Goal: Task Accomplishment & Management: Manage account settings

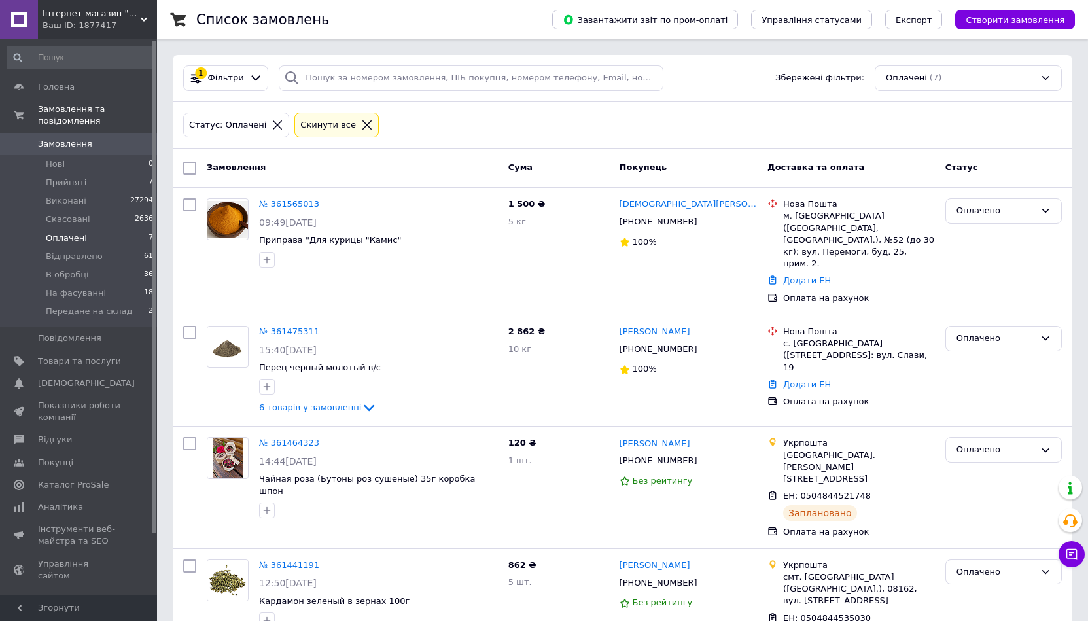
click at [96, 229] on li "Оплачені 7" at bounding box center [80, 238] width 161 height 18
click at [71, 173] on li "Прийняті 7" at bounding box center [80, 182] width 161 height 18
click at [54, 177] on span "Прийняті" at bounding box center [66, 183] width 41 height 12
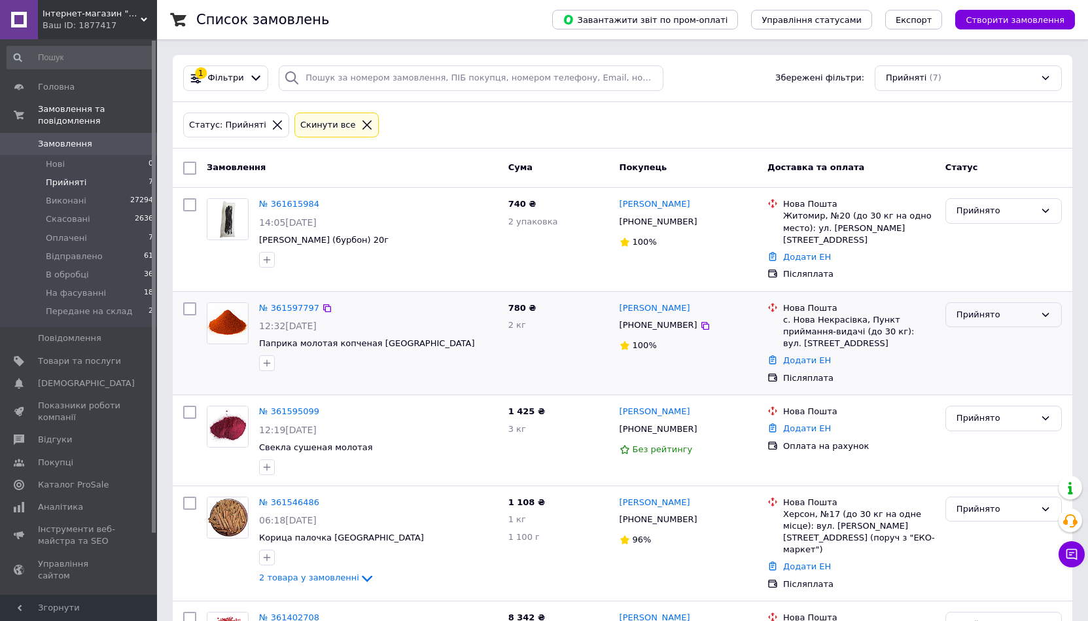
click at [997, 308] on div "Прийнято" at bounding box center [996, 315] width 79 height 14
click at [1000, 391] on li "На фасуванні" at bounding box center [1003, 403] width 115 height 24
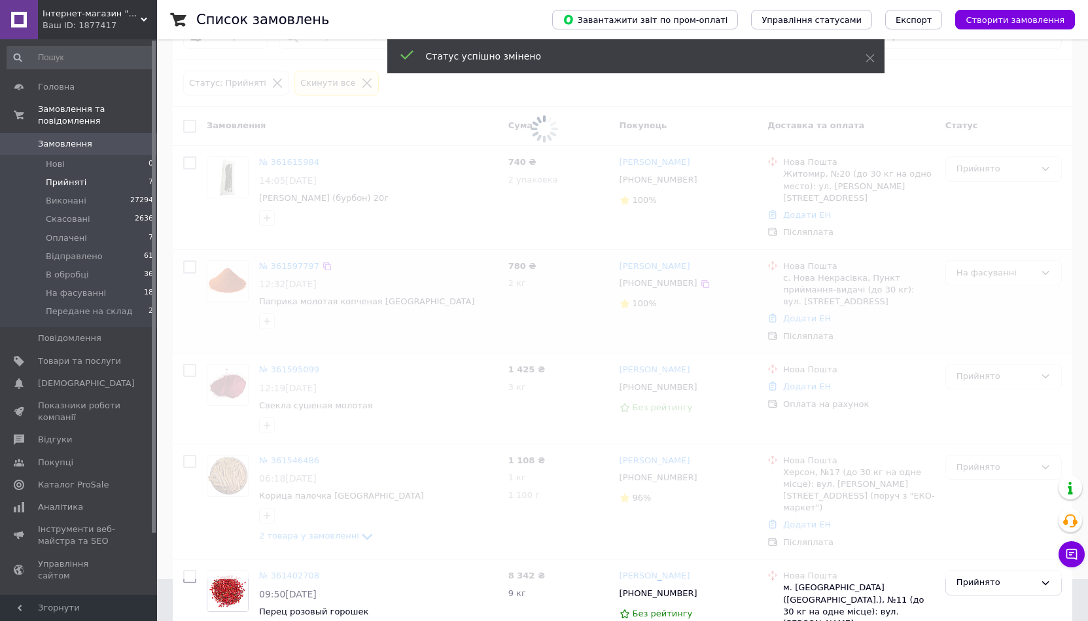
scroll to position [65, 0]
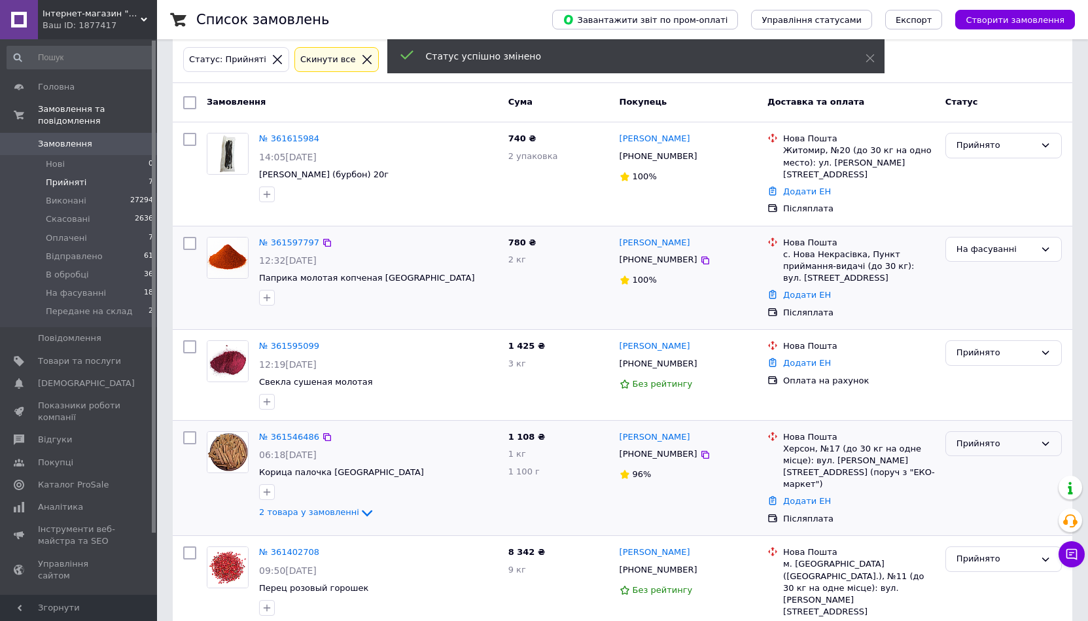
click at [994, 437] on div "Прийнято" at bounding box center [996, 444] width 79 height 14
click at [997, 520] on li "На фасуванні" at bounding box center [1003, 532] width 115 height 24
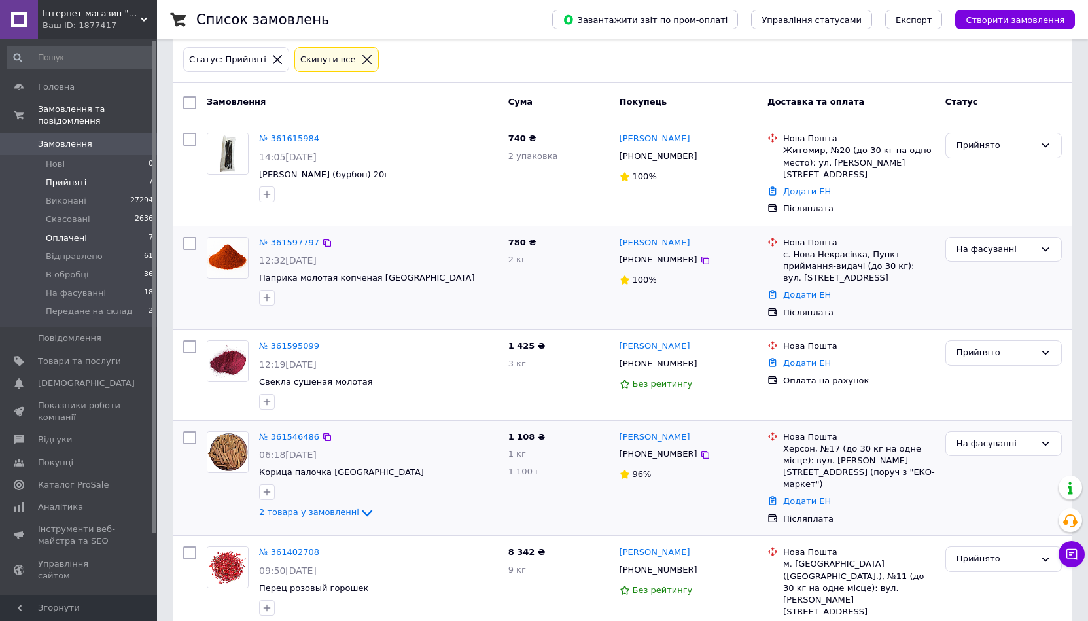
click at [67, 232] on span "Оплачені" at bounding box center [66, 238] width 41 height 12
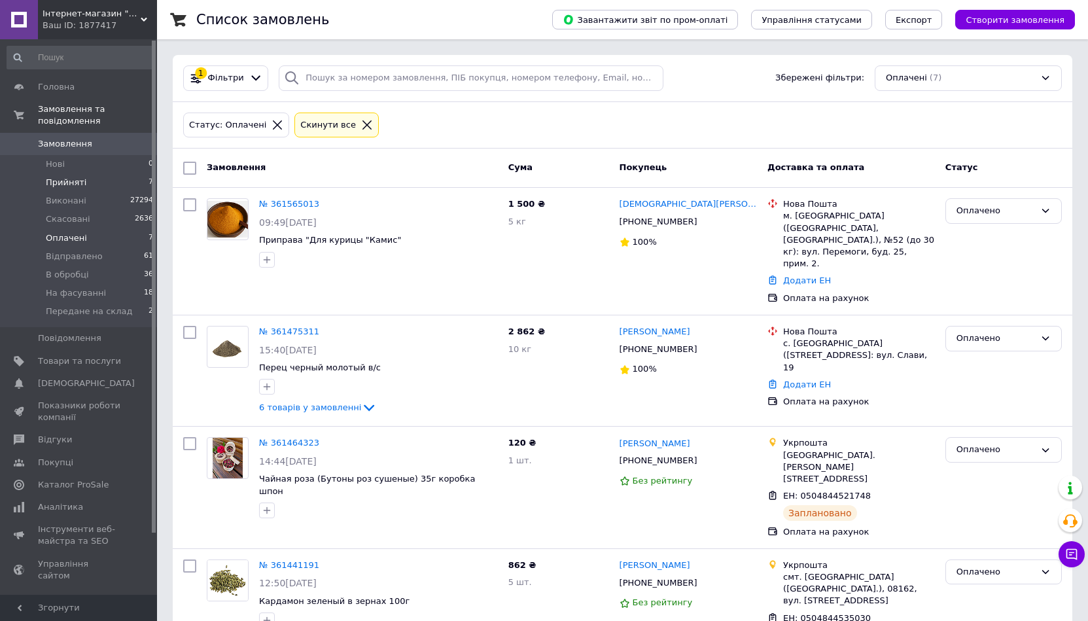
click at [62, 177] on span "Прийняті" at bounding box center [66, 183] width 41 height 12
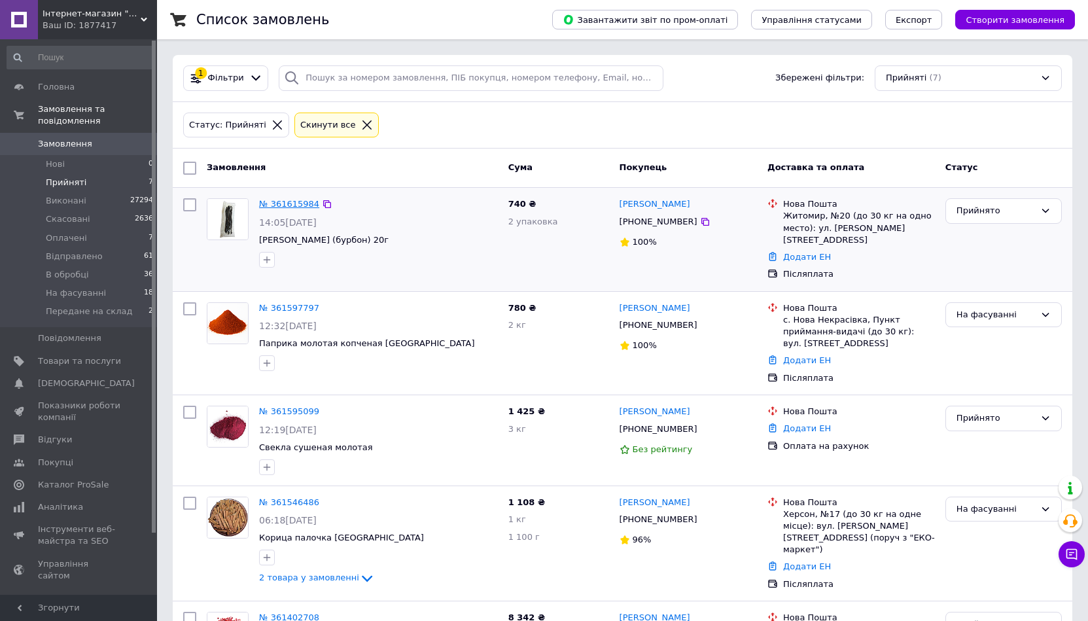
click at [284, 204] on link "№ 361615984" at bounding box center [289, 204] width 60 height 10
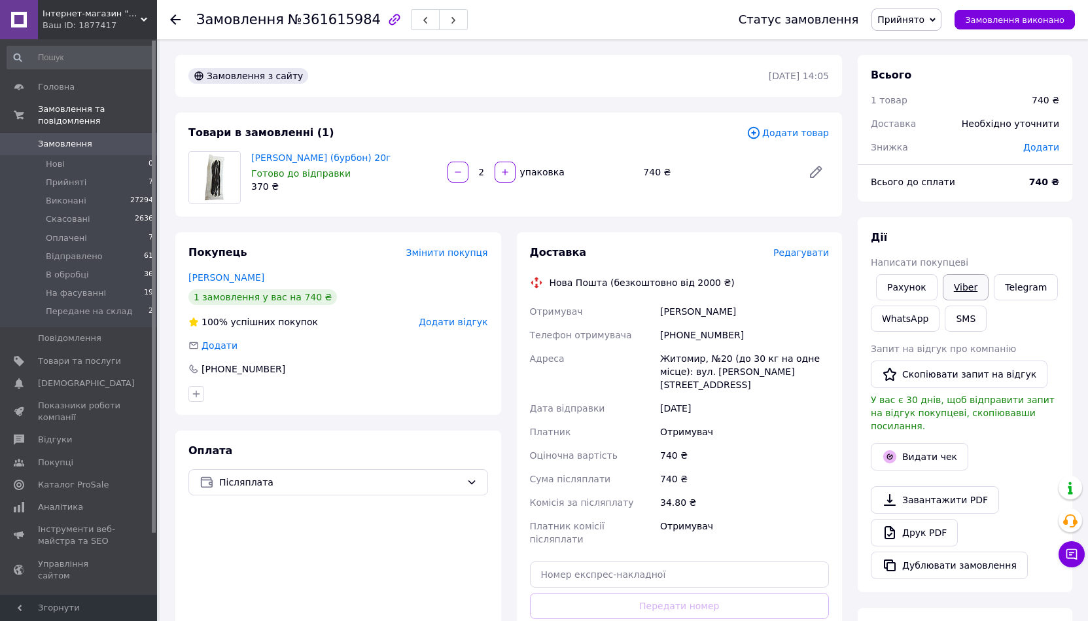
click at [973, 289] on link "Viber" at bounding box center [966, 287] width 46 height 26
click at [1056, 234] on div "Дії" at bounding box center [965, 237] width 188 height 15
drag, startPoint x: 798, startPoint y: 312, endPoint x: 774, endPoint y: 312, distance: 24.2
click at [774, 312] on div "АМЄЛІНА СВІТЛАНА" at bounding box center [745, 312] width 174 height 24
drag, startPoint x: 774, startPoint y: 312, endPoint x: 660, endPoint y: 315, distance: 113.2
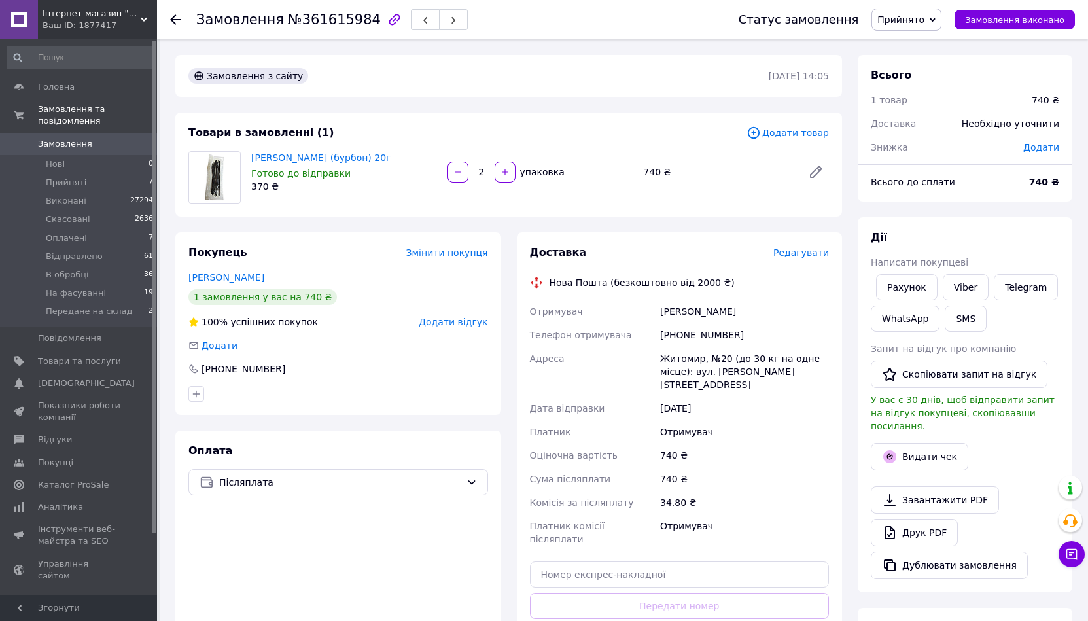
click at [660, 315] on div "АМЄЛІНА СВІТЛАНА" at bounding box center [745, 312] width 174 height 24
drag, startPoint x: 727, startPoint y: 331, endPoint x: 661, endPoint y: 306, distance: 70.9
click at [661, 306] on div "Отримувач АМЄЛІНА СВІТЛАНА Телефон отримувача +380993218722 Адреса Житомир, №20…" at bounding box center [679, 425] width 305 height 251
click at [898, 17] on span "Прийнято" at bounding box center [901, 19] width 47 height 10
click at [909, 145] on li "На фасуванні" at bounding box center [921, 144] width 99 height 20
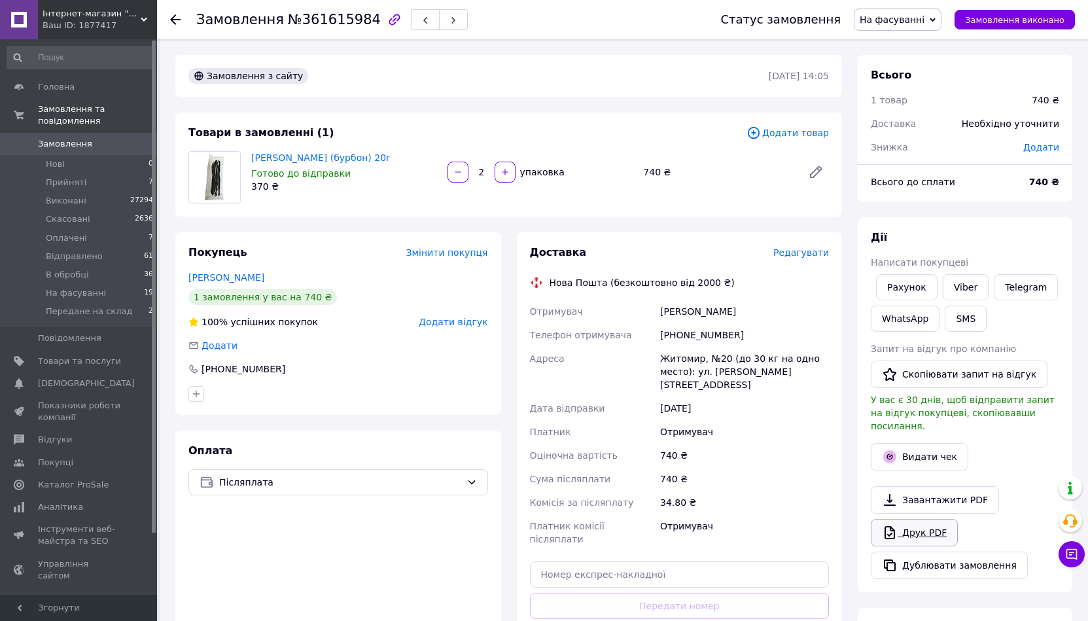
click at [892, 525] on icon at bounding box center [890, 533] width 16 height 16
drag, startPoint x: 70, startPoint y: 163, endPoint x: 77, endPoint y: 167, distance: 8.2
click at [70, 173] on li "Прийняті 7" at bounding box center [80, 182] width 161 height 18
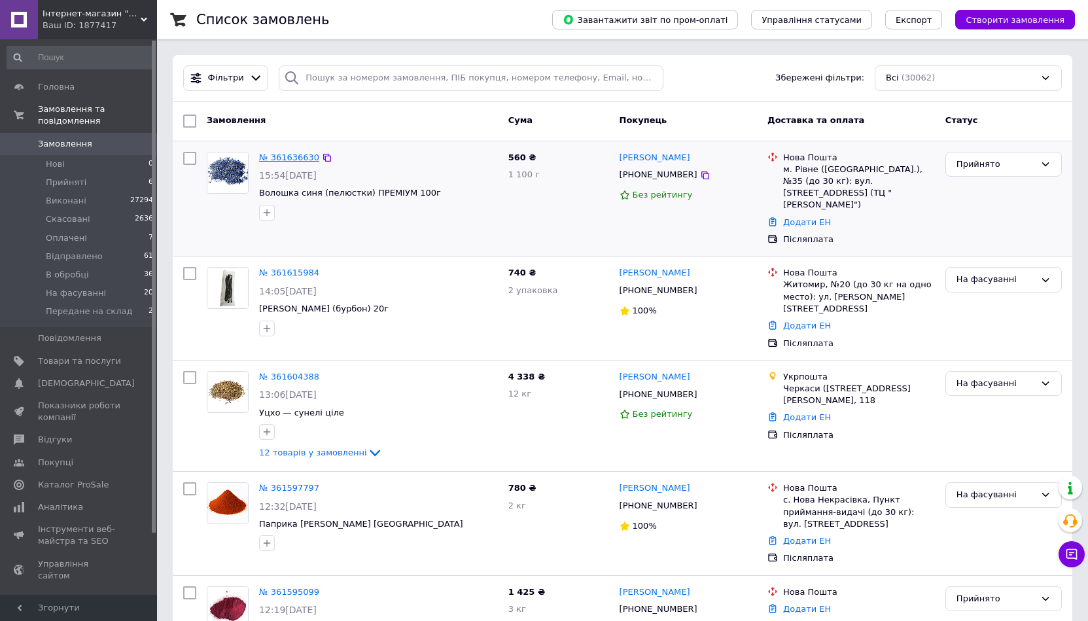
click at [274, 153] on link "№ 361636630" at bounding box center [289, 157] width 60 height 10
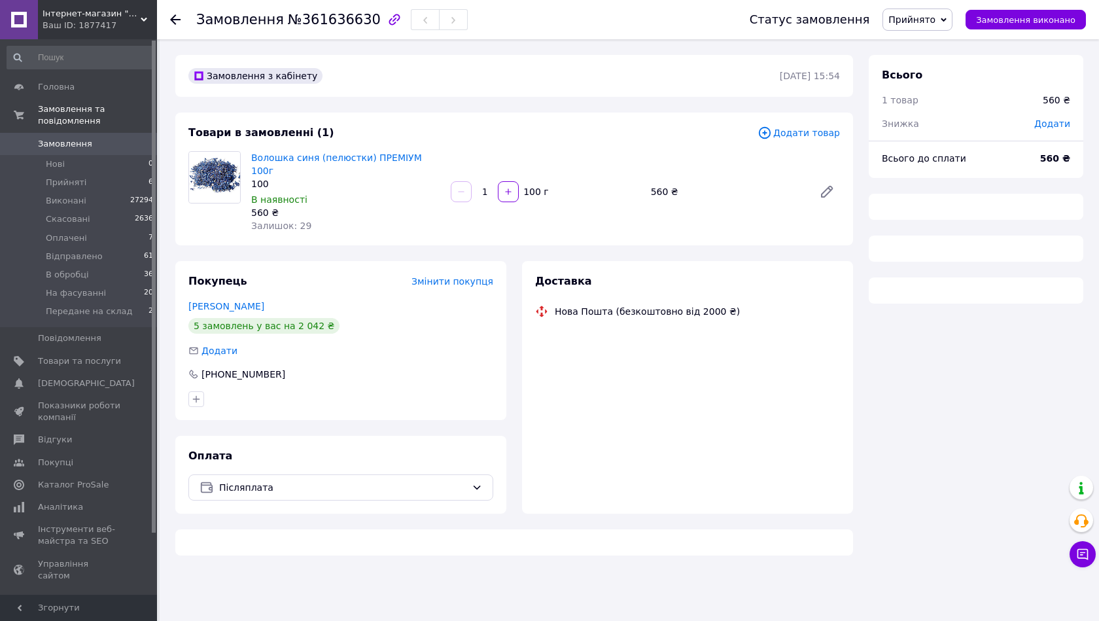
click at [936, 16] on span "Прийнято" at bounding box center [912, 19] width 47 height 10
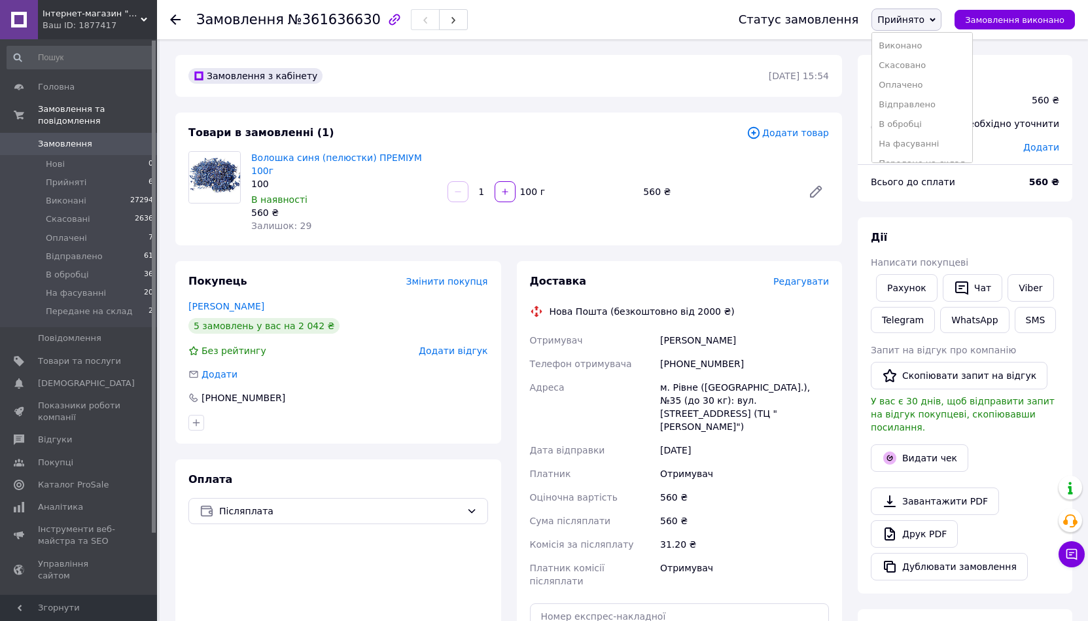
click at [940, 144] on li "На фасуванні" at bounding box center [921, 144] width 99 height 20
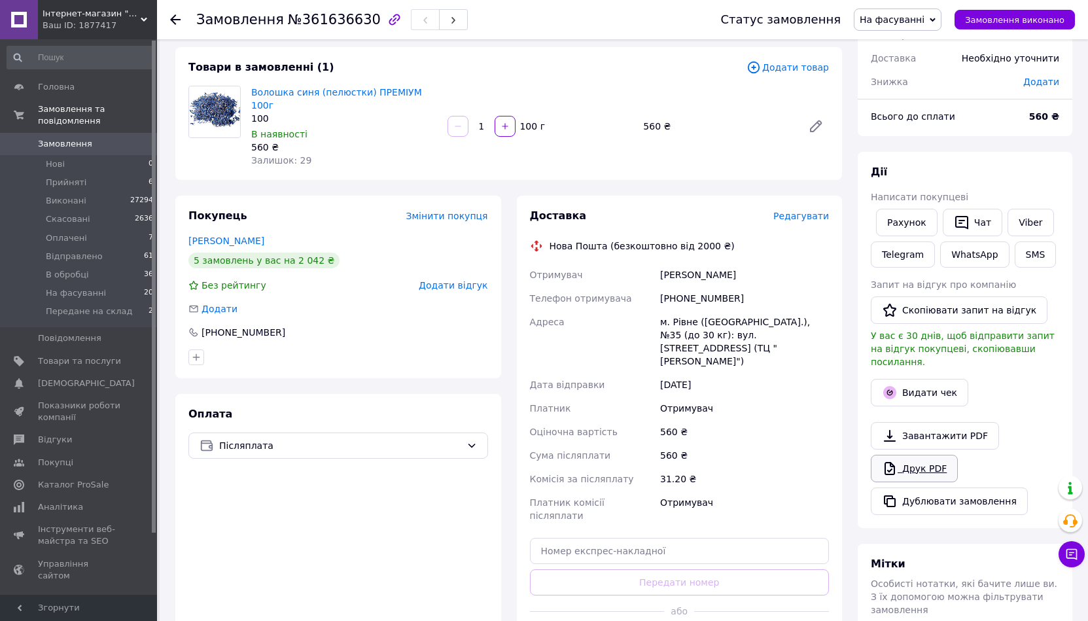
click at [906, 457] on link "Друк PDF" at bounding box center [914, 468] width 87 height 27
click at [393, 575] on div "Оплата Післяплата" at bounding box center [338, 530] width 326 height 273
click at [75, 177] on span "Прийняті" at bounding box center [66, 183] width 41 height 12
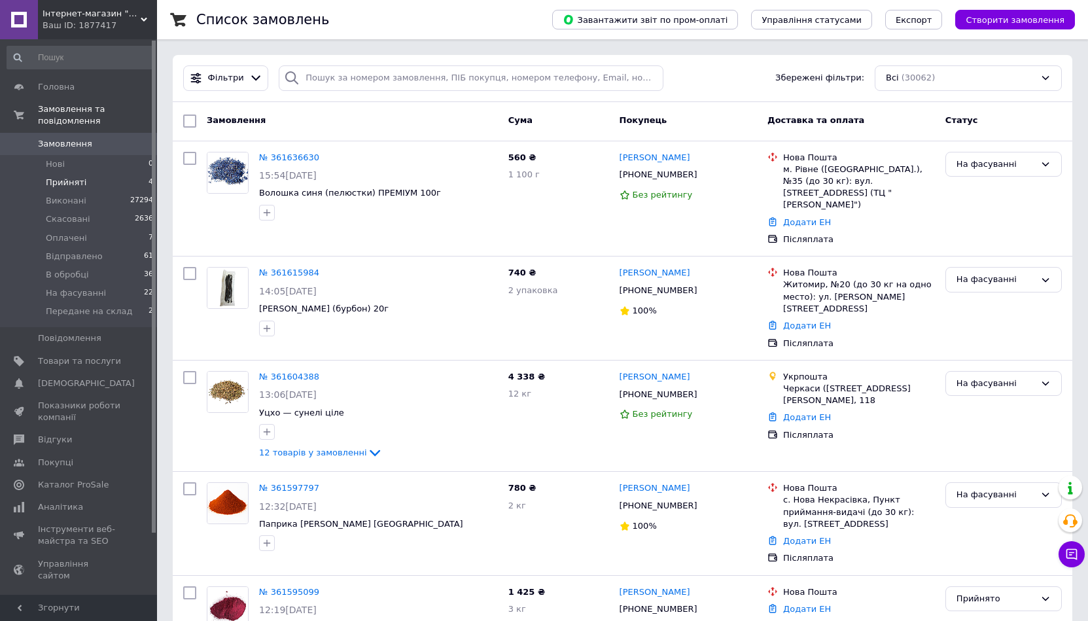
click at [88, 173] on li "Прийняті 4" at bounding box center [80, 182] width 161 height 18
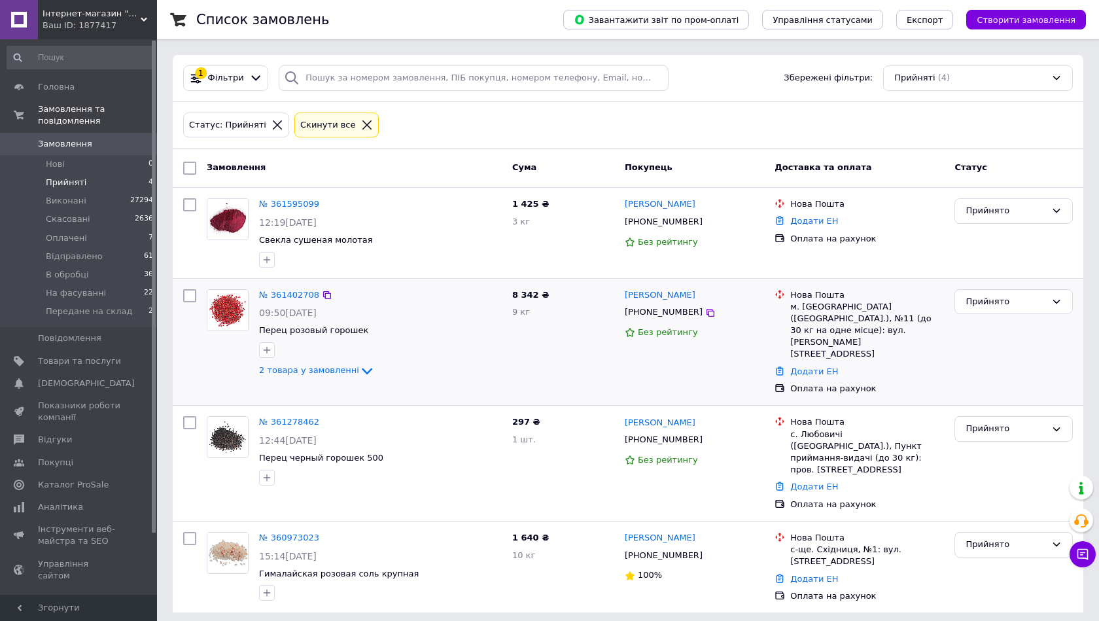
click at [219, 342] on div at bounding box center [228, 334] width 52 height 100
click at [107, 229] on li "Оплачені 7" at bounding box center [80, 238] width 161 height 18
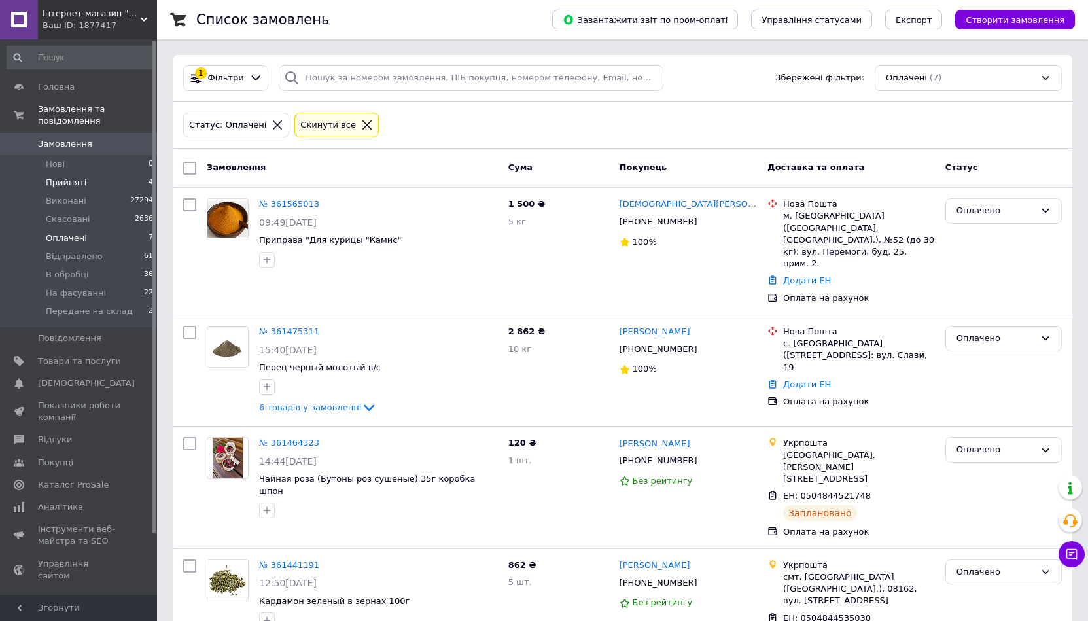
click at [86, 173] on li "Прийняті 4" at bounding box center [80, 182] width 161 height 18
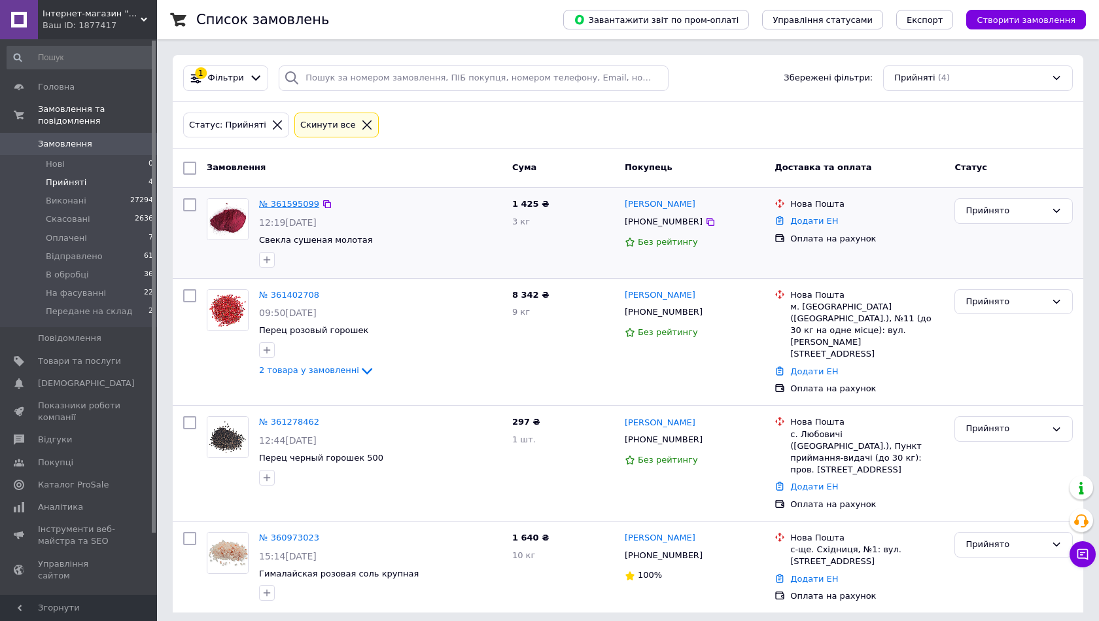
click at [291, 201] on link "№ 361595099" at bounding box center [289, 204] width 60 height 10
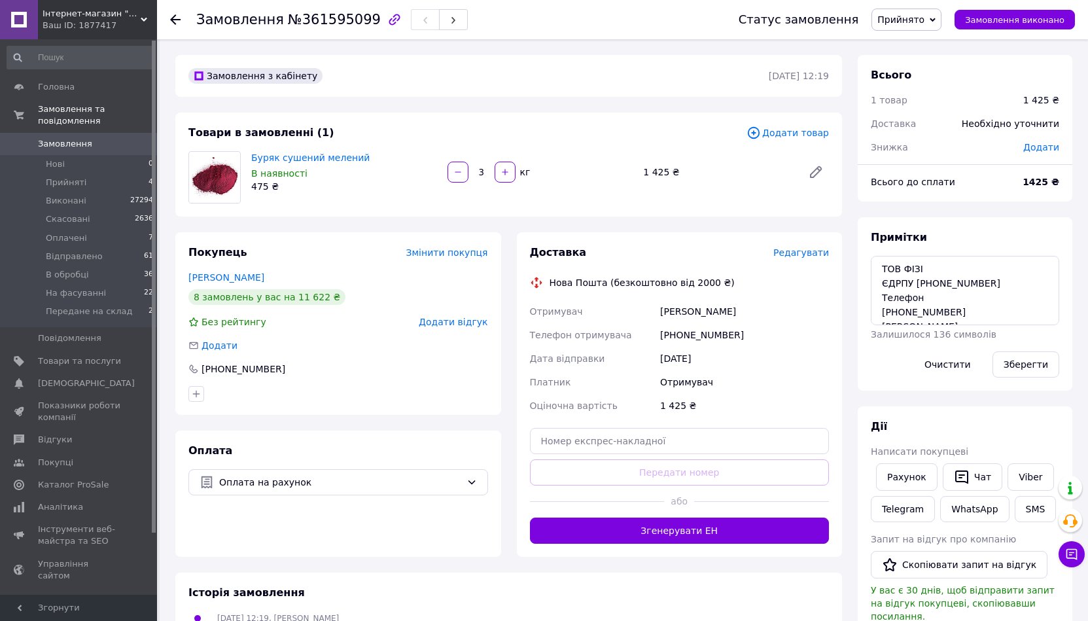
click at [1046, 226] on div "Примітки ТОВ ФІЗІ ЄДРПУ 44321486 Телефон +38 (093) 774-26-07 Карчевський Сергій…" at bounding box center [965, 303] width 215 height 173
click at [1043, 473] on link "Viber" at bounding box center [1031, 476] width 46 height 27
click at [79, 177] on span "Прийняті" at bounding box center [66, 183] width 41 height 12
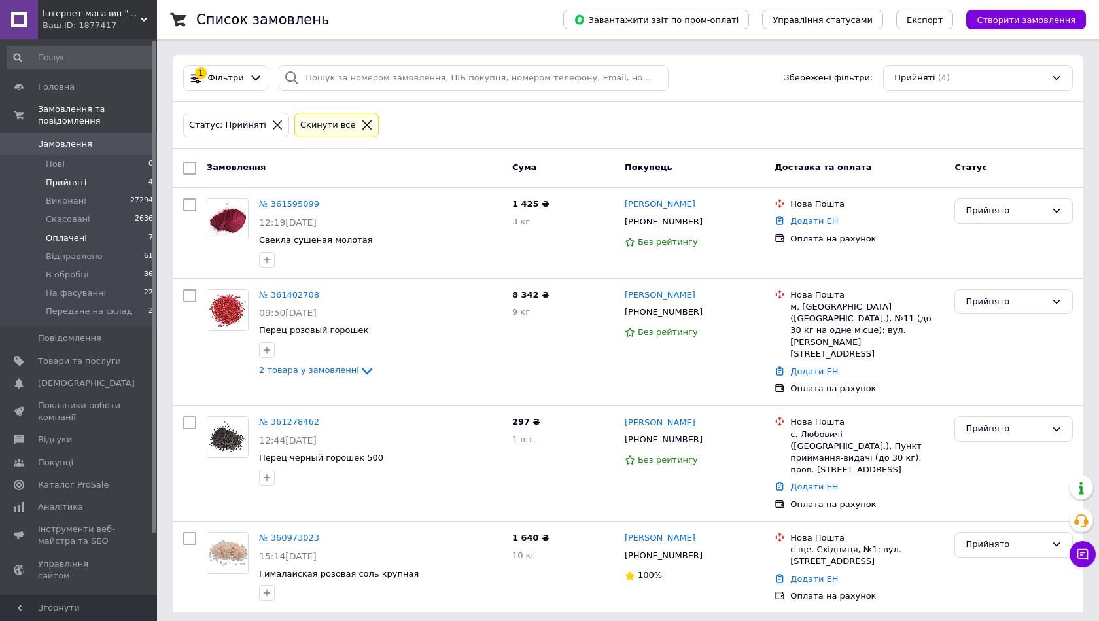
click at [85, 229] on li "Оплачені 7" at bounding box center [80, 238] width 161 height 18
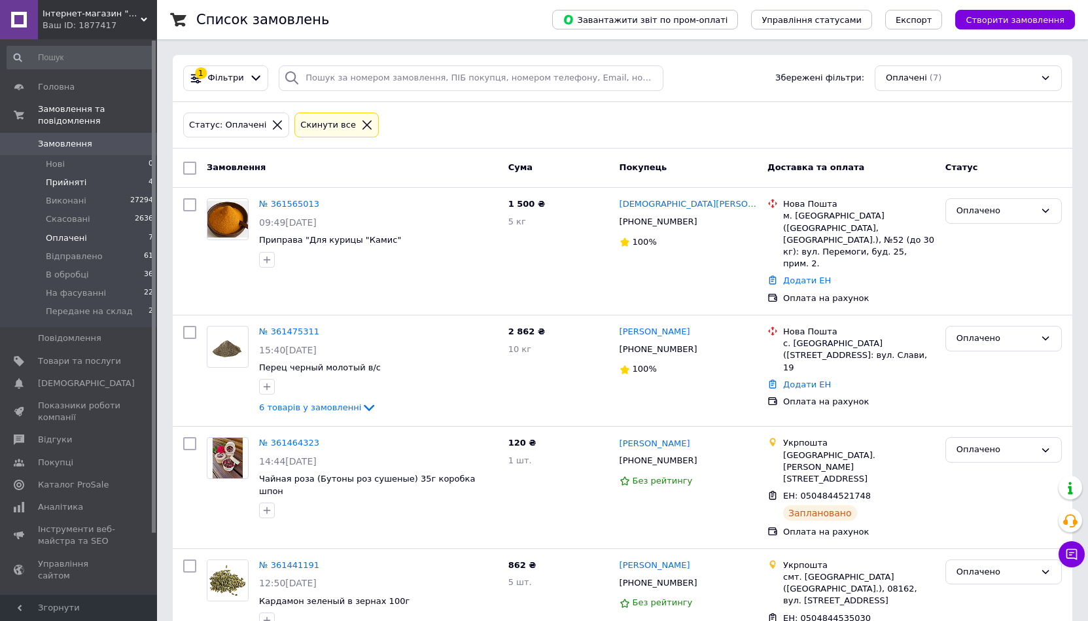
click at [69, 177] on span "Прийняті" at bounding box center [66, 183] width 41 height 12
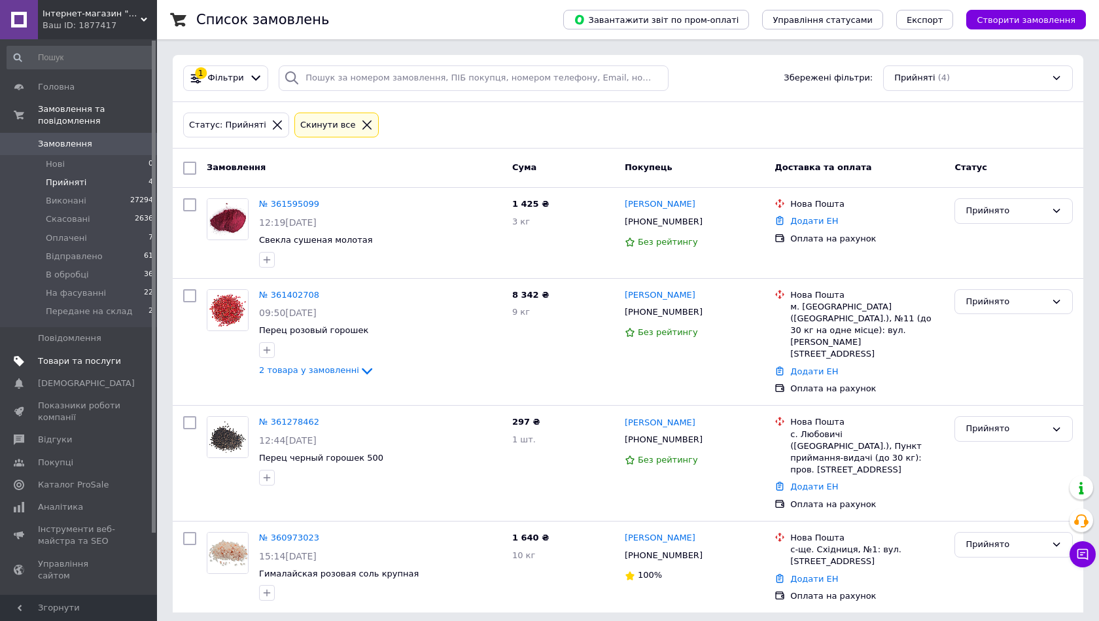
click at [78, 355] on span "Товари та послуги" at bounding box center [79, 361] width 83 height 12
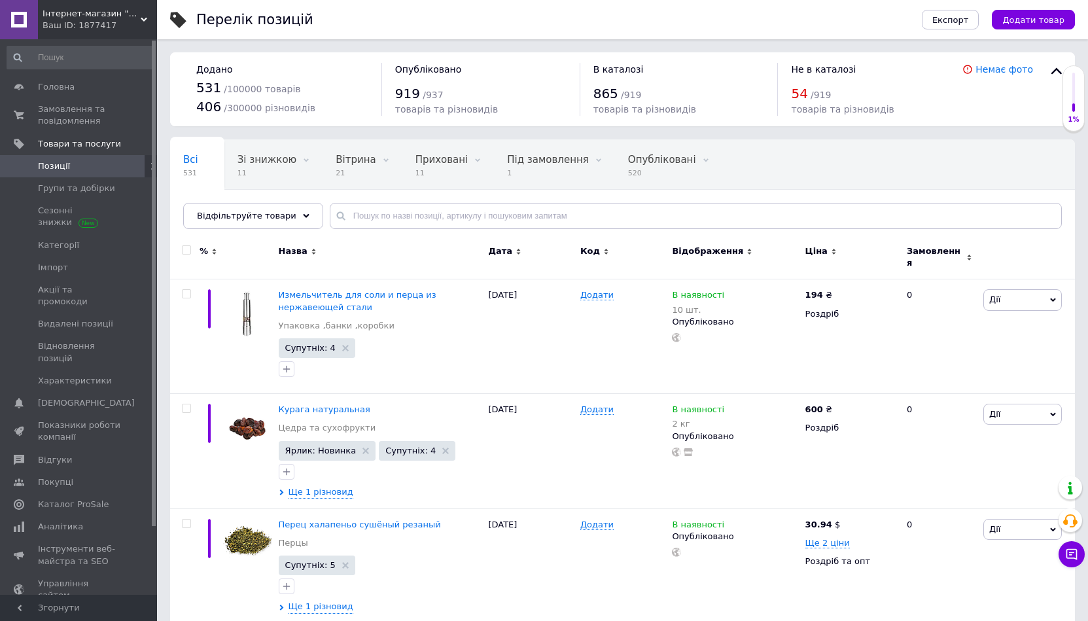
click at [252, 212] on span "Відфільтруйте товари" at bounding box center [246, 216] width 99 height 10
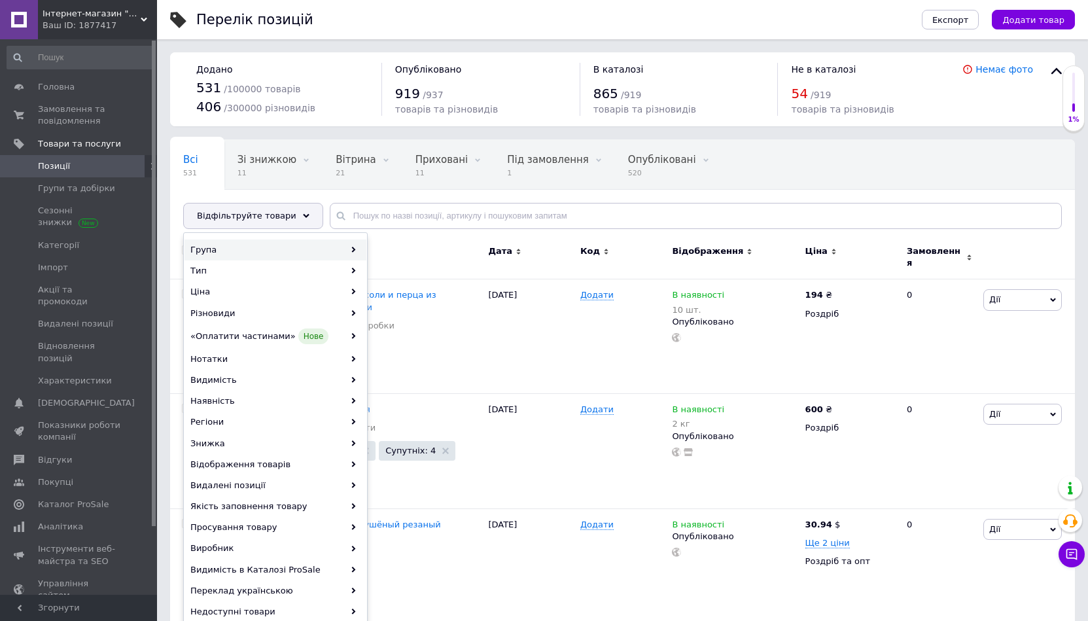
click at [248, 243] on div "Група" at bounding box center [276, 250] width 182 height 21
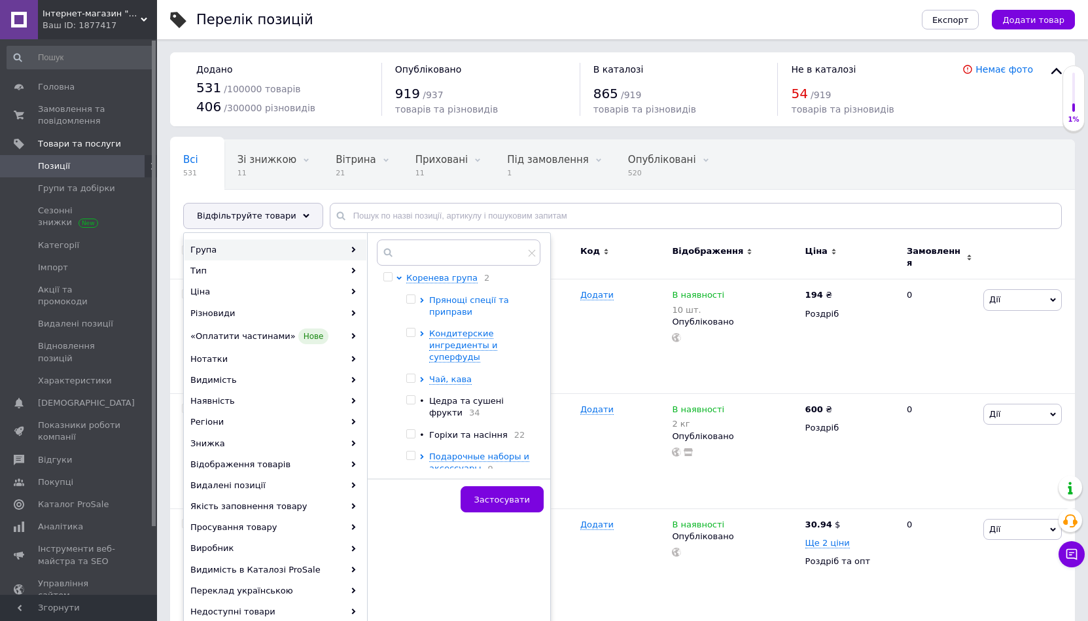
click at [435, 308] on span "Прянощі спеції та приправи" at bounding box center [469, 306] width 80 height 22
click at [450, 311] on span "Прянощі спеції та приправи" at bounding box center [469, 306] width 80 height 22
click at [433, 290] on div "Коренева група 2 Прянощі спеції та приправи Кондитерские ингредиенты и суперфуд…" at bounding box center [469, 390] width 127 height 237
click at [442, 276] on span "Коренева група" at bounding box center [441, 278] width 71 height 10
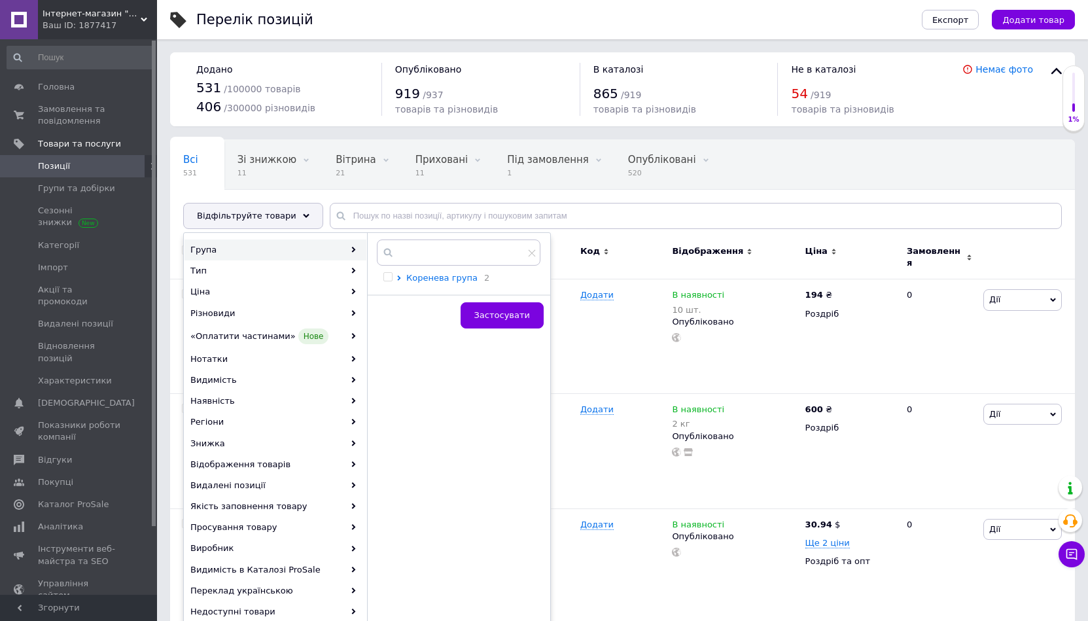
click at [442, 276] on span "Коренева група" at bounding box center [441, 278] width 71 height 10
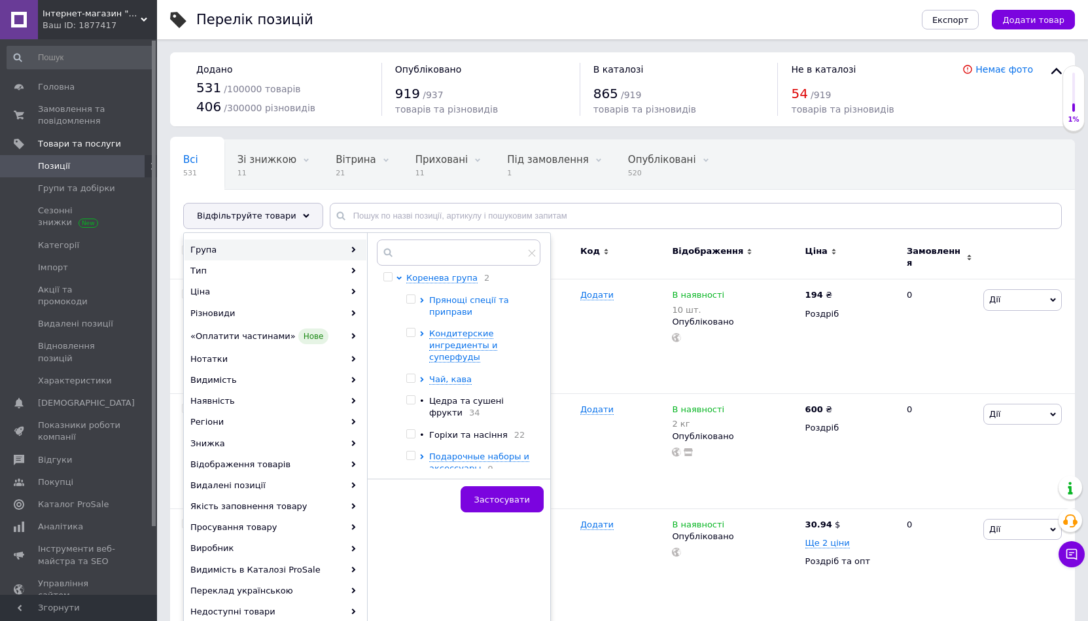
click at [456, 310] on span "Прянощі спеції та приправи" at bounding box center [469, 306] width 80 height 22
click at [477, 418] on span "Смеси специй" at bounding box center [483, 413] width 63 height 10
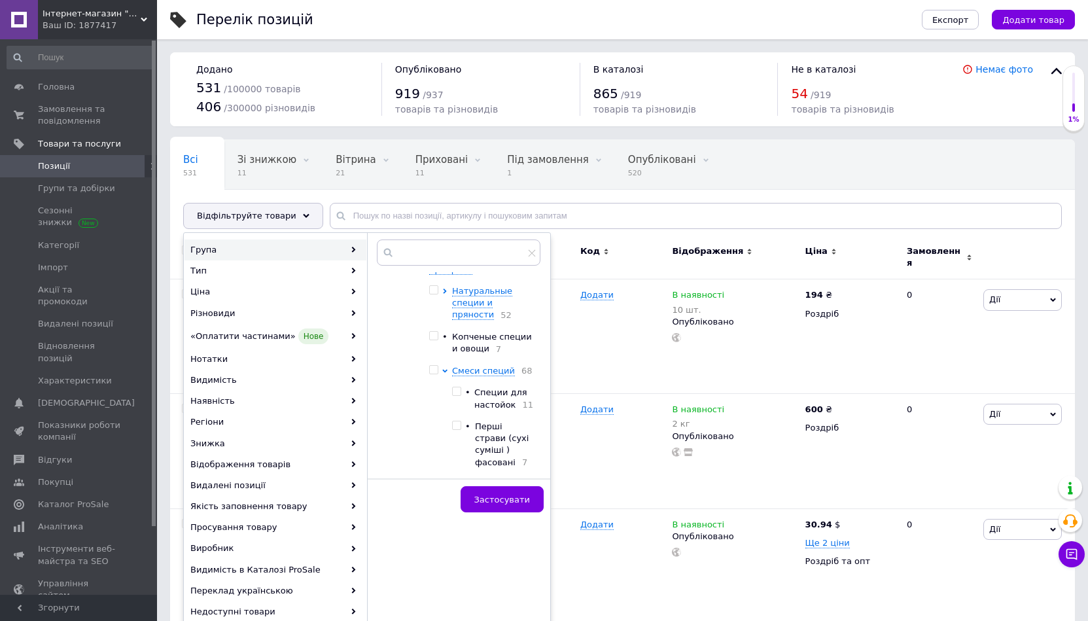
scroll to position [65, 0]
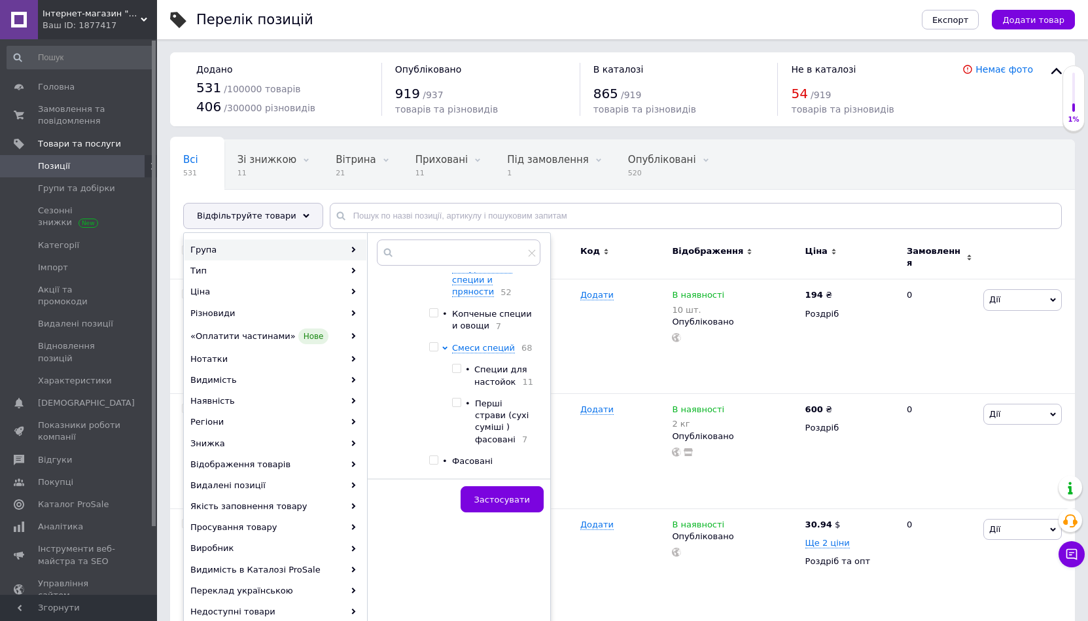
click at [455, 406] on input "checkbox" at bounding box center [456, 403] width 9 height 9
click at [456, 407] on input "checkbox" at bounding box center [456, 403] width 9 height 9
checkbox input "false"
click at [459, 368] on input "checkbox" at bounding box center [456, 369] width 9 height 9
checkbox input "true"
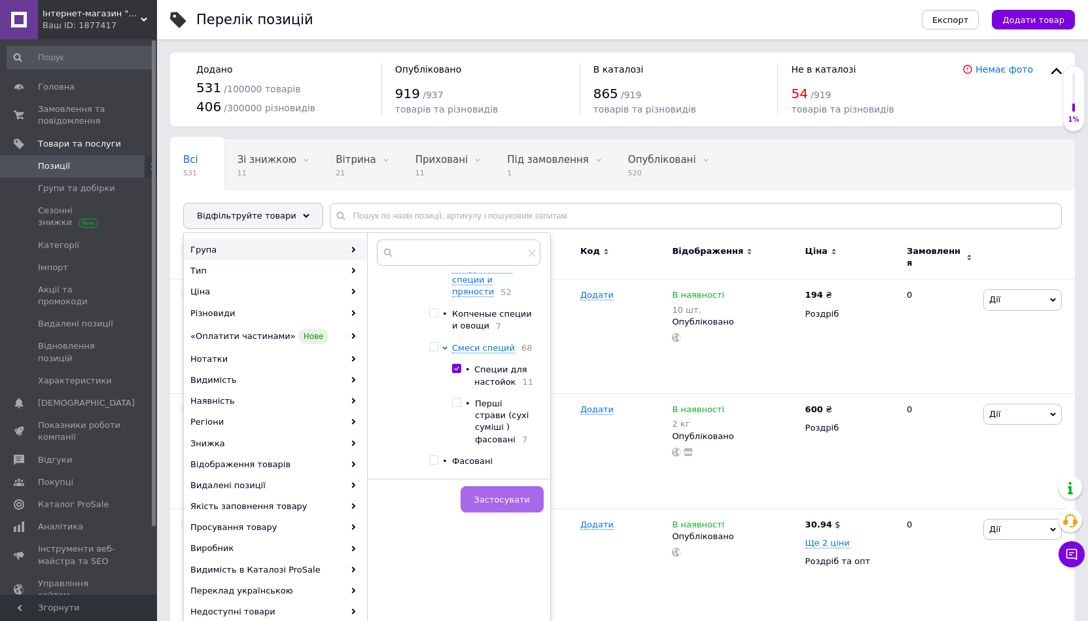
click at [495, 490] on button "Застосувати" at bounding box center [502, 499] width 83 height 26
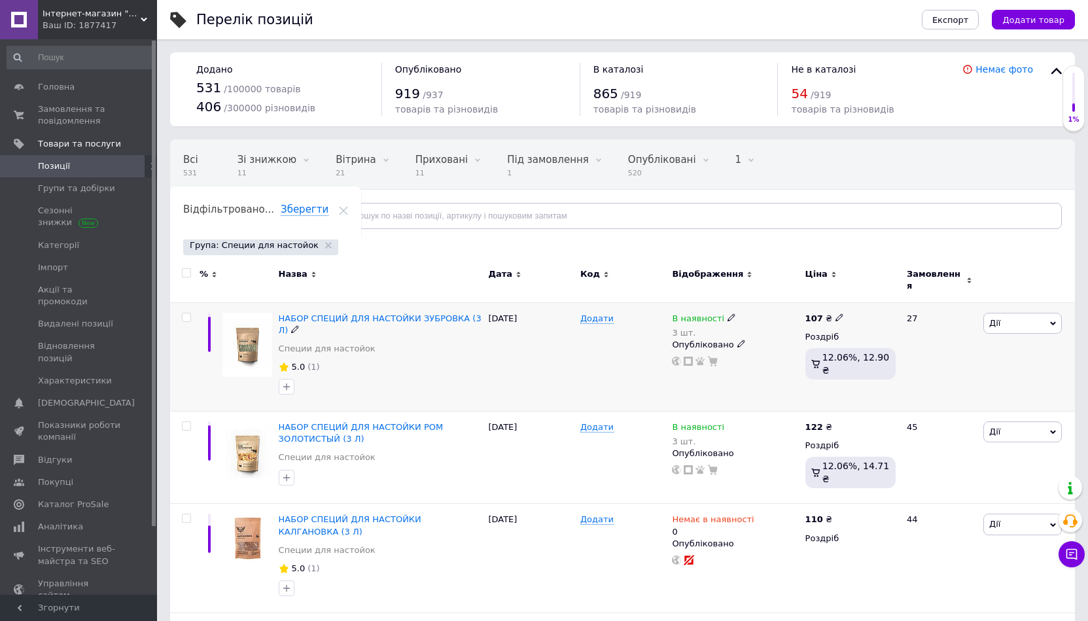
click at [733, 313] on div "В наявності 3 шт." at bounding box center [735, 326] width 126 height 26
click at [728, 313] on icon at bounding box center [732, 317] width 8 height 8
drag, startPoint x: 760, startPoint y: 289, endPoint x: 757, endPoint y: 310, distance: 21.2
click at [760, 296] on span "В наявності" at bounding box center [803, 308] width 126 height 25
click at [749, 346] on input "3" at bounding box center [789, 359] width 99 height 26
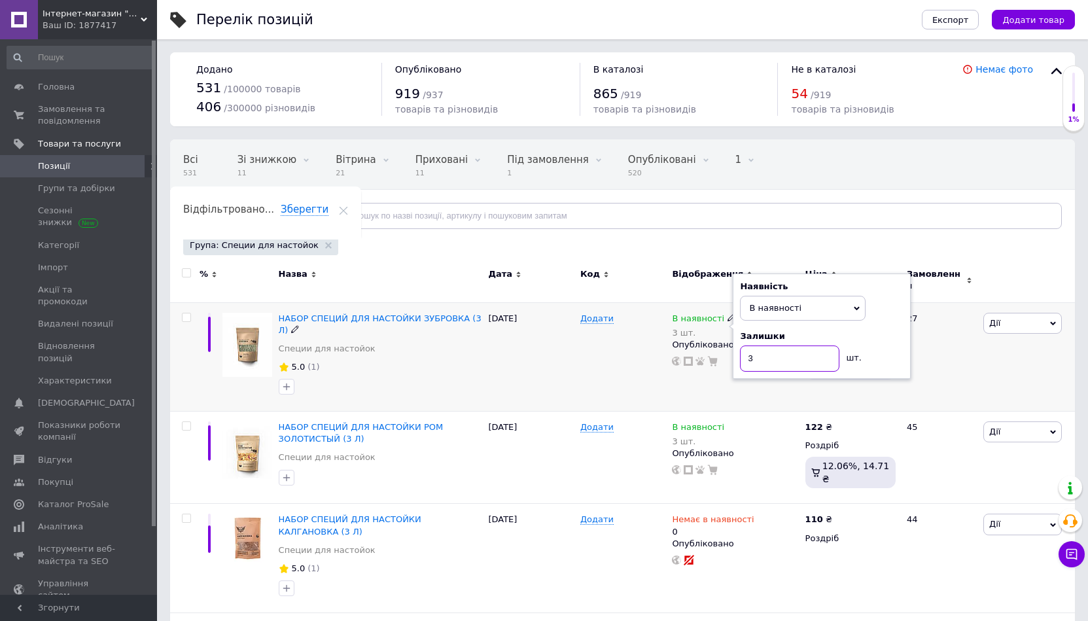
click at [749, 346] on input "3" at bounding box center [789, 359] width 99 height 26
click at [754, 346] on input "3" at bounding box center [789, 359] width 99 height 26
type input "11"
click at [652, 356] on div "Додати" at bounding box center [623, 356] width 92 height 109
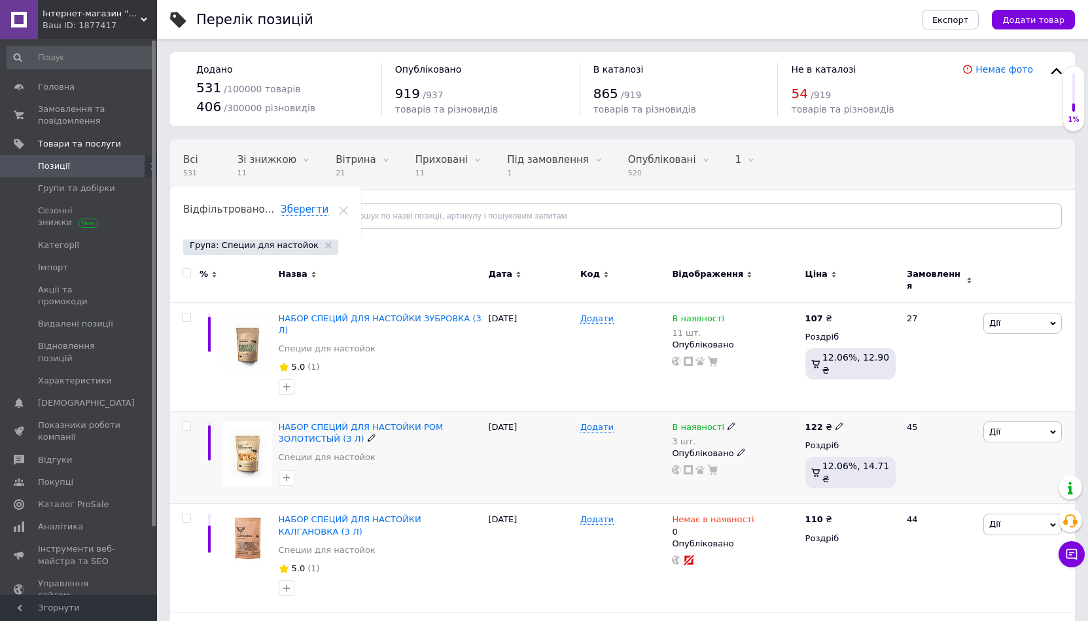
click at [728, 421] on span at bounding box center [732, 425] width 9 height 9
click at [769, 389] on div "Наявність В наявності Немає в наявності Під замовлення Готово до відправки Зали…" at bounding box center [822, 435] width 164 height 92
click at [778, 454] on input "3" at bounding box center [789, 467] width 99 height 26
type input "6"
click at [602, 470] on div "Додати" at bounding box center [623, 457] width 92 height 93
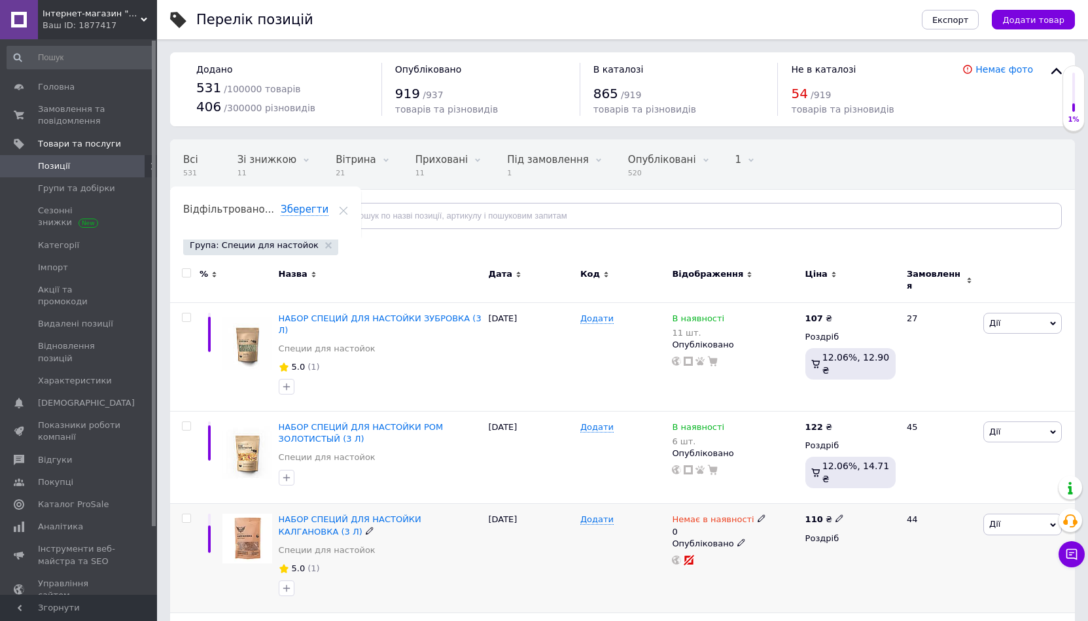
click at [758, 514] on icon at bounding box center [762, 518] width 8 height 8
click at [799, 473] on div "Наявність Немає в наявності В наявності Під замовлення Готово до відправки Зали…" at bounding box center [849, 526] width 178 height 106
click at [796, 546] on input "0" at bounding box center [816, 559] width 99 height 26
type input "3"
click at [647, 516] on div "Додати" at bounding box center [623, 558] width 92 height 109
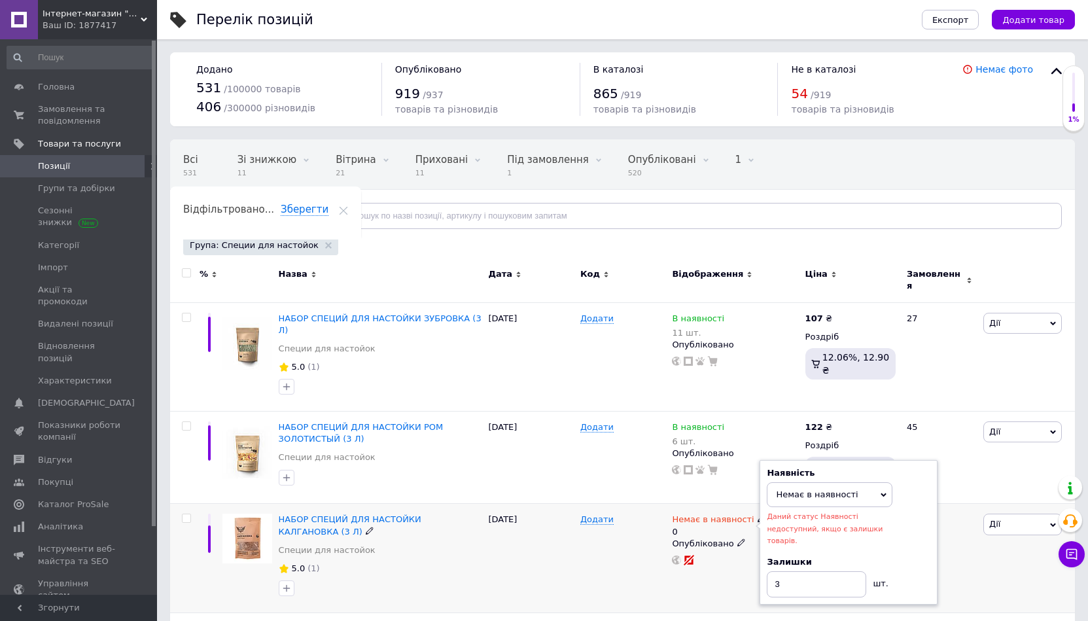
click at [788, 482] on span "Немає в наявності" at bounding box center [830, 494] width 126 height 25
click at [788, 508] on ul "В наявності Під замовлення Готово до відправки" at bounding box center [830, 539] width 126 height 63
click at [788, 512] on span "Даний статус Наявності недоступний, якщо є залишки товарів." at bounding box center [825, 528] width 116 height 32
click at [788, 490] on span "Немає в наявності" at bounding box center [817, 495] width 82 height 10
click at [783, 512] on li "В наявності" at bounding box center [830, 521] width 124 height 18
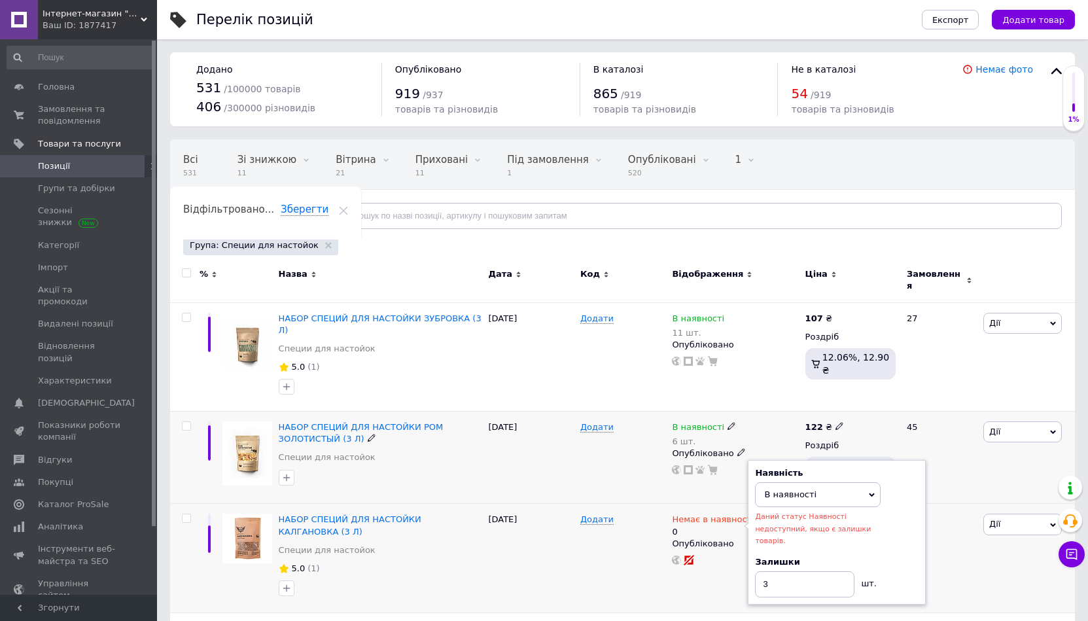
click at [618, 470] on div "Додати" at bounding box center [623, 457] width 92 height 93
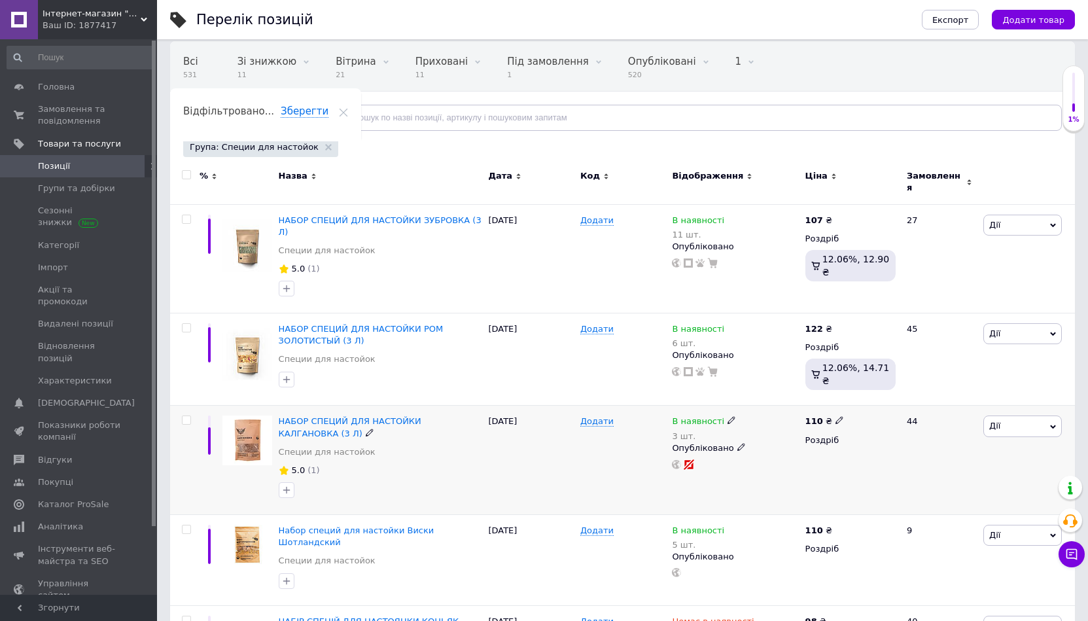
scroll to position [131, 0]
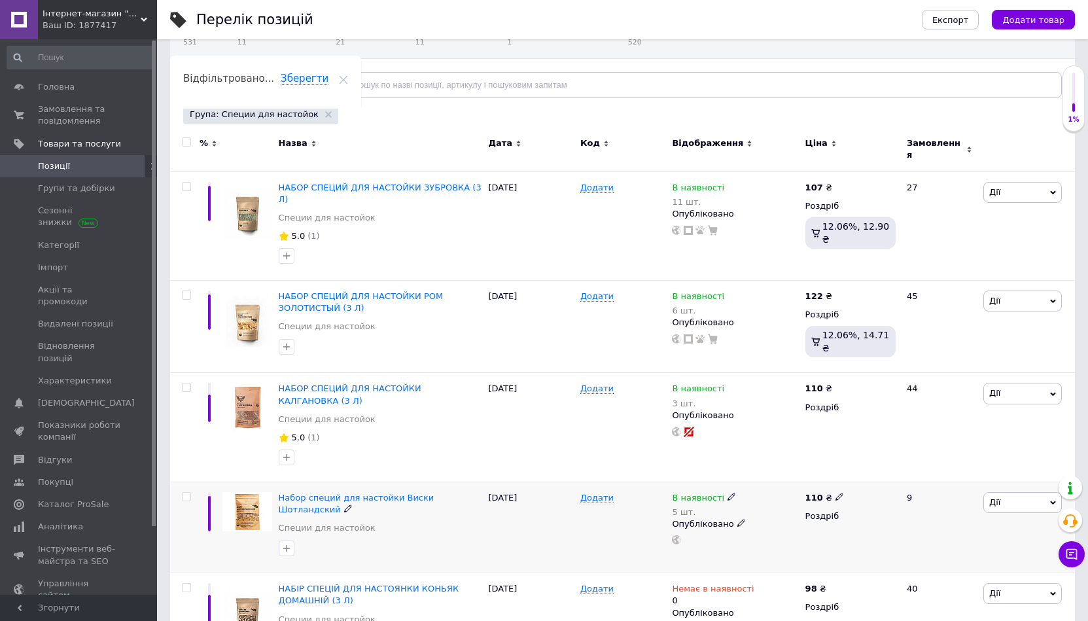
click at [728, 493] on icon at bounding box center [732, 497] width 8 height 8
click at [754, 460] on div "Наявність" at bounding box center [822, 466] width 164 height 12
click at [756, 525] on input "5" at bounding box center [789, 538] width 99 height 26
type input "8"
click at [571, 518] on div "28.08.2025" at bounding box center [531, 528] width 92 height 92
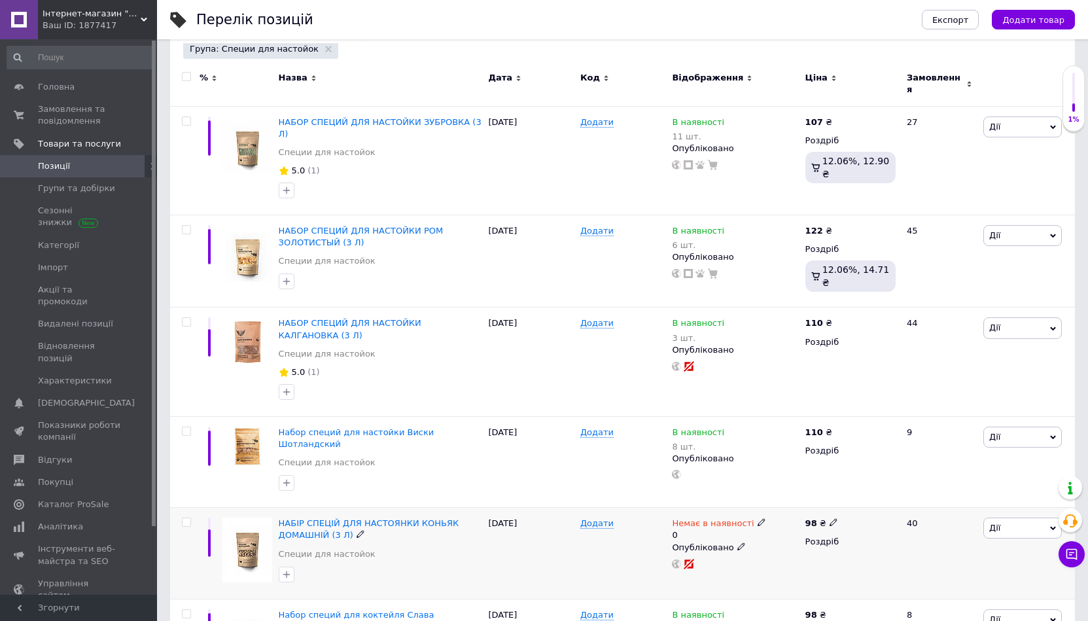
scroll to position [262, 0]
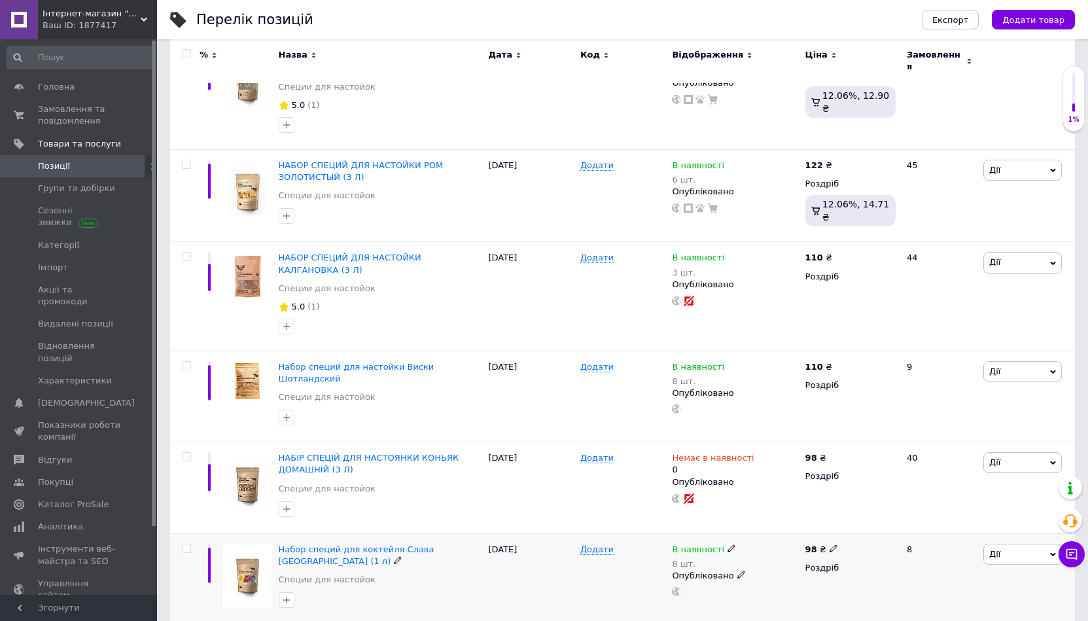
click at [728, 544] on icon at bounding box center [732, 548] width 8 height 8
click at [779, 512] on div "Наявність" at bounding box center [822, 518] width 164 height 12
click at [760, 562] on div "Залишки" at bounding box center [822, 568] width 164 height 12
click at [766, 577] on input "8" at bounding box center [789, 590] width 99 height 26
type input "6"
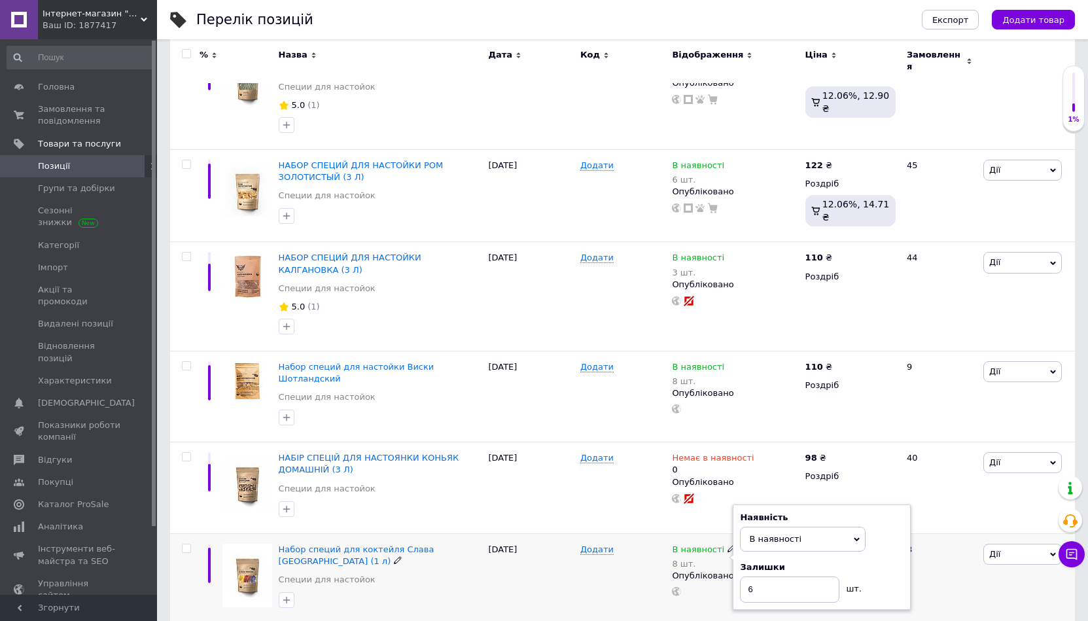
click at [634, 546] on div "Додати" at bounding box center [623, 579] width 92 height 92
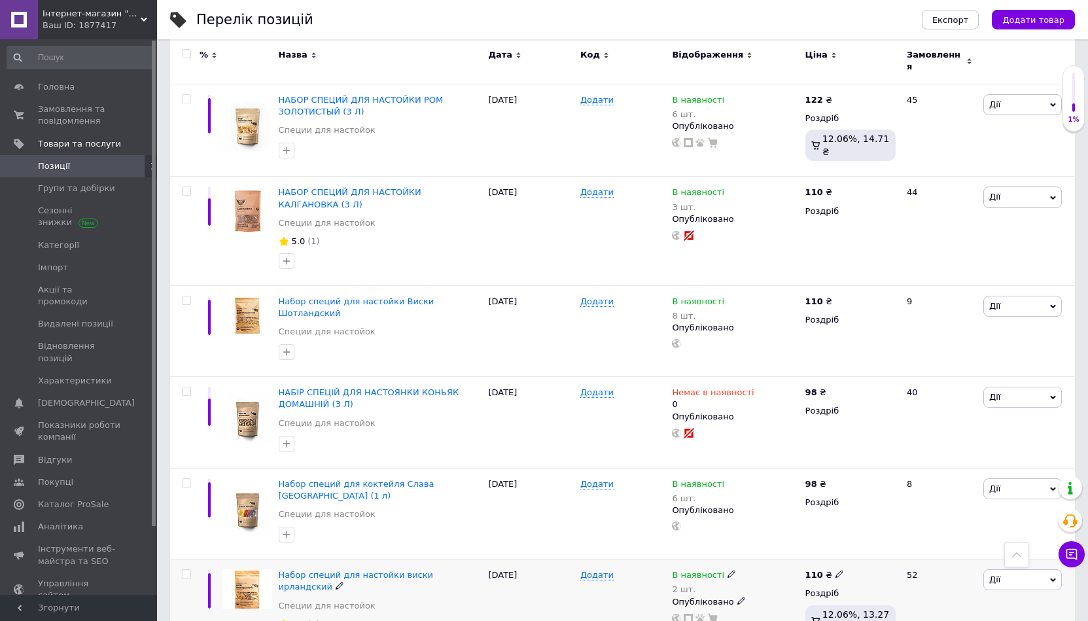
click at [728, 570] on icon at bounding box center [732, 574] width 8 height 8
click at [765, 537] on div "Наявність" at bounding box center [822, 543] width 164 height 12
click at [764, 603] on input "2" at bounding box center [789, 616] width 99 height 26
type input "4"
click at [630, 577] on div "Додати" at bounding box center [623, 626] width 92 height 132
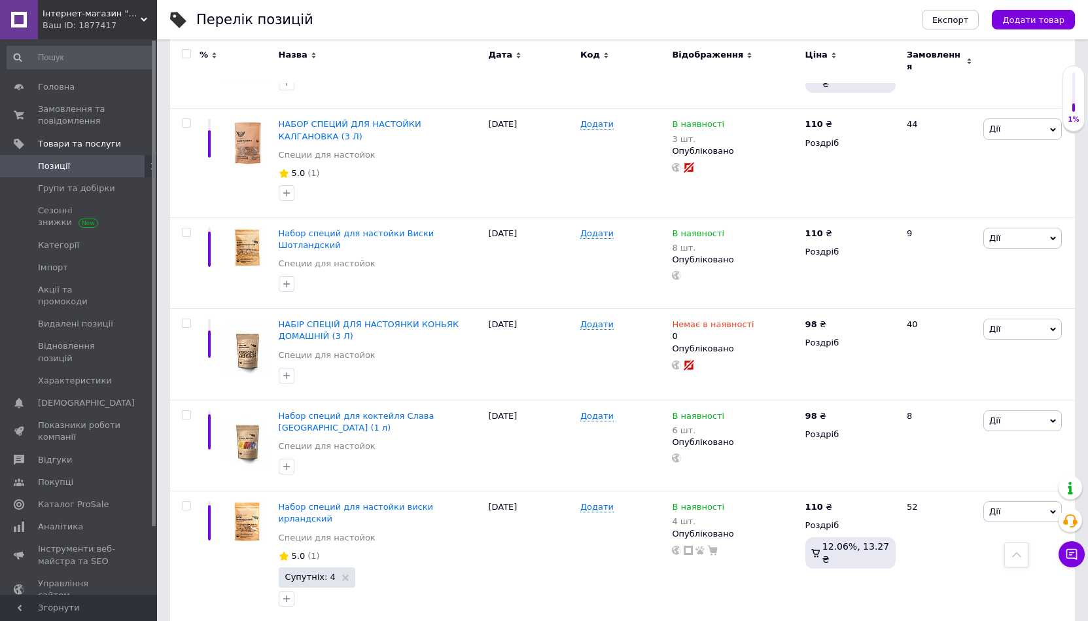
scroll to position [458, 0]
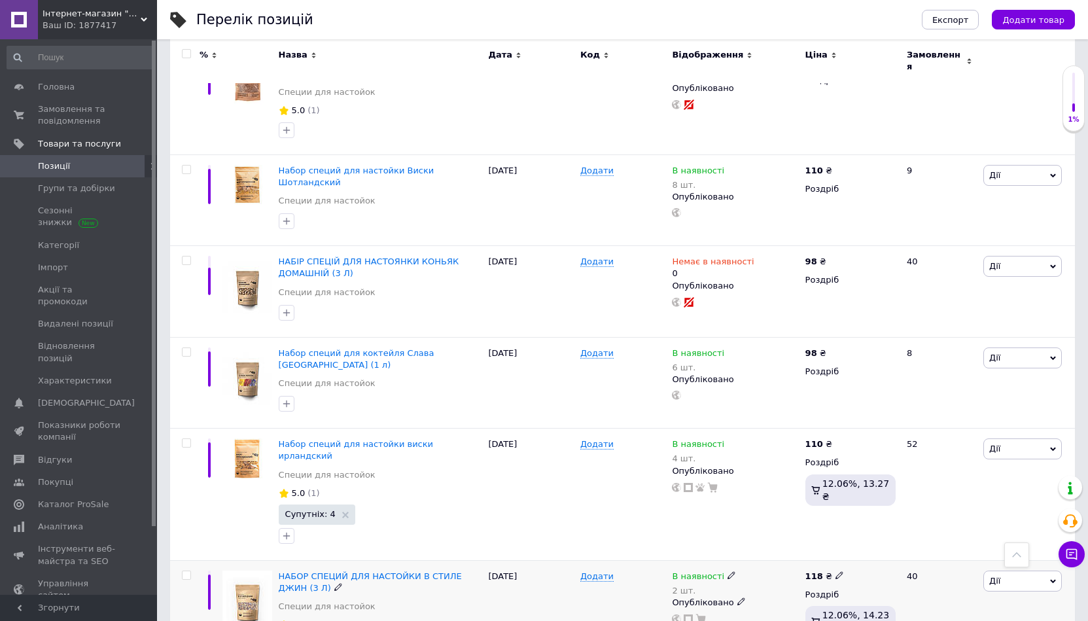
click at [728, 571] on icon at bounding box center [732, 575] width 8 height 8
click at [770, 554] on span "В наявності" at bounding box center [803, 566] width 126 height 25
click at [764, 603] on input "2" at bounding box center [789, 616] width 99 height 26
type input "6"
click at [591, 560] on div "Додати" at bounding box center [623, 614] width 92 height 109
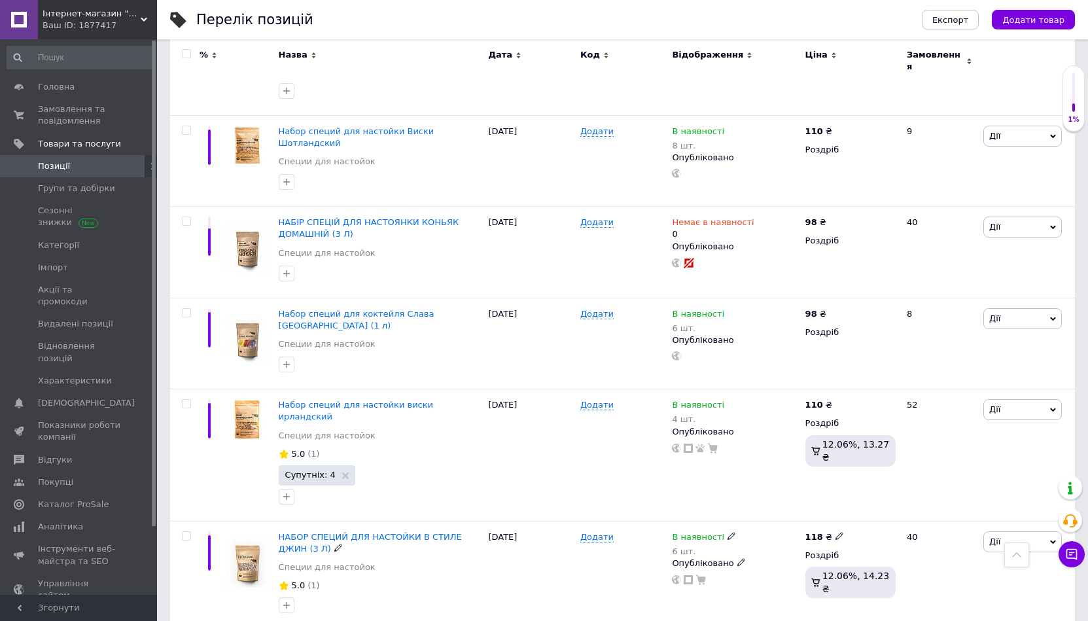
scroll to position [589, 0]
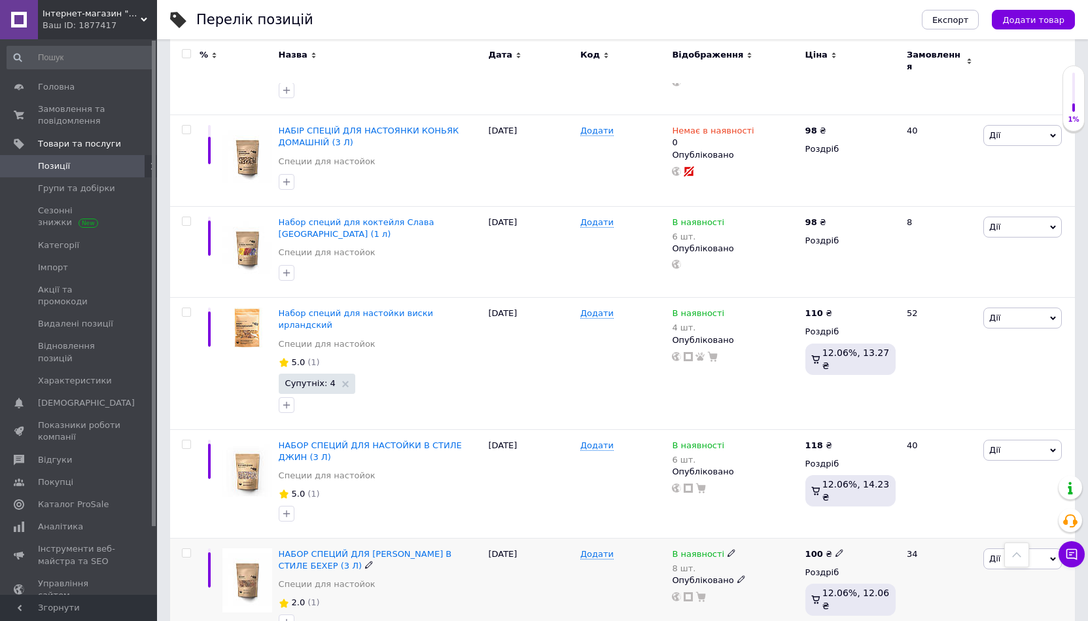
click at [728, 550] on use at bounding box center [731, 553] width 7 height 7
drag, startPoint x: 769, startPoint y: 472, endPoint x: 778, endPoint y: 543, distance: 71.9
click at [769, 516] on div "Наявність" at bounding box center [822, 522] width 164 height 12
click at [780, 581] on input "8" at bounding box center [789, 594] width 99 height 26
type input "6"
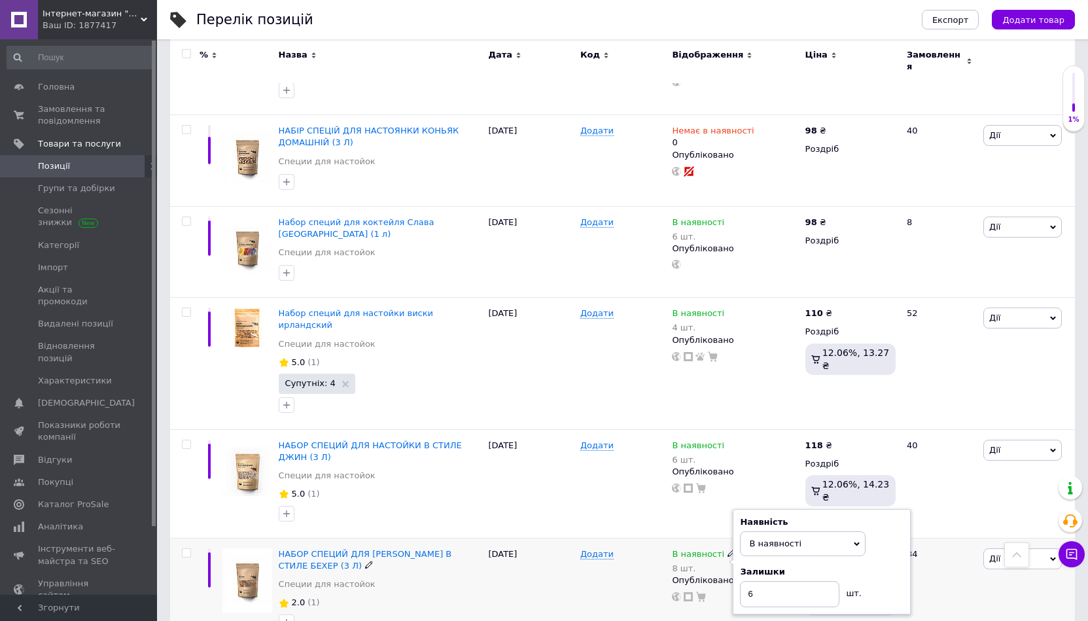
click at [575, 546] on div "17.07.2025" at bounding box center [531, 592] width 92 height 109
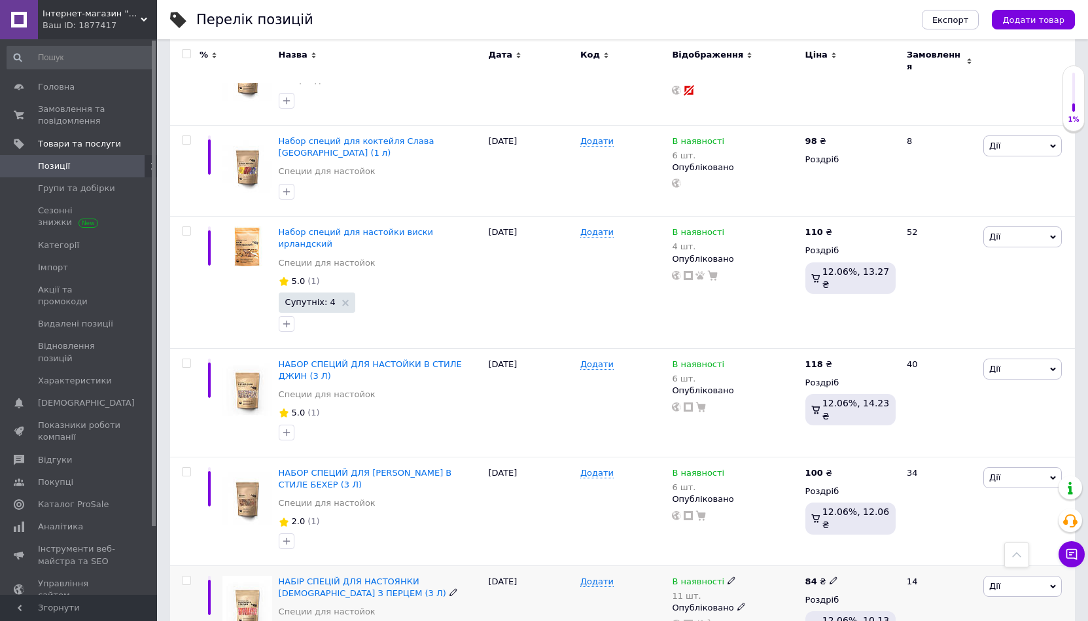
scroll to position [720, 0]
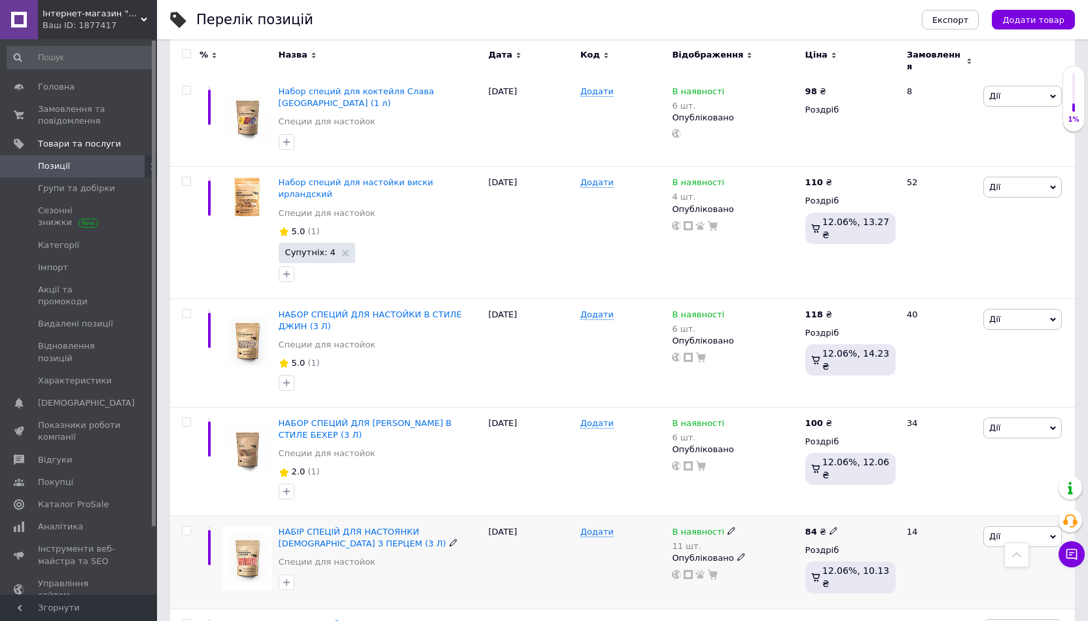
click at [728, 527] on icon at bounding box center [732, 531] width 8 height 8
click at [789, 494] on div "Наявність" at bounding box center [822, 500] width 164 height 12
click at [766, 559] on input "11" at bounding box center [789, 572] width 99 height 26
type input "1"
type input "9"
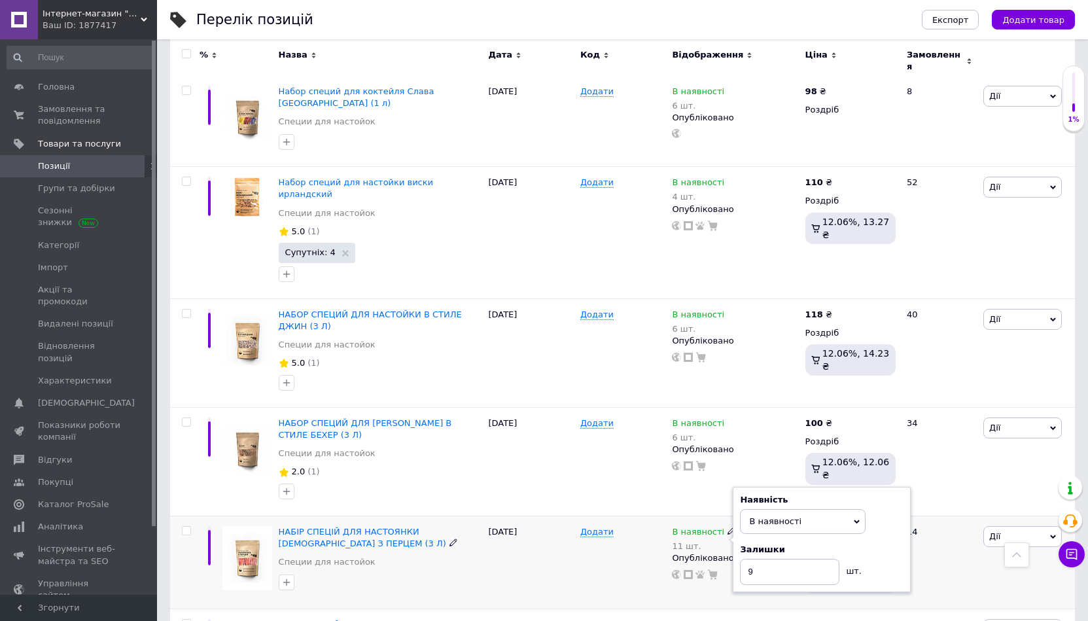
click at [605, 531] on div "Додати" at bounding box center [623, 562] width 92 height 93
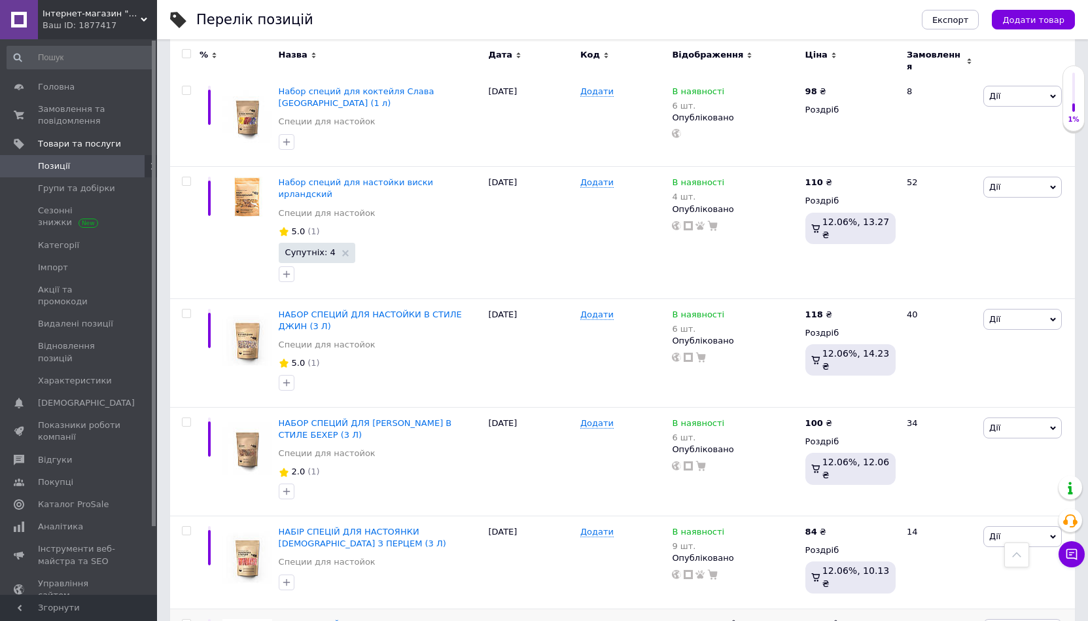
click at [728, 620] on icon at bounding box center [732, 624] width 8 height 8
click at [776, 587] on div "Наявність" at bounding box center [822, 593] width 164 height 12
type input "8"
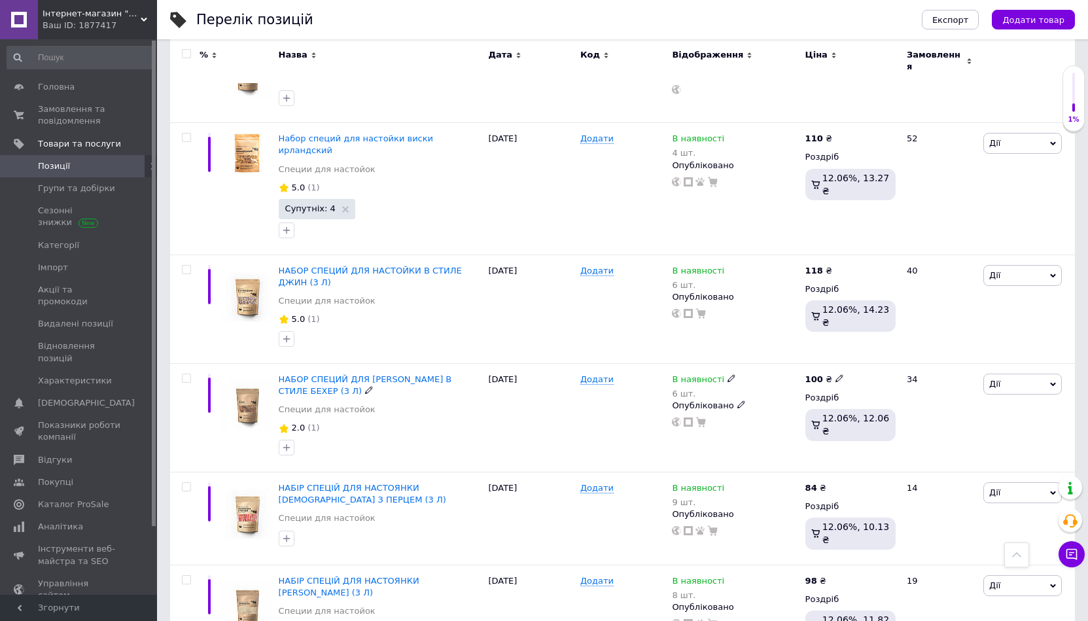
scroll to position [751, 0]
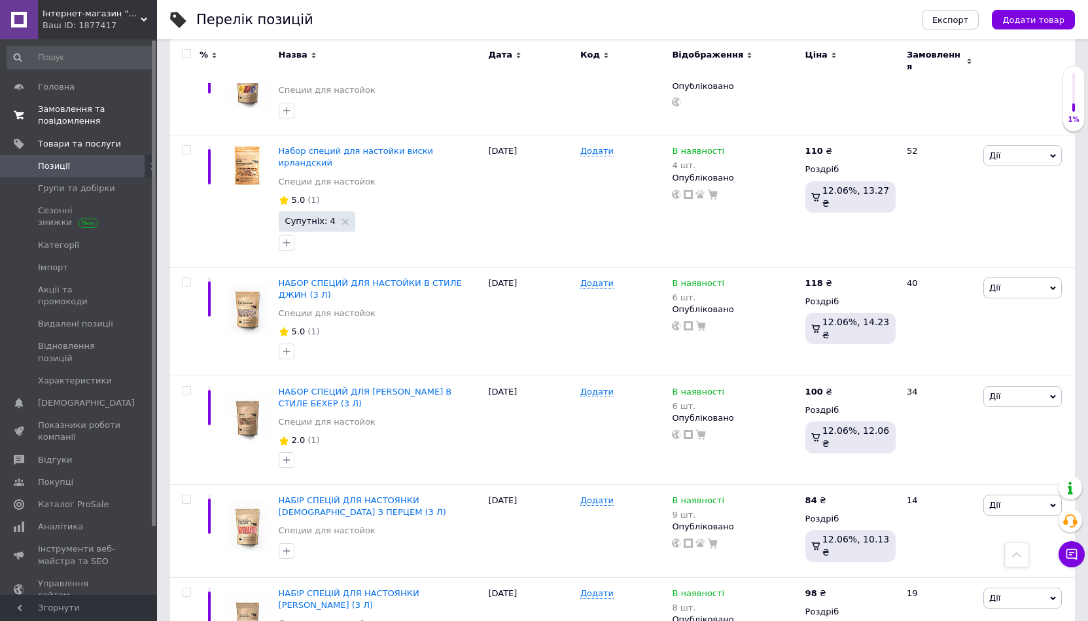
click at [41, 109] on span "Замовлення та повідомлення" at bounding box center [79, 115] width 83 height 24
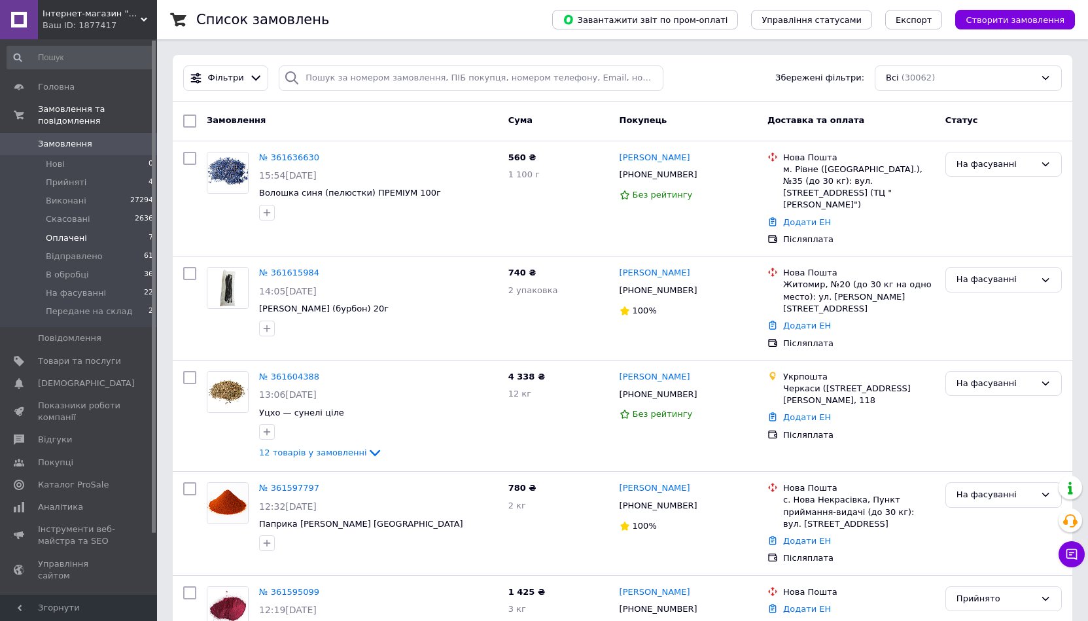
click at [46, 232] on span "Оплачені" at bounding box center [66, 238] width 41 height 12
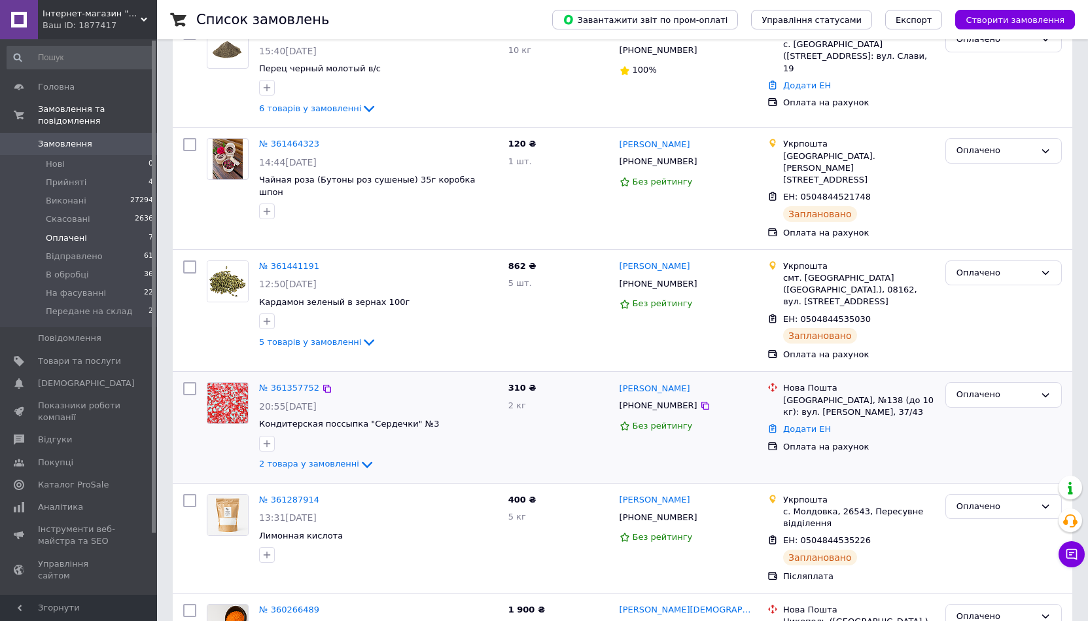
scroll to position [332, 0]
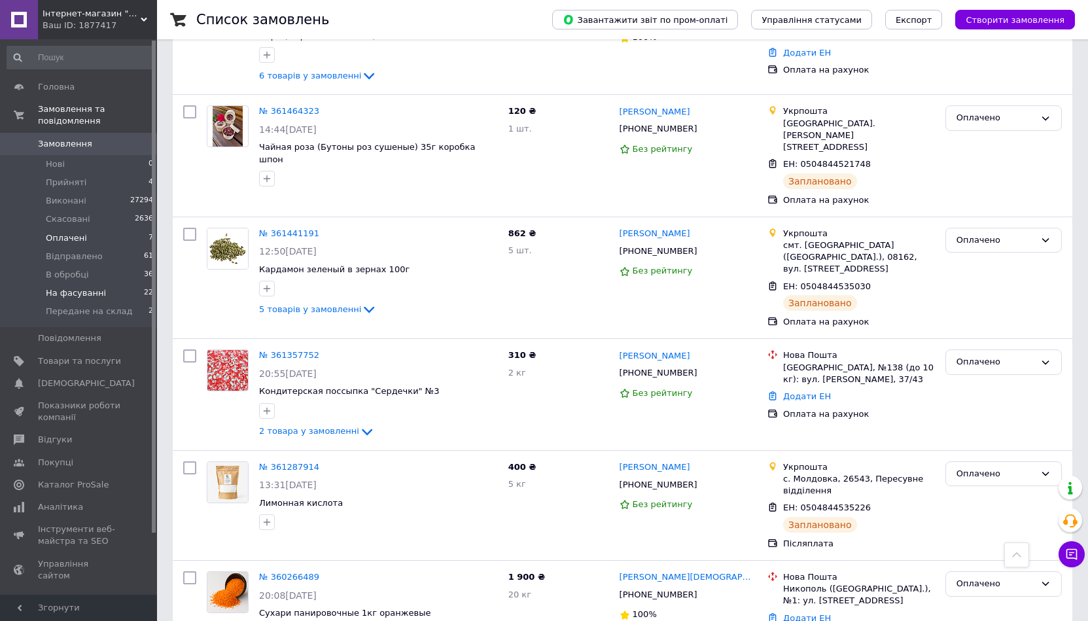
click at [100, 284] on li "На фасуванні 22" at bounding box center [80, 293] width 161 height 18
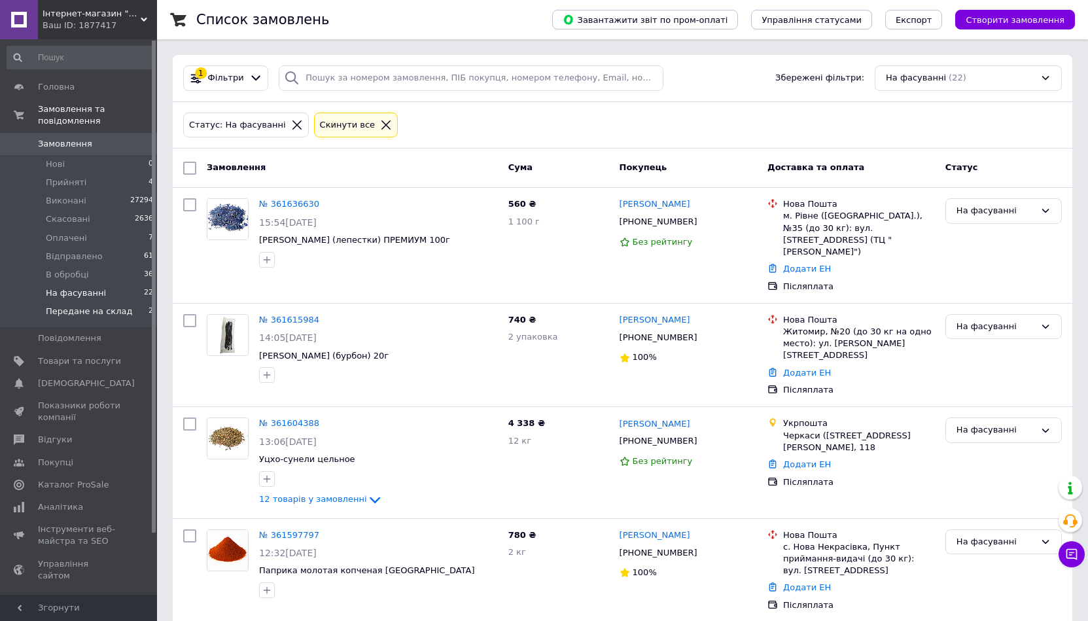
click at [118, 306] on span "Передане на склад" at bounding box center [89, 312] width 86 height 12
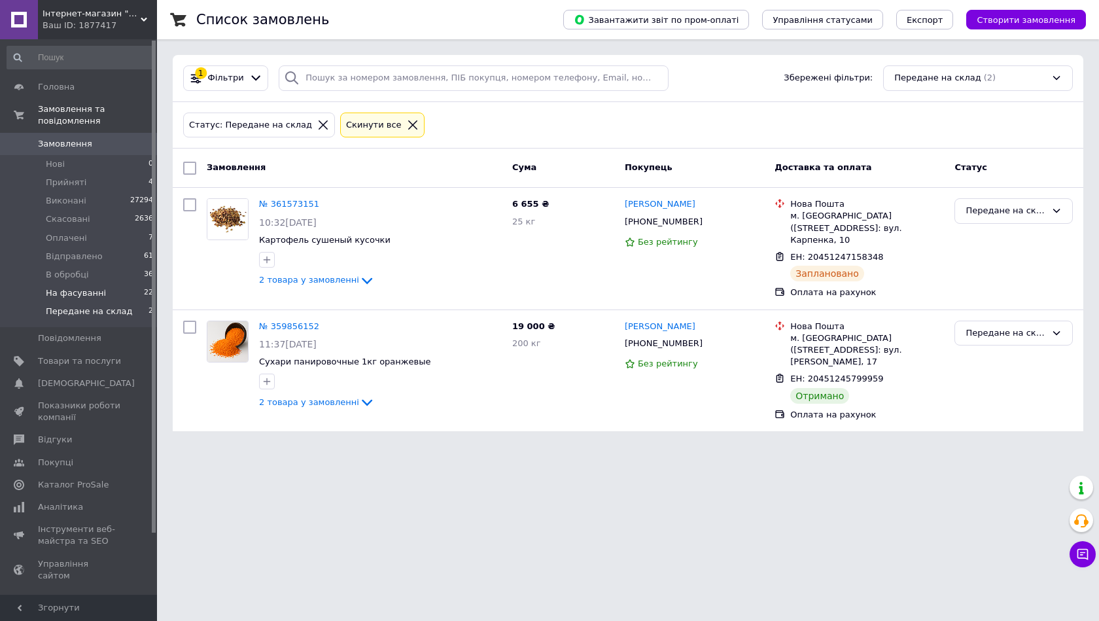
click at [100, 284] on li "На фасуванні 22" at bounding box center [80, 293] width 161 height 18
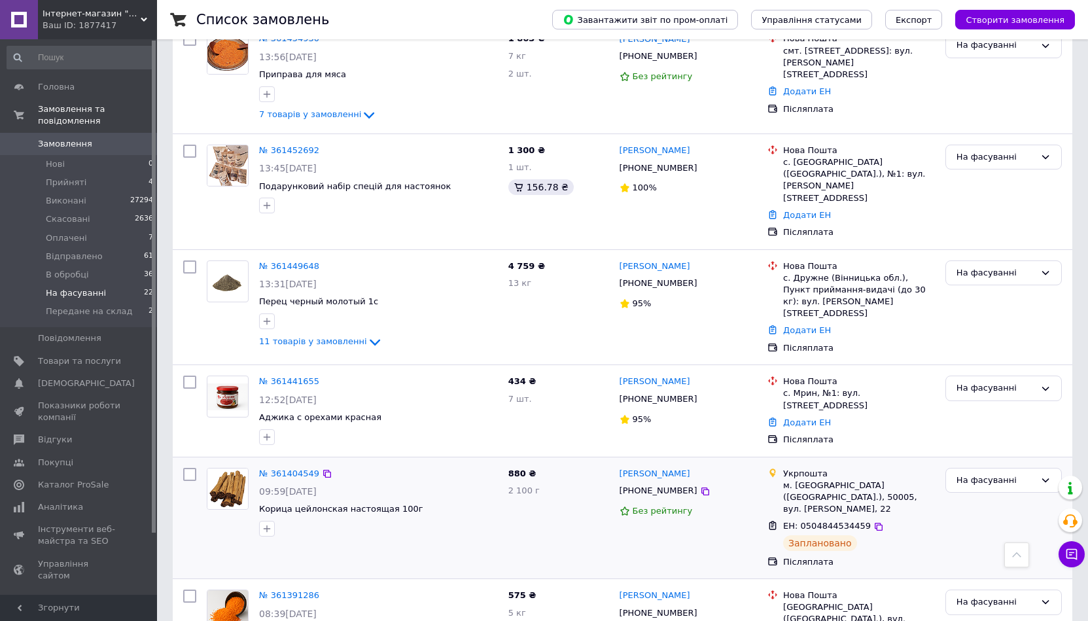
scroll to position [1861, 0]
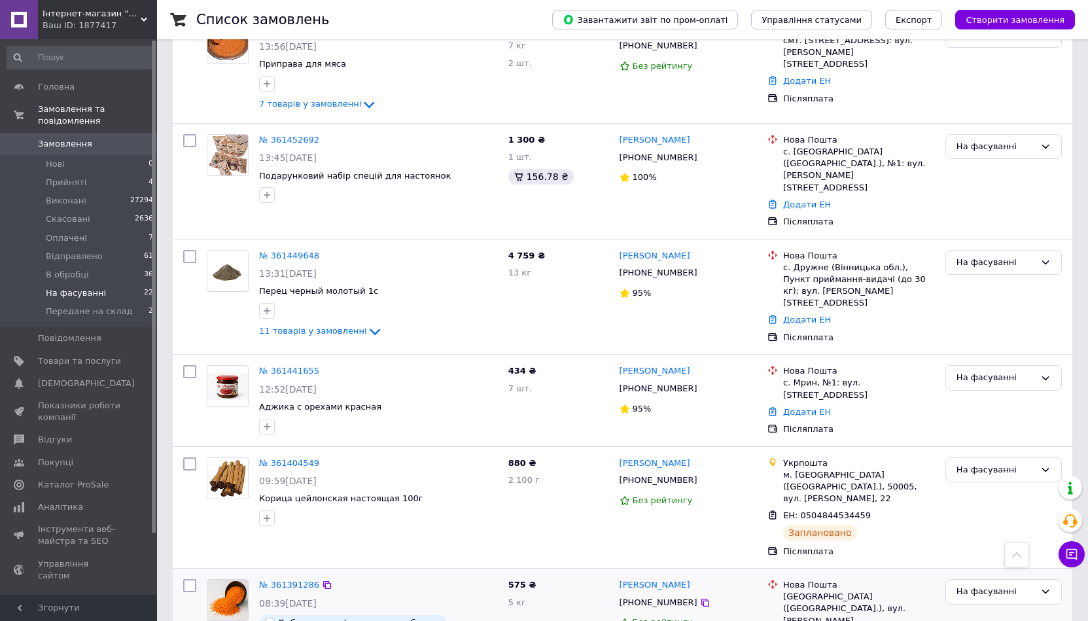
drag, startPoint x: 209, startPoint y: 596, endPoint x: 238, endPoint y: 463, distance: 136.6
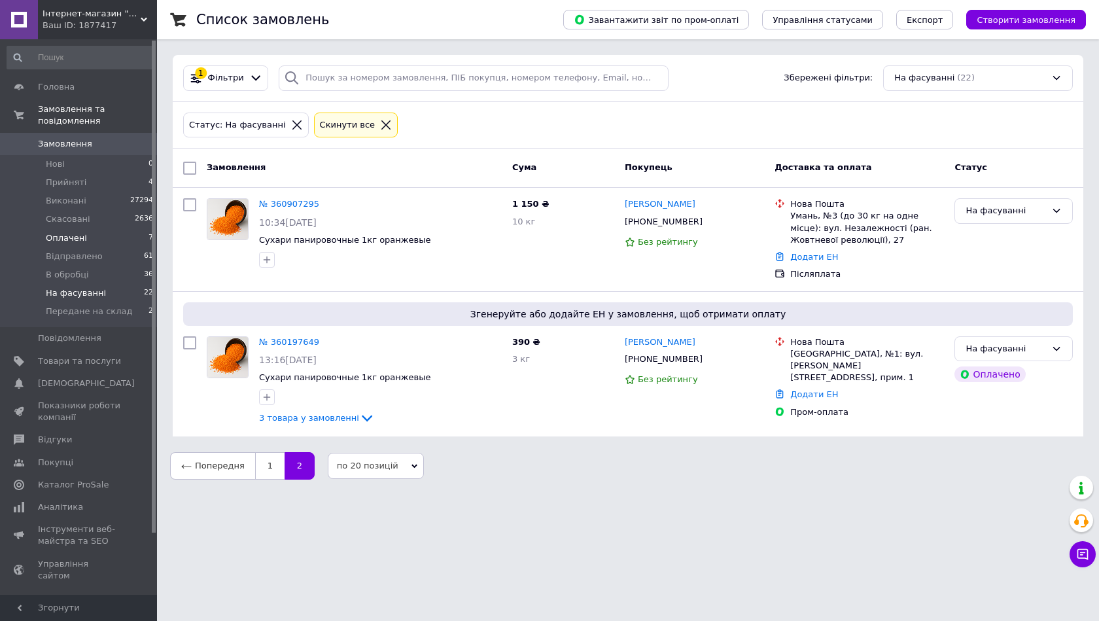
click at [87, 229] on li "Оплачені 7" at bounding box center [80, 238] width 161 height 18
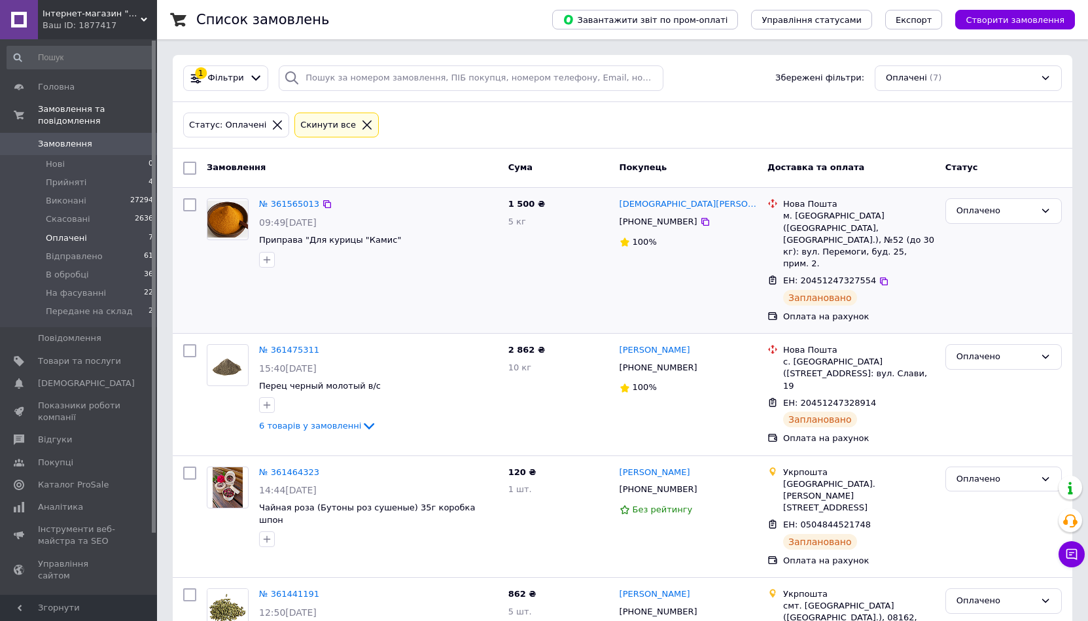
drag, startPoint x: 442, startPoint y: 291, endPoint x: 345, endPoint y: 283, distance: 97.2
click at [443, 291] on div "№ 361565013 09:49, 12.09.2025 Приправа "Для курицы "Камис"" at bounding box center [353, 260] width 302 height 135
click at [75, 179] on li "Прийняті 4" at bounding box center [80, 182] width 161 height 18
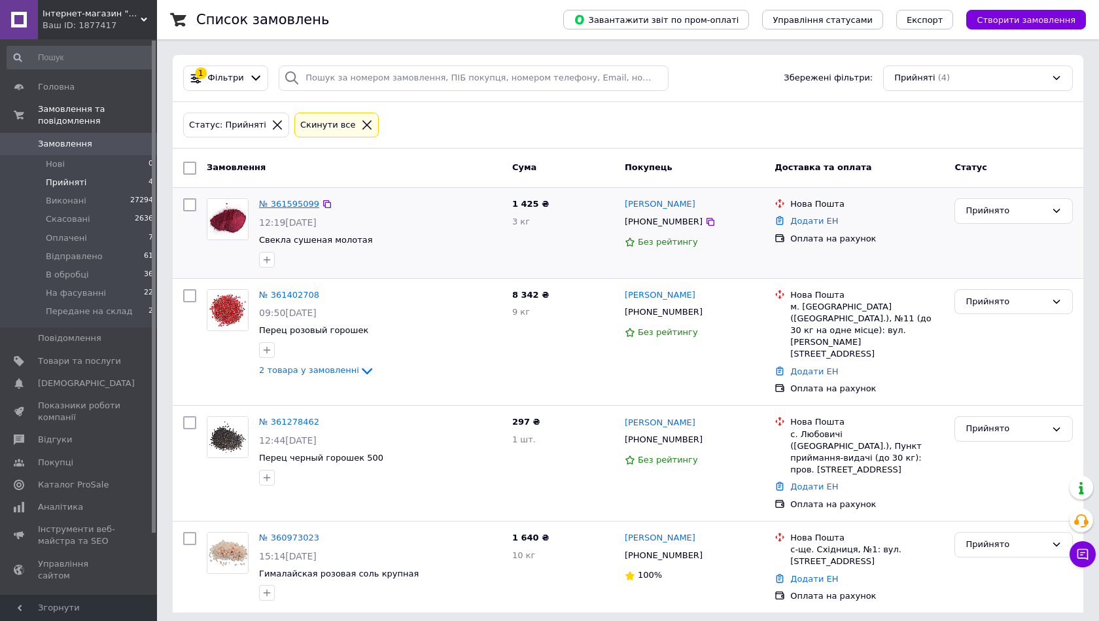
click at [292, 199] on link "№ 361595099" at bounding box center [289, 204] width 60 height 10
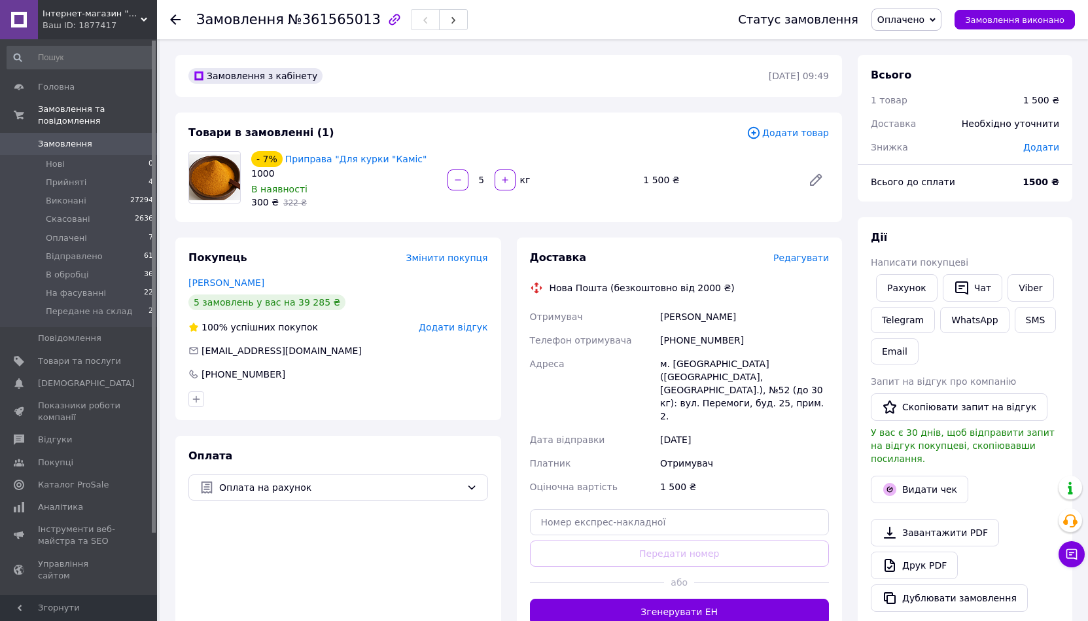
drag, startPoint x: 286, startPoint y: 274, endPoint x: 296, endPoint y: 282, distance: 12.6
click at [286, 274] on div "Покупець Змінити покупця Абдо хамид 5 замовлень у вас на 39 285 ₴ 100% успішних…" at bounding box center [338, 329] width 326 height 183
click at [812, 259] on span "Редагувати" at bounding box center [802, 258] width 56 height 10
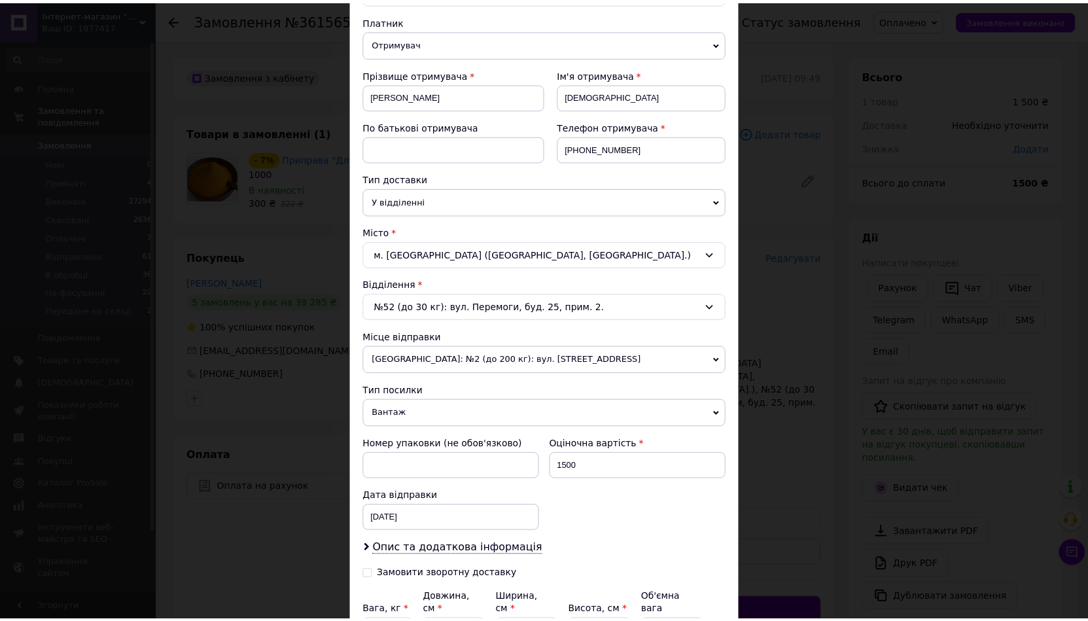
scroll to position [272, 0]
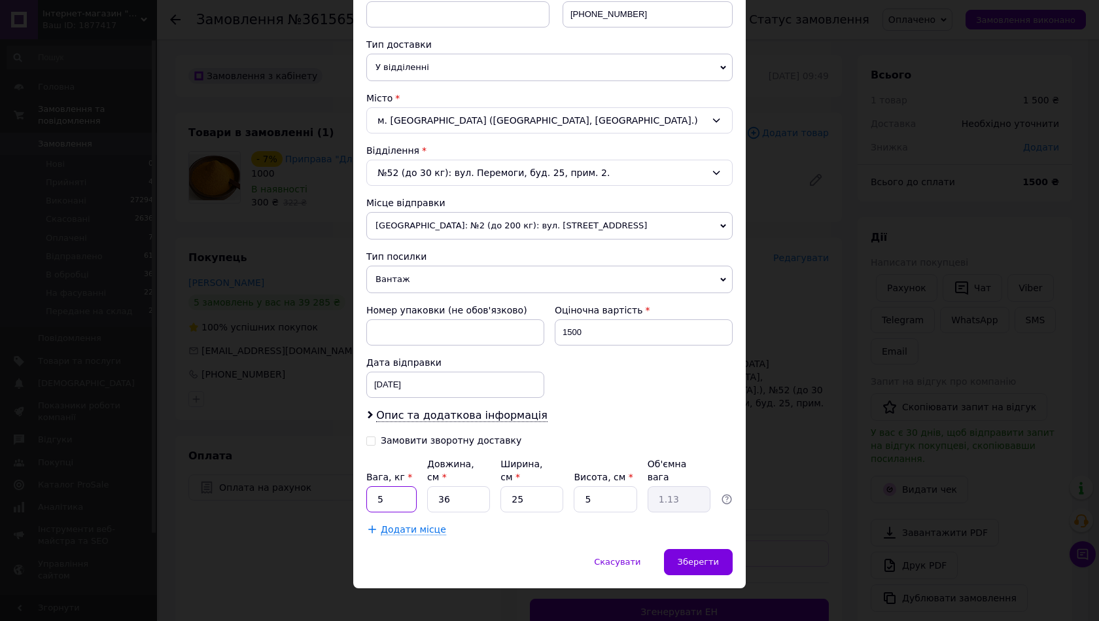
click at [401, 486] on input "5" at bounding box center [391, 499] width 50 height 26
drag, startPoint x: 443, startPoint y: 482, endPoint x: 452, endPoint y: 482, distance: 9.2
click at [452, 486] on input "36" at bounding box center [458, 499] width 63 height 26
click at [435, 486] on input "36" at bounding box center [458, 499] width 63 height 26
drag, startPoint x: 435, startPoint y: 484, endPoint x: 452, endPoint y: 484, distance: 17.0
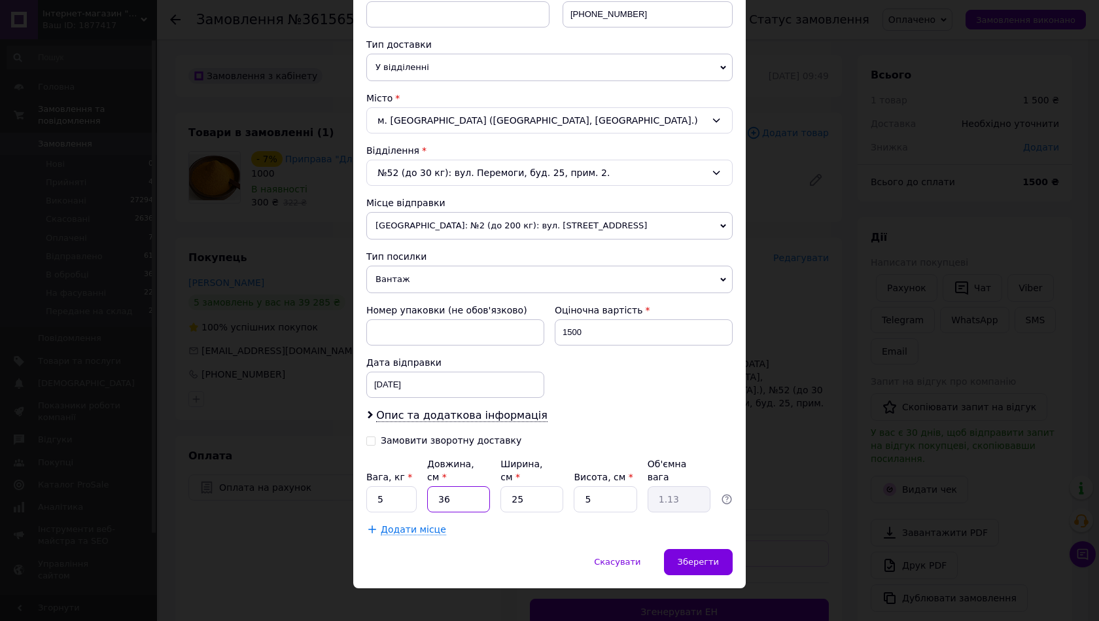
click at [452, 486] on input "36" at bounding box center [458, 499] width 63 height 26
type input "2"
type input "0.1"
type input "29"
type input "0.91"
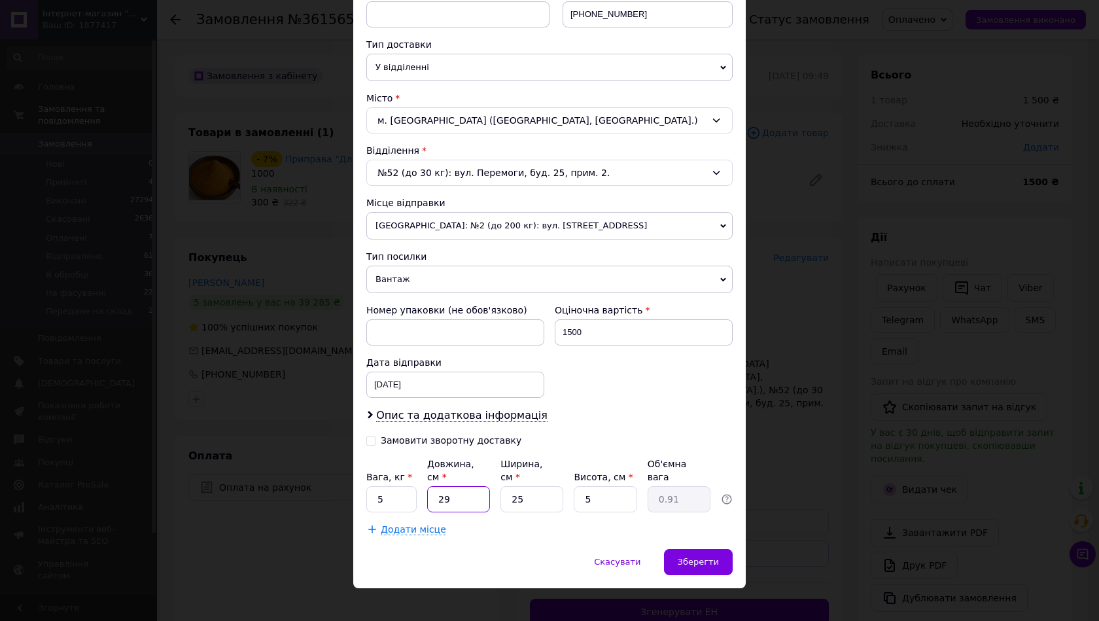
type input "29"
drag, startPoint x: 520, startPoint y: 480, endPoint x: 492, endPoint y: 482, distance: 28.2
click at [493, 482] on div "Вага, кг * 5 Довжина, см * 29 Ширина, см * 25 Висота, см * 5 Об'ємна вага 0.91" at bounding box center [549, 484] width 366 height 55
type input "2"
type input "0.1"
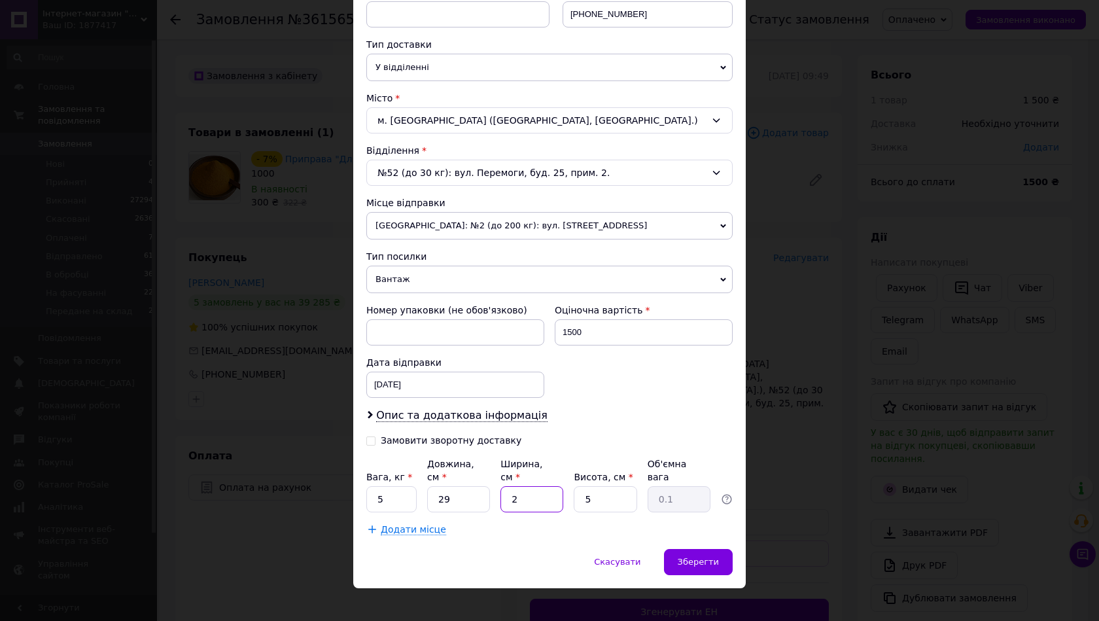
type input "27"
type input "0.98"
type input "27"
click at [575, 486] on input "5" at bounding box center [605, 499] width 63 height 26
type input "15"
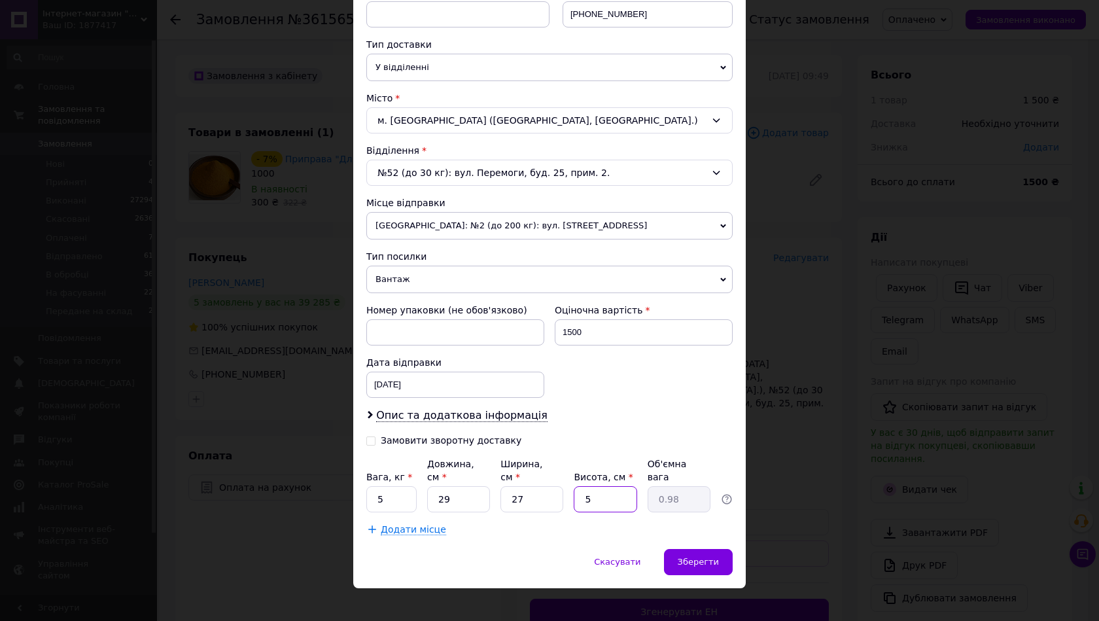
type input "2.94"
type input "15"
click at [690, 557] on span "Зберегти" at bounding box center [698, 562] width 41 height 10
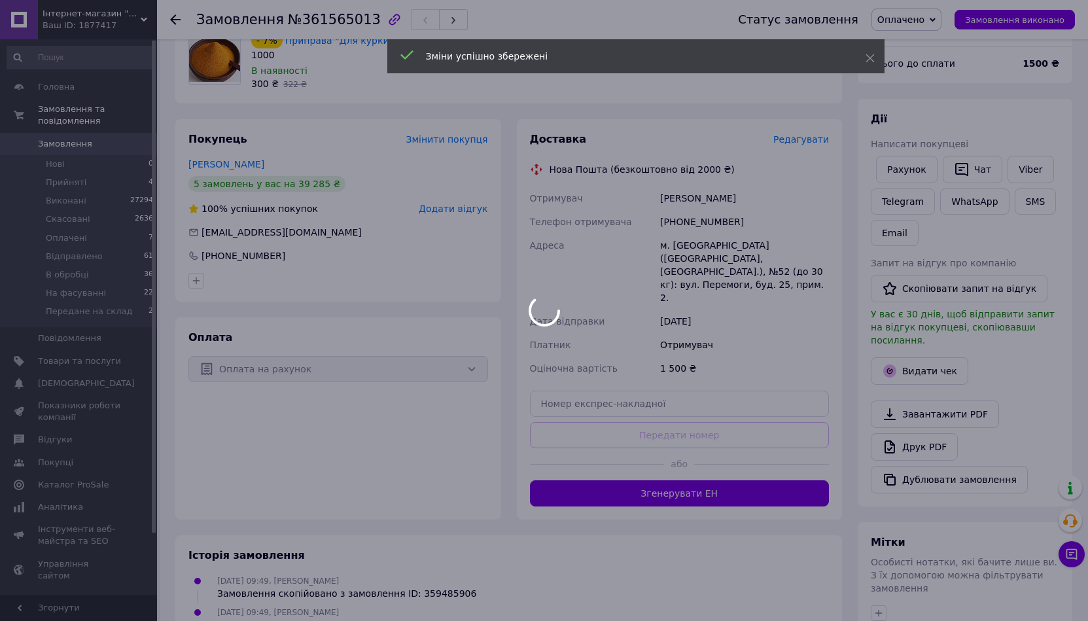
scroll to position [131, 0]
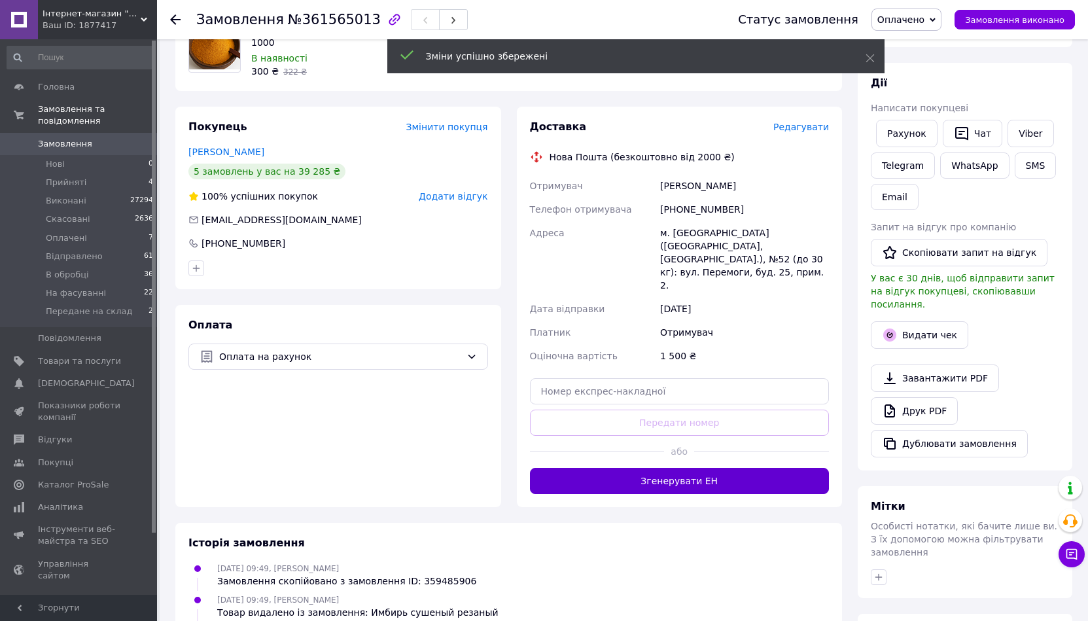
click at [584, 468] on button "Згенерувати ЕН" at bounding box center [680, 481] width 300 height 26
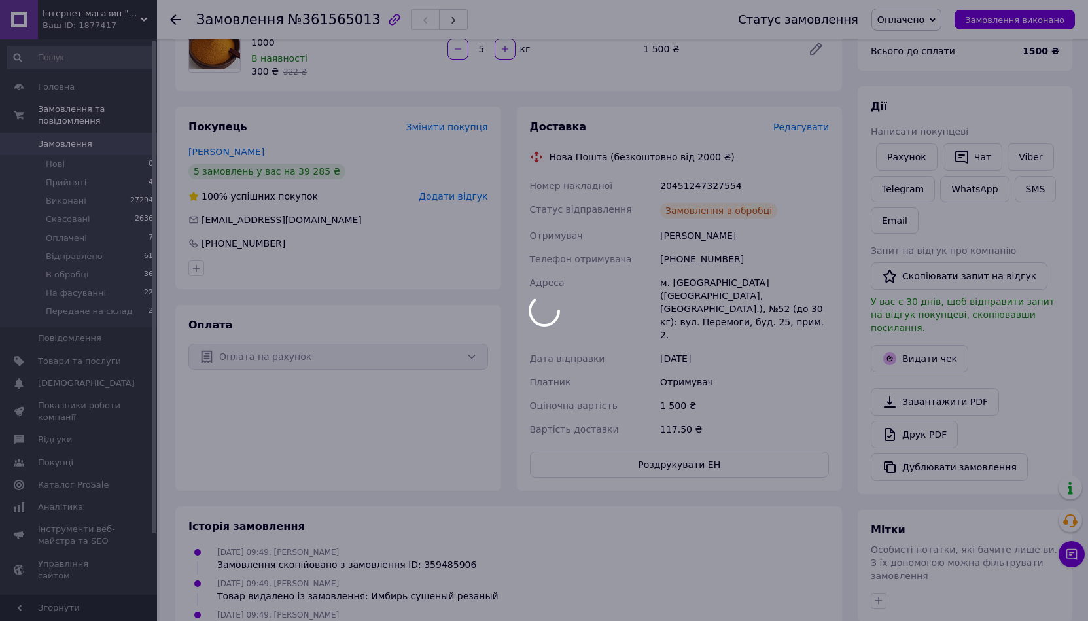
scroll to position [24, 0]
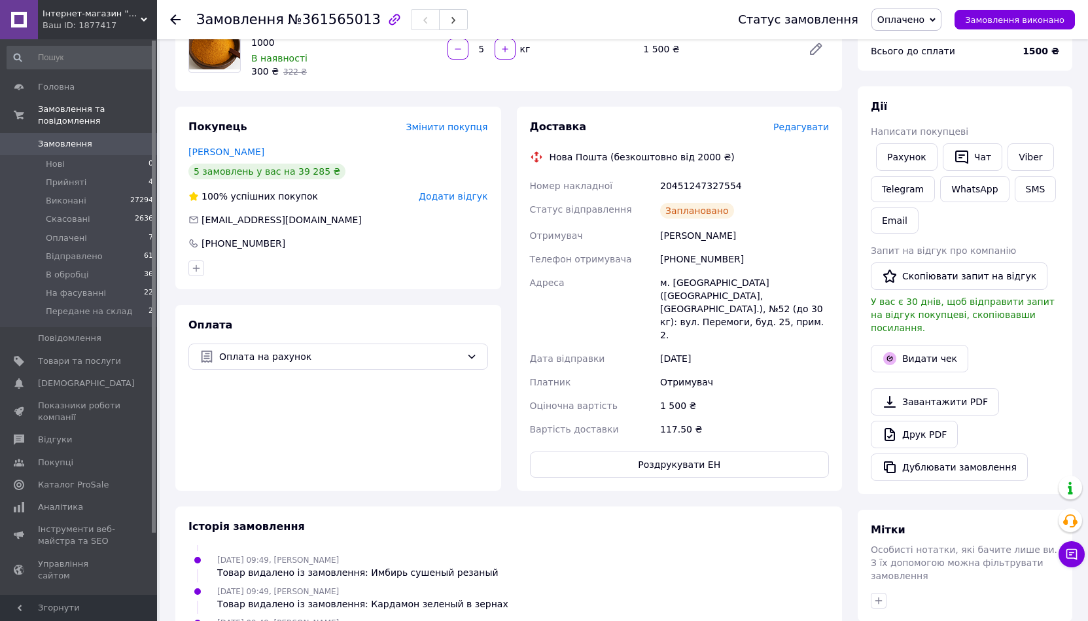
drag, startPoint x: 596, startPoint y: 596, endPoint x: 598, endPoint y: 587, distance: 9.3
click at [596, 616] on div "12.09.2025 09:49, Татьяна Очеретная Товар видалено із замовлення: Специи для ку…" at bounding box center [508, 629] width 651 height 26
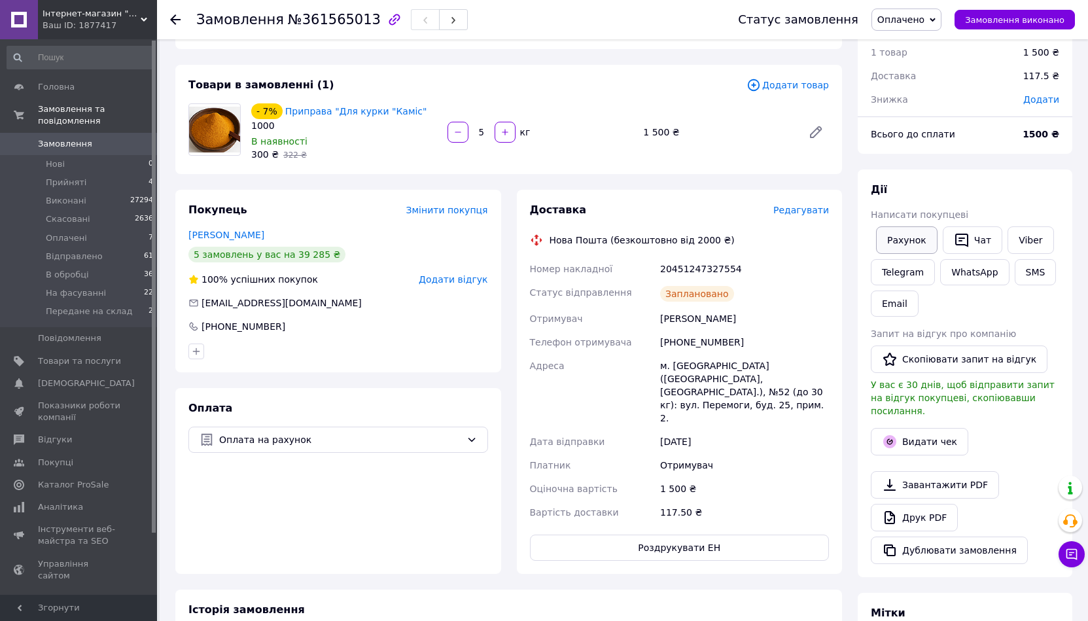
scroll to position [0, 0]
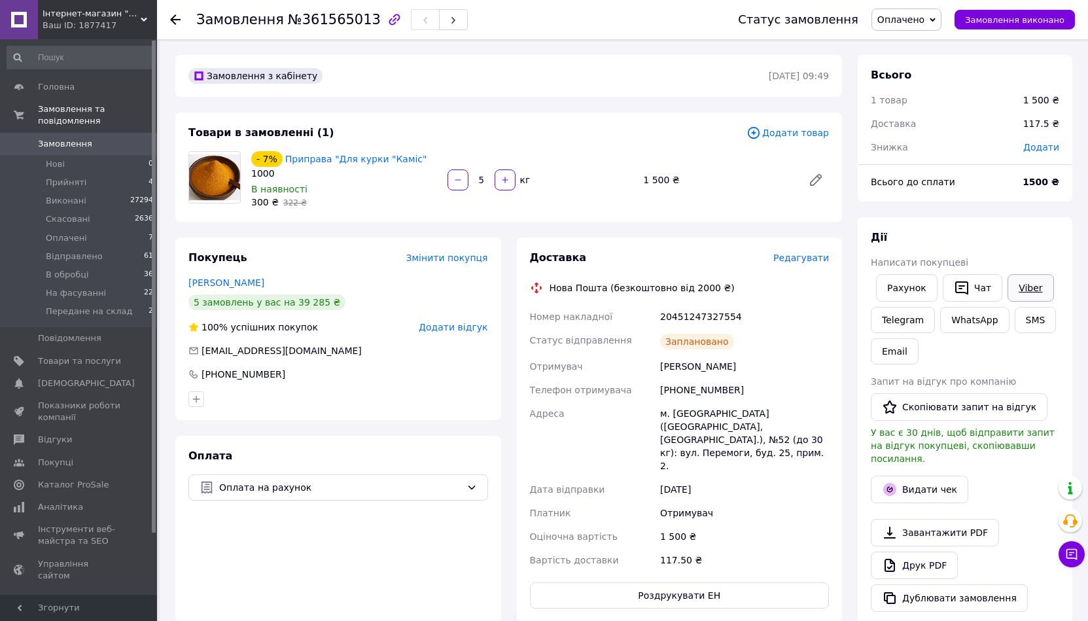
click at [1017, 287] on link "Viber" at bounding box center [1031, 287] width 46 height 27
click at [444, 562] on div "Оплата Оплата на рахунок" at bounding box center [338, 529] width 326 height 186
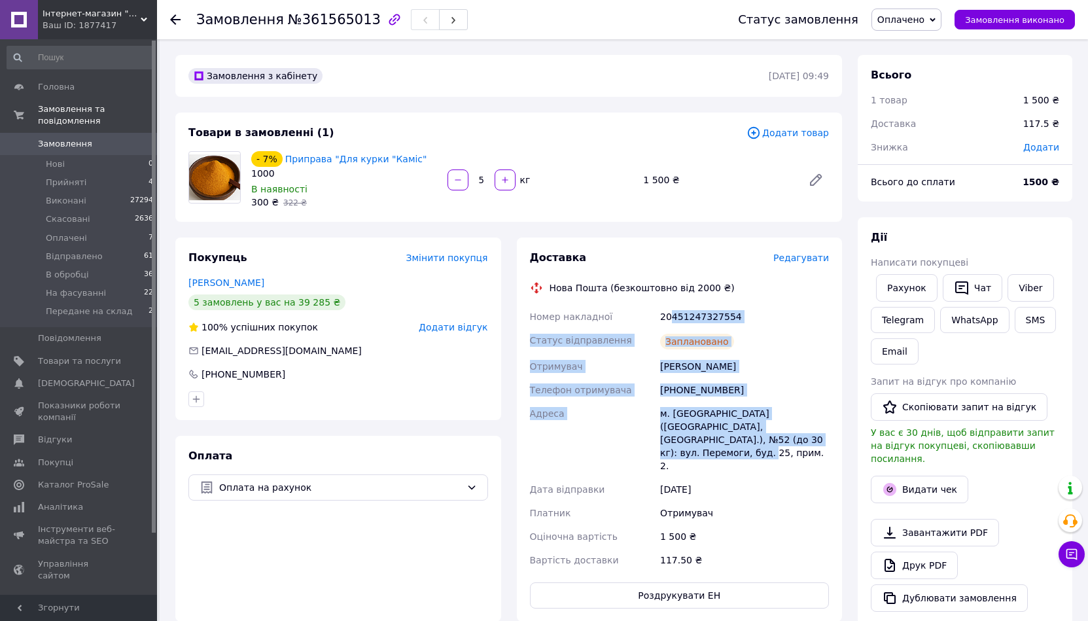
drag, startPoint x: 784, startPoint y: 447, endPoint x: 669, endPoint y: 318, distance: 172.4
click at [669, 318] on div "Номер накладної 20451247327554 Статус відправлення Заплановано Отримувач Абдо х…" at bounding box center [679, 438] width 305 height 267
drag, startPoint x: 660, startPoint y: 310, endPoint x: 795, endPoint y: 440, distance: 187.5
click at [795, 440] on div "Номер накладної 20451247327554 Статус відправлення Заплановано Отримувач Абдо х…" at bounding box center [679, 438] width 305 height 267
copy div "20451247327554 Статус відправлення Заплановано Отримувач Абдо хамид Телефон отр…"
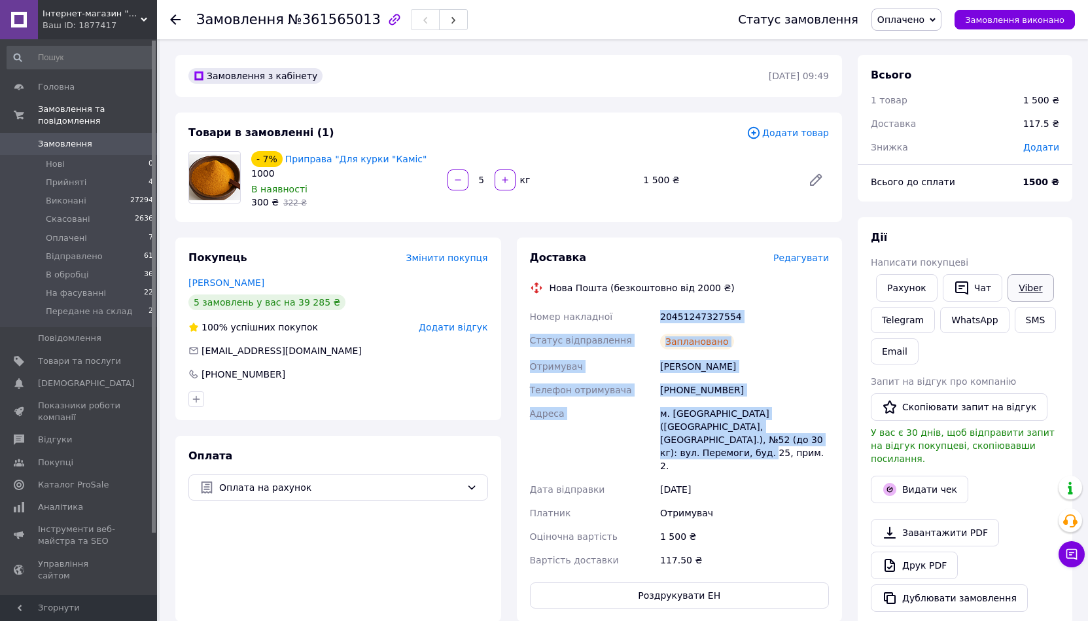
click at [1024, 287] on link "Viber" at bounding box center [1031, 287] width 46 height 27
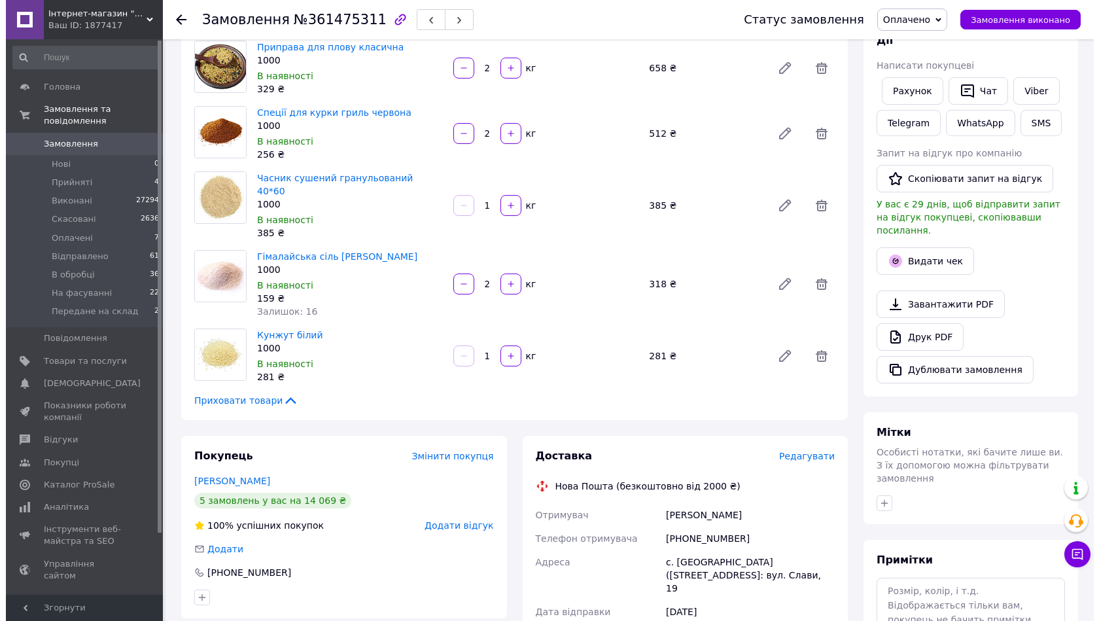
scroll to position [196, 0]
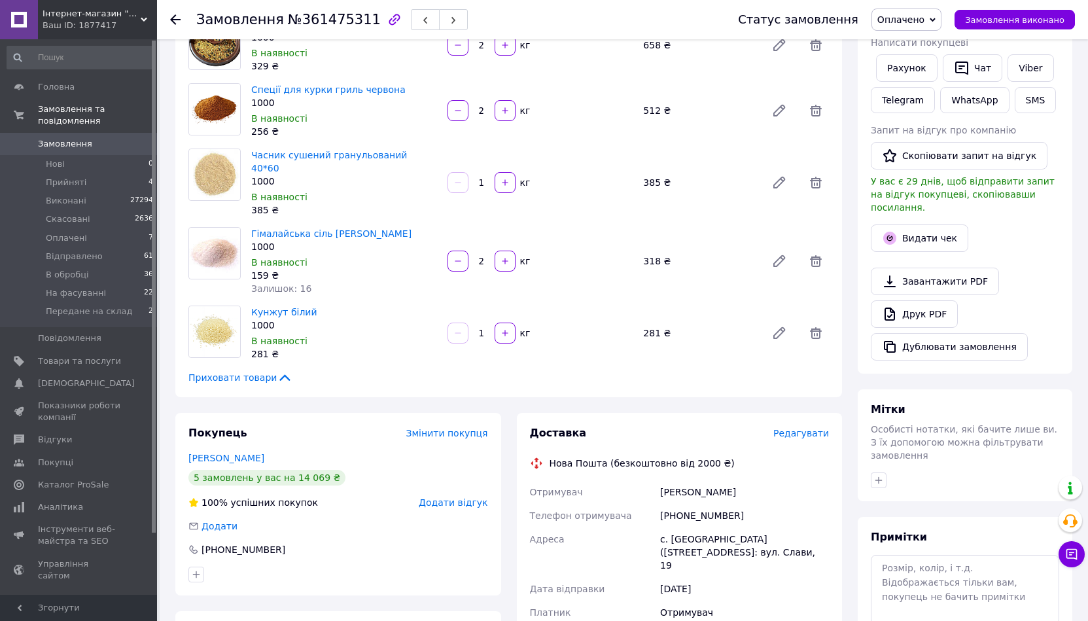
click at [804, 427] on div "Редагувати" at bounding box center [802, 433] width 56 height 13
click at [804, 428] on span "Редагувати" at bounding box center [802, 433] width 56 height 10
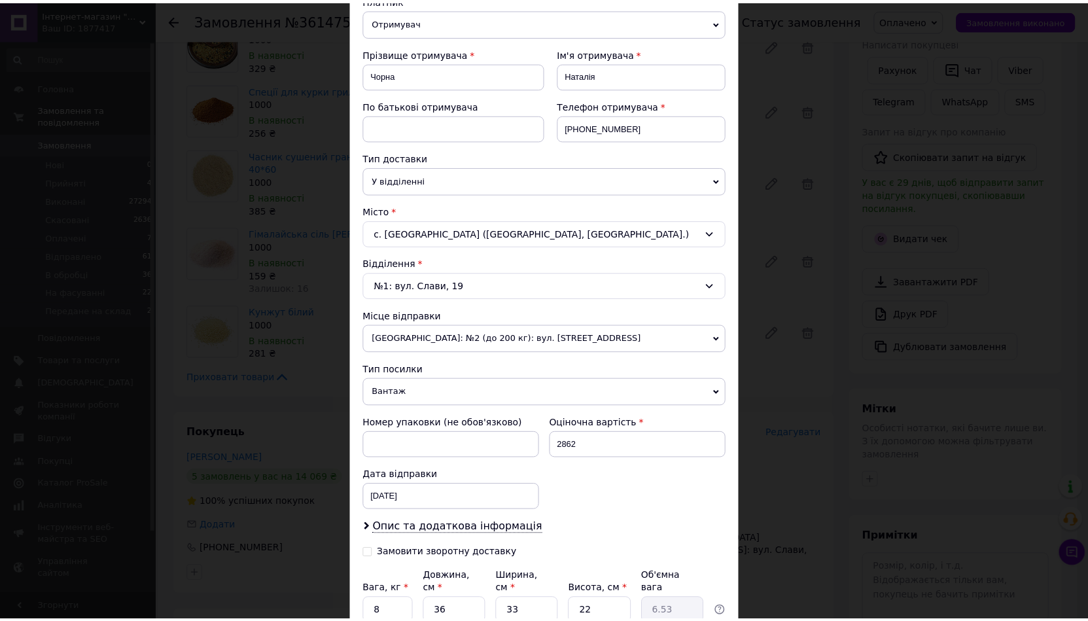
scroll to position [262, 0]
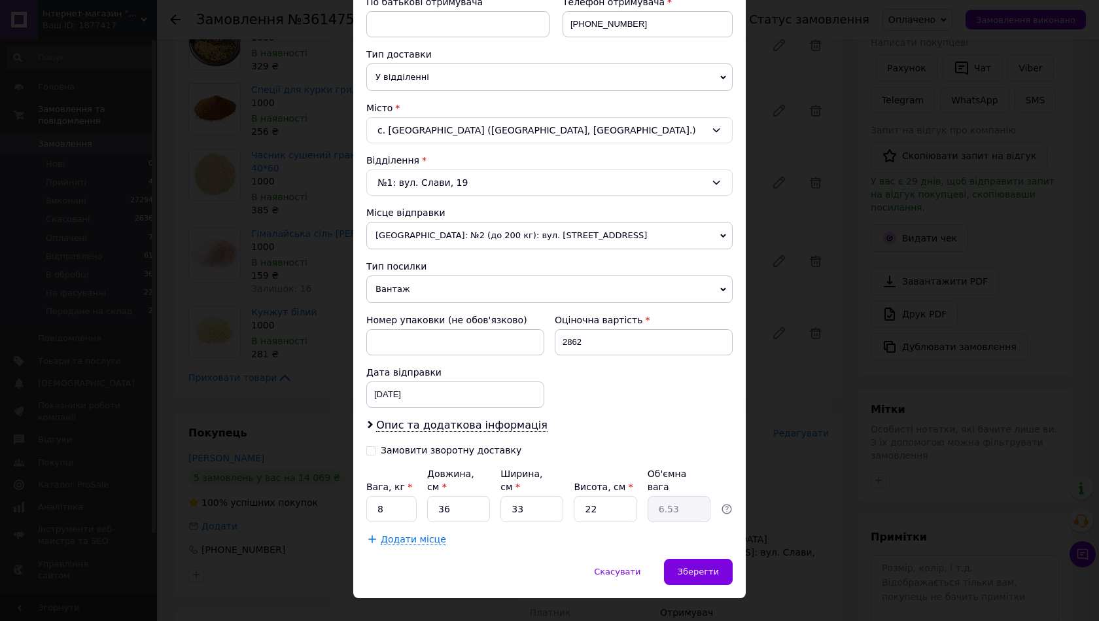
click at [416, 501] on div "Вага, кг * 8 Довжина, см * 36 Ширина, см * 33 Висота, см * 22 Об'ємна вага 6.53" at bounding box center [549, 494] width 366 height 55
click at [411, 500] on input "8" at bounding box center [391, 509] width 50 height 26
type input "10"
drag, startPoint x: 459, startPoint y: 501, endPoint x: 415, endPoint y: 501, distance: 44.5
click at [415, 501] on div "Вага, кг * 10 Довжина, см * 36 Ширина, см * 33 Висота, см * 22 Об'ємна вага 6.53" at bounding box center [549, 494] width 366 height 55
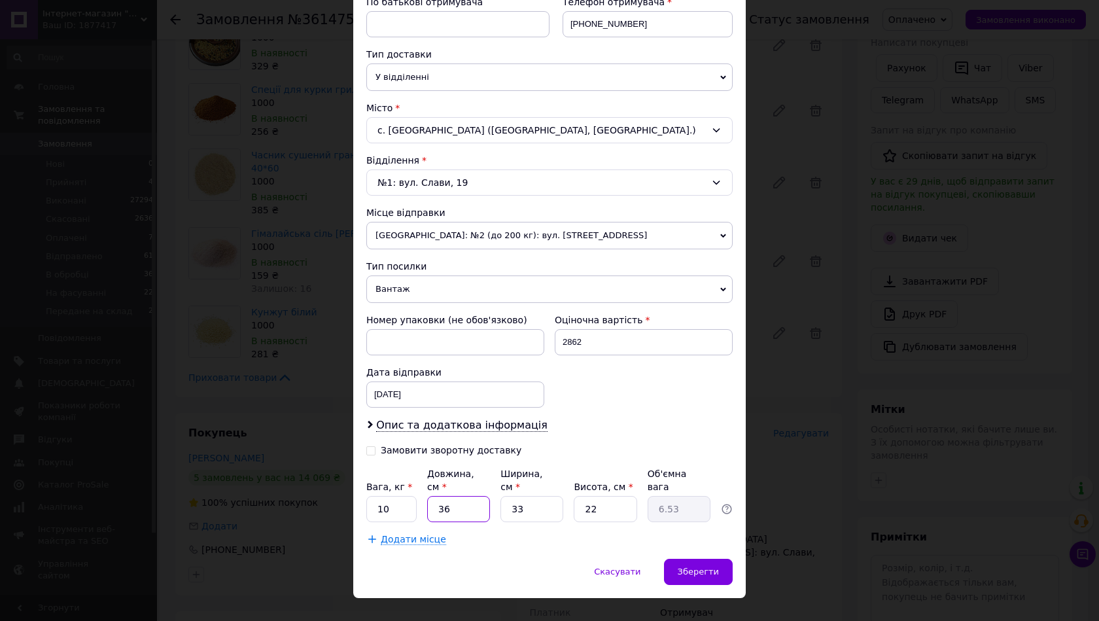
type input "2"
type input "0.36"
type input "2"
type input "0.36"
type input "23"
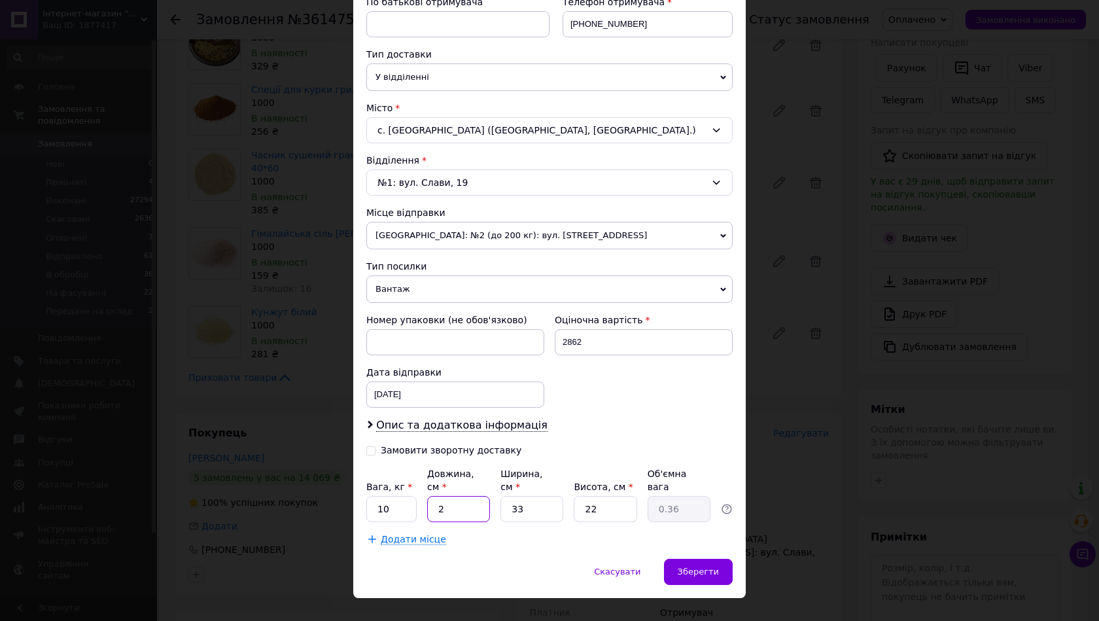
type input "4.17"
type input "23"
drag, startPoint x: 529, startPoint y: 499, endPoint x: 501, endPoint y: 496, distance: 28.3
click at [501, 496] on input "33" at bounding box center [532, 509] width 63 height 26
type input "2"
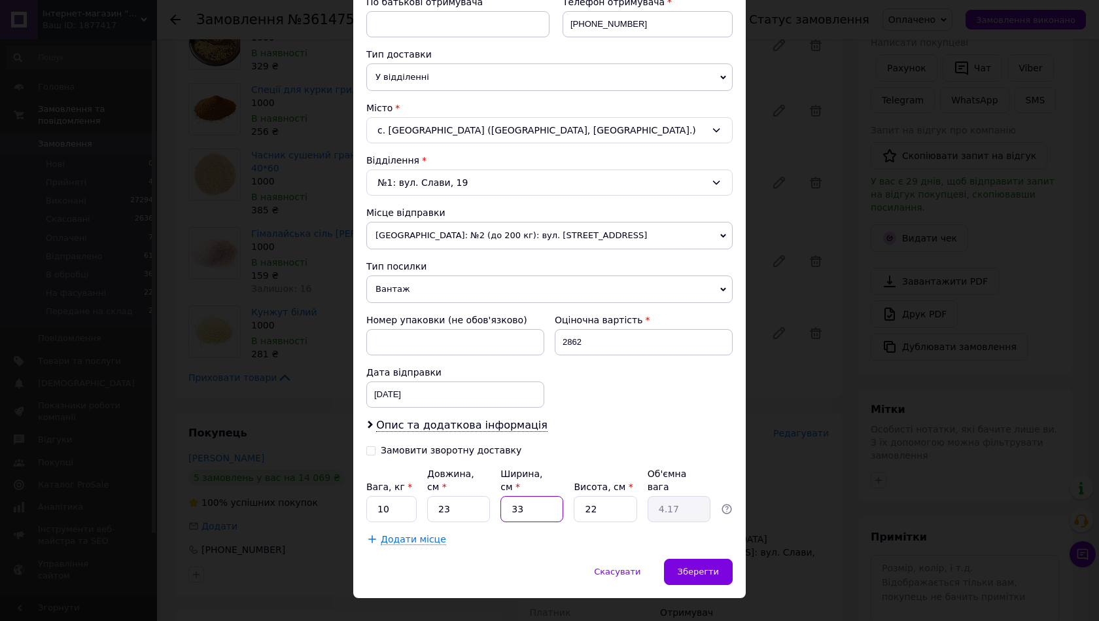
type input "0.25"
type input "24"
type input "3.04"
type input "24"
drag, startPoint x: 581, startPoint y: 501, endPoint x: 633, endPoint y: 499, distance: 52.4
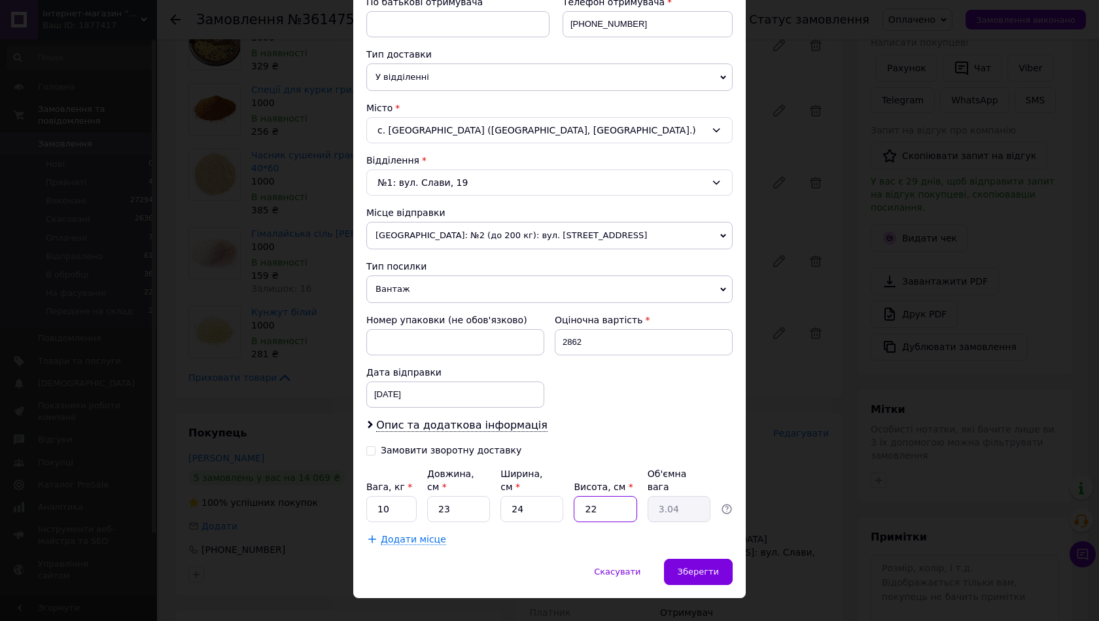
click at [633, 499] on input "22" at bounding box center [605, 509] width 63 height 26
type input "3"
type input "0.41"
type input "32"
type input "4.42"
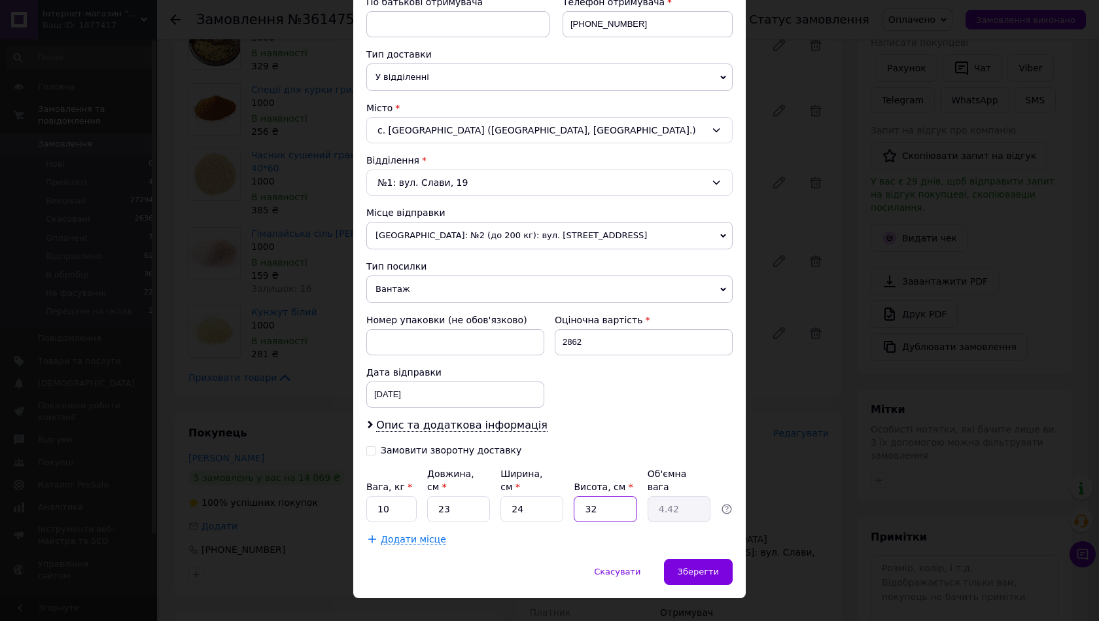
type input "32"
drag, startPoint x: 584, startPoint y: 342, endPoint x: 552, endPoint y: 342, distance: 32.1
click at [552, 342] on div "Оціночна вартість 2862" at bounding box center [644, 334] width 188 height 52
type input "1000"
click at [693, 567] on span "Зберегти" at bounding box center [698, 572] width 41 height 10
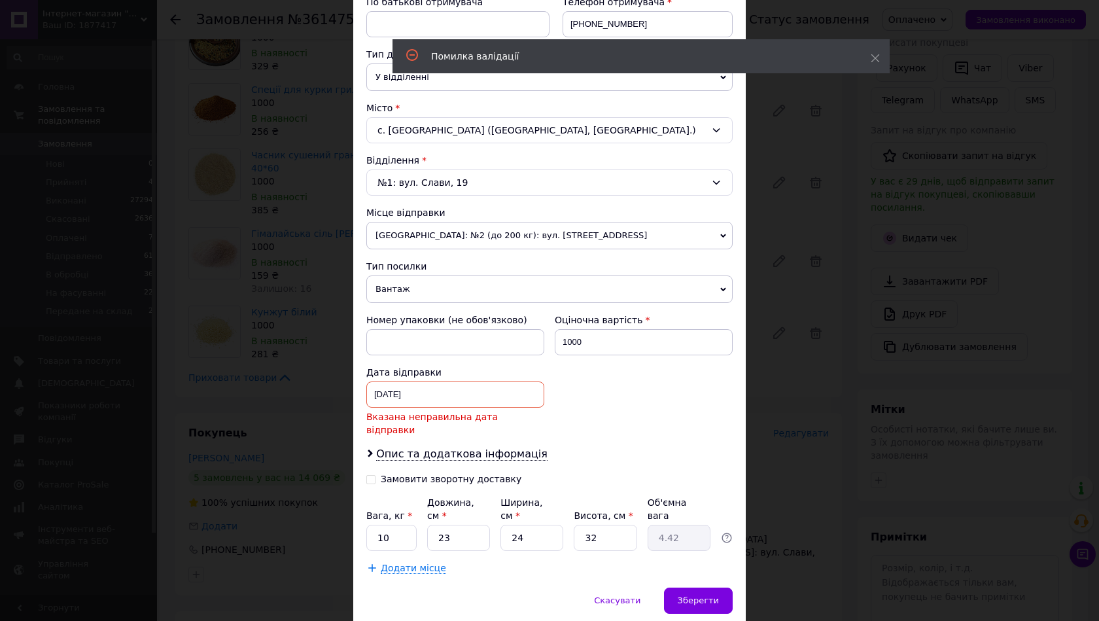
click at [474, 401] on div "27.06.2025 < 2025 > < Июнь > Пн Вт Ср Чт Пт Сб Вс 26 27 28 29 30 31 1 2 3 4 5 6…" at bounding box center [455, 395] width 178 height 26
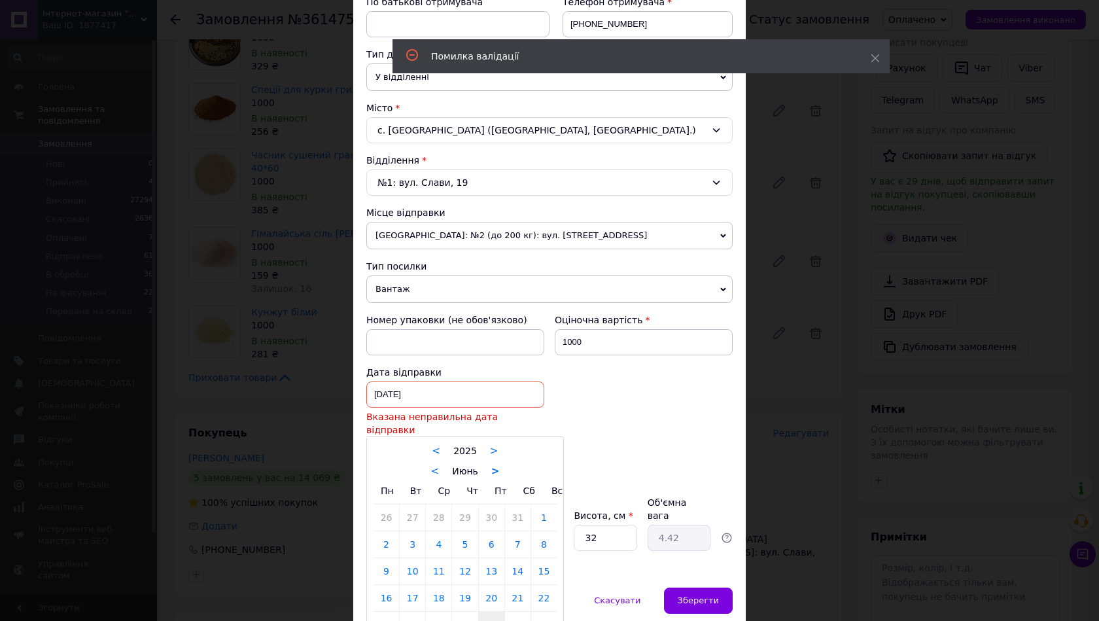
click at [493, 465] on link ">" at bounding box center [495, 471] width 9 height 12
click at [495, 465] on link ">" at bounding box center [499, 471] width 9 height 12
click at [494, 537] on link "12" at bounding box center [492, 544] width 26 height 26
type input "[DATE]"
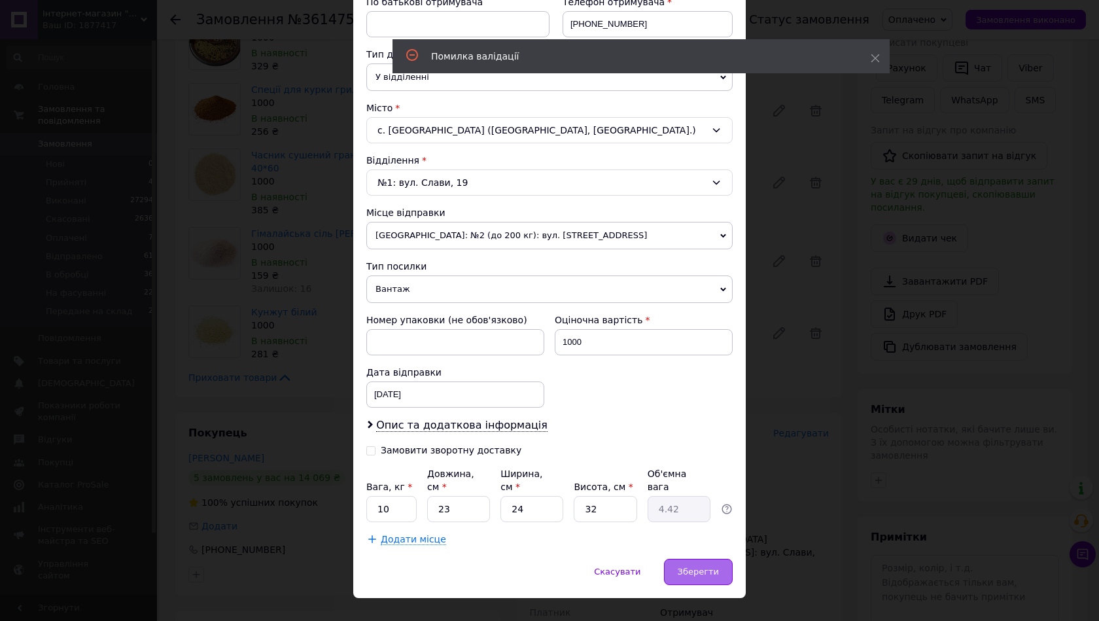
drag, startPoint x: 645, startPoint y: 541, endPoint x: 679, endPoint y: 553, distance: 36.2
click at [646, 541] on div "Спосіб доставки Нова Пошта (безкоштовно від 2000 ₴) Платник Отримувач Відправни…" at bounding box center [549, 191] width 393 height 735
click at [690, 567] on span "Зберегти" at bounding box center [698, 572] width 41 height 10
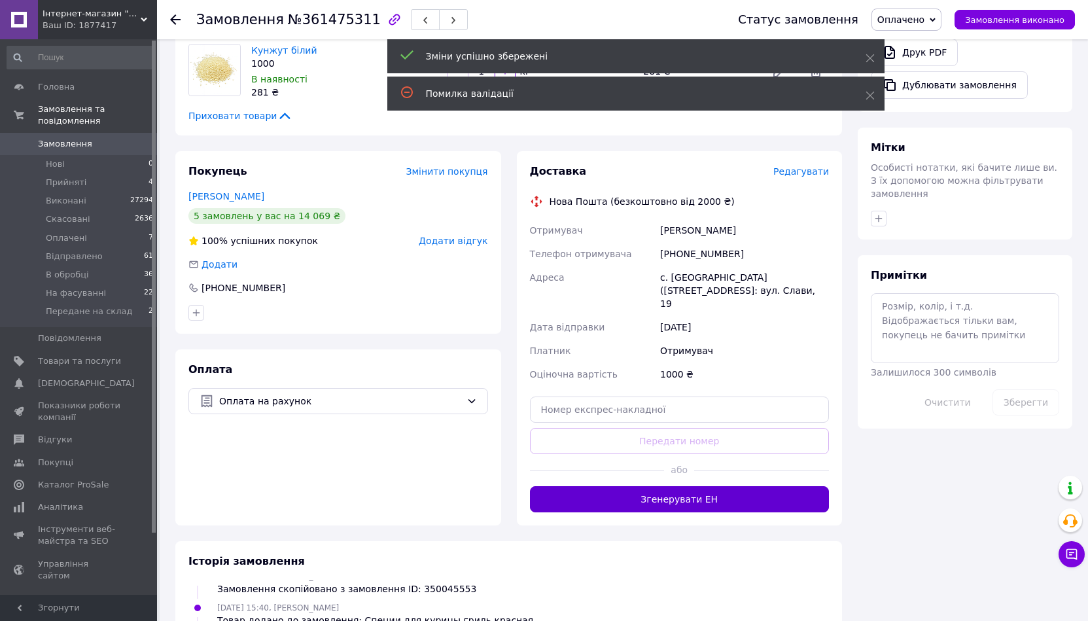
scroll to position [55, 0]
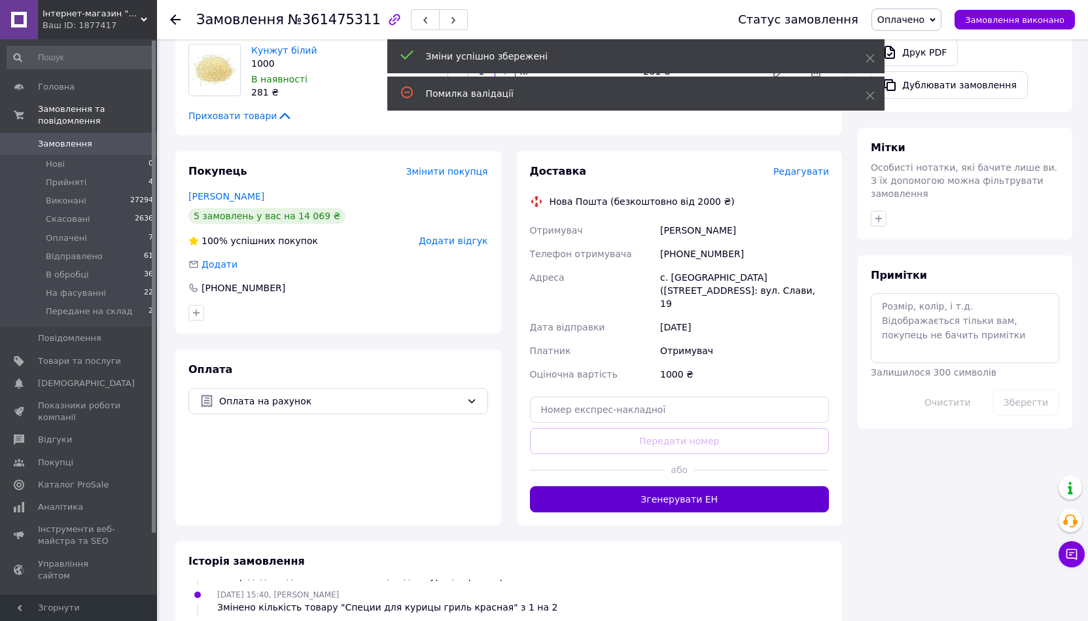
click at [607, 486] on button "Згенерувати ЕН" at bounding box center [680, 499] width 300 height 26
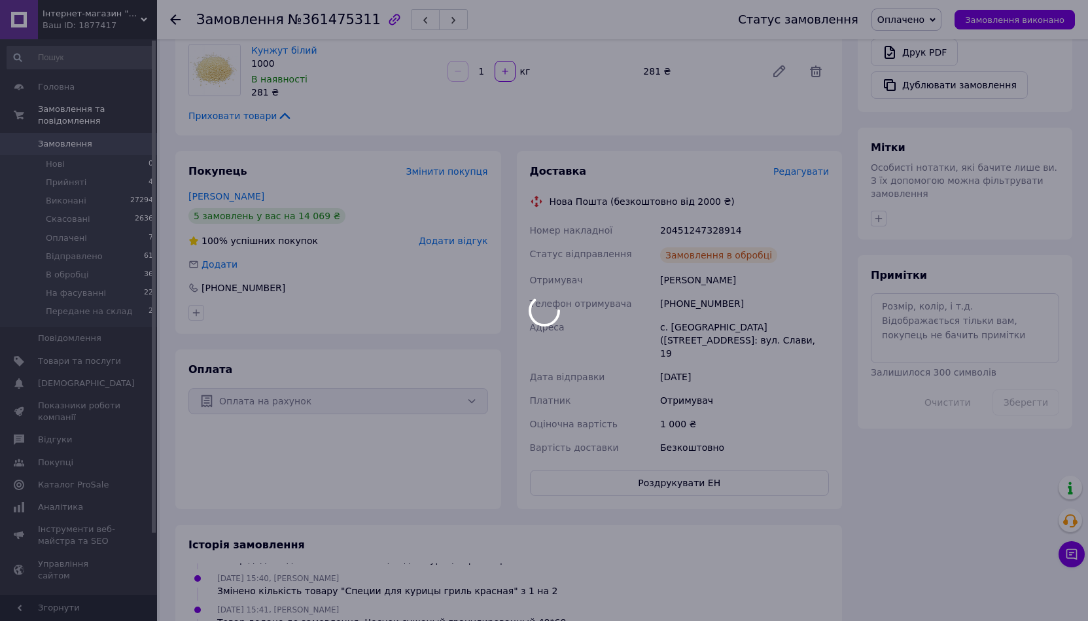
scroll to position [86, 0]
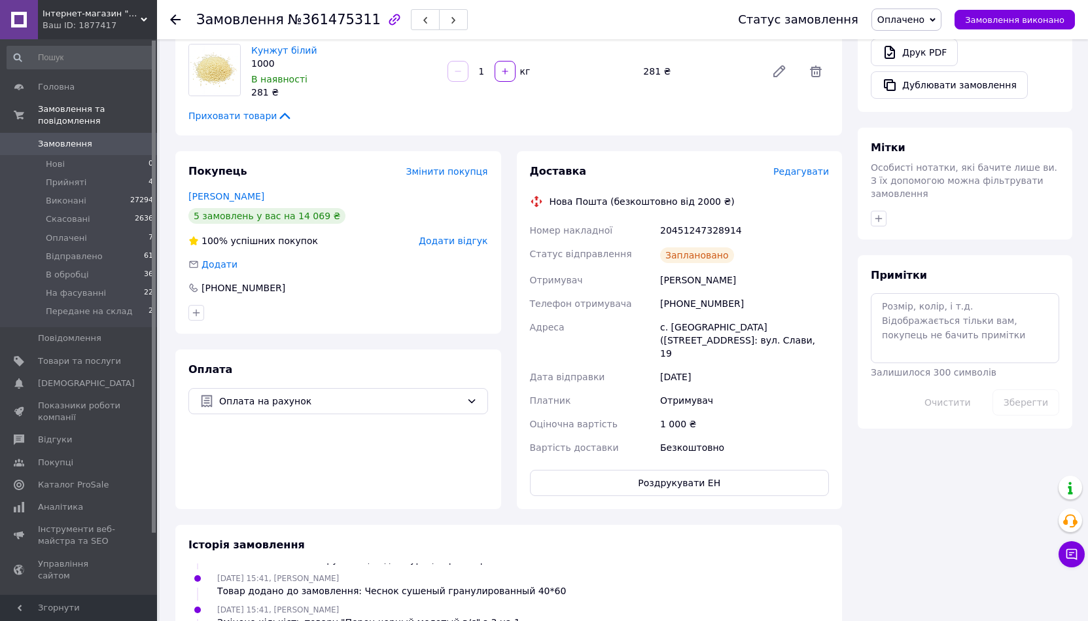
click at [258, 469] on div "Оплата Оплата на рахунок" at bounding box center [338, 429] width 326 height 160
drag, startPoint x: 768, startPoint y: 330, endPoint x: 659, endPoint y: 211, distance: 162.1
click at [659, 219] on div "Номер накладної 20451247328914 Статус відправлення Заплановано Отримувач Чорна …" at bounding box center [679, 339] width 305 height 241
copy div "20451247328914 Статус відправлення Заплановано Отримувач Чорна Наталія Телефон …"
click at [548, 603] on div "11.09.2025 15:41, Татьяна Очеретная Змінено кількість товару "Перец черный моло…" at bounding box center [508, 616] width 651 height 26
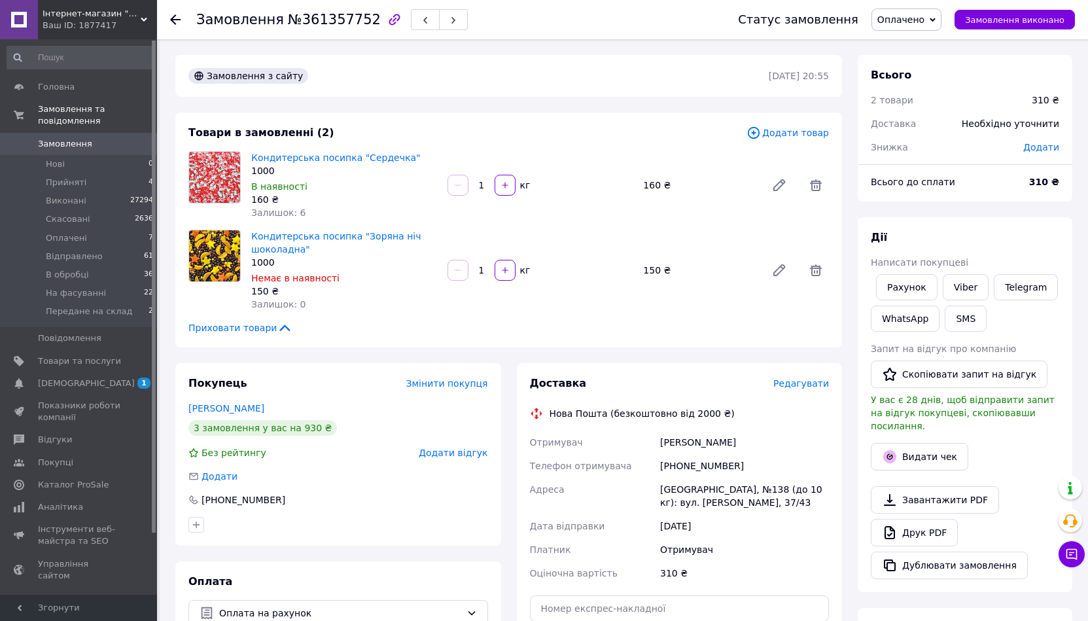
click at [802, 385] on span "Редагувати" at bounding box center [802, 383] width 56 height 10
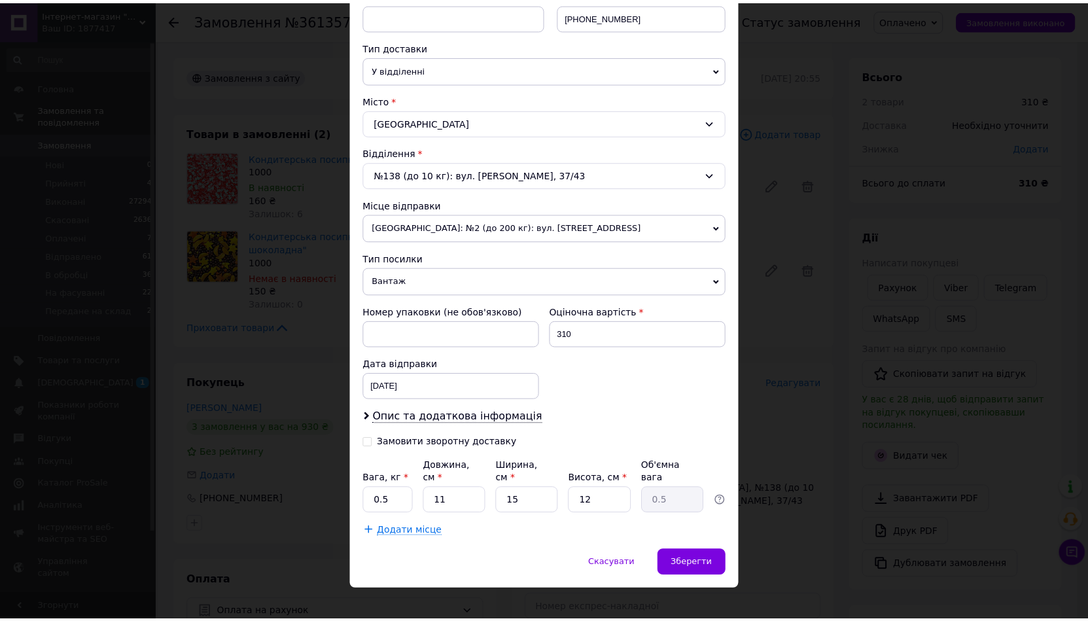
scroll to position [272, 0]
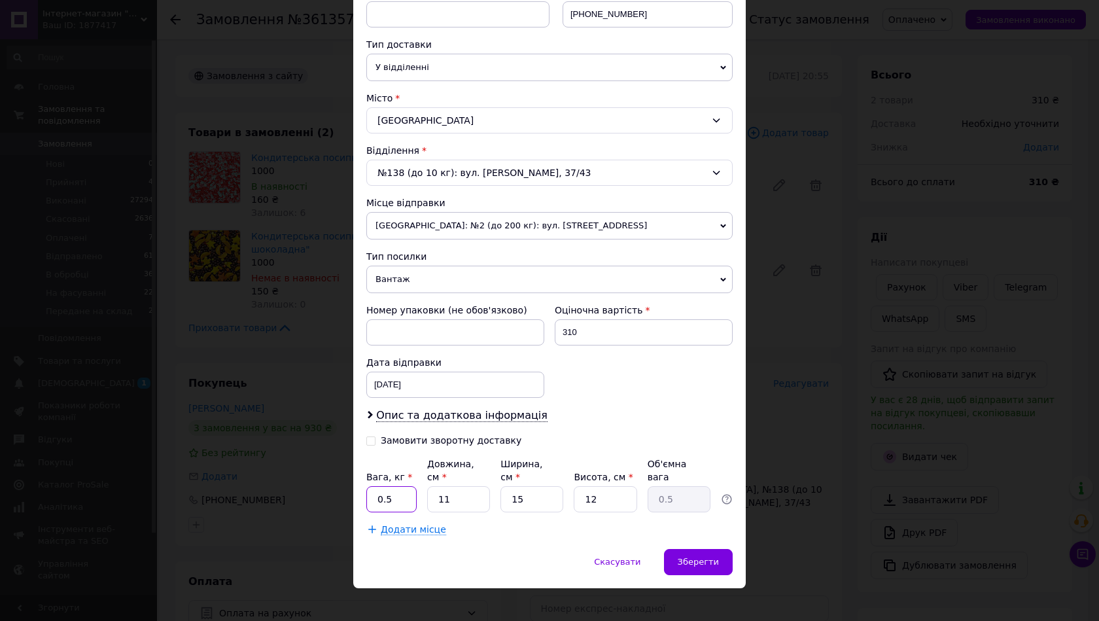
drag, startPoint x: 393, startPoint y: 492, endPoint x: 359, endPoint y: 488, distance: 33.7
click at [359, 488] on div "Спосіб доставки Нова Пошта (безкоштовно від 2000 ₴) Платник Отримувач Відправни…" at bounding box center [549, 181] width 393 height 735
type input "2"
drag, startPoint x: 438, startPoint y: 478, endPoint x: 452, endPoint y: 486, distance: 16.7
click at [452, 486] on input "11" at bounding box center [458, 499] width 63 height 26
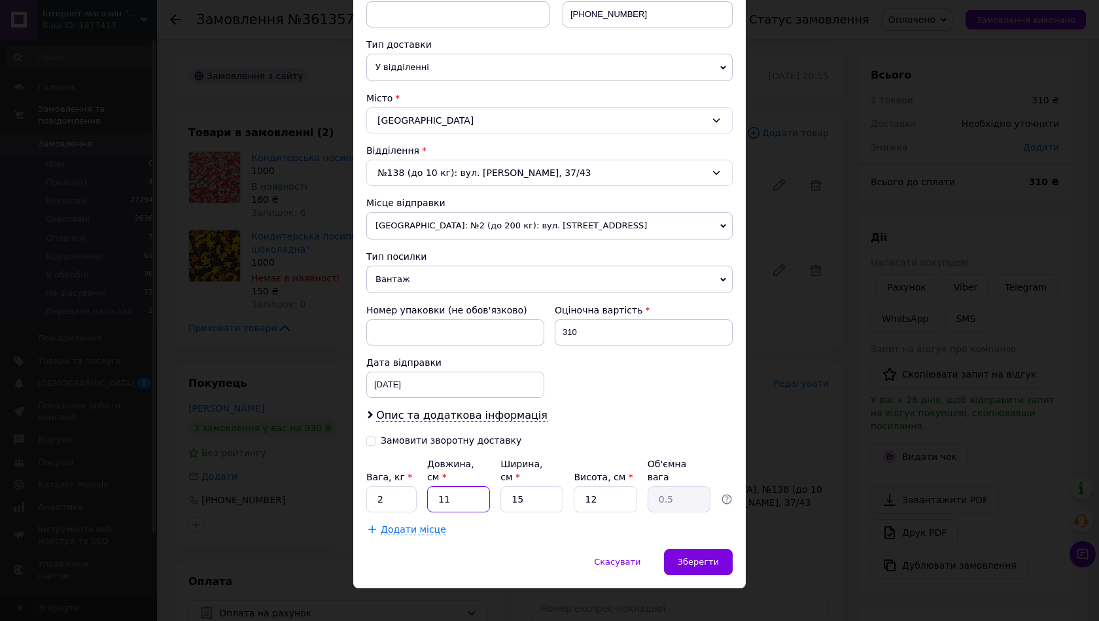
type input "2"
type input "0.1"
type input "22"
type input "0.99"
type input "22"
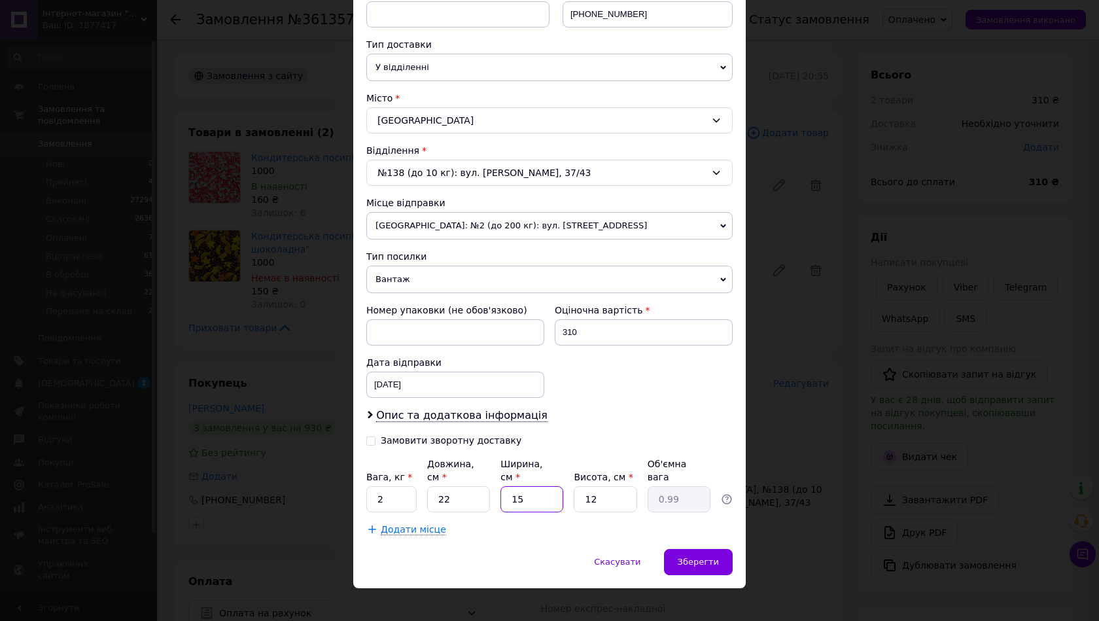
drag, startPoint x: 535, startPoint y: 485, endPoint x: 510, endPoint y: 476, distance: 26.9
click at [510, 486] on input "15" at bounding box center [532, 499] width 63 height 26
type input "2"
type input "0.13"
type input "22"
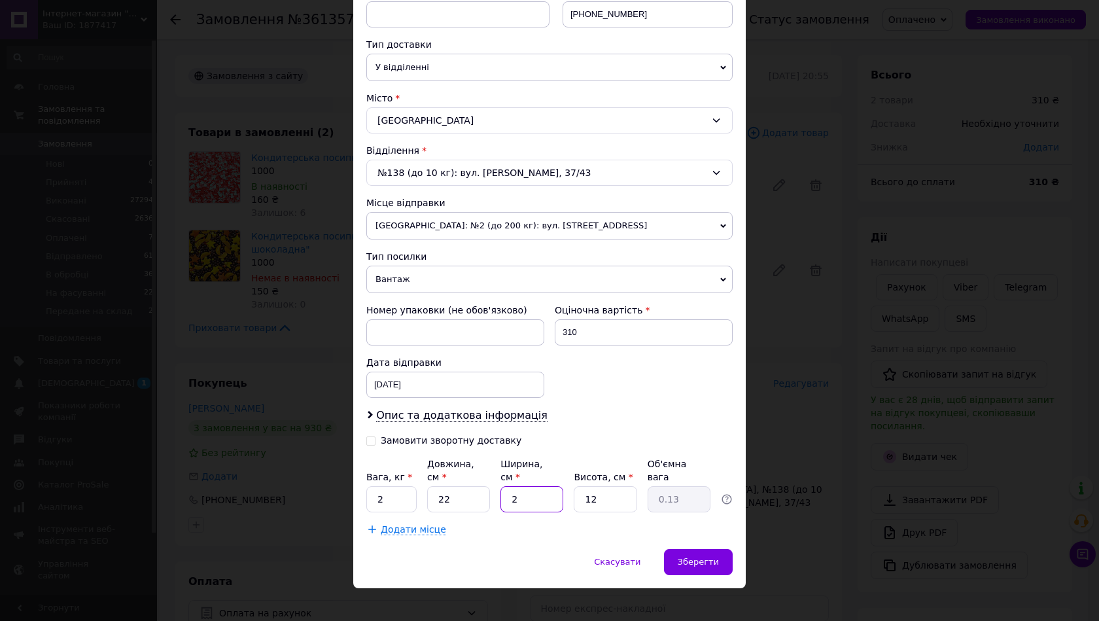
type input "1.45"
type input "22"
drag, startPoint x: 603, startPoint y: 482, endPoint x: 584, endPoint y: 482, distance: 18.3
click at [584, 486] on input "12" at bounding box center [605, 499] width 63 height 26
type input "1"
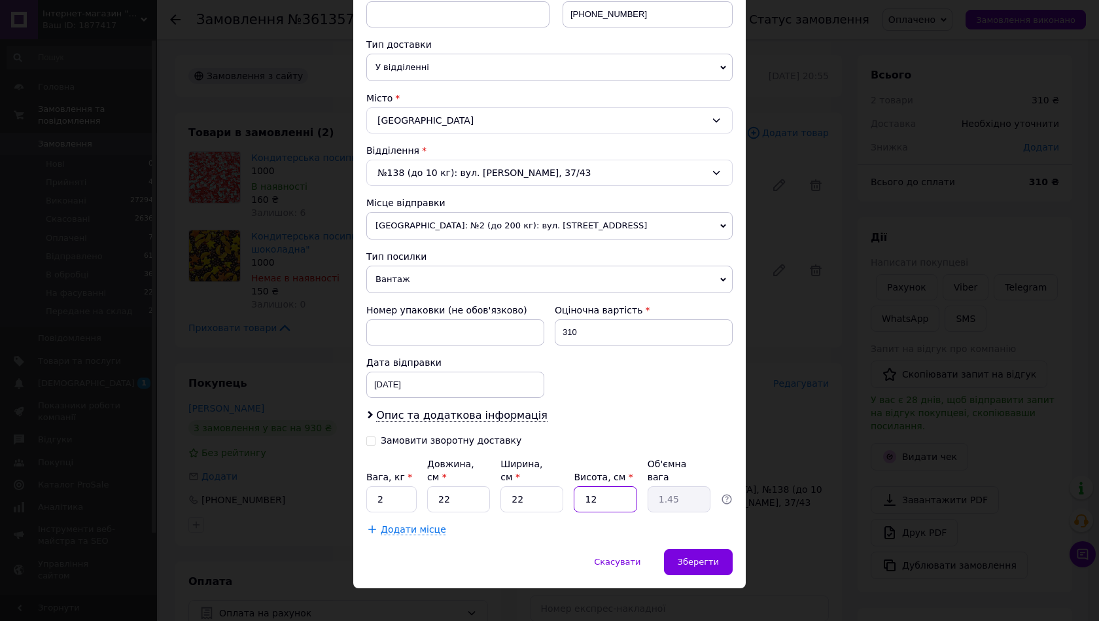
type input "0.12"
type input "14"
type input "1.69"
type input "14"
click at [671, 549] on div "Зберегти" at bounding box center [698, 562] width 69 height 26
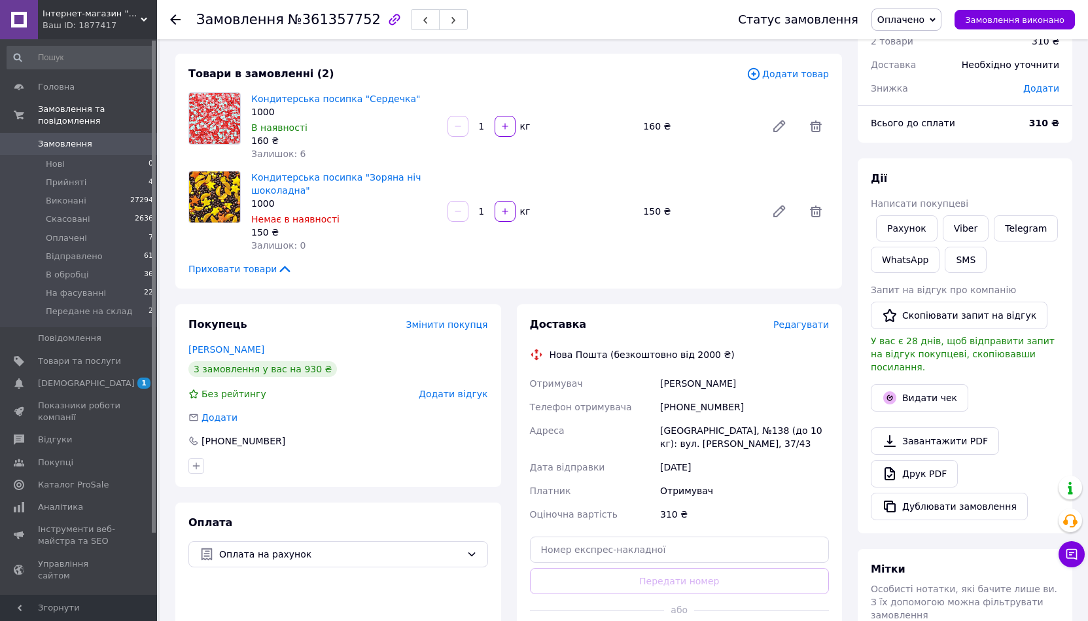
scroll to position [131, 0]
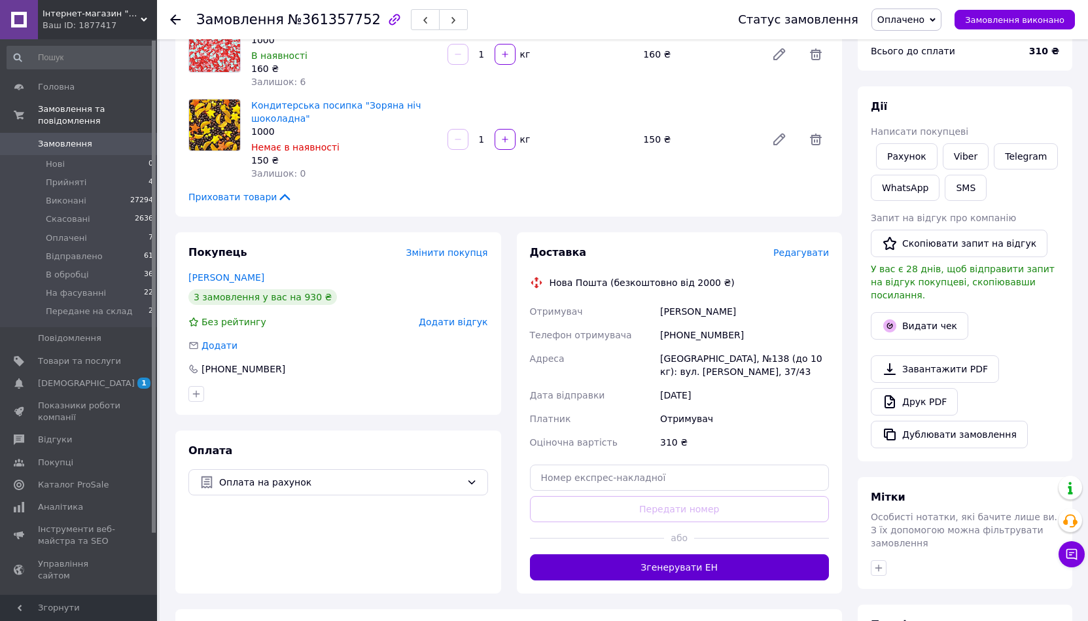
click at [668, 569] on button "Згенерувати ЕН" at bounding box center [680, 567] width 300 height 26
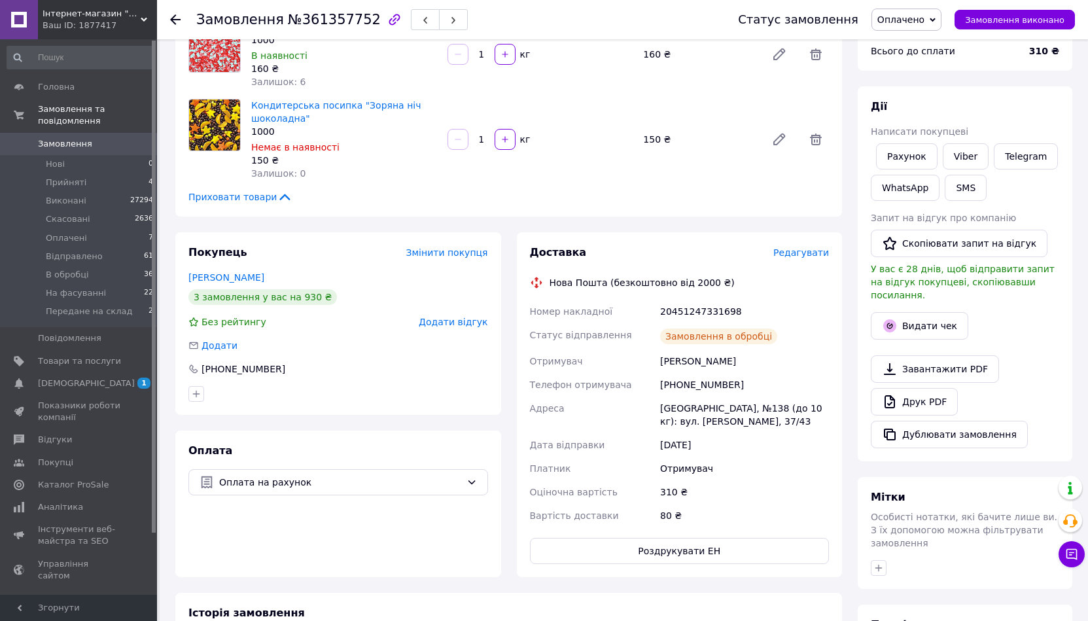
click at [1067, 308] on div "Дії Написати покупцеві Рахунок Viber Telegram WhatsApp SMS Запит на відгук про …" at bounding box center [965, 273] width 215 height 375
click at [953, 145] on link "Viber" at bounding box center [966, 156] width 46 height 26
click at [1047, 103] on div "Дії" at bounding box center [965, 106] width 188 height 15
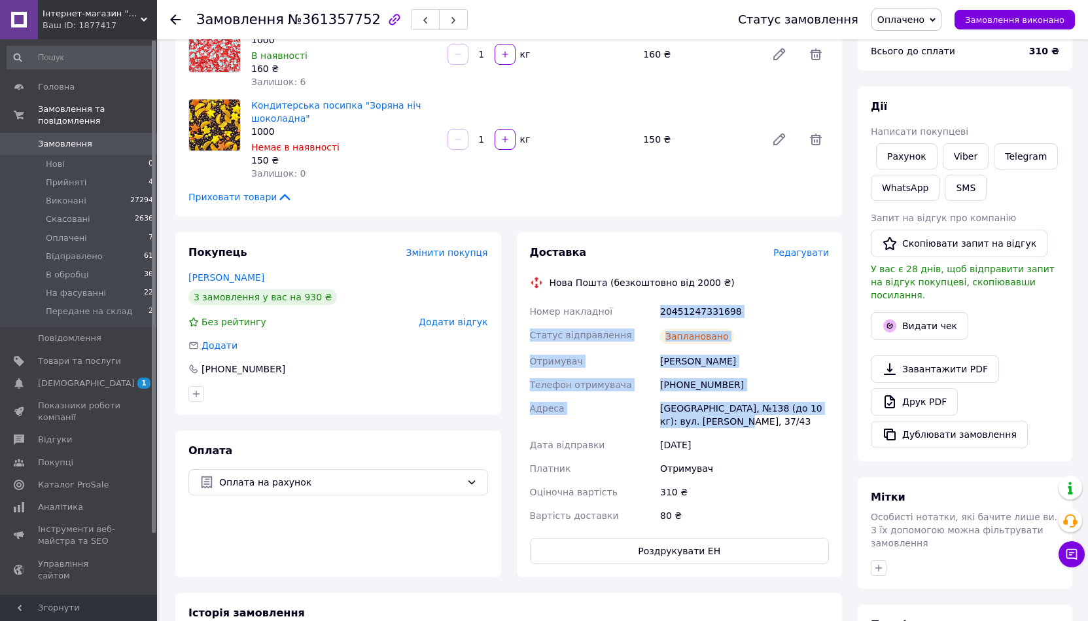
drag, startPoint x: 731, startPoint y: 423, endPoint x: 653, endPoint y: 307, distance: 139.6
click at [646, 310] on div "Номер накладної 20451247331698 Статус відправлення Заплановано Отримувач Лада П…" at bounding box center [679, 414] width 305 height 228
copy div "Номер накладної 20451247331698 Статус відправлення Заплановано Отримувач Лада П…"
click at [972, 154] on link "Viber" at bounding box center [966, 156] width 46 height 26
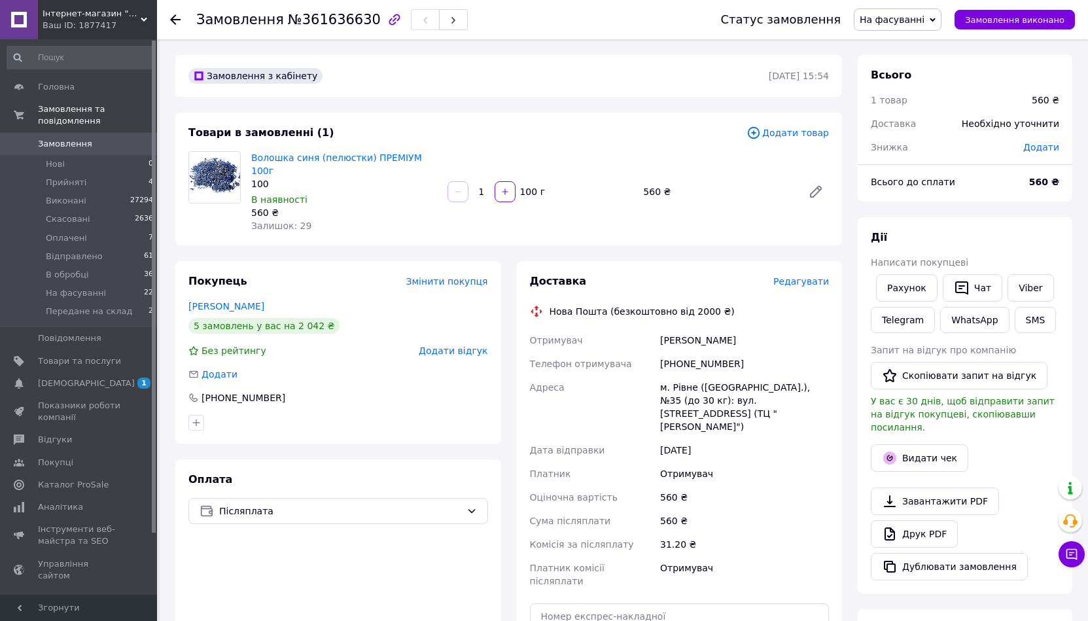
click at [819, 276] on span "Редагувати" at bounding box center [802, 281] width 56 height 10
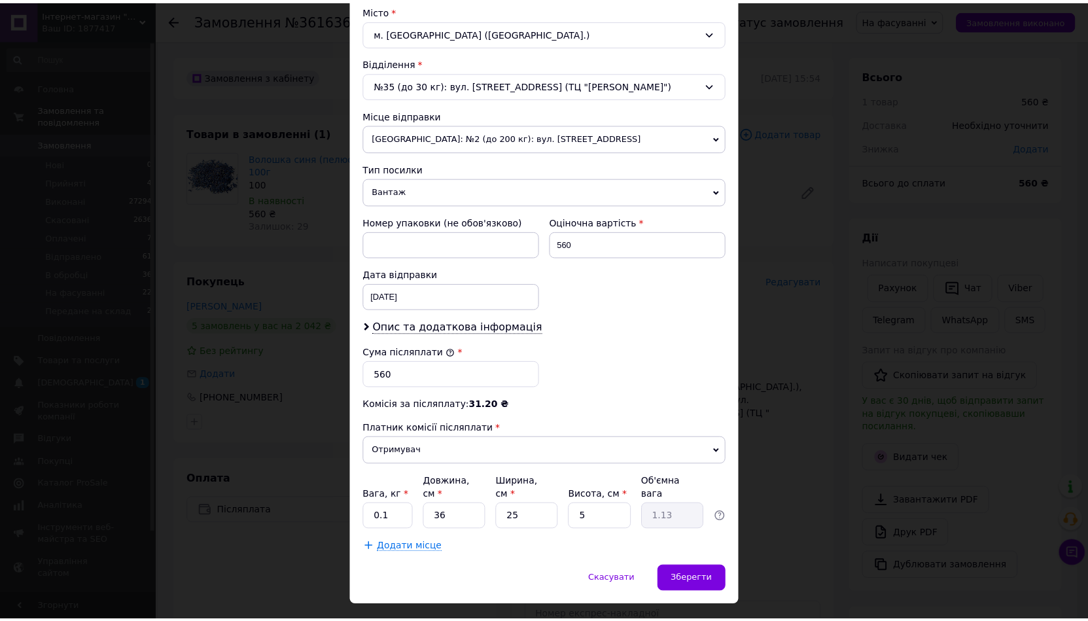
scroll to position [378, 0]
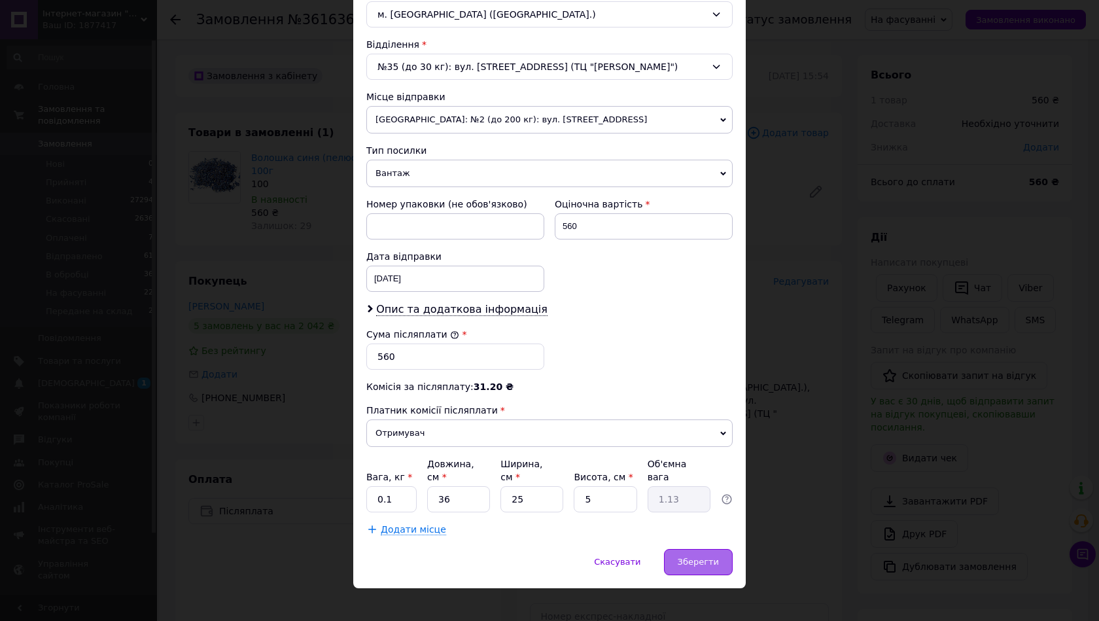
click at [699, 561] on div "Зберегти" at bounding box center [698, 562] width 69 height 26
click at [678, 549] on div "Зберегти" at bounding box center [698, 562] width 69 height 26
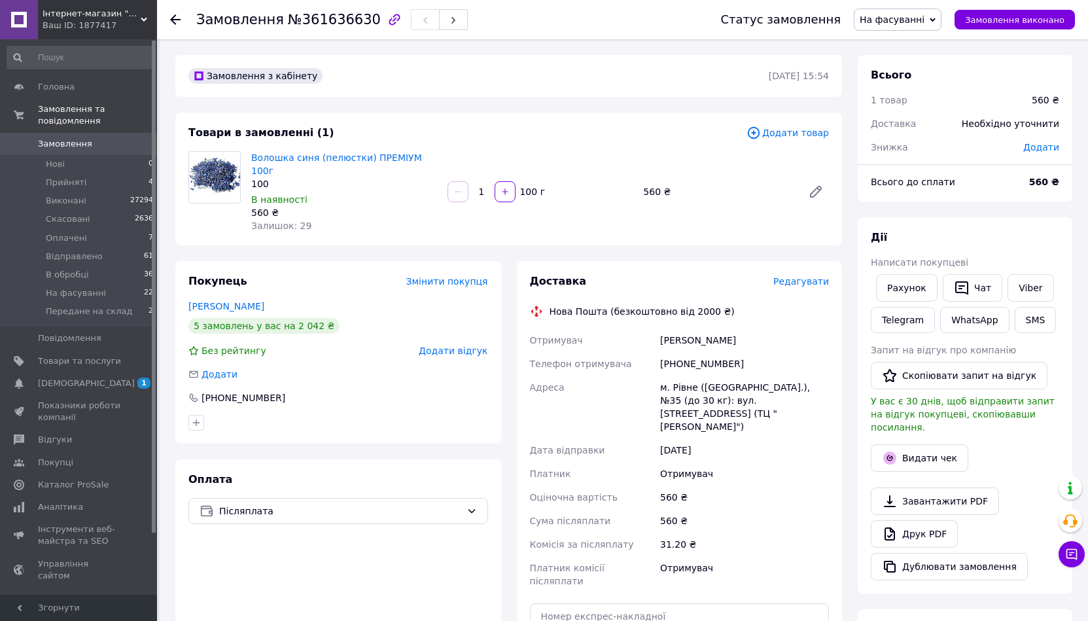
scroll to position [65, 0]
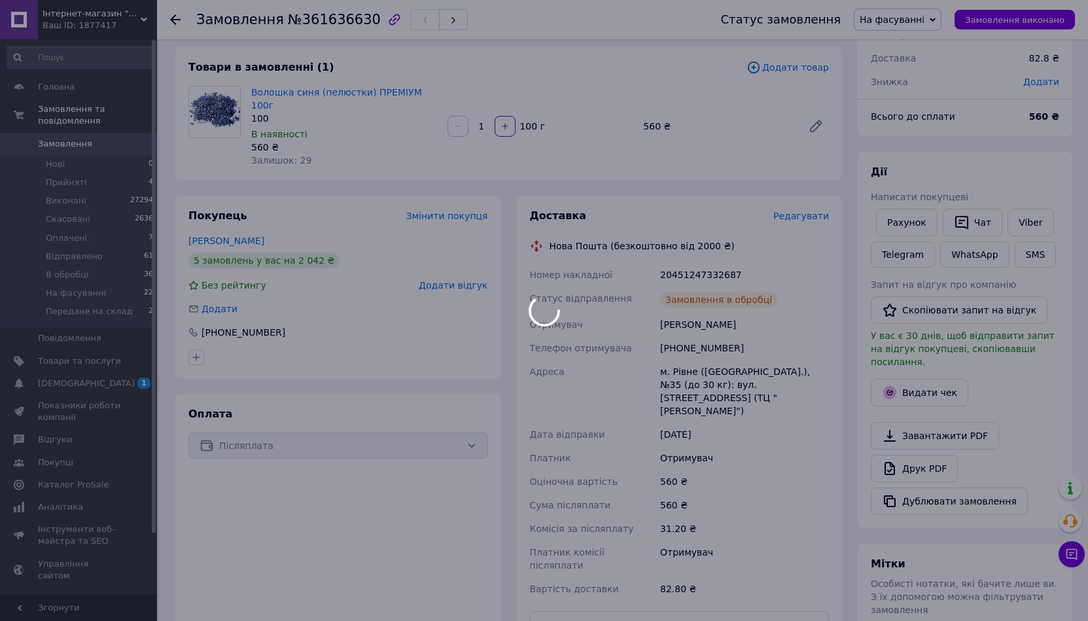
click at [1019, 220] on link "Viber" at bounding box center [1031, 222] width 46 height 27
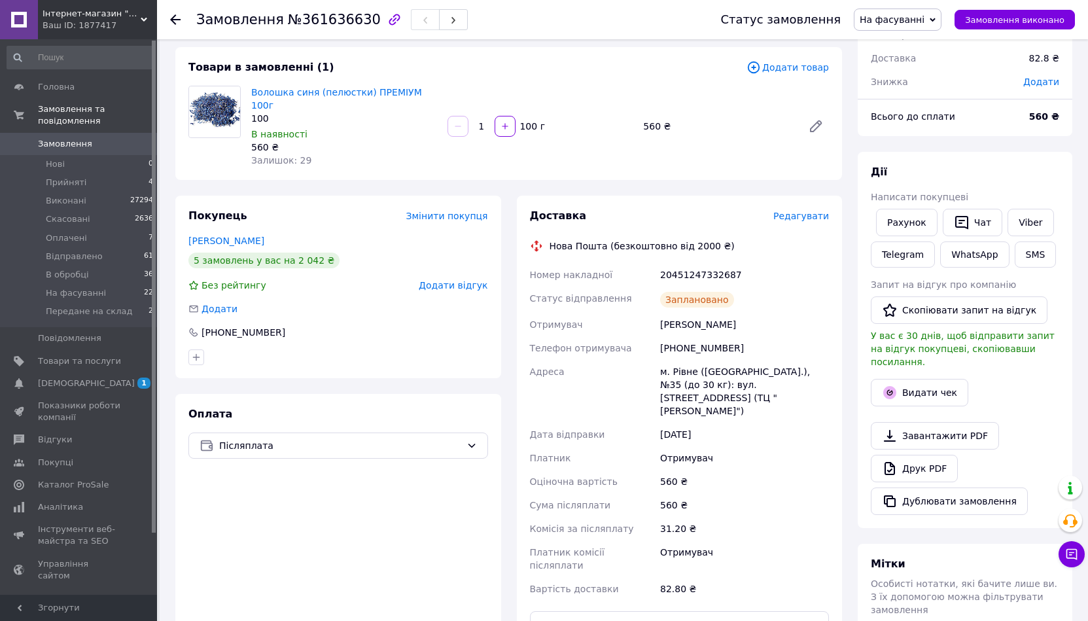
click at [1084, 180] on div "Замовлення №361636630 Статус замовлення На фасуванні Прийнято Виконано Скасован…" at bounding box center [624, 487] width 929 height 1027
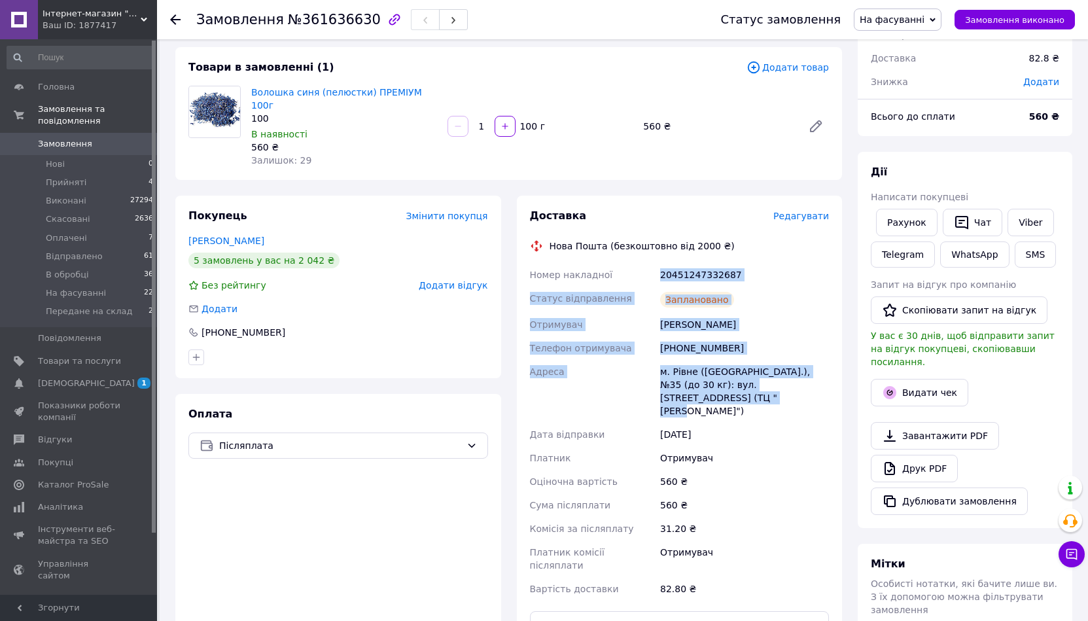
drag, startPoint x: 830, startPoint y: 370, endPoint x: 635, endPoint y: 242, distance: 232.9
click at [635, 242] on div "Доставка Редагувати Нова Пошта (безкоштовно від 2000 ₴) Номер накладної 2045124…" at bounding box center [680, 423] width 326 height 455
copy div "Номер накладної 20451247332687 Статус відправлення Заплановано Отримувач [PERSO…"
click at [1032, 217] on link "Viber" at bounding box center [1031, 222] width 46 height 27
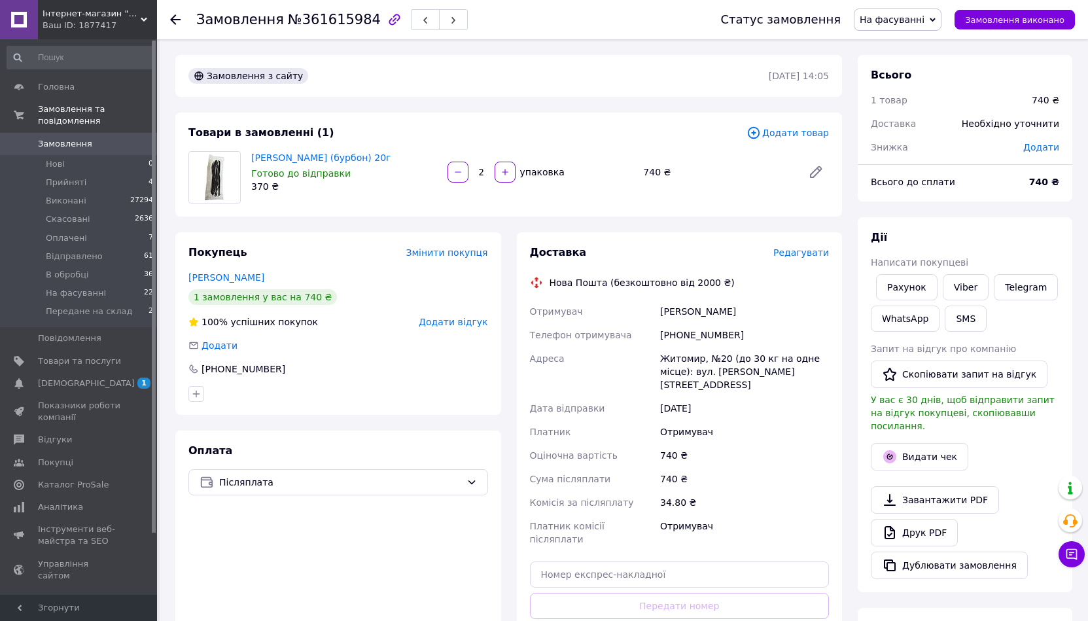
click at [812, 253] on span "Редагувати" at bounding box center [802, 252] width 56 height 10
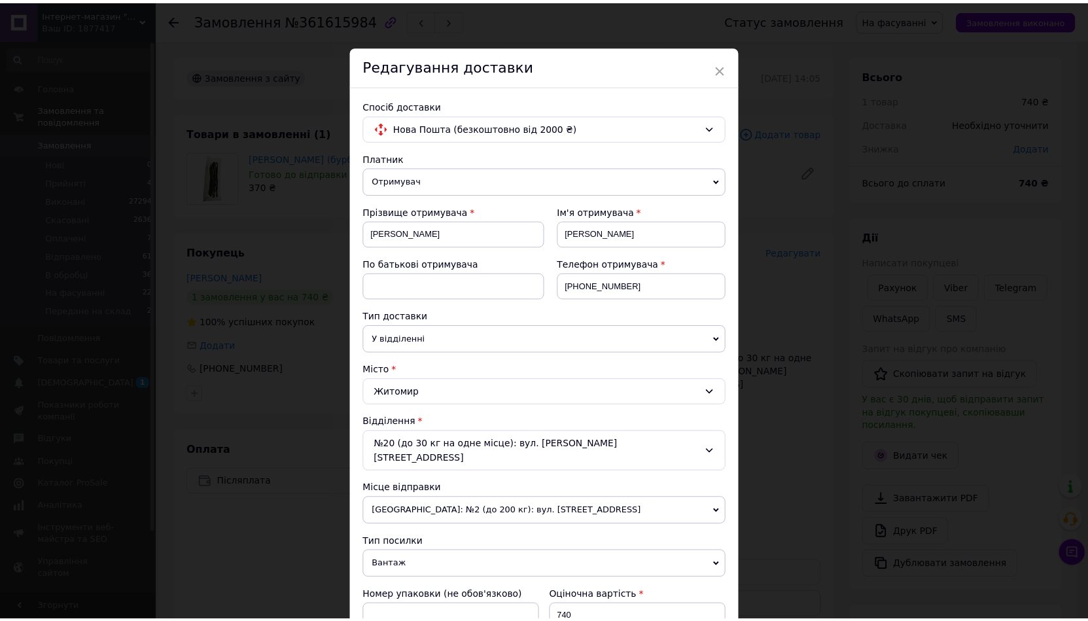
scroll to position [378, 0]
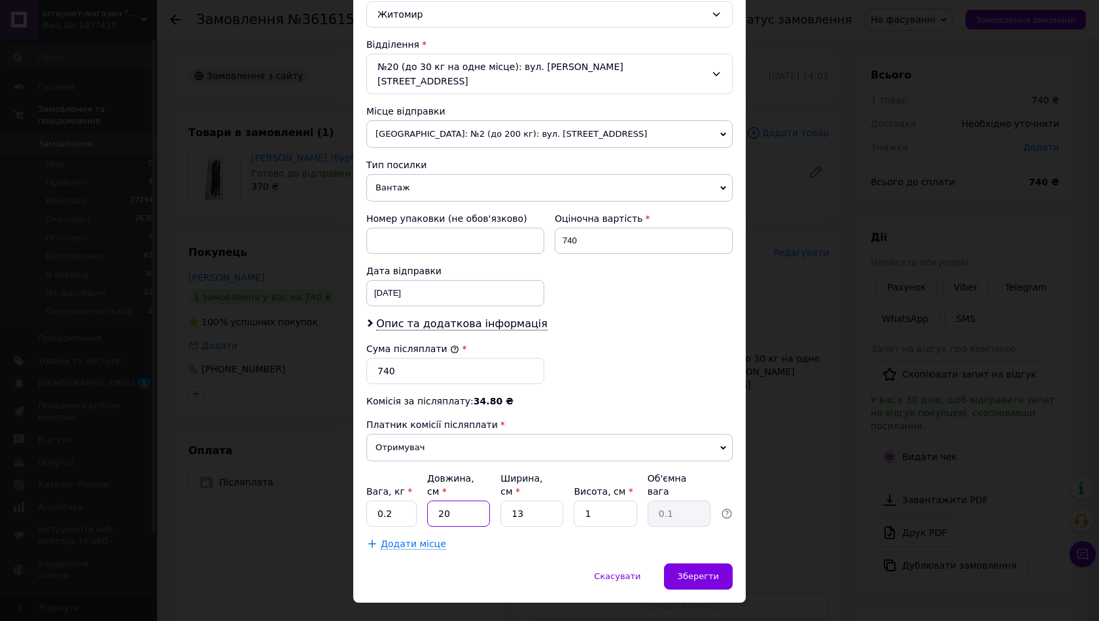
click at [446, 501] on input "20" at bounding box center [458, 514] width 63 height 26
click at [401, 501] on input "0.2" at bounding box center [391, 514] width 50 height 26
type input "0.1"
click at [443, 501] on input "20" at bounding box center [458, 514] width 63 height 26
click at [446, 501] on input "20" at bounding box center [458, 514] width 63 height 26
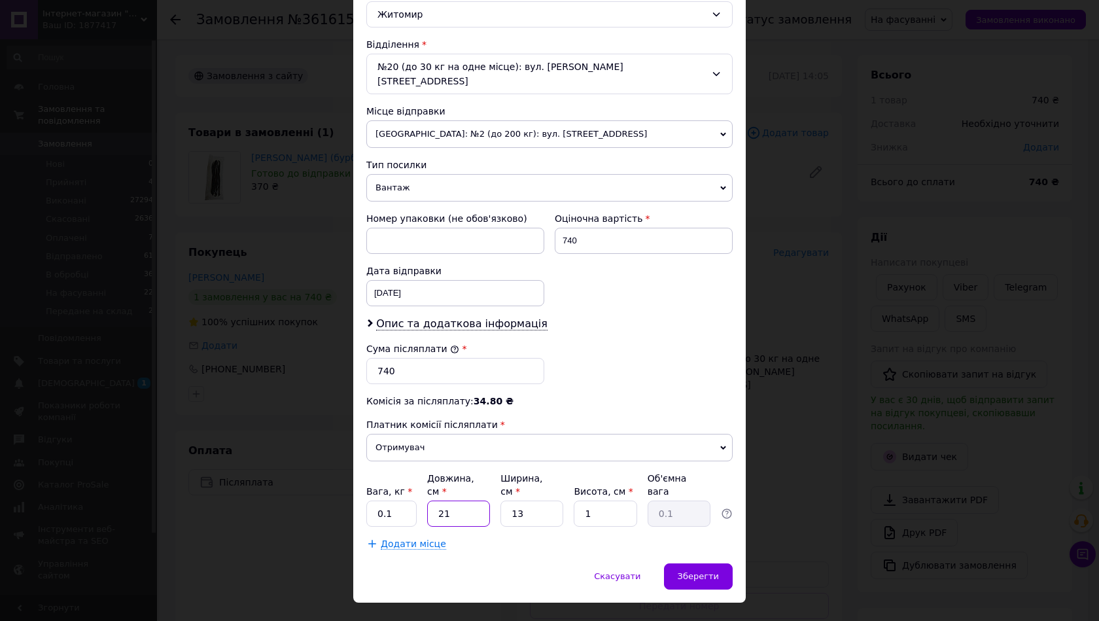
type input "21"
click at [536, 501] on input "13" at bounding box center [532, 514] width 63 height 26
type input "10"
click at [600, 501] on input "1" at bounding box center [605, 514] width 63 height 26
type input "6"
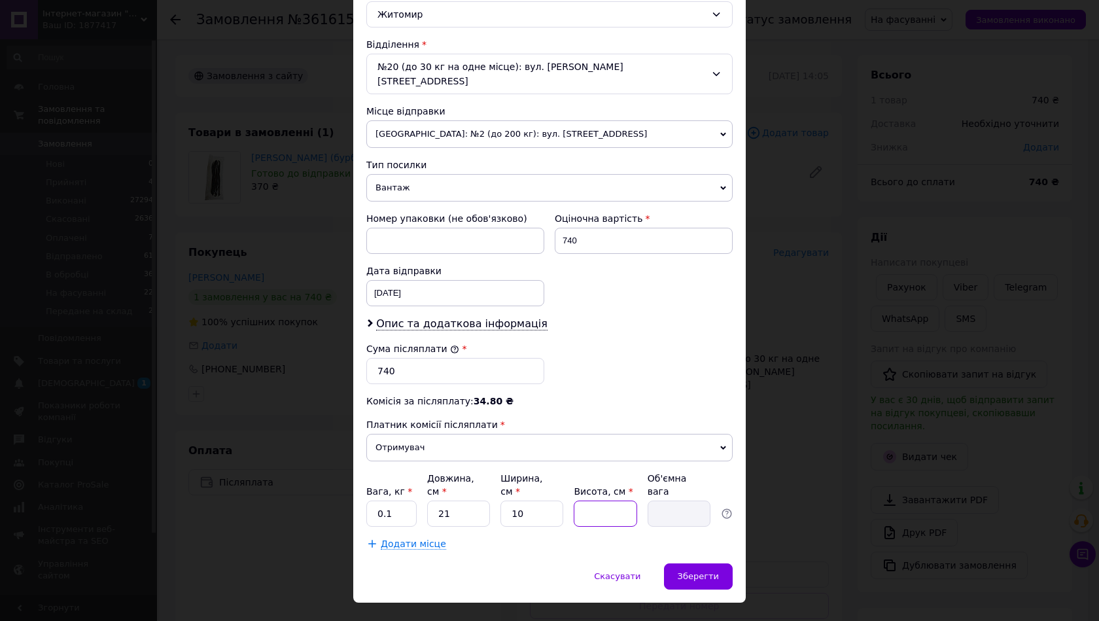
type input "0.32"
type input "6"
drag, startPoint x: 676, startPoint y: 543, endPoint x: 683, endPoint y: 546, distance: 7.9
click at [677, 563] on div "Зберегти" at bounding box center [698, 576] width 69 height 26
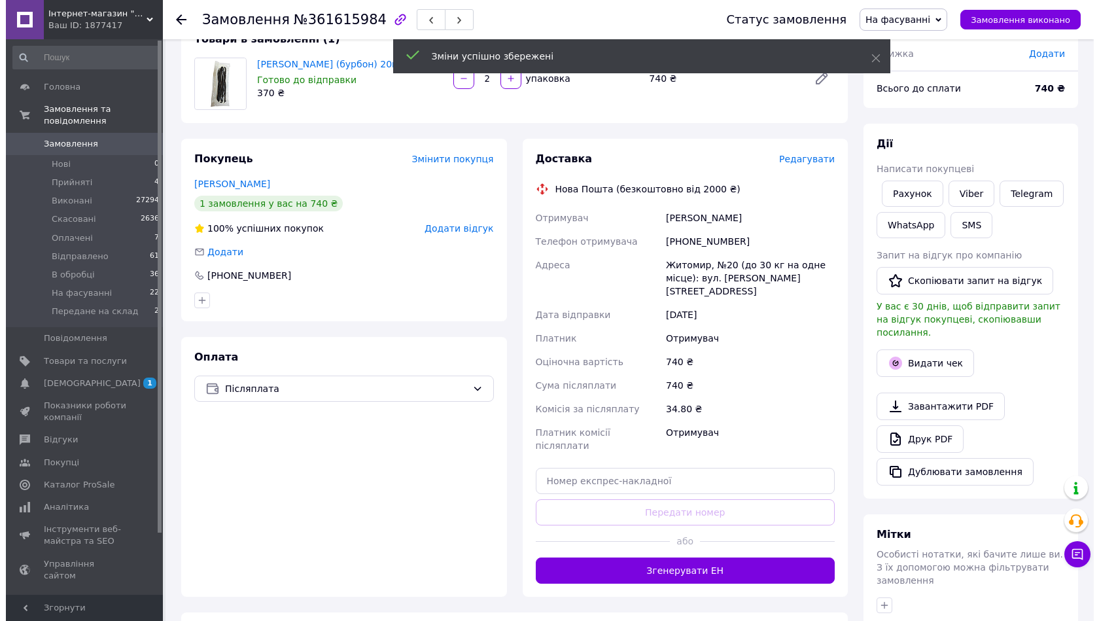
scroll to position [196, 0]
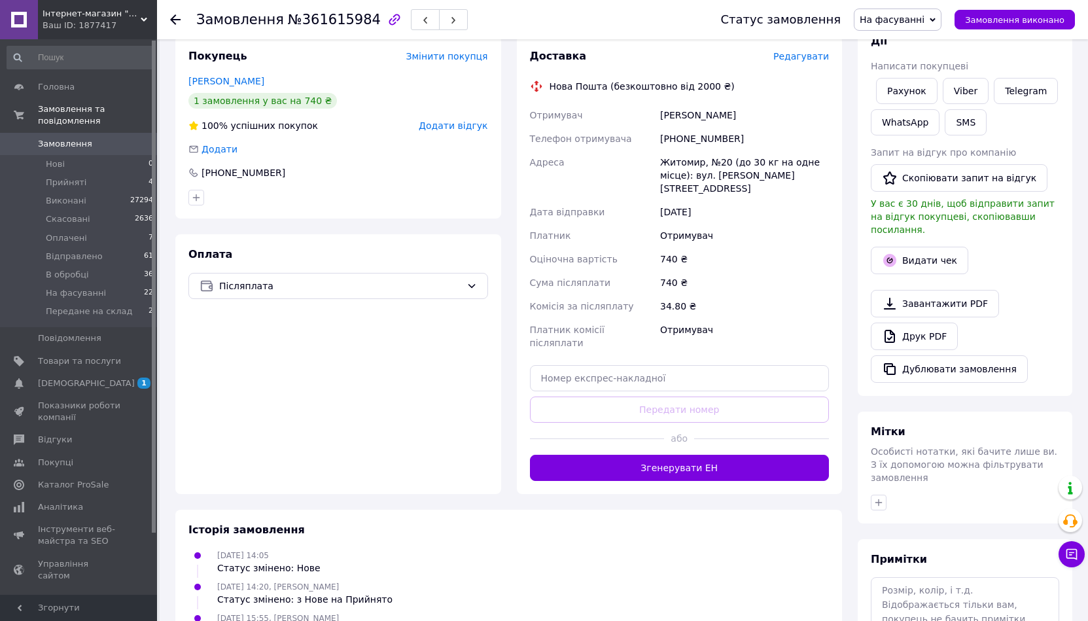
click at [809, 56] on span "Редагувати" at bounding box center [802, 56] width 56 height 10
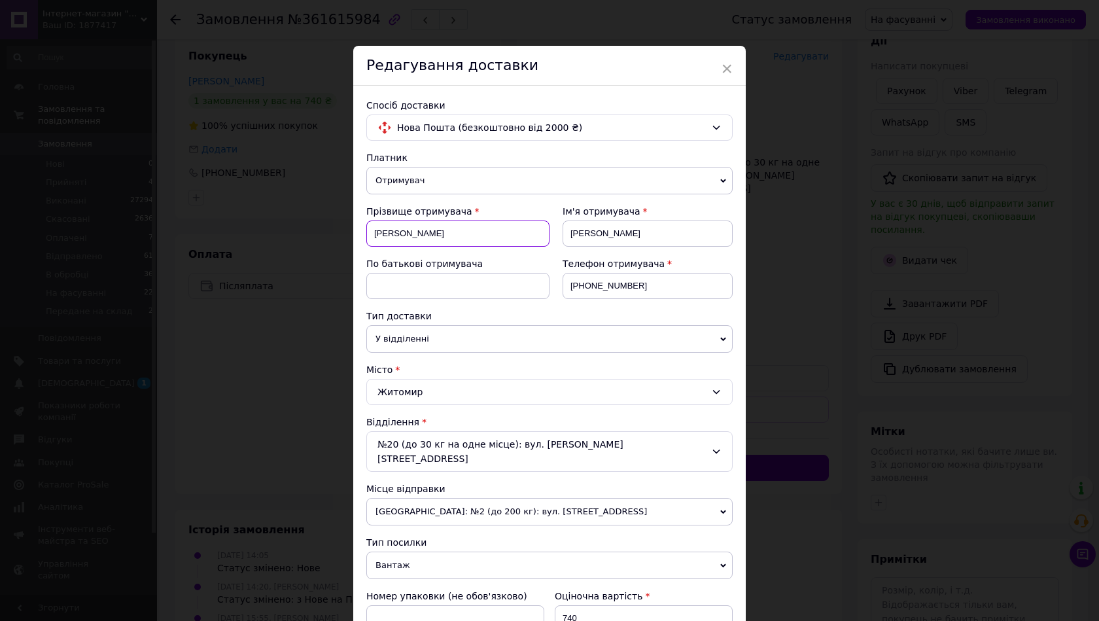
click at [377, 230] on input "АМЄЛІНА" at bounding box center [457, 234] width 183 height 26
drag, startPoint x: 453, startPoint y: 233, endPoint x: 406, endPoint y: 231, distance: 46.5
click at [406, 231] on input "АмєлінаМЄЛІНА" at bounding box center [457, 234] width 183 height 26
type input "Амєліна"
drag, startPoint x: 616, startPoint y: 240, endPoint x: 558, endPoint y: 238, distance: 58.3
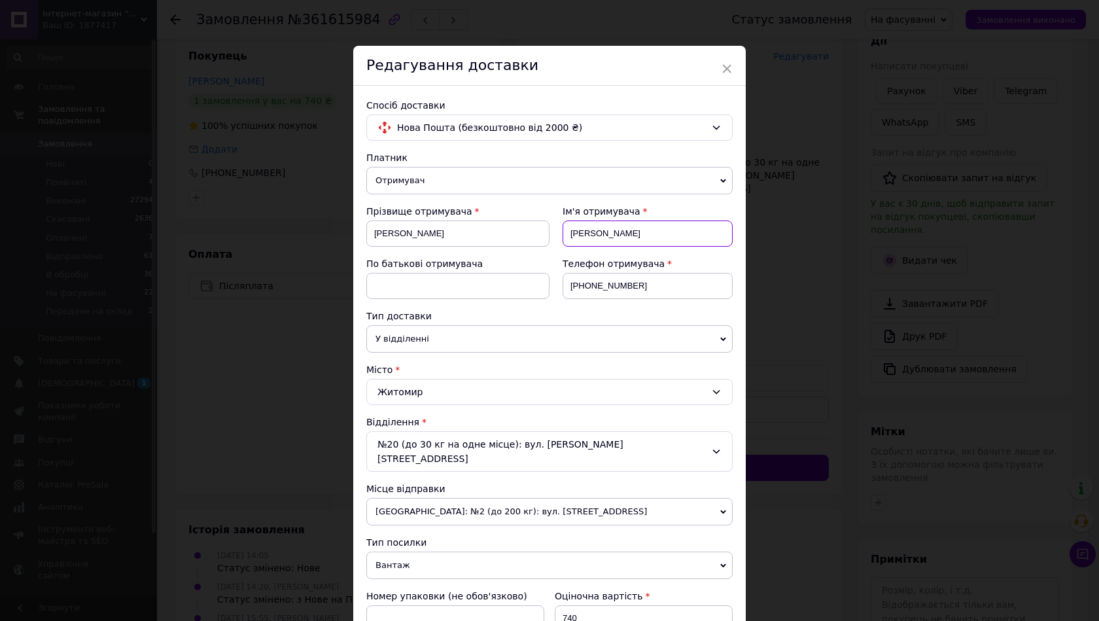
click at [558, 238] on div "Ім'я отримувача СВІТЛАНА" at bounding box center [641, 231] width 183 height 52
type input "Світлана"
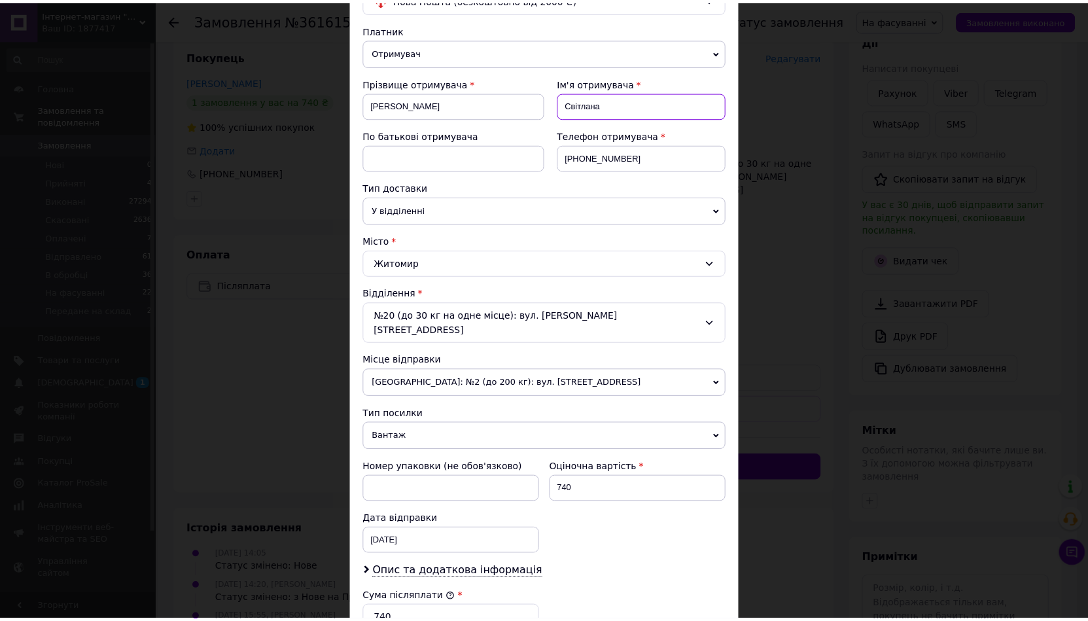
scroll to position [327, 0]
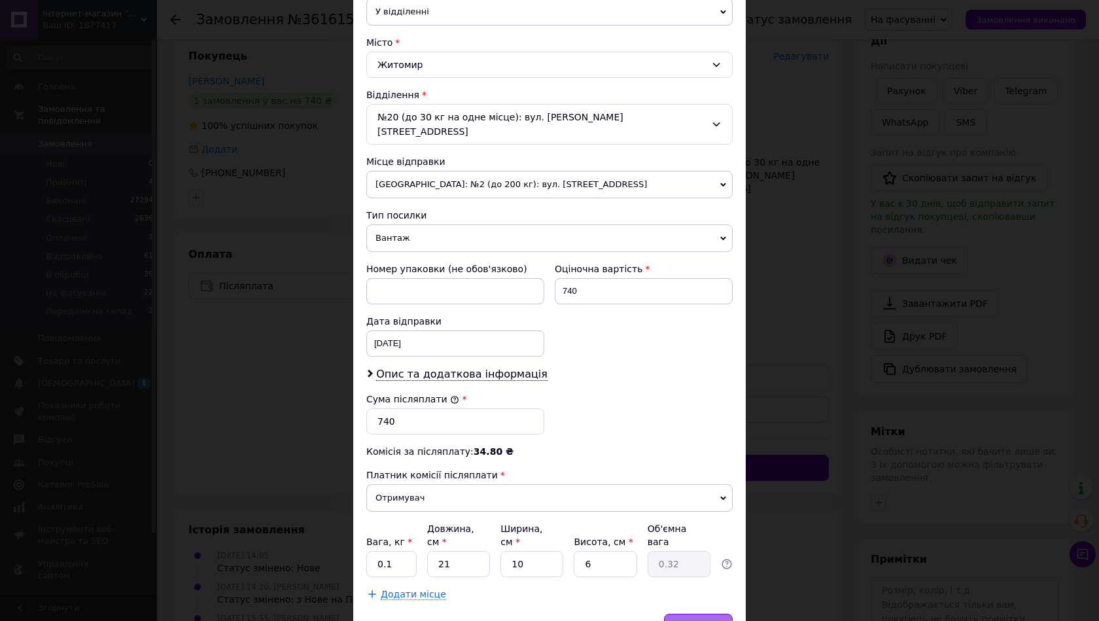
click at [696, 620] on span "Зберегти" at bounding box center [698, 627] width 41 height 10
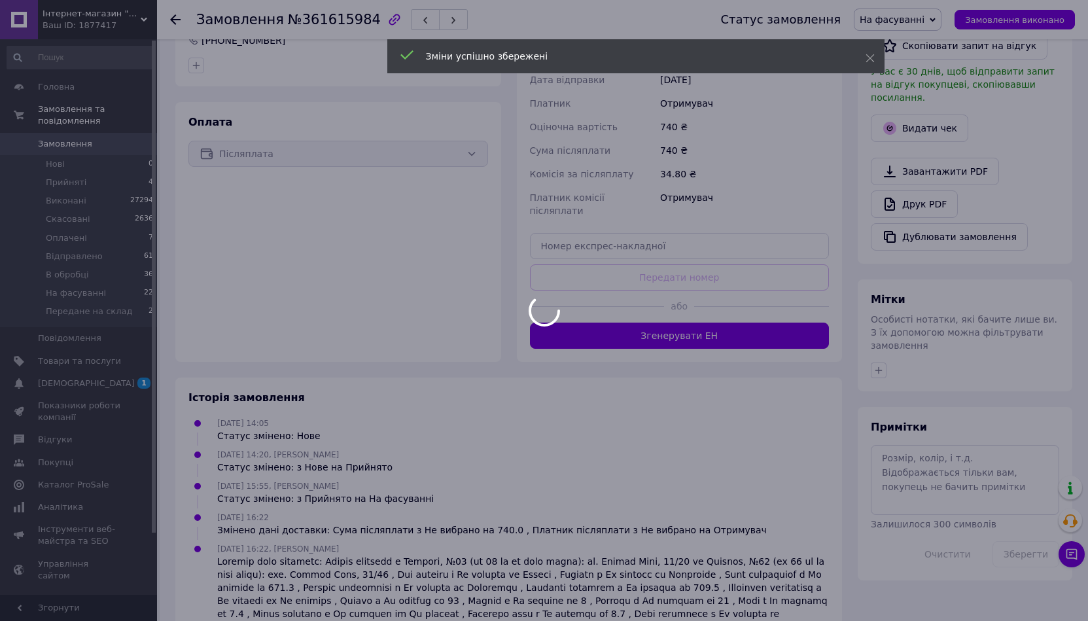
scroll to position [330, 0]
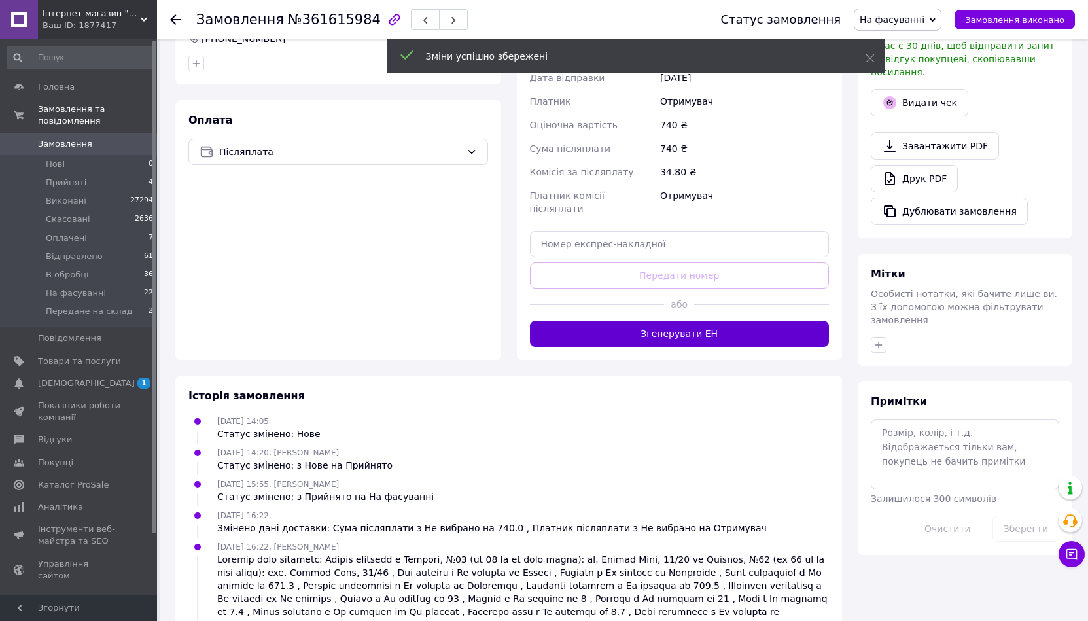
click at [620, 321] on button "Згенерувати ЕН" at bounding box center [680, 334] width 300 height 26
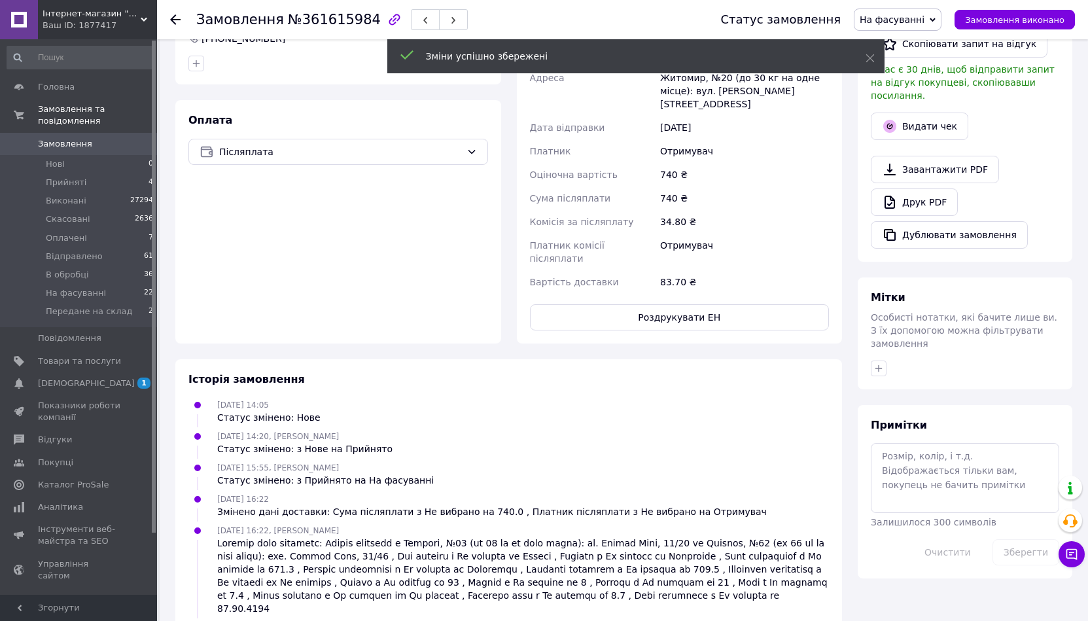
click at [1068, 253] on div "Всього 1 товар 740 ₴ Доставка 83.7 ₴ Знижка Додати Всього до сплати 740 ₴ Дії Н…" at bounding box center [965, 151] width 215 height 854
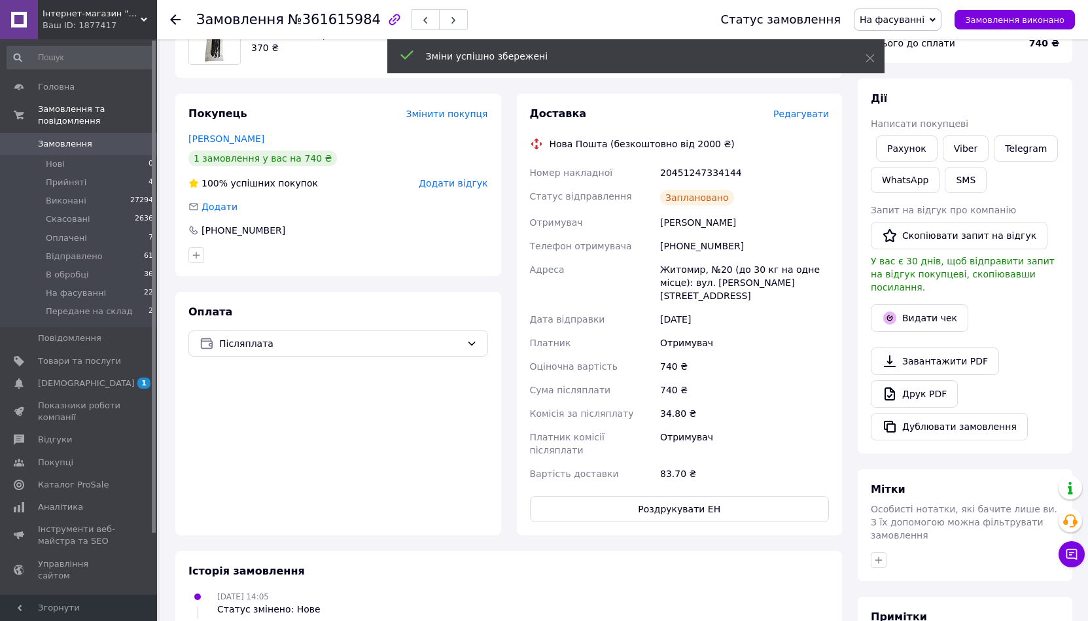
scroll to position [134, 0]
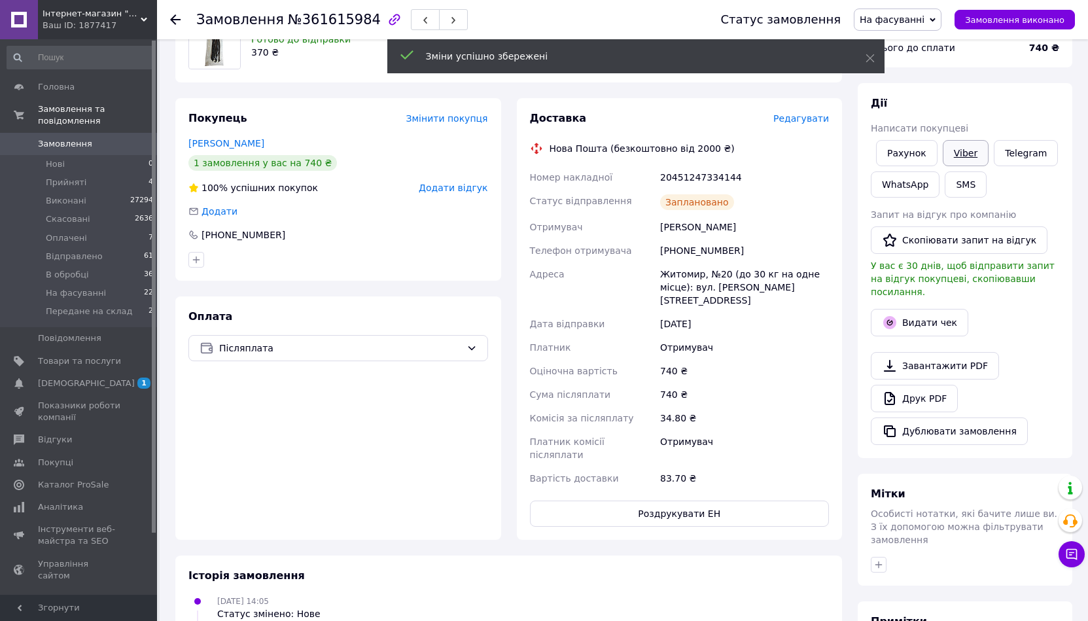
click at [972, 147] on link "Viber" at bounding box center [966, 153] width 46 height 26
drag, startPoint x: 1046, startPoint y: 197, endPoint x: 986, endPoint y: 217, distance: 63.3
click at [1046, 197] on div "Рахунок Viber Telegram WhatsApp SMS" at bounding box center [965, 168] width 194 height 63
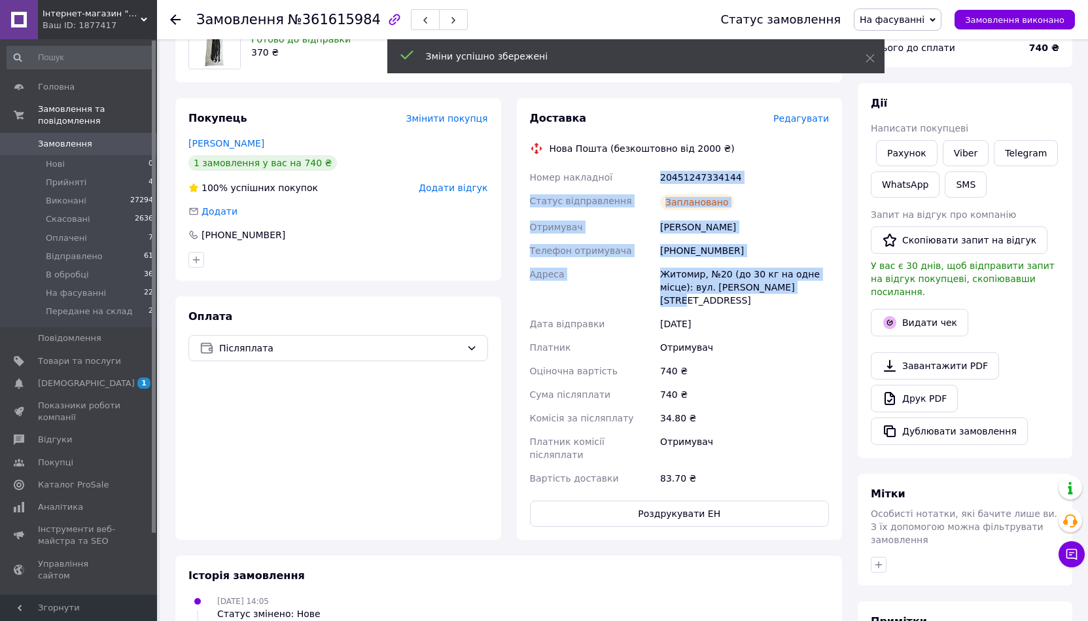
drag, startPoint x: 785, startPoint y: 289, endPoint x: 656, endPoint y: 164, distance: 180.0
click at [656, 164] on div "Доставка Редагувати Нова Пошта (безкоштовно від 2000 ₴) Номер накладної 2045124…" at bounding box center [680, 319] width 300 height 416
copy div "Номер накладної 20451247334144 Статус відправлення Заплановано Отримувач Амєлін…"
click at [971, 147] on link "Viber" at bounding box center [966, 153] width 46 height 26
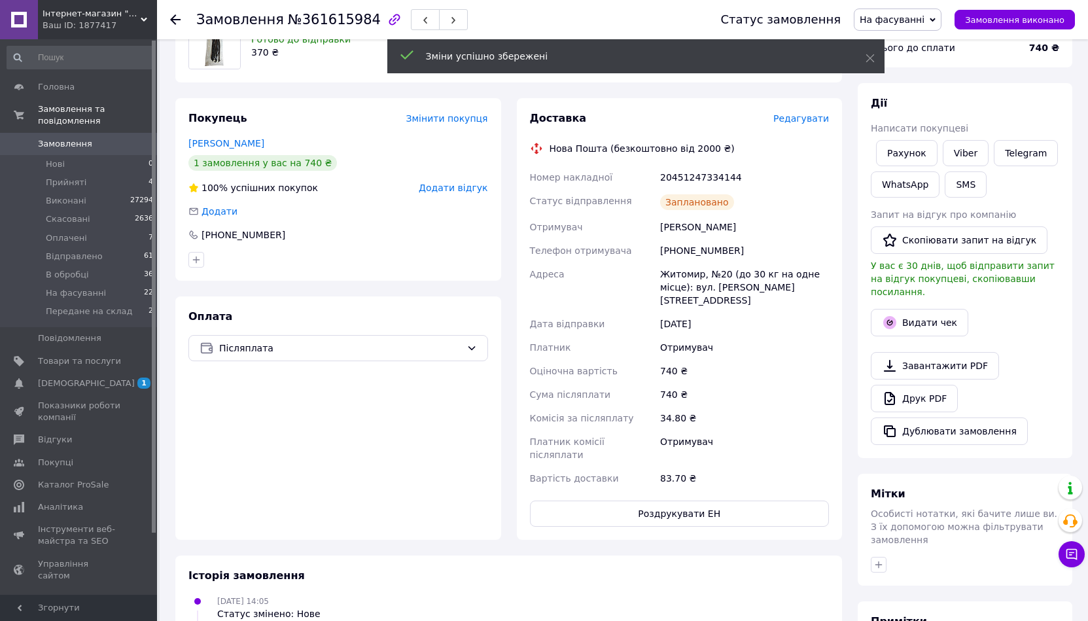
click at [546, 594] on div "12.09.2025 14:05 Статус змінено: Нове" at bounding box center [508, 607] width 651 height 26
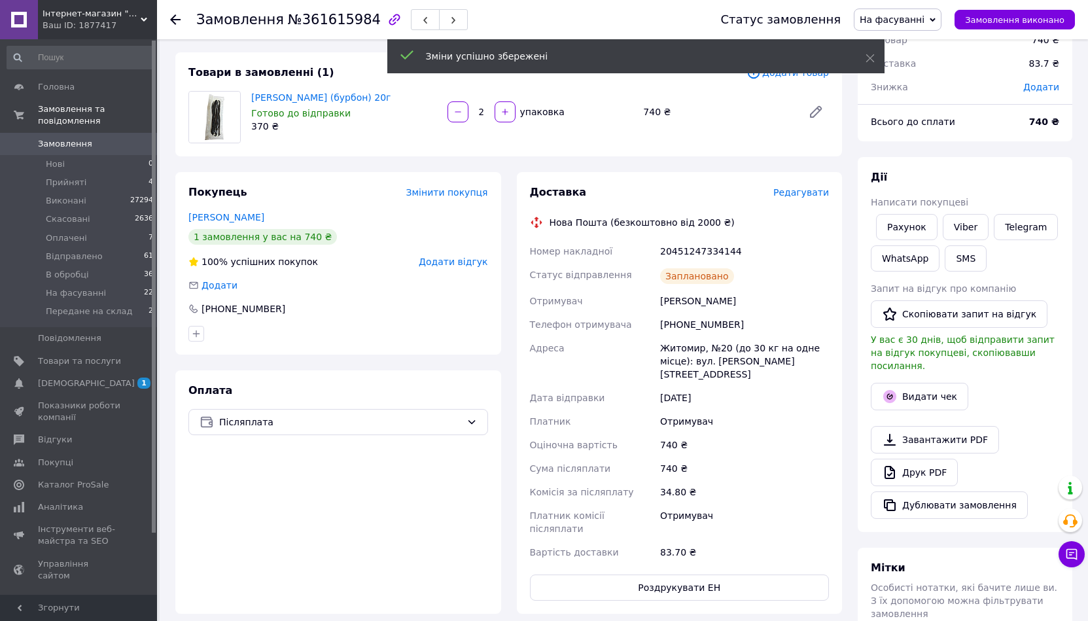
scroll to position [0, 0]
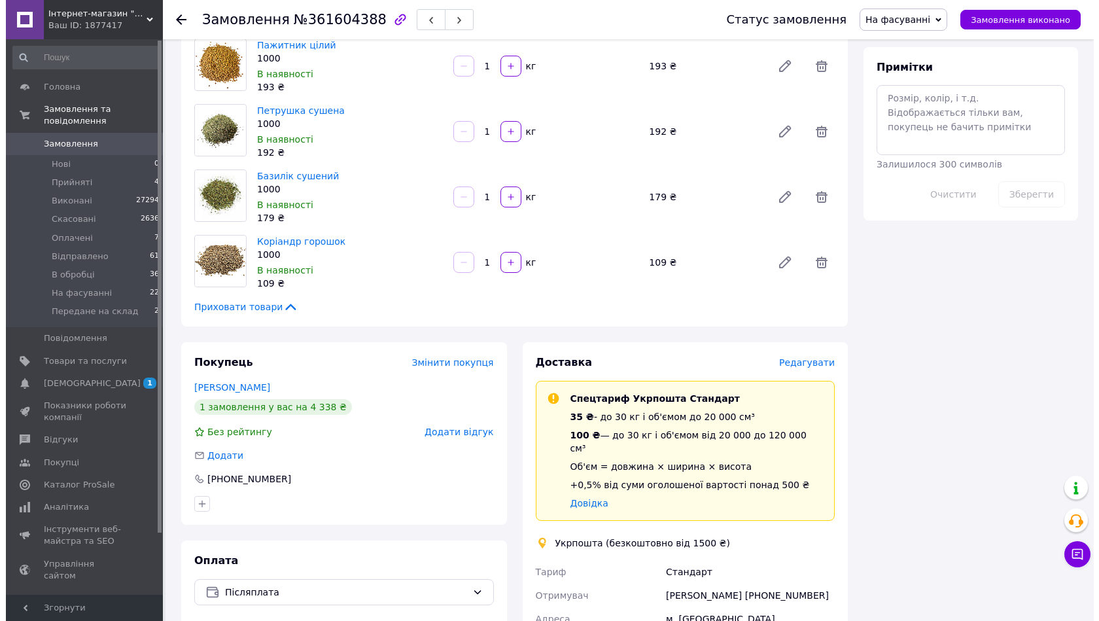
scroll to position [720, 0]
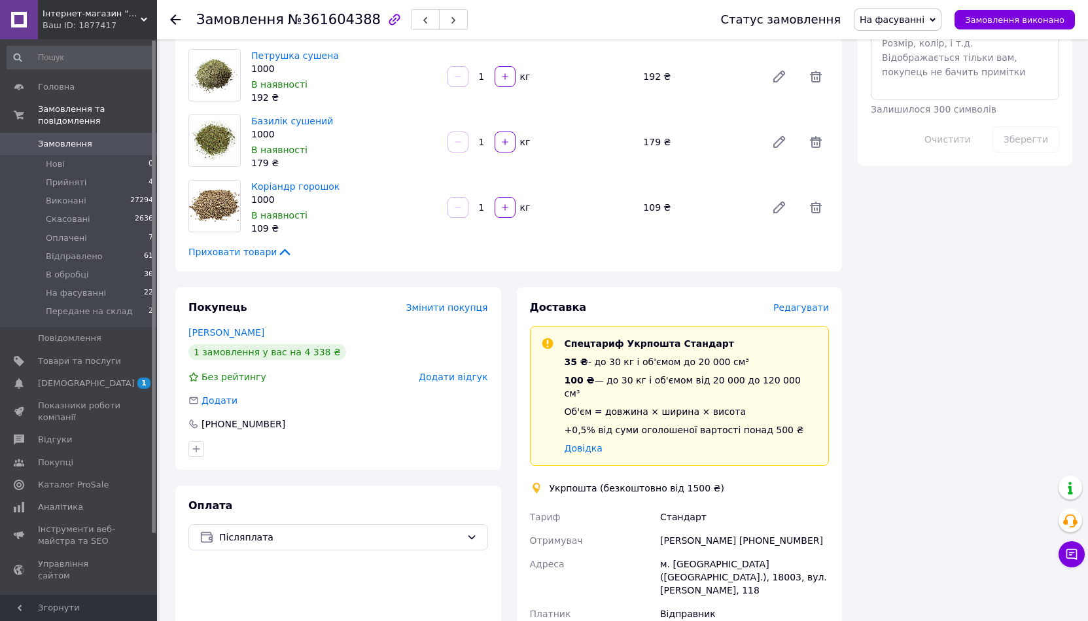
click at [813, 306] on span "Редагувати" at bounding box center [802, 307] width 56 height 10
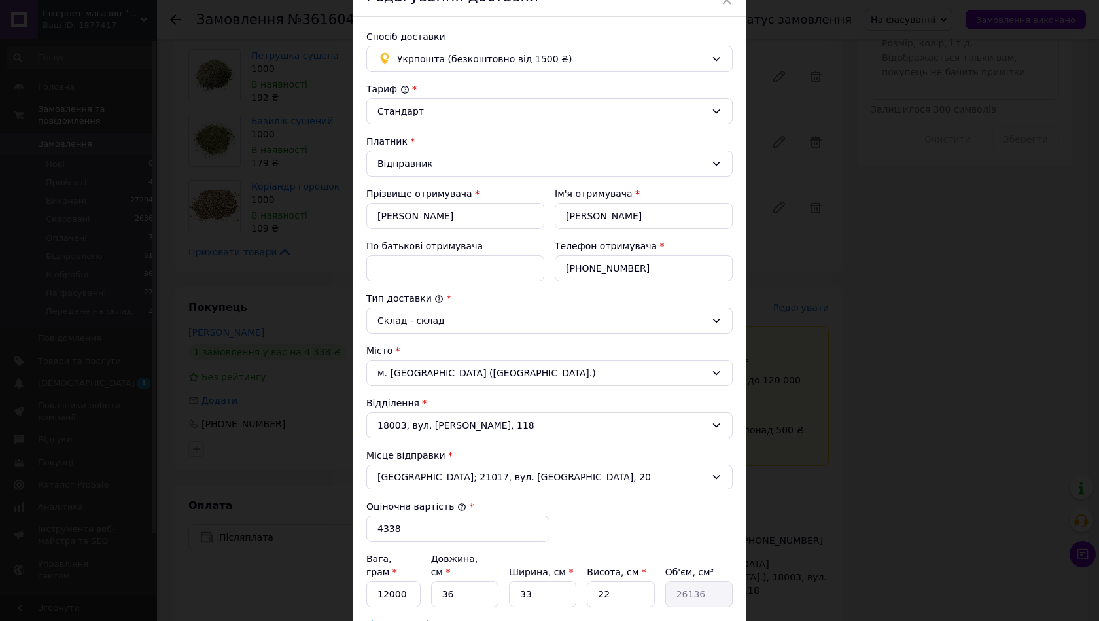
scroll to position [262, 0]
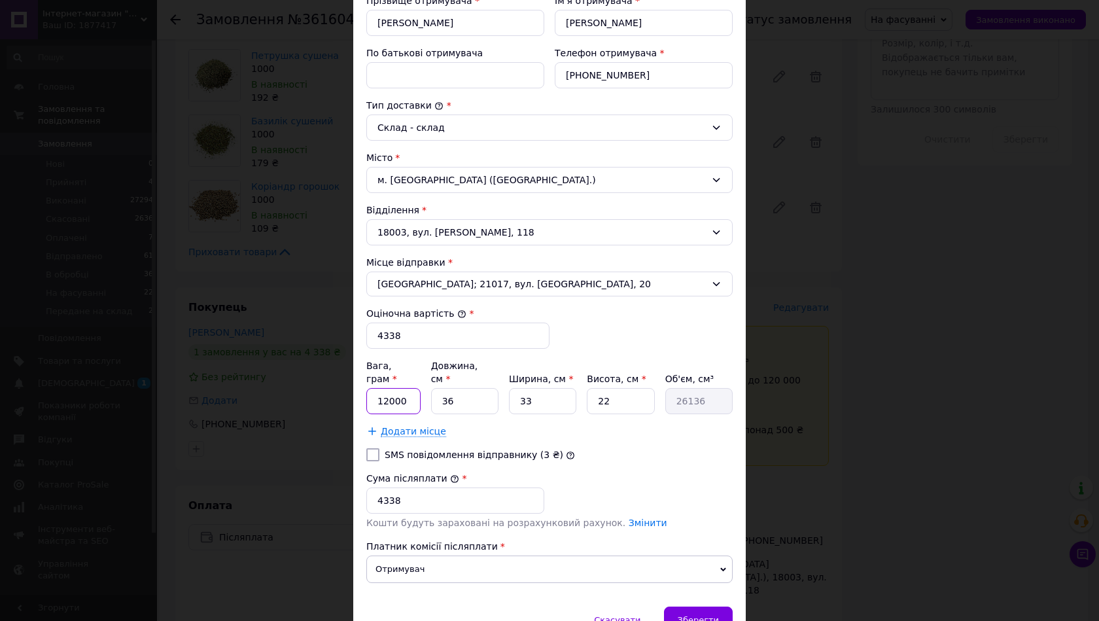
drag, startPoint x: 399, startPoint y: 390, endPoint x: 379, endPoint y: 389, distance: 19.6
click at [379, 389] on input "12000" at bounding box center [393, 401] width 54 height 26
click at [384, 70] on input "По батькові отримувача" at bounding box center [455, 75] width 178 height 26
paste input "Дякуємо, сьогодні відправимо, дставка безкоштовна"
type input "Дякуємо, сьогодні відправимо, дставка безкоштовна"
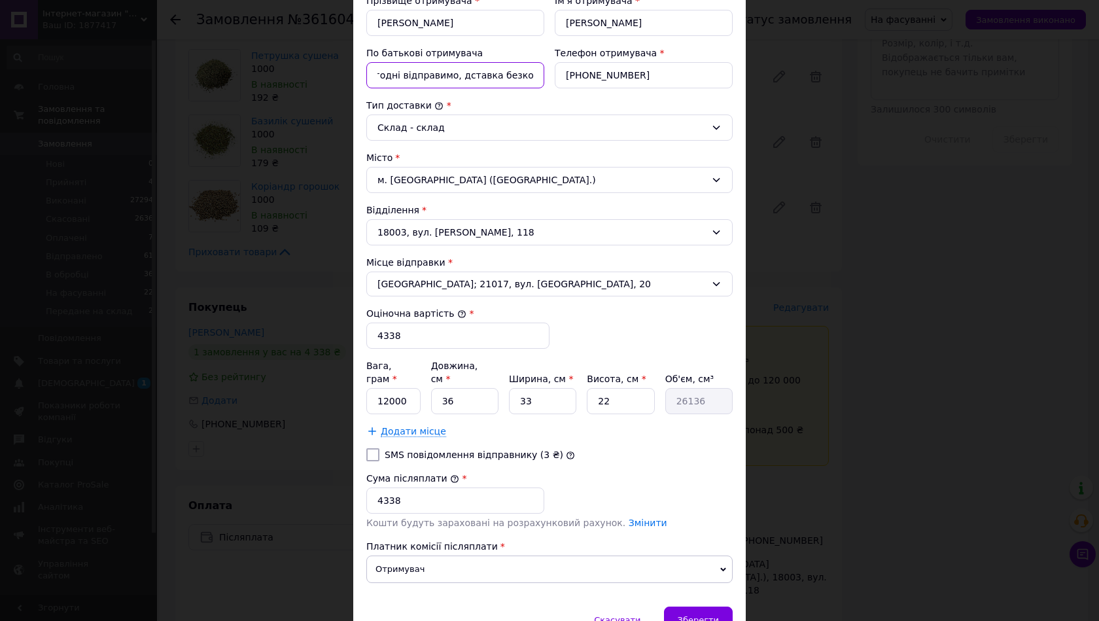
scroll to position [0, 0]
drag, startPoint x: 532, startPoint y: 73, endPoint x: 296, endPoint y: 75, distance: 236.3
click at [296, 71] on div "× Редагування доставки Спосіб доставки Укрпошта (безкоштовно від 1500 ₴) Тариф …" at bounding box center [549, 310] width 1099 height 621
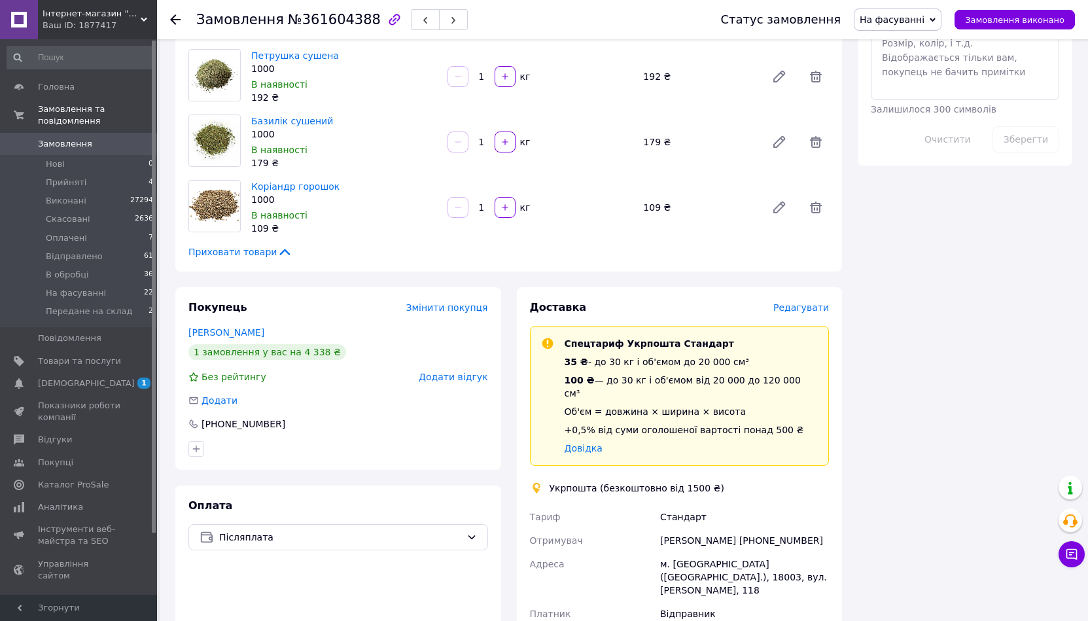
click at [807, 294] on div "Доставка Редагувати Спецтариф Укрпошта Стандарт 35 ₴ - до 30 кг і об'ємом до 20…" at bounding box center [680, 579] width 326 height 585
click at [802, 298] on div "Доставка Редагувати Спецтариф Укрпошта Стандарт 35 ₴ - до 30 кг і об'ємом до 20…" at bounding box center [680, 579] width 326 height 585
click at [802, 309] on span "Редагувати" at bounding box center [802, 307] width 56 height 10
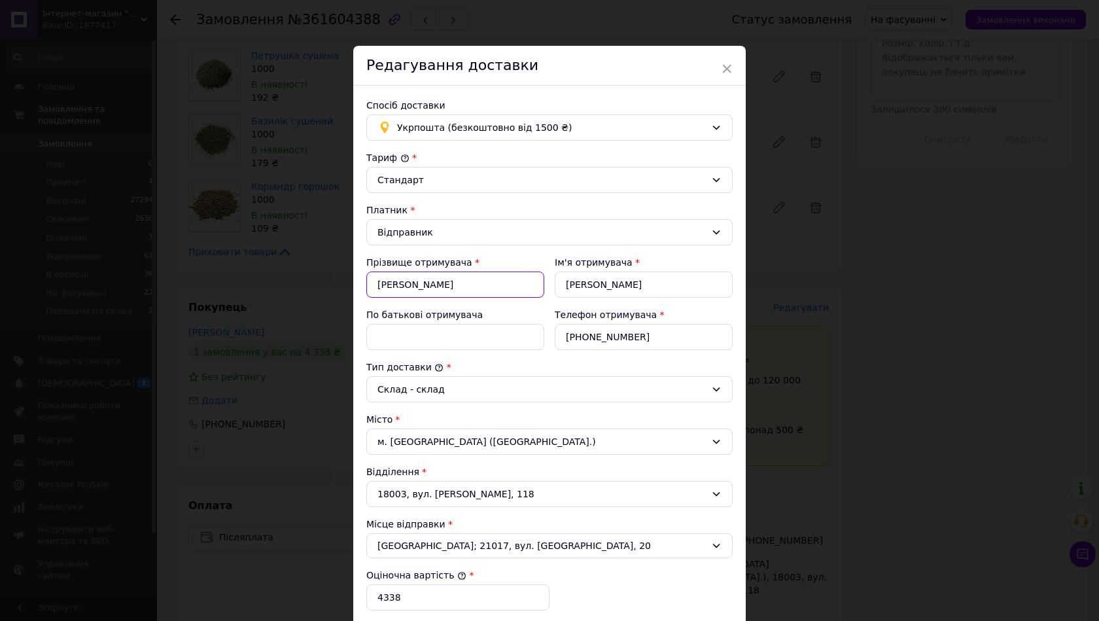
drag, startPoint x: 435, startPoint y: 291, endPoint x: 437, endPoint y: 325, distance: 34.1
click at [435, 291] on input "[PERSON_NAME]" at bounding box center [455, 285] width 178 height 26
click at [438, 336] on input "По батькові отримувача" at bounding box center [455, 337] width 178 height 26
paste input "Володимирович"
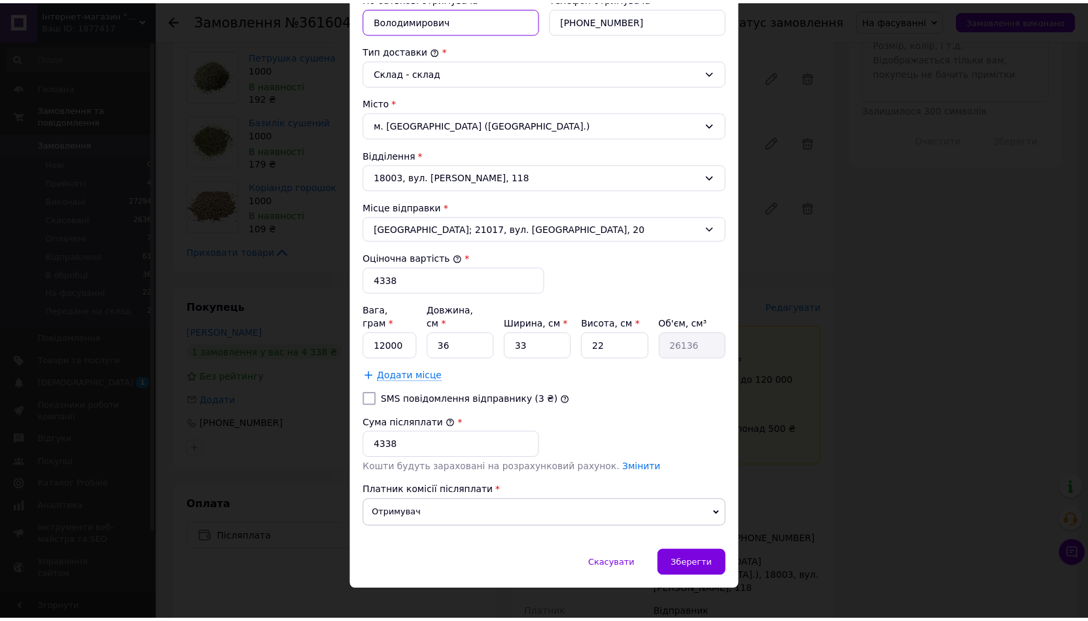
scroll to position [319, 0]
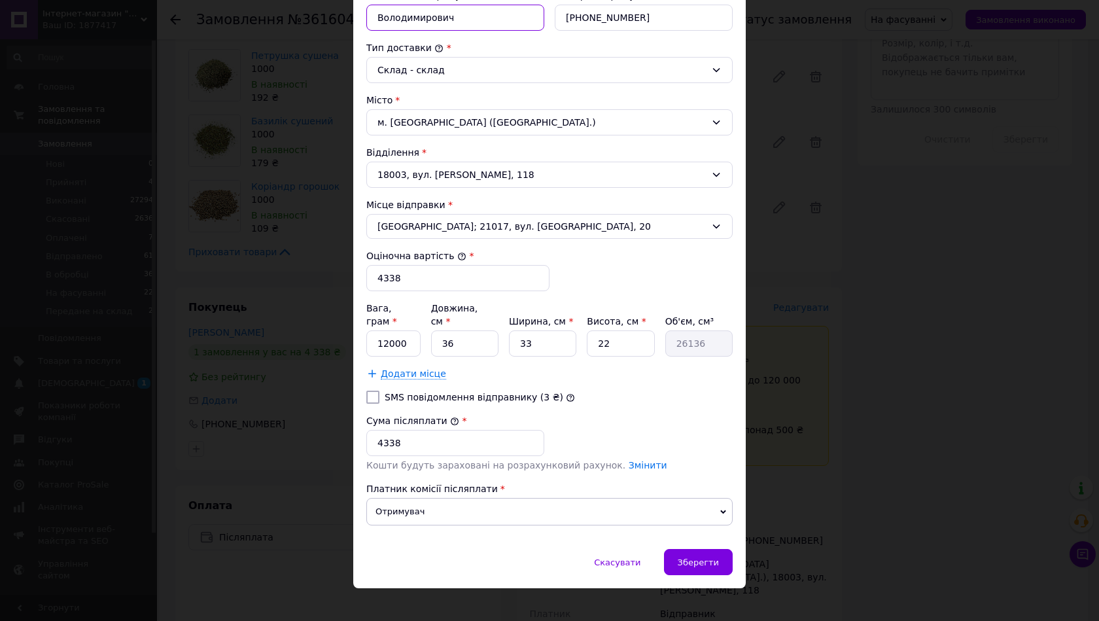
type input "Володимирович"
drag, startPoint x: 399, startPoint y: 332, endPoint x: 379, endPoint y: 328, distance: 20.7
click at [379, 330] on input "12000" at bounding box center [393, 343] width 54 height 26
drag, startPoint x: 375, startPoint y: 329, endPoint x: 399, endPoint y: 329, distance: 24.2
click at [399, 330] on input "12000" at bounding box center [393, 343] width 54 height 26
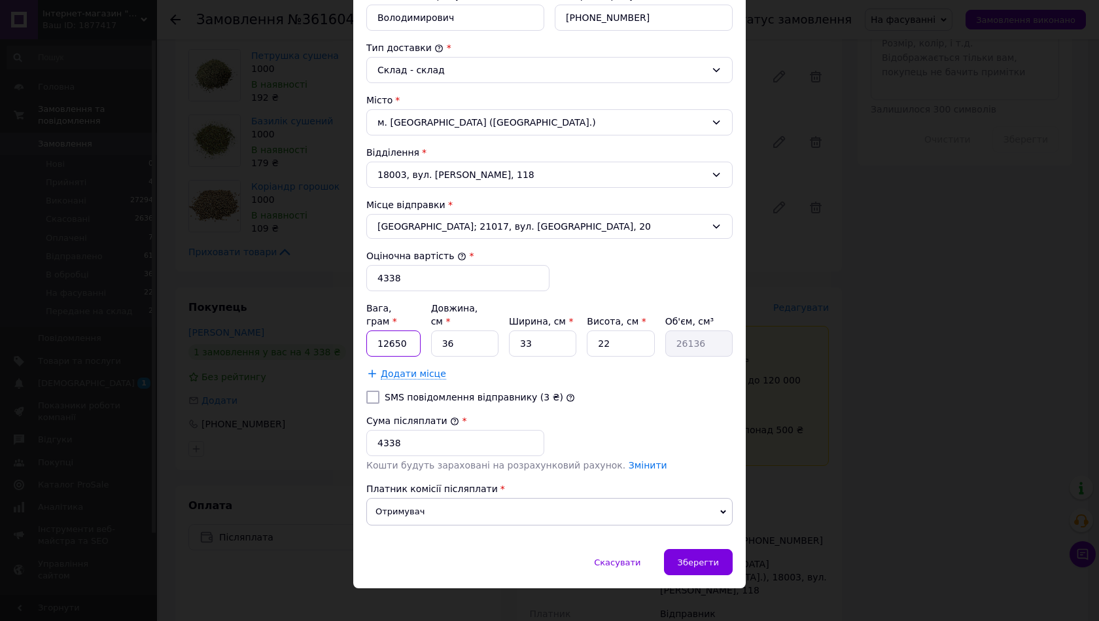
type input "12650"
drag, startPoint x: 450, startPoint y: 334, endPoint x: 435, endPoint y: 332, distance: 15.2
click at [435, 332] on input "36" at bounding box center [464, 343] width 67 height 26
type input "3"
type input "2178"
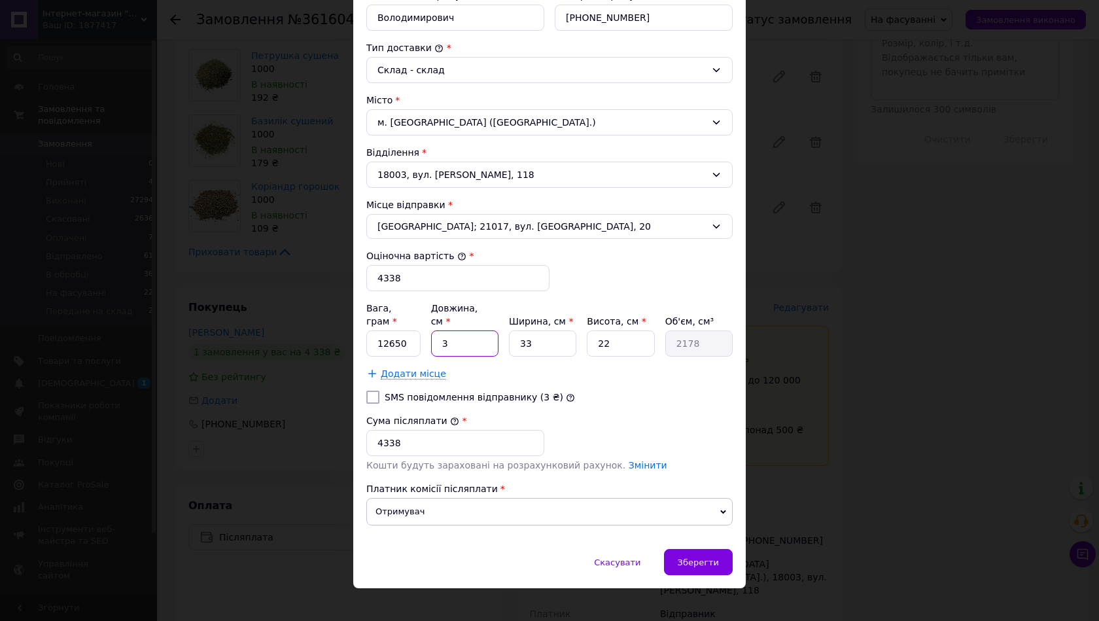
type input "37"
type input "26862"
type input "37"
click at [518, 330] on input "33" at bounding box center [542, 343] width 67 height 26
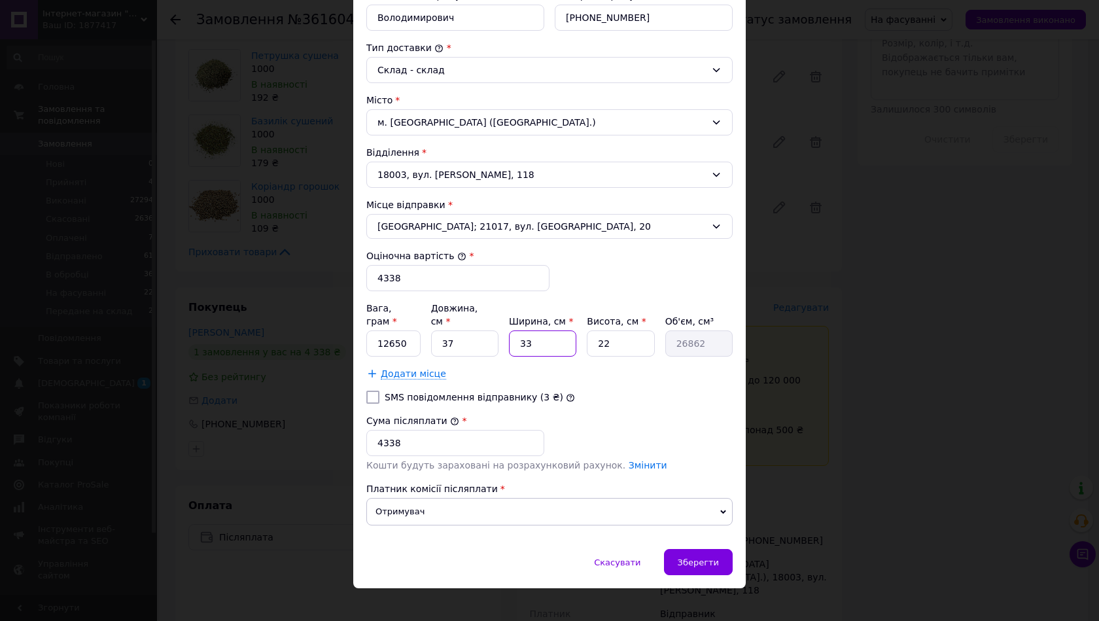
drag, startPoint x: 518, startPoint y: 329, endPoint x: 526, endPoint y: 330, distance: 7.9
click at [526, 330] on input "33" at bounding box center [542, 343] width 67 height 26
type input "3"
type input "2442"
type input "37"
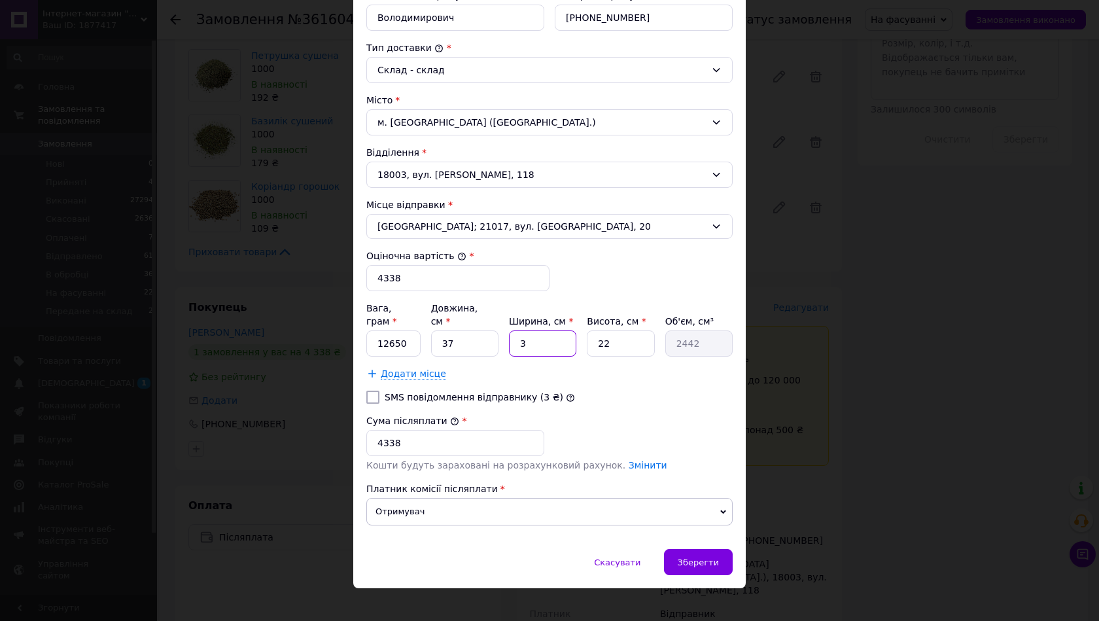
type input "30118"
type input "37"
drag, startPoint x: 587, startPoint y: 331, endPoint x: 613, endPoint y: 334, distance: 26.3
click at [613, 334] on input "22" at bounding box center [620, 343] width 67 height 26
type input "0"
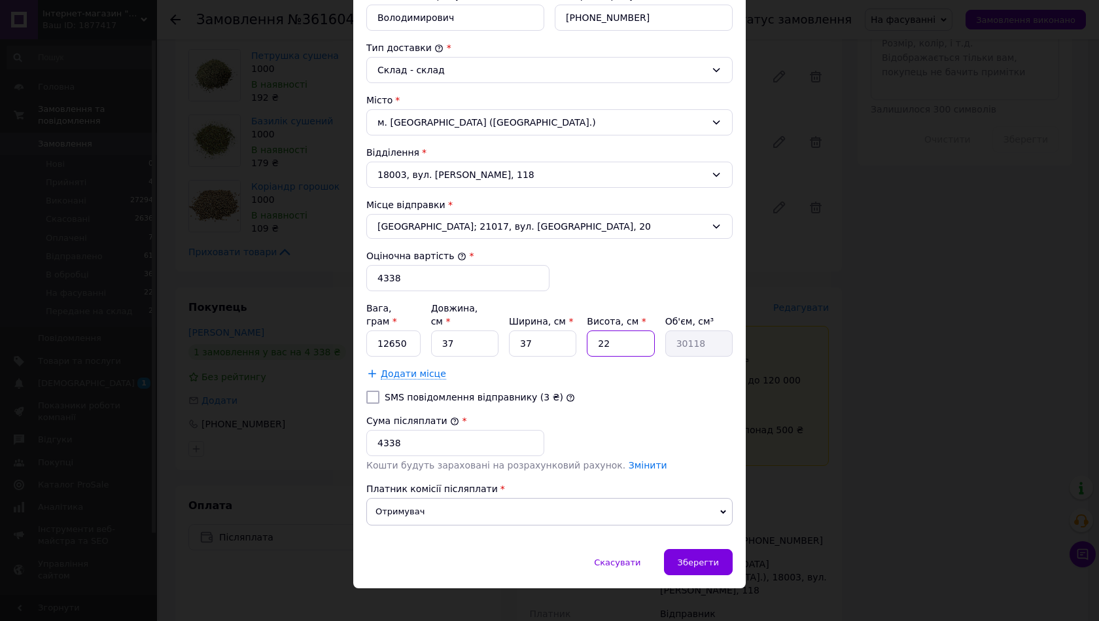
type input "0"
type input "2"
type input "2738"
type input "29"
type input "39701"
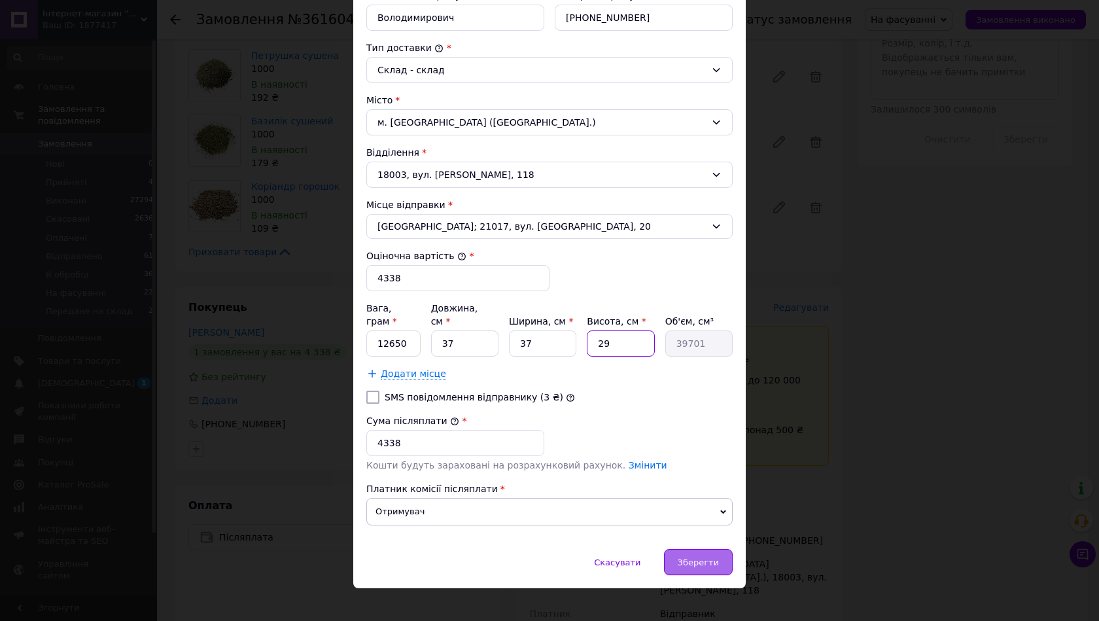
type input "29"
click at [694, 558] on span "Зберегти" at bounding box center [698, 563] width 41 height 10
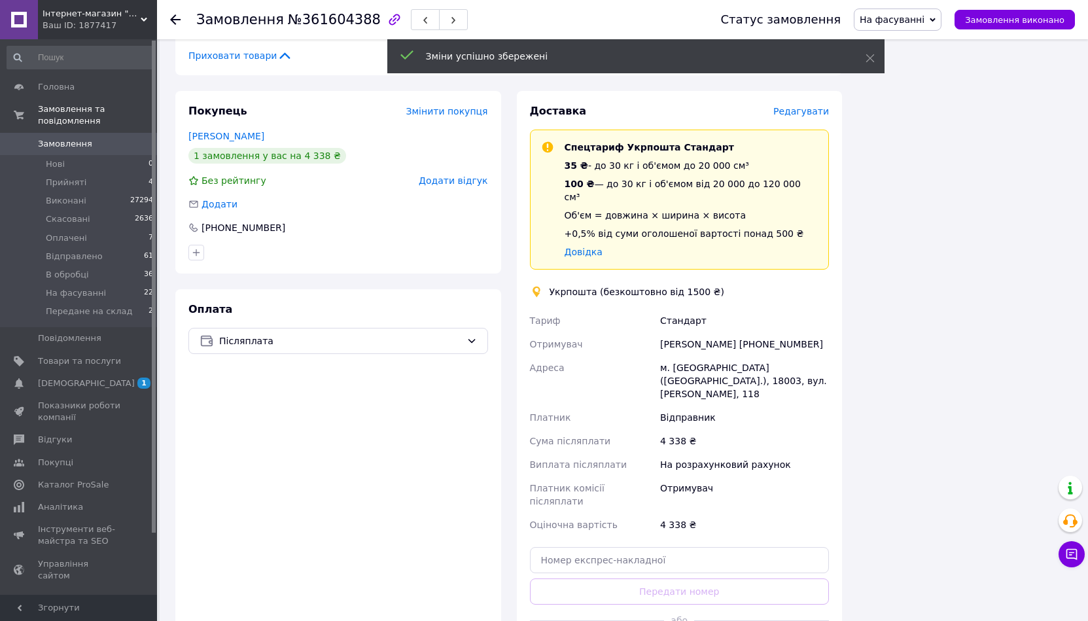
scroll to position [982, 0]
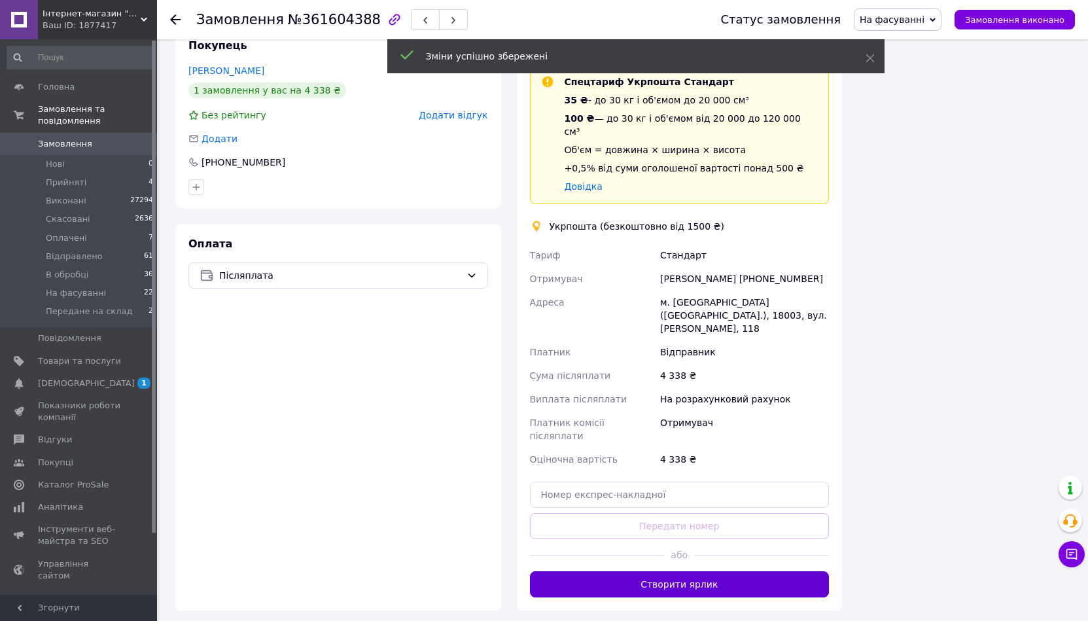
click at [556, 571] on button "Створити ярлик" at bounding box center [680, 584] width 300 height 26
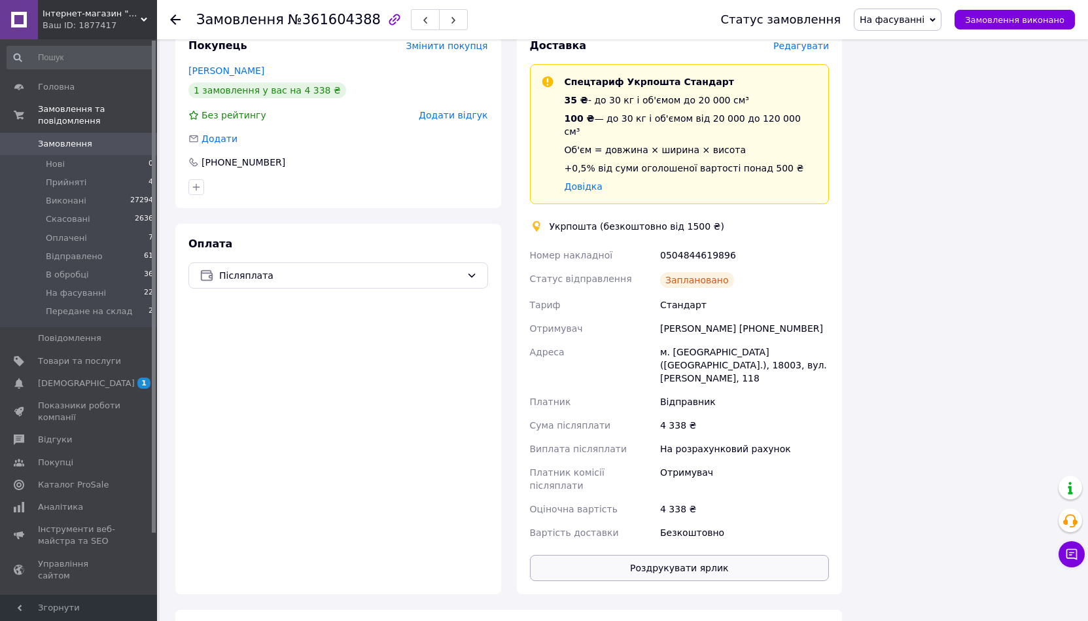
click at [605, 555] on button "Роздрукувати ярлик" at bounding box center [680, 568] width 300 height 26
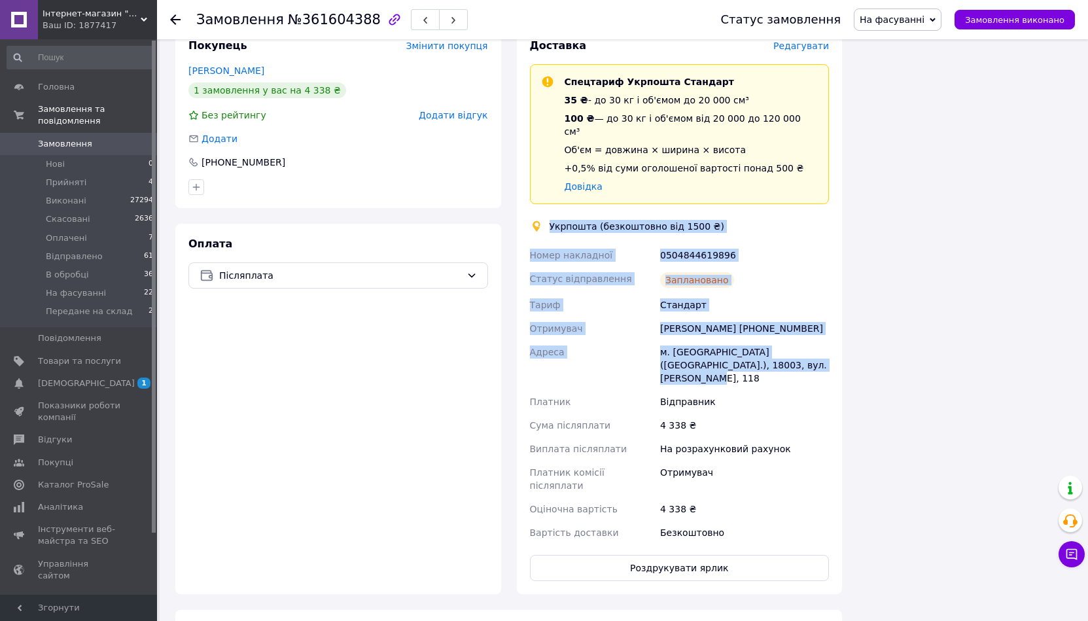
drag, startPoint x: 798, startPoint y: 363, endPoint x: 544, endPoint y: 207, distance: 297.0
click at [544, 207] on div "Доставка Редагувати Спецтариф Укрпошта Стандарт 35 ₴ - до 30 кг і об'ємом до 20…" at bounding box center [680, 310] width 300 height 543
copy div "Укрпошта (безкоштовно від 1500 ₴) Номер накладної 0504844619896 Статус відправл…"
drag, startPoint x: 560, startPoint y: 595, endPoint x: 546, endPoint y: 581, distance: 19.4
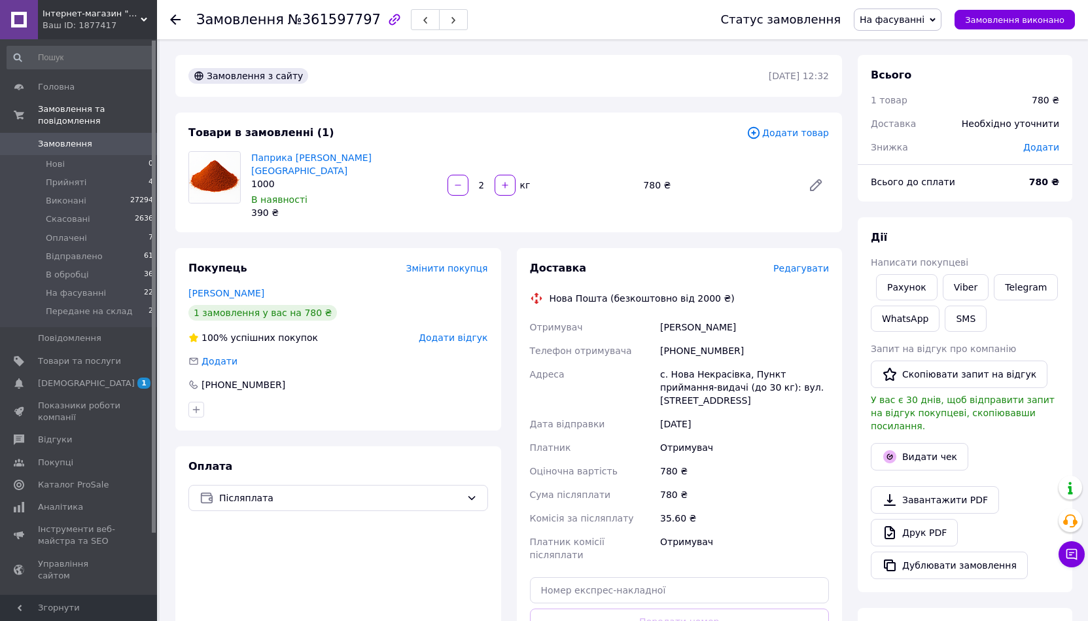
click at [810, 263] on span "Редагувати" at bounding box center [802, 268] width 56 height 10
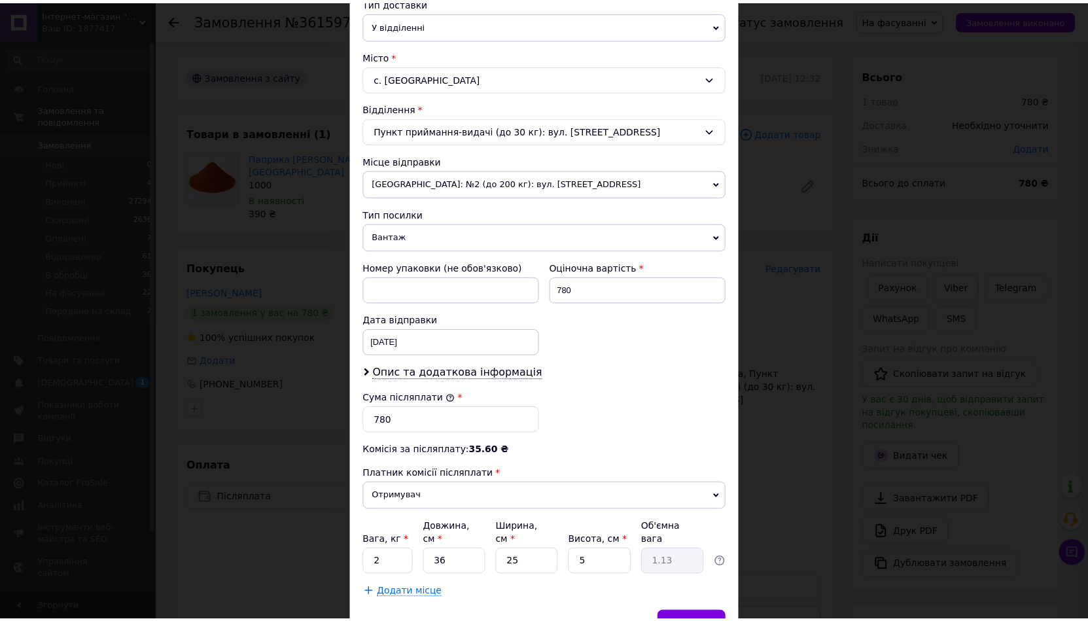
scroll to position [327, 0]
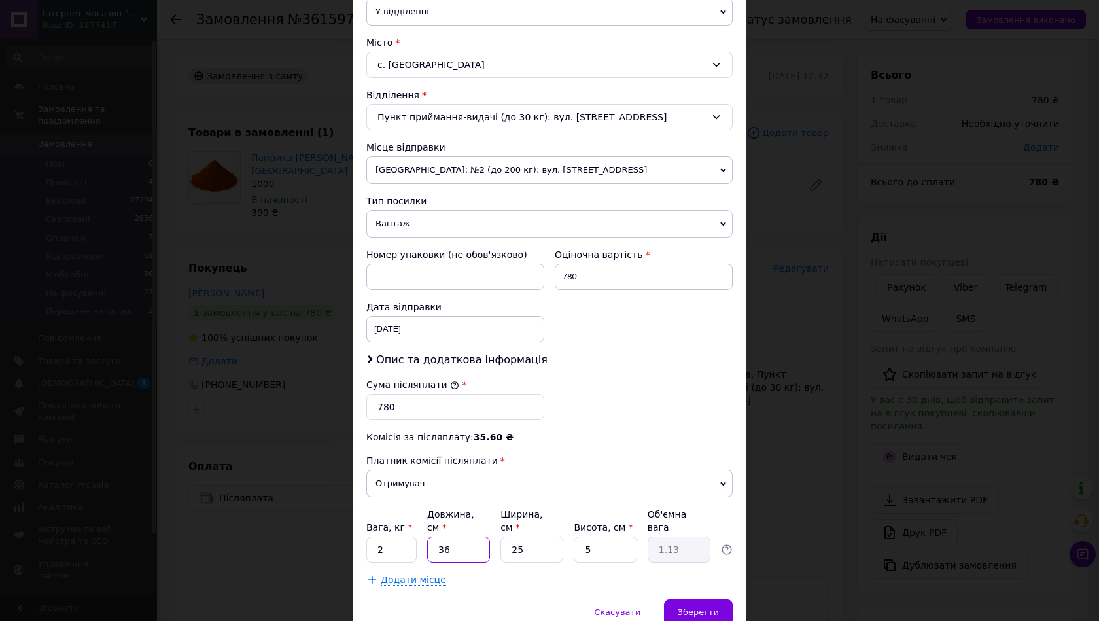
click at [440, 541] on input "36" at bounding box center [458, 550] width 63 height 26
drag, startPoint x: 436, startPoint y: 536, endPoint x: 478, endPoint y: 535, distance: 41.9
click at [461, 537] on input "36" at bounding box center [458, 550] width 63 height 26
type input "2"
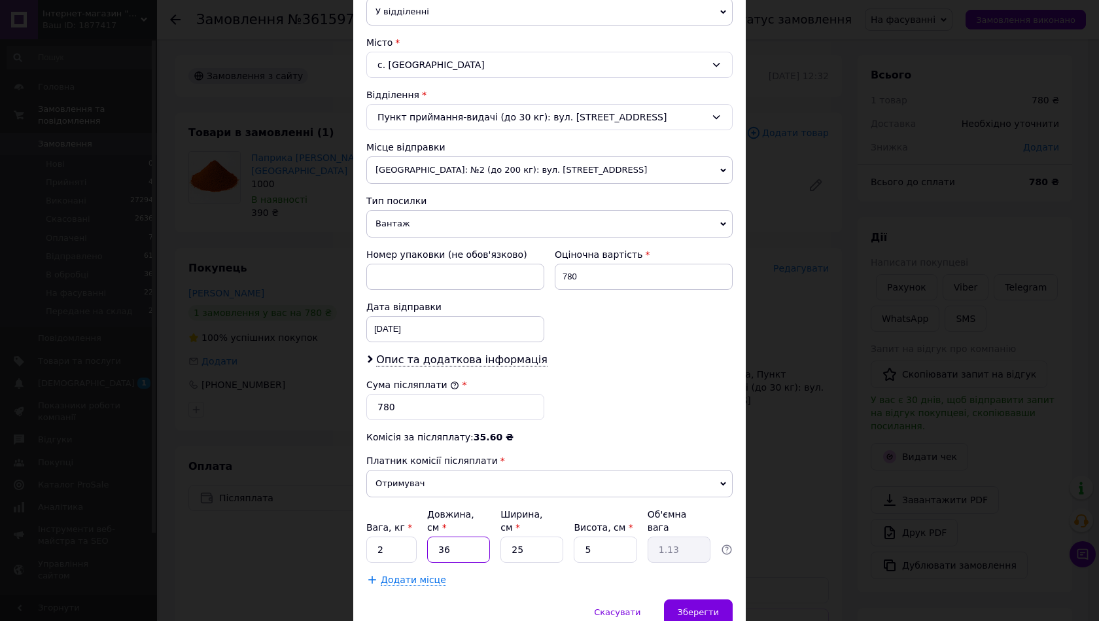
type input "0.1"
type input "22"
type input "0.69"
type input "22"
drag, startPoint x: 527, startPoint y: 543, endPoint x: 495, endPoint y: 543, distance: 32.1
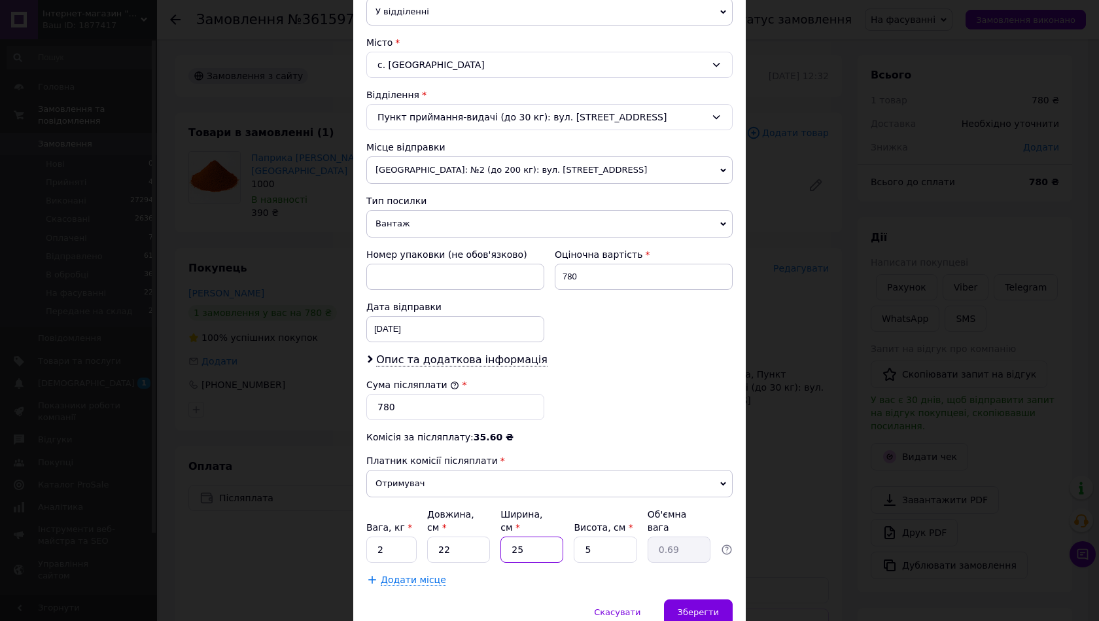
click at [495, 543] on div "Вага, кг * 2 Довжина, см * 22 Ширина, см * 25 Висота, см * 5 Об'ємна вага 0.69" at bounding box center [549, 535] width 366 height 55
type input "2"
type input "0.1"
type input "22"
type input "0.61"
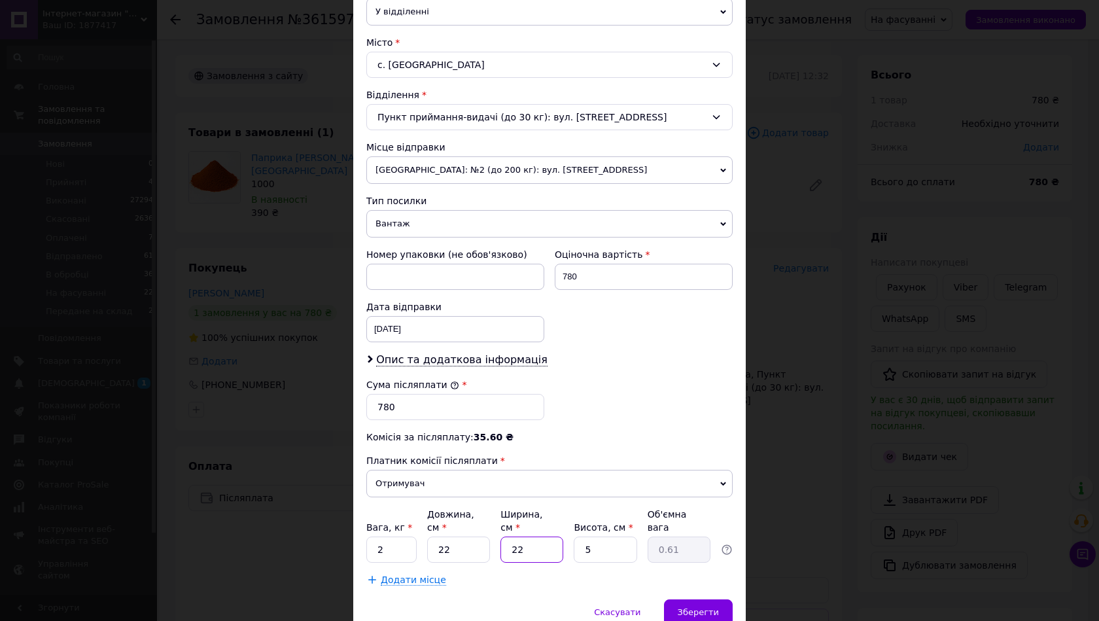
type input "22"
drag, startPoint x: 588, startPoint y: 539, endPoint x: 569, endPoint y: 533, distance: 20.1
click at [571, 534] on div "Вага, кг * 2 Довжина, см * 22 Ширина, см * 22 Висота, см * 5 Об'ємна вага 0.61" at bounding box center [549, 535] width 366 height 55
type input "1"
type input "0.12"
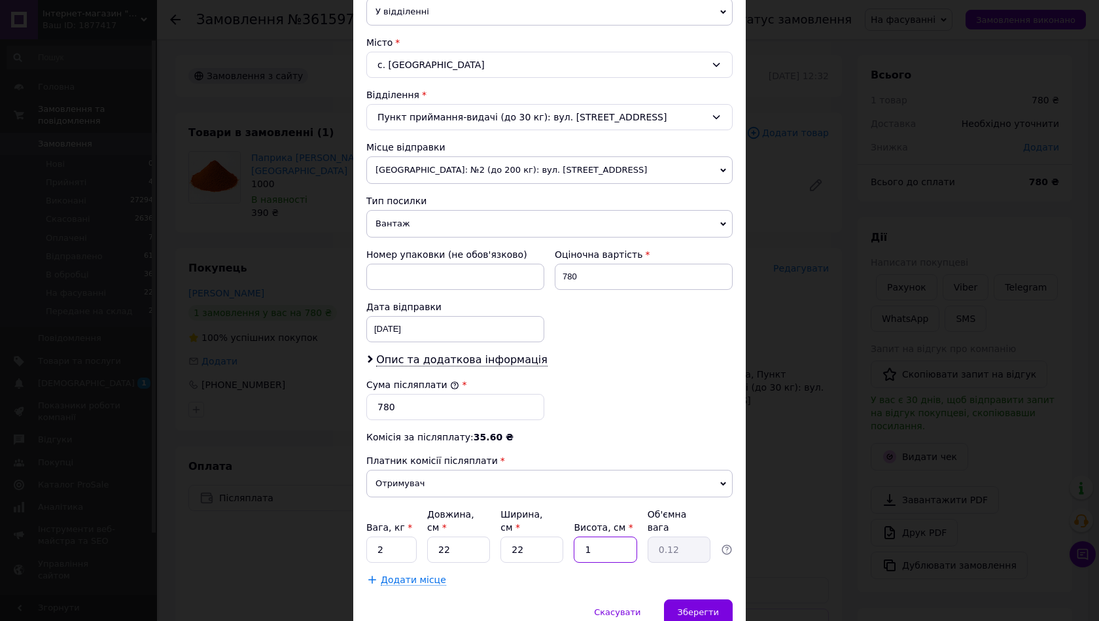
type input "14"
type input "1.69"
type input "14"
click at [708, 607] on span "Зберегти" at bounding box center [698, 612] width 41 height 10
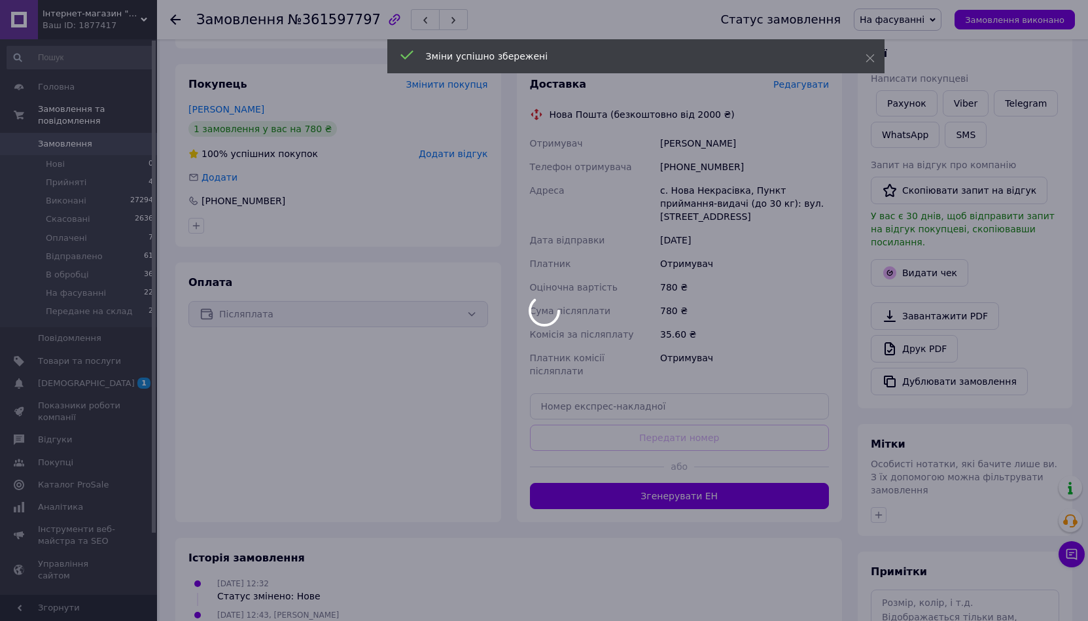
scroll to position [196, 0]
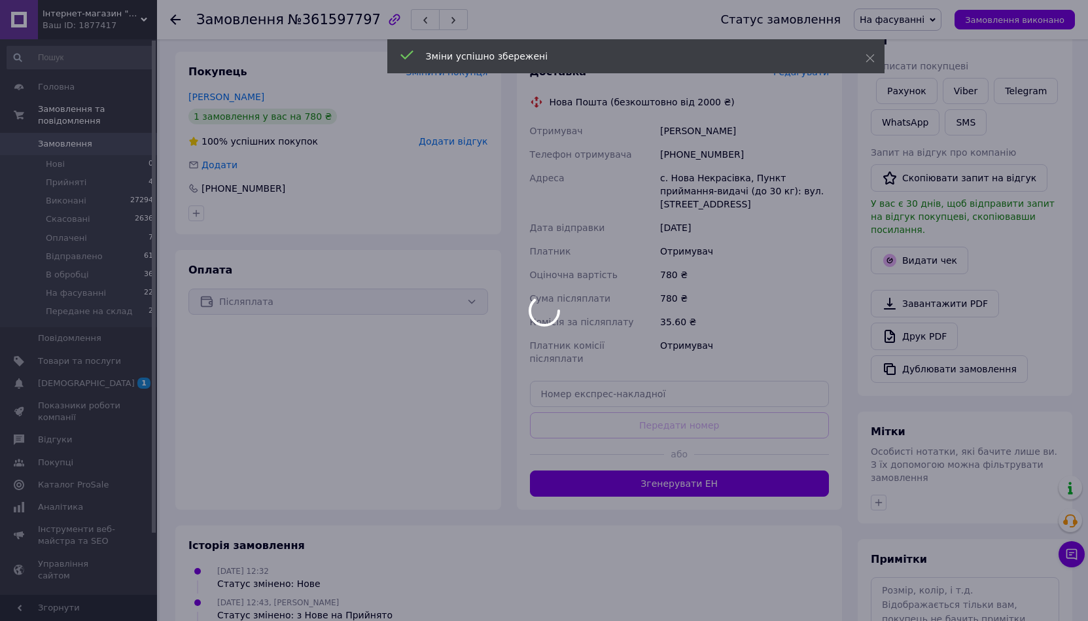
click at [625, 443] on div at bounding box center [544, 310] width 1088 height 621
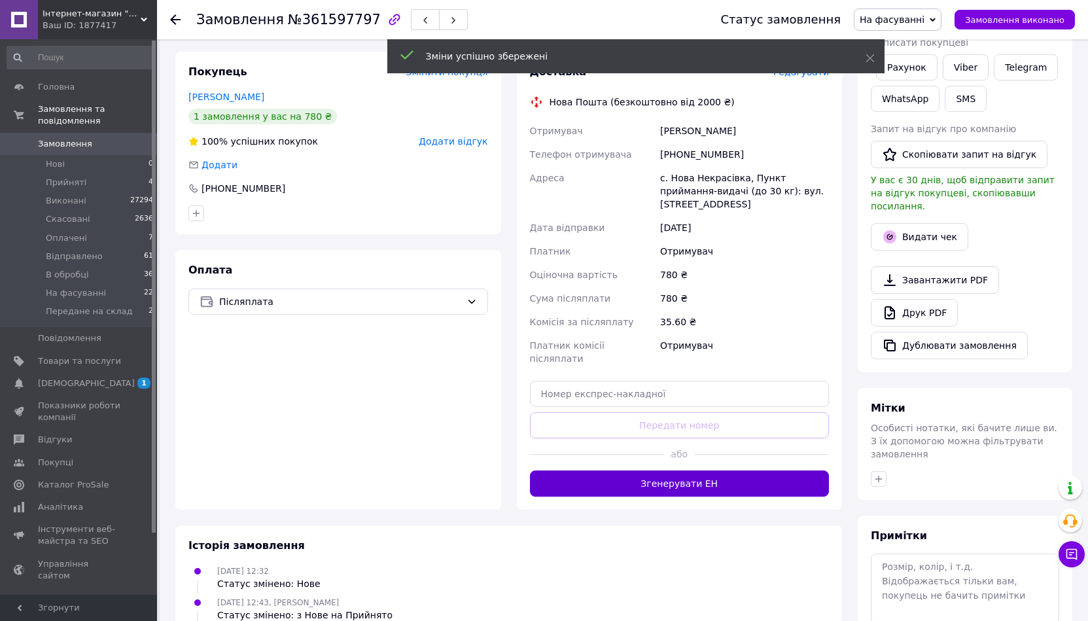
click at [630, 471] on button "Згенерувати ЕН" at bounding box center [680, 484] width 300 height 26
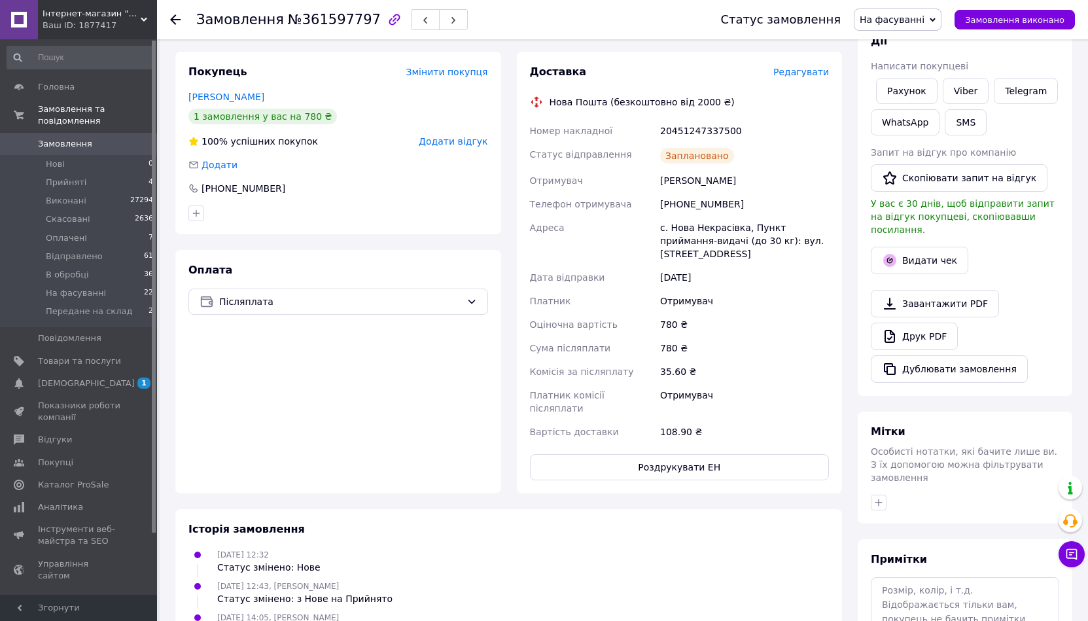
click at [1064, 234] on div "[PERSON_NAME] покупцеві Рахунок Viber Telegram WhatsApp SMS Запит на відгук про…" at bounding box center [965, 208] width 215 height 375
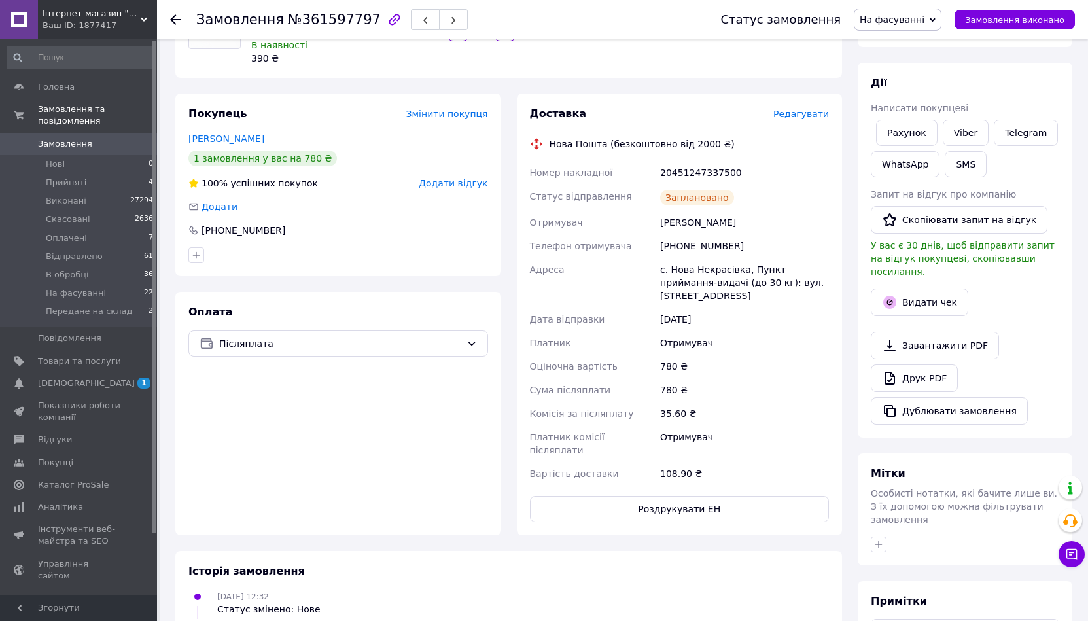
scroll to position [131, 0]
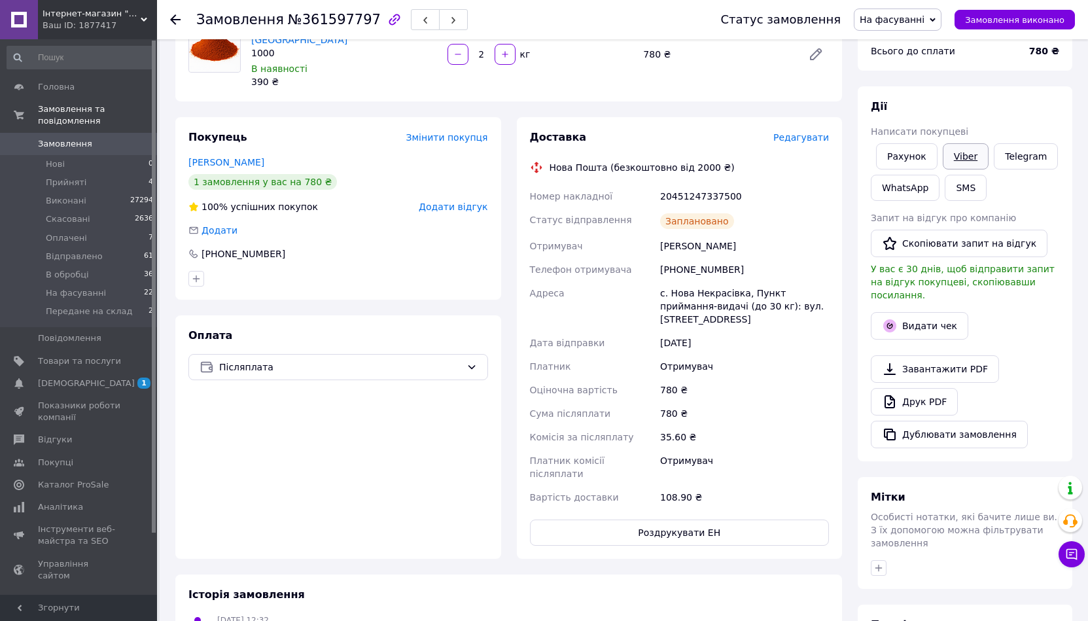
click at [967, 167] on link "Viber" at bounding box center [966, 156] width 46 height 26
click at [1041, 206] on div "Дії Написати покупцеві Рахунок Viber Telegram WhatsApp SMS Запит на відгук про …" at bounding box center [965, 273] width 188 height 349
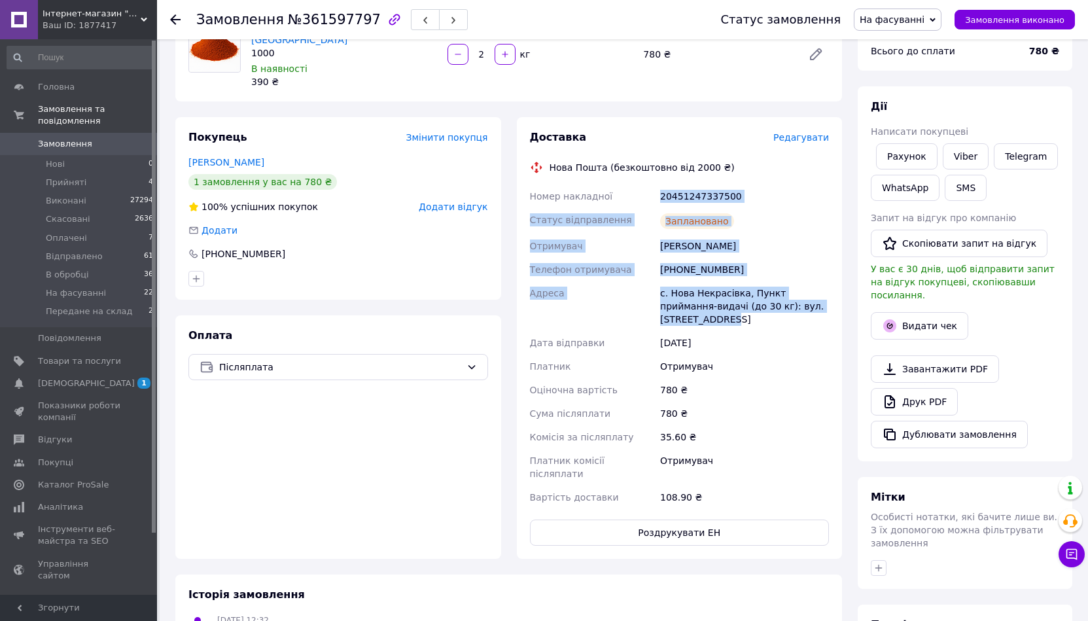
drag, startPoint x: 825, startPoint y: 291, endPoint x: 649, endPoint y: 168, distance: 215.2
click at [649, 168] on div "Доставка Редагувати Нова Пошта (безкоштовно від 2000 ₴) Номер накладної 2045124…" at bounding box center [680, 338] width 326 height 442
copy div "Номер накладної 20451247337500 Статус відправлення Заплановано Отримувач Калито…"
click at [982, 150] on link "Viber" at bounding box center [966, 156] width 46 height 26
drag, startPoint x: 544, startPoint y: 576, endPoint x: 531, endPoint y: 570, distance: 14.4
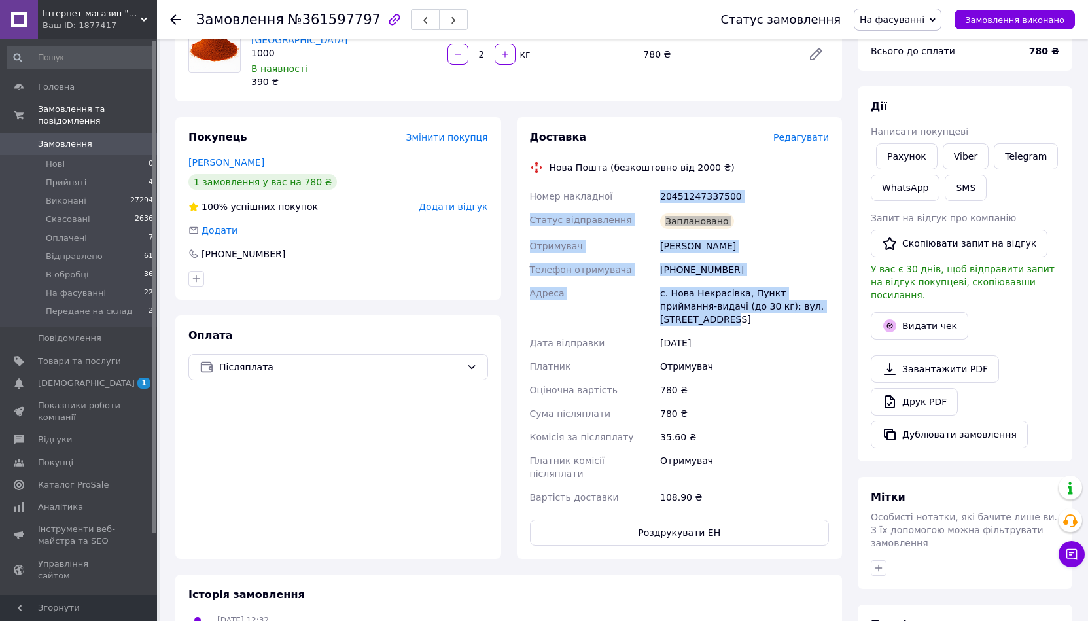
click at [543, 613] on div "12.09.2025 12:32 Статус змінено: Нове" at bounding box center [508, 626] width 651 height 26
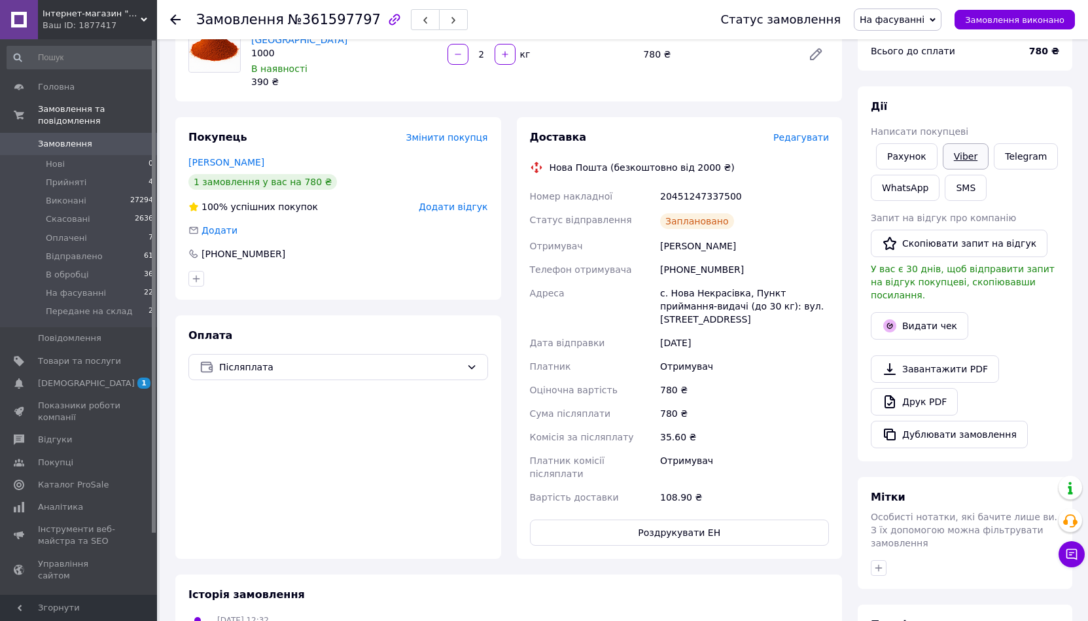
click at [952, 150] on link "Viber" at bounding box center [966, 156] width 46 height 26
click at [110, 306] on span "Передане на склад" at bounding box center [89, 312] width 86 height 12
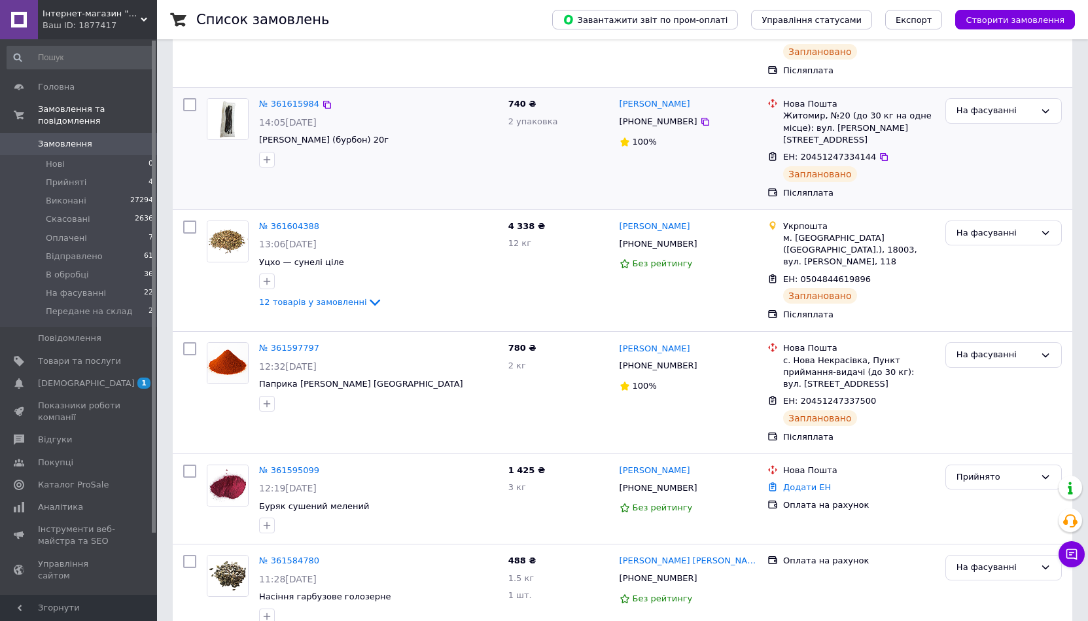
scroll to position [262, 0]
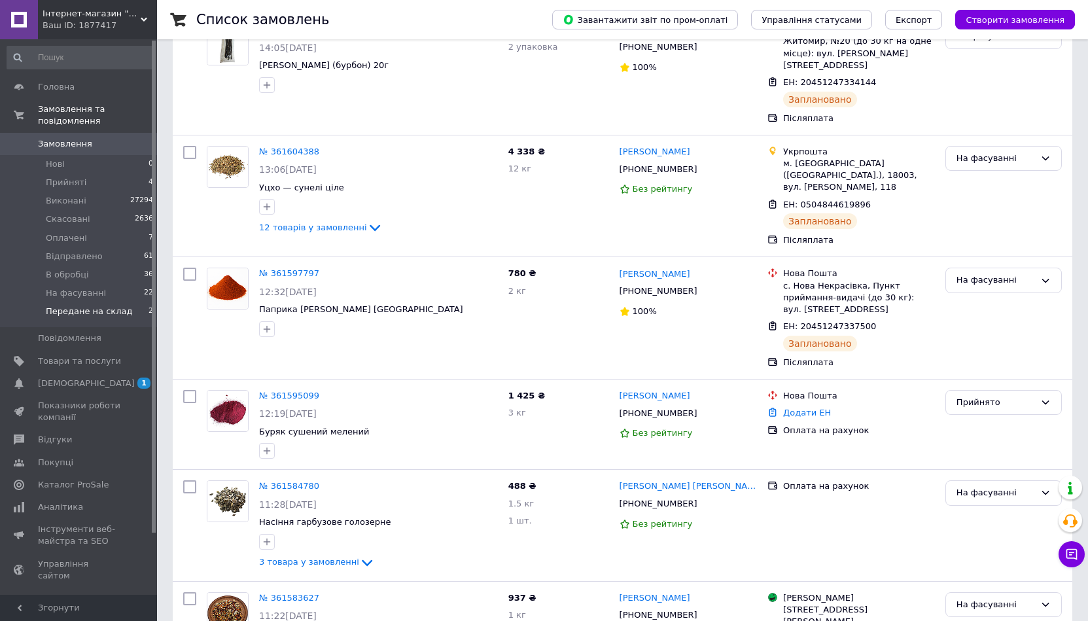
click at [127, 306] on li "Передане на склад 2" at bounding box center [80, 314] width 161 height 25
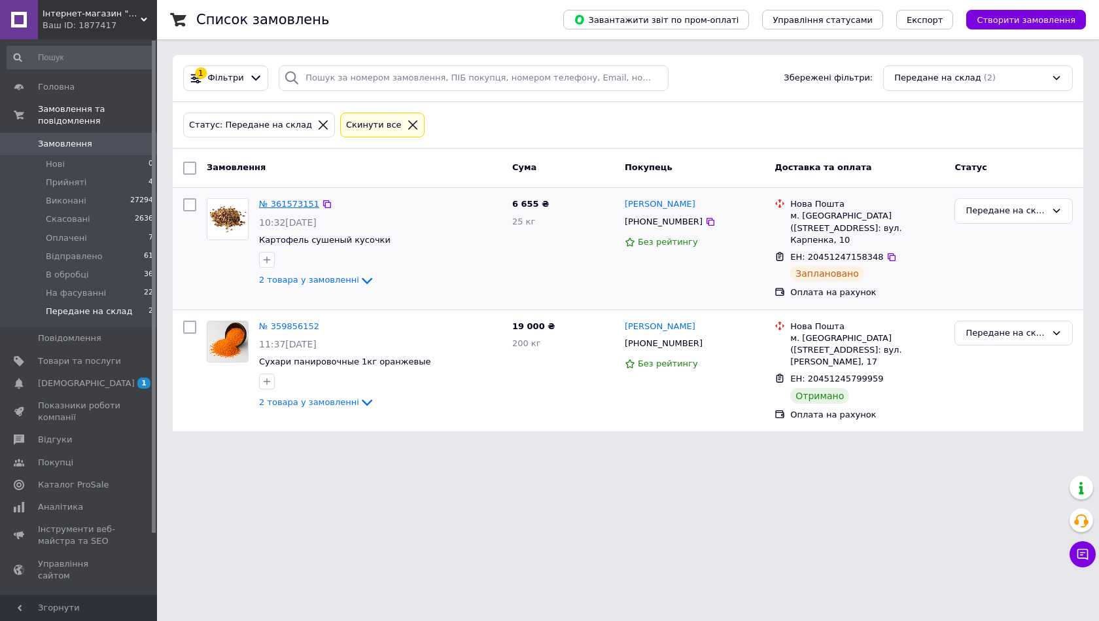
click at [300, 209] on link "№ 361573151" at bounding box center [289, 204] width 60 height 10
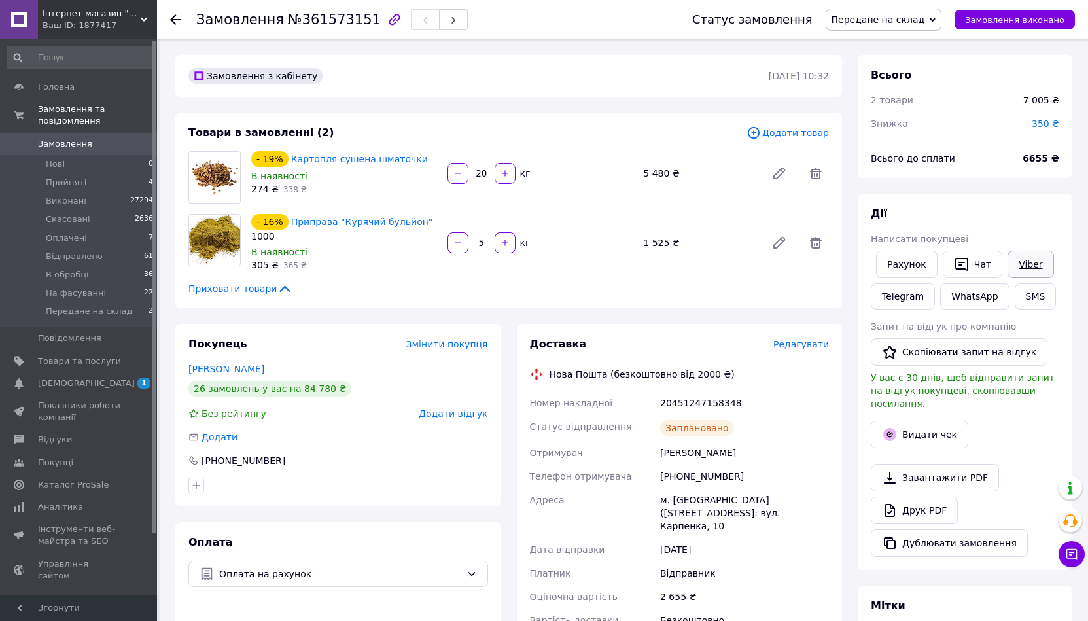
click at [1029, 260] on link "Viber" at bounding box center [1031, 264] width 46 height 27
click at [1022, 259] on link "Viber" at bounding box center [1031, 264] width 46 height 27
drag, startPoint x: 1057, startPoint y: 217, endPoint x: 1051, endPoint y: 211, distance: 7.9
click at [1057, 217] on div "Дії" at bounding box center [965, 214] width 188 height 15
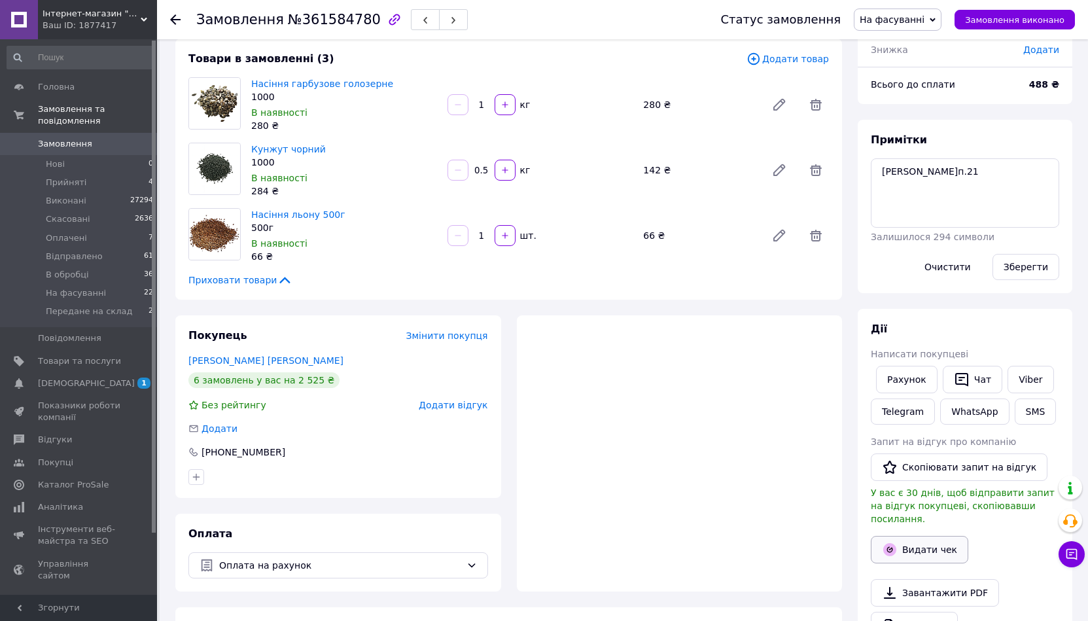
scroll to position [131, 0]
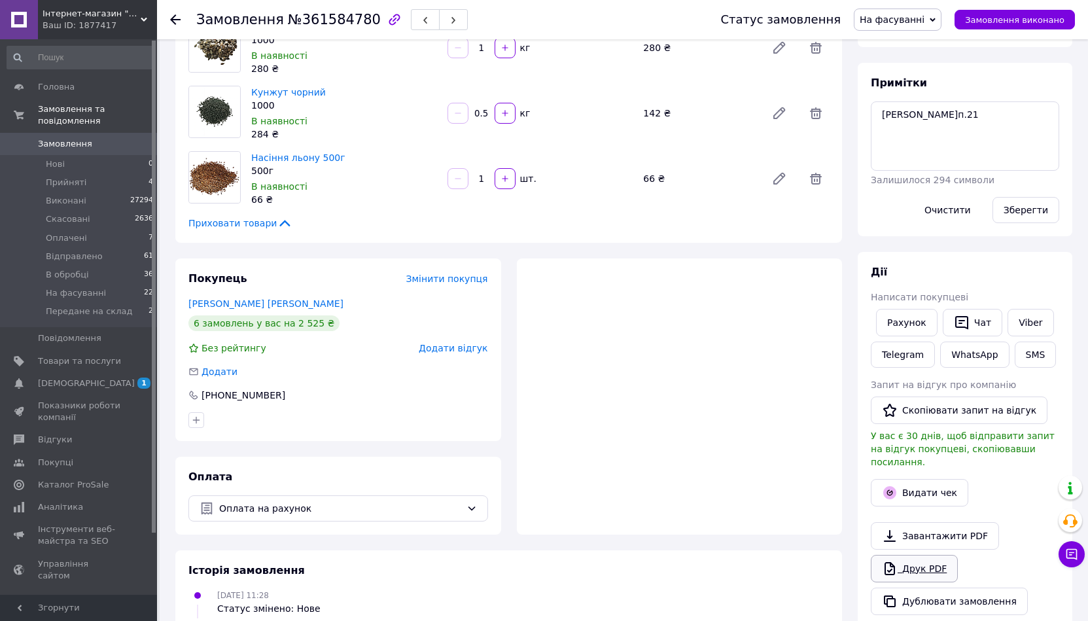
click at [925, 565] on link "Друк PDF" at bounding box center [914, 568] width 87 height 27
click at [912, 555] on link "Друк PDF" at bounding box center [914, 568] width 87 height 27
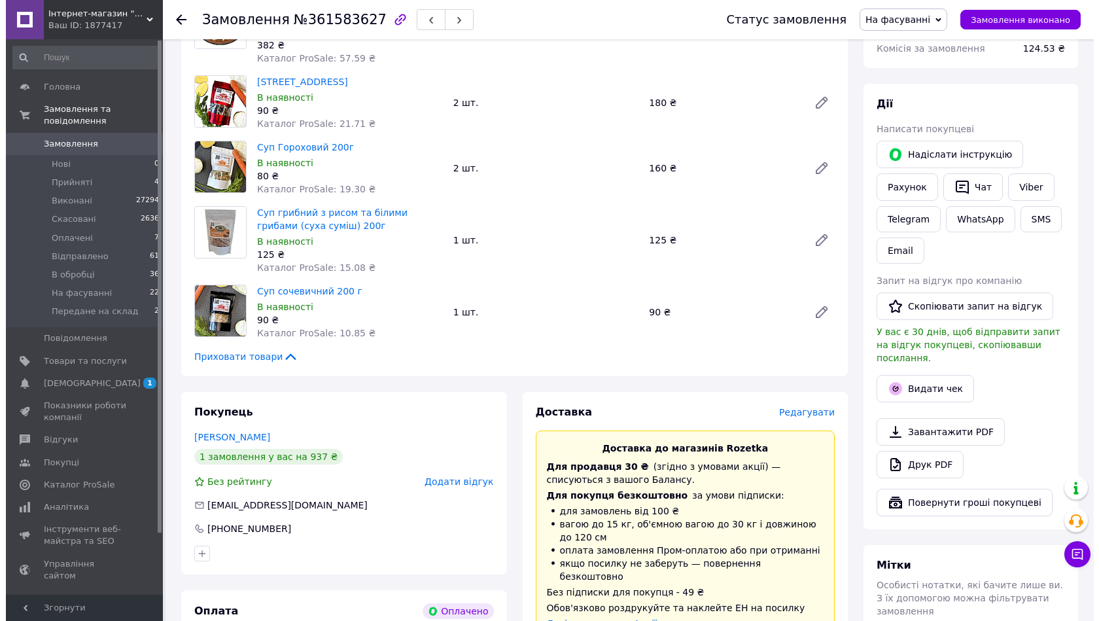
scroll to position [196, 0]
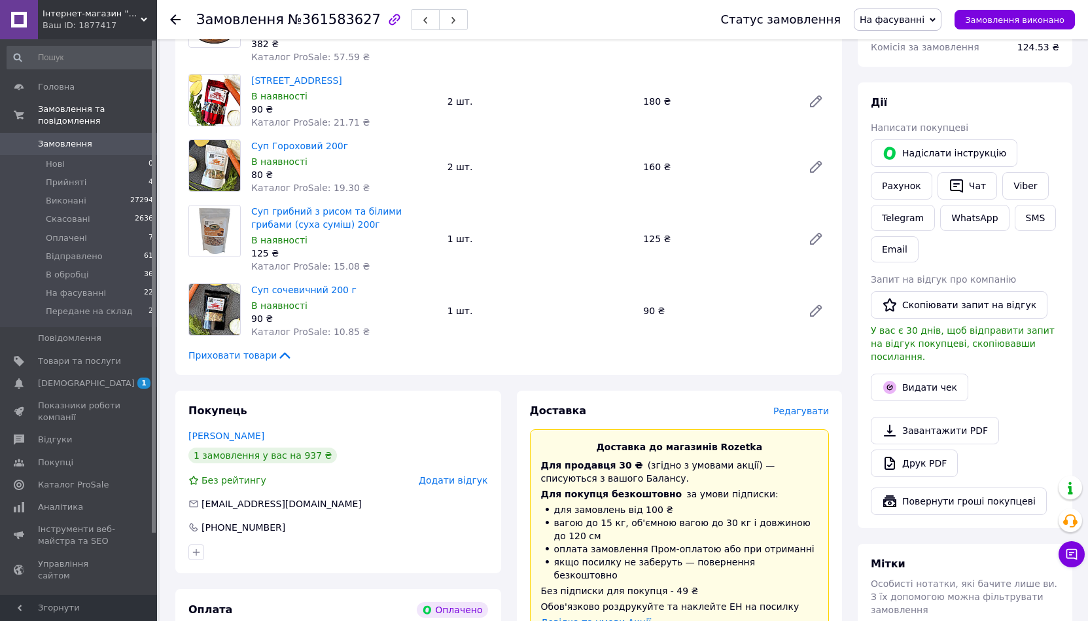
click at [804, 415] on span "Редагувати" at bounding box center [802, 411] width 56 height 10
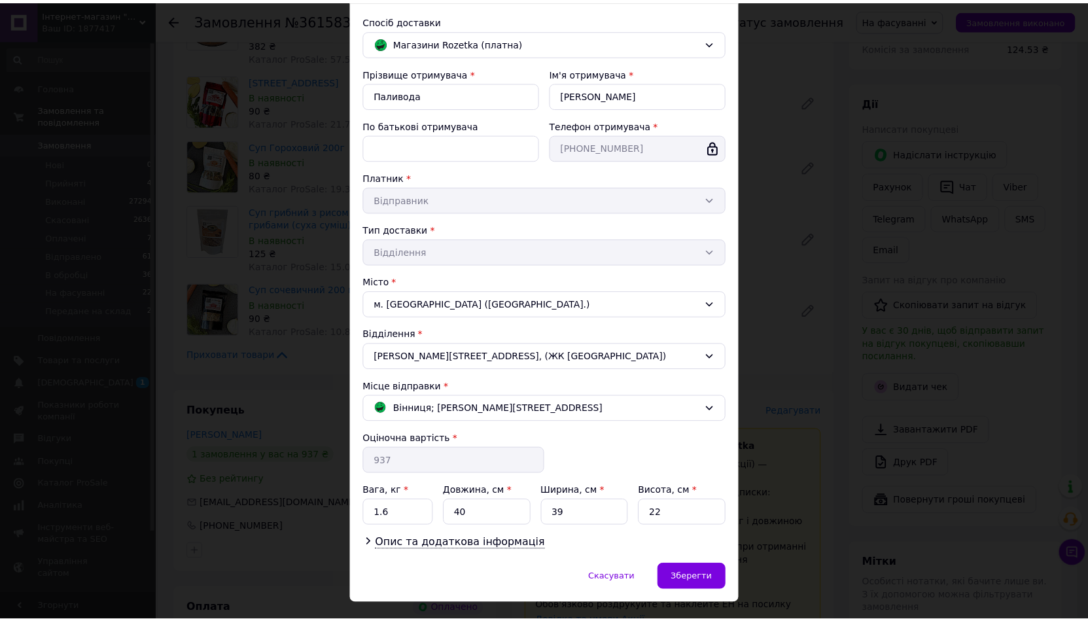
scroll to position [115, 0]
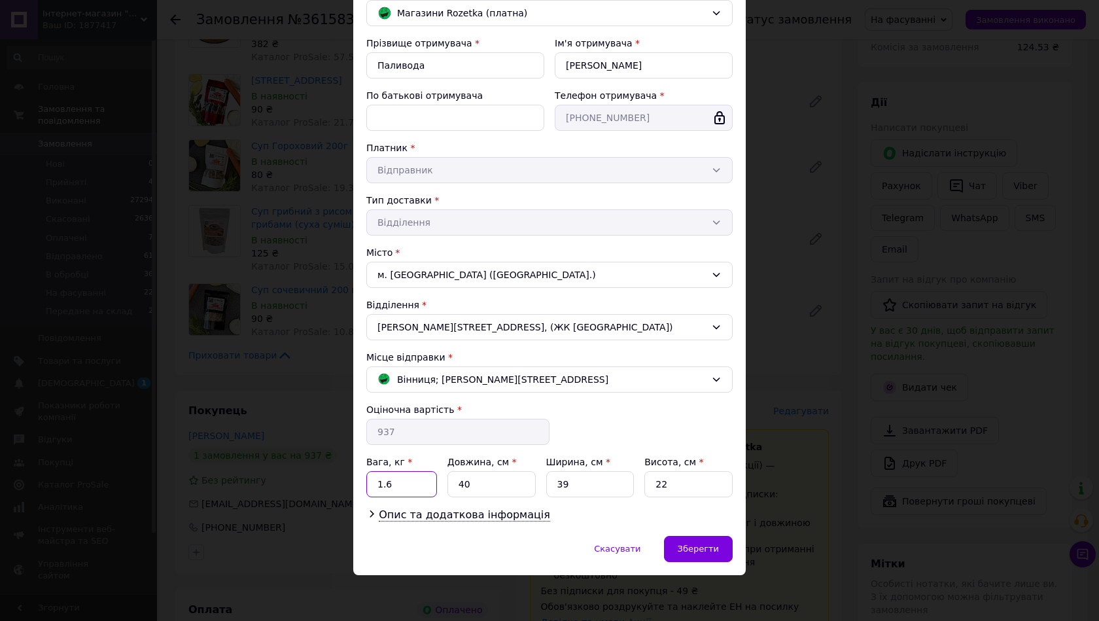
click at [425, 488] on input "1.6" at bounding box center [401, 484] width 71 height 26
type input "1.8"
drag, startPoint x: 483, startPoint y: 488, endPoint x: 455, endPoint y: 479, distance: 29.0
click at [455, 479] on input "40" at bounding box center [492, 484] width 88 height 26
drag, startPoint x: 520, startPoint y: 474, endPoint x: 552, endPoint y: 486, distance: 33.5
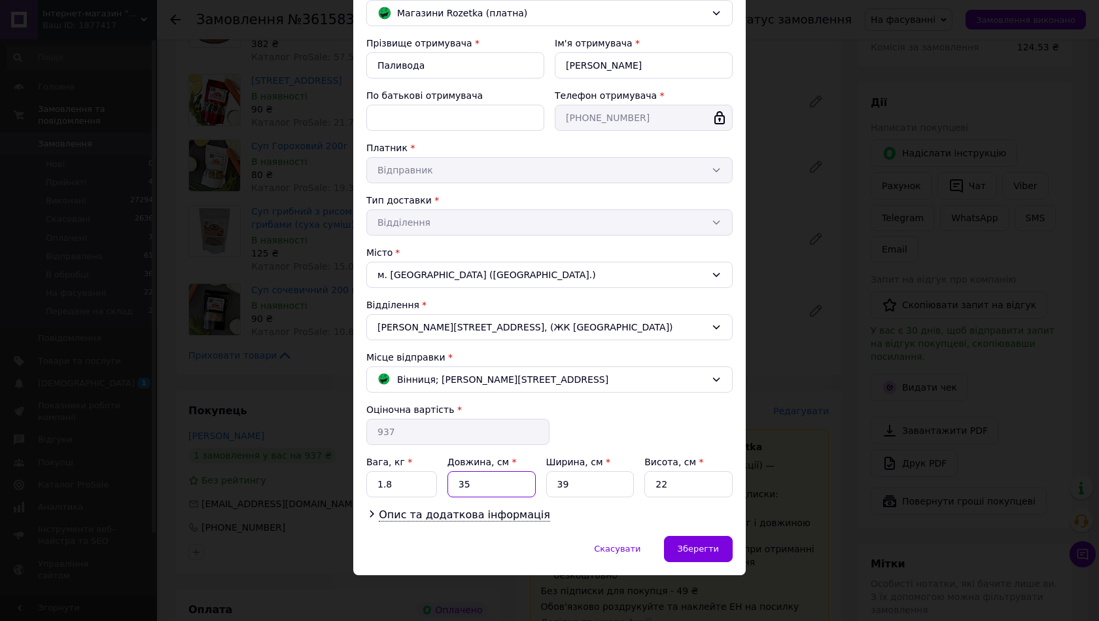
click at [552, 486] on div "Вага, кг * 1.8 Довжина, см * 35 Ширина, см * 39 Висота, см * 22" at bounding box center [549, 476] width 366 height 42
type input "35"
drag, startPoint x: 556, startPoint y: 483, endPoint x: 569, endPoint y: 488, distance: 14.1
click at [569, 488] on input "39" at bounding box center [590, 484] width 88 height 26
type input "5"
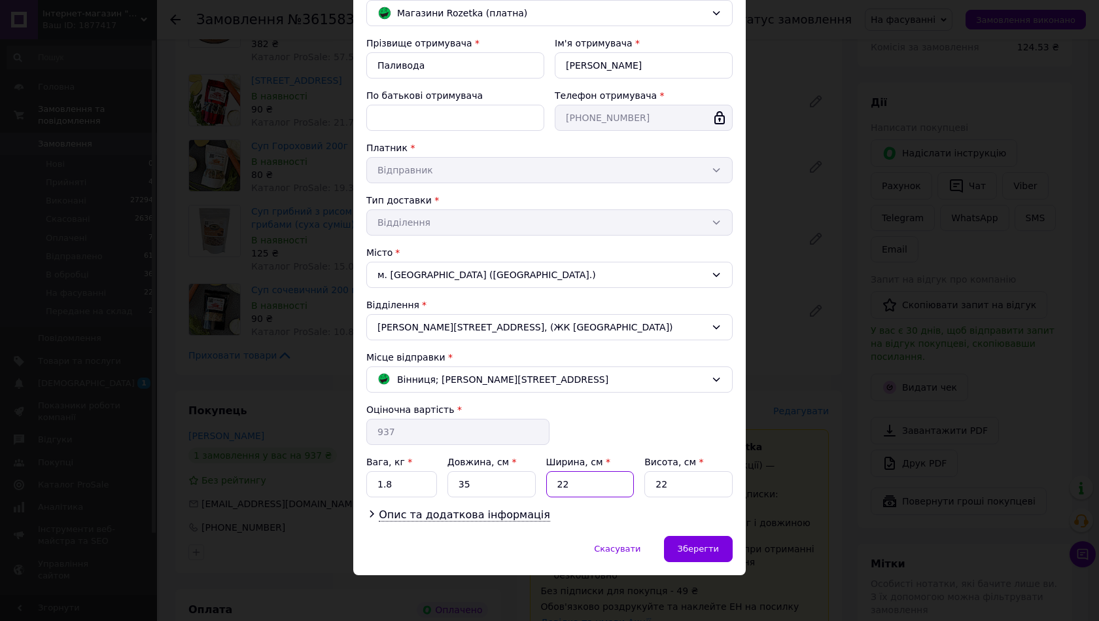
type input "22"
drag, startPoint x: 662, startPoint y: 488, endPoint x: 649, endPoint y: 481, distance: 14.4
click at [649, 481] on input "22" at bounding box center [689, 484] width 88 height 26
type input "12"
click at [687, 548] on span "Зберегти" at bounding box center [698, 549] width 41 height 10
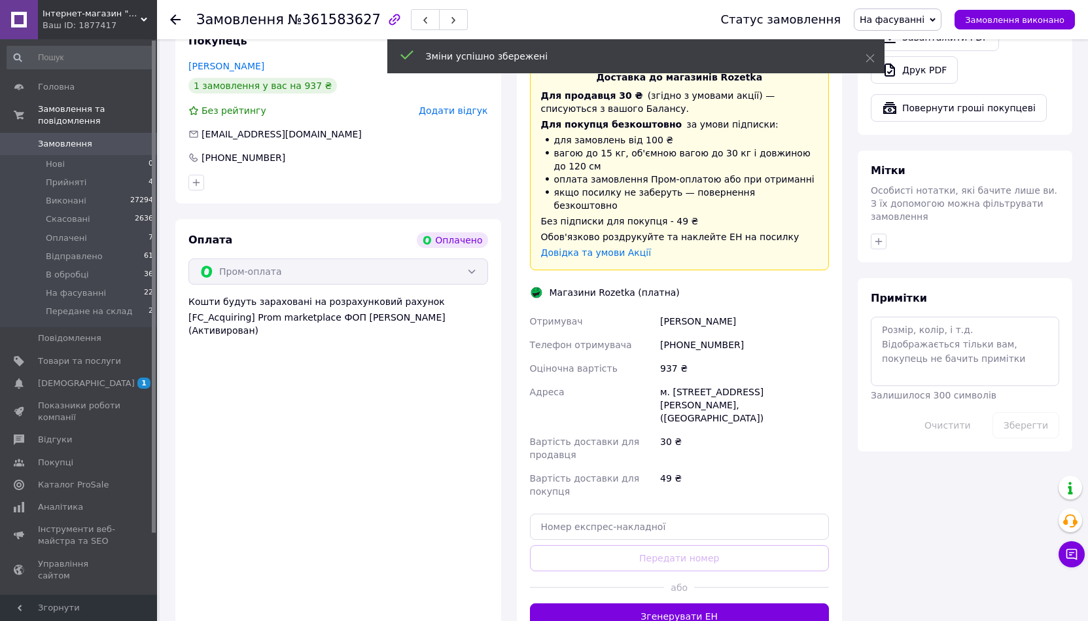
scroll to position [589, 0]
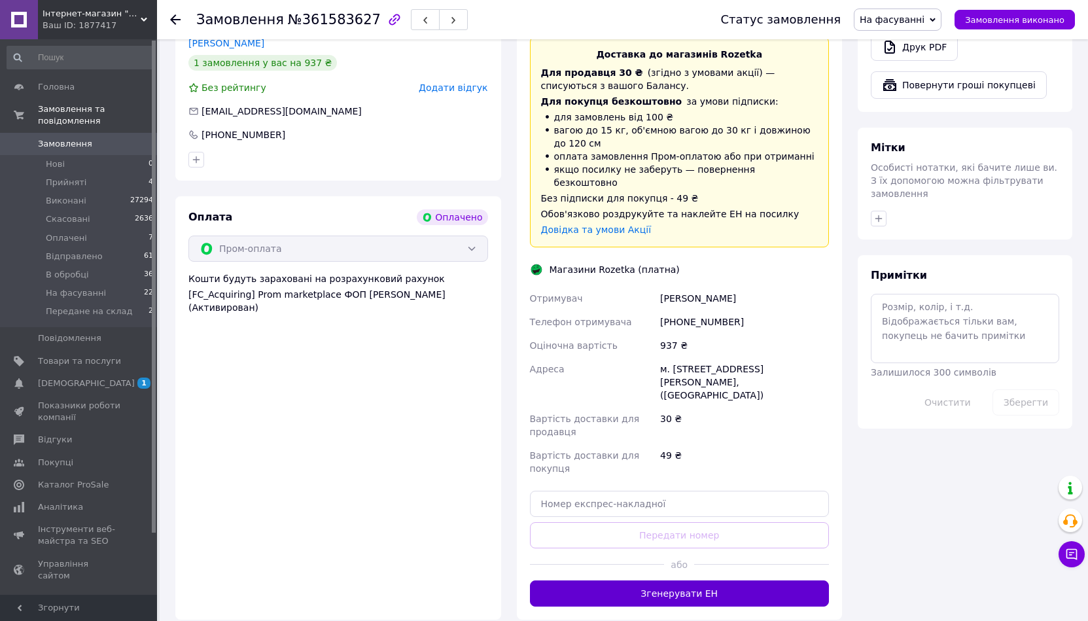
click at [626, 580] on button "Згенерувати ЕН" at bounding box center [680, 593] width 300 height 26
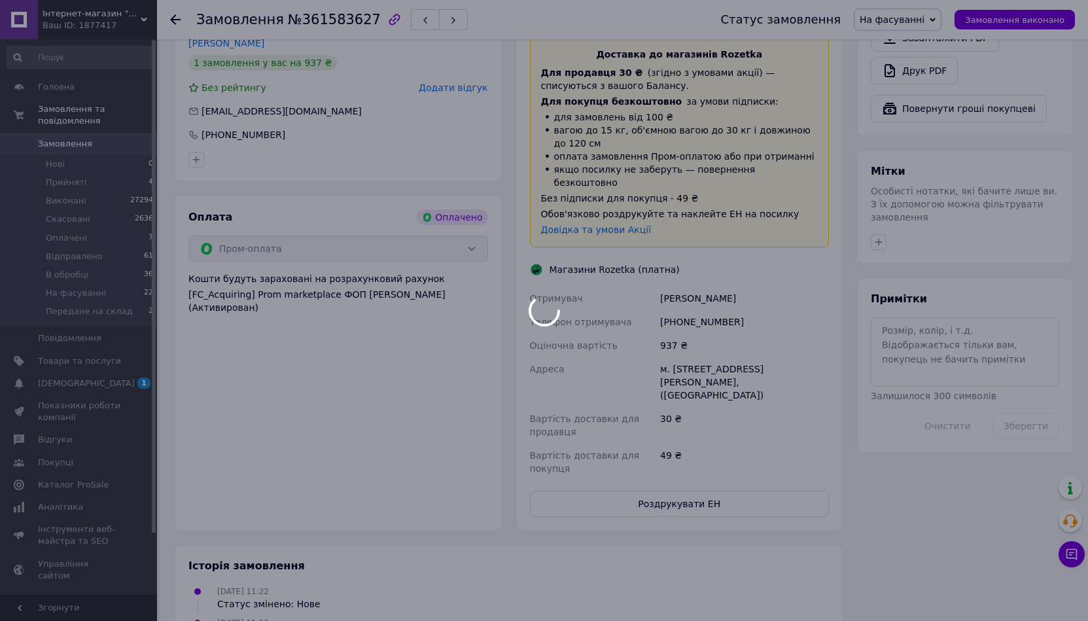
click at [659, 490] on div at bounding box center [544, 310] width 1088 height 621
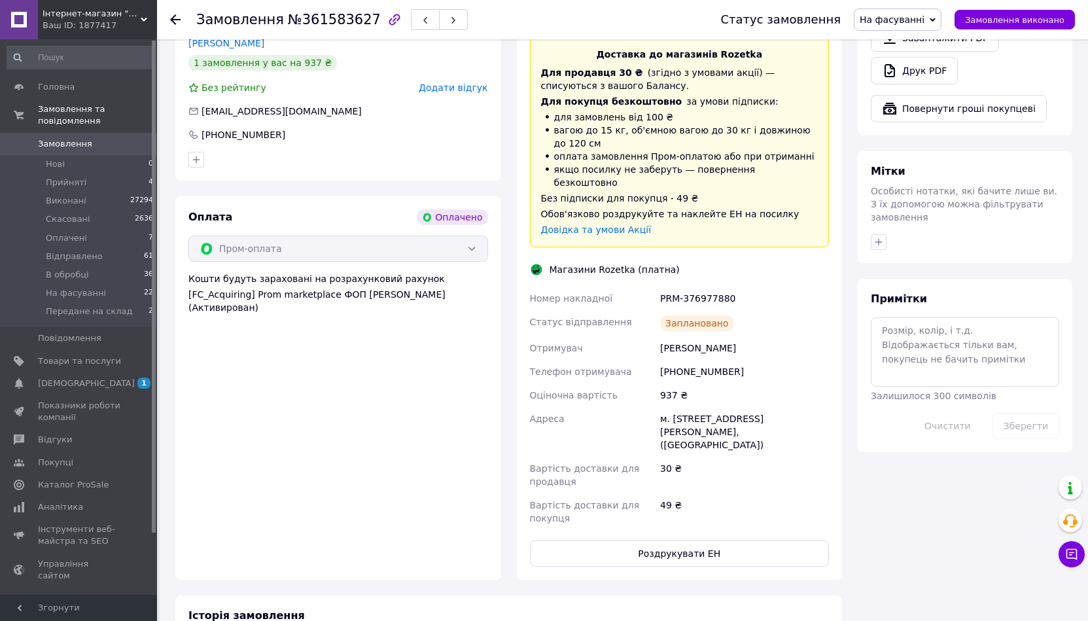
click at [639, 478] on div "Номер накладної PRM-376977880 Статус відправлення Заплановано Отримувач [PERSON…" at bounding box center [679, 408] width 305 height 243
click at [614, 541] on button "Роздрукувати ЕН" at bounding box center [680, 554] width 300 height 26
drag, startPoint x: 1083, startPoint y: 219, endPoint x: 1018, endPoint y: 194, distance: 69.4
click at [1083, 219] on div "Замовлення №361583627 Статус замовлення На фасуванні Прийнято Виконано Скасован…" at bounding box center [624, 161] width 929 height 1423
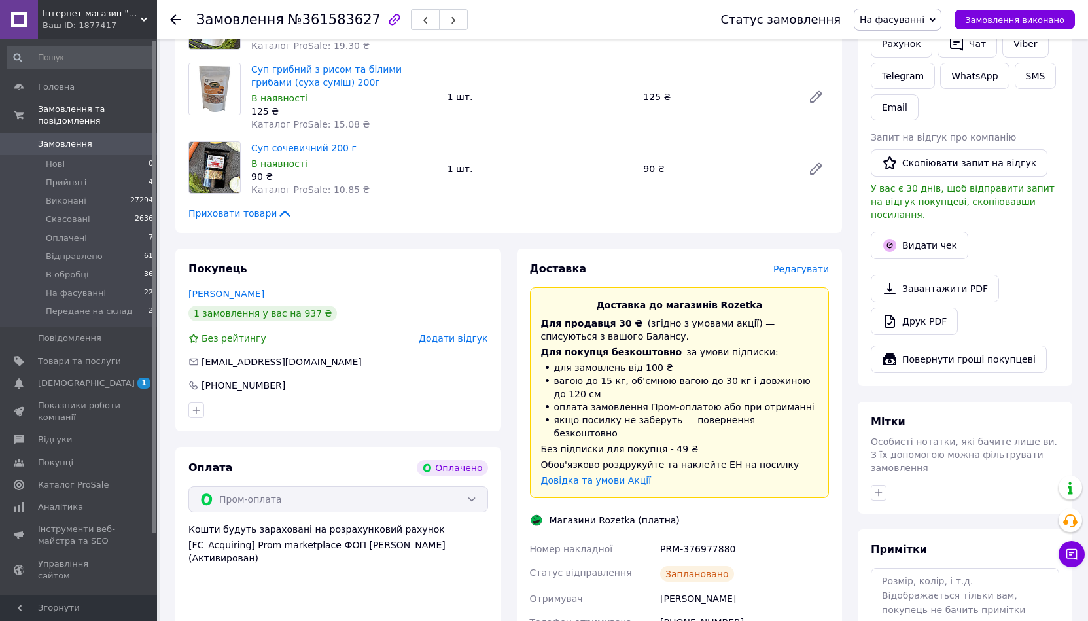
scroll to position [262, 0]
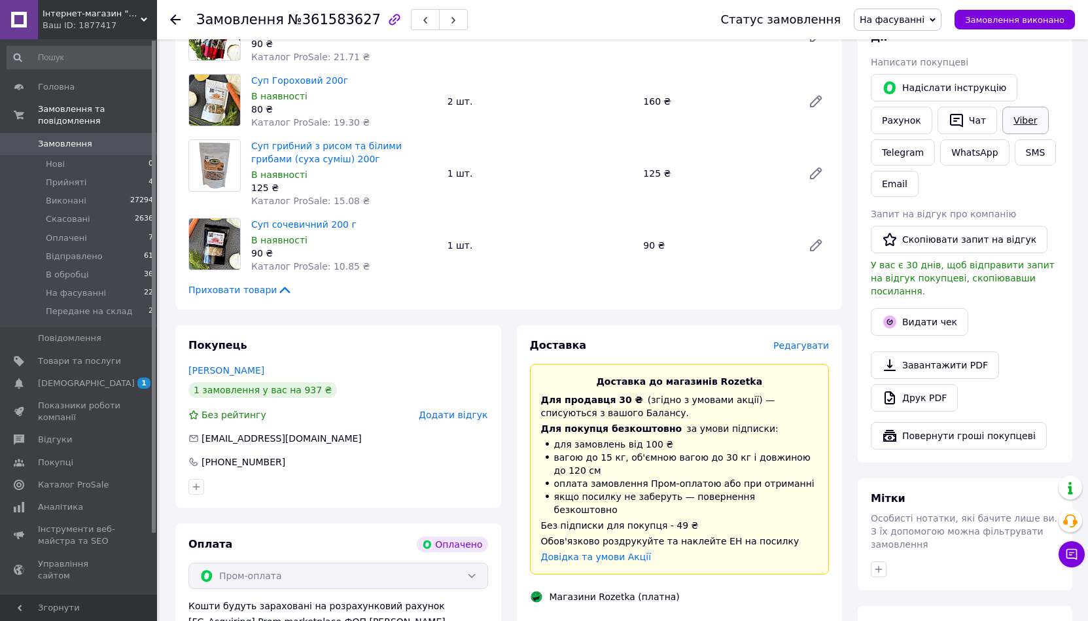
click at [1036, 120] on link "Viber" at bounding box center [1026, 120] width 46 height 27
click at [1043, 80] on div "Надіслати інструкцію Рахунок   Чат Viber Telegram WhatsApp SMS Email" at bounding box center [965, 135] width 194 height 128
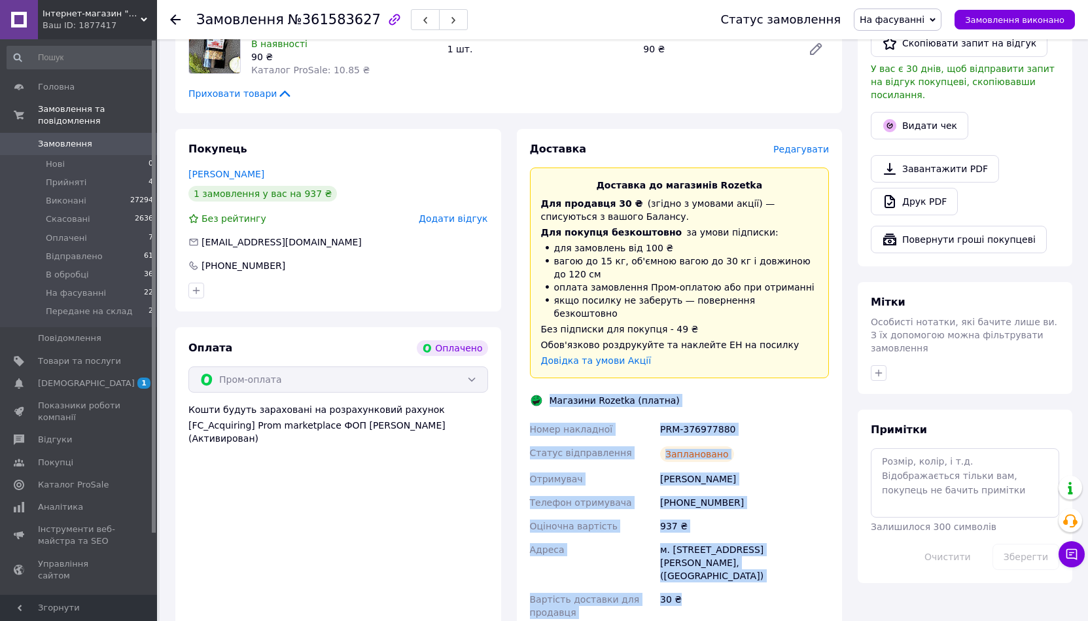
drag, startPoint x: 730, startPoint y: 576, endPoint x: 552, endPoint y: 372, distance: 270.8
click at [552, 372] on div "Доставка Редагувати Доставка до магазинів Rozetka Для продавця 30 ₴   (згідно з…" at bounding box center [680, 420] width 300 height 556
copy div "Магазини Rozetka (платна) Номер накладної PRM-376977880 Статус відправлення Зап…"
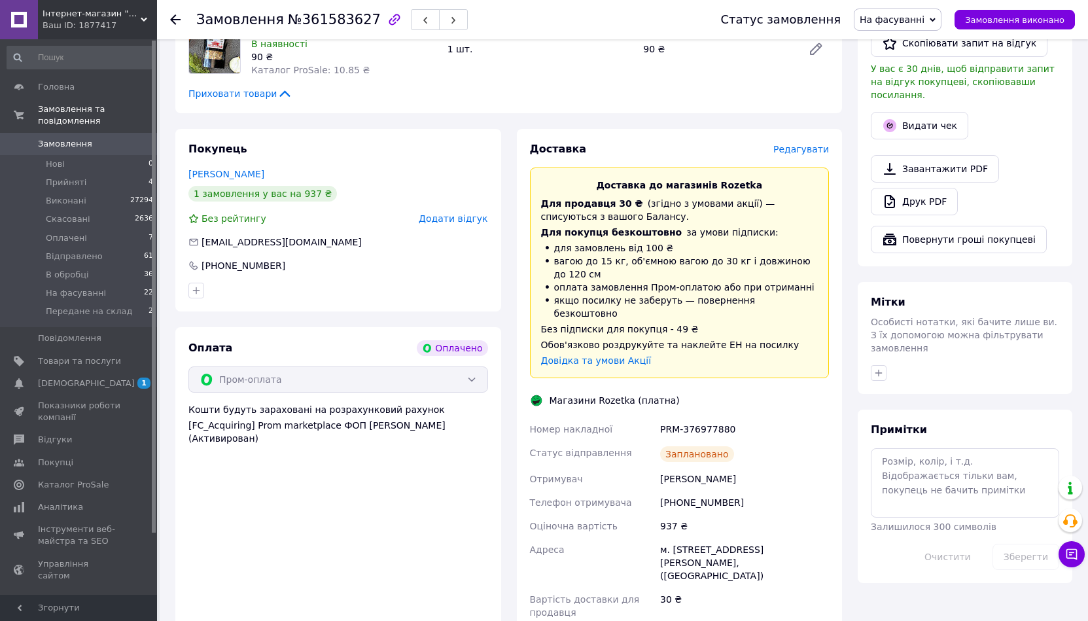
click at [289, 550] on div "Оплата Оплачено Пром-оплата Кошти будуть зараховані на розрахунковий рахунок [F…" at bounding box center [338, 519] width 326 height 384
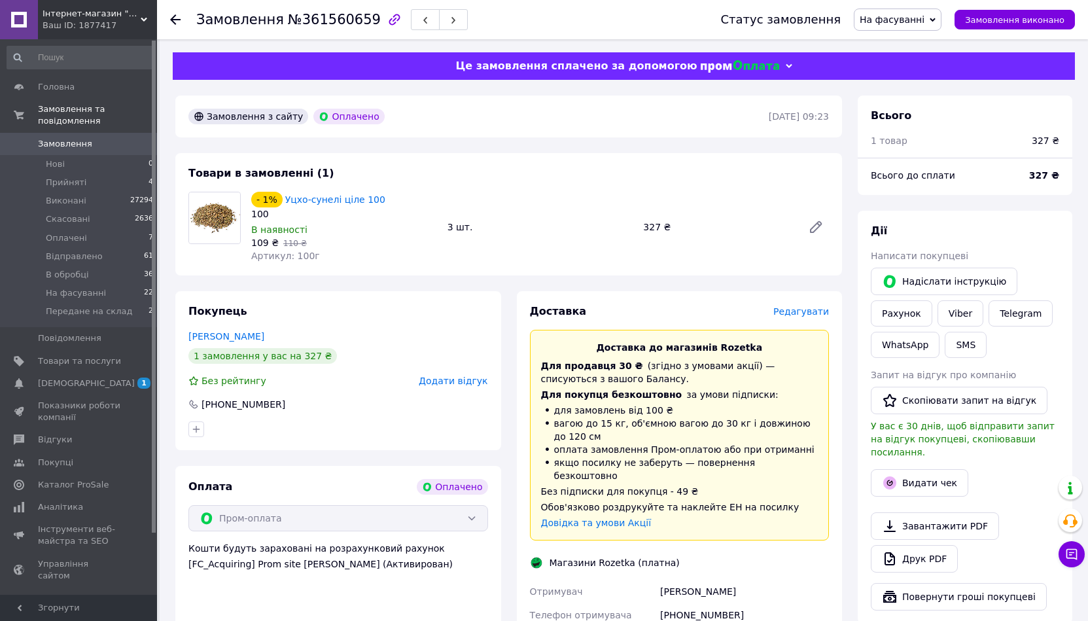
click at [796, 311] on span "Редагувати" at bounding box center [802, 311] width 56 height 10
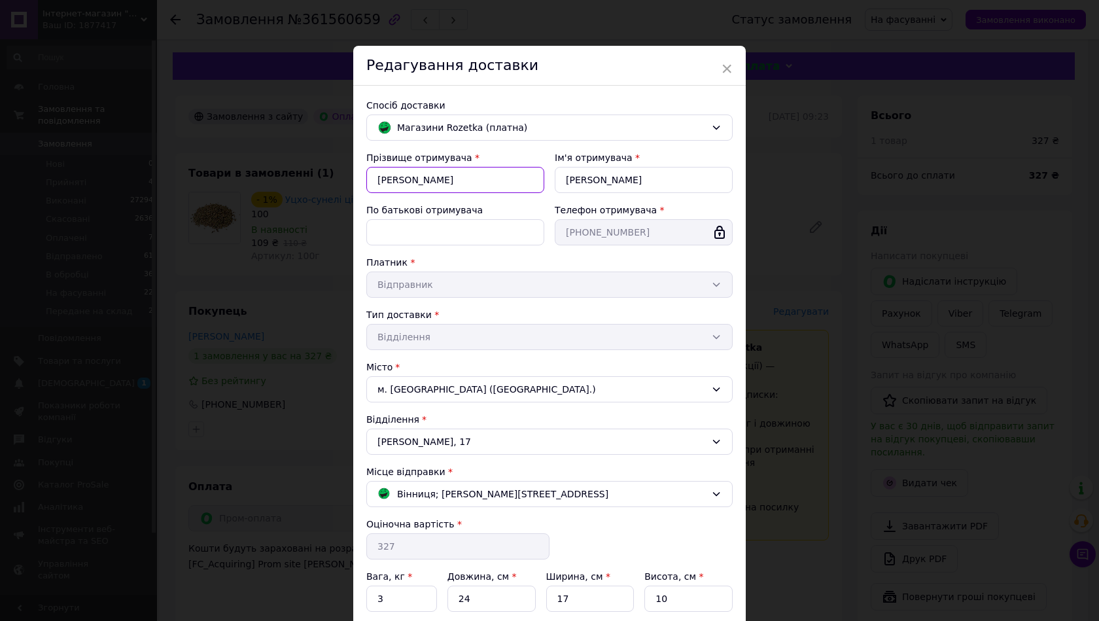
click at [384, 181] on input "[PERSON_NAME]" at bounding box center [455, 180] width 178 height 26
type input "[PERSON_NAME]"
click at [571, 179] on input "[PERSON_NAME]" at bounding box center [644, 180] width 178 height 26
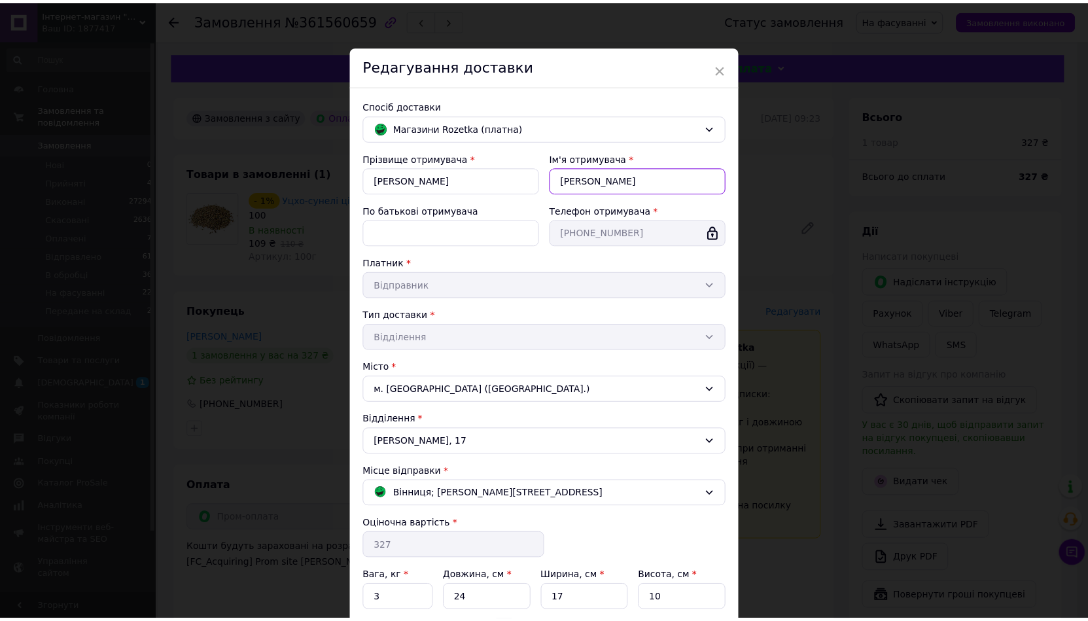
scroll to position [115, 0]
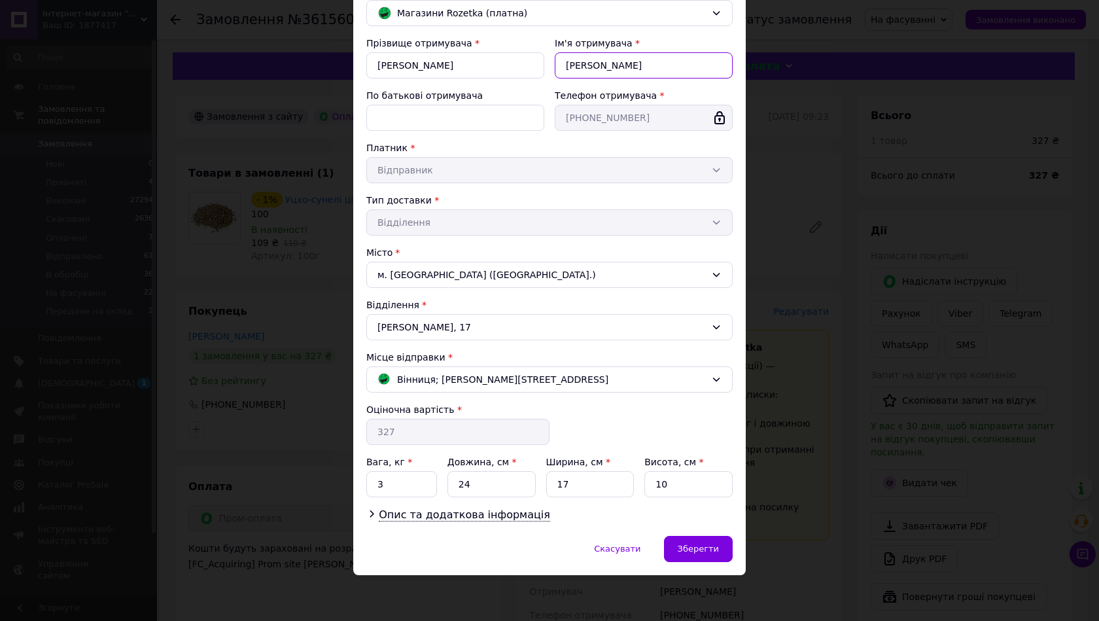
type input "[PERSON_NAME]"
click at [391, 472] on input "3" at bounding box center [401, 484] width 71 height 26
type input "0.3"
drag, startPoint x: 484, startPoint y: 471, endPoint x: 470, endPoint y: 474, distance: 14.3
click at [470, 474] on div "Вага, кг * 0.3 Довжина, см * 24 Ширина, см * 17 Висота, см * 10" at bounding box center [549, 476] width 366 height 42
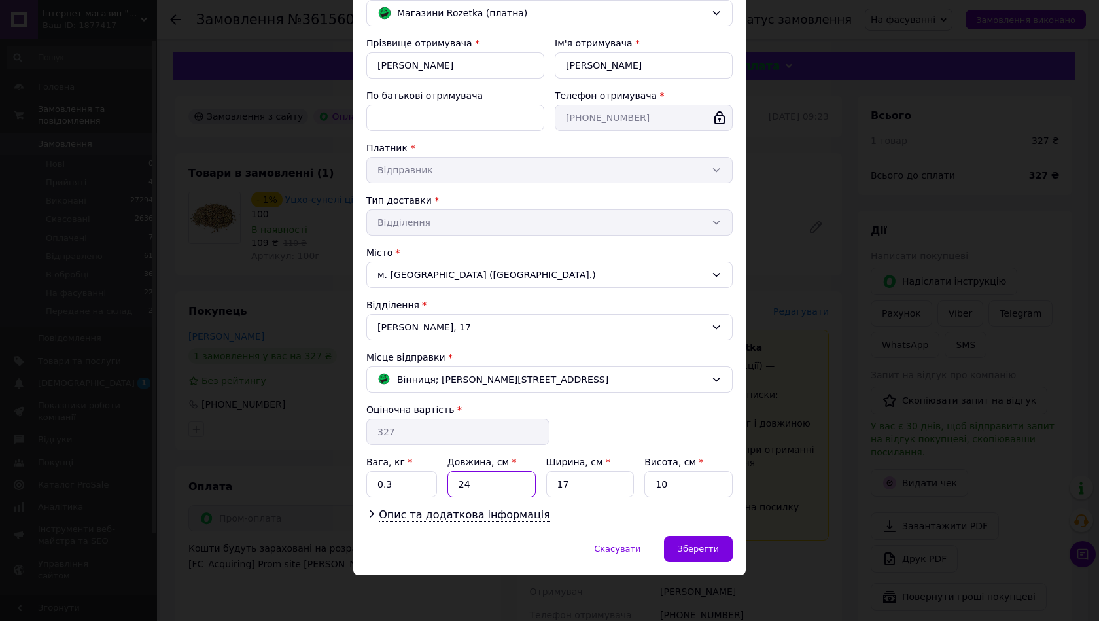
drag, startPoint x: 453, startPoint y: 487, endPoint x: 482, endPoint y: 478, distance: 30.0
click at [476, 486] on input "24" at bounding box center [492, 484] width 88 height 26
type input "18"
click at [592, 484] on input "17" at bounding box center [590, 484] width 88 height 26
type input "15"
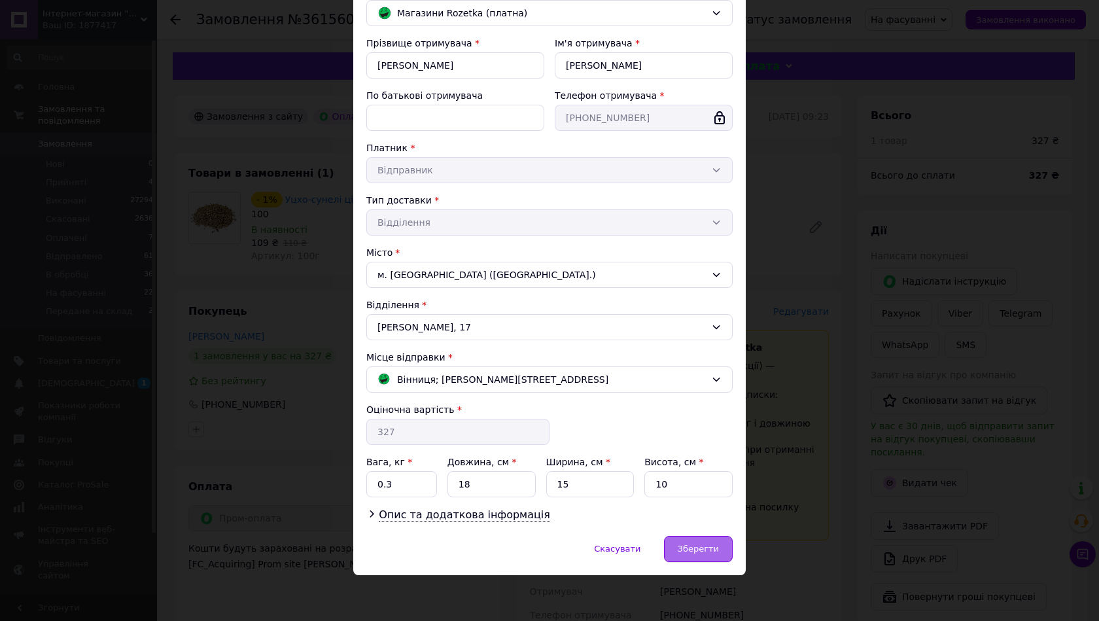
click at [712, 560] on div "Зберегти" at bounding box center [698, 549] width 69 height 26
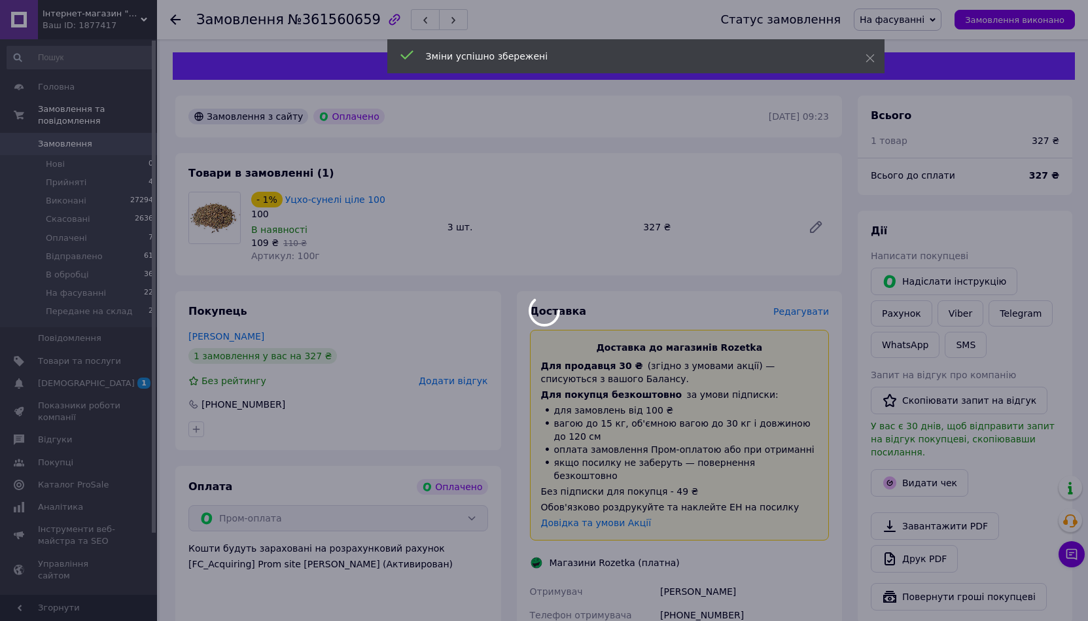
scroll to position [262, 0]
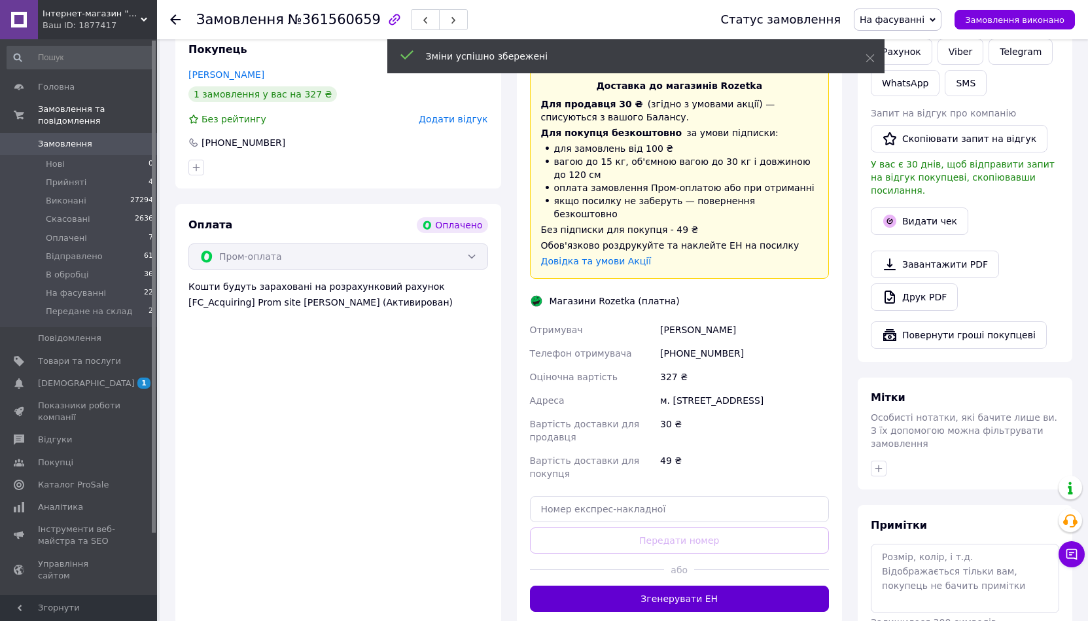
click at [572, 594] on button "Згенерувати ЕН" at bounding box center [680, 599] width 300 height 26
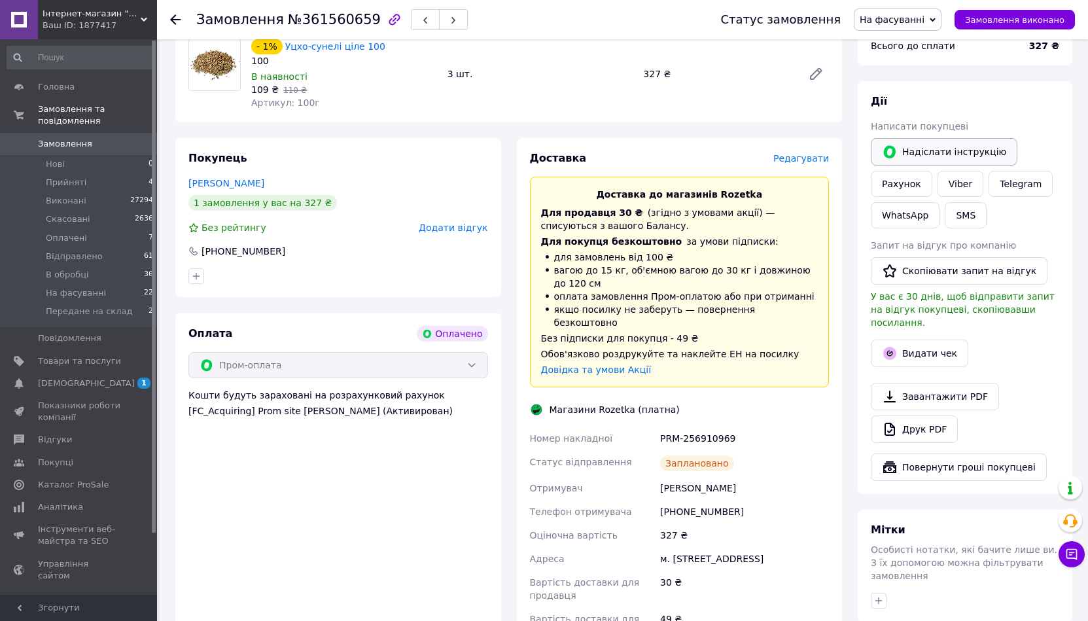
scroll to position [130, 0]
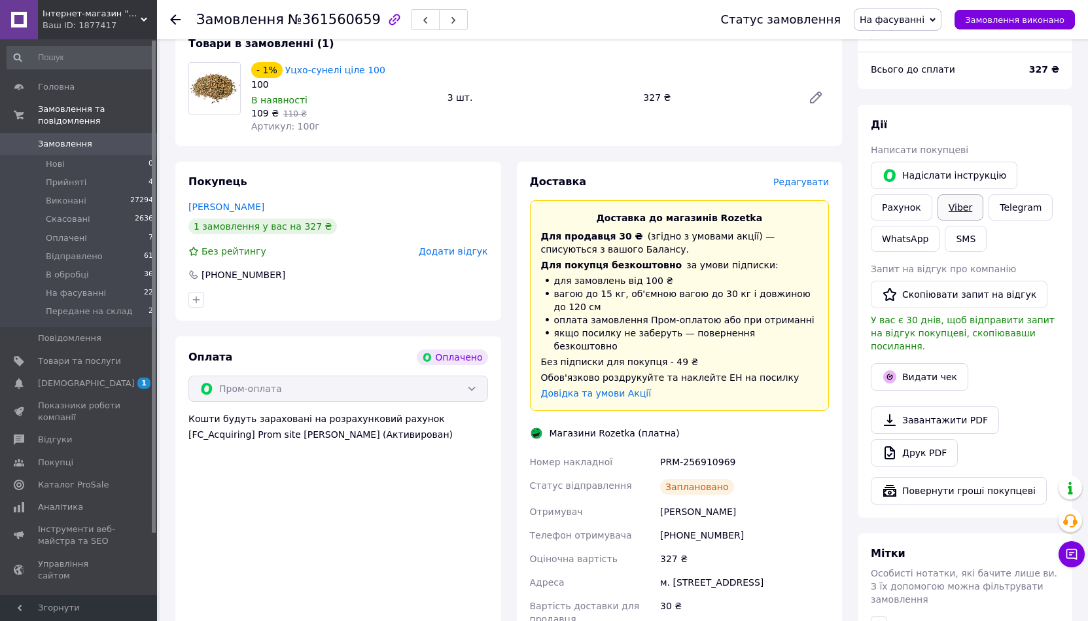
click at [950, 213] on link "Viber" at bounding box center [961, 207] width 46 height 26
click at [1051, 135] on div "Дії Написати покупцеві   Надіслати інструкцію Рахунок Viber Telegram WhatsApp S…" at bounding box center [965, 311] width 188 height 387
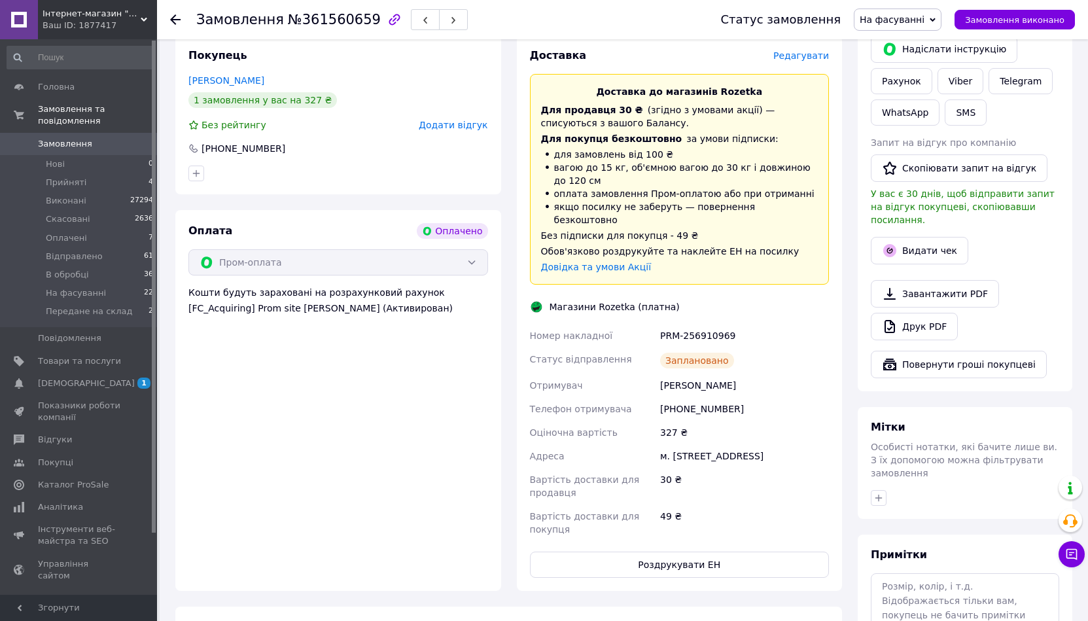
scroll to position [260, 0]
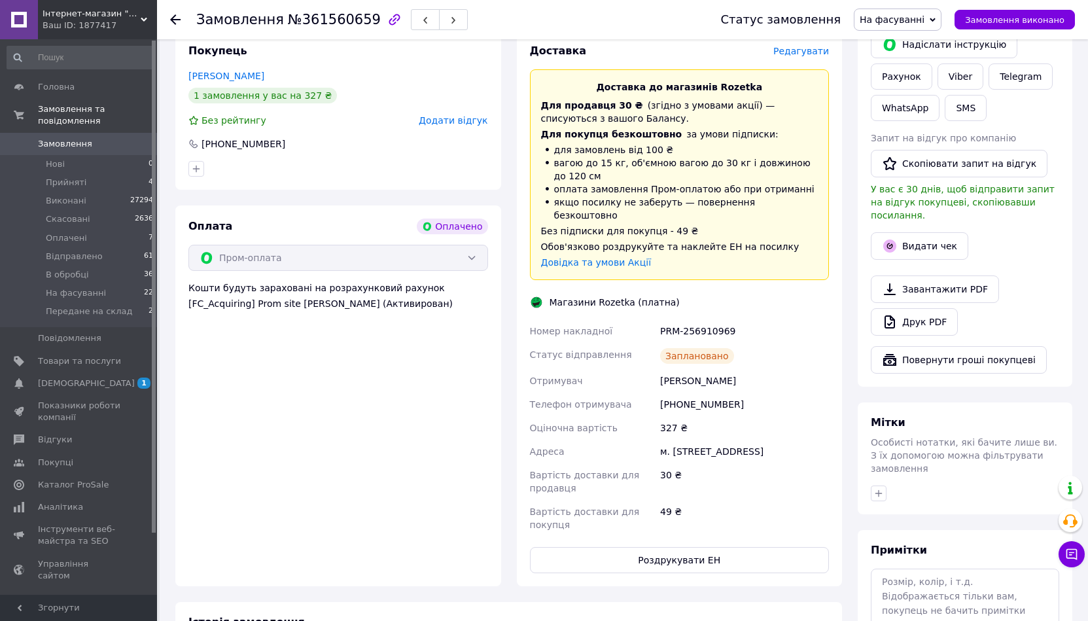
drag, startPoint x: 812, startPoint y: 431, endPoint x: 653, endPoint y: 319, distance: 194.5
click at [653, 319] on div "Номер накладної PRM-256910969 Статус відправлення Заплановано Отримувач Шульгин…" at bounding box center [679, 427] width 305 height 217
copy div "Номер накладної PRM-256910969 Статус відправлення Заплановано Отримувач Шульгин…"
click at [616, 556] on button "Роздрукувати ЕН" at bounding box center [680, 560] width 300 height 26
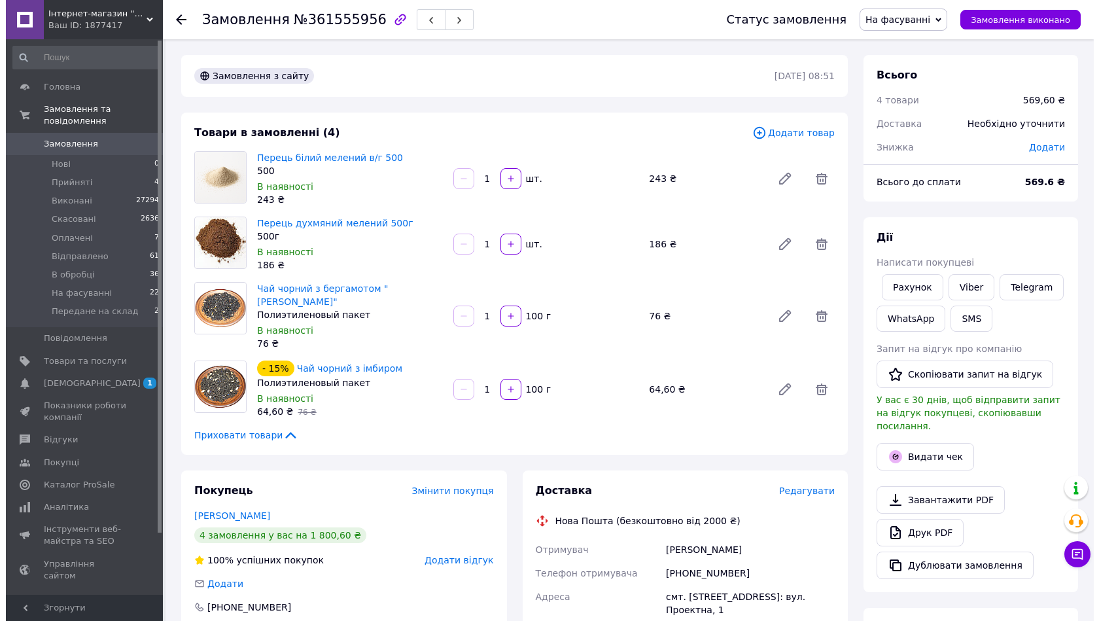
scroll to position [131, 0]
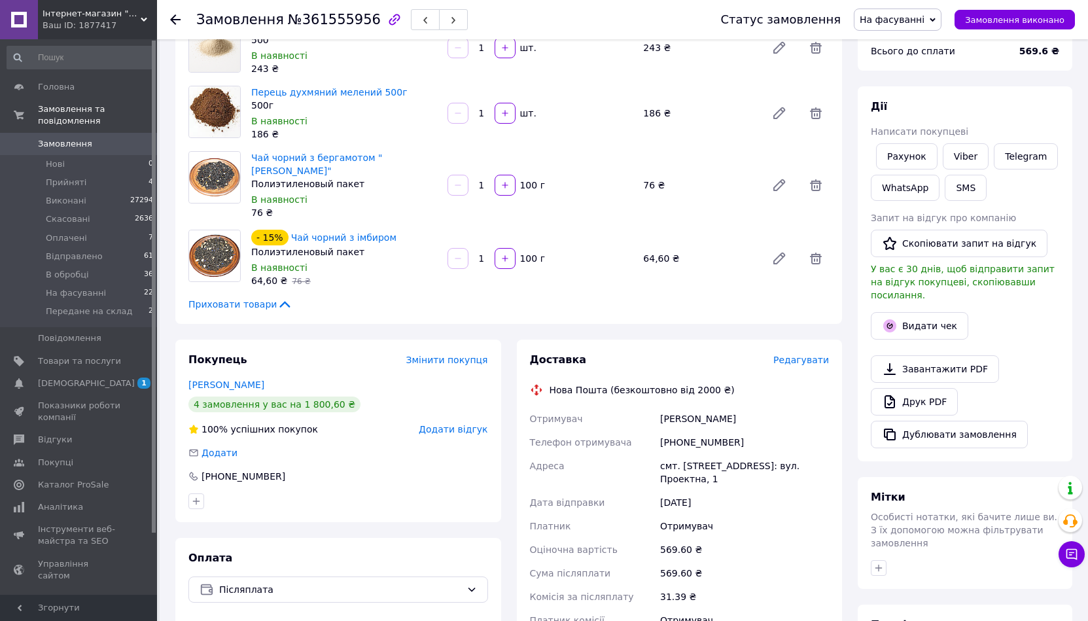
click at [803, 355] on span "Редагувати" at bounding box center [802, 360] width 56 height 10
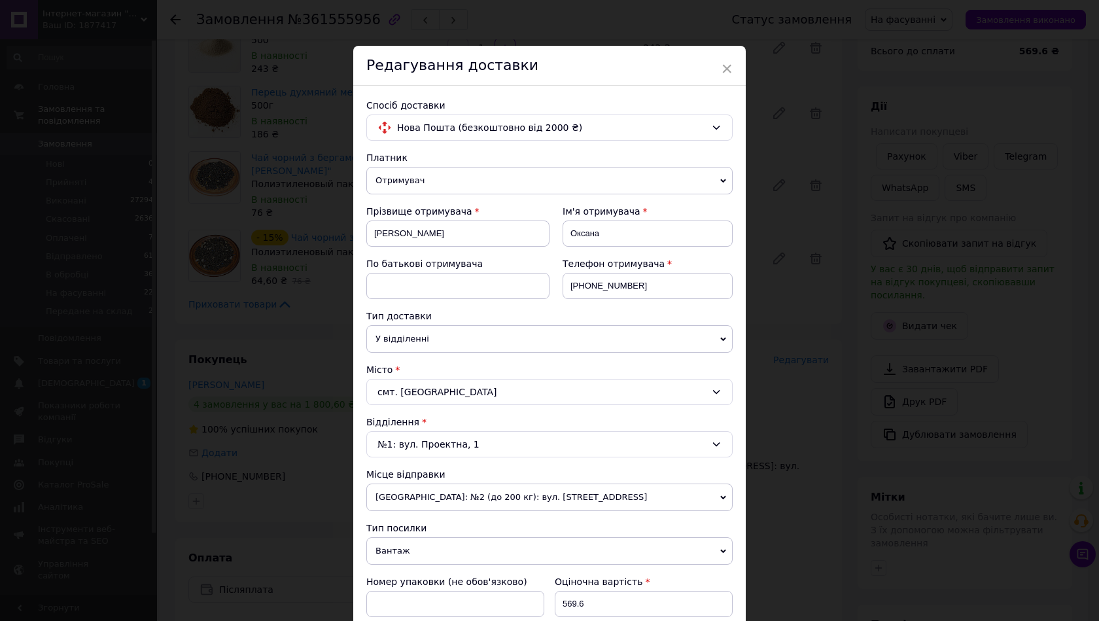
scroll to position [262, 0]
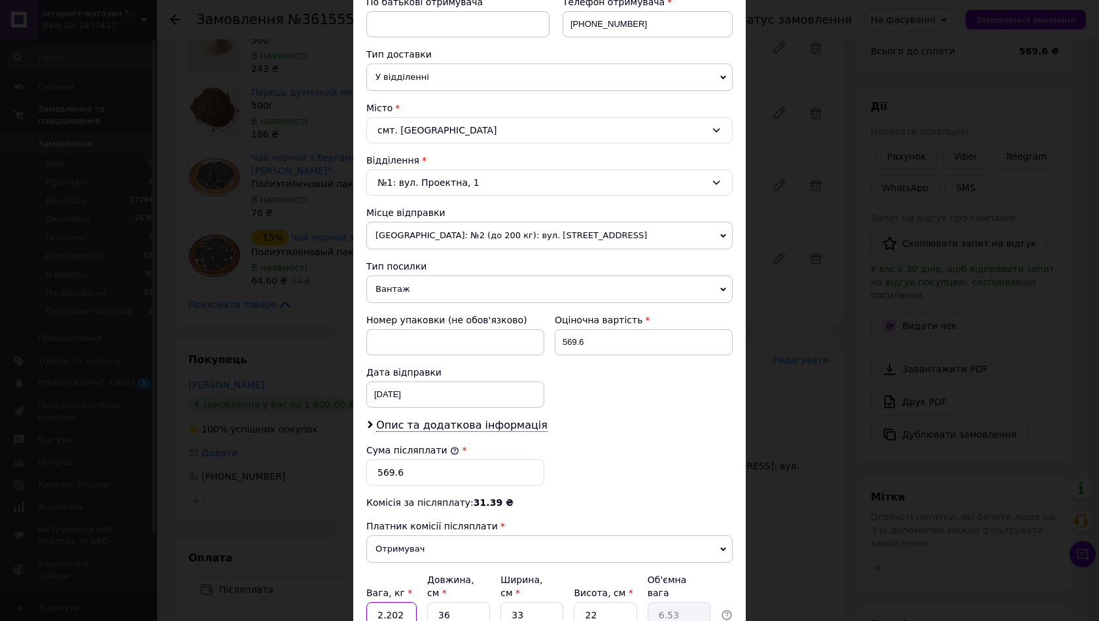
drag, startPoint x: 406, startPoint y: 598, endPoint x: 373, endPoint y: 596, distance: 33.4
click at [373, 602] on input "2.202" at bounding box center [391, 615] width 50 height 26
type input "1.2"
drag, startPoint x: 451, startPoint y: 604, endPoint x: 435, endPoint y: 604, distance: 16.4
click at [435, 604] on input "36" at bounding box center [458, 615] width 63 height 26
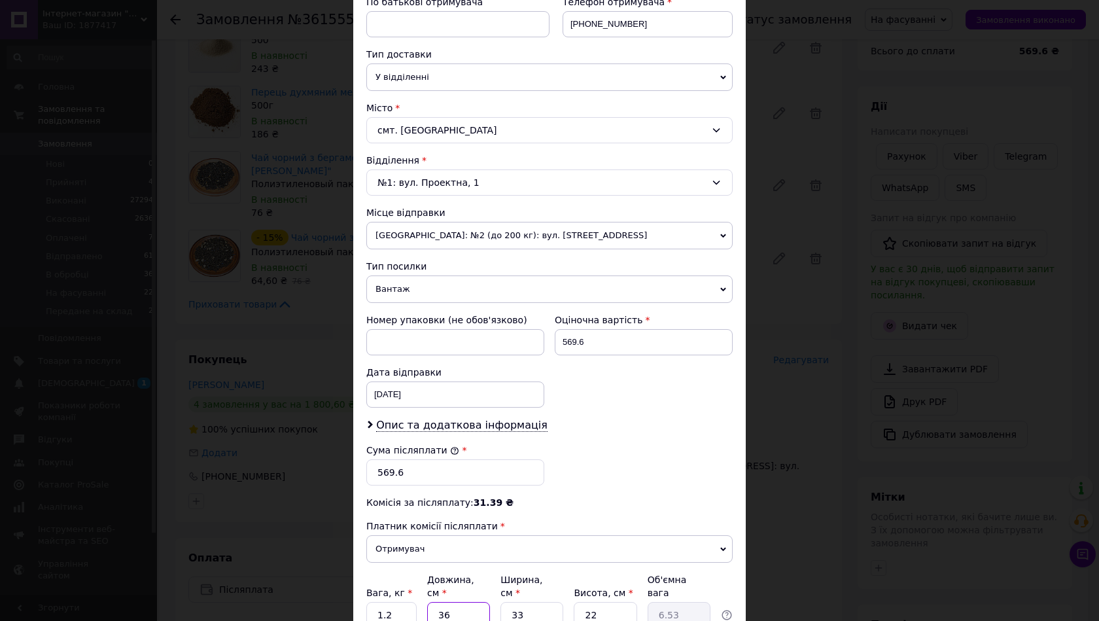
type input "2"
type input "0.36"
type input "22"
type input "3.99"
type input "22"
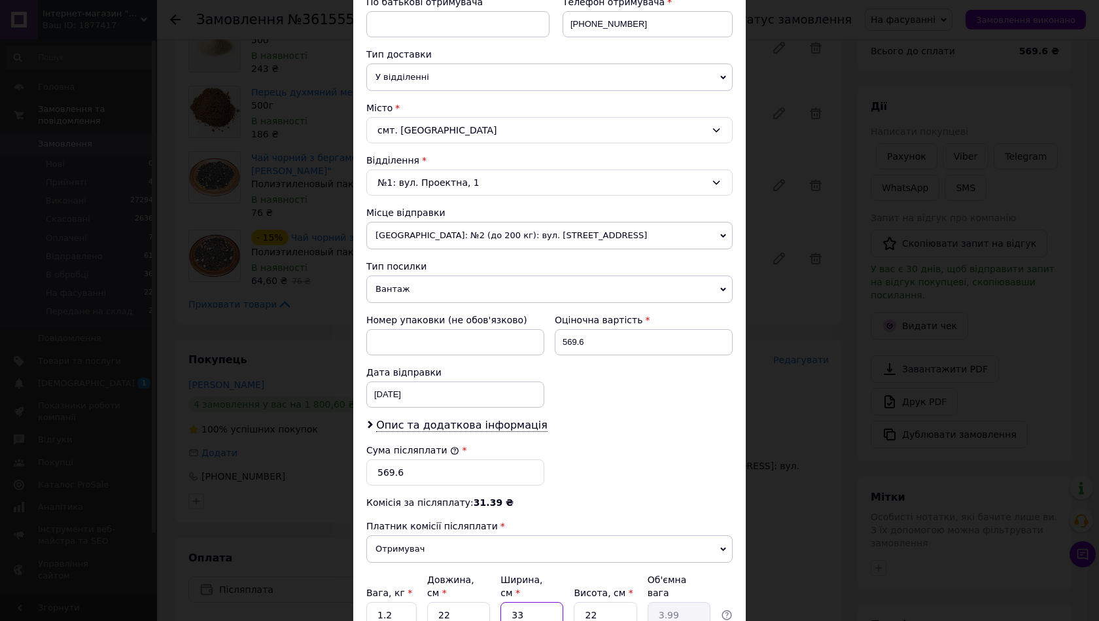
drag, startPoint x: 535, startPoint y: 596, endPoint x: 495, endPoint y: 598, distance: 39.9
click at [496, 598] on div "Вага, кг * 1.2 Довжина, см * 22 Ширина, см * 33 Висота, см * 22 Об'ємна вага 3.…" at bounding box center [549, 600] width 366 height 55
type input "2"
type input "0.24"
type input "22"
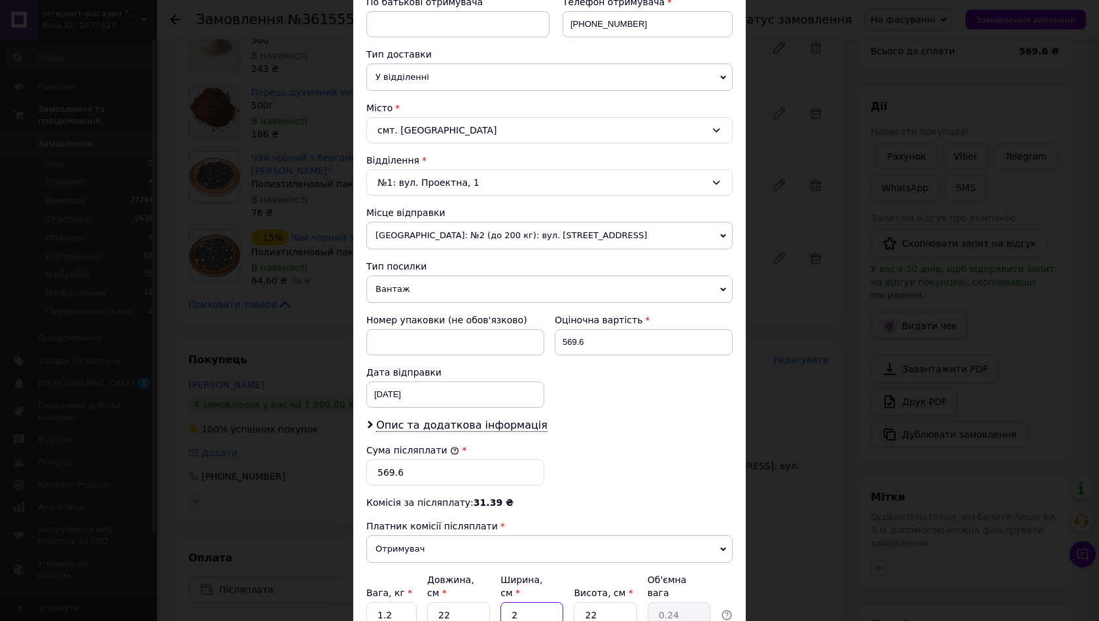
type input "2.66"
type input "22"
drag, startPoint x: 592, startPoint y: 605, endPoint x: 573, endPoint y: 603, distance: 19.1
click at [575, 603] on input "22" at bounding box center [605, 615] width 63 height 26
type input "1"
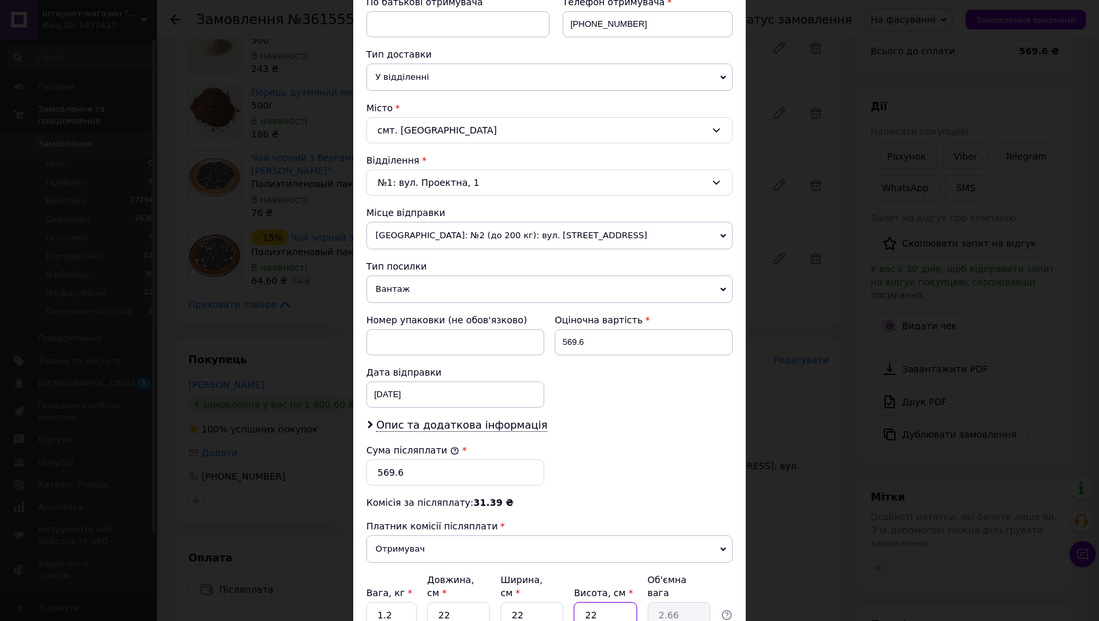
type input "0.12"
type input "14"
type input "1.69"
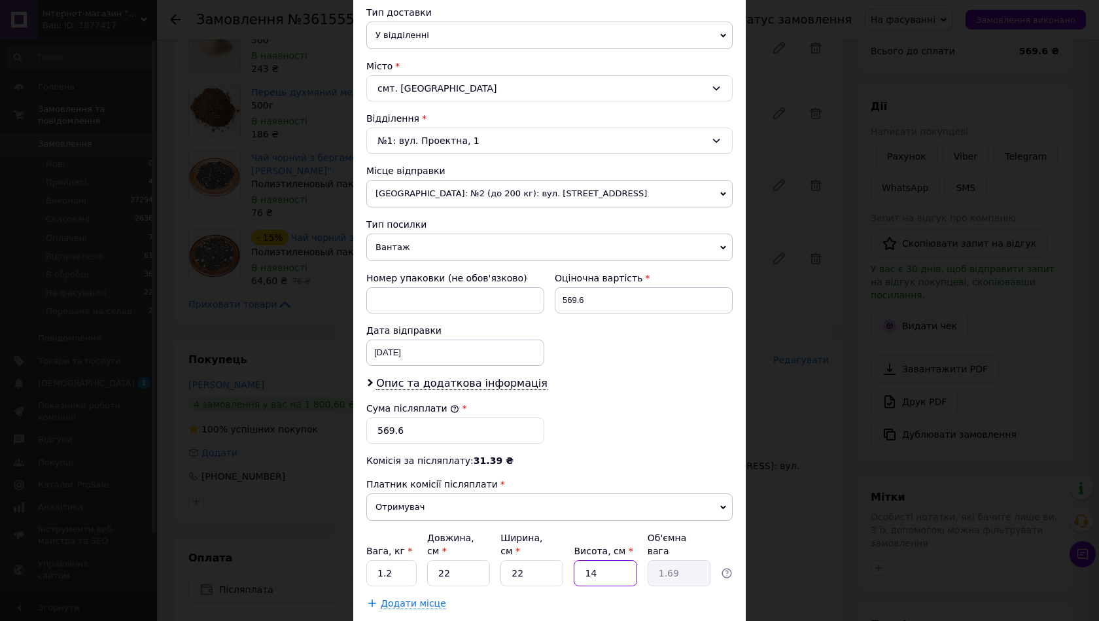
scroll to position [327, 0]
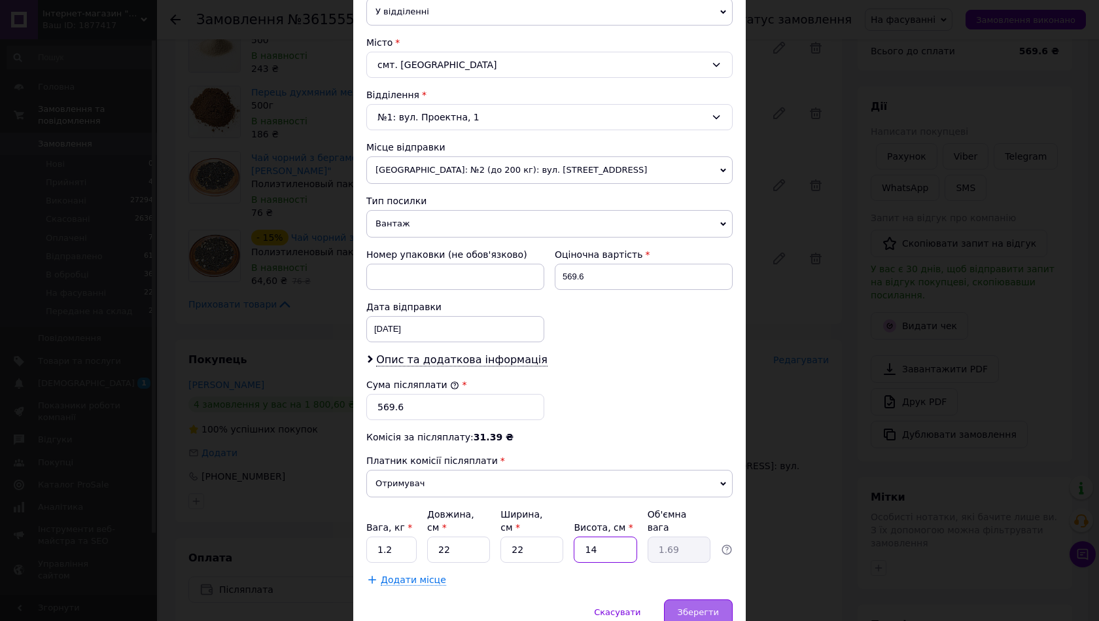
type input "14"
click at [671, 599] on div "Зберегти" at bounding box center [698, 612] width 69 height 26
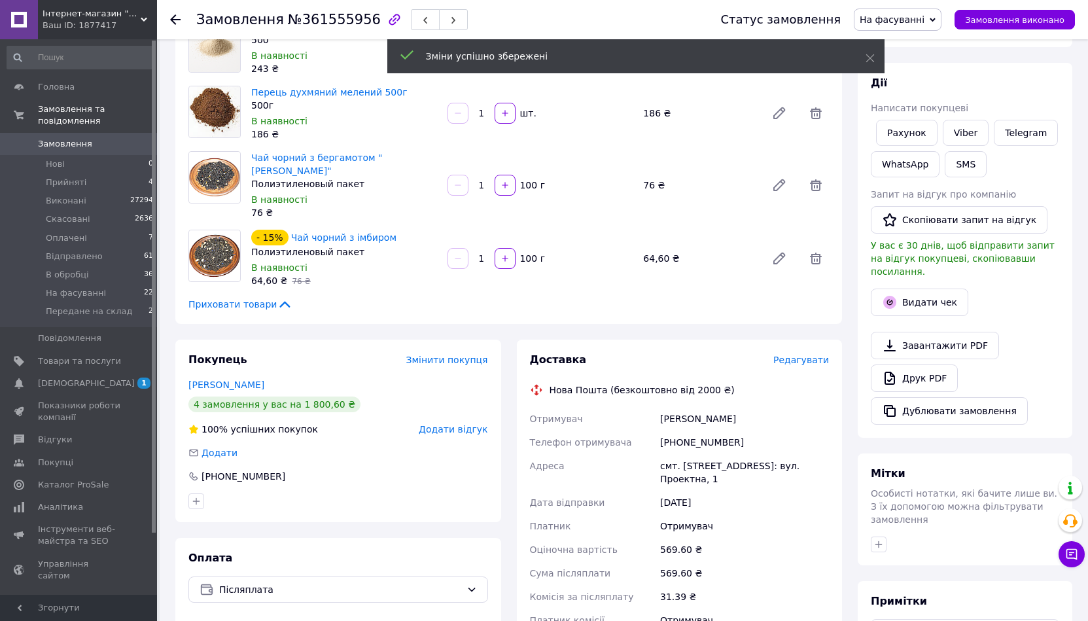
click at [798, 355] on span "Редагувати" at bounding box center [802, 360] width 56 height 10
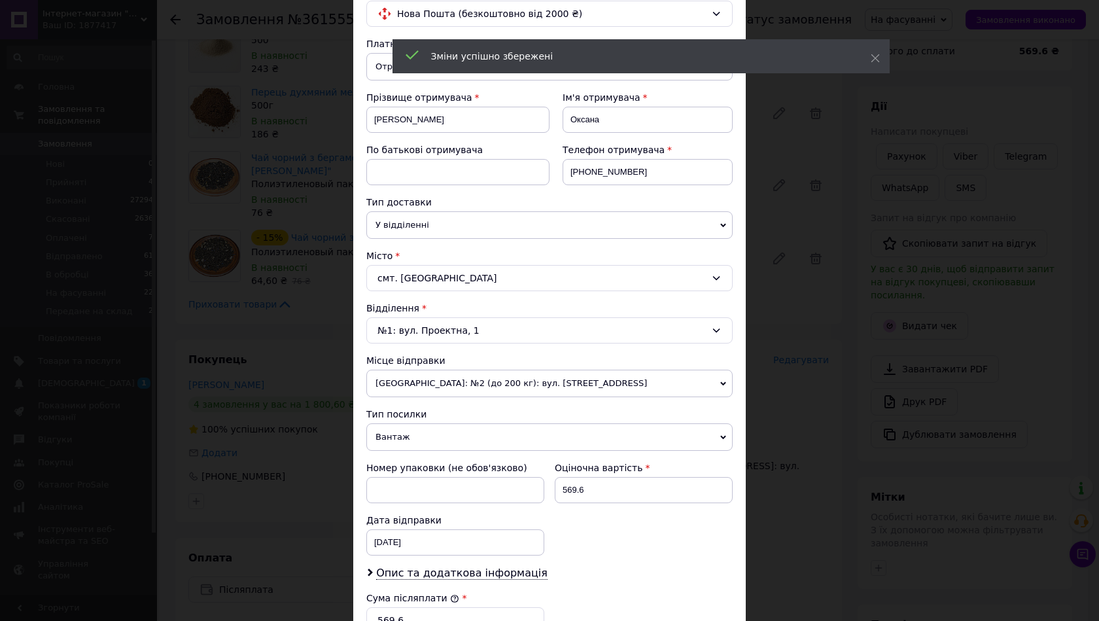
scroll to position [262, 0]
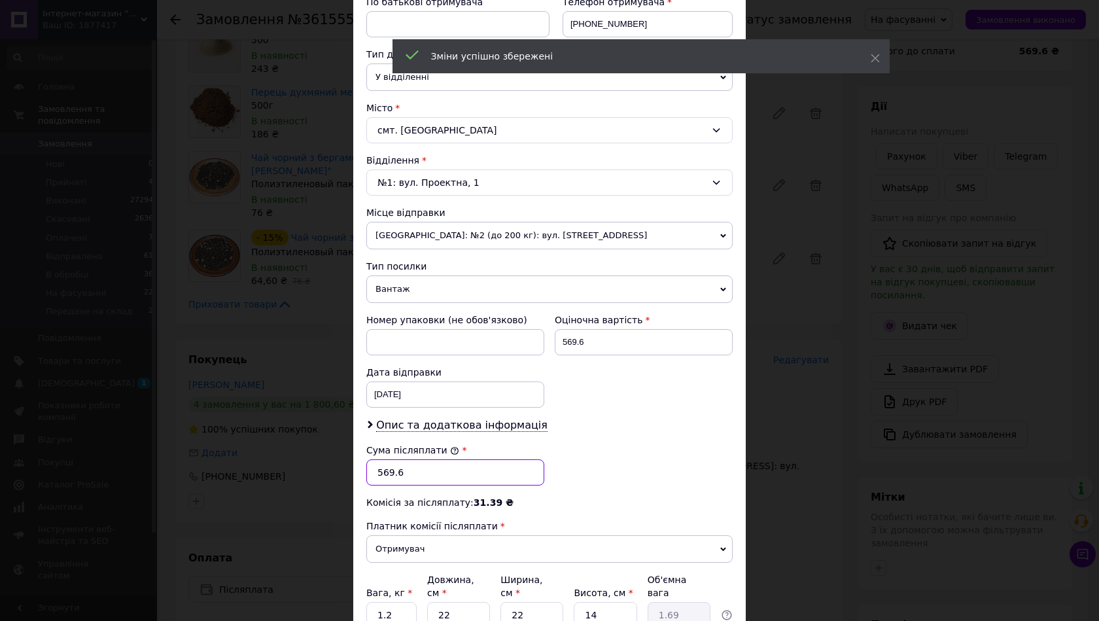
click at [424, 476] on input "569.6" at bounding box center [455, 472] width 178 height 26
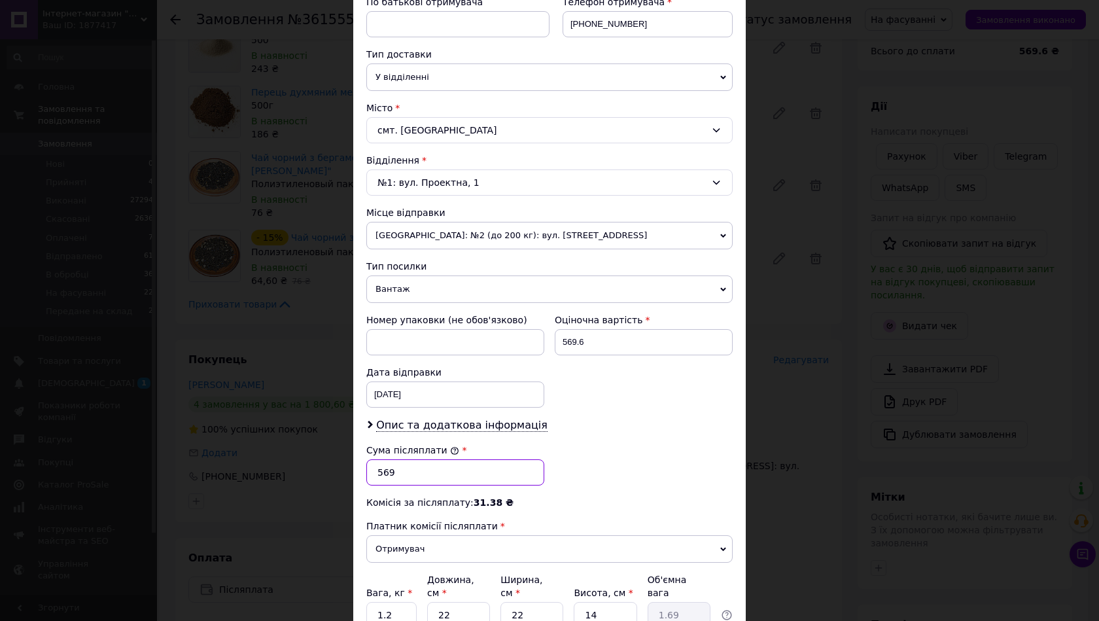
type input "569"
click at [598, 334] on input "569.6" at bounding box center [644, 342] width 178 height 26
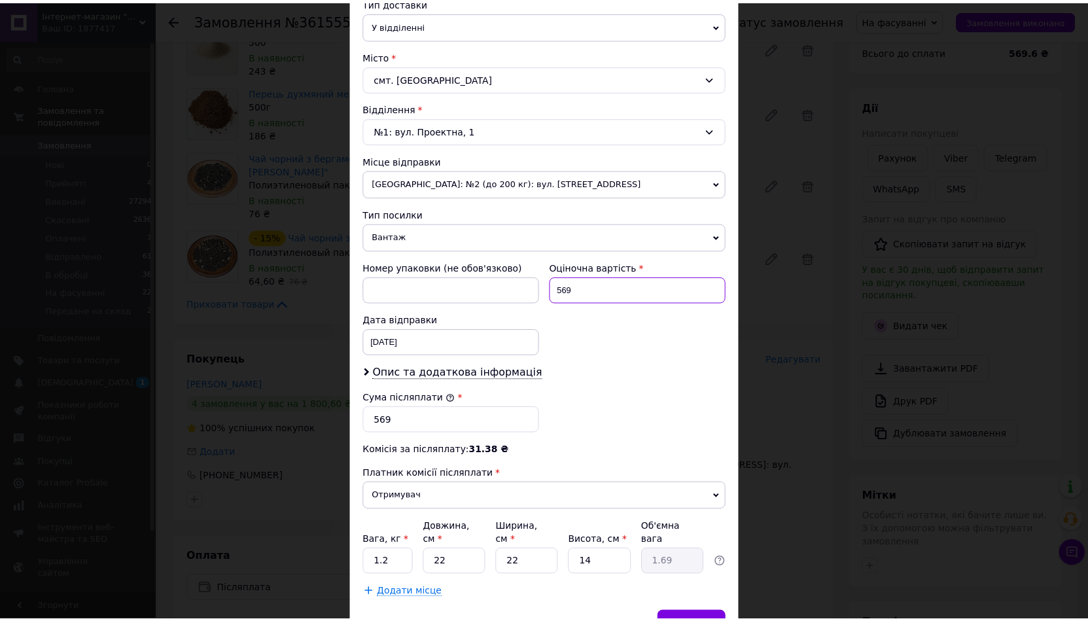
scroll to position [378, 0]
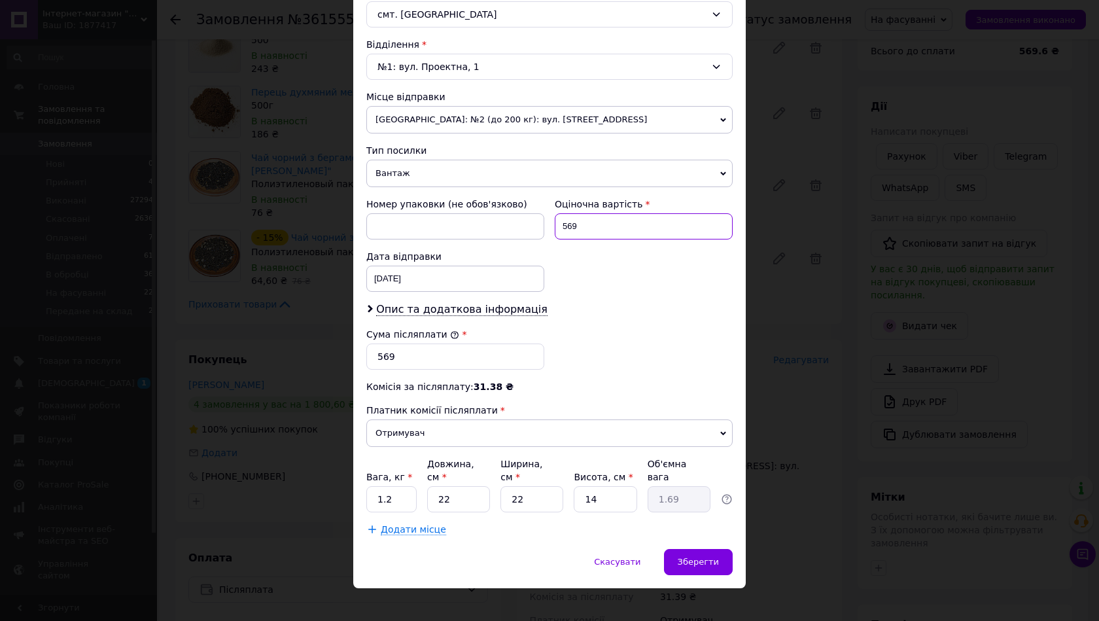
type input "569"
click at [723, 564] on div "Скасувати   Зберегти" at bounding box center [549, 568] width 393 height 39
click at [702, 549] on div "Зберегти" at bounding box center [698, 562] width 69 height 26
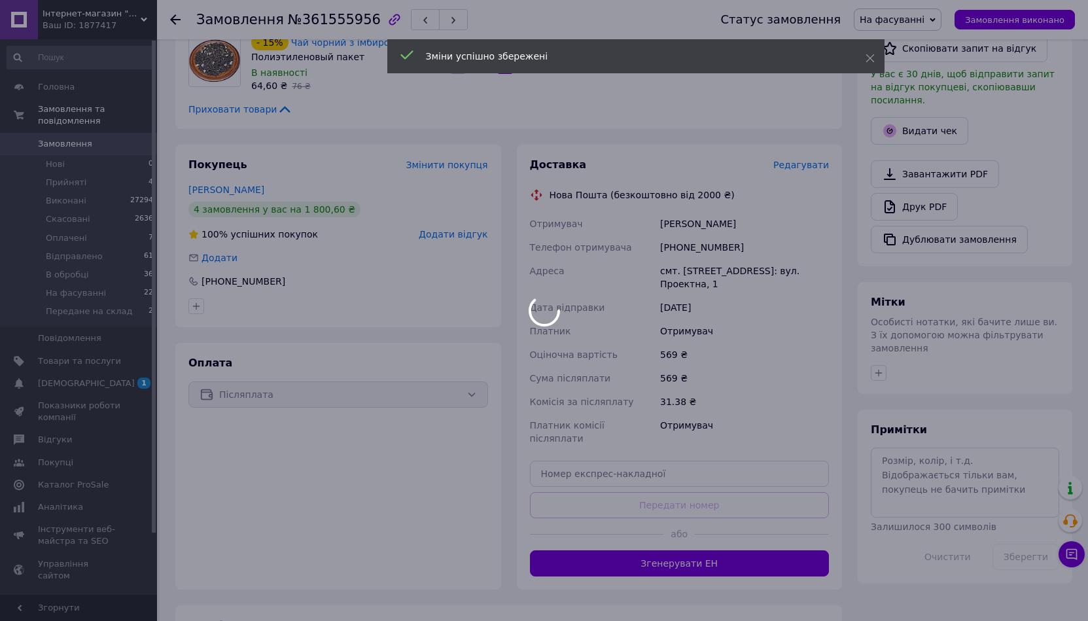
scroll to position [327, 0]
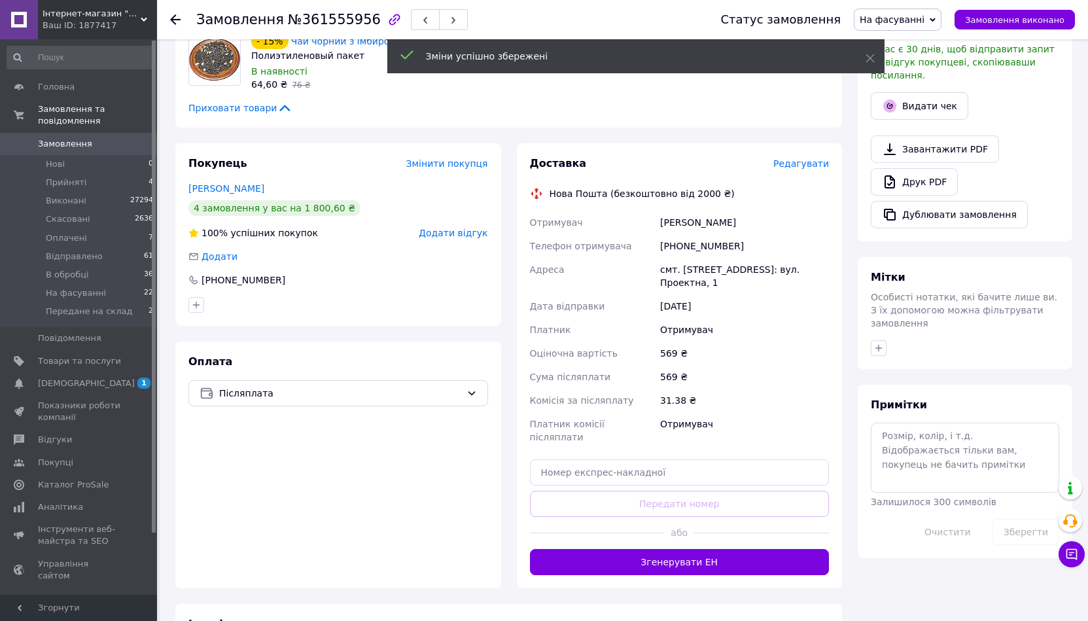
click at [694, 549] on button "Згенерувати ЕН" at bounding box center [680, 562] width 300 height 26
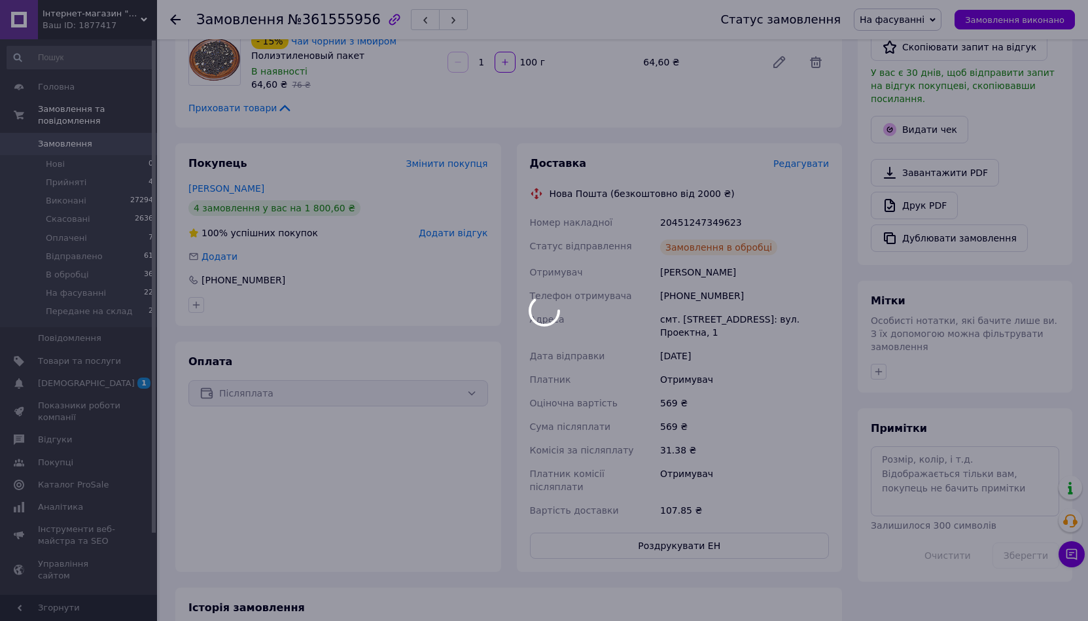
drag, startPoint x: 1046, startPoint y: 265, endPoint x: 1028, endPoint y: 258, distance: 19.1
click at [1046, 265] on div "Всього 4 товари 569,60 ₴ Доставка 107.85 ₴ Знижка Додати Всього до сплати 569.6…" at bounding box center [965, 155] width 215 height 854
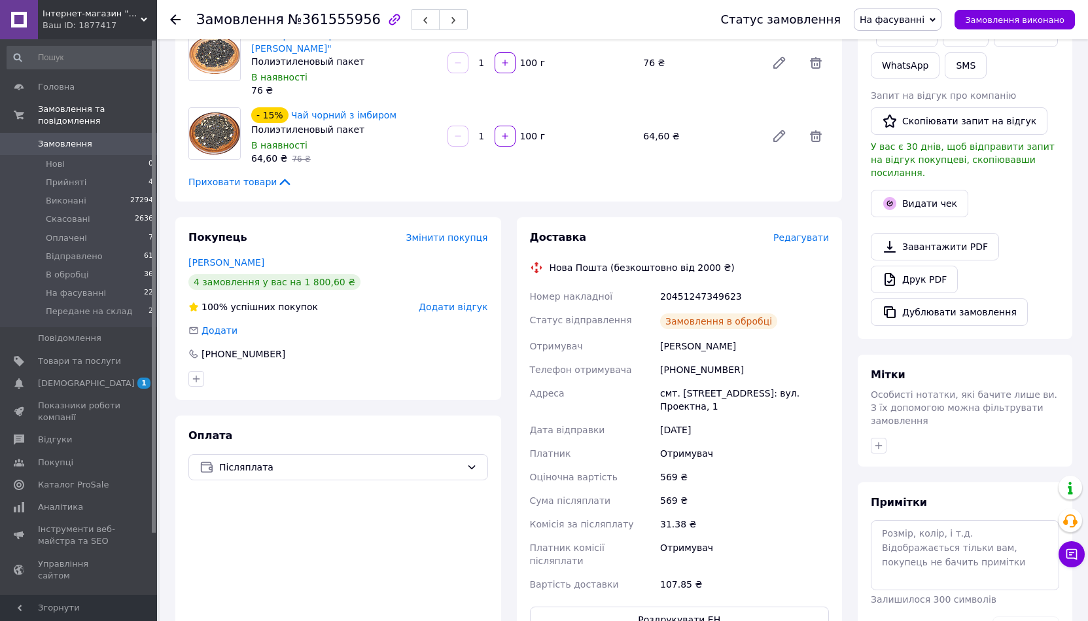
scroll to position [196, 0]
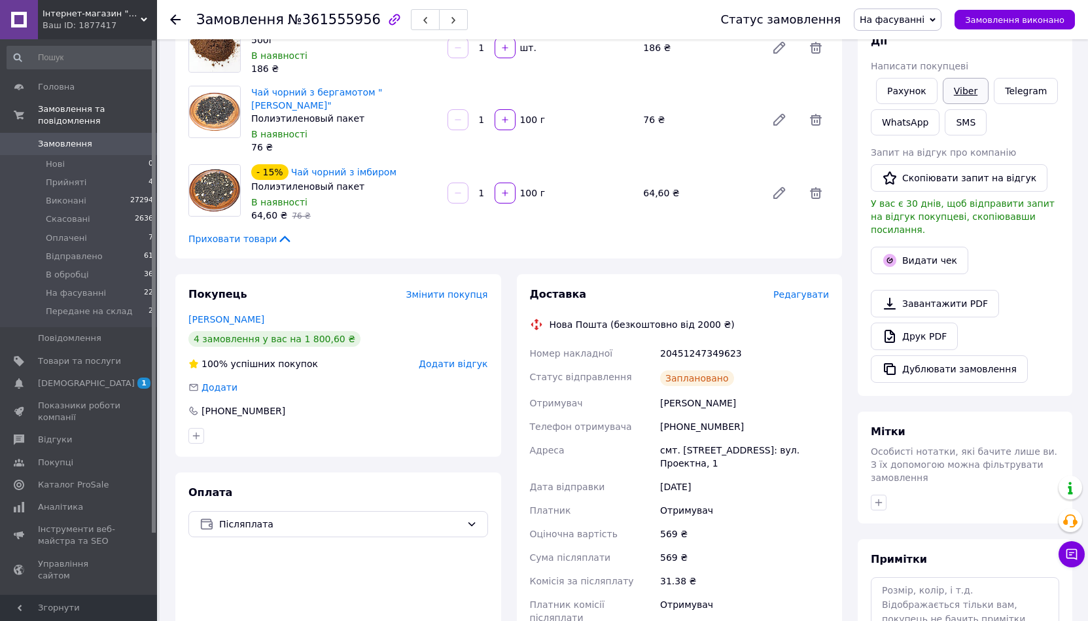
click at [972, 88] on link "Viber" at bounding box center [966, 91] width 46 height 26
click at [1054, 146] on div "Запит на відгук про компанію" at bounding box center [965, 152] width 188 height 13
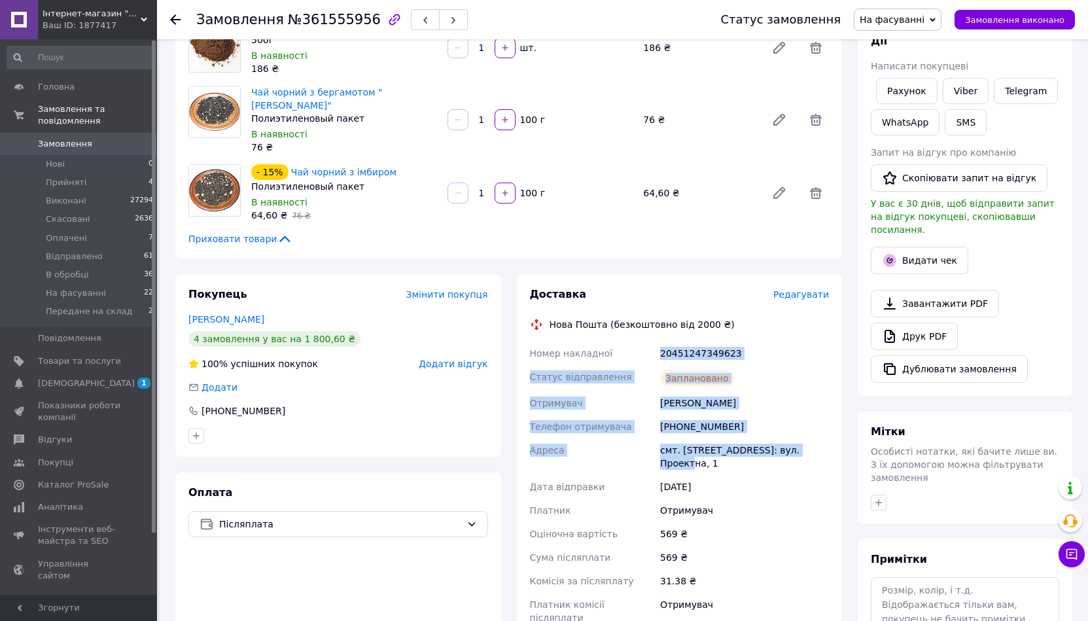
drag, startPoint x: 812, startPoint y: 443, endPoint x: 642, endPoint y: 338, distance: 199.6
click at [642, 342] on div "Номер накладної 20451247349623 Статус відправлення Заплановано Отримувач Разумо…" at bounding box center [679, 498] width 305 height 312
copy div "Номер накладної 20451247349623 Статус відправлення Заплановано Отримувач Разумо…"
drag, startPoint x: 959, startPoint y: 88, endPoint x: 940, endPoint y: 115, distance: 33.4
click at [959, 88] on link "Viber" at bounding box center [966, 91] width 46 height 26
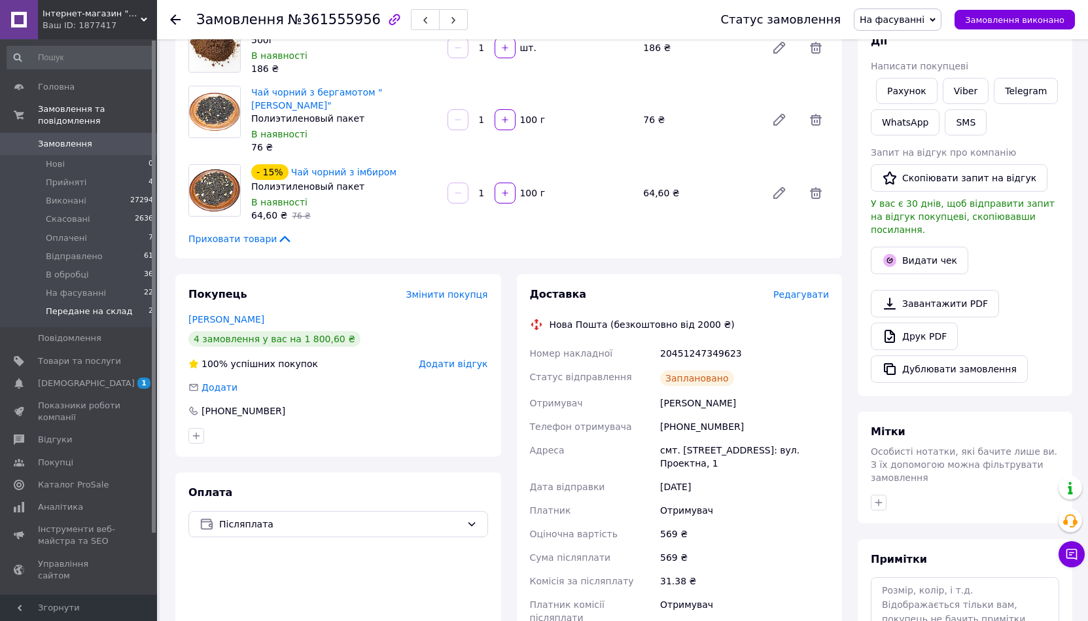
click at [73, 302] on li "Передане на склад 2" at bounding box center [80, 314] width 161 height 25
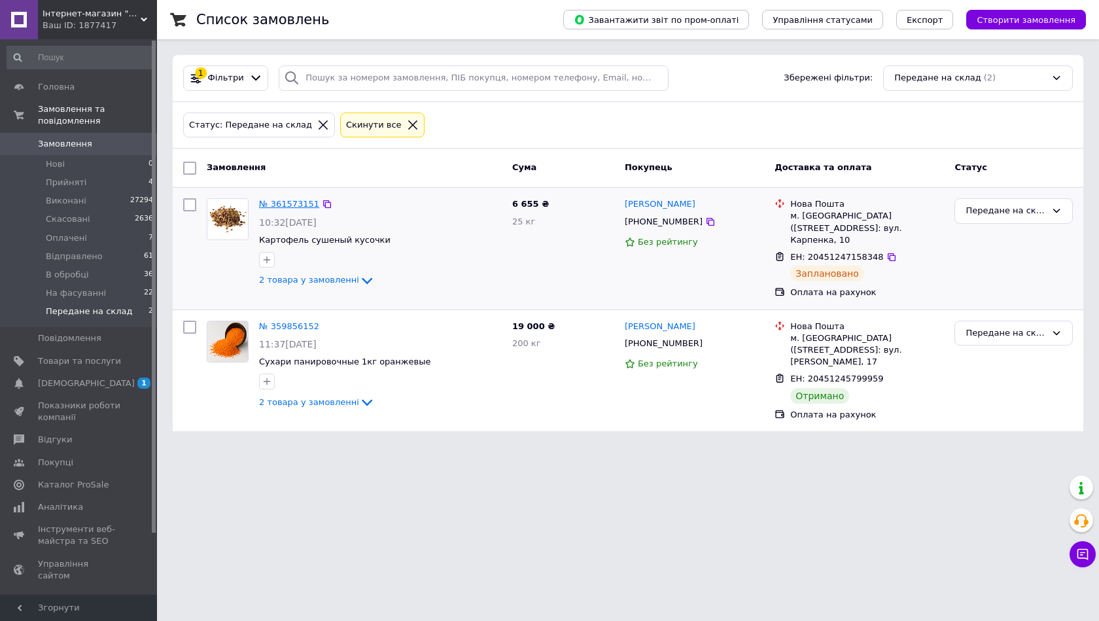
click at [274, 208] on link "№ 361573151" at bounding box center [289, 204] width 60 height 10
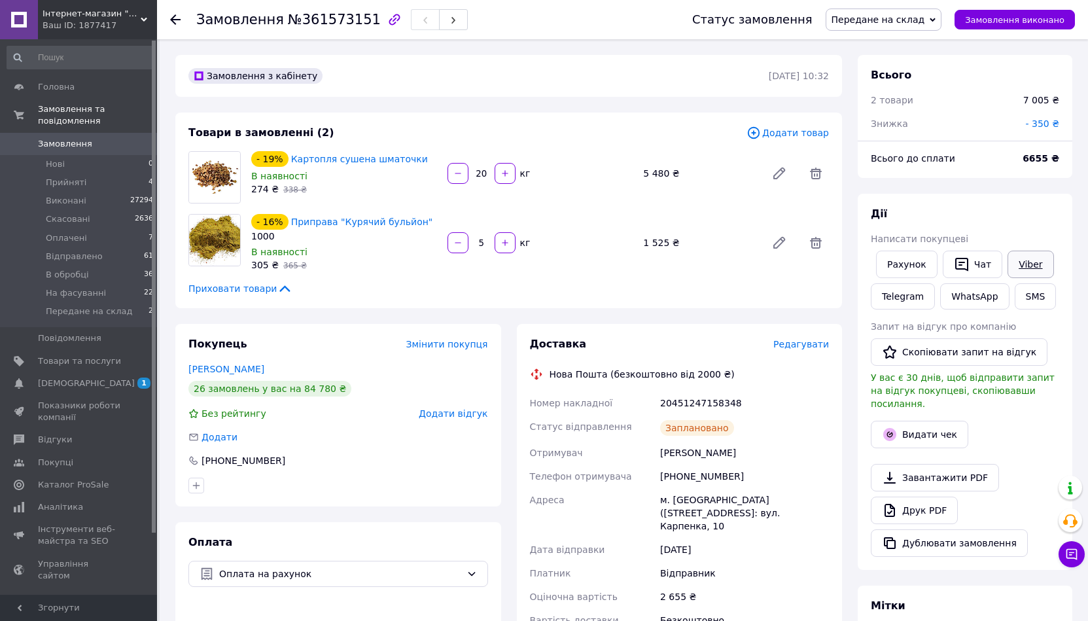
click at [1020, 272] on link "Viber" at bounding box center [1031, 264] width 46 height 27
click at [1030, 224] on div "Дії Написати покупцеві Рахунок   Чат Viber Telegram WhatsApp SMS Запит на відгу…" at bounding box center [965, 382] width 188 height 350
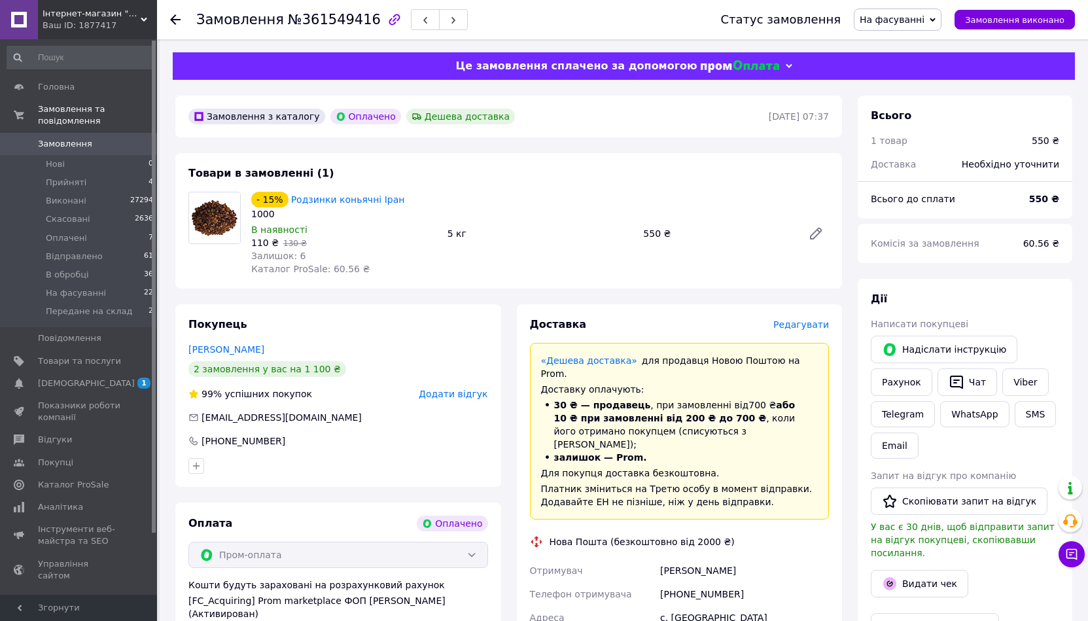
click at [797, 334] on div "Доставка Редагувати «Дешева доставка»   для продавця [GEOGRAPHIC_DATA] на Prom.…" at bounding box center [680, 591] width 300 height 548
click at [799, 330] on span "Редагувати" at bounding box center [802, 324] width 56 height 10
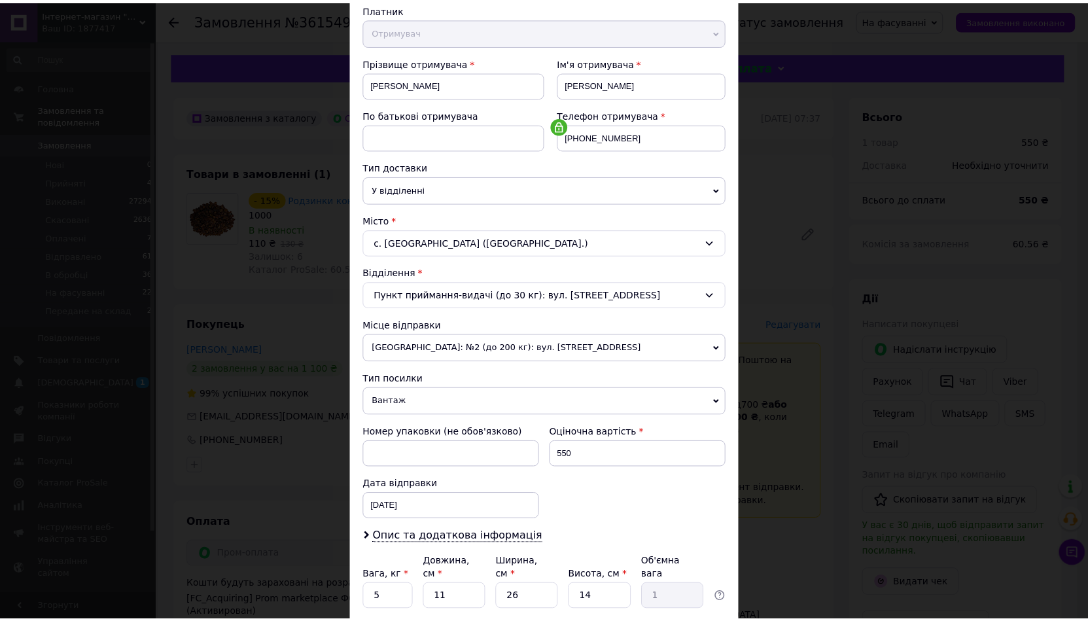
scroll to position [248, 0]
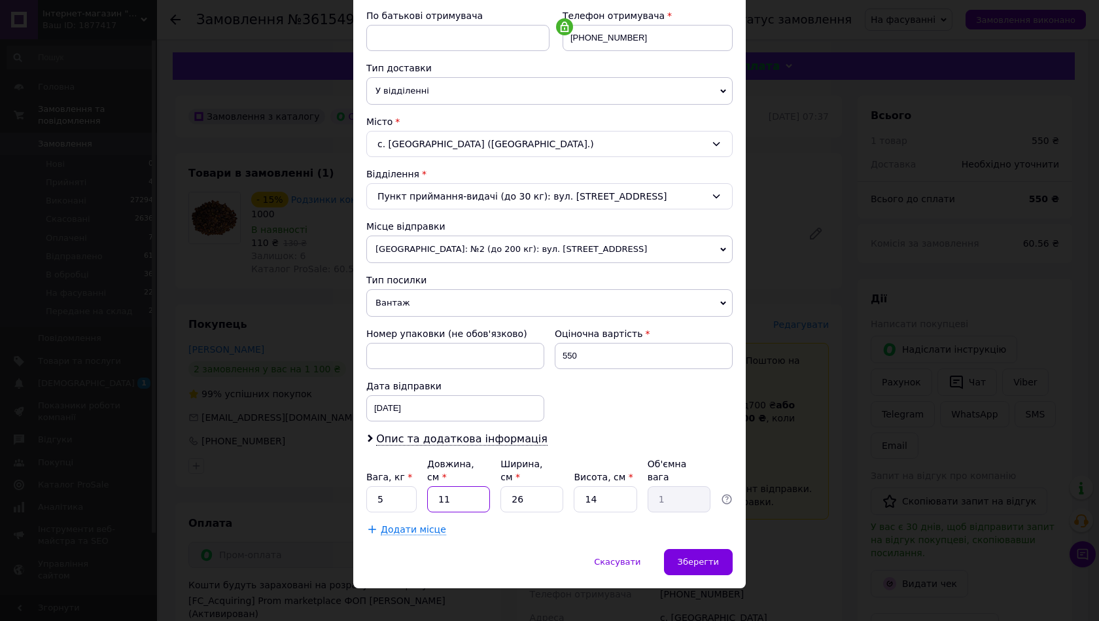
drag, startPoint x: 435, startPoint y: 487, endPoint x: 463, endPoint y: 488, distance: 27.5
click at [463, 488] on input "11" at bounding box center [458, 499] width 63 height 26
type input "3"
type input "0.27"
type input "34"
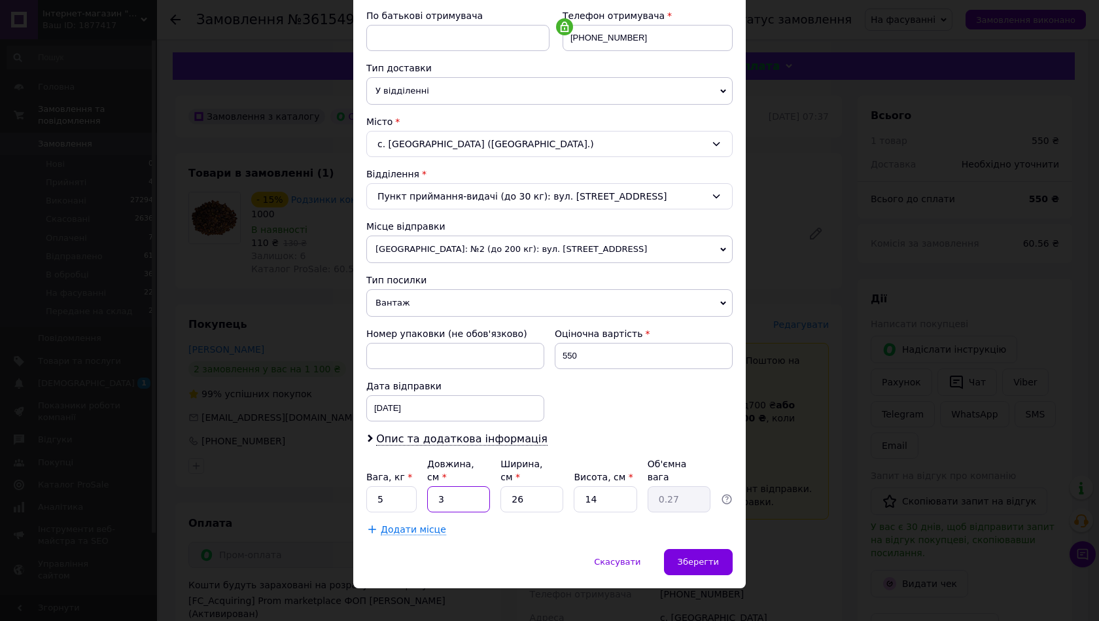
type input "3.09"
type input "34"
click at [516, 488] on input "26" at bounding box center [532, 499] width 63 height 26
drag, startPoint x: 518, startPoint y: 488, endPoint x: 489, endPoint y: 488, distance: 29.4
click at [489, 488] on div "Вага, кг * 5 Довжина, см * 34 Ширина, см * 26 Висота, см * 14 Об'ємна вага 3.09" at bounding box center [549, 484] width 366 height 55
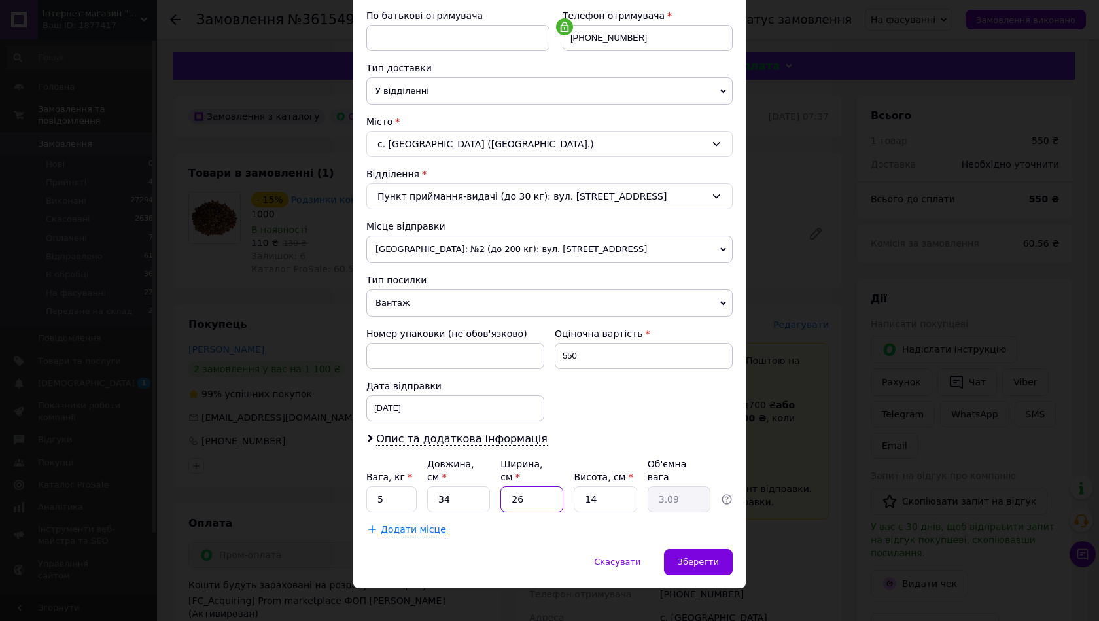
type input "2"
type input "0.24"
type input "24"
type input "2.86"
type input "24"
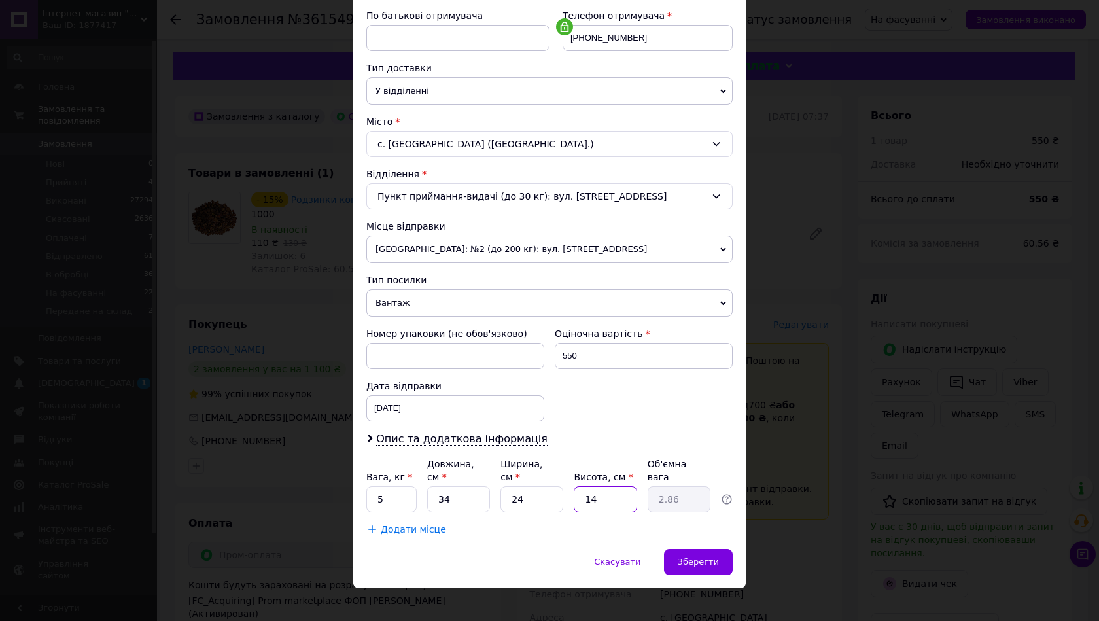
click at [603, 490] on input "14" at bounding box center [605, 499] width 63 height 26
type input "1"
type input "0.2"
type input "10"
type input "2.04"
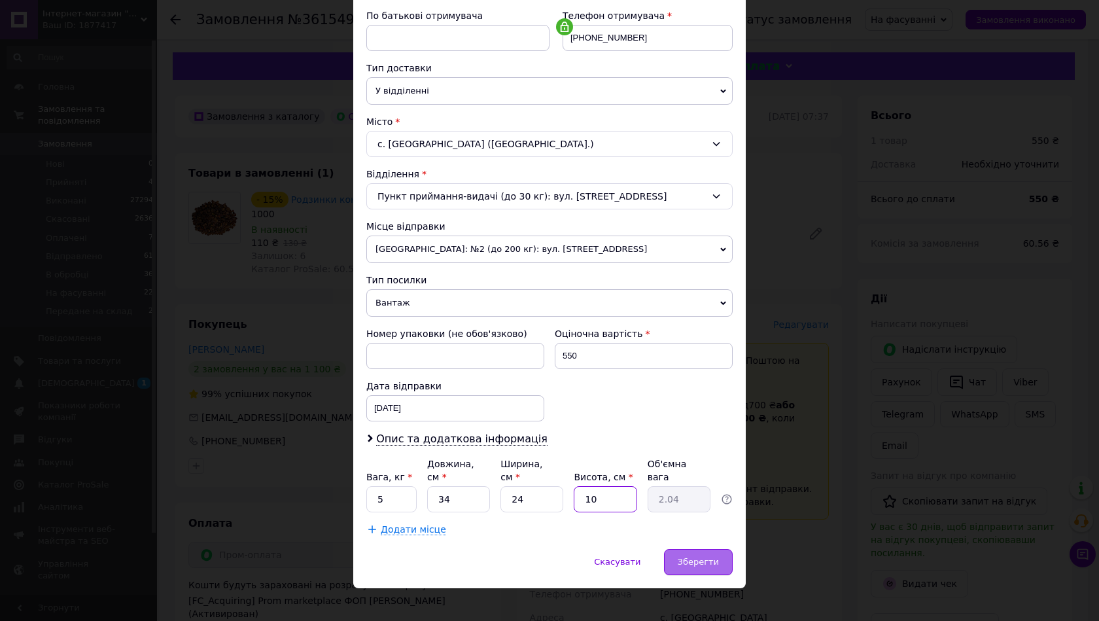
type input "10"
click at [700, 557] on span "Зберегти" at bounding box center [698, 562] width 41 height 10
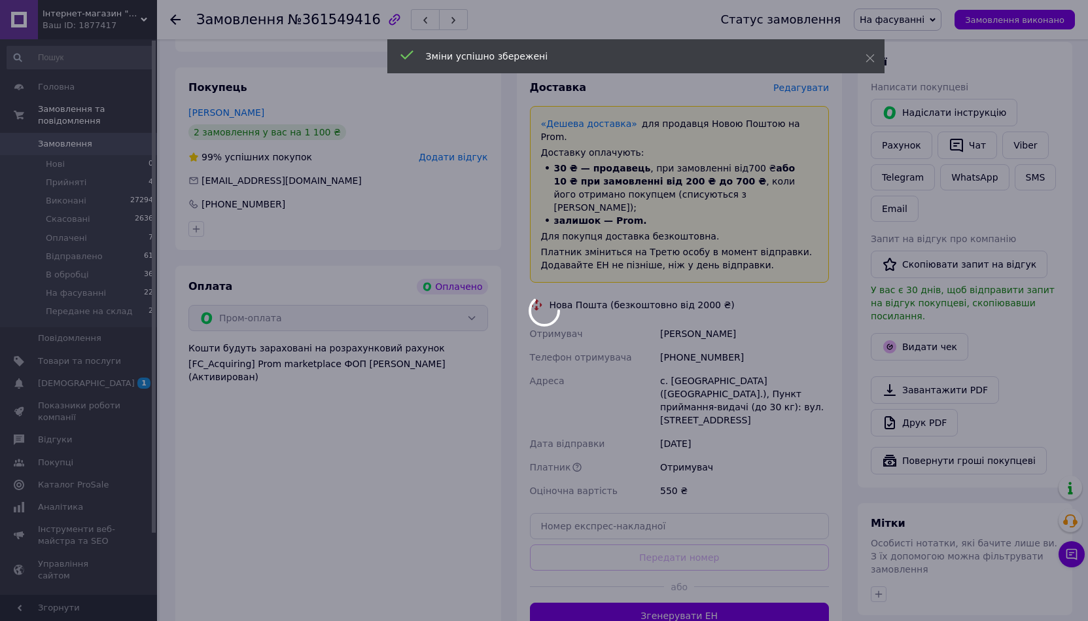
scroll to position [262, 0]
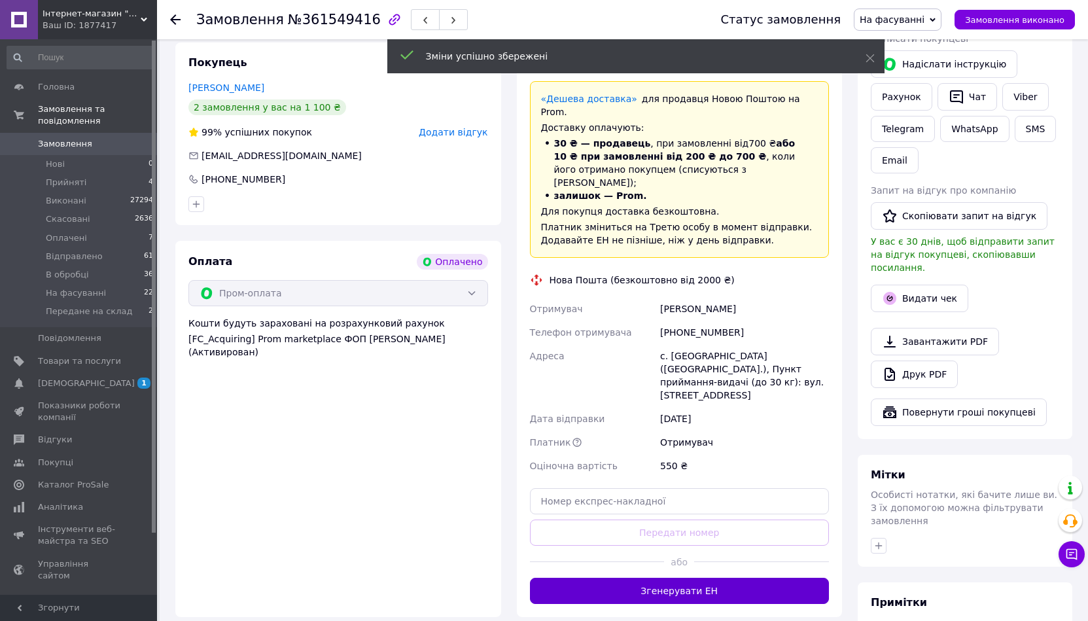
click at [593, 578] on button "Згенерувати ЕН" at bounding box center [680, 591] width 300 height 26
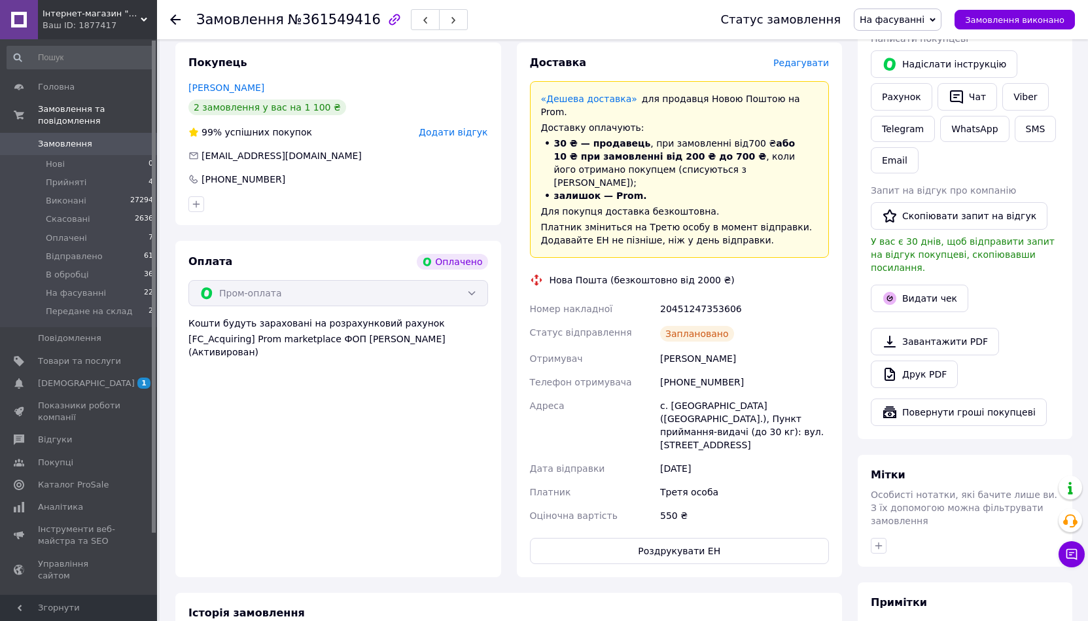
drag, startPoint x: 1067, startPoint y: 349, endPoint x: 1054, endPoint y: 351, distance: 13.8
click at [1067, 349] on div "[PERSON_NAME] покупцеві   [PERSON_NAME] інструкцію Рахунок   Чат Viber Telegram…" at bounding box center [965, 216] width 215 height 446
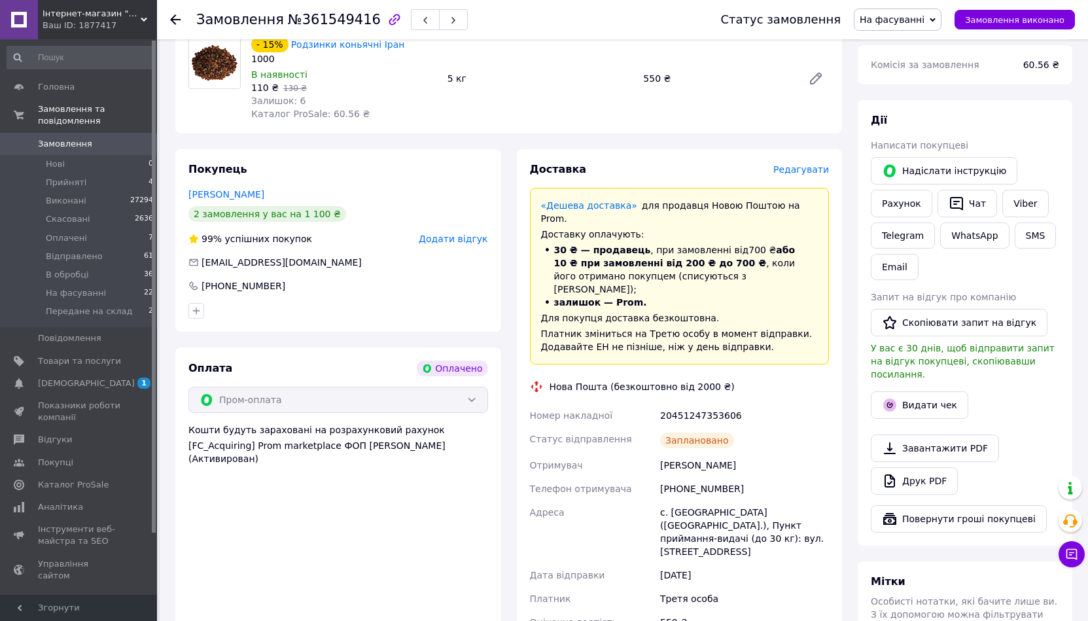
scroll to position [0, 0]
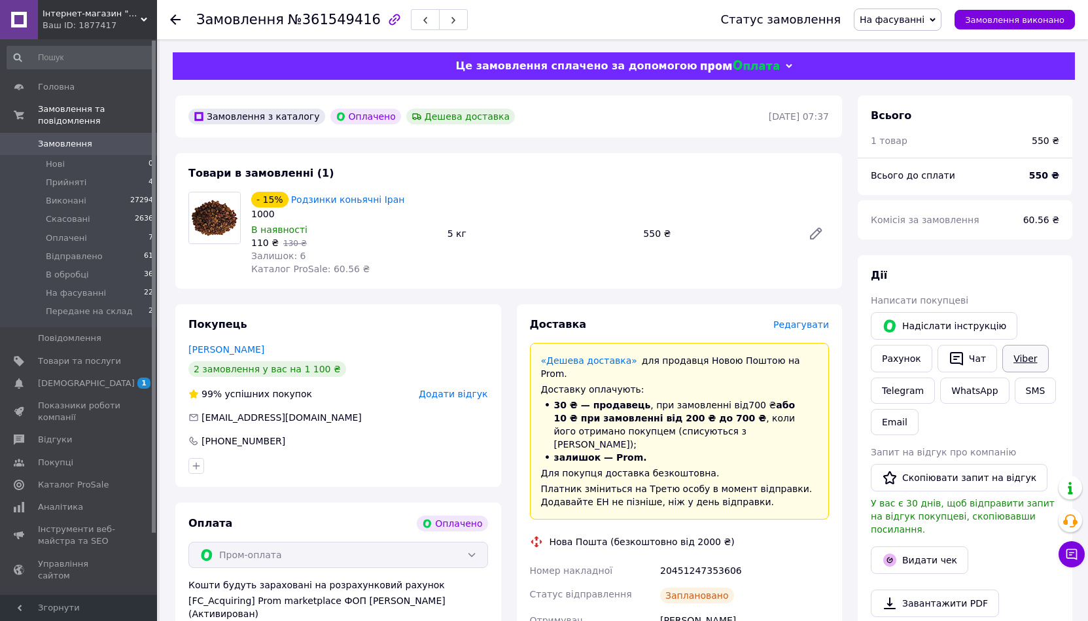
click at [1016, 357] on link "Viber" at bounding box center [1026, 358] width 46 height 27
click at [1052, 300] on div "Написати покупцеві" at bounding box center [965, 300] width 188 height 13
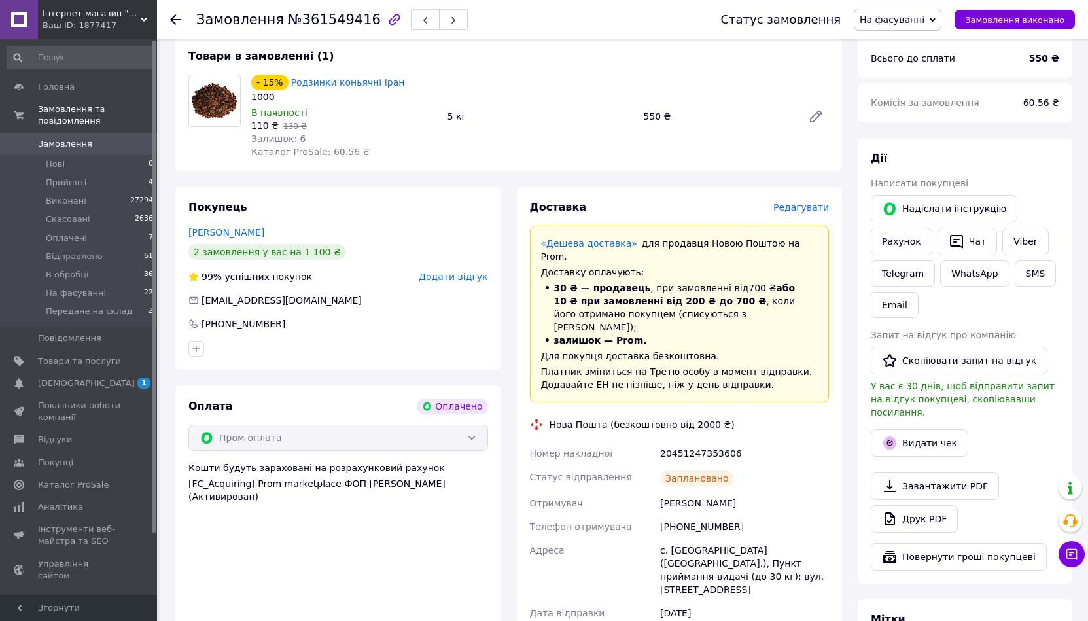
scroll to position [262, 0]
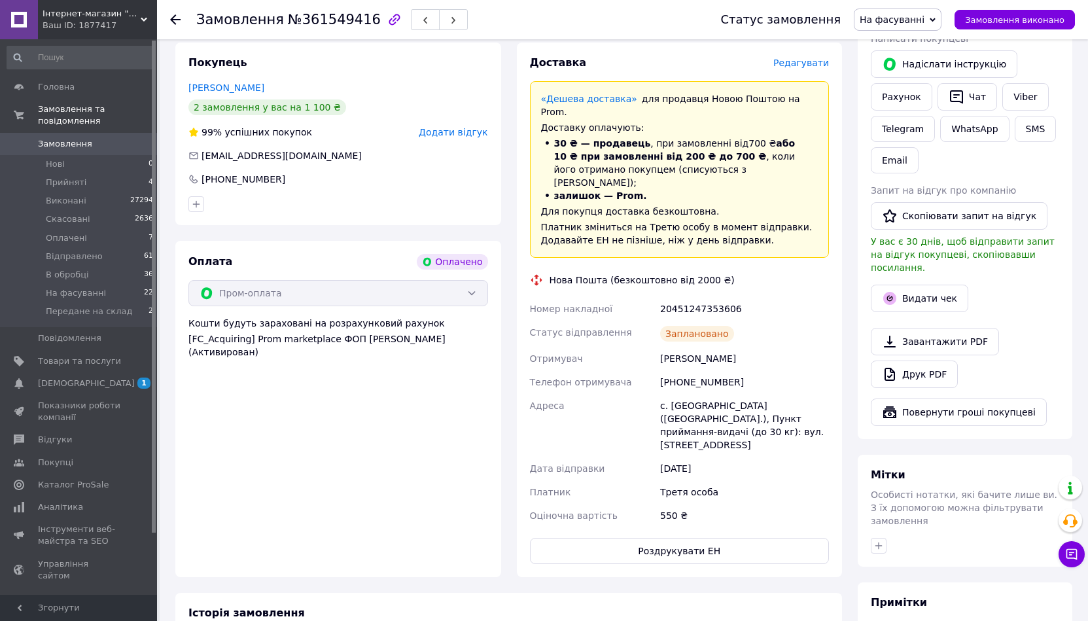
click at [726, 395] on div "с. [GEOGRAPHIC_DATA] ([GEOGRAPHIC_DATA].), Пункт приймання-видачі (до 30 кг): в…" at bounding box center [745, 425] width 174 height 63
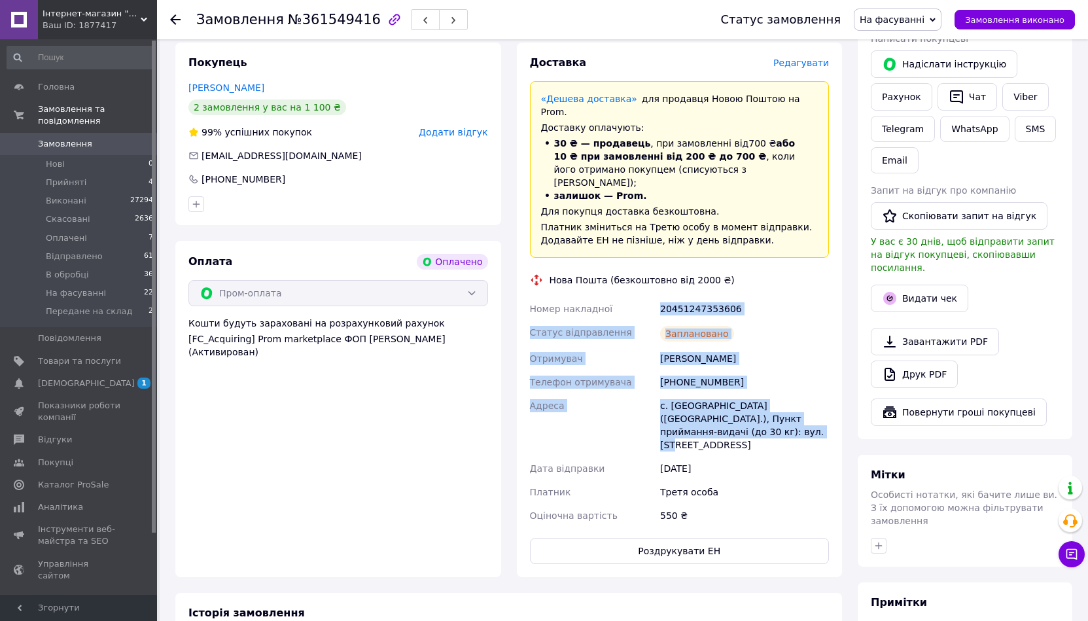
drag, startPoint x: 726, startPoint y: 408, endPoint x: 658, endPoint y: 287, distance: 138.9
click at [658, 297] on div "Номер накладної 20451247353606 Статус відправлення Заплановано Отримувач [PERSO…" at bounding box center [679, 412] width 305 height 230
copy div "20451247353606 Статус відправлення Заплановано Отримувач [PERSON_NAME] Телефон …"
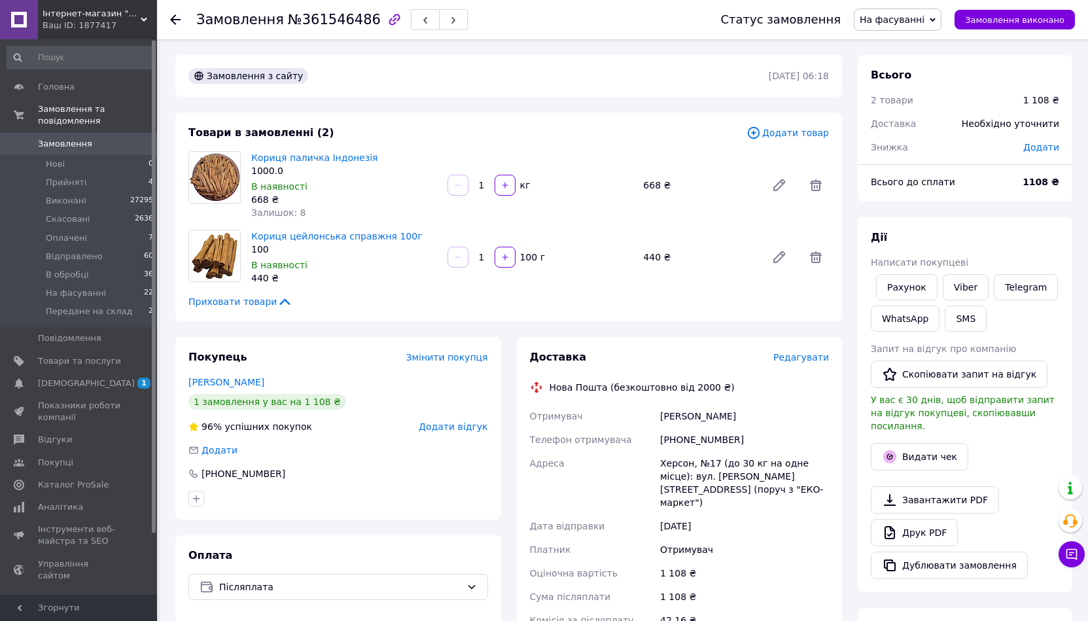
click at [808, 353] on span "Редагувати" at bounding box center [802, 357] width 56 height 10
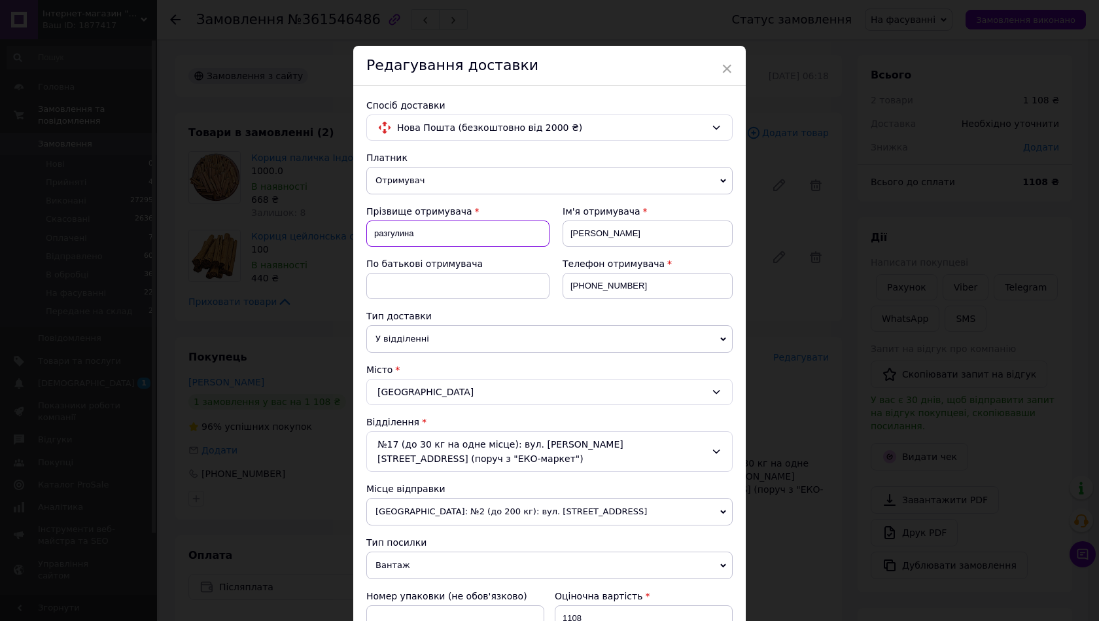
click at [376, 228] on input "разгулина" at bounding box center [457, 234] width 183 height 26
type input "Разгулина"
click at [575, 234] on input "[PERSON_NAME]" at bounding box center [648, 234] width 170 height 26
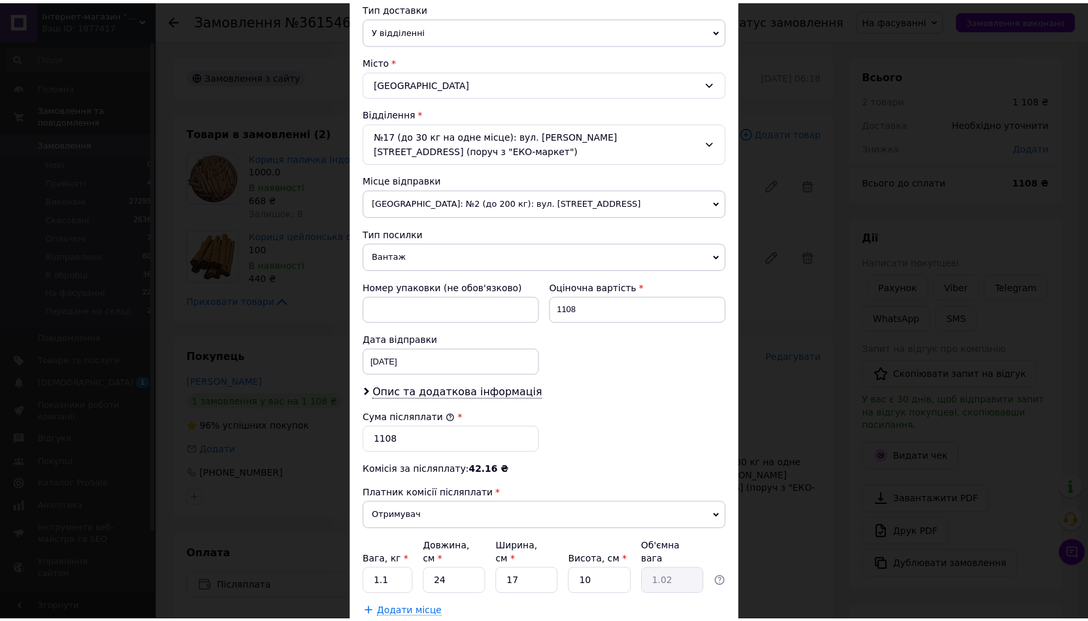
scroll to position [327, 0]
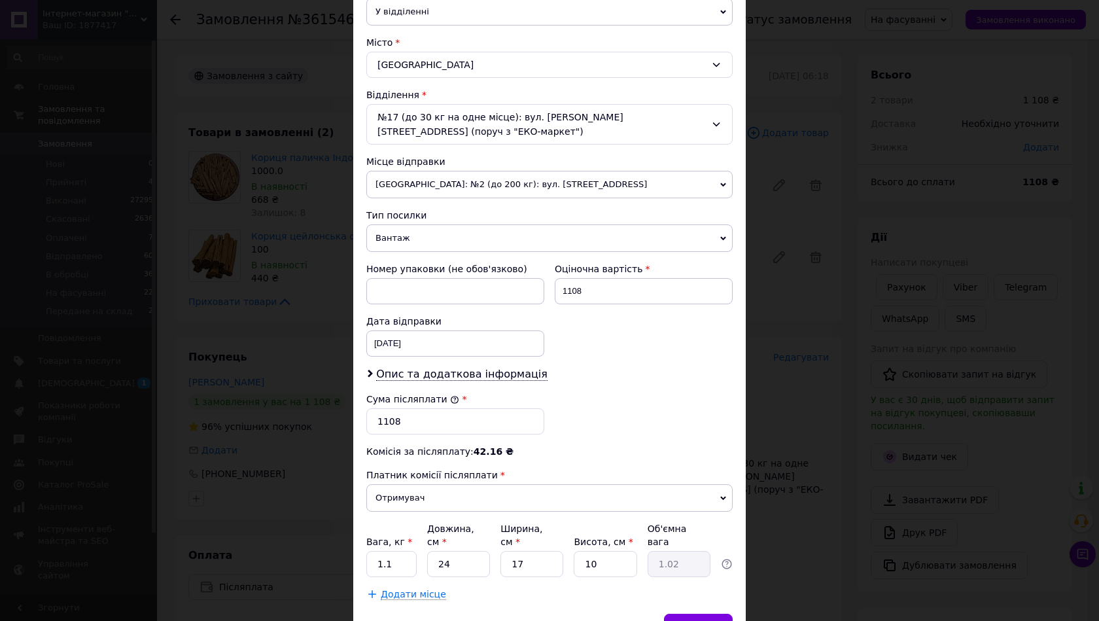
type input "Валентина"
drag, startPoint x: 396, startPoint y: 543, endPoint x: 388, endPoint y: 543, distance: 7.9
click at [388, 551] on input "1.1" at bounding box center [391, 564] width 50 height 26
click at [439, 551] on input "24" at bounding box center [458, 564] width 63 height 26
drag, startPoint x: 438, startPoint y: 539, endPoint x: 469, endPoint y: 539, distance: 30.8
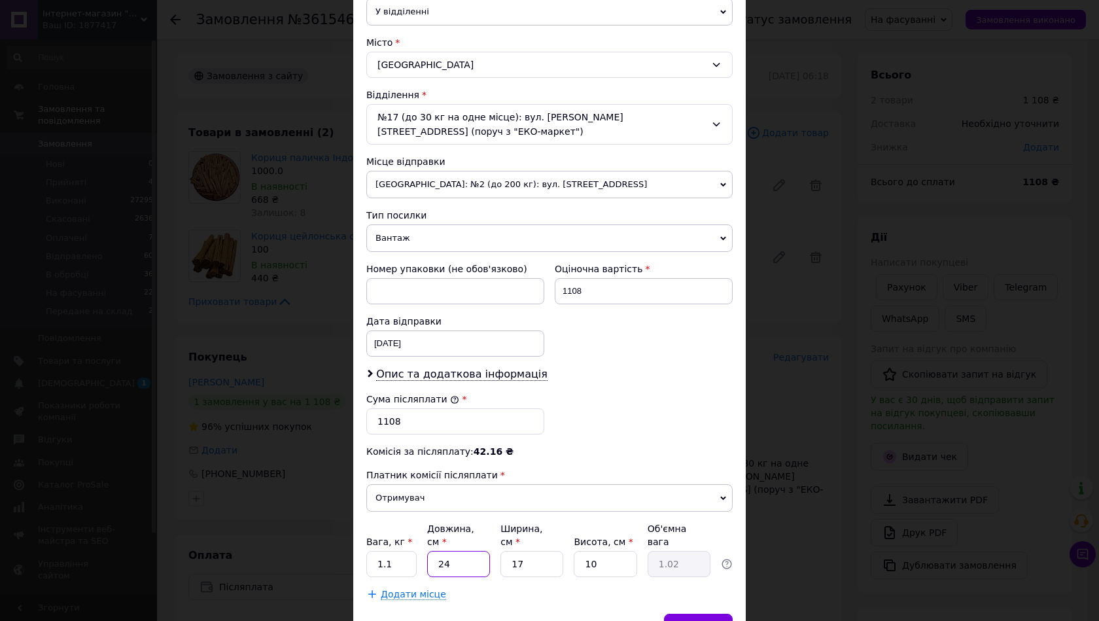
click at [469, 551] on input "24" at bounding box center [458, 564] width 63 height 26
type input "2"
type input "0.1"
type input "22"
type input "0.94"
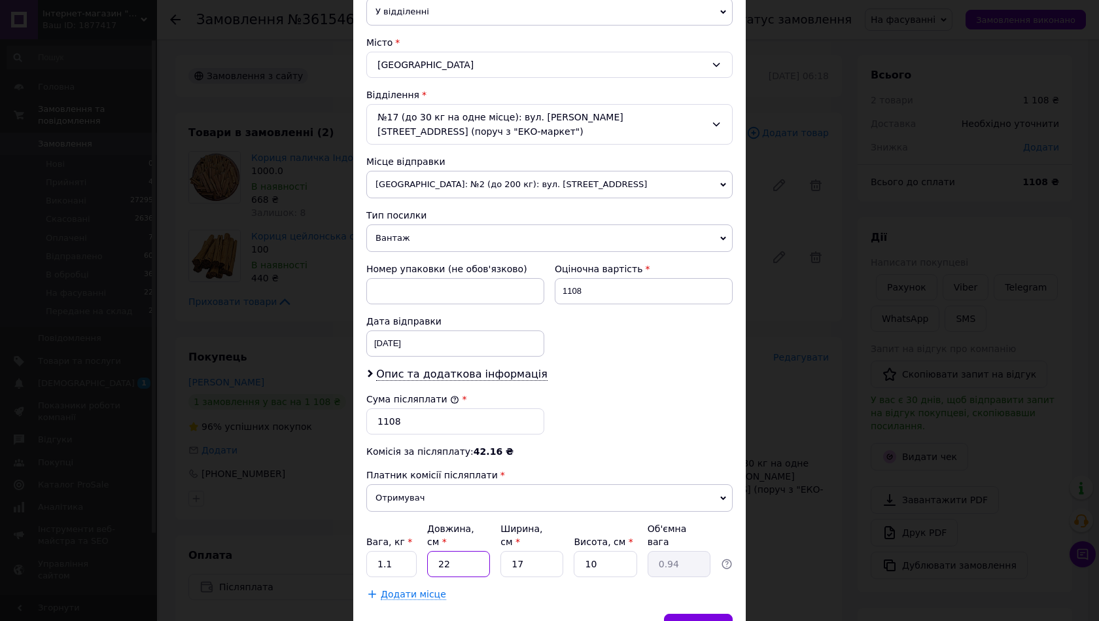
type input "22"
drag, startPoint x: 527, startPoint y: 535, endPoint x: 505, endPoint y: 536, distance: 22.3
click at [505, 551] on input "17" at bounding box center [532, 564] width 63 height 26
type input "2"
type input "0.11"
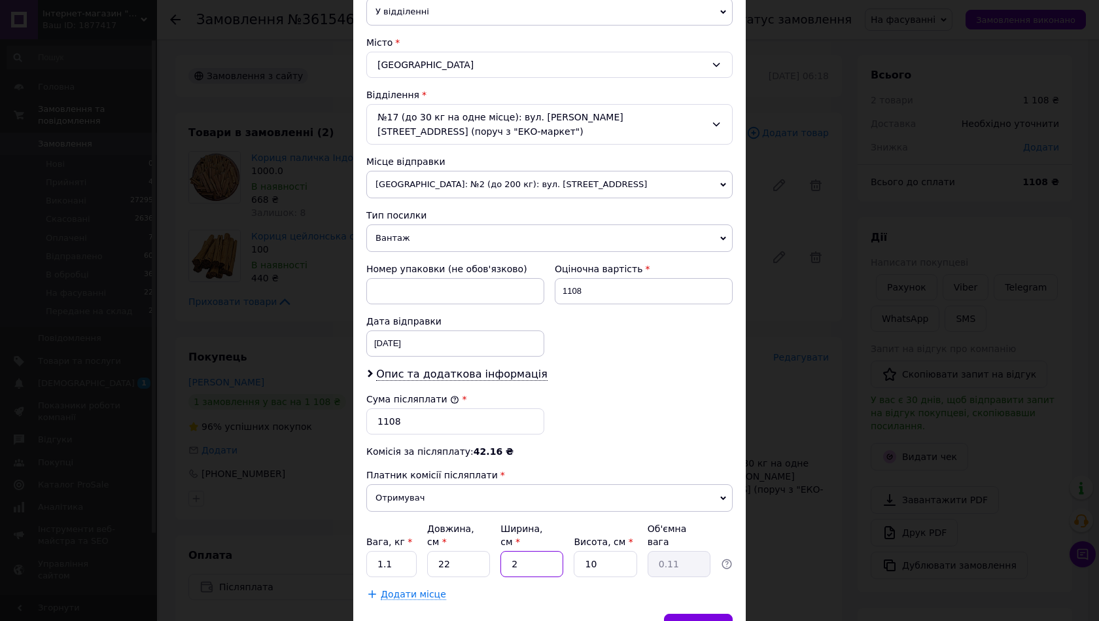
type input "22"
type input "1.21"
type input "22"
drag, startPoint x: 601, startPoint y: 536, endPoint x: 575, endPoint y: 538, distance: 26.9
click at [574, 551] on input "10" at bounding box center [605, 564] width 63 height 26
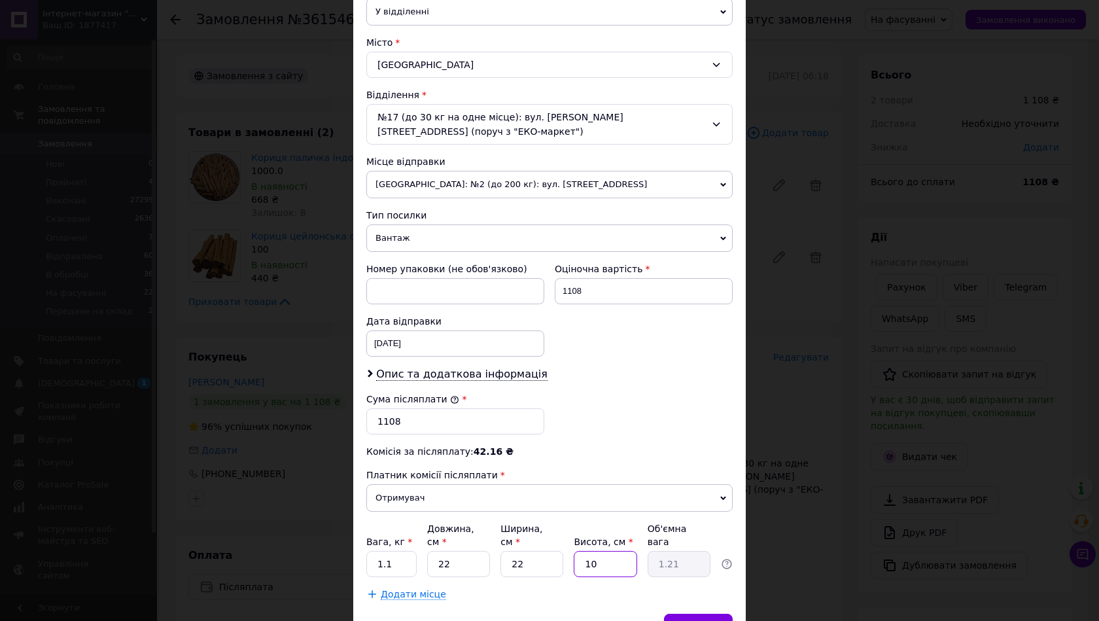
type input "1"
type input "0.12"
type input "14"
type input "1.69"
type input "14"
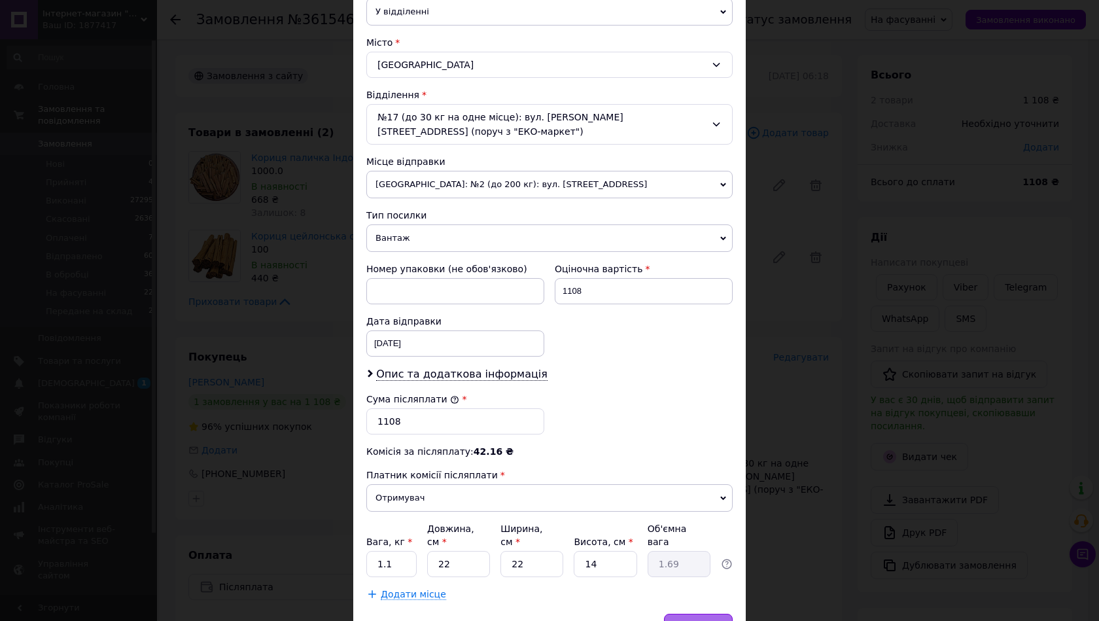
click at [726, 614] on div "Зберегти" at bounding box center [698, 627] width 69 height 26
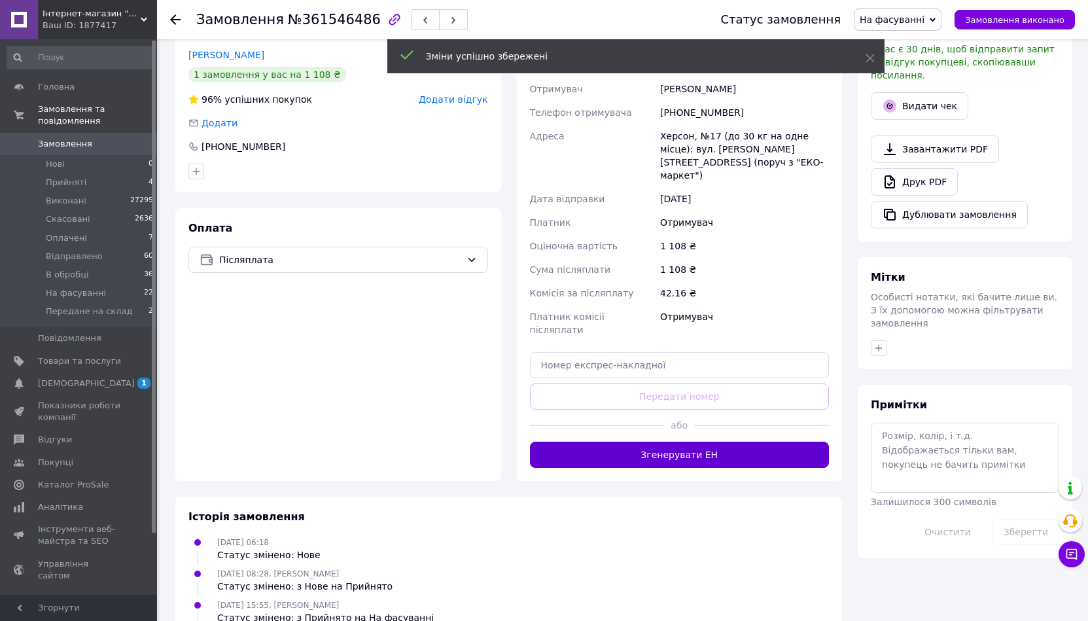
click at [622, 442] on button "Згенерувати ЕН" at bounding box center [680, 455] width 300 height 26
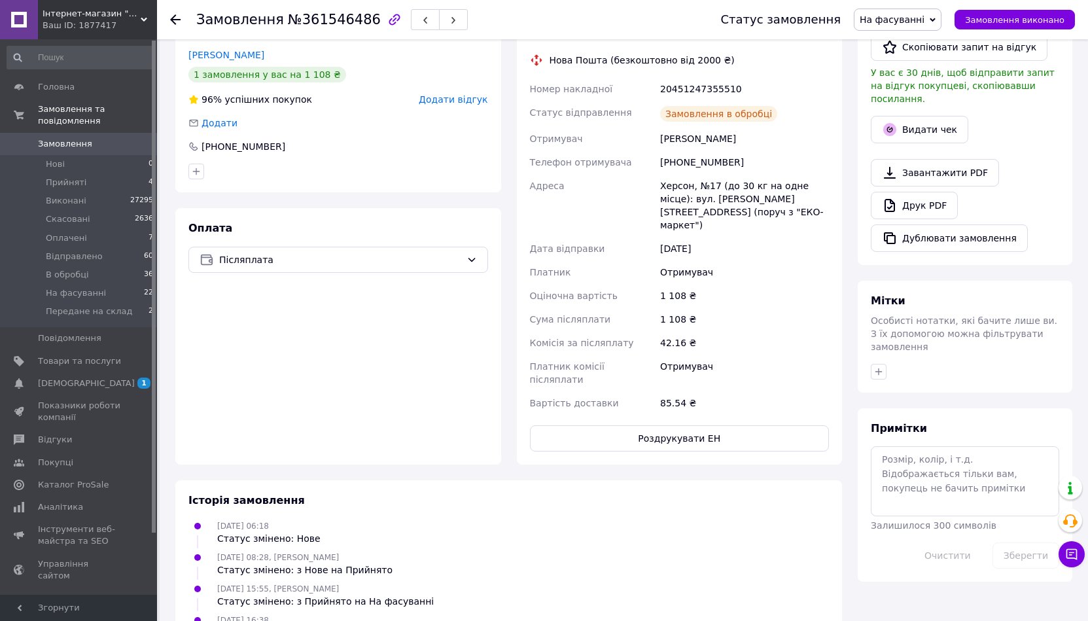
click at [1034, 234] on div "Дублювати замовлення" at bounding box center [965, 237] width 188 height 27
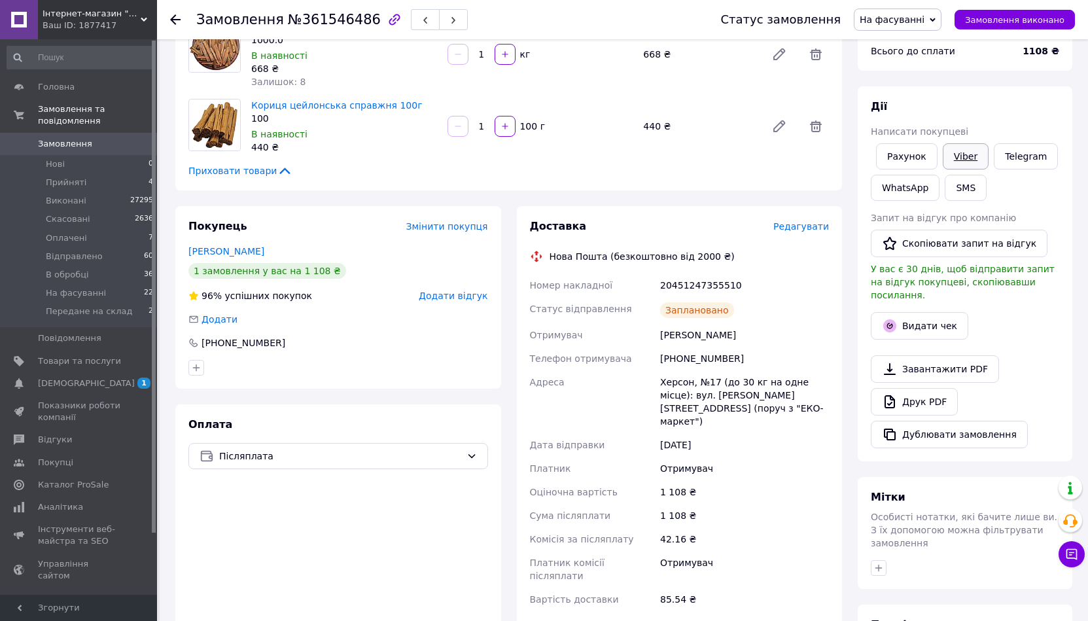
click at [967, 162] on link "Viber" at bounding box center [966, 156] width 46 height 26
drag, startPoint x: 1058, startPoint y: 193, endPoint x: 1049, endPoint y: 198, distance: 10.0
click at [1058, 193] on div "Рахунок Viber Telegram WhatsApp SMS" at bounding box center [965, 172] width 194 height 63
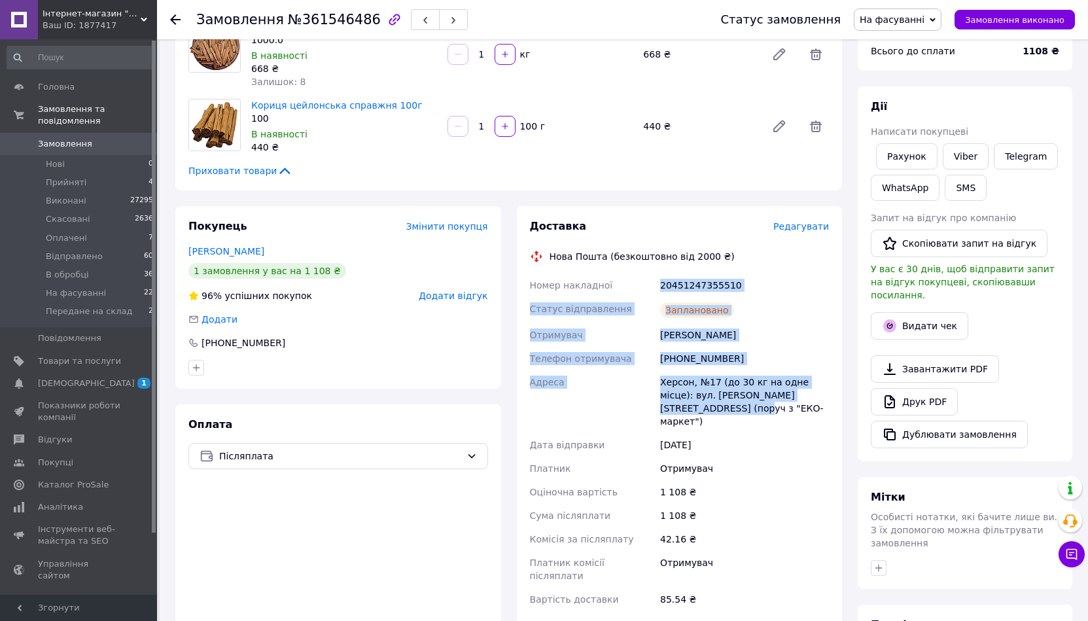
drag, startPoint x: 750, startPoint y: 412, endPoint x: 654, endPoint y: 279, distance: 164.6
click at [654, 279] on div "Номер накладної 20451247355510 Статус відправлення Заплановано Отримувач Разгул…" at bounding box center [679, 443] width 305 height 338
copy div "Номер накладної 20451247355510 Статус відправлення Заплановано Отримувач Разгул…"
click at [952, 164] on link "Viber" at bounding box center [966, 156] width 46 height 26
click at [393, 571] on div "Оплата Післяплата" at bounding box center [338, 532] width 326 height 257
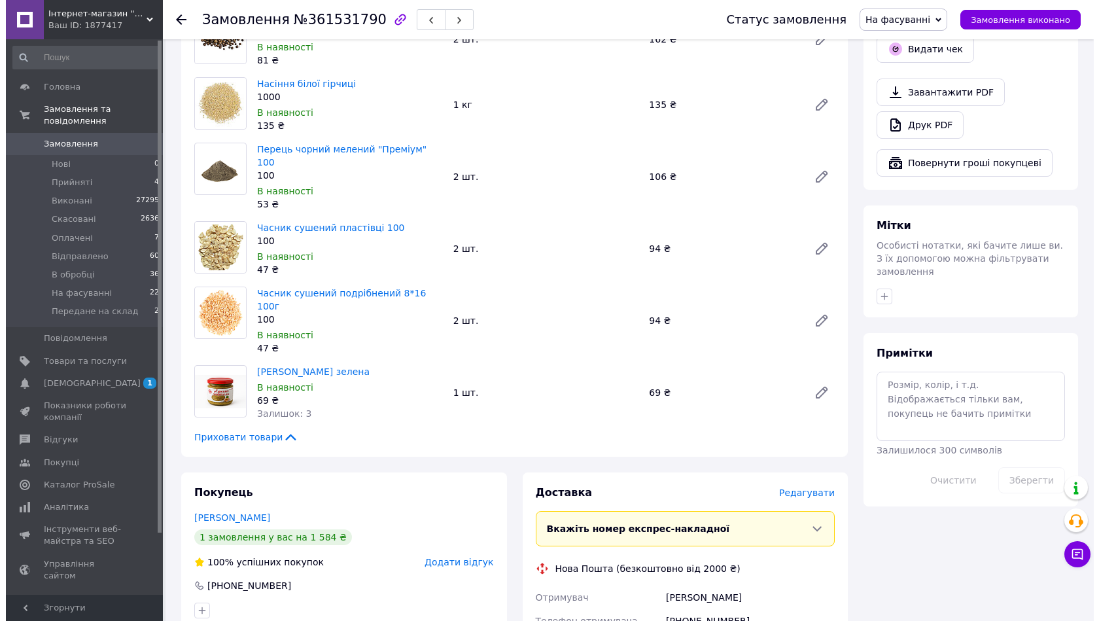
scroll to position [458, 0]
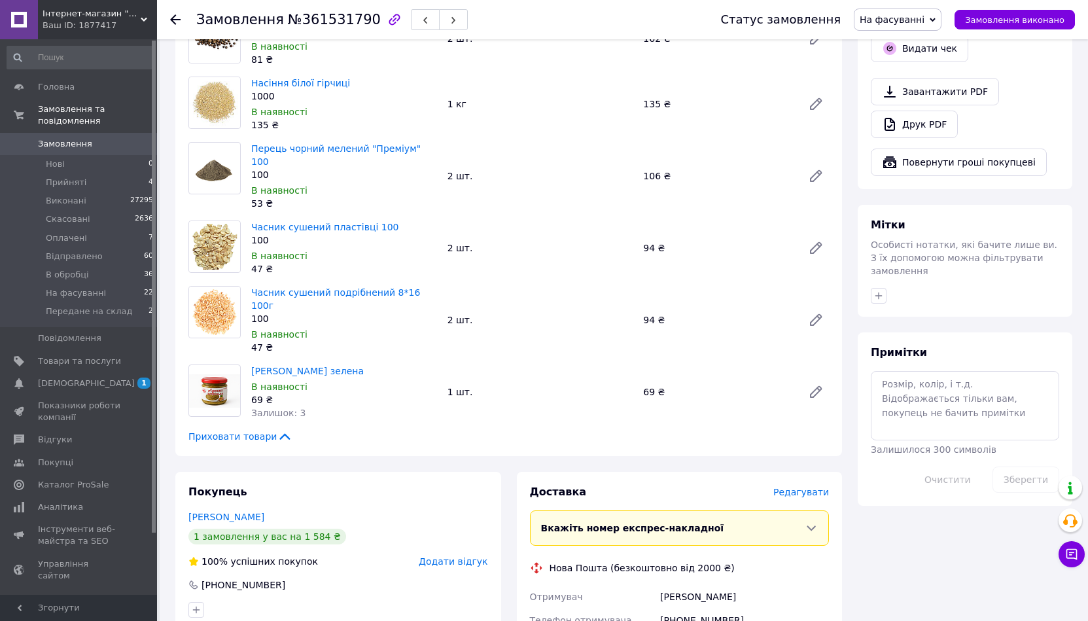
click at [814, 487] on span "Редагувати" at bounding box center [802, 492] width 56 height 10
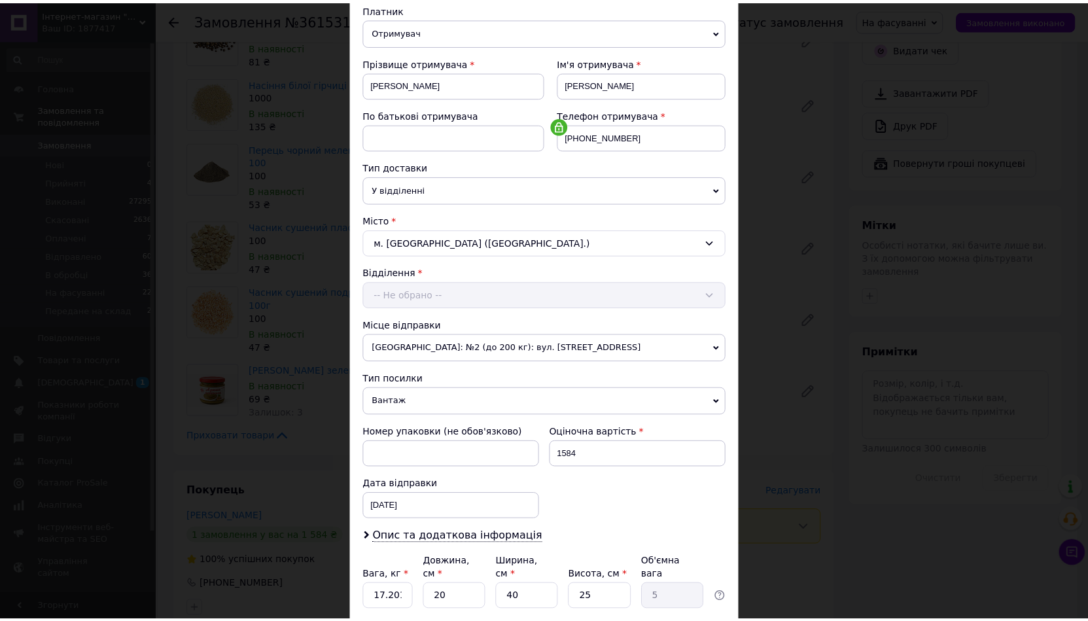
scroll to position [248, 0]
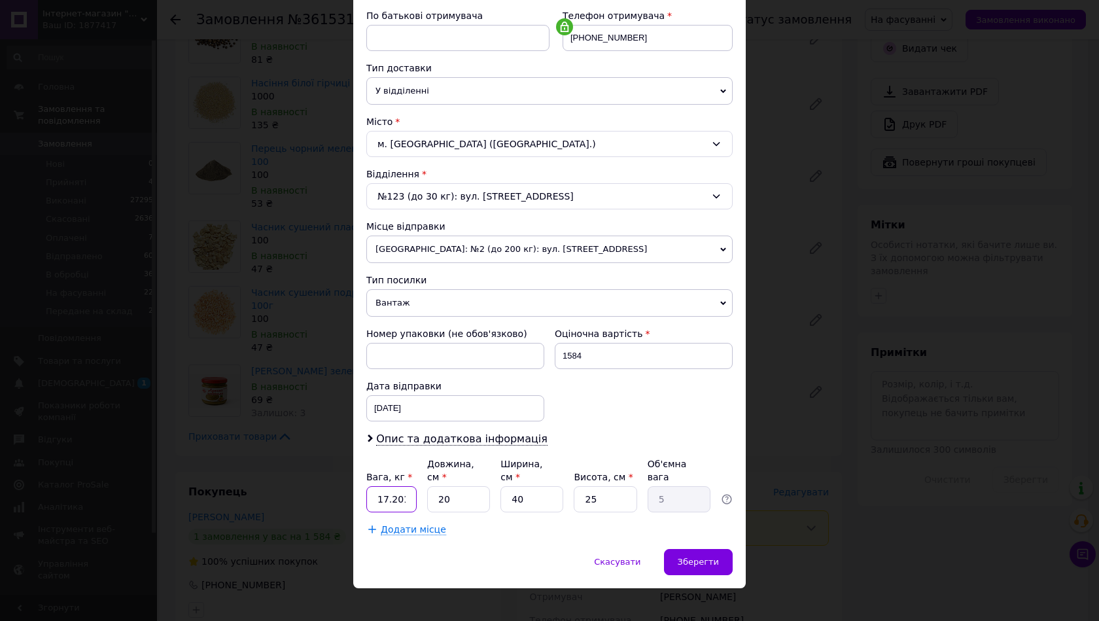
drag, startPoint x: 369, startPoint y: 488, endPoint x: 413, endPoint y: 487, distance: 43.9
click at [413, 487] on input "17.201" at bounding box center [391, 499] width 50 height 26
type input "3"
drag, startPoint x: 448, startPoint y: 488, endPoint x: 431, endPoint y: 486, distance: 17.7
click at [431, 486] on input "20" at bounding box center [458, 499] width 63 height 26
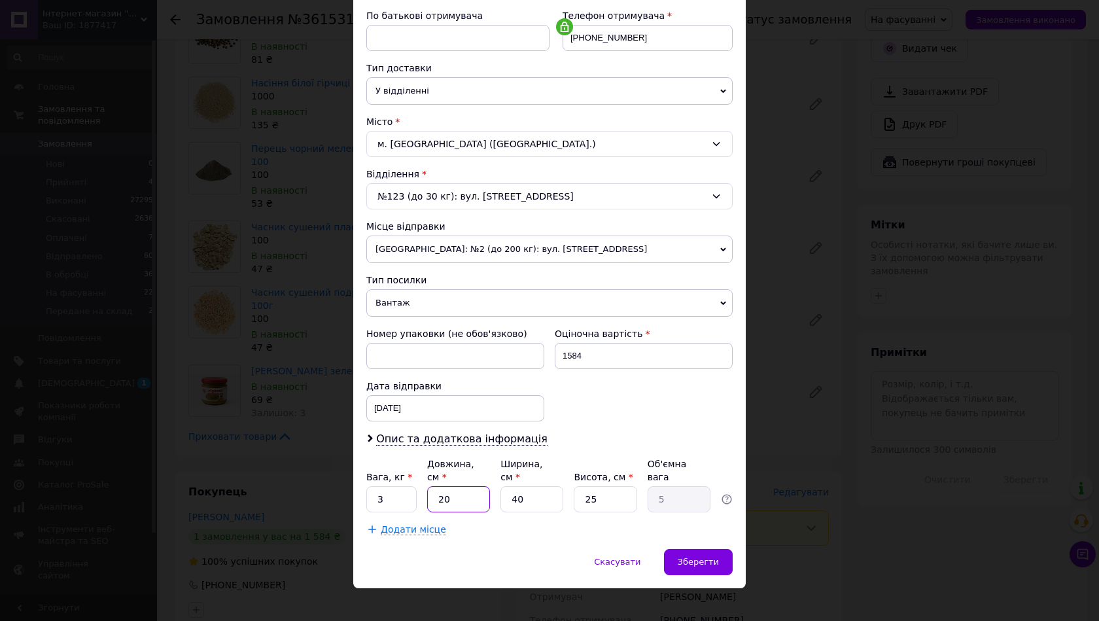
type input "2"
type input "0.5"
type input "28"
type input "7"
drag, startPoint x: 532, startPoint y: 488, endPoint x: 457, endPoint y: 488, distance: 75.3
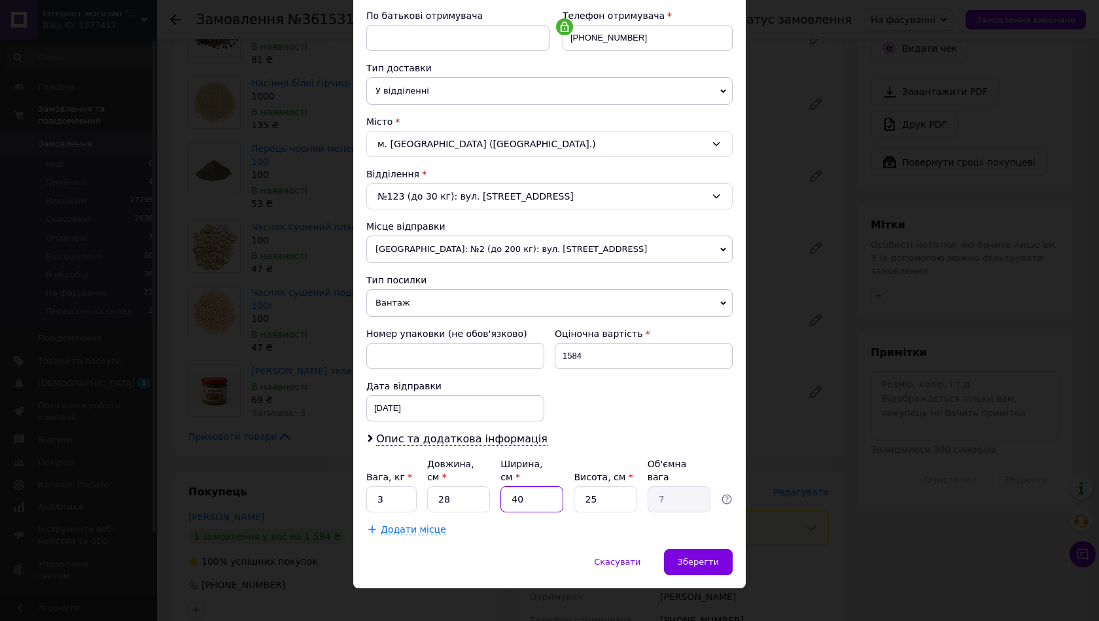
click at [505, 486] on input "40" at bounding box center [532, 499] width 63 height 26
click at [457, 488] on input "28" at bounding box center [458, 499] width 63 height 26
type input "2"
type input "0.5"
type input "29"
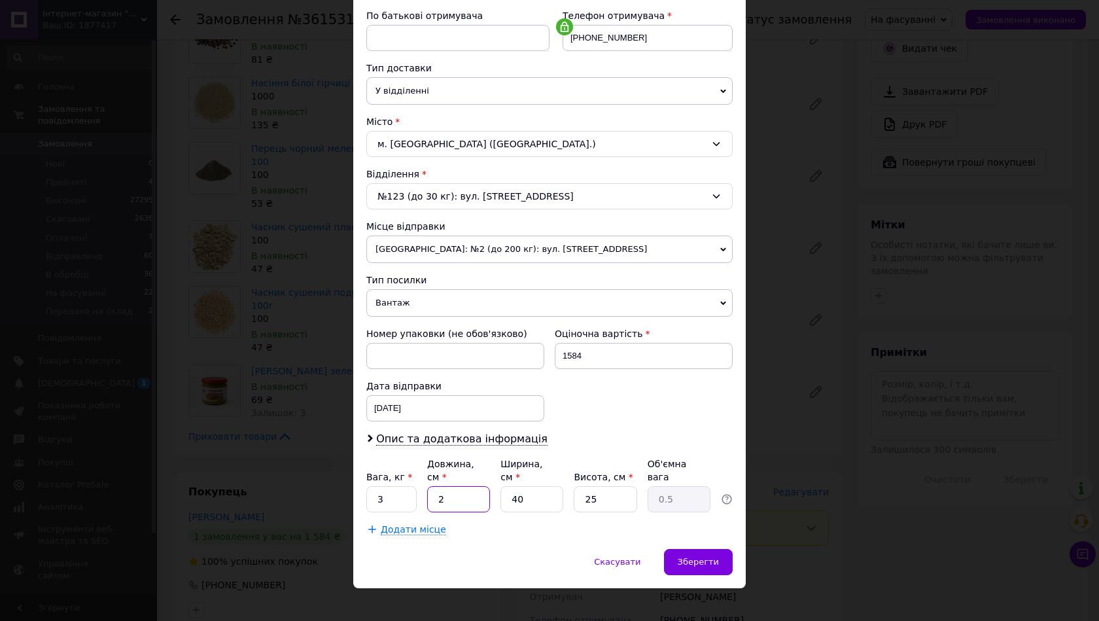
type input "7.25"
type input "29"
drag, startPoint x: 519, startPoint y: 491, endPoint x: 442, endPoint y: 490, distance: 77.2
click at [442, 490] on div "Вага, кг * 3 Довжина, см * 29 Ширина, см * 40 Висота, см * 25 Об'ємна вага 7.25" at bounding box center [549, 484] width 366 height 55
type input "2"
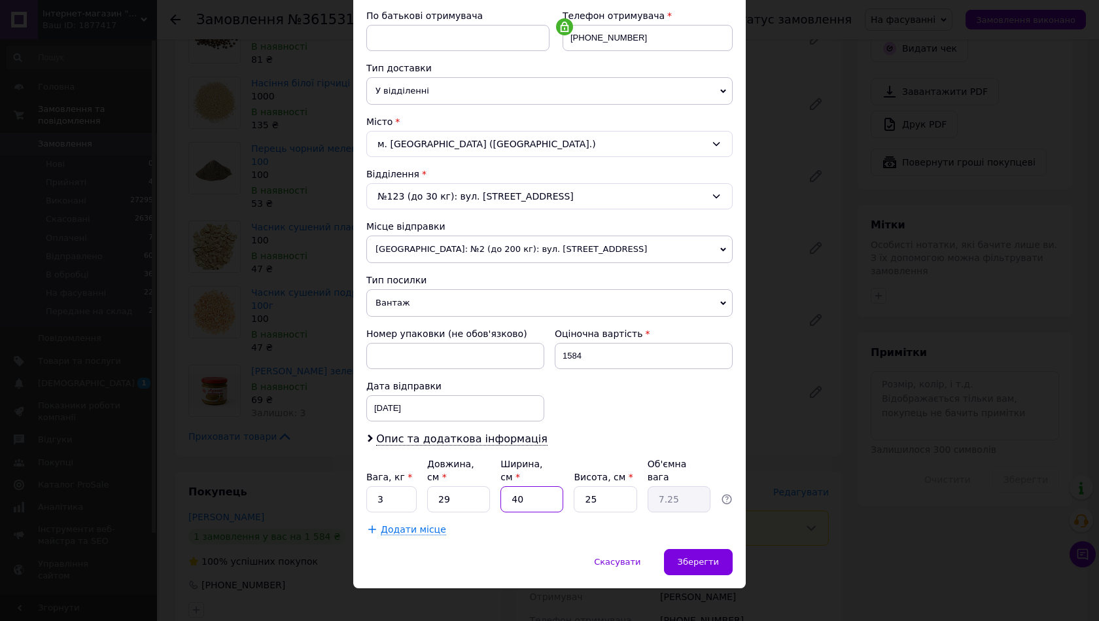
type input "0.36"
type input "27"
type input "4.89"
type input "27"
drag, startPoint x: 606, startPoint y: 488, endPoint x: 588, endPoint y: 482, distance: 19.1
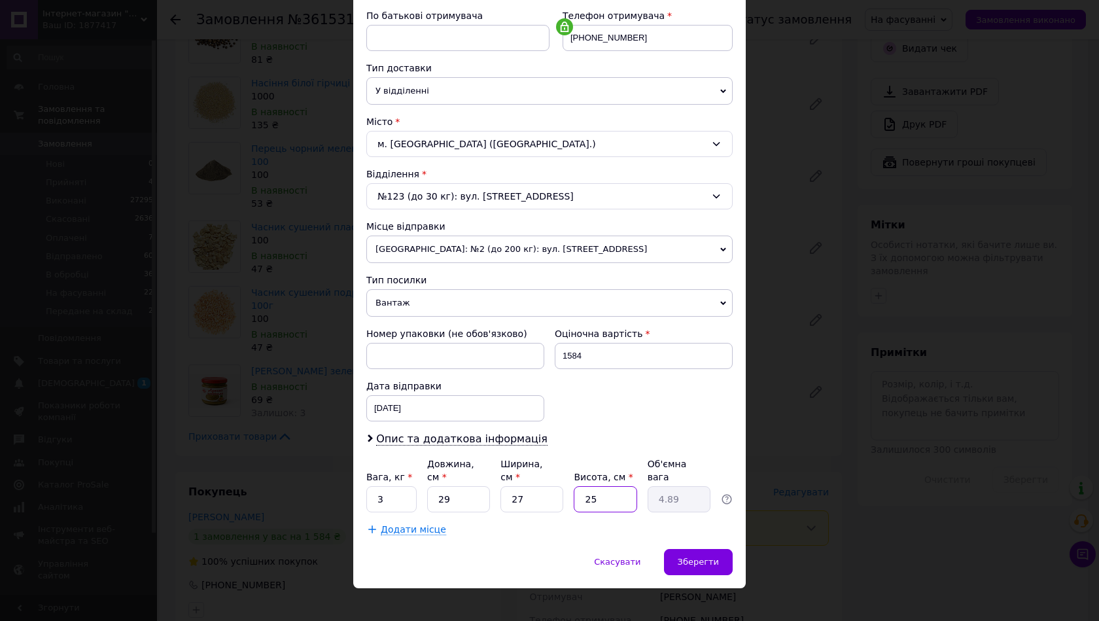
click at [588, 486] on input "25" at bounding box center [605, 499] width 63 height 26
type input "21"
type input "4.11"
type input "2"
type input "0.39"
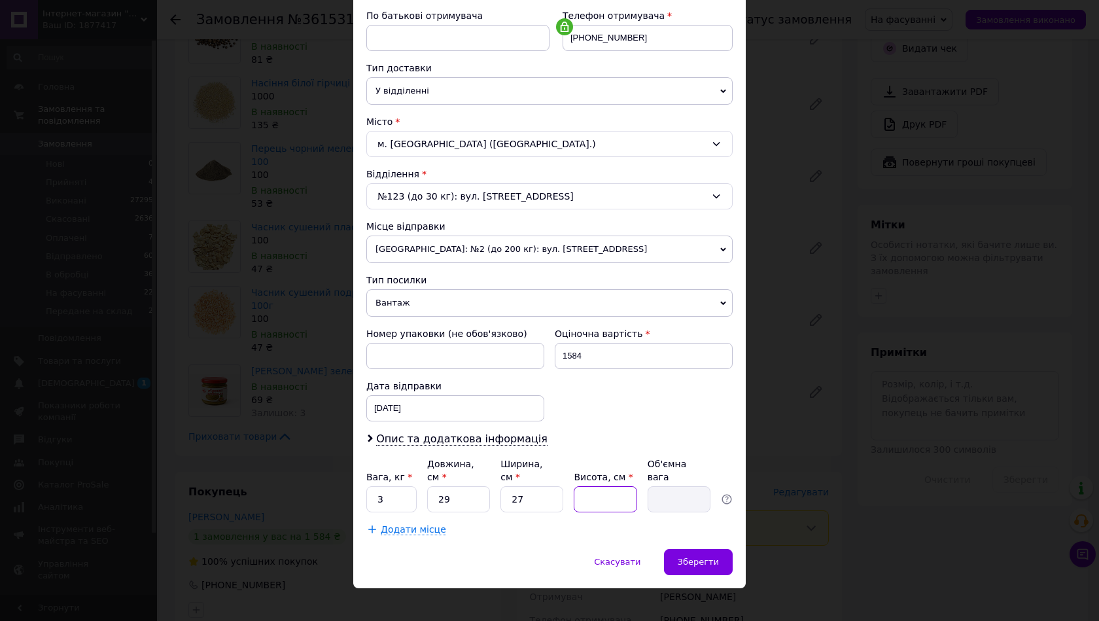
click at [609, 489] on input "Висота, см *" at bounding box center [605, 499] width 63 height 26
type input "1"
type input "0.2"
type input "15"
type input "2.94"
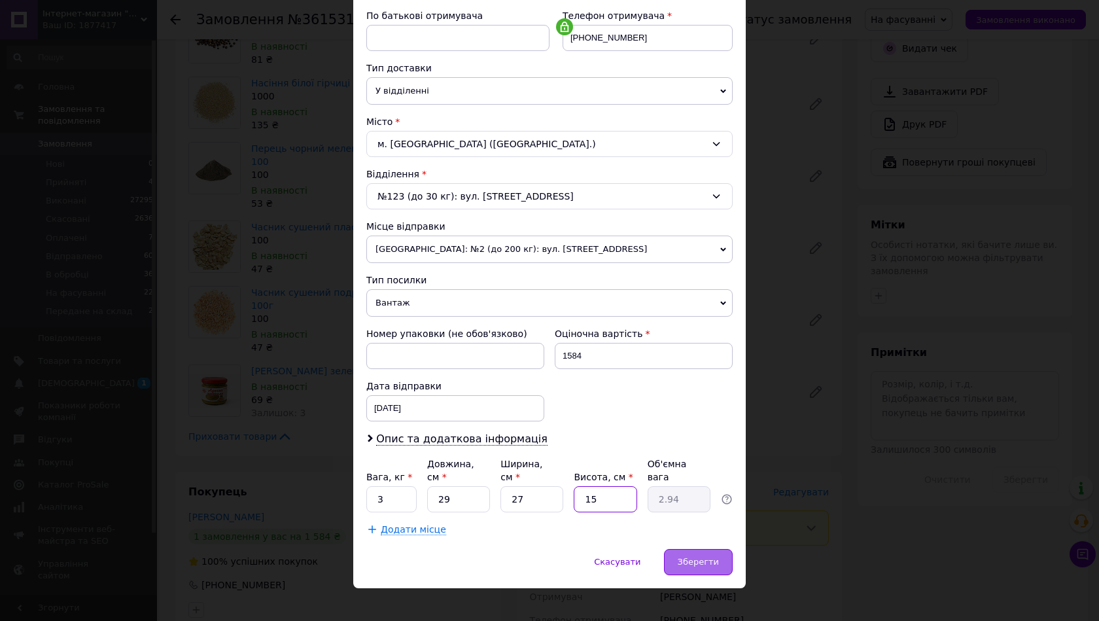
type input "15"
click at [696, 549] on div "Зберегти" at bounding box center [698, 562] width 69 height 26
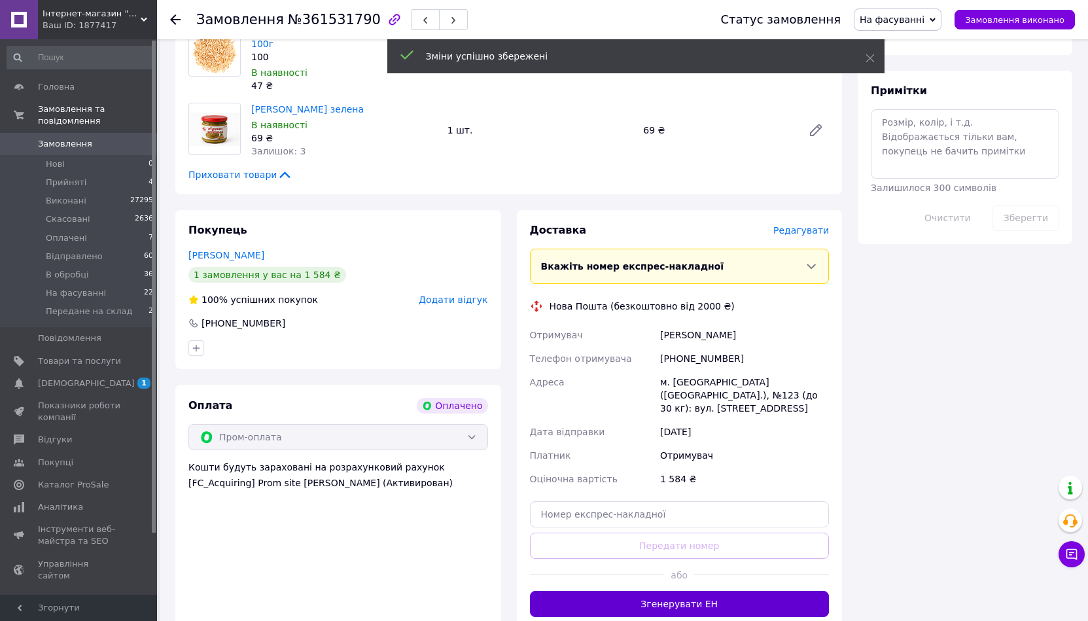
scroll to position [785, 0]
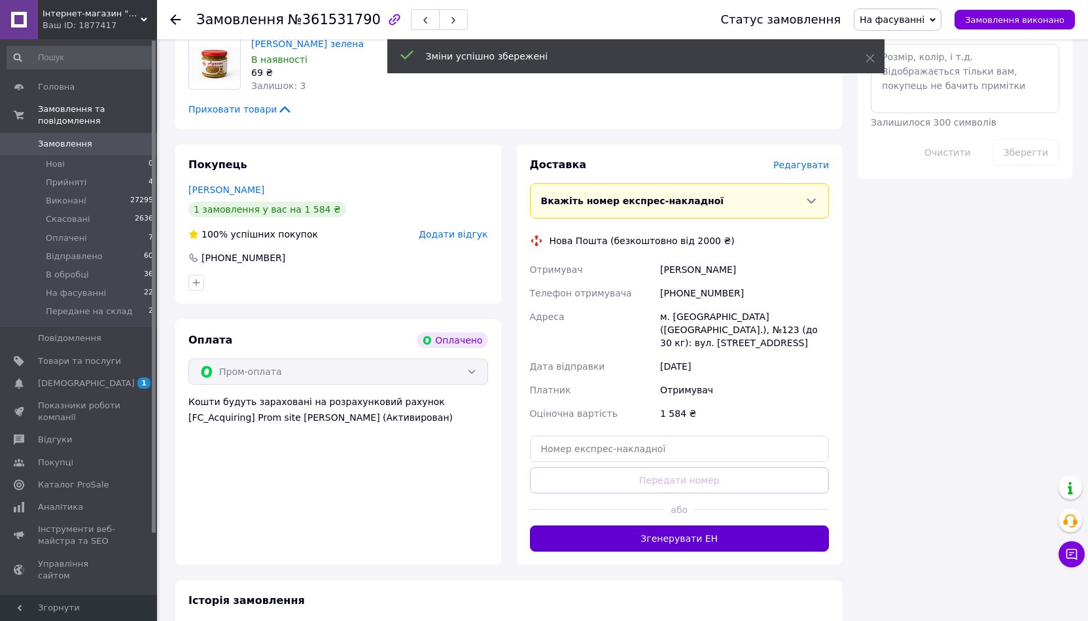
click at [697, 526] on button "Згенерувати ЕН" at bounding box center [680, 539] width 300 height 26
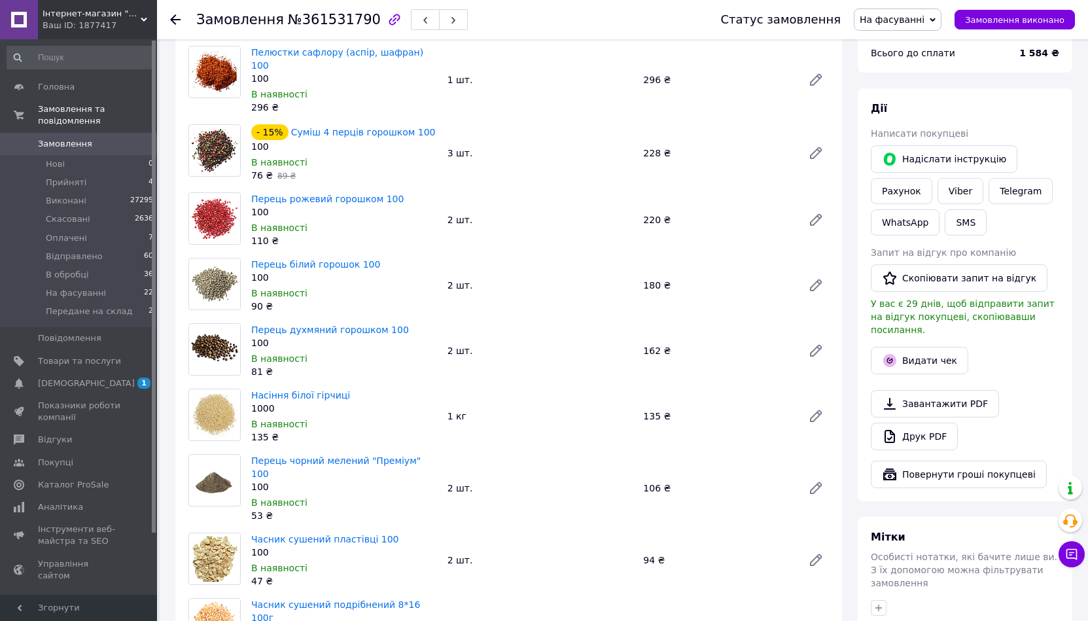
scroll to position [0, 0]
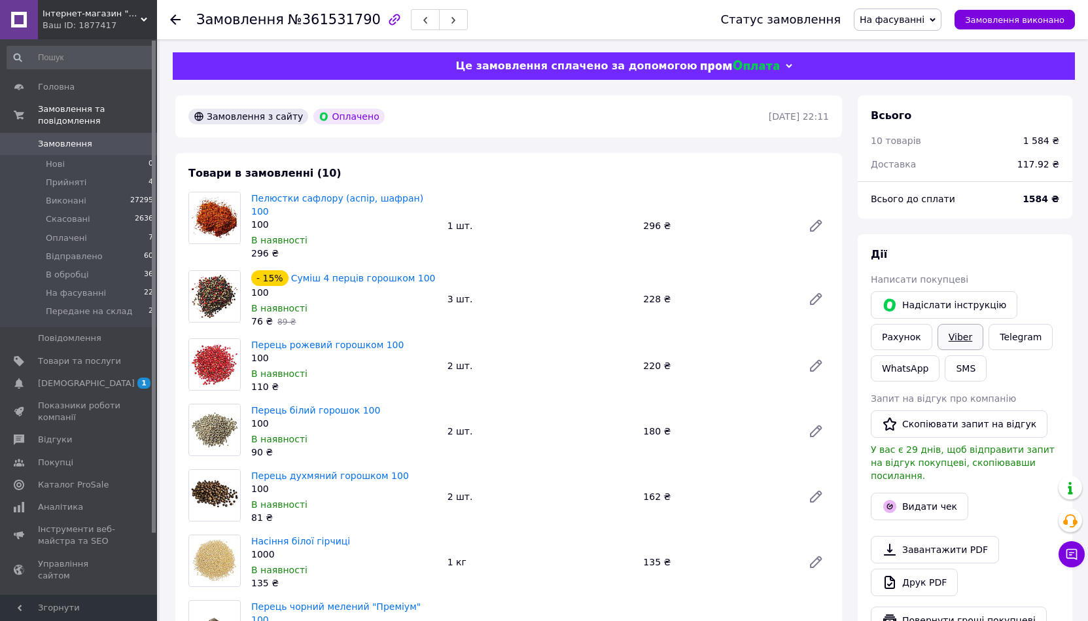
click at [950, 337] on link "Viber" at bounding box center [961, 337] width 46 height 26
click at [1040, 243] on div "Дії Написати покупцеві   Надіслати інструкцію Рахунок Viber Telegram WhatsApp S…" at bounding box center [965, 440] width 215 height 413
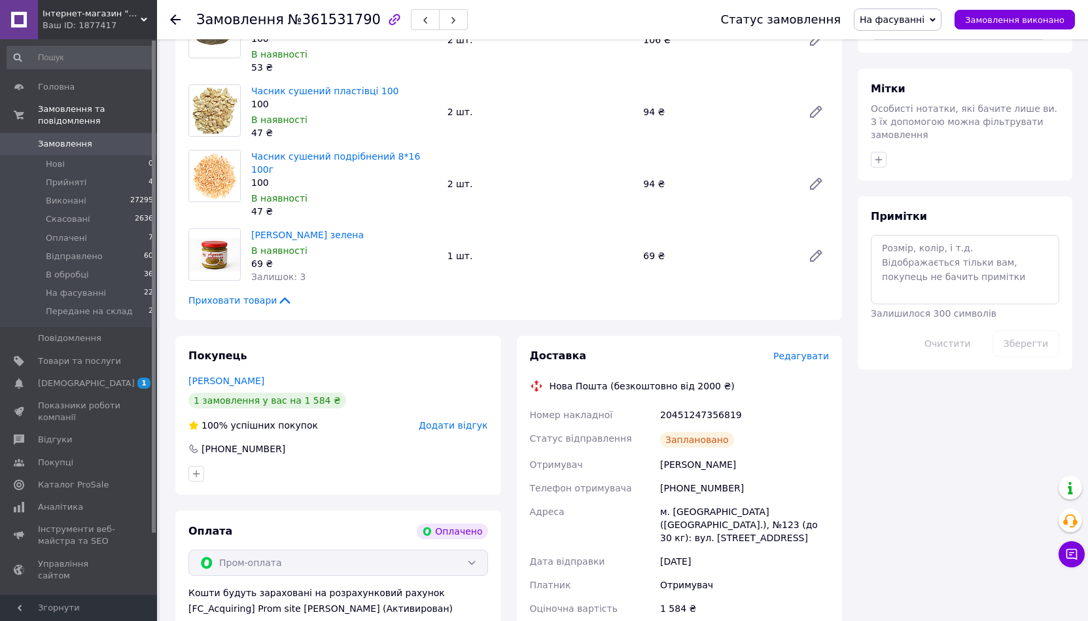
scroll to position [720, 0]
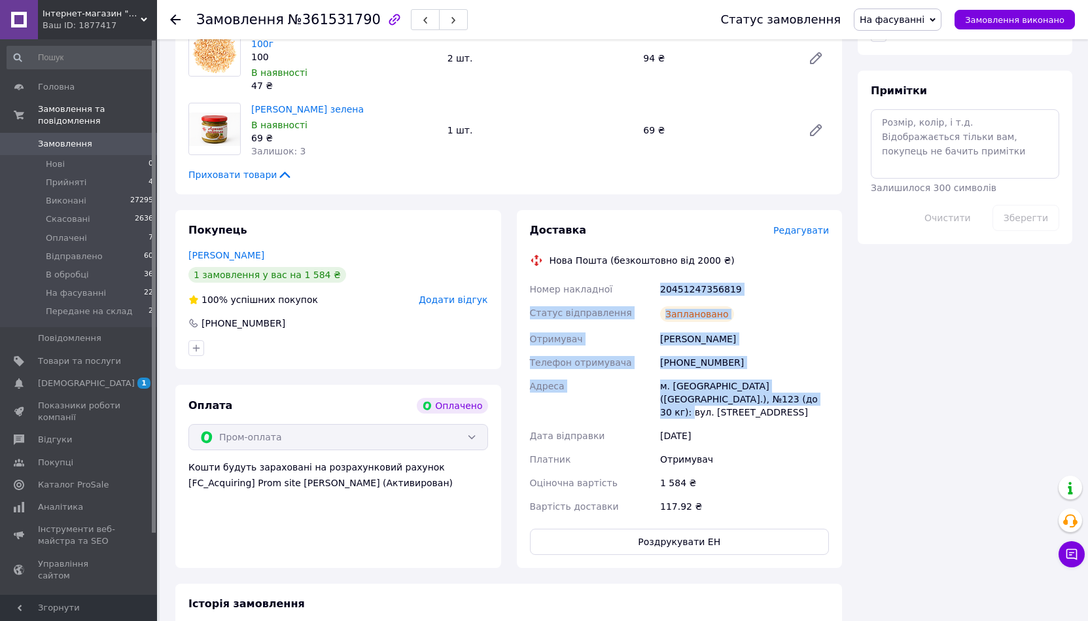
drag, startPoint x: 742, startPoint y: 358, endPoint x: 643, endPoint y: 249, distance: 146.9
click at [643, 277] on div "Номер накладної 20451247356819 Статус відправлення Заплановано Отримувач Севаст…" at bounding box center [679, 397] width 305 height 241
copy div "Номер накладної 20451247356819 Статус відправлення Заплановано Отримувач Севаст…"
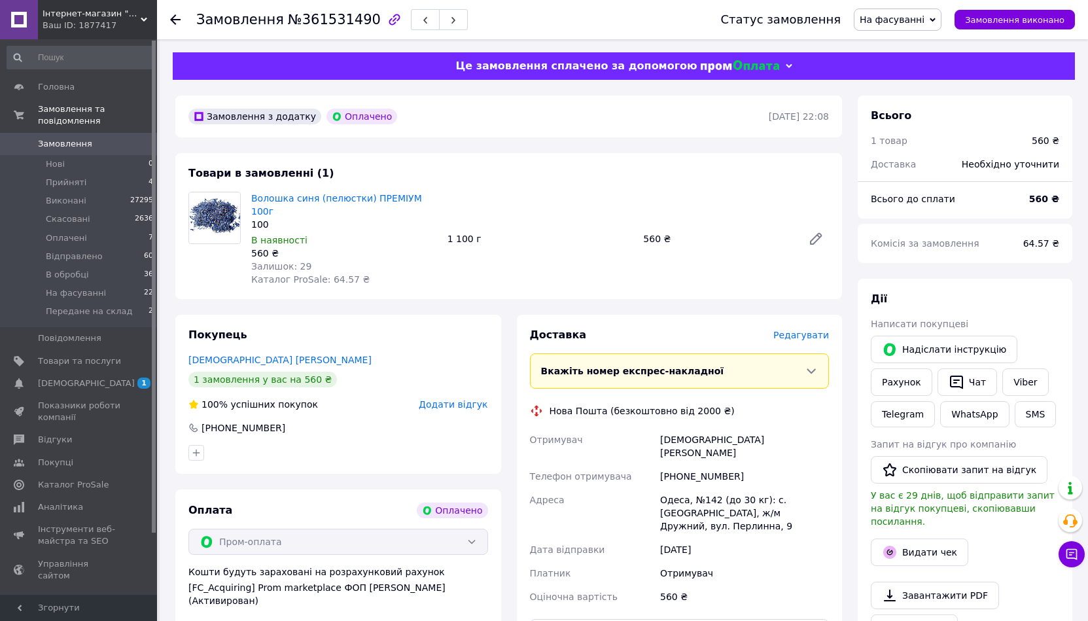
click at [810, 330] on span "Редагувати" at bounding box center [802, 335] width 56 height 10
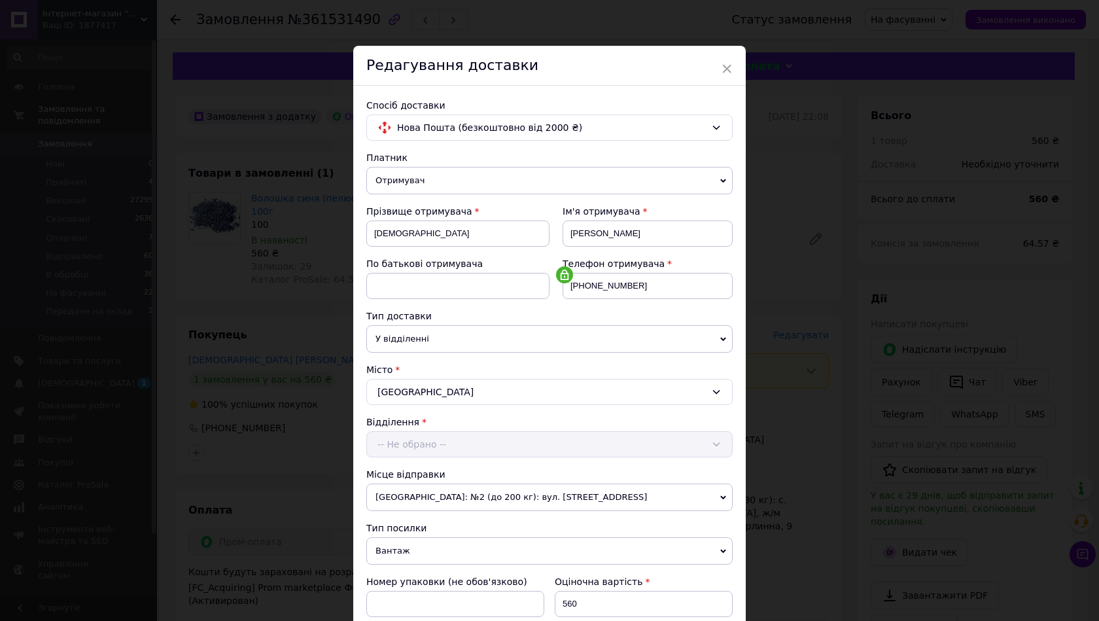
scroll to position [248, 0]
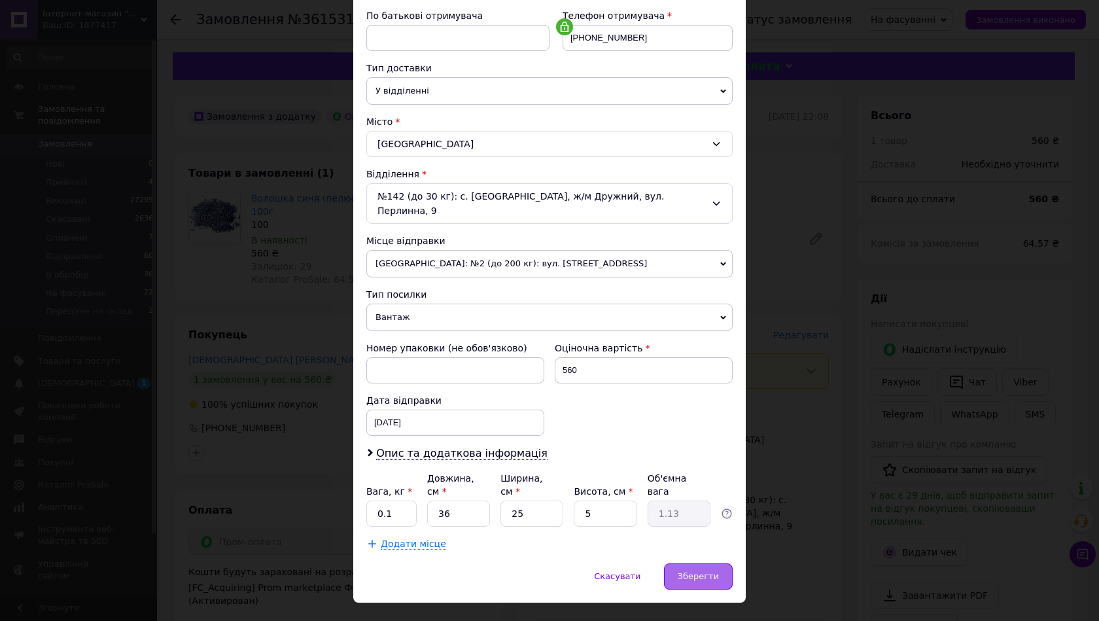
click at [701, 563] on div "Зберегти" at bounding box center [698, 576] width 69 height 26
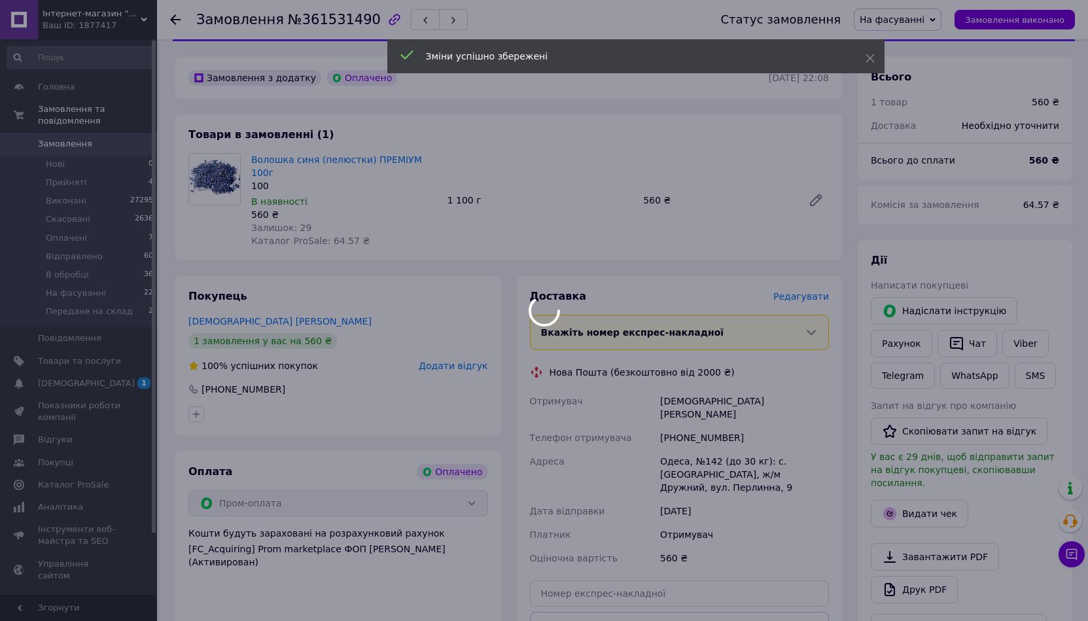
scroll to position [131, 0]
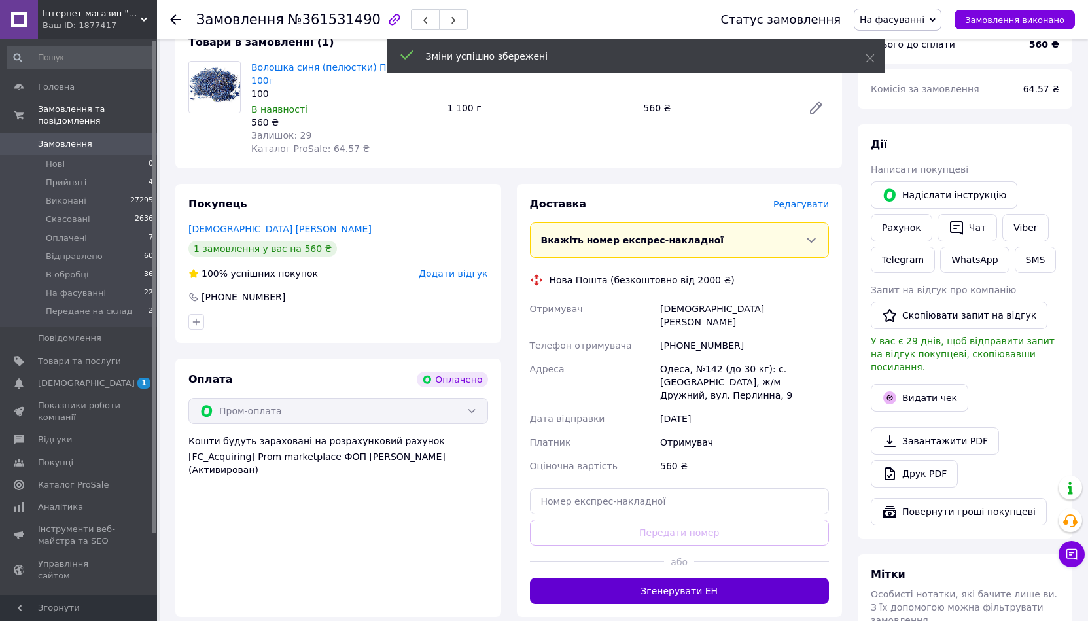
click at [562, 578] on button "Згенерувати ЕН" at bounding box center [680, 591] width 300 height 26
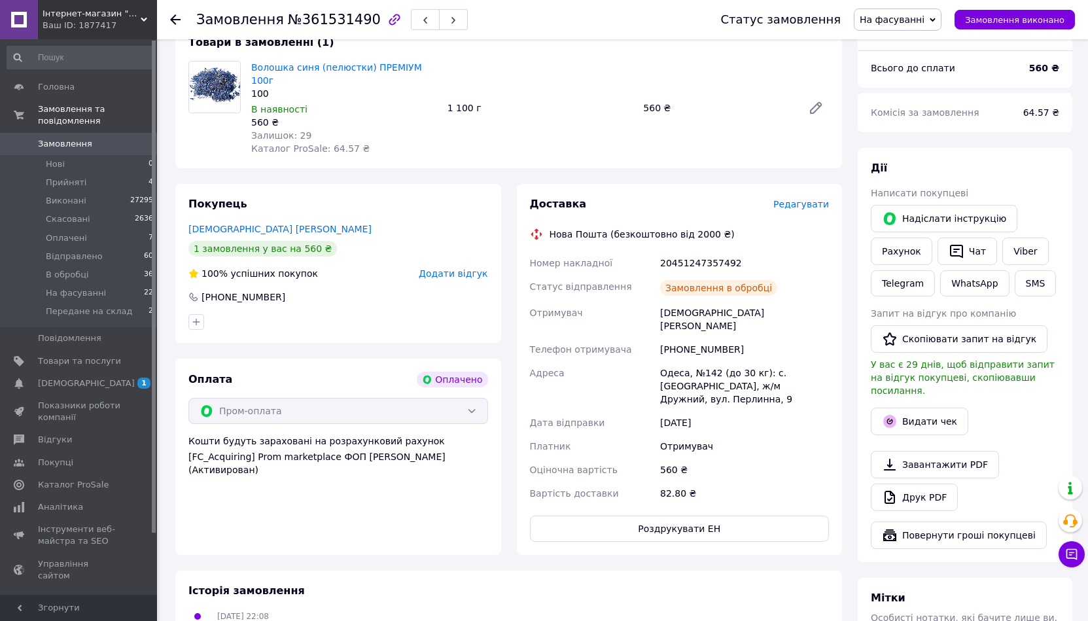
click at [1070, 295] on body "Інтернет-магазин "Пряний світ" Ваш ID: 1877417 Сайт Інтернет-магазин "Пряний св…" at bounding box center [544, 387] width 1088 height 1037
click at [1024, 247] on link "Viber" at bounding box center [1026, 251] width 46 height 27
drag, startPoint x: 1069, startPoint y: 205, endPoint x: 969, endPoint y: 261, distance: 114.3
click at [1069, 205] on div "Дії Написати покупцеві   [PERSON_NAME] інструкцію Рахунок   Чат Viber Telegram …" at bounding box center [965, 355] width 215 height 414
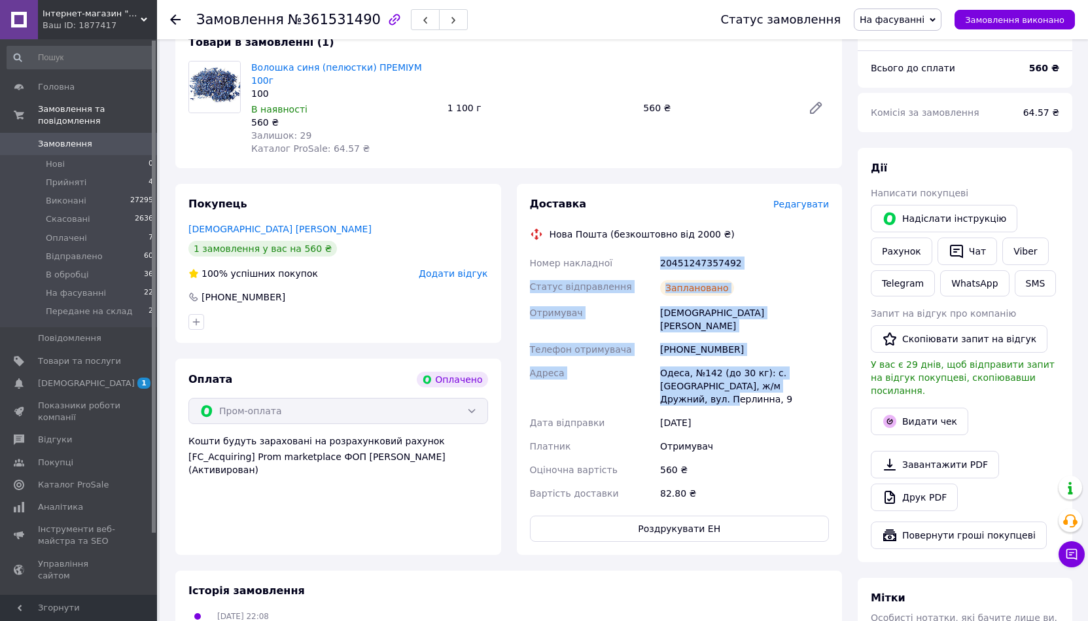
drag, startPoint x: 779, startPoint y: 357, endPoint x: 662, endPoint y: 246, distance: 161.6
click at [662, 251] on div "Номер накладної 20451247357492 Статус відправлення Заплановано Отримувач Богосл…" at bounding box center [679, 378] width 305 height 254
copy div "20451247357492 Статус відправлення Заплановано Отримувач Богословова [PERSON_NA…"
click at [1033, 253] on link "Viber" at bounding box center [1026, 251] width 46 height 27
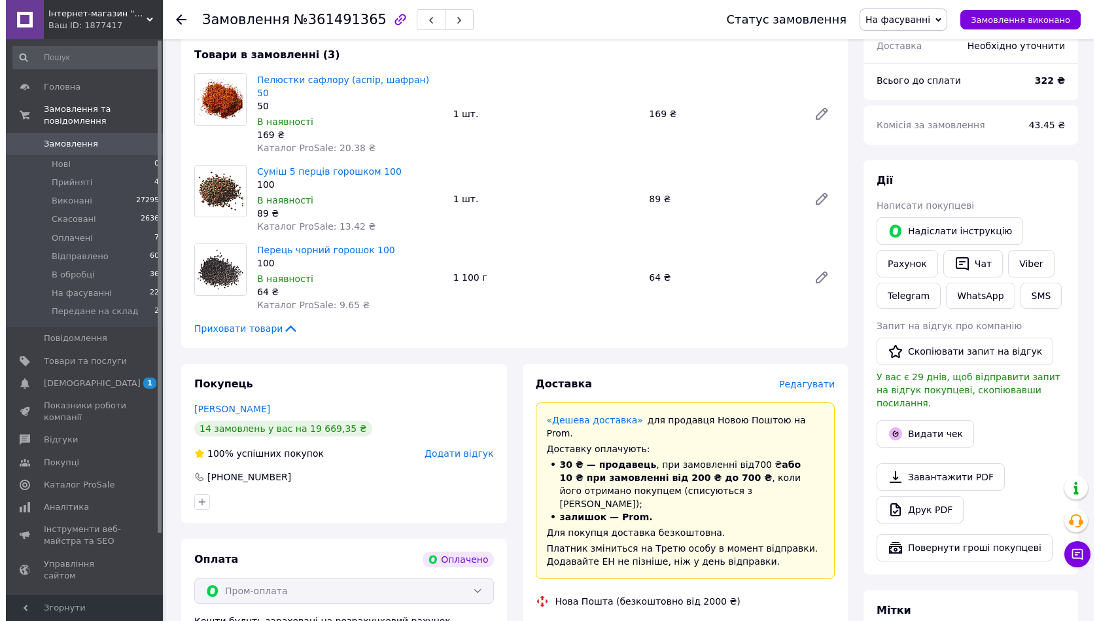
scroll to position [131, 0]
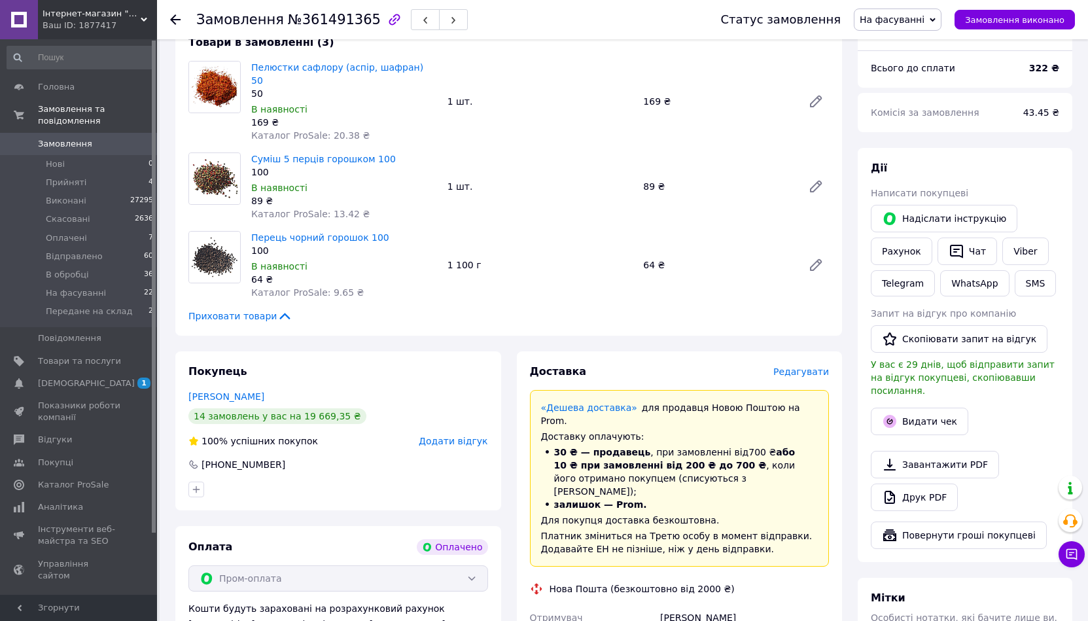
click at [821, 366] on span "Редагувати" at bounding box center [802, 371] width 56 height 10
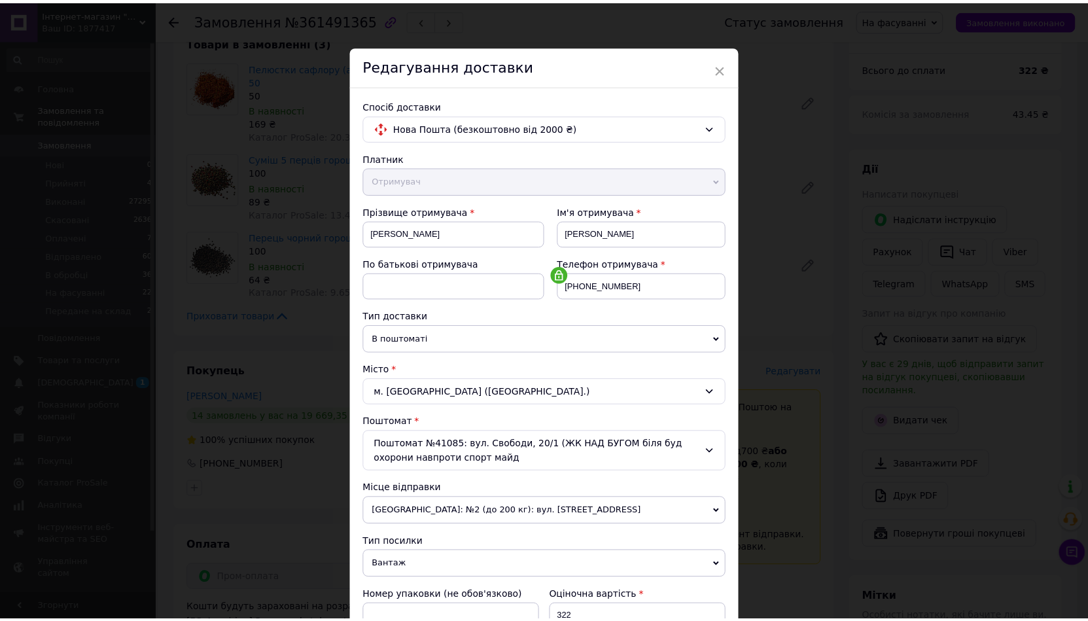
scroll to position [248, 0]
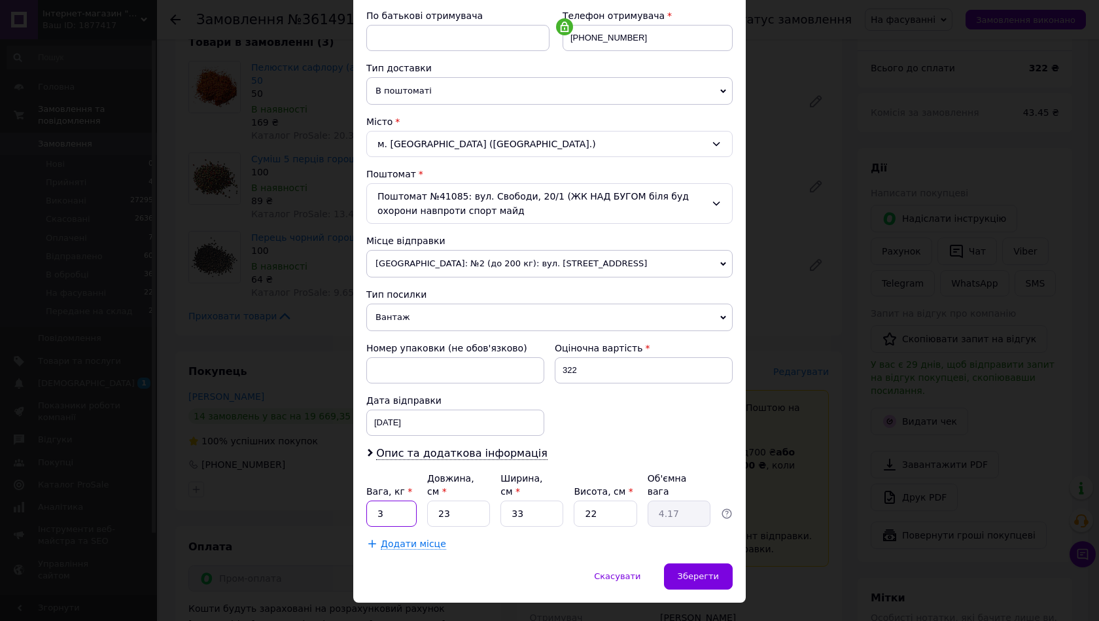
click at [409, 501] on input "3" at bounding box center [391, 514] width 50 height 26
type input "0.3"
click at [437, 502] on input "23" at bounding box center [458, 514] width 63 height 26
drag, startPoint x: 437, startPoint y: 502, endPoint x: 446, endPoint y: 501, distance: 9.3
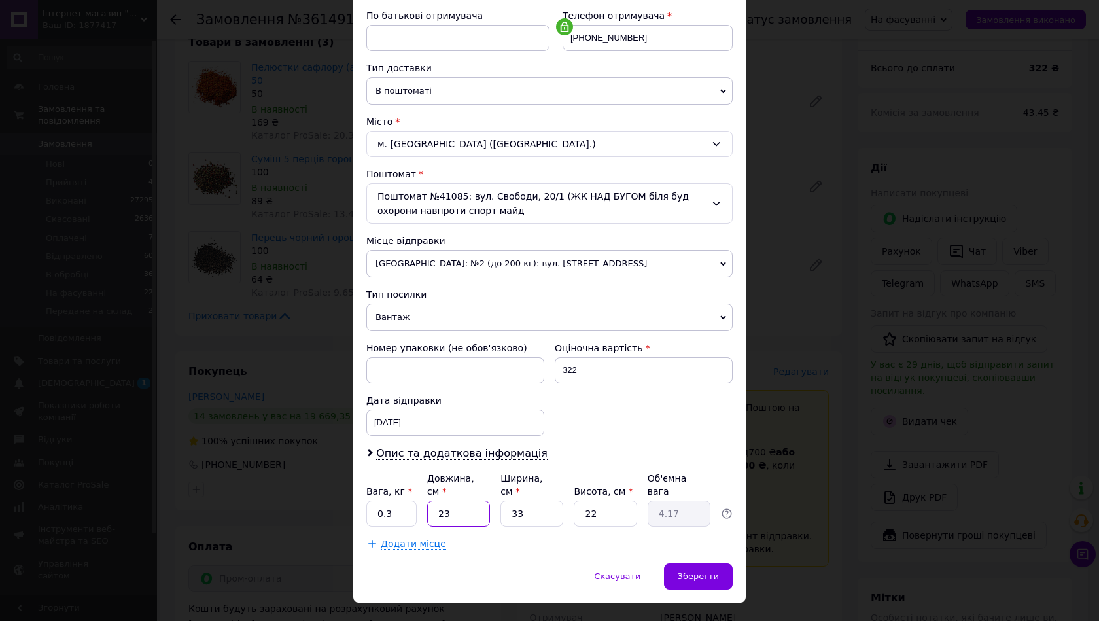
click at [444, 501] on input "23" at bounding box center [458, 514] width 63 height 26
click at [452, 501] on input "23" at bounding box center [458, 514] width 63 height 26
drag, startPoint x: 450, startPoint y: 499, endPoint x: 435, endPoint y: 498, distance: 15.1
click at [435, 501] on input "23" at bounding box center [458, 514] width 63 height 26
type input "2"
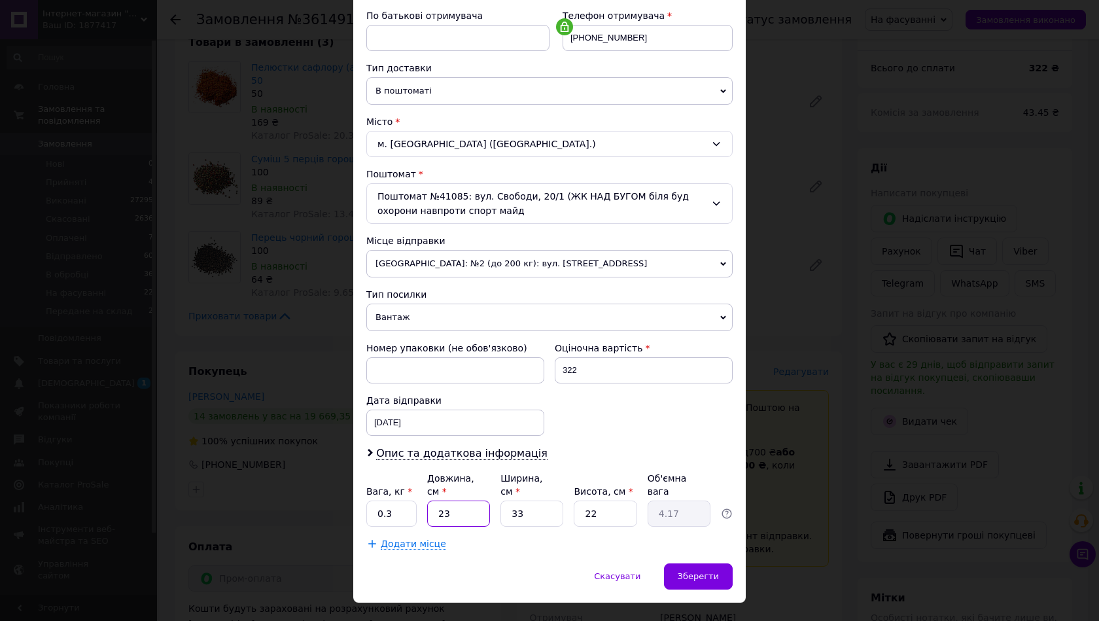
type input "0.36"
type input "21"
type input "3.81"
type input "21"
drag, startPoint x: 575, startPoint y: 508, endPoint x: 512, endPoint y: 501, distance: 63.2
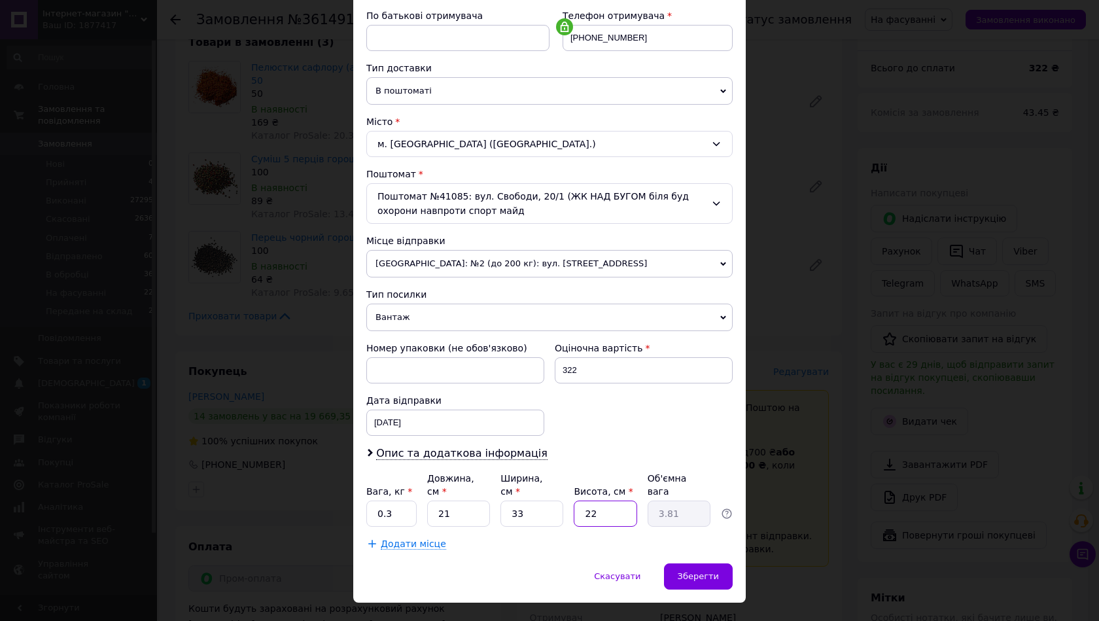
click at [514, 504] on div "Вага, кг * 0.3 Довжина, см * 21 Ширина, см * 33 Висота, см * 22 Об'ємна вага 3.…" at bounding box center [549, 499] width 366 height 55
click at [512, 501] on input "33" at bounding box center [532, 514] width 63 height 26
drag, startPoint x: 512, startPoint y: 501, endPoint x: 552, endPoint y: 498, distance: 40.1
click at [525, 501] on input "33" at bounding box center [532, 514] width 63 height 26
type input "1"
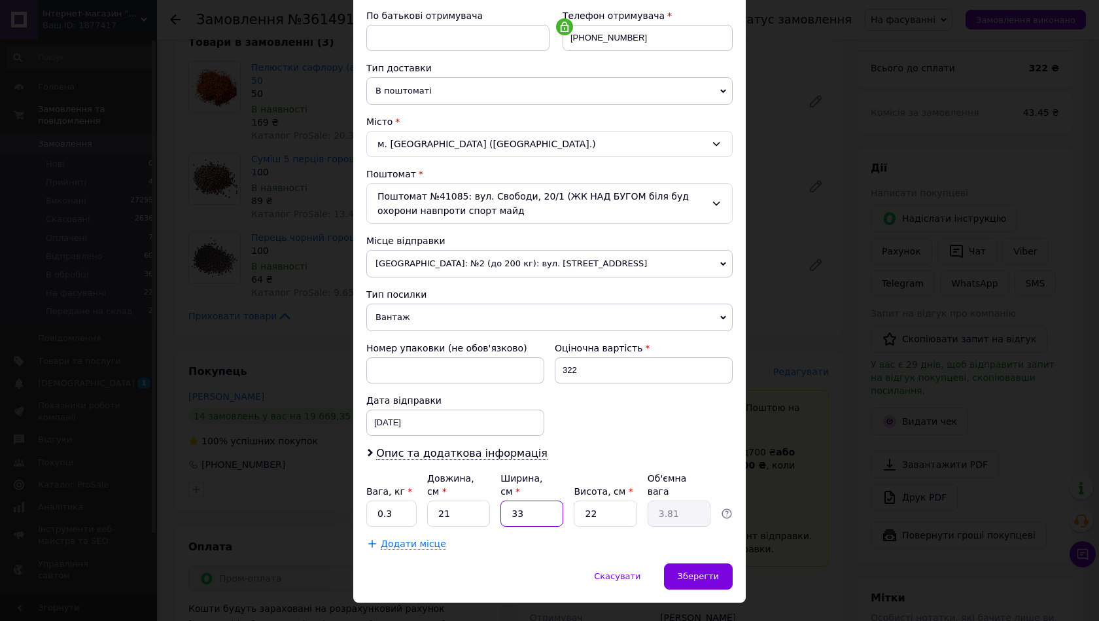
type input "0.12"
type input "17"
type input "1.96"
type input "17"
drag, startPoint x: 585, startPoint y: 499, endPoint x: 607, endPoint y: 502, distance: 22.5
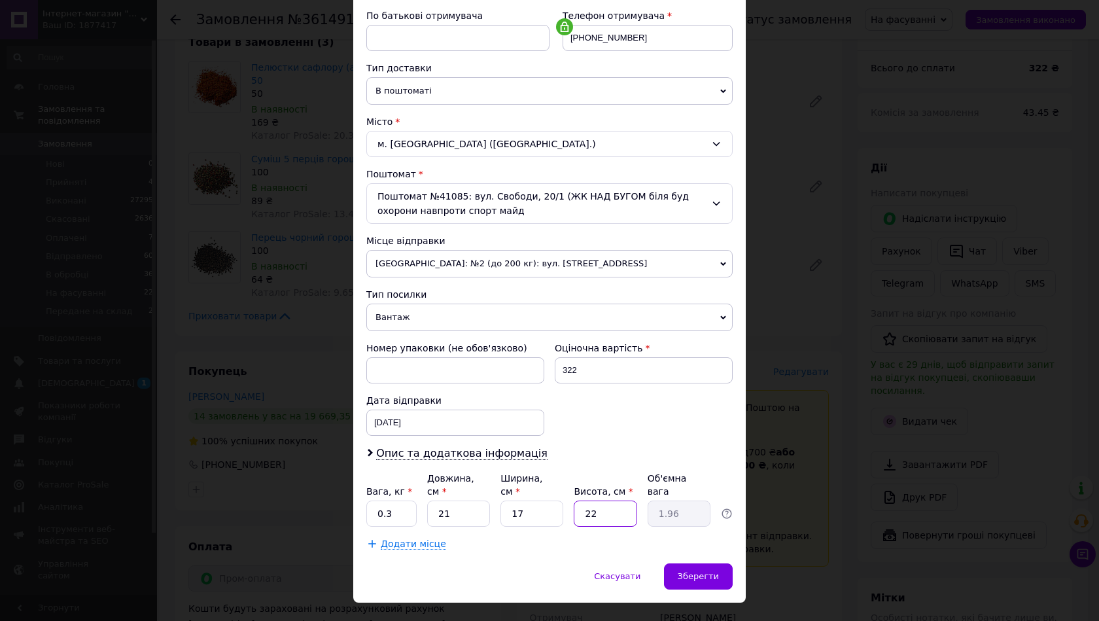
click at [607, 502] on input "22" at bounding box center [605, 514] width 63 height 26
type input "1"
type input "0.1"
type input "13"
type input "1.16"
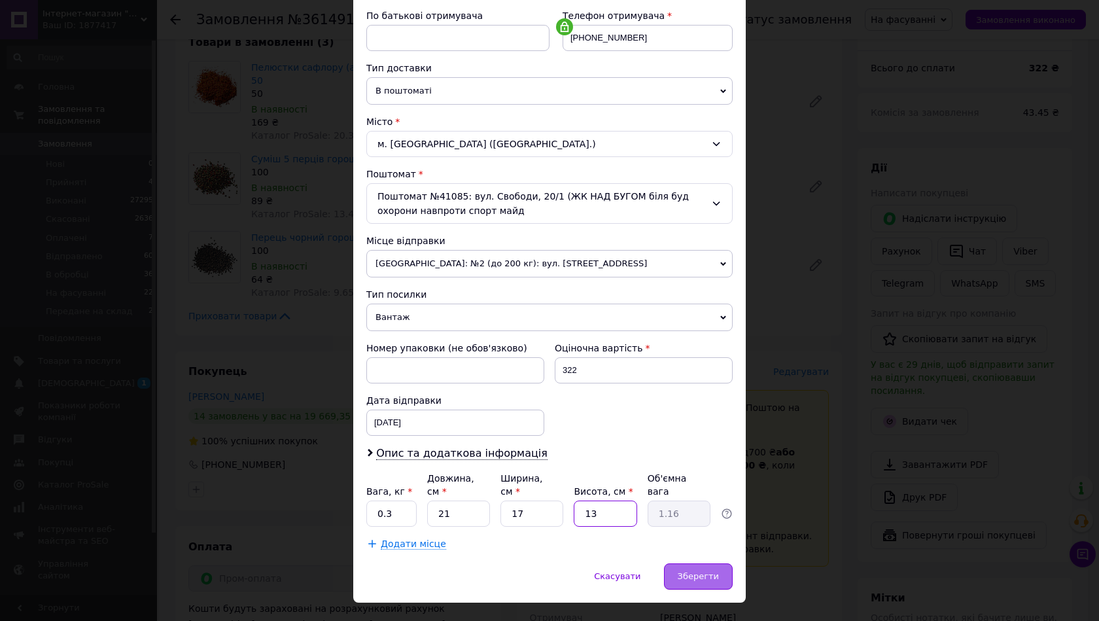
type input "13"
click at [694, 563] on div "Зберегти" at bounding box center [698, 576] width 69 height 26
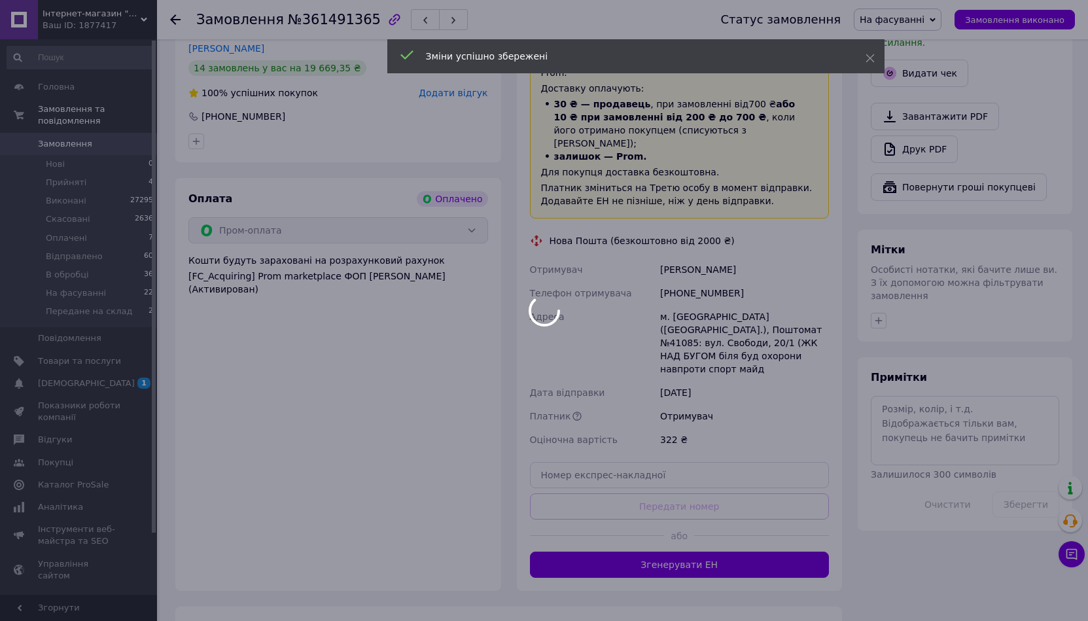
scroll to position [589, 0]
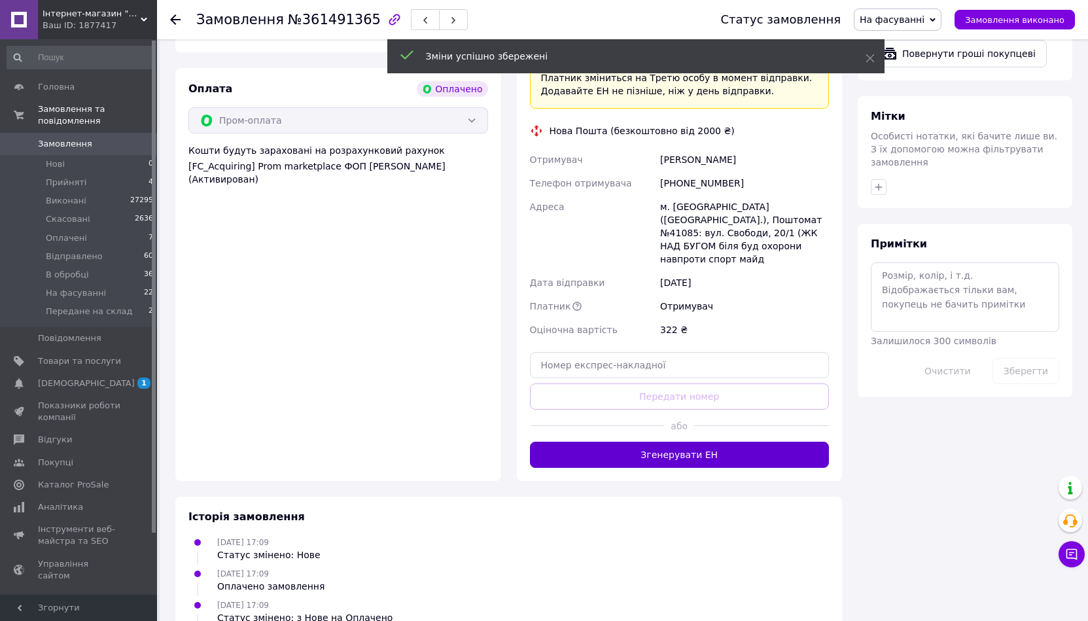
click at [596, 442] on button "Згенерувати ЕН" at bounding box center [680, 455] width 300 height 26
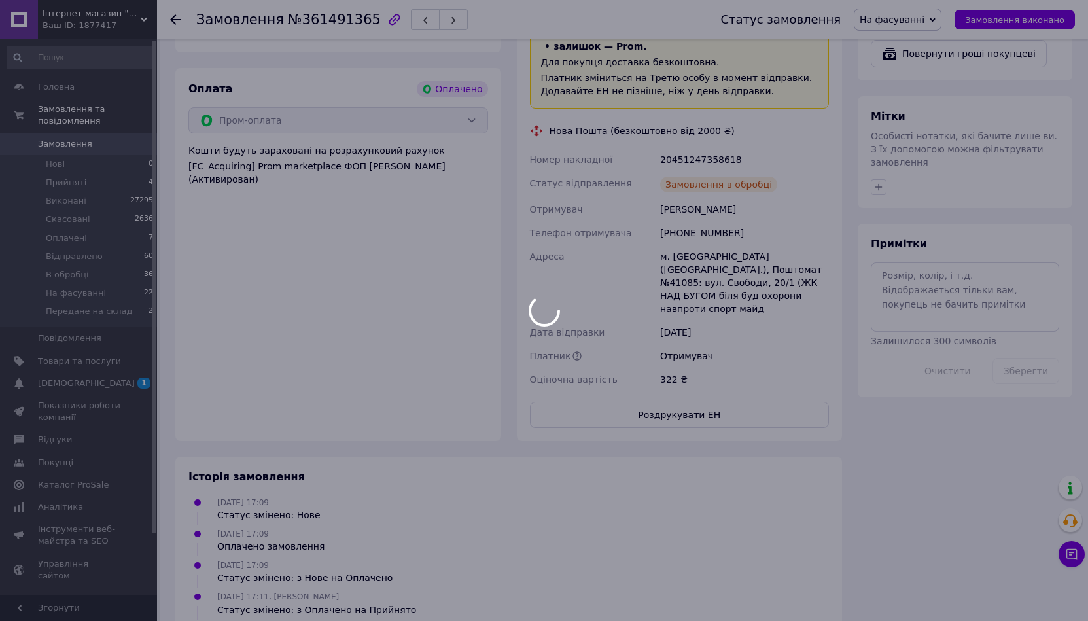
click at [1073, 241] on div at bounding box center [544, 310] width 1088 height 621
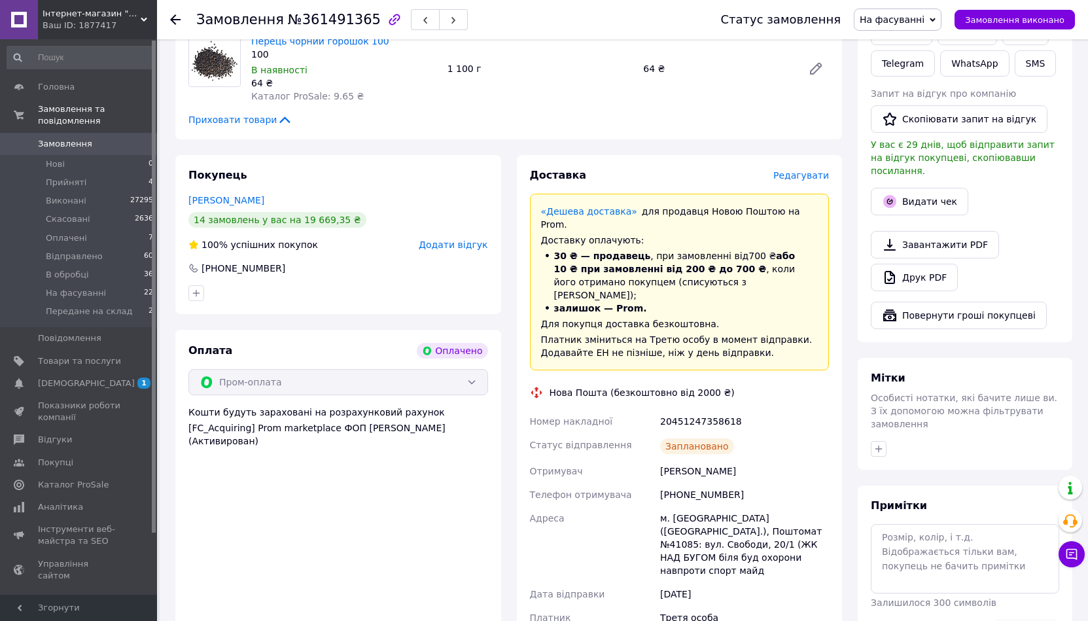
scroll to position [262, 0]
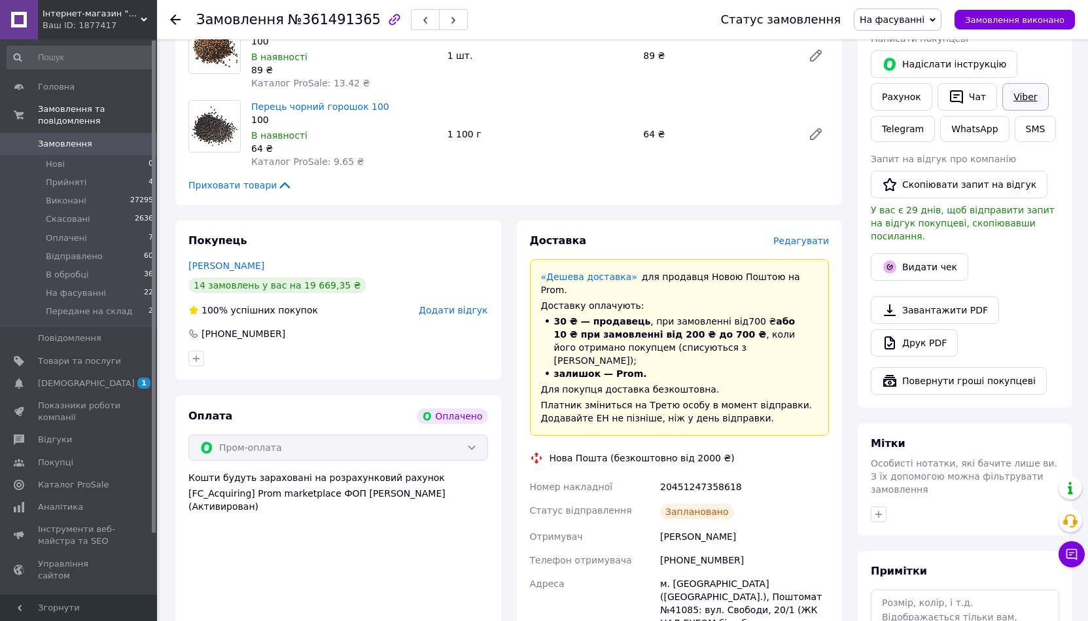
click at [1035, 96] on link "Viber" at bounding box center [1026, 96] width 46 height 27
click at [1037, 153] on div "Запит на відгук про компанію" at bounding box center [965, 158] width 188 height 13
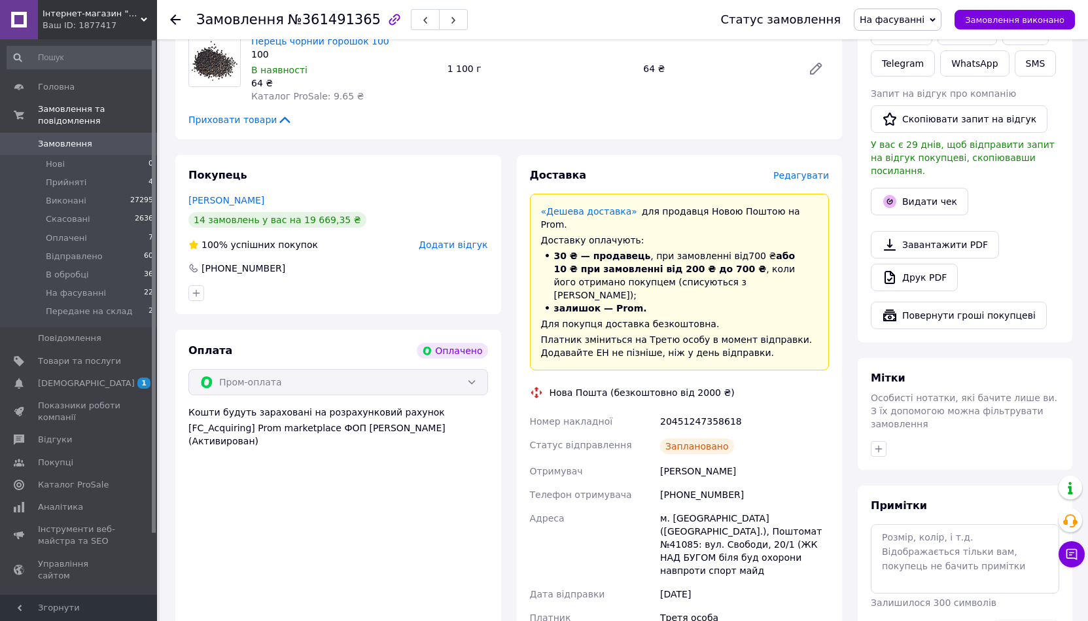
drag, startPoint x: 764, startPoint y: 530, endPoint x: 658, endPoint y: 380, distance: 183.7
click at [658, 410] on div "Номер накладної 20451247358618 Статус відправлення Заплановано Отримувач Ковале…" at bounding box center [679, 531] width 305 height 243
click at [662, 410] on div "20451247358618" at bounding box center [745, 422] width 174 height 24
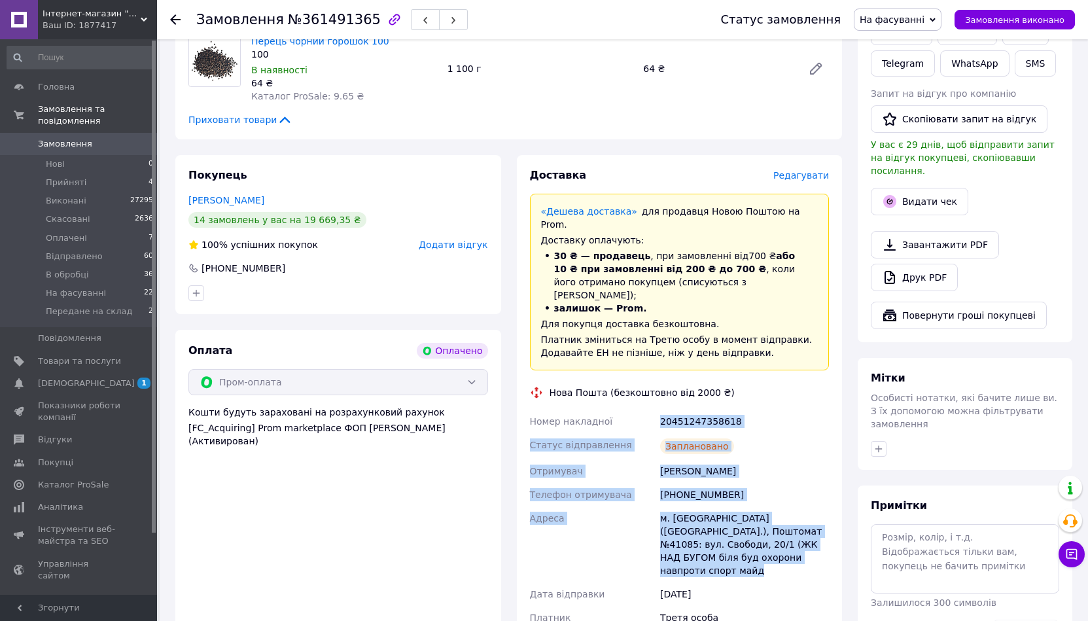
drag, startPoint x: 662, startPoint y: 378, endPoint x: 750, endPoint y: 503, distance: 152.2
click at [743, 492] on div "Номер накладної 20451247358618 Статус відправлення Заплановано Отримувач Ковале…" at bounding box center [679, 531] width 305 height 243
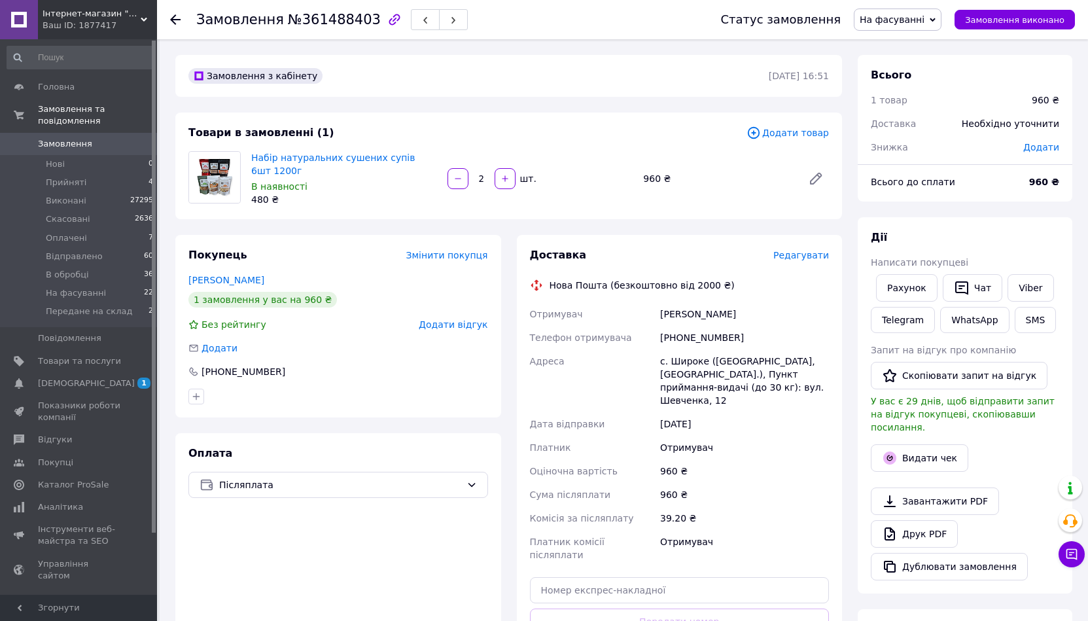
click at [818, 257] on span "Редагувати" at bounding box center [802, 255] width 56 height 10
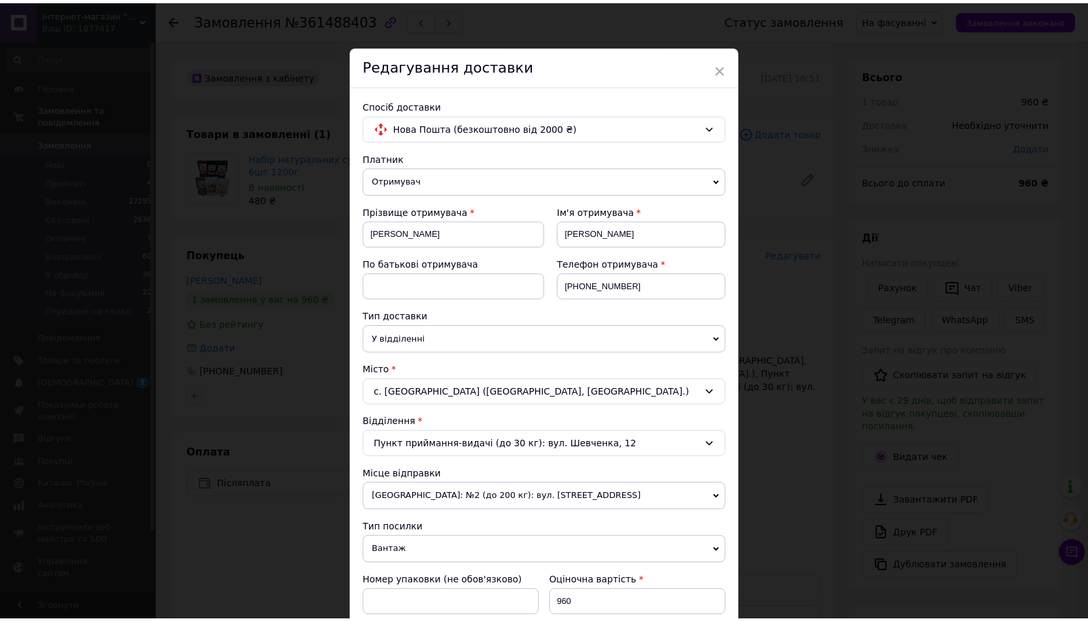
scroll to position [327, 0]
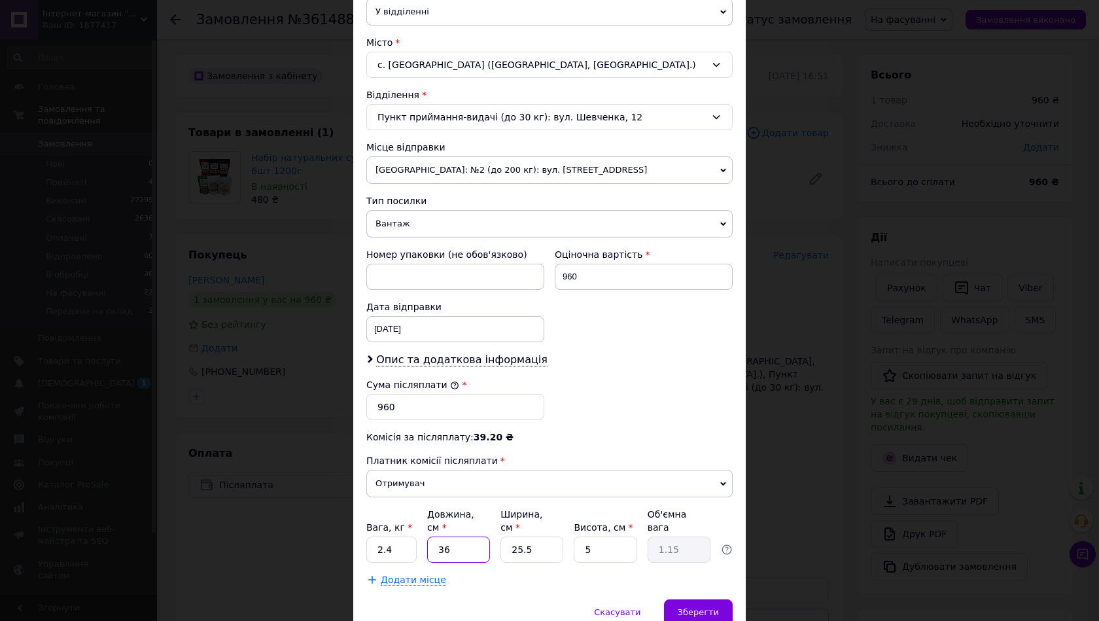
drag, startPoint x: 466, startPoint y: 532, endPoint x: 420, endPoint y: 532, distance: 45.8
click at [420, 532] on div "Вага, кг * 2.4 Довжина, см * 36 Ширина, см * 25.5 Висота, см * 5 Об'ємна вага 1…" at bounding box center [549, 535] width 366 height 55
type input "3"
type input "0.1"
type input "35"
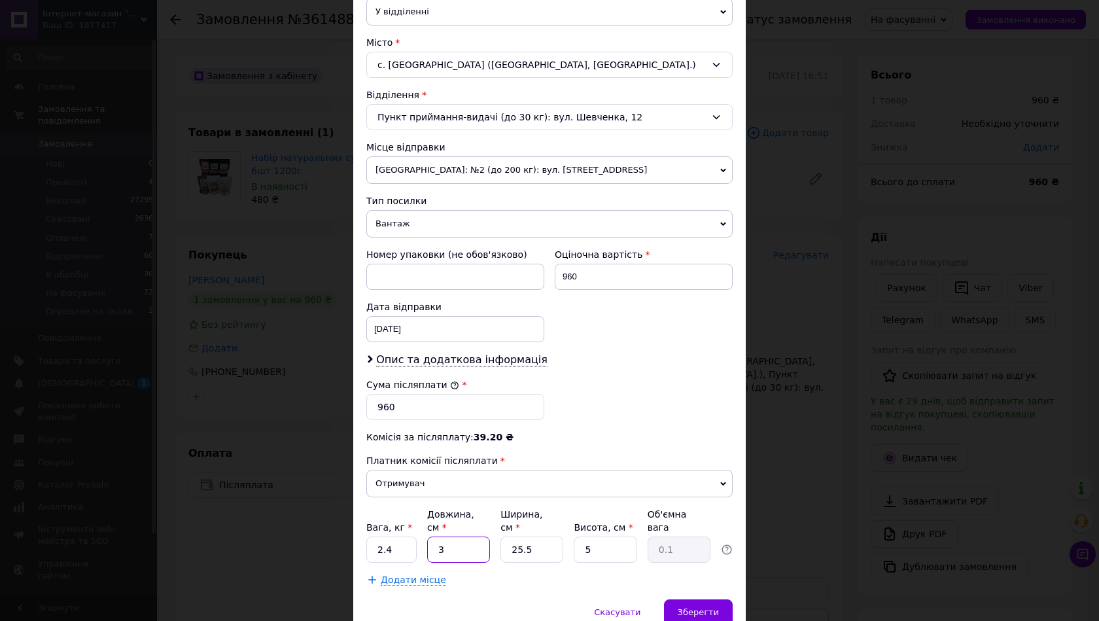
type input "1.12"
type input "35"
drag, startPoint x: 527, startPoint y: 531, endPoint x: 493, endPoint y: 533, distance: 34.1
click at [493, 533] on div "Вага, кг * 2.4 Довжина, см * 35 Ширина, см * 25.5 Висота, см * 5 Об'ємна вага 1…" at bounding box center [549, 535] width 366 height 55
type input "2"
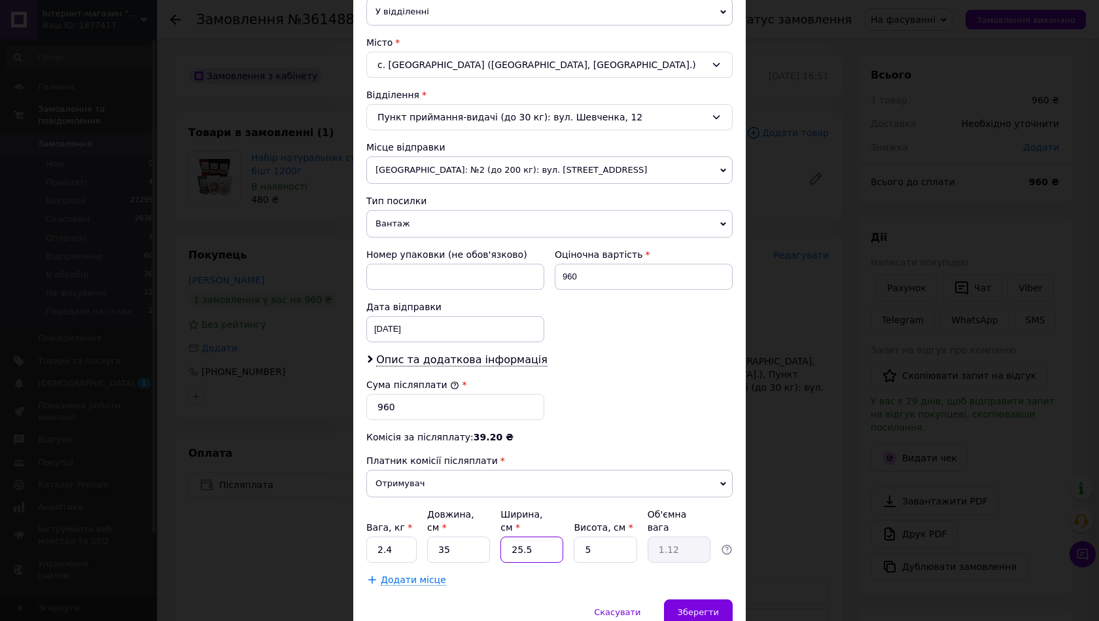
type input "0.1"
type input "22"
type input "0.96"
type input "22"
drag, startPoint x: 609, startPoint y: 548, endPoint x: 578, endPoint y: 537, distance: 33.3
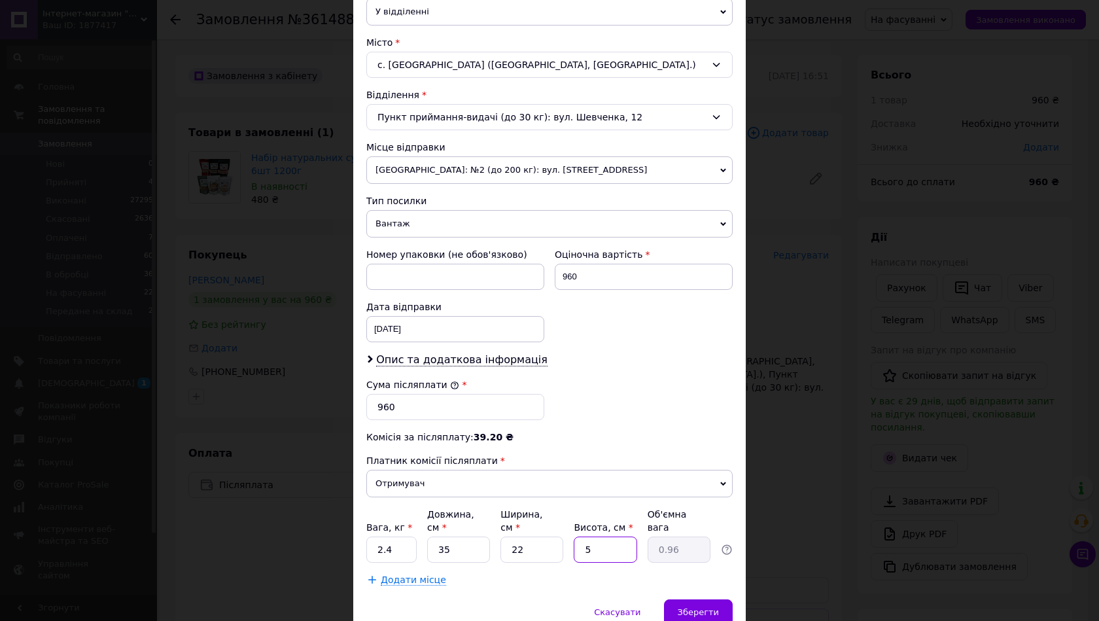
click at [578, 538] on input "5" at bounding box center [605, 550] width 63 height 26
type input "1"
type input "0.19"
type input "12"
type input "2.31"
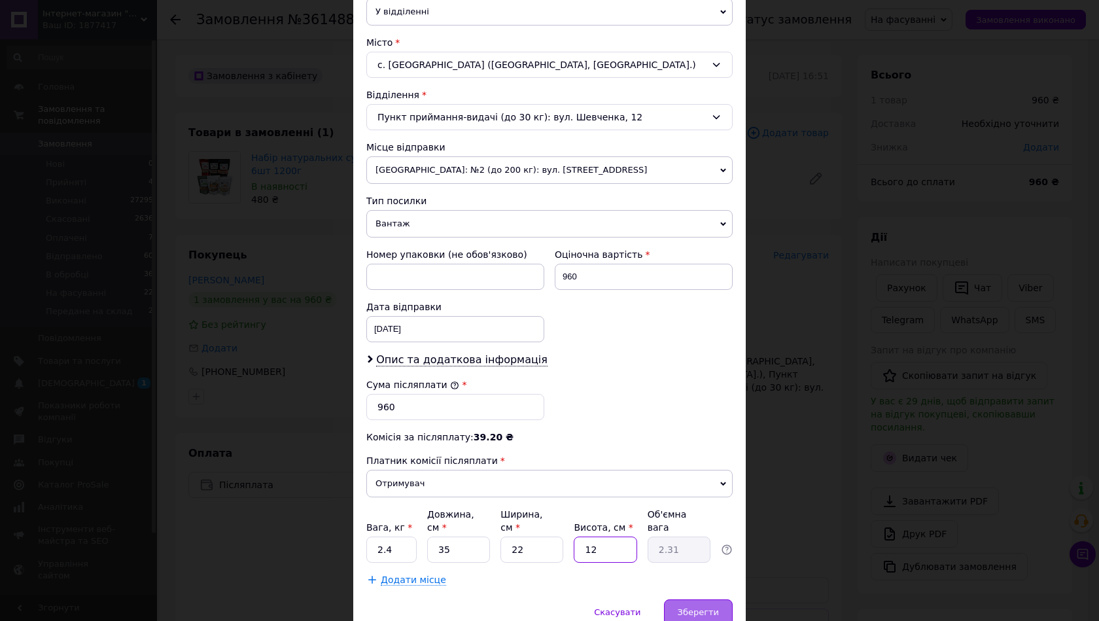
type input "12"
click at [680, 599] on div "Зберегти" at bounding box center [698, 612] width 69 height 26
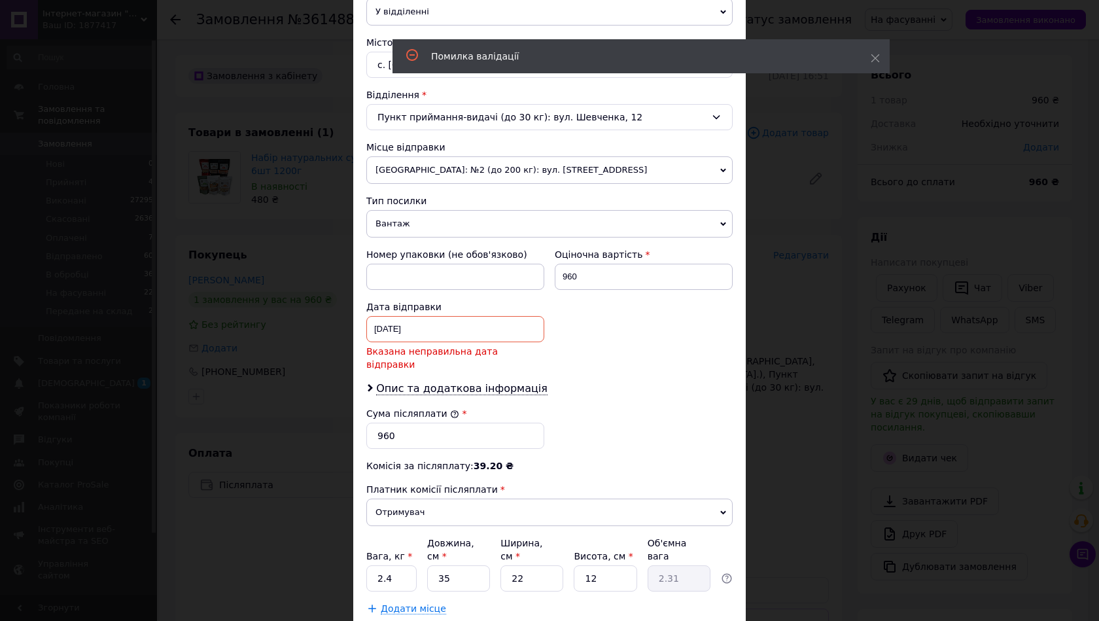
click at [470, 327] on div "11.09.2025 < 2025 > < Сентябрь > Пн Вт Ср Чт Пт Сб Вс 1 2 3 4 5 6 7 8 9 10 11 1…" at bounding box center [455, 329] width 178 height 26
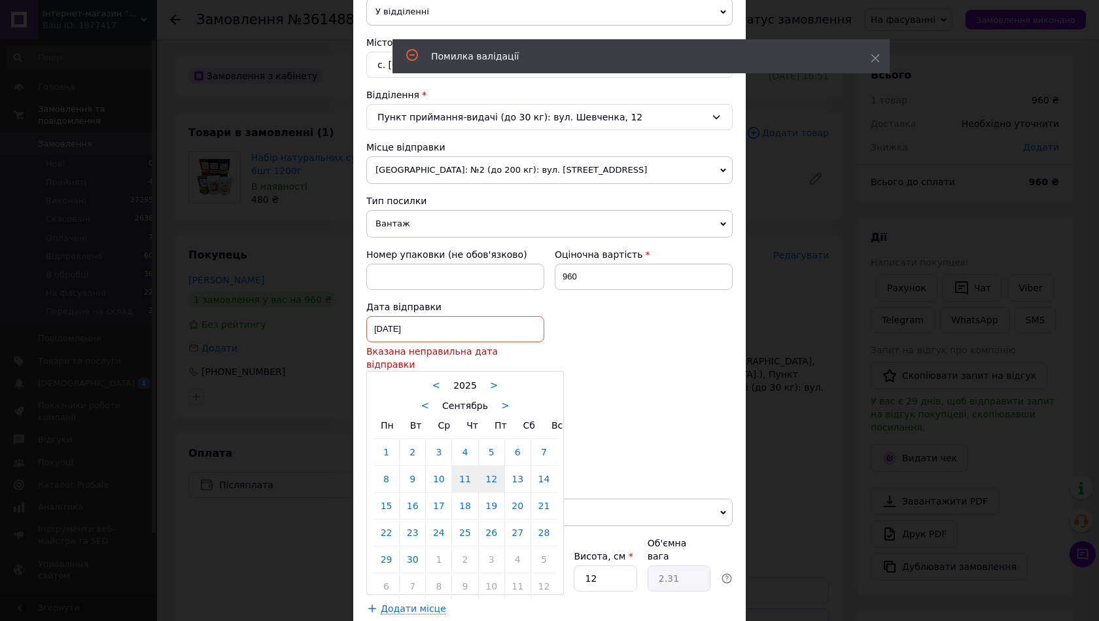
click at [497, 469] on link "12" at bounding box center [492, 479] width 26 height 26
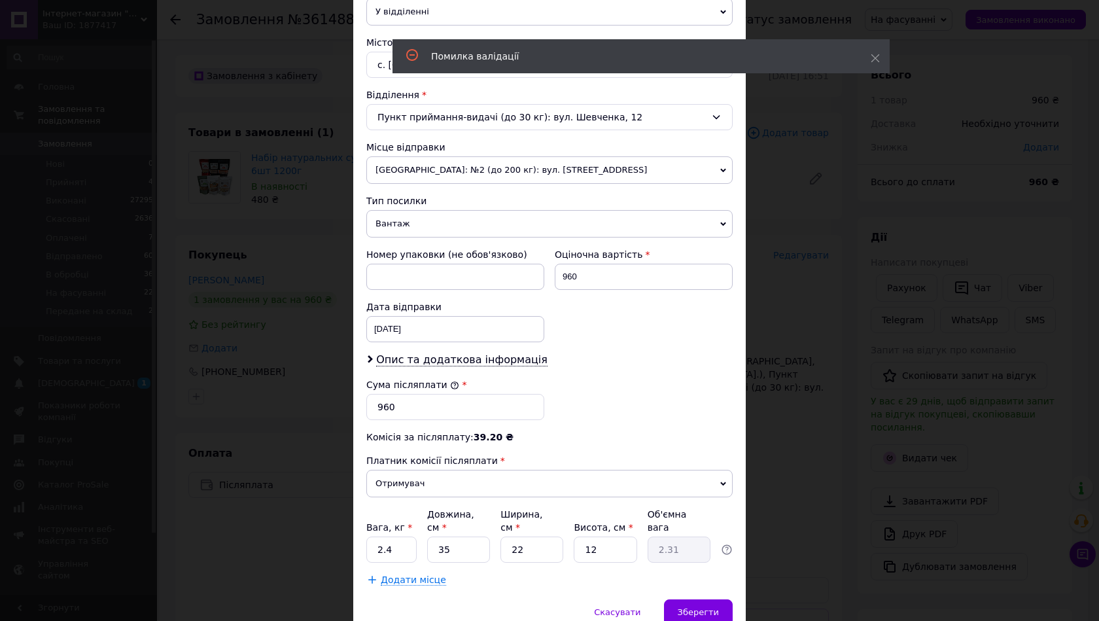
type input "12.09.2025"
click at [693, 607] on span "Зберегти" at bounding box center [698, 612] width 41 height 10
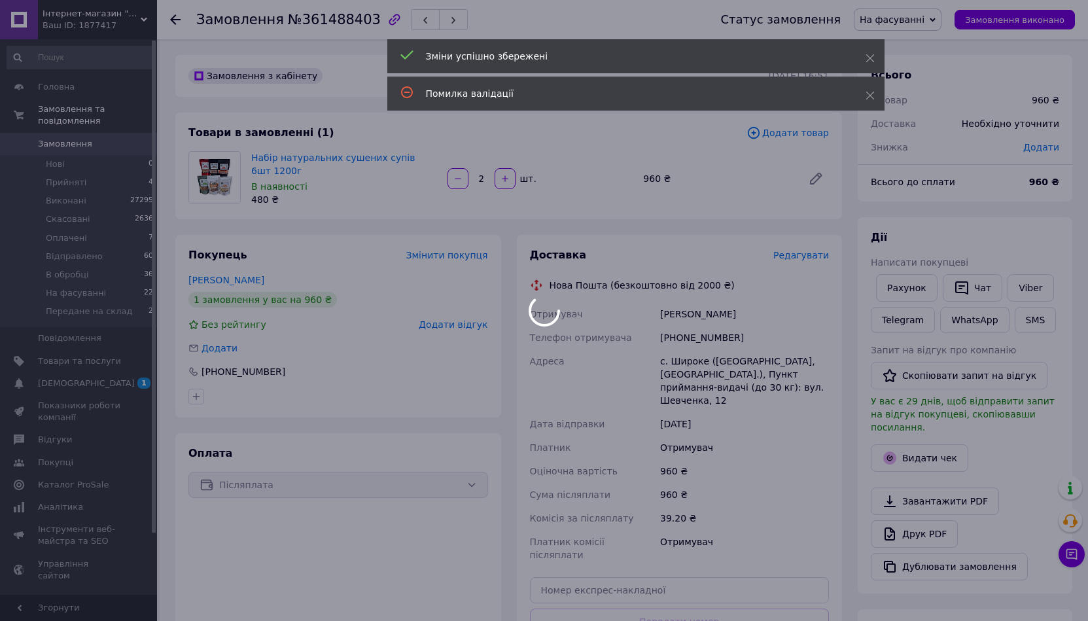
scroll to position [131, 0]
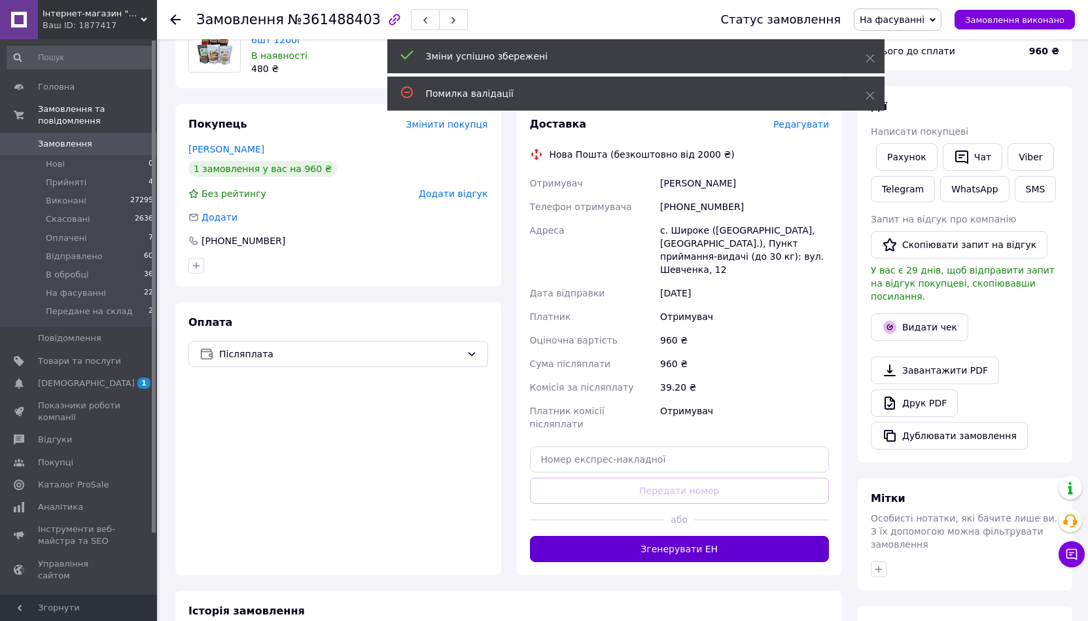
click at [569, 536] on button "Згенерувати ЕН" at bounding box center [680, 549] width 300 height 26
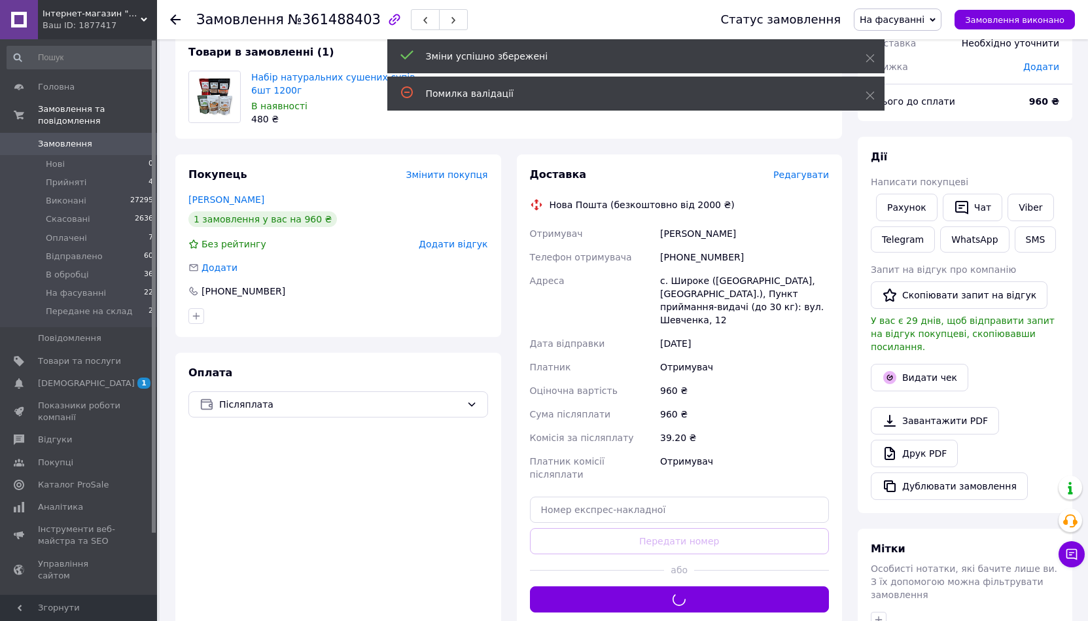
scroll to position [65, 0]
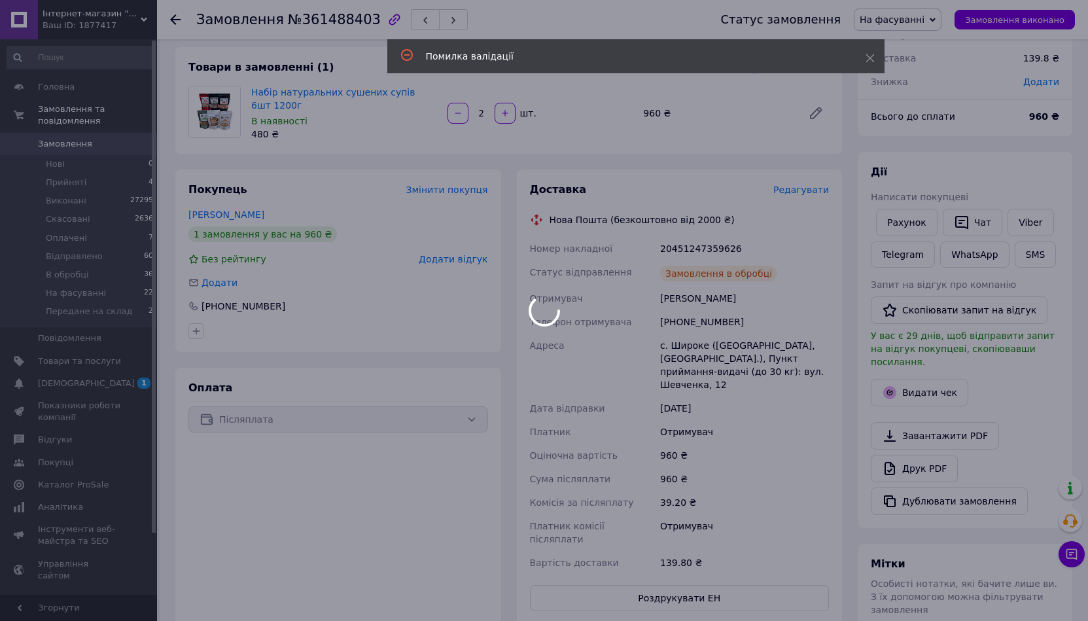
drag, startPoint x: 1049, startPoint y: 199, endPoint x: 1043, endPoint y: 213, distance: 15.0
click at [1049, 199] on div at bounding box center [544, 310] width 1088 height 621
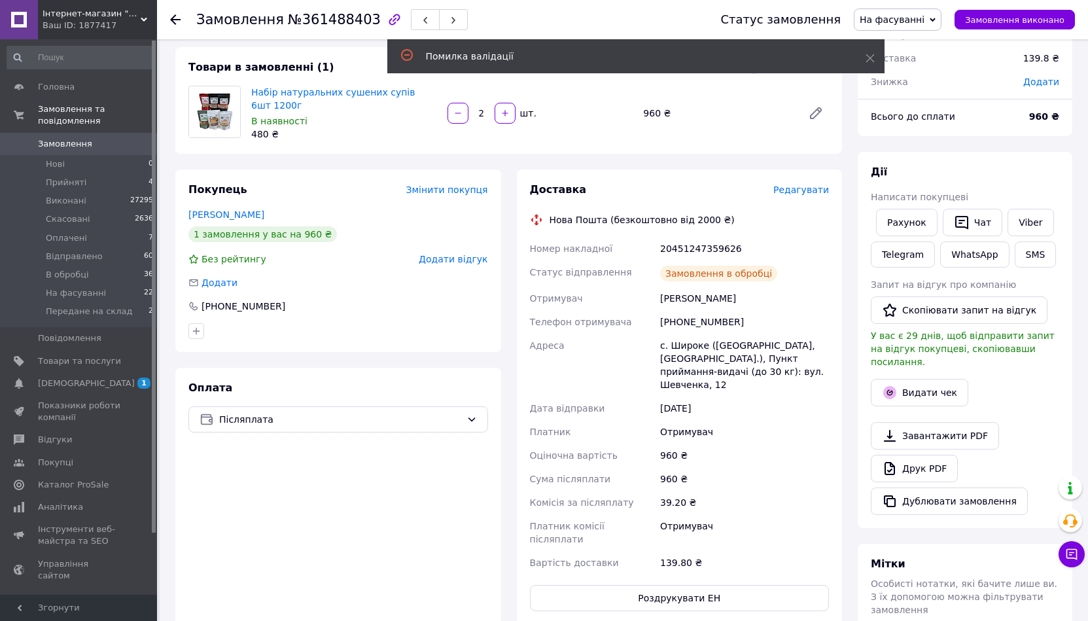
click at [1039, 221] on link "Viber" at bounding box center [1031, 222] width 46 height 27
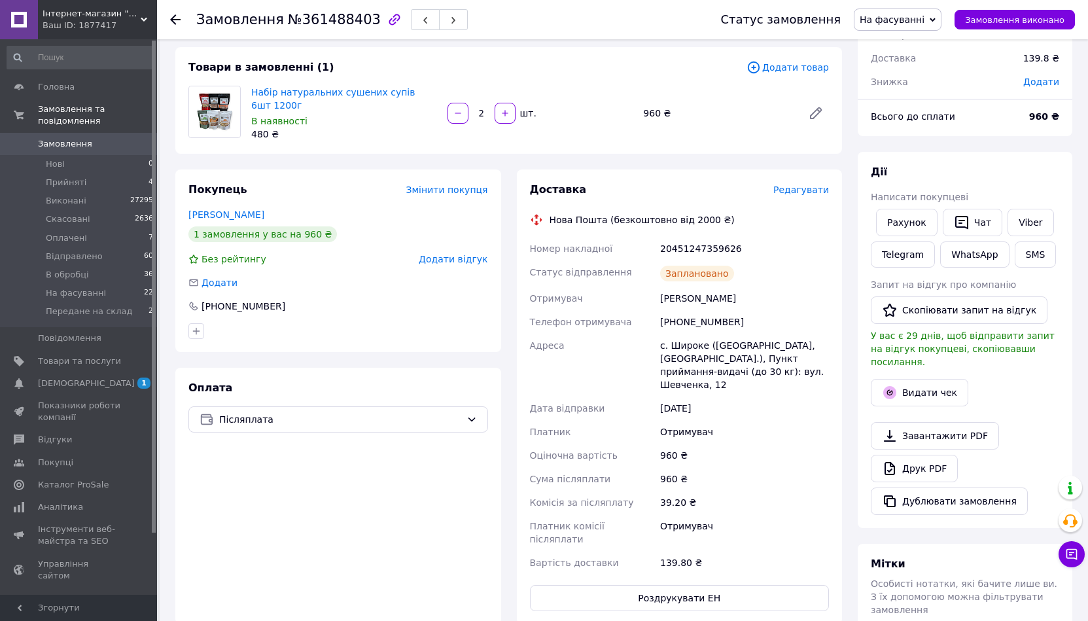
click at [1045, 181] on div "Дії Написати покупцеві Рахунок   Чат Viber Telegram WhatsApp SMS Запит на відгу…" at bounding box center [965, 340] width 188 height 350
drag, startPoint x: 810, startPoint y: 368, endPoint x: 662, endPoint y: 238, distance: 196.6
click at [662, 238] on div "Номер накладної 20451247359626 Статус відправлення Заплановано Отримувач Трофим…" at bounding box center [679, 406] width 305 height 338
copy div "20451247359626 Статус відправлення Заплановано Отримувач Трофимов Павло Телефон…"
drag, startPoint x: 245, startPoint y: 472, endPoint x: 310, endPoint y: 204, distance: 275.9
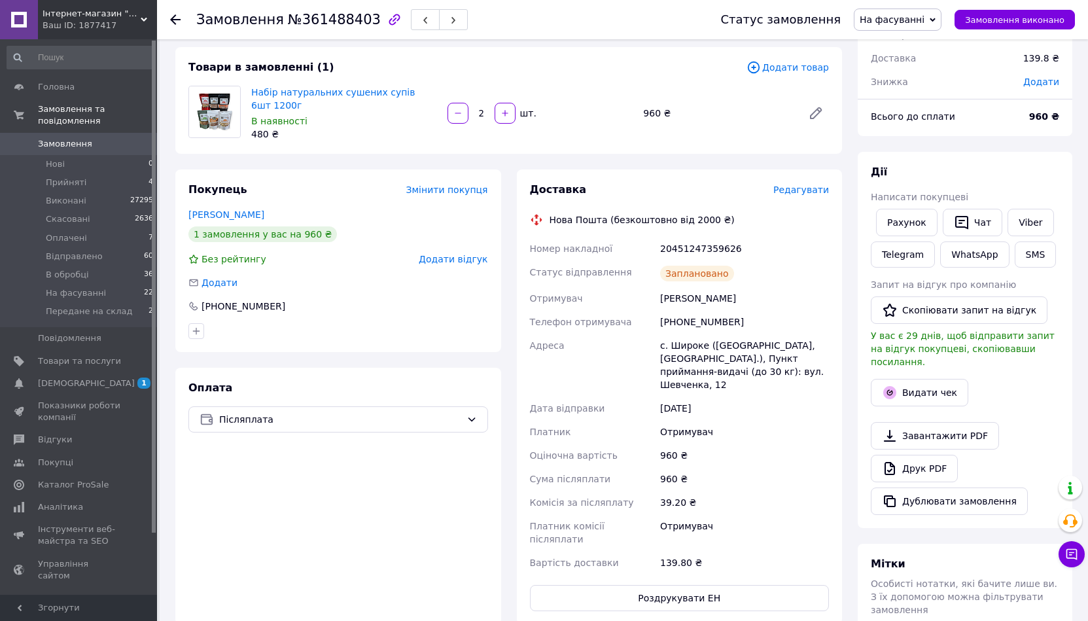
click at [246, 471] on div "Оплата Післяплата" at bounding box center [338, 496] width 326 height 257
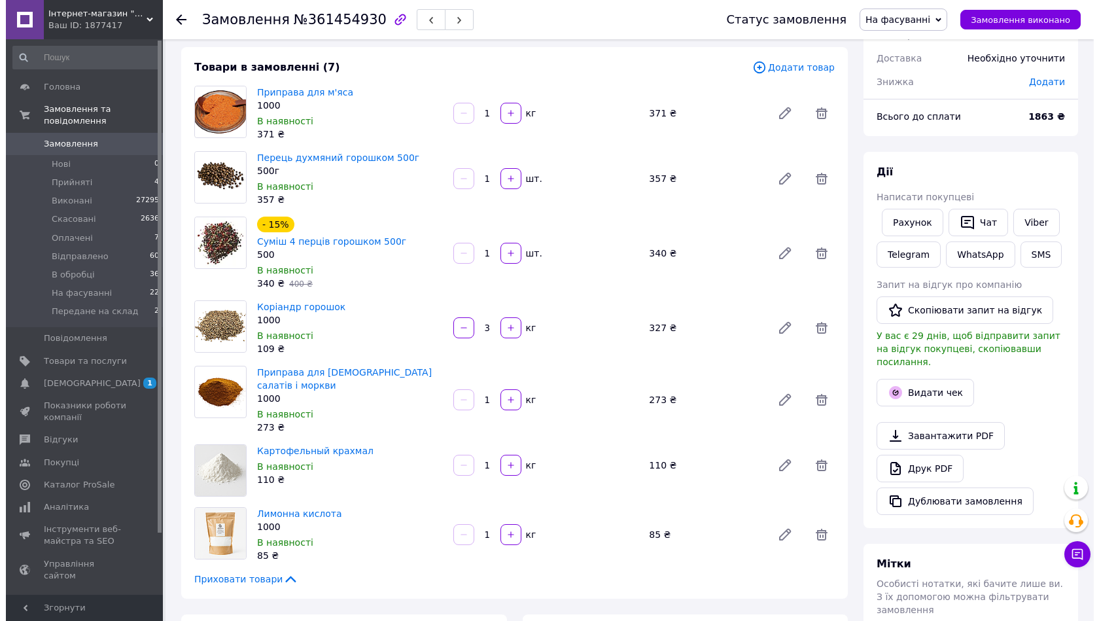
scroll to position [196, 0]
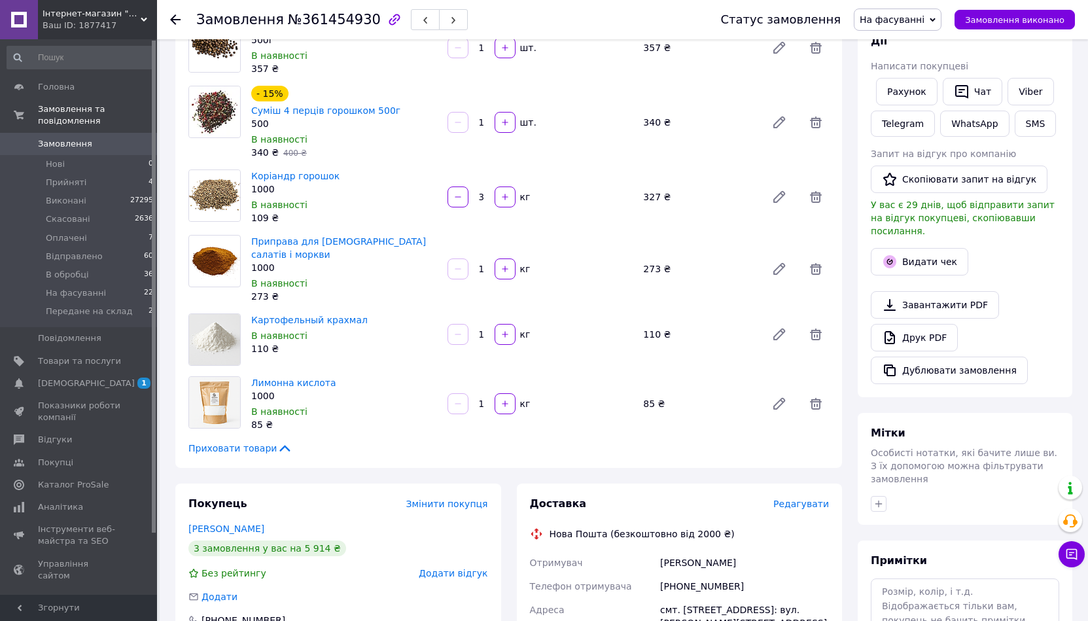
click at [808, 499] on span "Редагувати" at bounding box center [802, 504] width 56 height 10
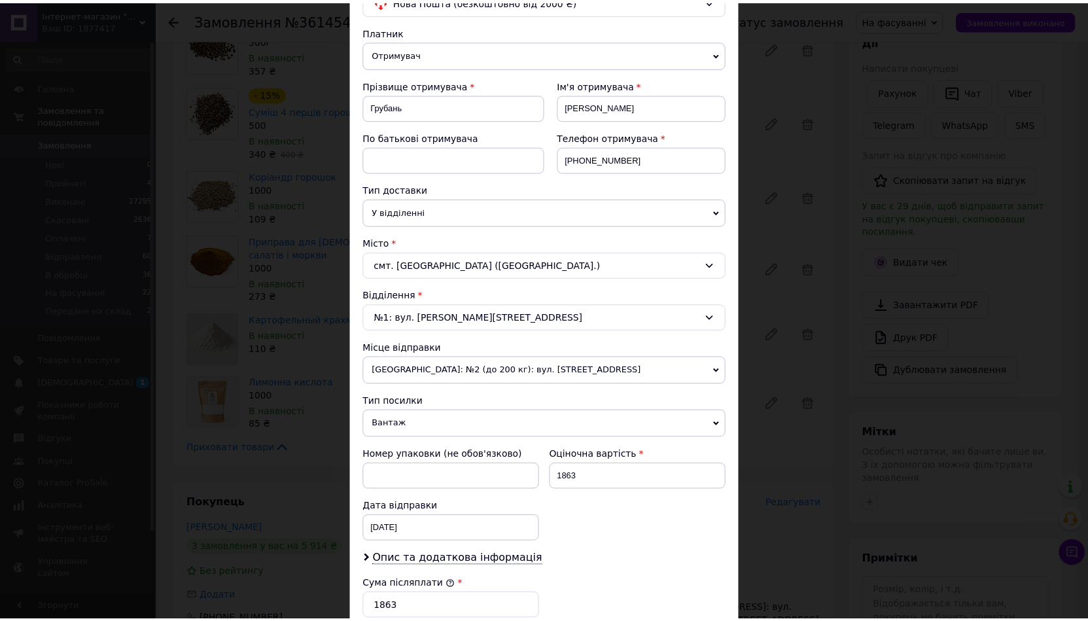
scroll to position [327, 0]
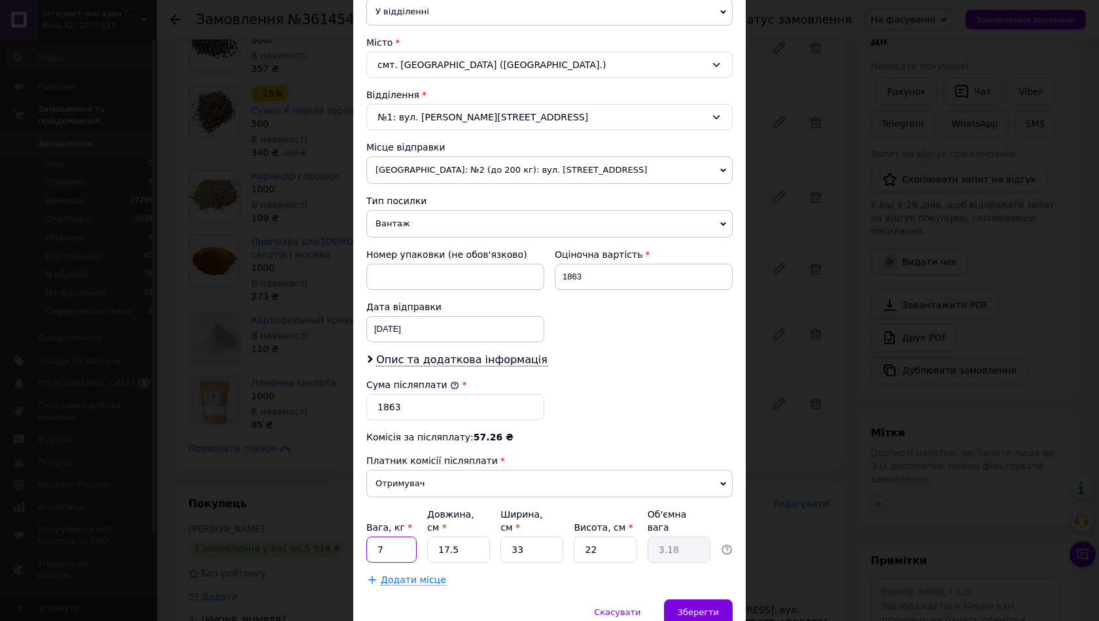
click at [396, 538] on input "7" at bounding box center [391, 550] width 50 height 26
type input "8"
drag, startPoint x: 463, startPoint y: 527, endPoint x: 440, endPoint y: 531, distance: 23.9
click at [440, 537] on input "17.5" at bounding box center [458, 550] width 63 height 26
type input "1"
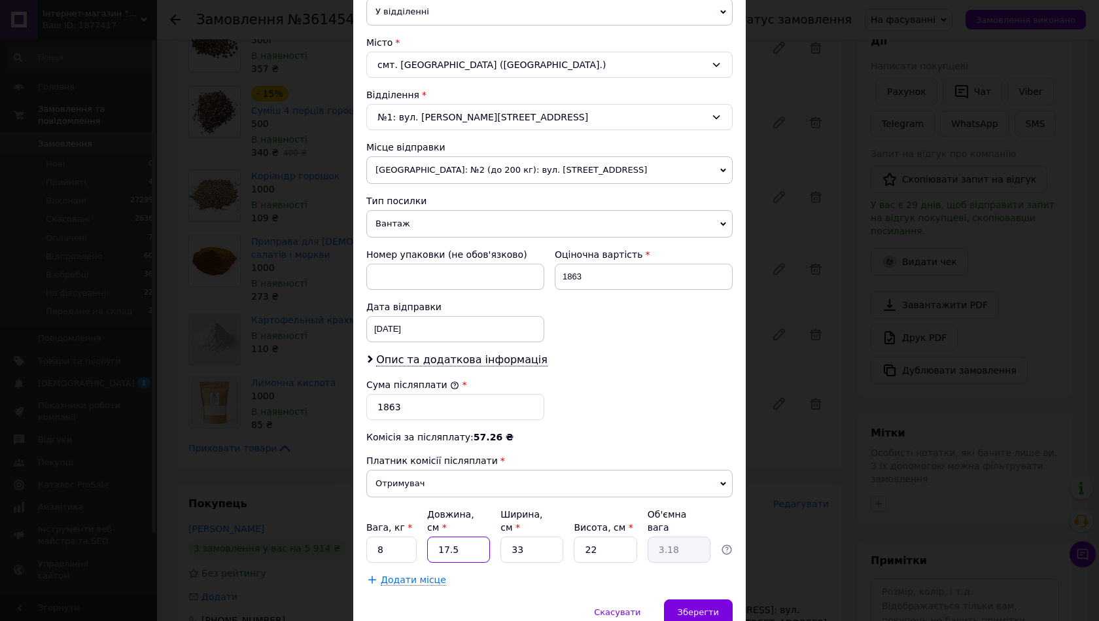
type input "0.18"
type input "13"
type input "2.36"
type input "134"
type input "24.32"
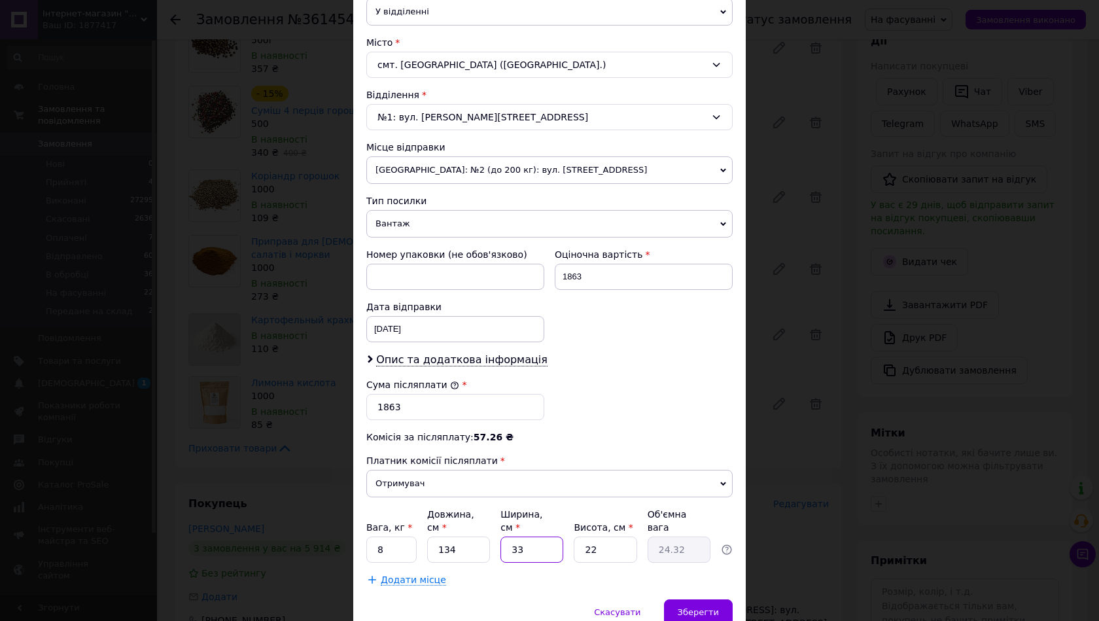
drag, startPoint x: 521, startPoint y: 541, endPoint x: 507, endPoint y: 541, distance: 14.4
click at [518, 541] on input "33" at bounding box center [532, 550] width 63 height 26
drag, startPoint x: 446, startPoint y: 539, endPoint x: 440, endPoint y: 535, distance: 6.7
click at [443, 537] on input "134" at bounding box center [458, 550] width 63 height 26
click at [440, 537] on input "134" at bounding box center [458, 550] width 63 height 26
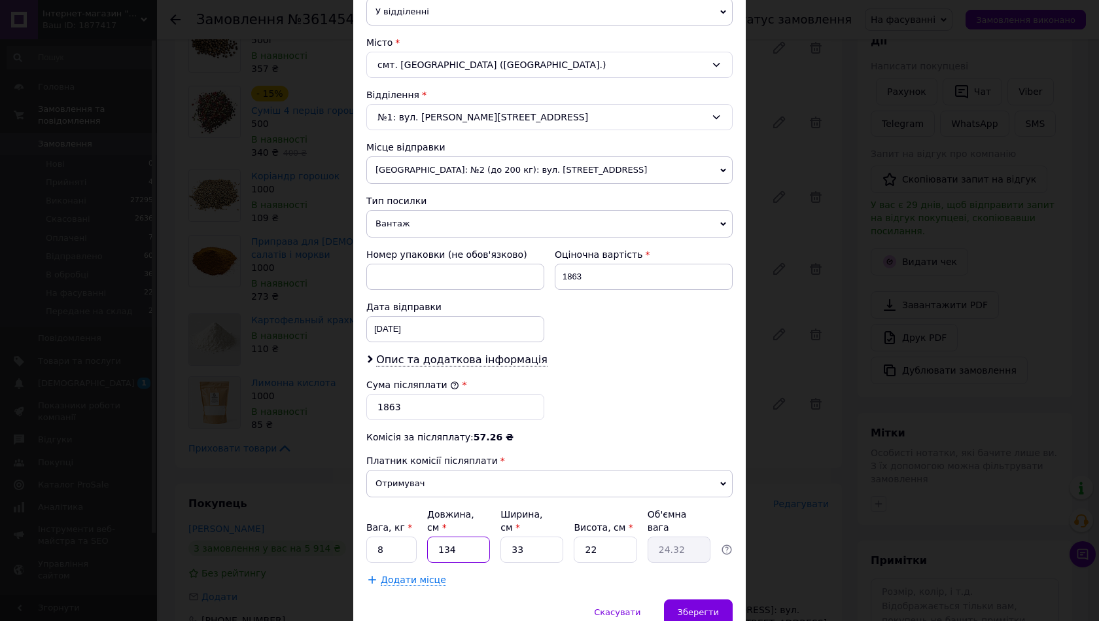
type input "34"
type input "6.17"
type input "34"
drag, startPoint x: 527, startPoint y: 535, endPoint x: 502, endPoint y: 535, distance: 25.5
click at [502, 537] on input "33" at bounding box center [532, 550] width 63 height 26
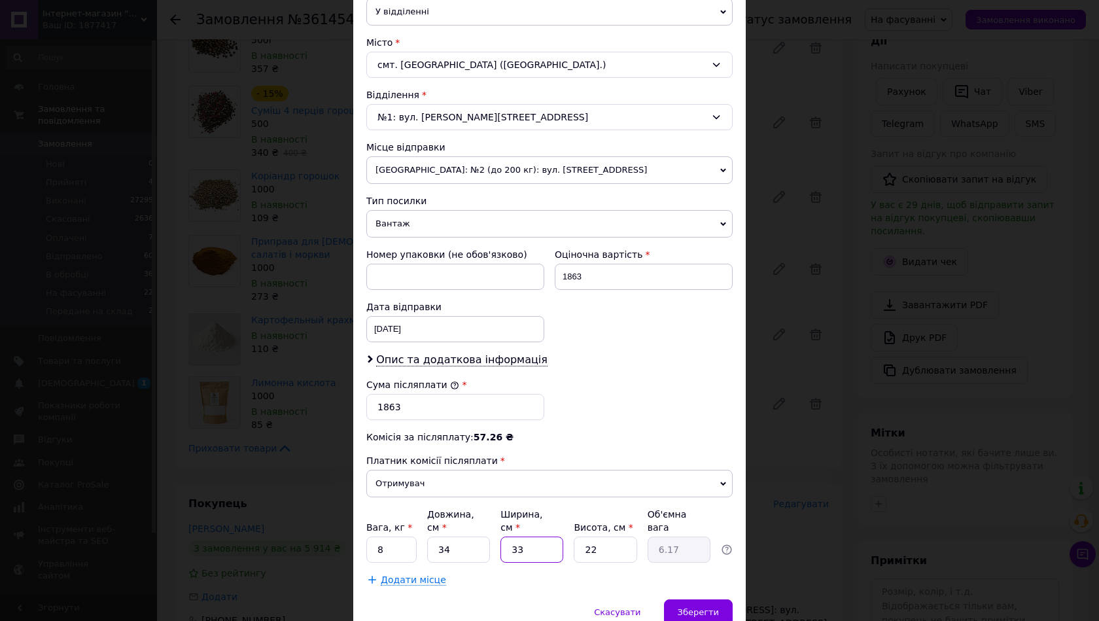
type input "2"
type input "0.37"
type input "25"
type input "4.68"
type input "25"
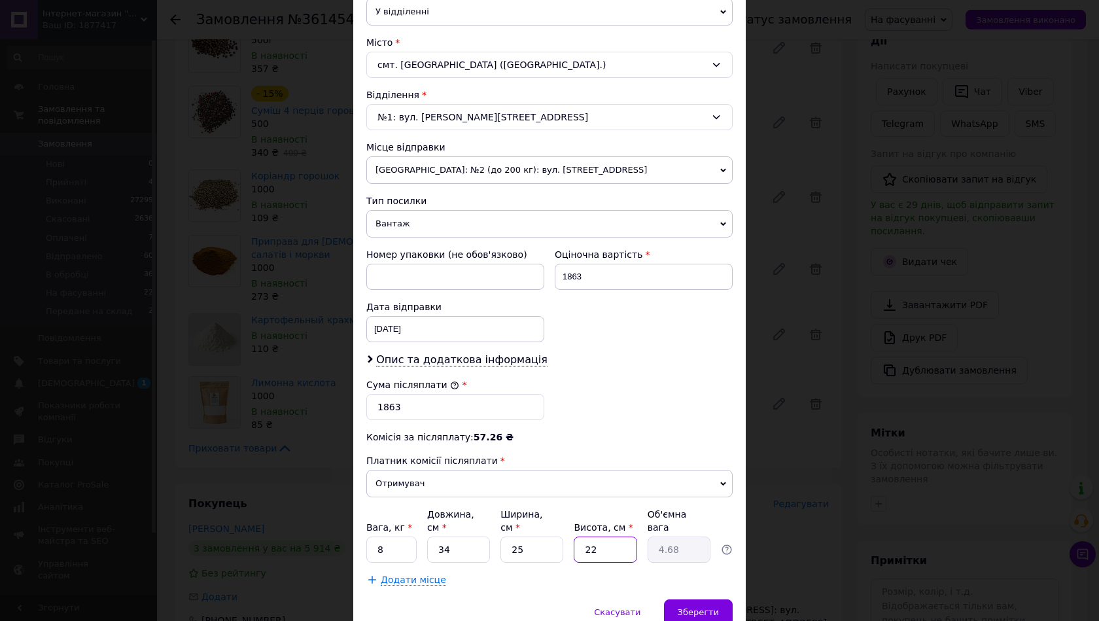
drag, startPoint x: 608, startPoint y: 539, endPoint x: 576, endPoint y: 533, distance: 32.7
click at [576, 537] on input "22" at bounding box center [605, 550] width 63 height 26
type input "2"
type input "0.43"
type input "25"
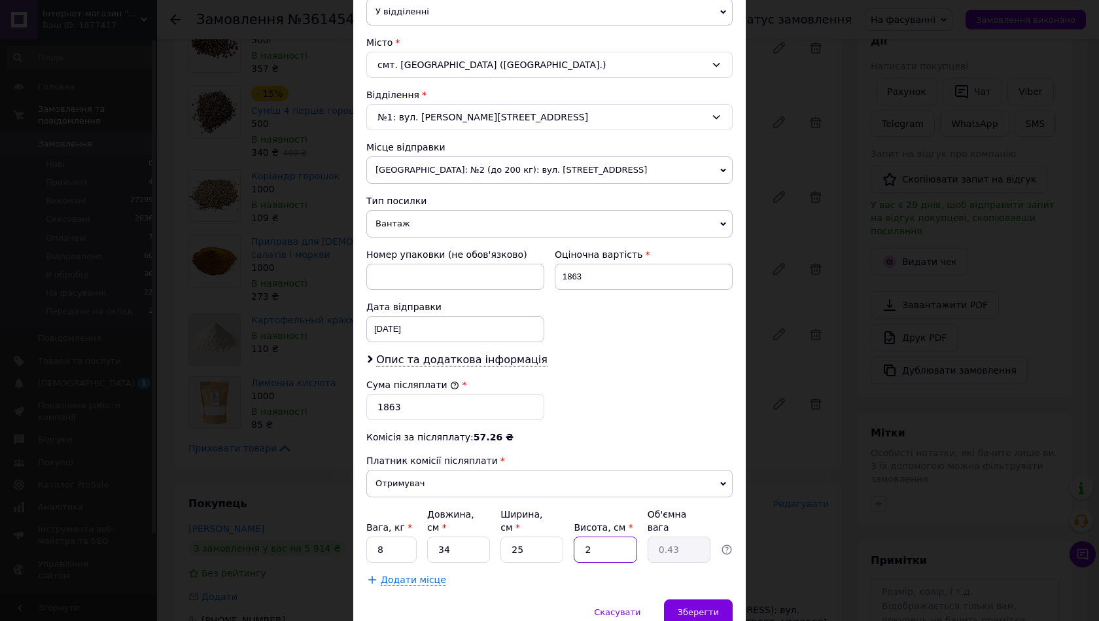
type input "5.31"
type input "25"
click at [688, 607] on span "Зберегти" at bounding box center [698, 612] width 41 height 10
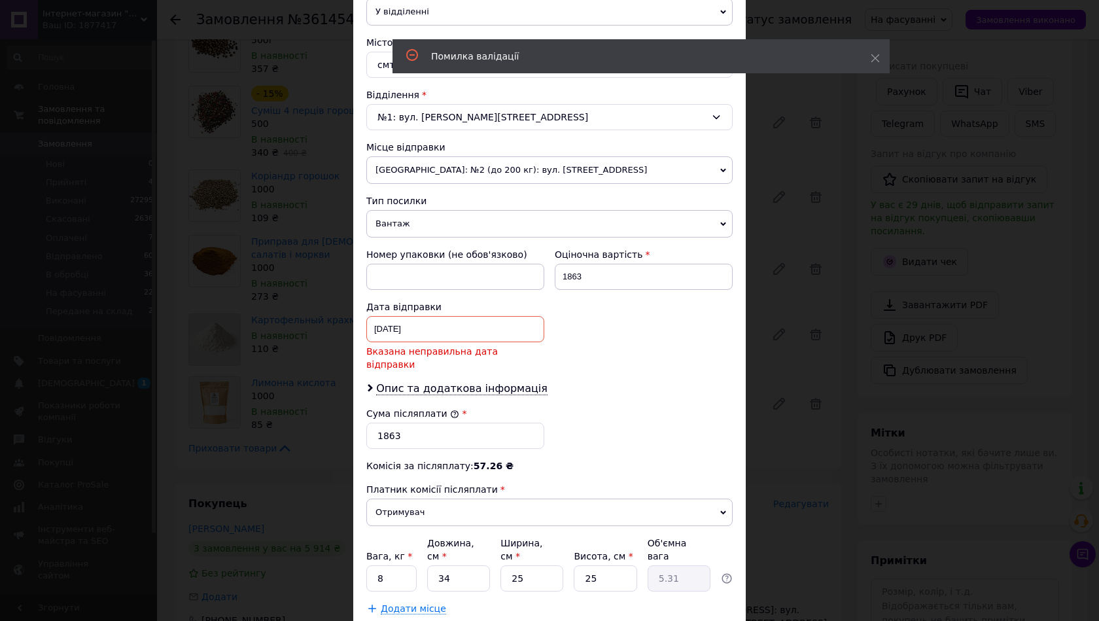
click at [487, 336] on div "19.08.2025 < 2025 > < Август > Пн Вт Ср Чт Пт Сб Вс 28 29 30 31 1 2 3 4 5 6 7 8…" at bounding box center [455, 329] width 178 height 26
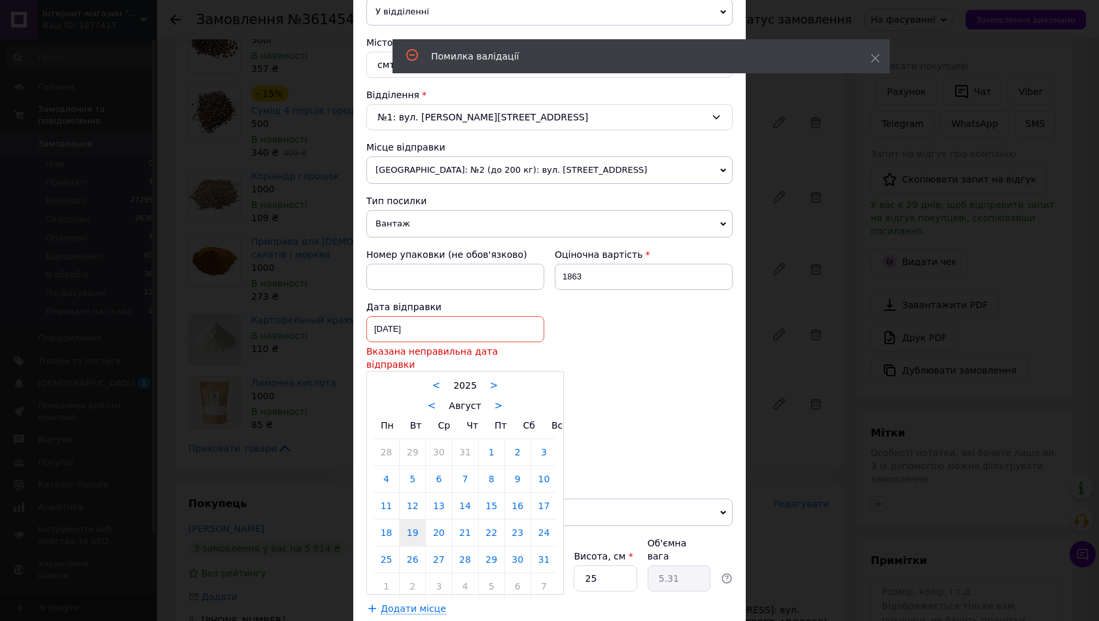
click at [495, 400] on link ">" at bounding box center [499, 406] width 9 height 12
click at [482, 466] on link "12" at bounding box center [492, 479] width 26 height 26
type input "[DATE]"
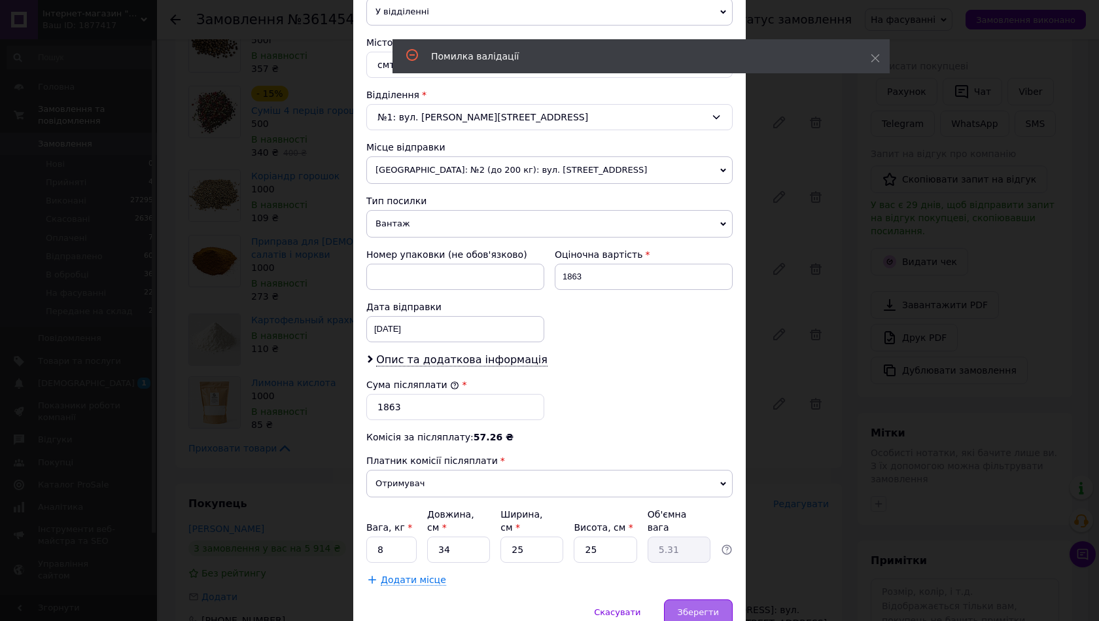
click at [700, 607] on span "Зберегти" at bounding box center [698, 612] width 41 height 10
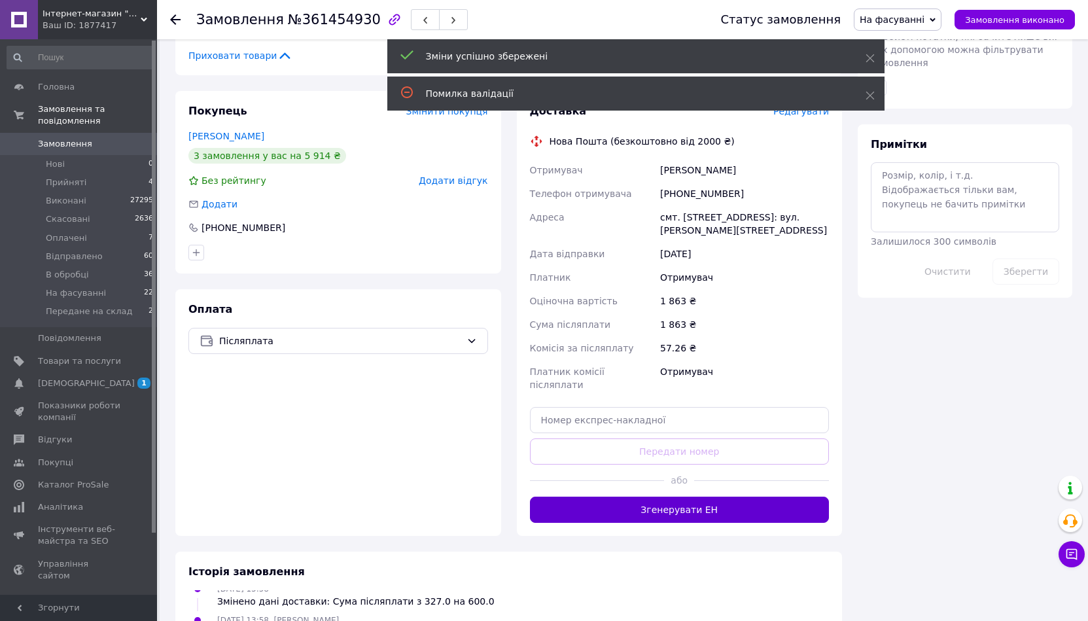
scroll to position [683, 0]
click at [551, 497] on button "Згенерувати ЕН" at bounding box center [680, 510] width 300 height 26
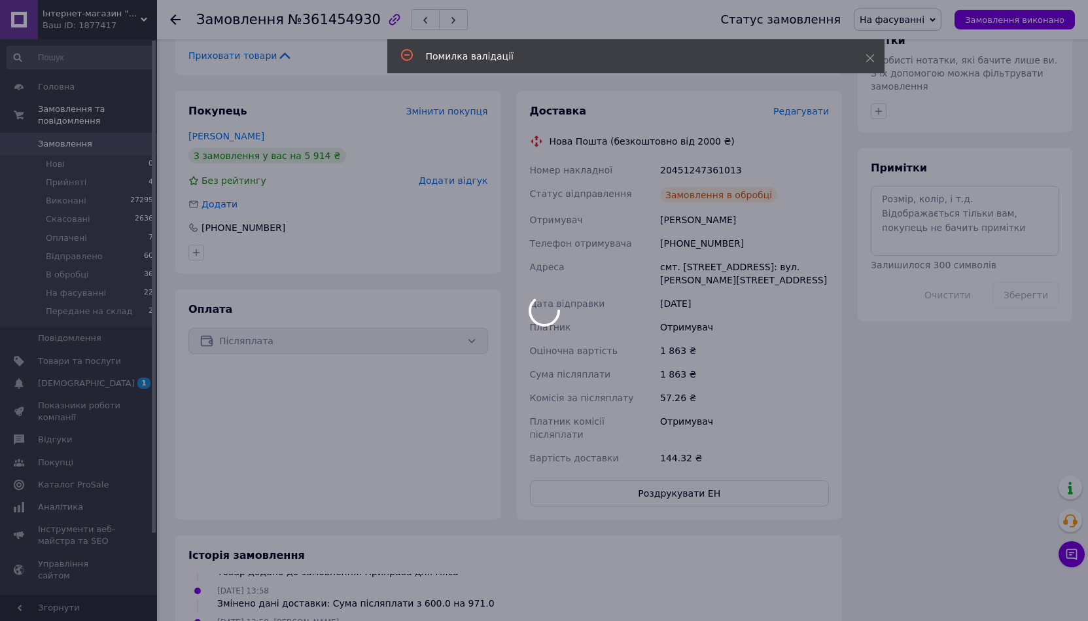
click at [1084, 247] on div at bounding box center [544, 310] width 1088 height 621
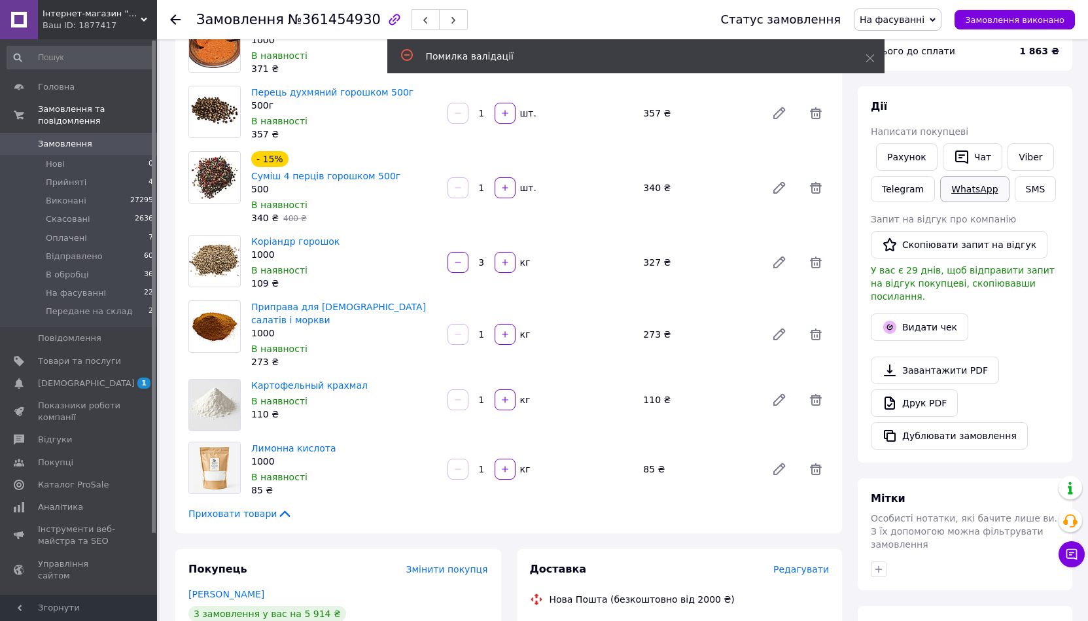
scroll to position [715, 0]
click at [1022, 162] on link "Viber" at bounding box center [1031, 156] width 46 height 27
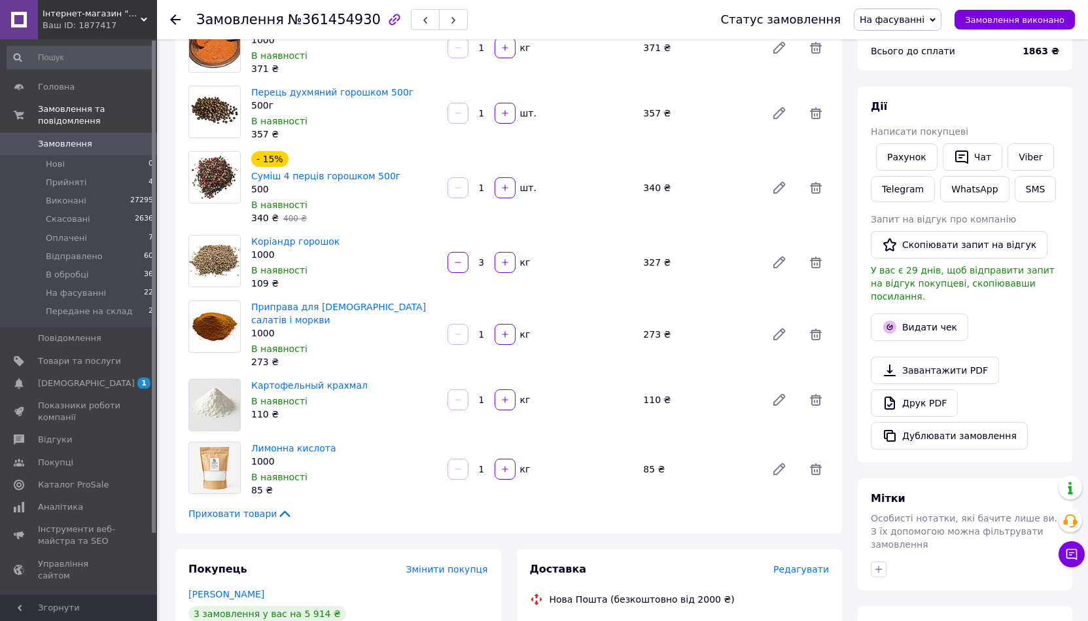
click at [1048, 92] on div "Дії Написати покупцеві Рахунок   Чат Viber Telegram WhatsApp SMS Запит на відгу…" at bounding box center [965, 274] width 215 height 376
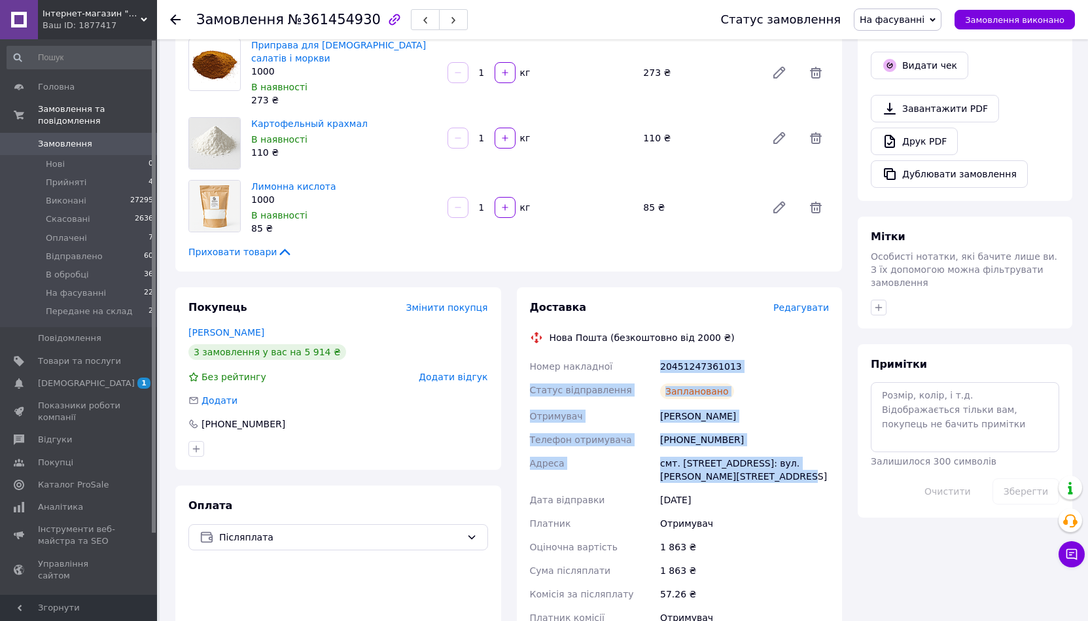
drag, startPoint x: 732, startPoint y: 454, endPoint x: 622, endPoint y: 342, distance: 156.4
click at [622, 355] on div "Номер накладної 20451247361013 Статус відправлення Заплановано Отримувач Грубан…" at bounding box center [679, 511] width 305 height 312
copy div "Номер накладної 20451247361013 Статус відправлення Заплановано Отримувач Грубан…"
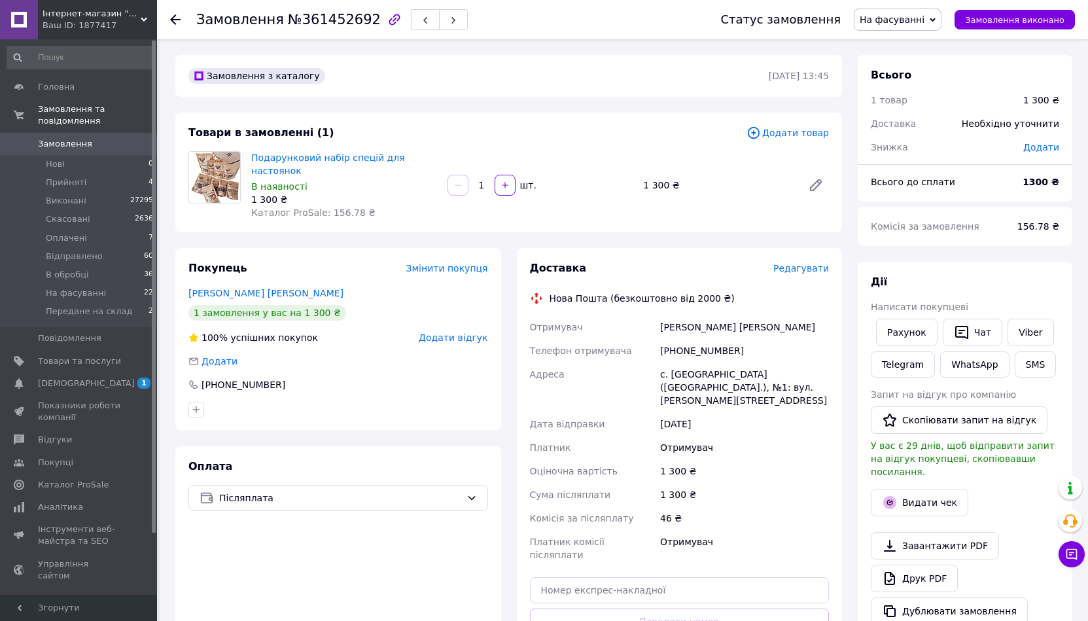
click at [783, 263] on span "Редагувати" at bounding box center [802, 268] width 56 height 10
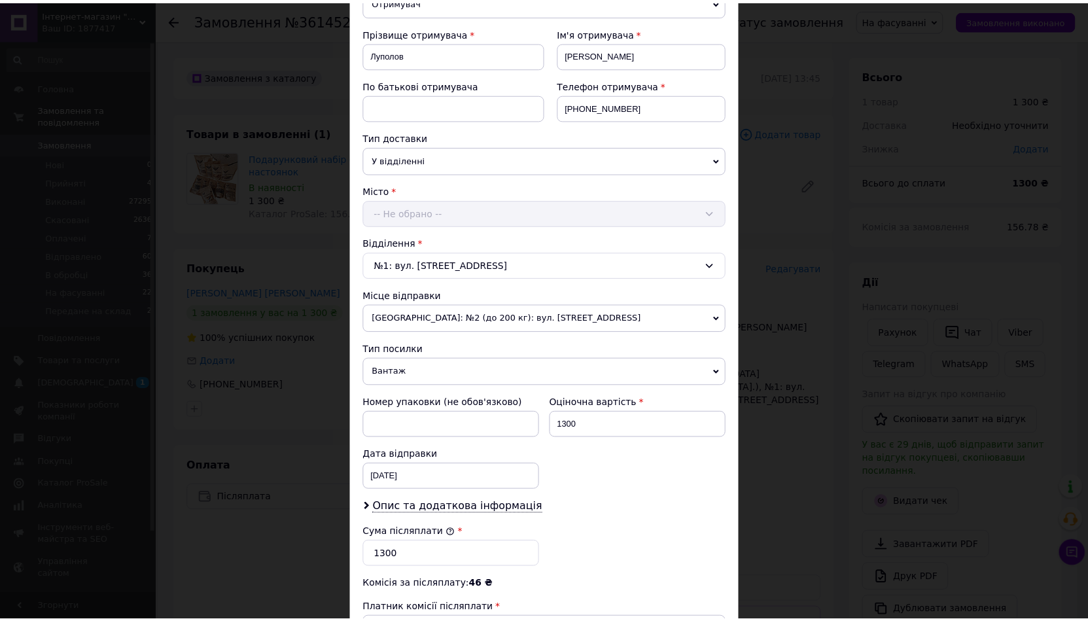
scroll to position [378, 0]
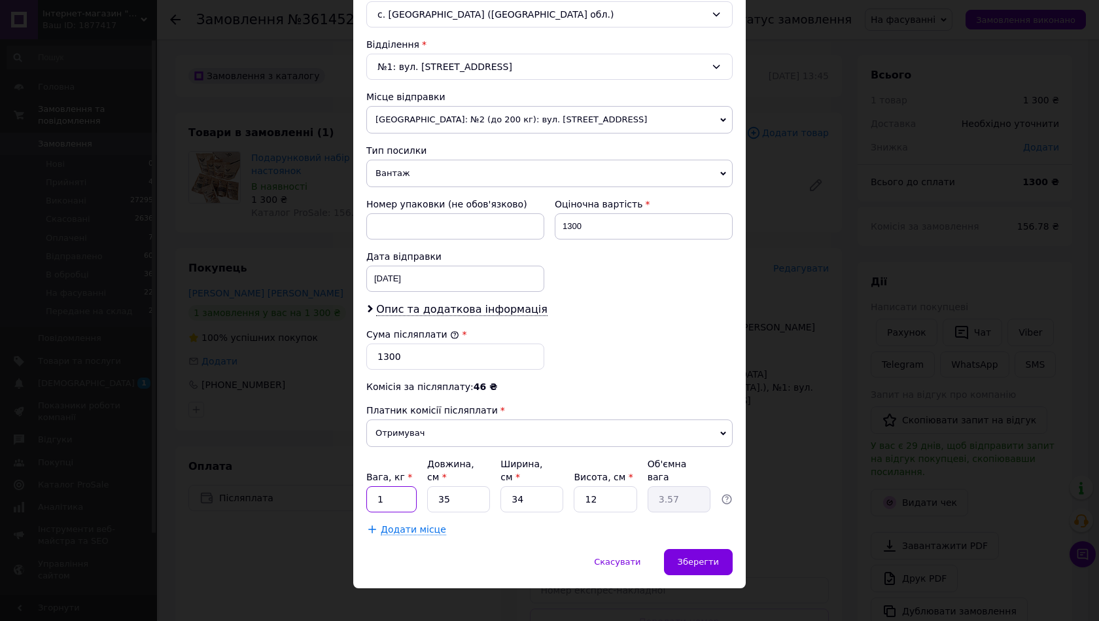
click at [389, 486] on input "1" at bounding box center [391, 499] width 50 height 26
drag, startPoint x: 455, startPoint y: 470, endPoint x: 440, endPoint y: 478, distance: 16.4
click at [440, 477] on div "Вага, кг * 1 Довжина, см * 35 Ширина, см * 34 Висота, см * 12 Об'ємна вага 3.57" at bounding box center [549, 484] width 366 height 55
click at [444, 486] on input "35" at bounding box center [458, 499] width 63 height 26
click at [446, 486] on input "35" at bounding box center [458, 499] width 63 height 26
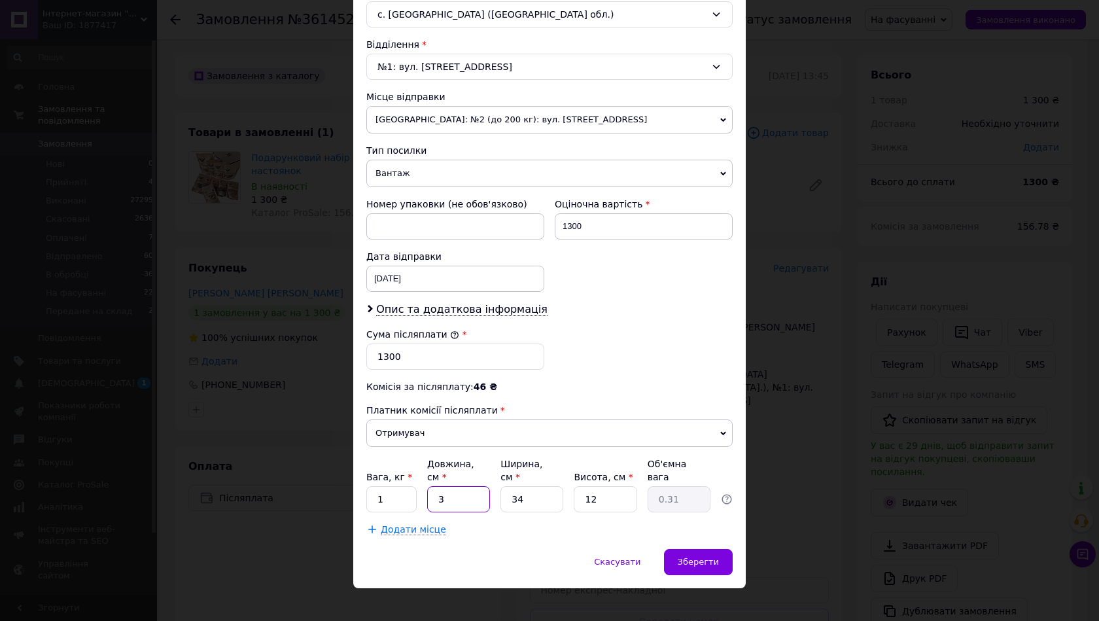
type input "3"
type input "0.31"
type input "2"
type input "0.2"
type input "29"
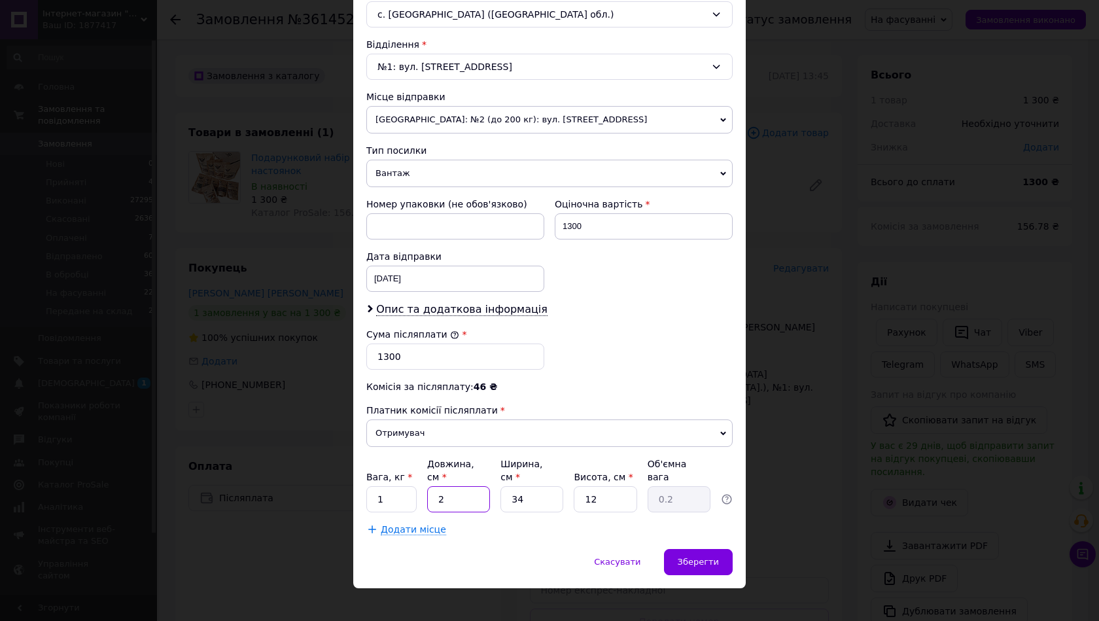
type input "2.96"
type input "29"
drag, startPoint x: 527, startPoint y: 488, endPoint x: 502, endPoint y: 486, distance: 24.9
click at [503, 486] on input "34" at bounding box center [532, 499] width 63 height 26
type input "2"
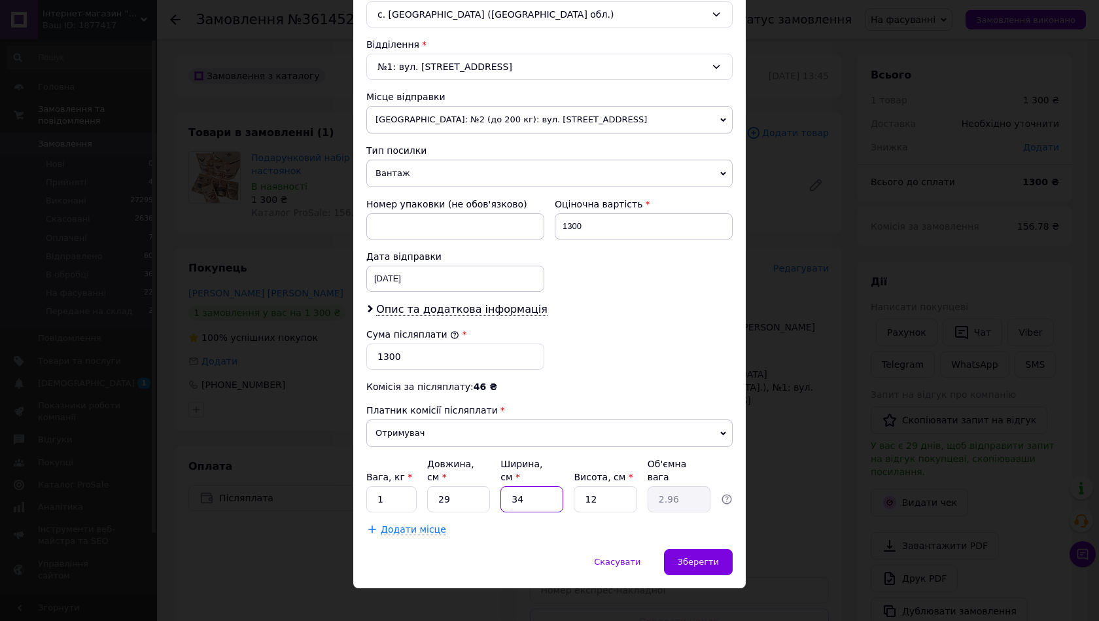
type input "0.17"
type input "27"
type input "2.35"
type input "27"
click at [603, 491] on input "12" at bounding box center [605, 499] width 63 height 26
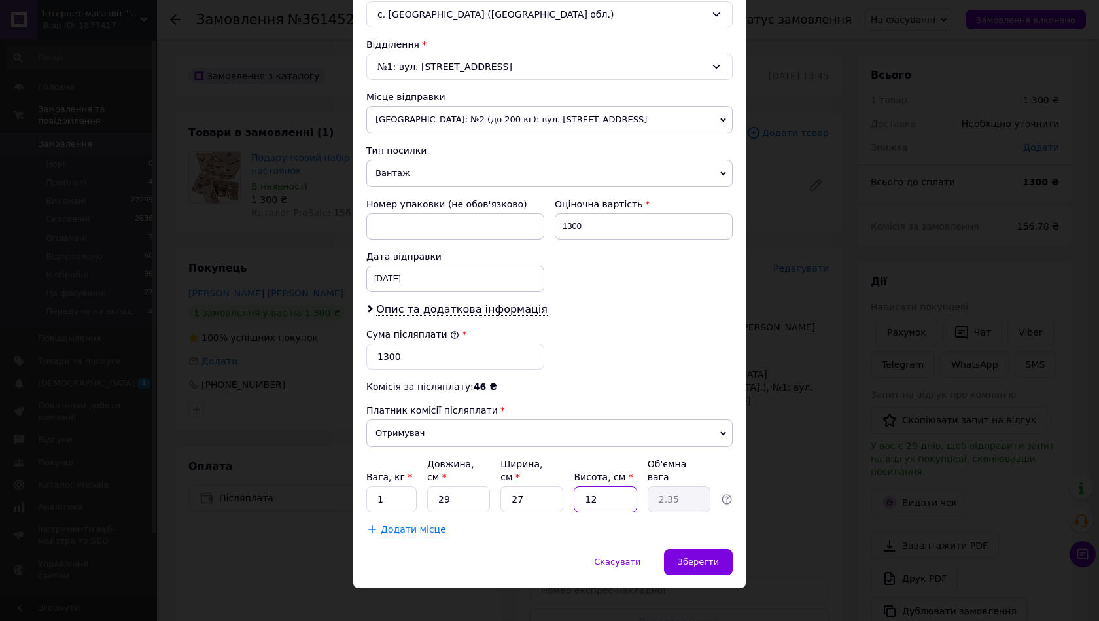
type input "1"
type input "0.2"
type input "15"
type input "2.94"
type input "15"
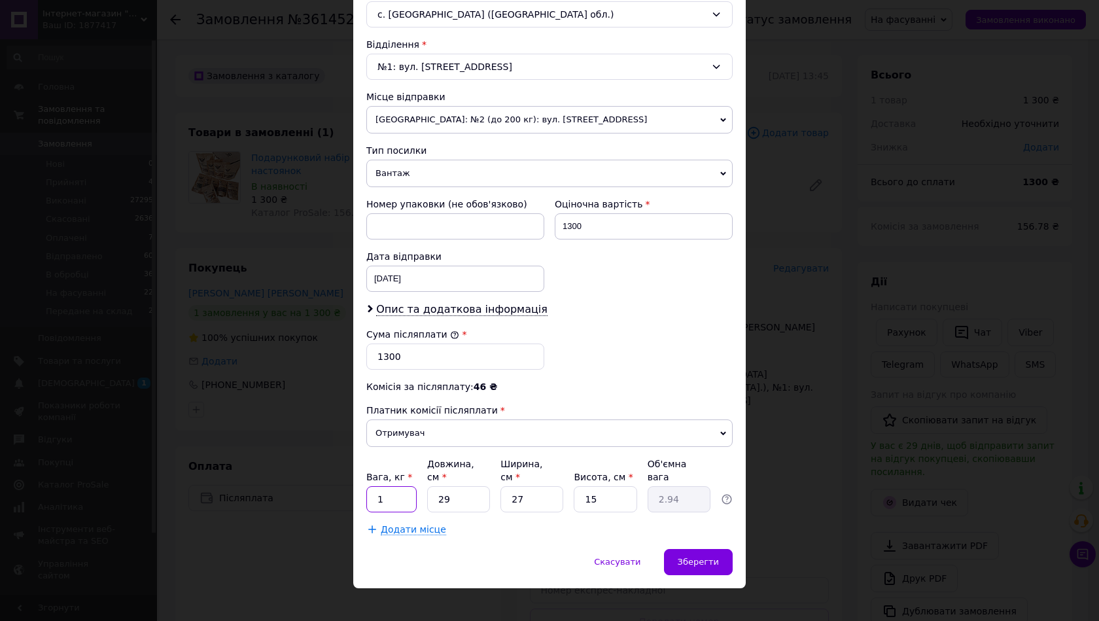
click at [412, 488] on input "1" at bounding box center [391, 499] width 50 height 26
type input "1.5"
click at [686, 557] on span "Зберегти" at bounding box center [698, 562] width 41 height 10
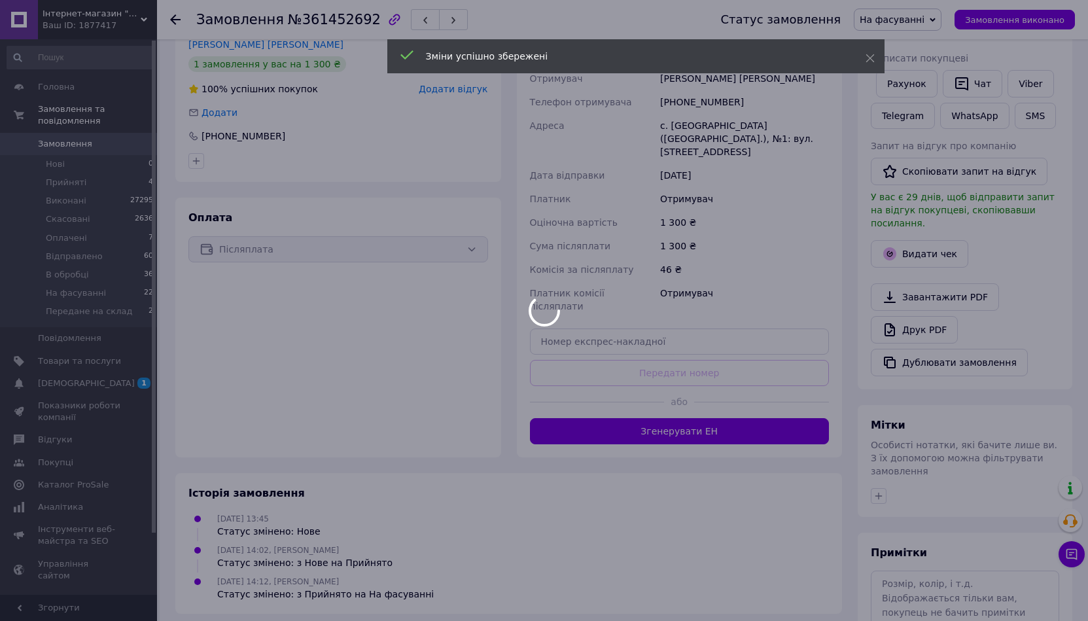
scroll to position [262, 0]
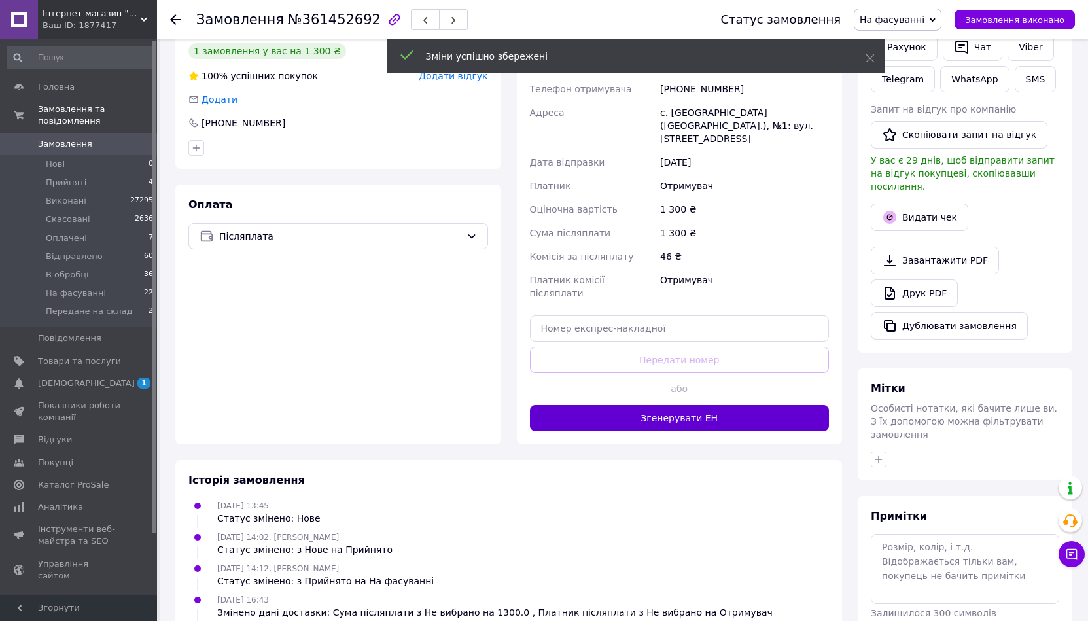
click at [563, 405] on button "Згенерувати ЕН" at bounding box center [680, 418] width 300 height 26
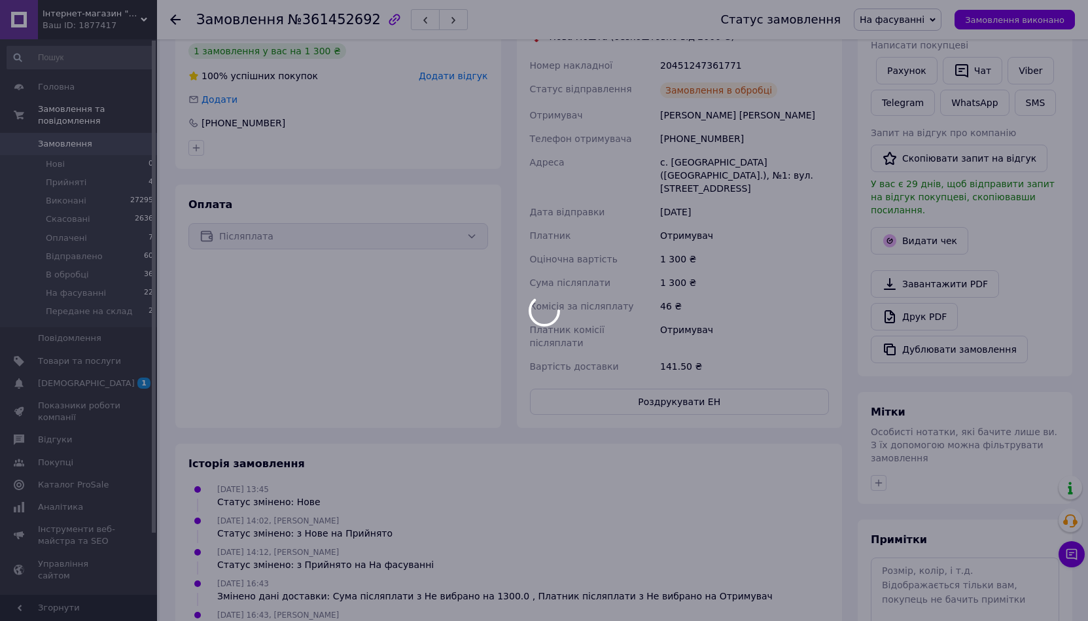
click at [1033, 234] on body "Інтернет-магазин "Пряний світ" Ваш ID: 1877417 Сайт Інтернет-магазин "Пряний св…" at bounding box center [544, 226] width 1088 height 977
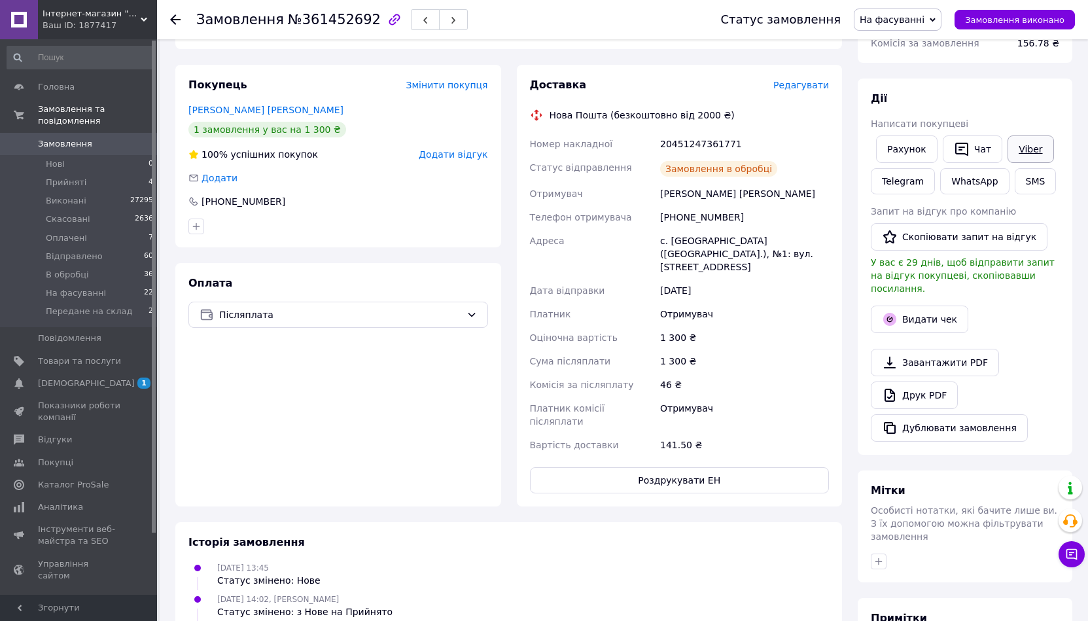
scroll to position [131, 0]
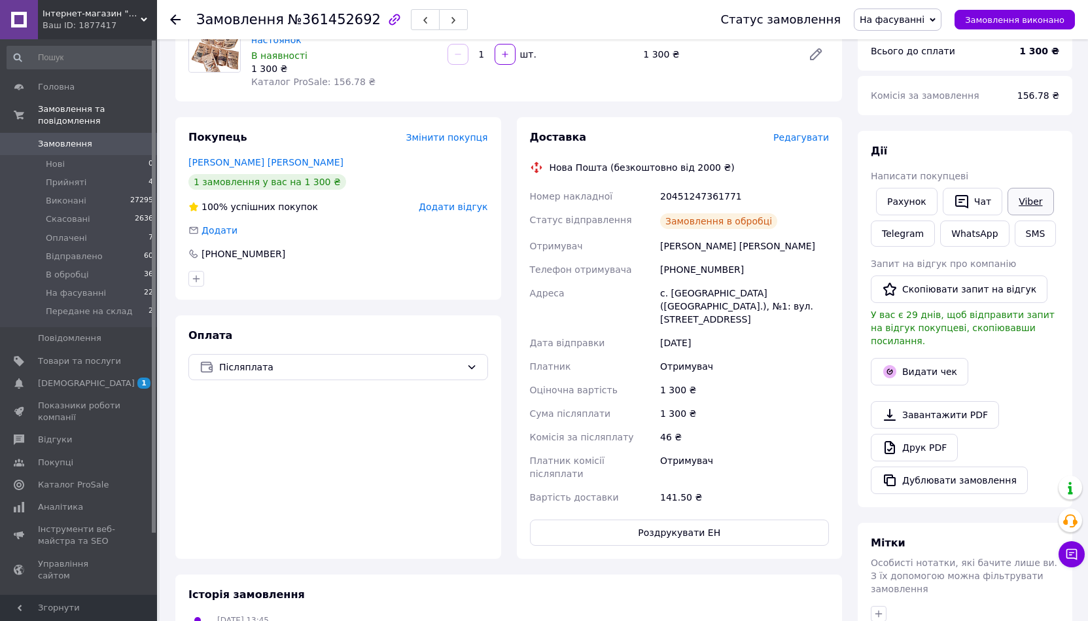
click at [1008, 193] on link "Viber" at bounding box center [1031, 201] width 46 height 27
click at [1041, 135] on div "[PERSON_NAME] покупцеві Рахунок   Чат Viber Telegram WhatsApp SMS Запит на відг…" at bounding box center [965, 319] width 215 height 376
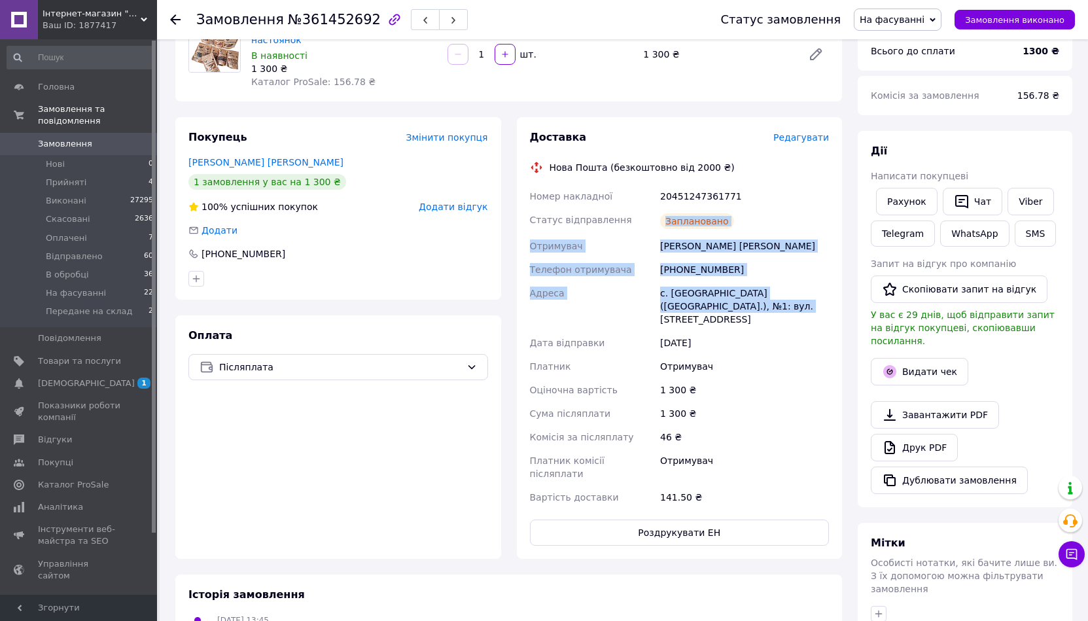
drag, startPoint x: 791, startPoint y: 287, endPoint x: 622, endPoint y: 190, distance: 195.0
click at [622, 193] on div "Номер накладної 20451247361771 Статус відправлення Заплановано Отримувач Луполо…" at bounding box center [679, 347] width 305 height 325
copy div "Номер накладної 20451247361771 Статус відправлення Заплановано Отримувач Луполо…"
click at [1040, 204] on link "Viber" at bounding box center [1031, 201] width 46 height 27
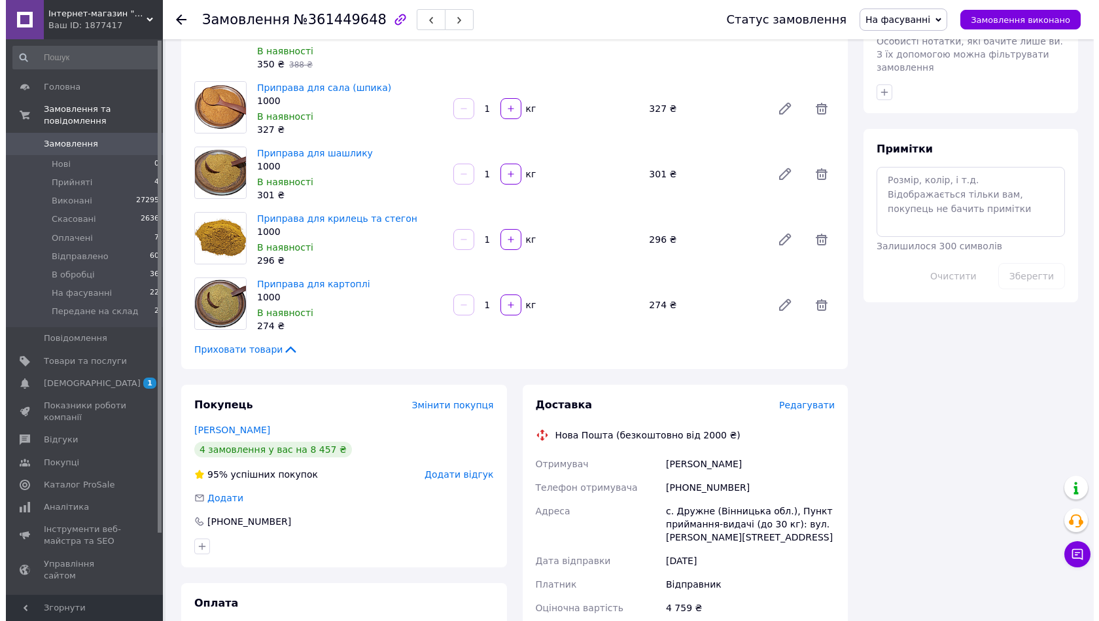
scroll to position [589, 0]
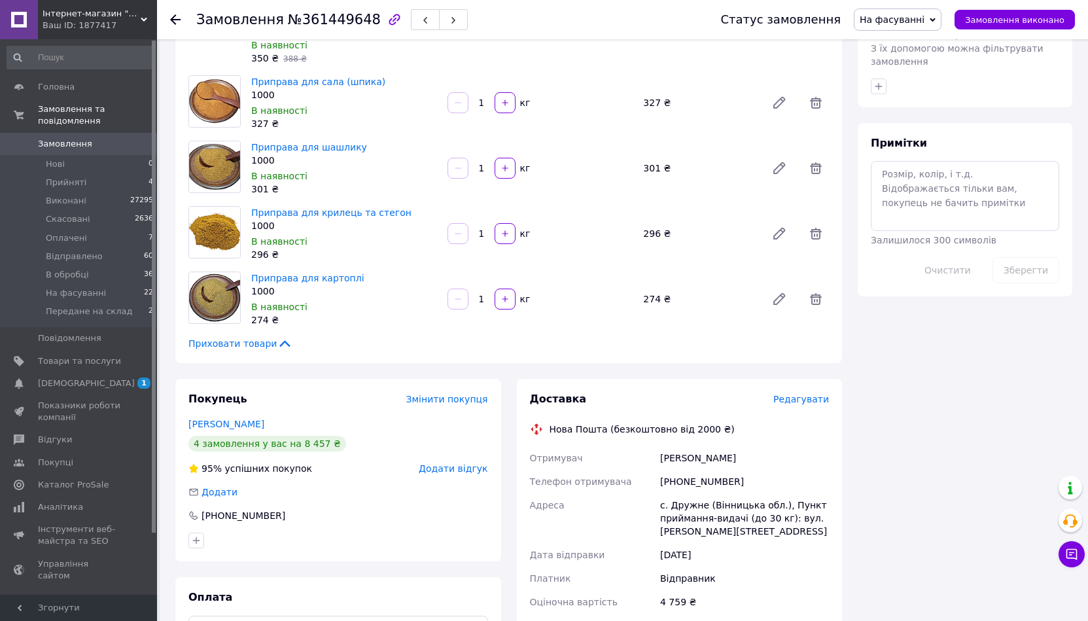
click at [797, 394] on span "Редагувати" at bounding box center [802, 399] width 56 height 10
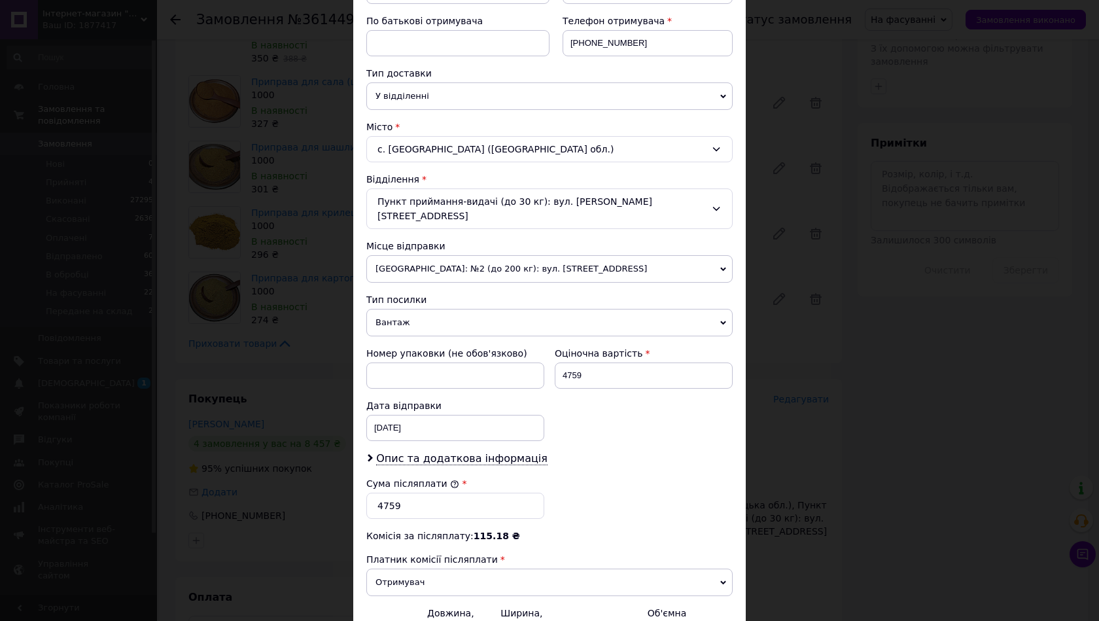
scroll to position [262, 0]
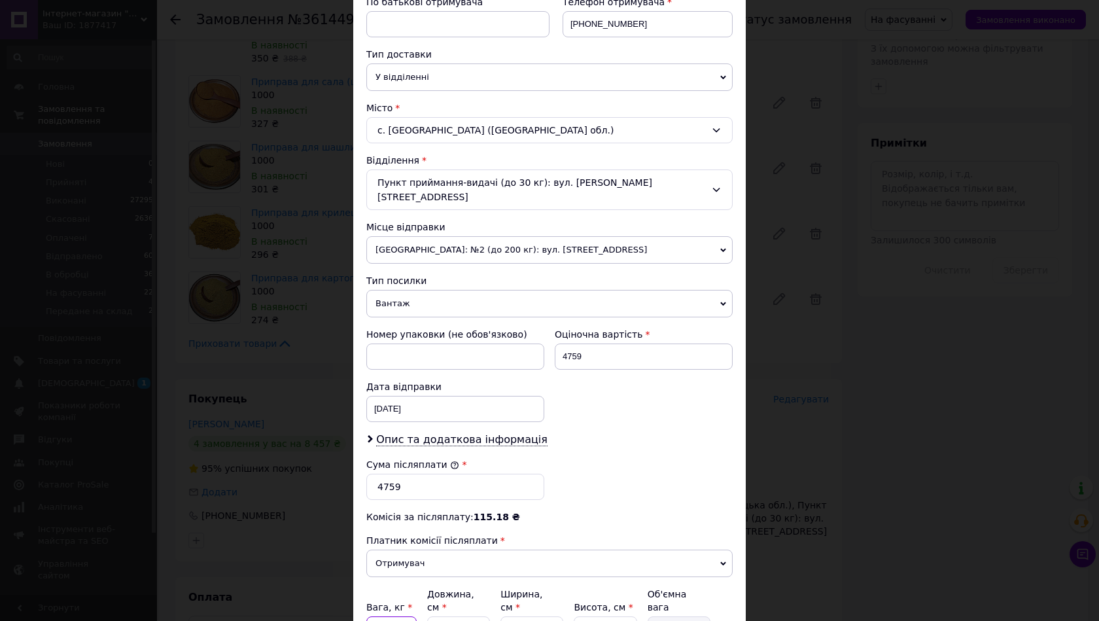
click at [381, 616] on input "13" at bounding box center [391, 629] width 50 height 26
drag, startPoint x: 425, startPoint y: 605, endPoint x: 454, endPoint y: 605, distance: 28.8
click at [454, 616] on input "36" at bounding box center [458, 629] width 63 height 26
type input "3"
type input "0.54"
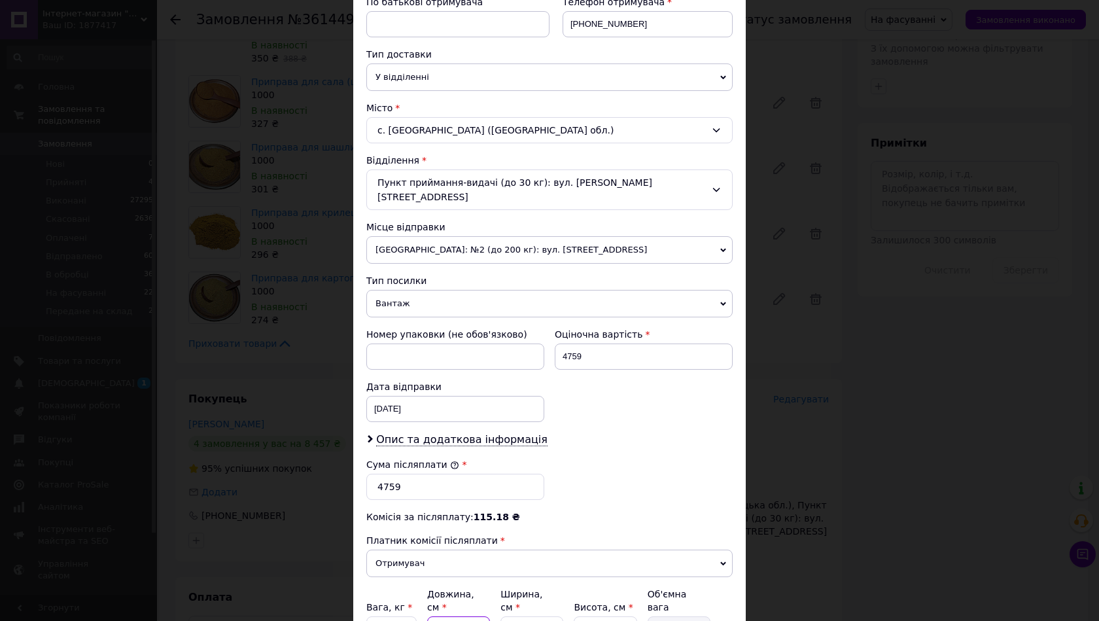
type input "37"
type input "6.72"
type input "37"
drag, startPoint x: 524, startPoint y: 605, endPoint x: 495, endPoint y: 603, distance: 28.9
click at [497, 603] on div "Вага, кг * 13 Довжина, см * 37 Ширина, см * 33 Висота, см * 22 Об'ємна вага 6.72" at bounding box center [549, 615] width 366 height 55
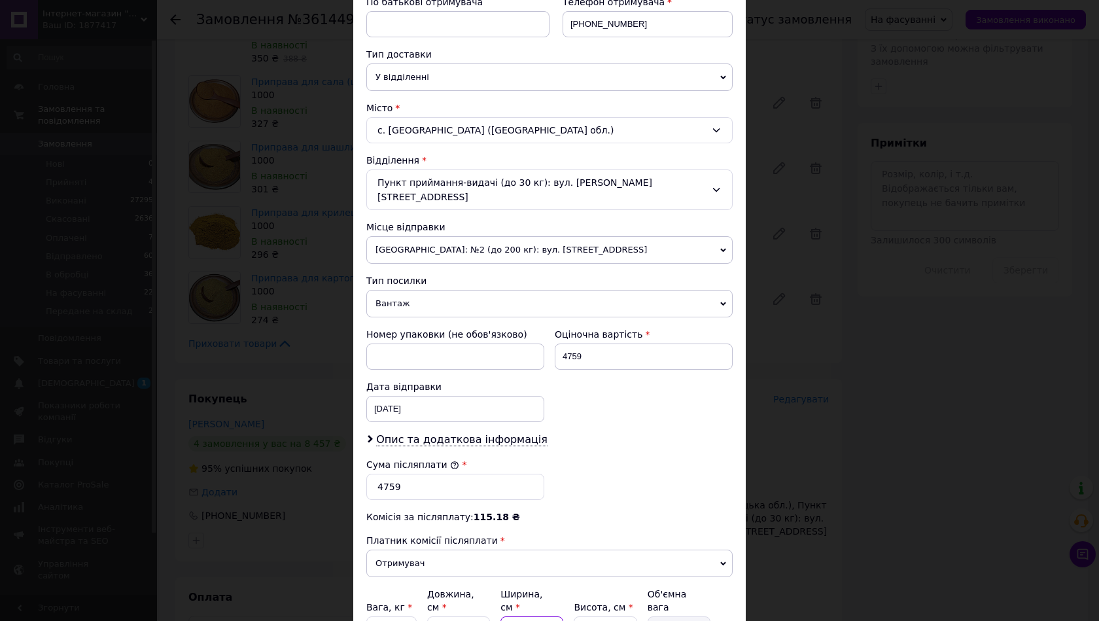
type input "3"
type input "0.61"
type input "37"
type input "7.53"
type input "37"
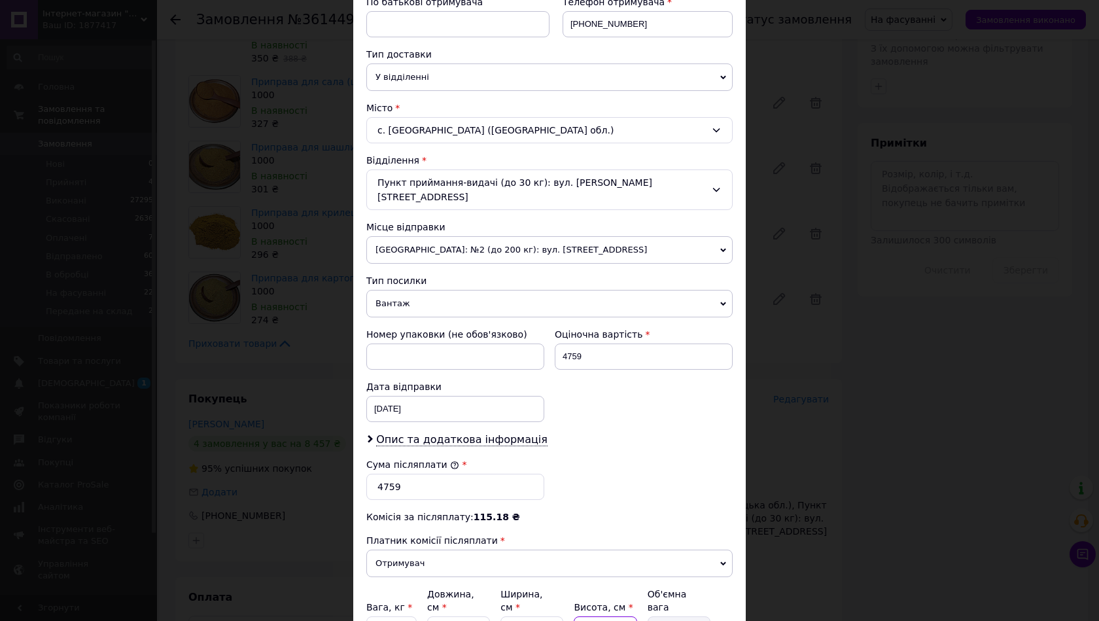
drag, startPoint x: 597, startPoint y: 607, endPoint x: 569, endPoint y: 598, distance: 28.8
click at [569, 598] on div "Вага, кг * 13 Довжина, см * 37 Ширина, см * 37 Висота, см * 22 Об'ємна вага 7.53" at bounding box center [549, 615] width 366 height 55
type input "0"
type input "0.1"
type input "3"
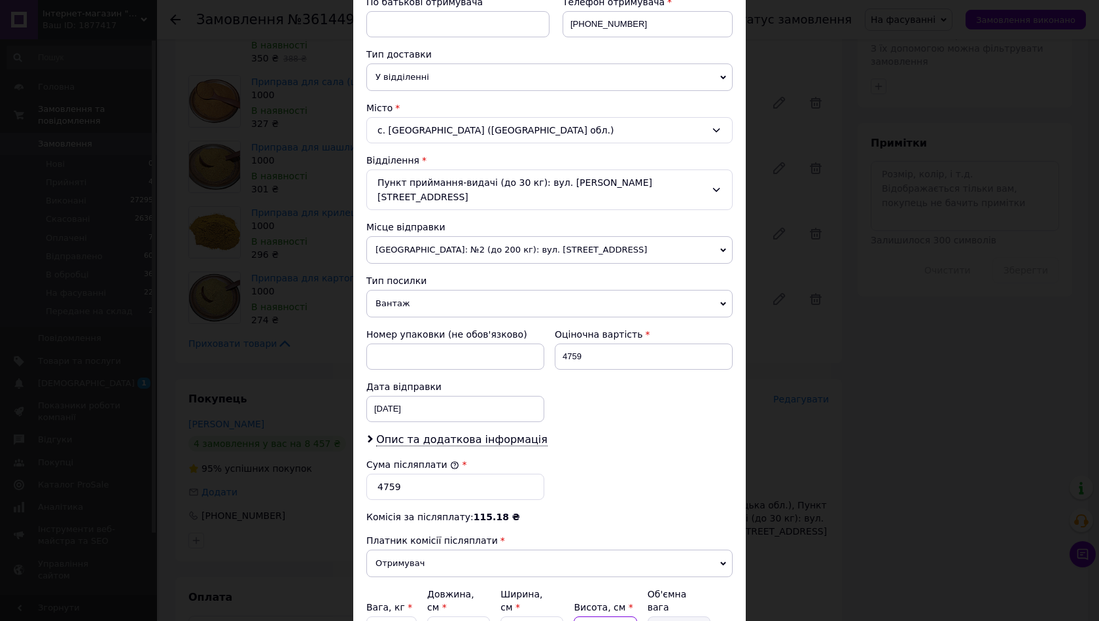
type input "1.03"
type input "30"
type input "10.27"
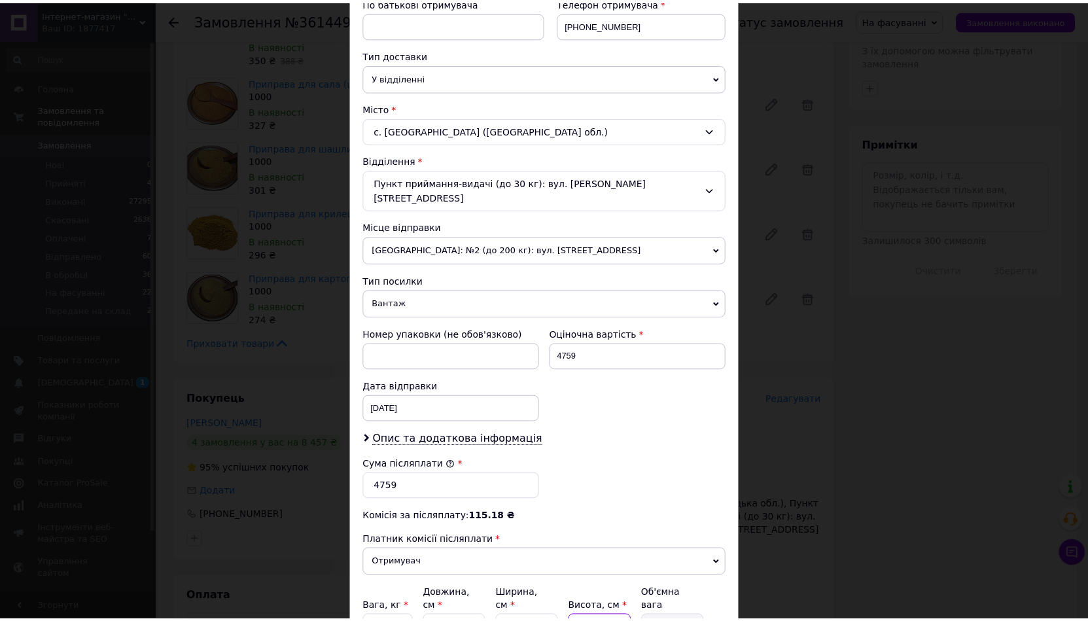
scroll to position [378, 0]
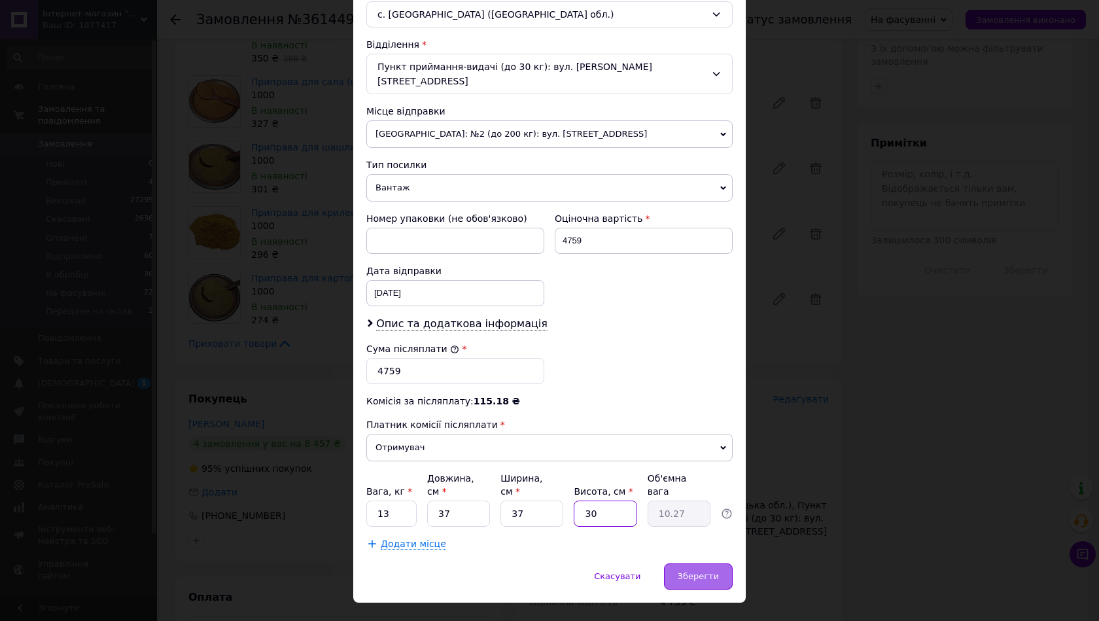
type input "30"
click at [673, 563] on div "Зберегти" at bounding box center [698, 576] width 69 height 26
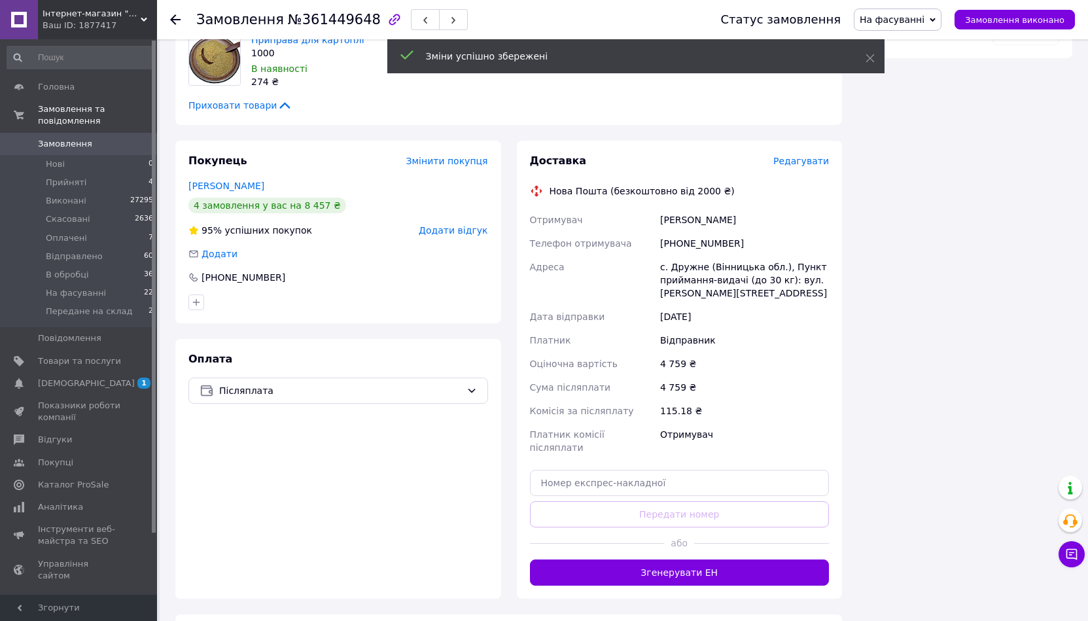
scroll to position [851, 0]
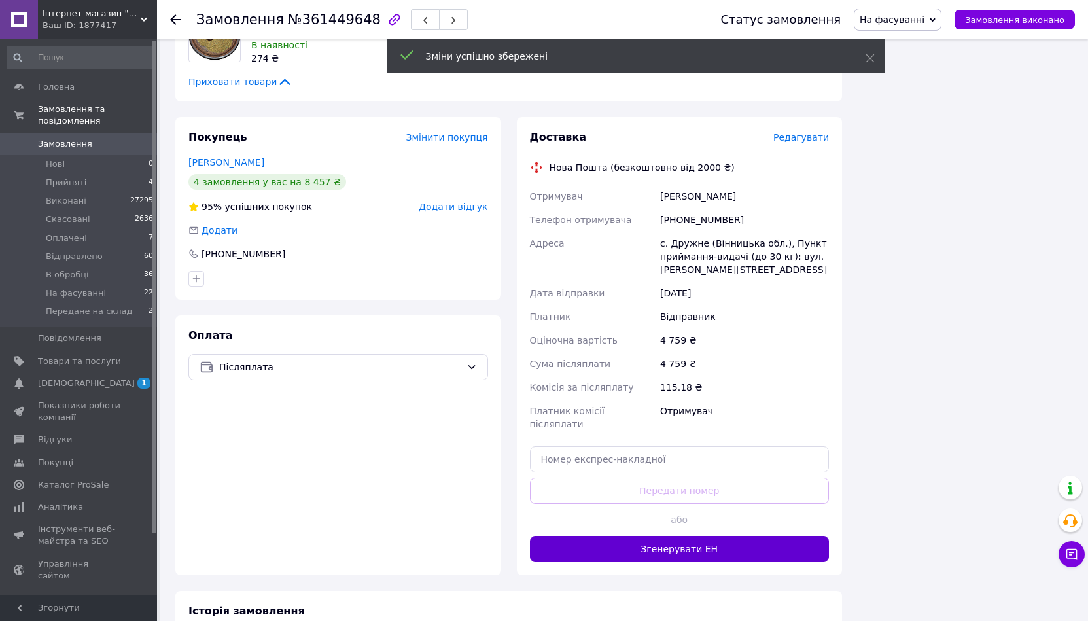
click at [569, 536] on button "Згенерувати ЕН" at bounding box center [680, 549] width 300 height 26
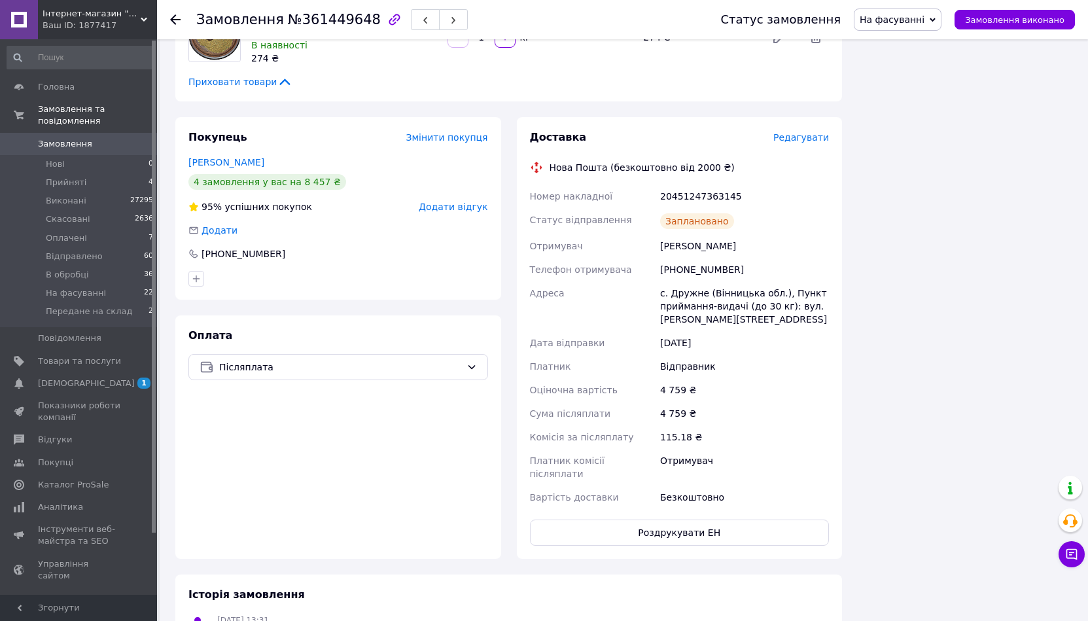
click at [1041, 177] on div "Всього 11 товарів 5 009 ₴ Знижка - 250 ₴ Всього до сплати 4759 ₴ Дії Написати п…" at bounding box center [965, 73] width 230 height 1739
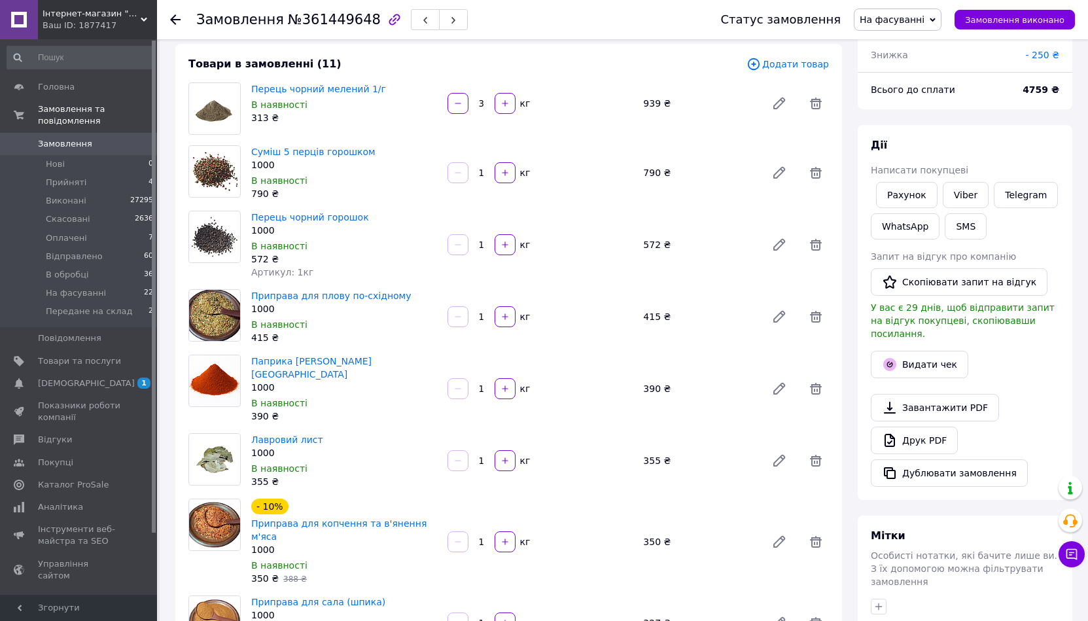
scroll to position [65, 0]
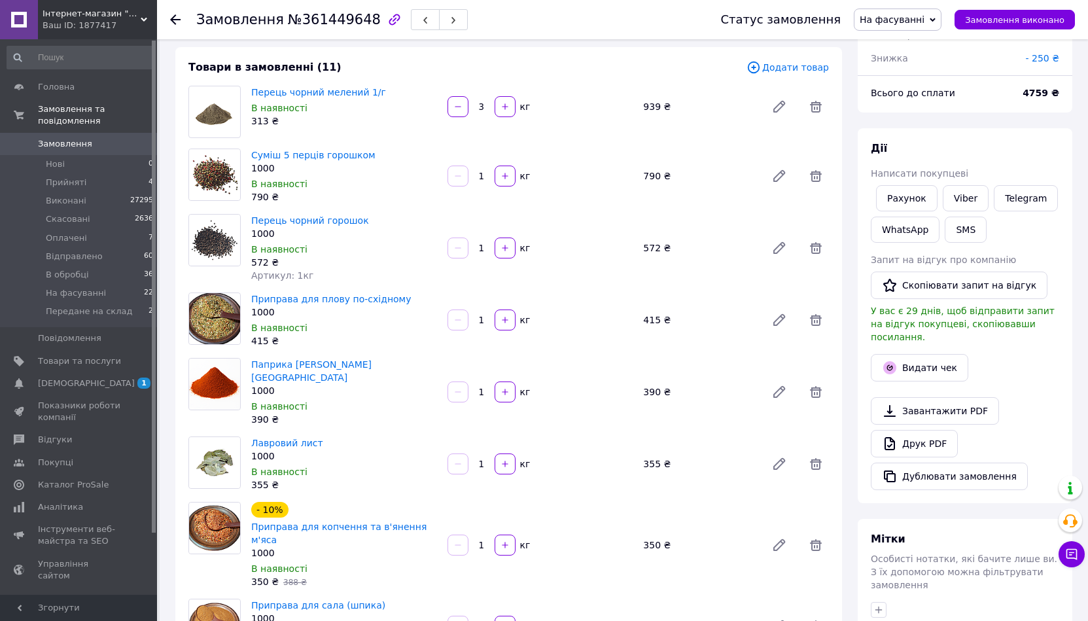
click at [948, 131] on div "[PERSON_NAME] покупцеві Рахунок Viber Telegram WhatsApp SMS Запит на відгук про…" at bounding box center [965, 315] width 215 height 375
click at [959, 197] on link "Viber" at bounding box center [966, 198] width 46 height 26
drag, startPoint x: 1064, startPoint y: 157, endPoint x: 1053, endPoint y: 157, distance: 11.1
click at [1064, 157] on div "[PERSON_NAME] покупцеві Рахунок Viber Telegram WhatsApp SMS Запит на відгук про…" at bounding box center [965, 315] width 215 height 375
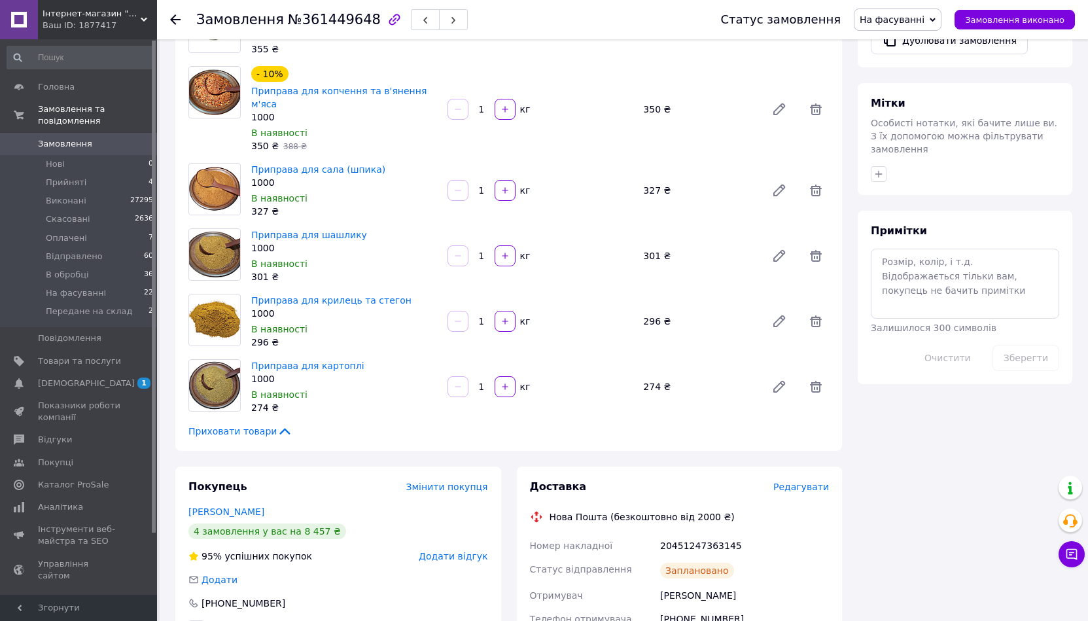
scroll to position [720, 0]
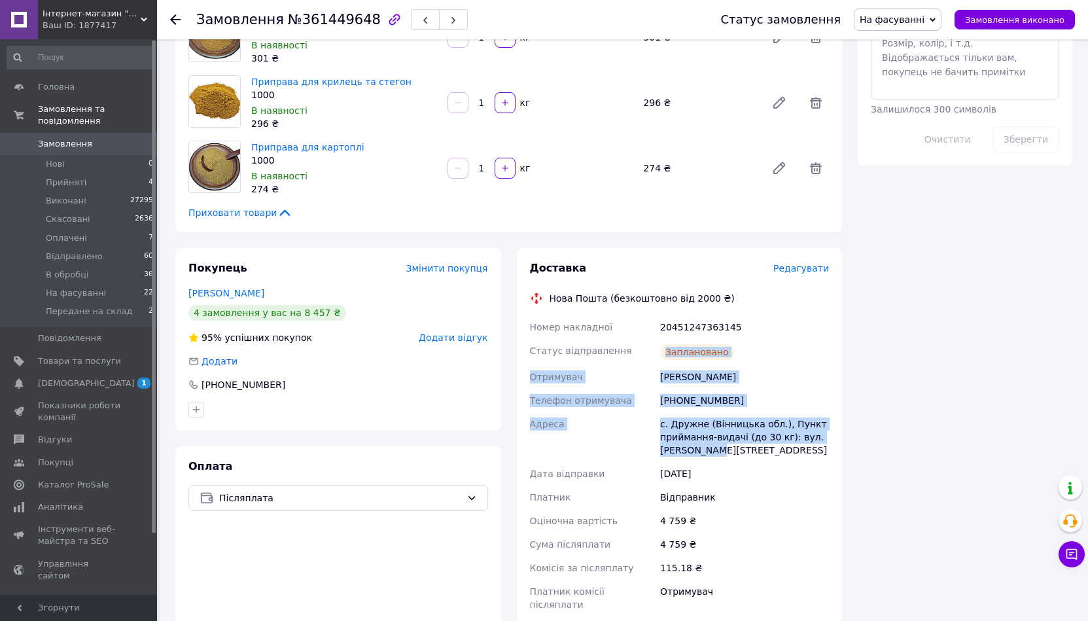
drag, startPoint x: 734, startPoint y: 425, endPoint x: 642, endPoint y: 304, distance: 151.7
click at [642, 315] on div "Номер накладної 20451247363145 Статус відправлення Заплановано Отримувач [PERSO…" at bounding box center [679, 477] width 305 height 325
copy div "Номер накладної 20451247363145 Статус відправлення Заплановано Отримувач [PERSO…"
click at [329, 576] on div "Оплата Післяплата" at bounding box center [338, 567] width 326 height 243
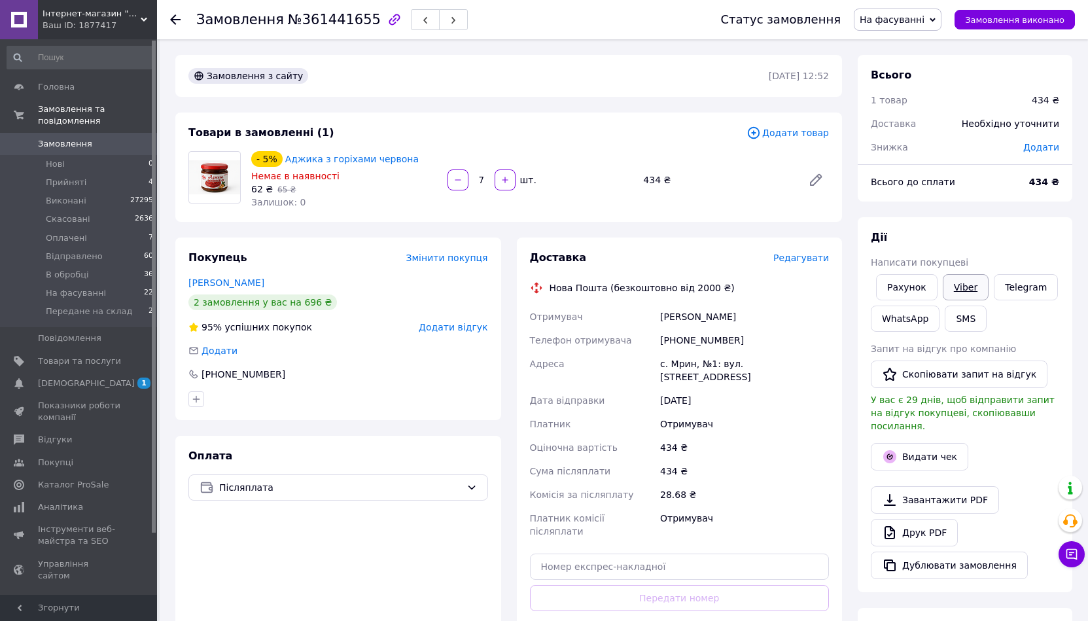
click at [970, 290] on link "Viber" at bounding box center [966, 287] width 46 height 26
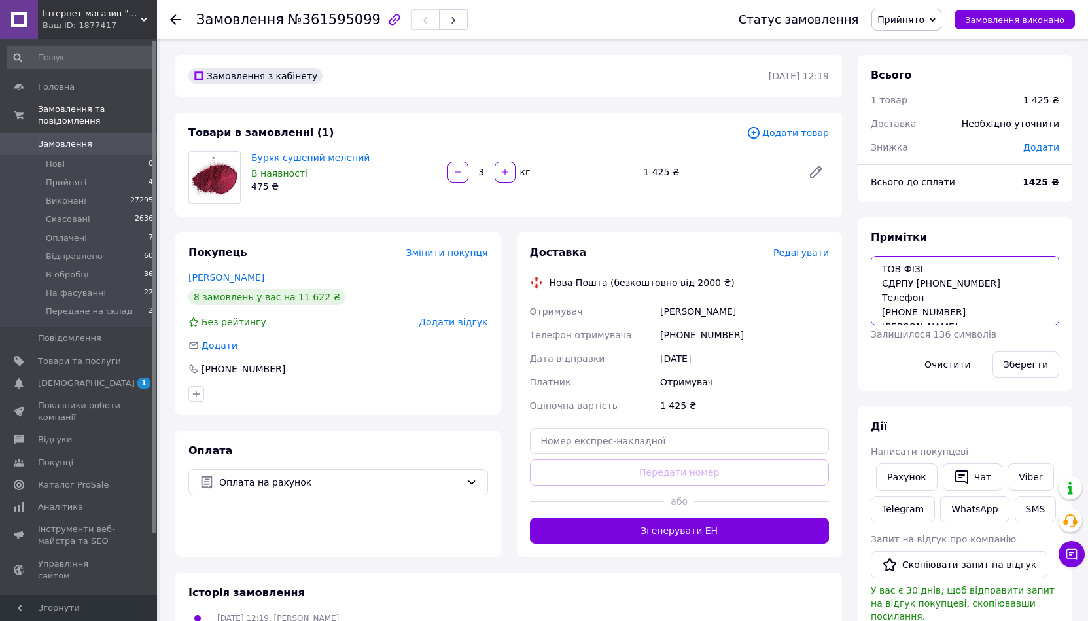
drag, startPoint x: 935, startPoint y: 278, endPoint x: 909, endPoint y: 281, distance: 26.3
click at [909, 281] on textarea "ТОВ ФІЗІ ЄДРПУ [PHONE_NUMBER] Телефон [PHONE_NUMBER] [PERSON_NAME] [STREET_ADDR…" at bounding box center [965, 290] width 188 height 69
click at [914, 282] on textarea "ТОВ ФІЗІ ЄДРПУ [PHONE_NUMBER] Телефон [PHONE_NUMBER] [PERSON_NAME] [STREET_ADDR…" at bounding box center [965, 290] width 188 height 69
drag, startPoint x: 914, startPoint y: 282, endPoint x: 942, endPoint y: 282, distance: 28.8
click at [942, 282] on textarea "ТОВ ФІЗІ ЄДРПУ [PHONE_NUMBER] Телефон [PHONE_NUMBER] [PERSON_NAME] [STREET_ADDR…" at bounding box center [965, 290] width 188 height 69
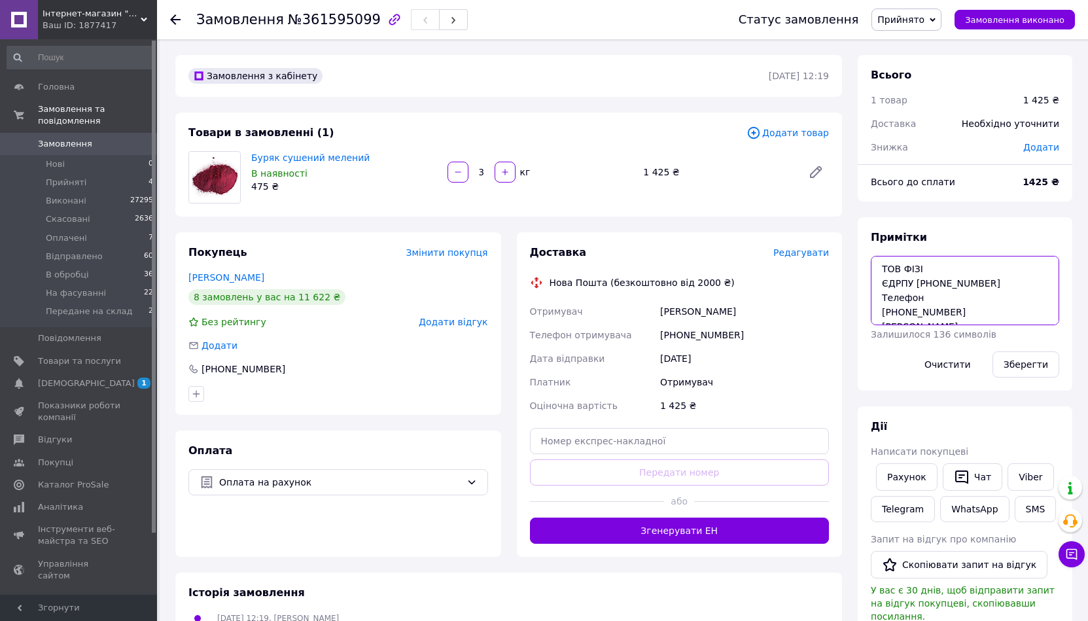
drag, startPoint x: 972, startPoint y: 311, endPoint x: 883, endPoint y: 308, distance: 89.1
click at [883, 308] on textarea "ТОВ ФІЗІ ЄДРПУ [PHONE_NUMBER] Телефон [PHONE_NUMBER] [PERSON_NAME] [STREET_ADDR…" at bounding box center [965, 290] width 188 height 69
drag, startPoint x: 989, startPoint y: 265, endPoint x: 877, endPoint y: 284, distance: 113.5
click at [877, 284] on textarea "ТОВ ФІЗІ ЄДРПУ [PHONE_NUMBER] Телефон [PHONE_NUMBER] [PERSON_NAME] [STREET_ADDR…" at bounding box center [965, 290] width 188 height 69
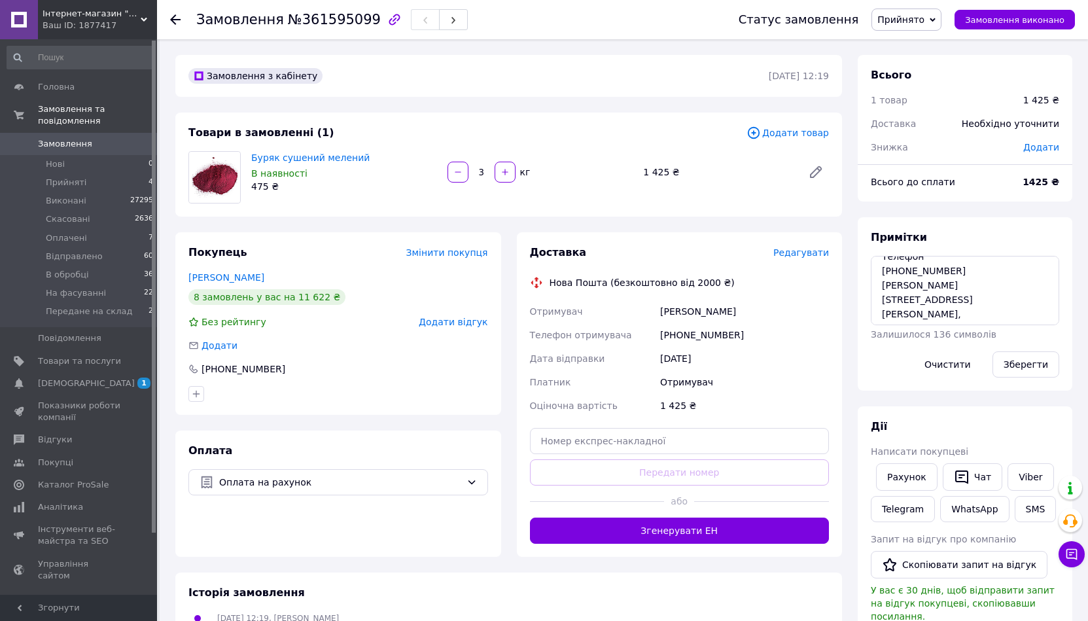
click at [732, 427] on div "Доставка Редагувати Нова Пошта (безкоштовно від 2000 ₴) Отримувач [PERSON_NAME]…" at bounding box center [680, 394] width 300 height 298
click at [732, 431] on input "text" at bounding box center [680, 441] width 300 height 26
paste input "20451247367410"
type input "20451247367410"
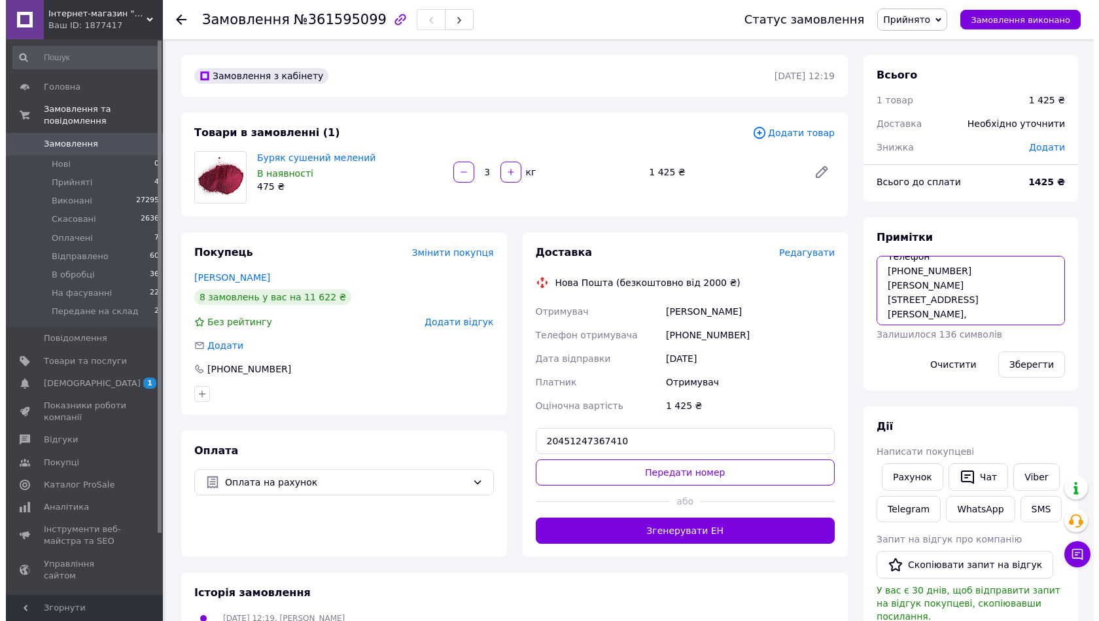
scroll to position [18, 0]
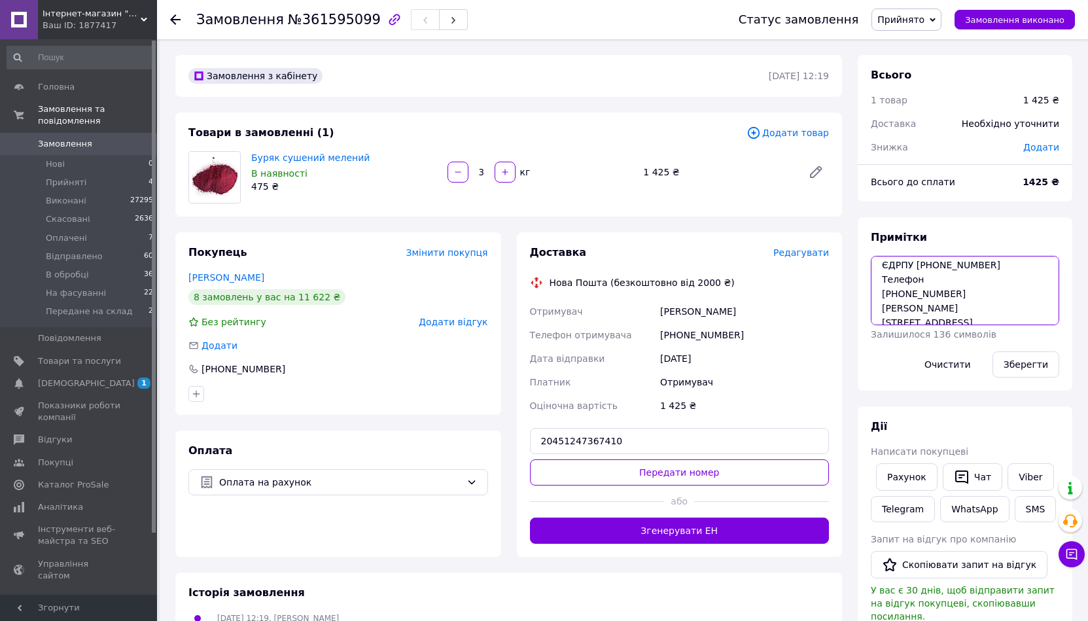
drag, startPoint x: 973, startPoint y: 268, endPoint x: 875, endPoint y: 294, distance: 101.6
click at [875, 294] on textarea "ТОВ ФІЗІ ЄДРПУ [PHONE_NUMBER] Телефон [PHONE_NUMBER] [PERSON_NAME] [STREET_ADDR…" at bounding box center [965, 290] width 188 height 69
click at [795, 256] on span "Редагувати" at bounding box center [802, 252] width 56 height 10
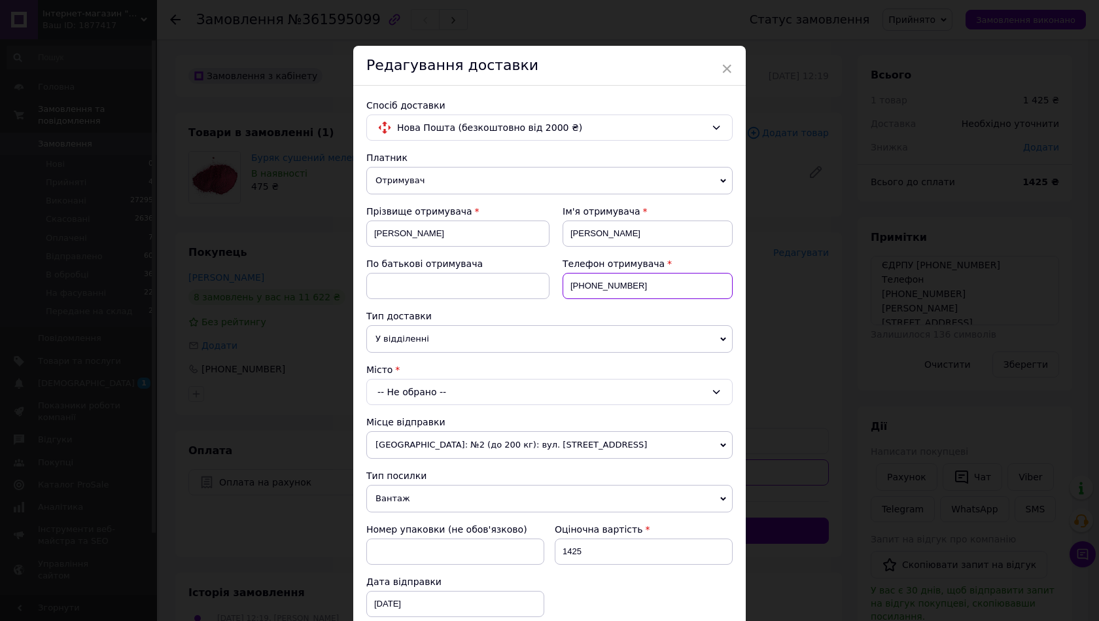
drag, startPoint x: 633, startPoint y: 291, endPoint x: 497, endPoint y: 288, distance: 135.5
click at [497, 288] on div "Прізвище отримувача Карчевський Ім'я отримувача Сергій По батькові отримувача Т…" at bounding box center [549, 257] width 366 height 105
paste input "(093) 774-26-07"
click at [639, 289] on input "+38 (093) 774-26-07" at bounding box center [648, 286] width 170 height 26
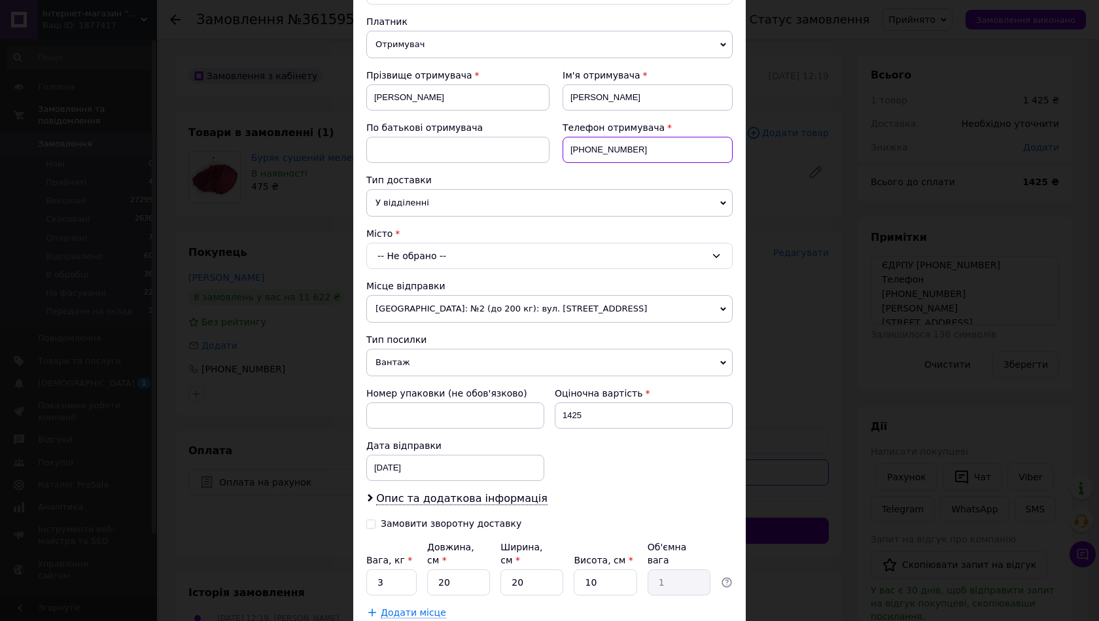
scroll to position [219, 0]
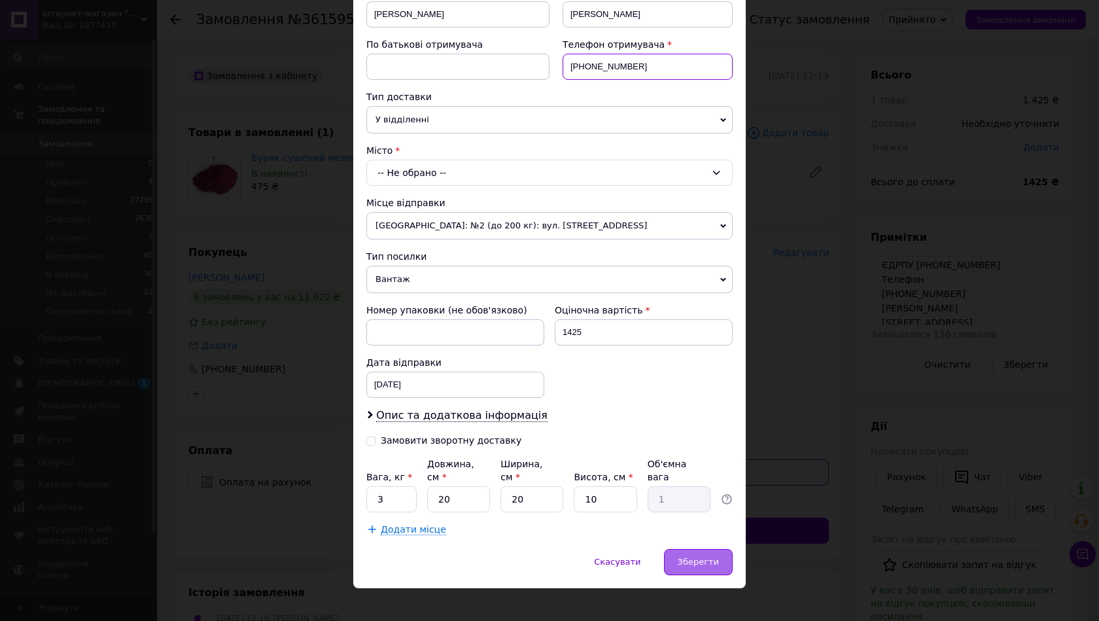
type input "+38 (093) 774-26-07"
click at [694, 557] on span "Зберегти" at bounding box center [698, 562] width 41 height 10
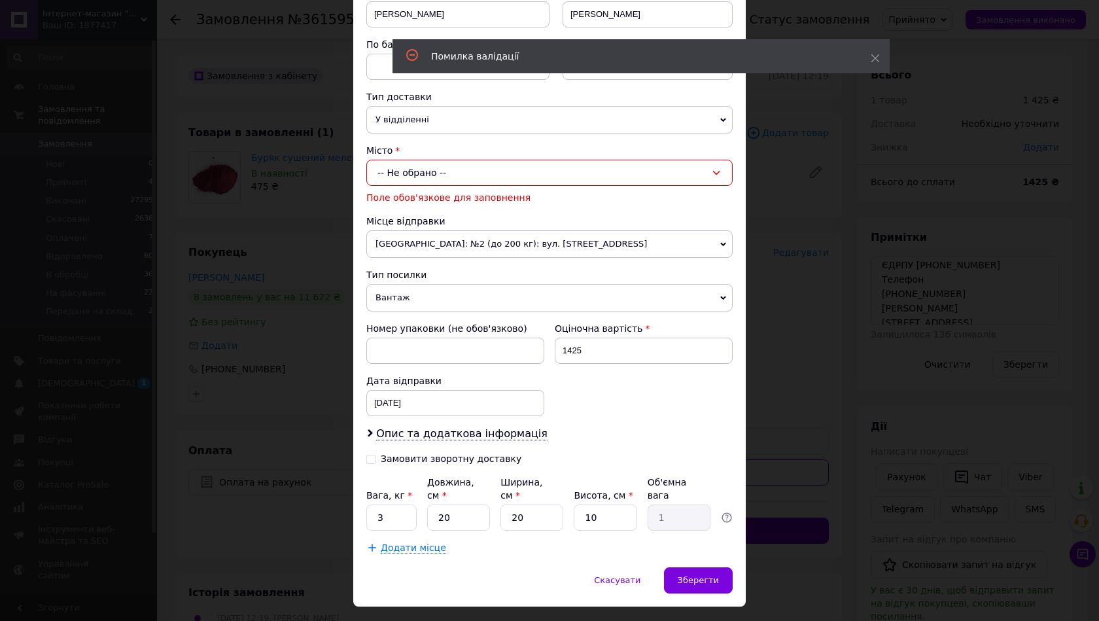
click at [417, 172] on div "-- Не обрано --" at bounding box center [549, 173] width 366 height 26
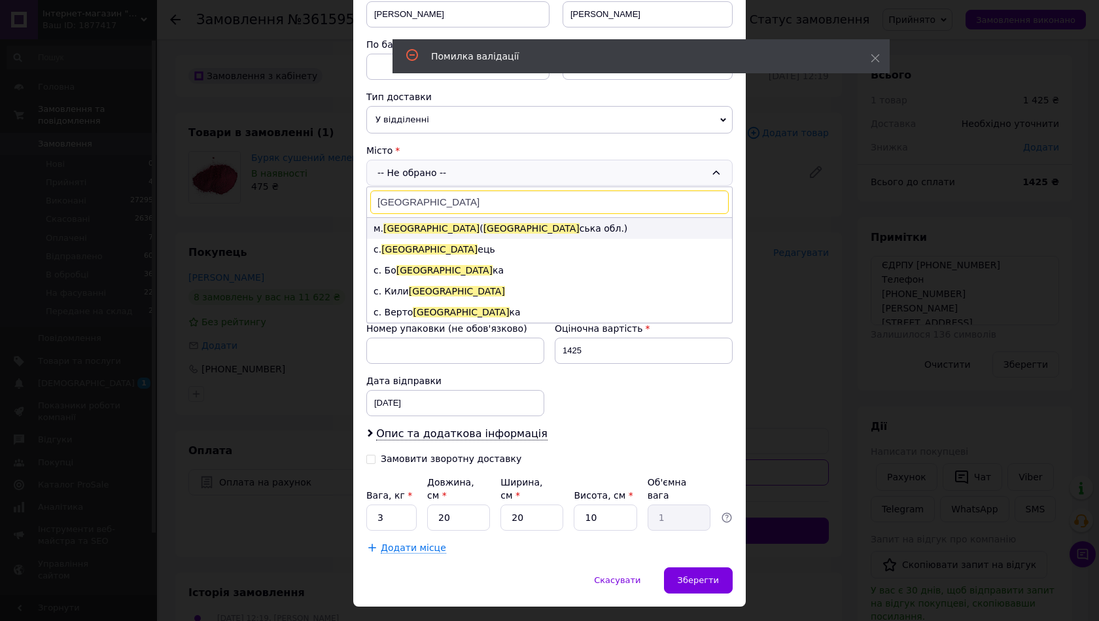
type input "київ"
click at [484, 223] on span "Київ" at bounding box center [532, 228] width 96 height 10
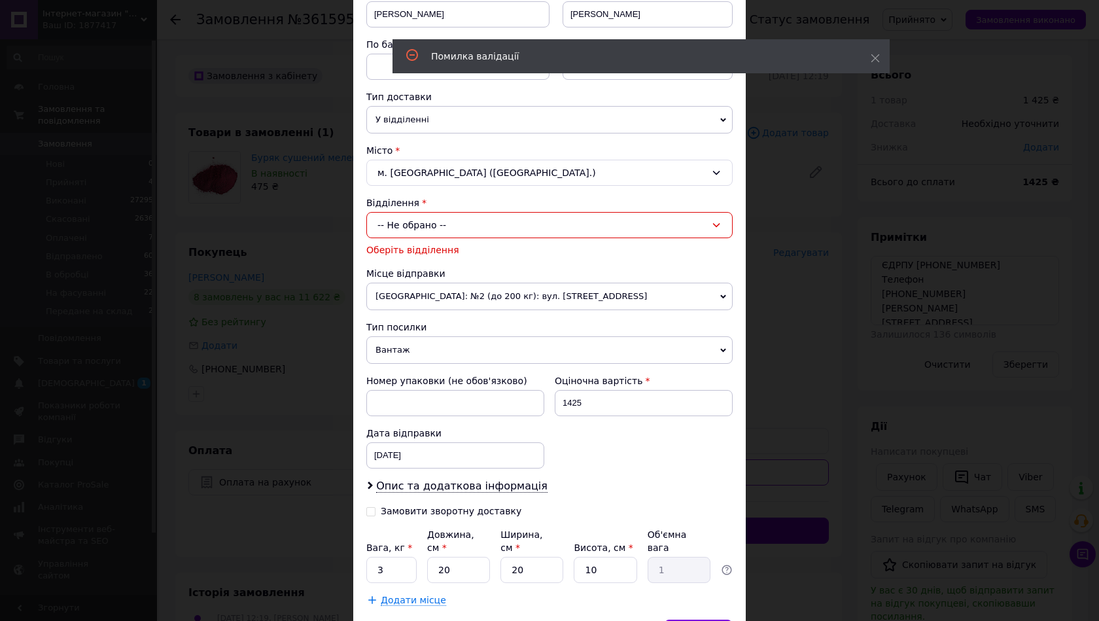
click at [401, 120] on span "У відділенні" at bounding box center [549, 119] width 366 height 27
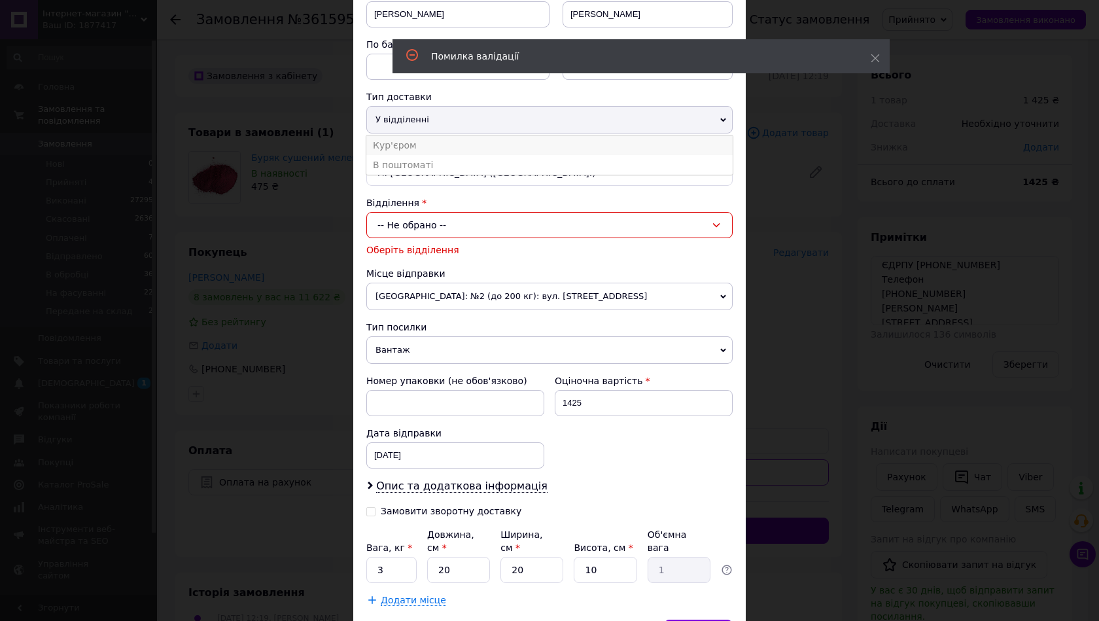
click at [401, 141] on li "Кур'єром" at bounding box center [549, 145] width 366 height 20
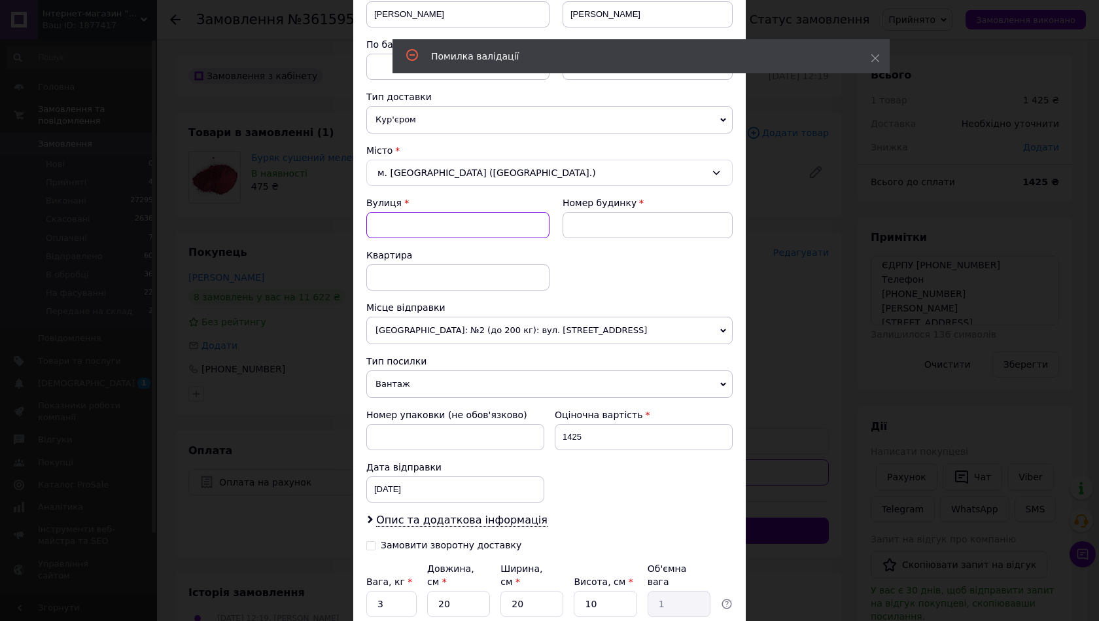
click at [421, 228] on input "Вулиця" at bounding box center [457, 225] width 183 height 26
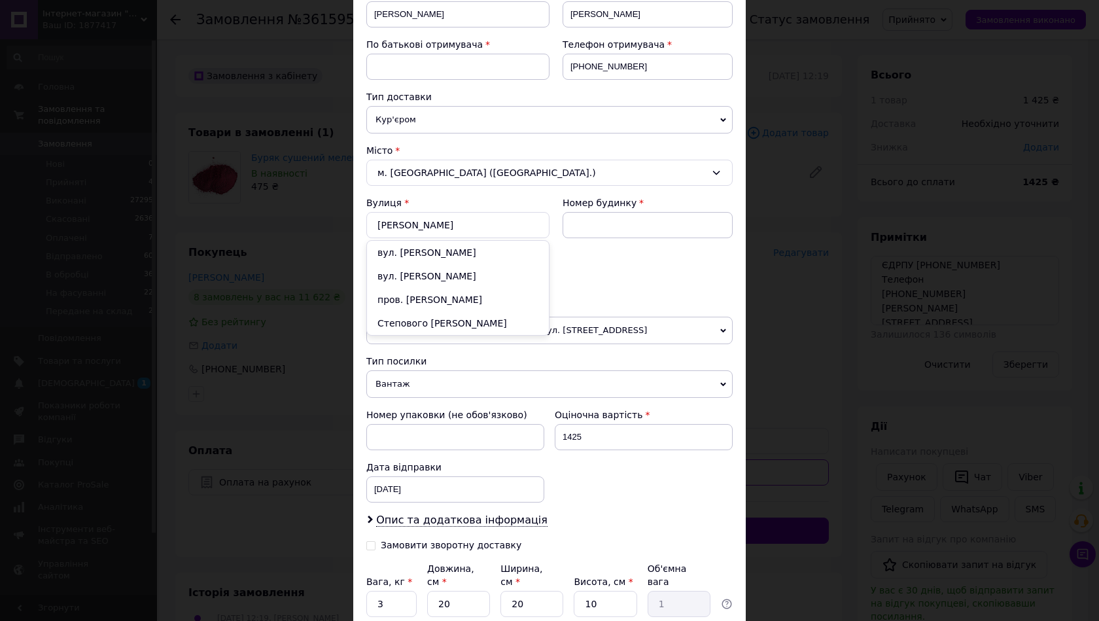
click at [507, 268] on div "вул. Якова Гніздовського" at bounding box center [458, 276] width 182 height 24
type input "вул. Якова Гніздовського"
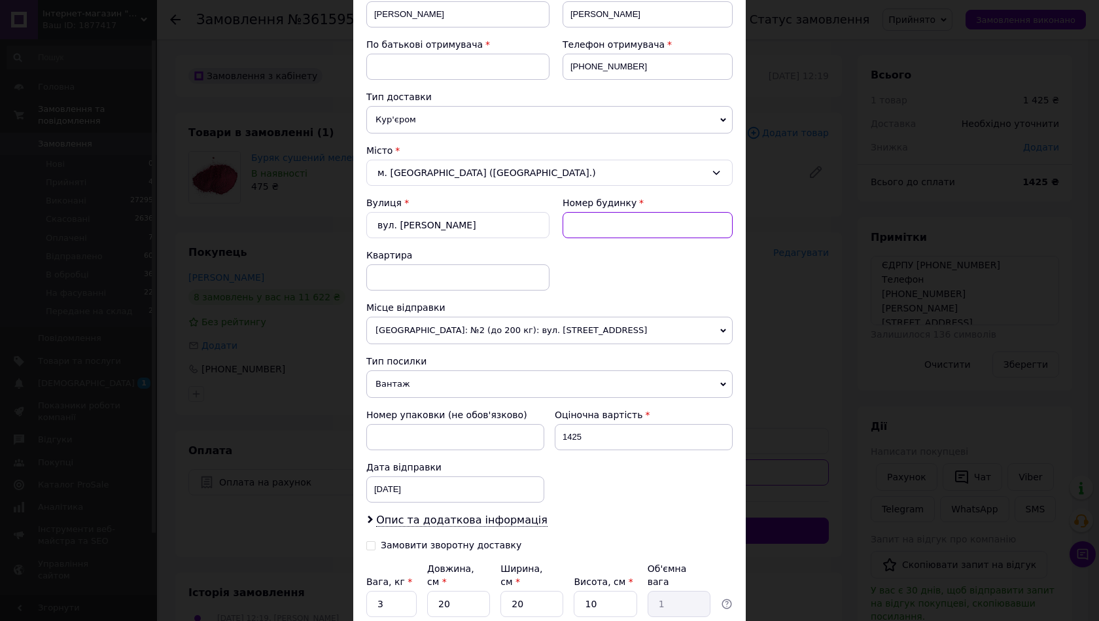
drag, startPoint x: 590, startPoint y: 223, endPoint x: 599, endPoint y: 223, distance: 9.8
click at [590, 223] on input at bounding box center [648, 225] width 170 height 26
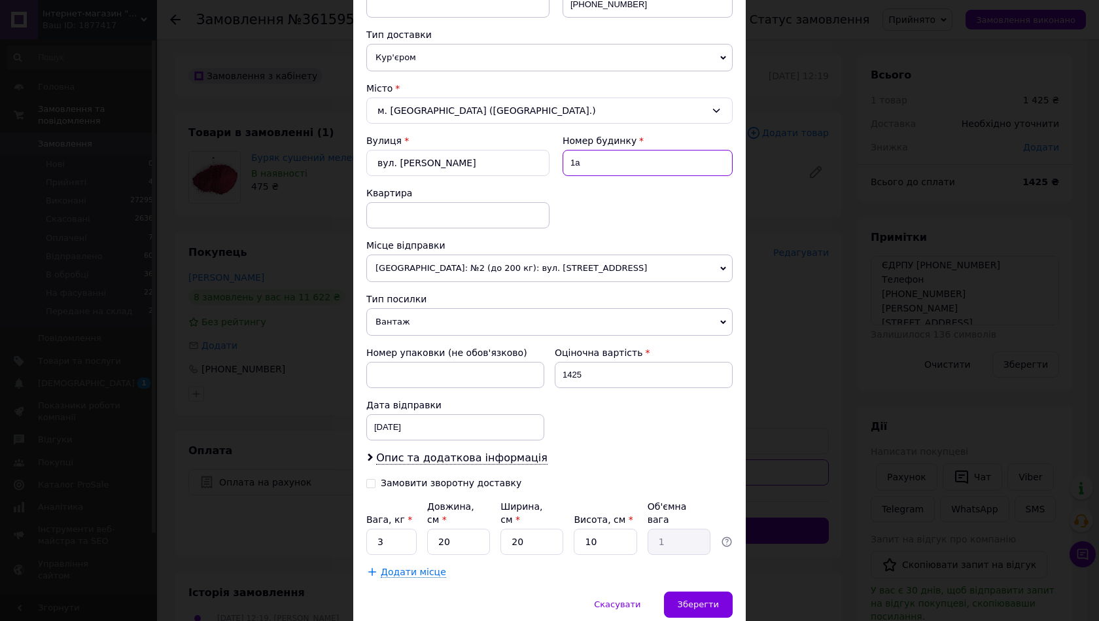
scroll to position [324, 0]
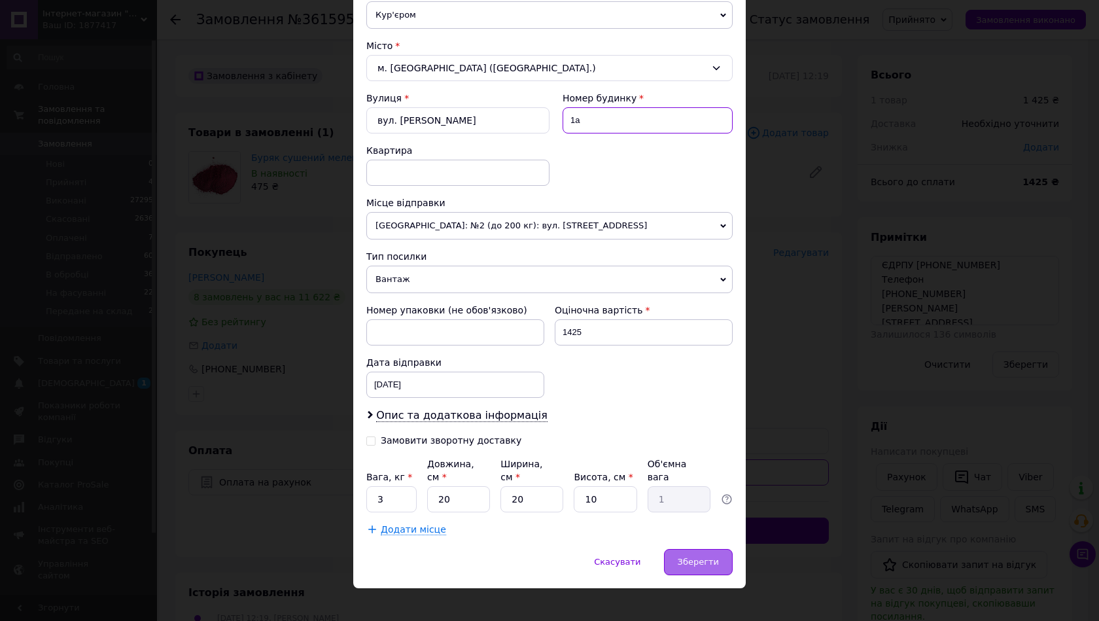
type input "1а"
click at [709, 557] on span "Зберегти" at bounding box center [698, 562] width 41 height 10
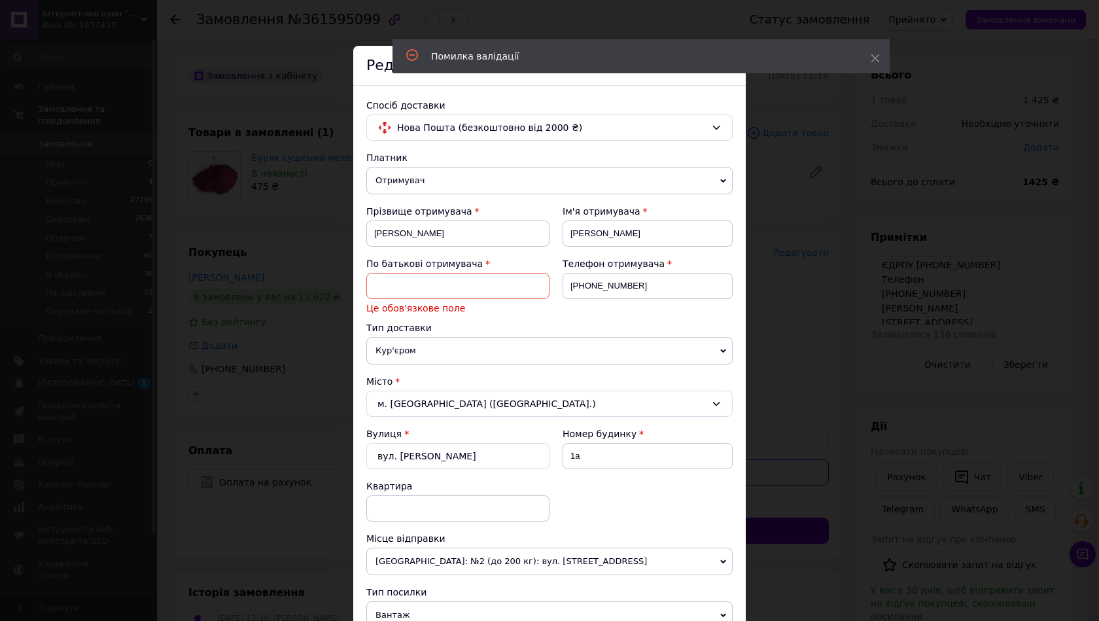
click at [486, 287] on input at bounding box center [457, 286] width 183 height 26
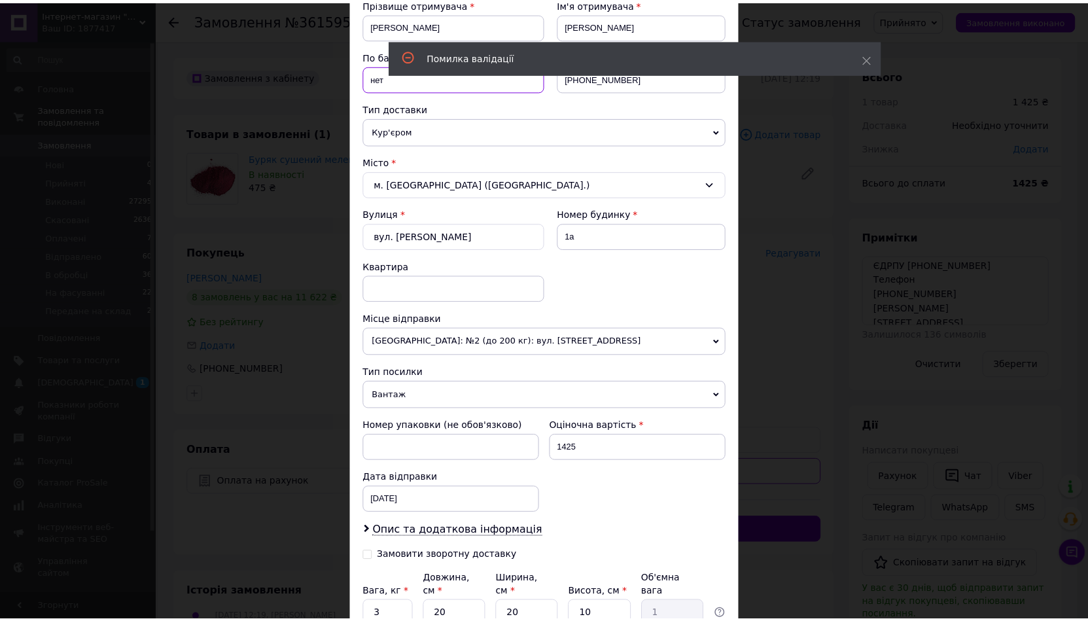
scroll to position [262, 0]
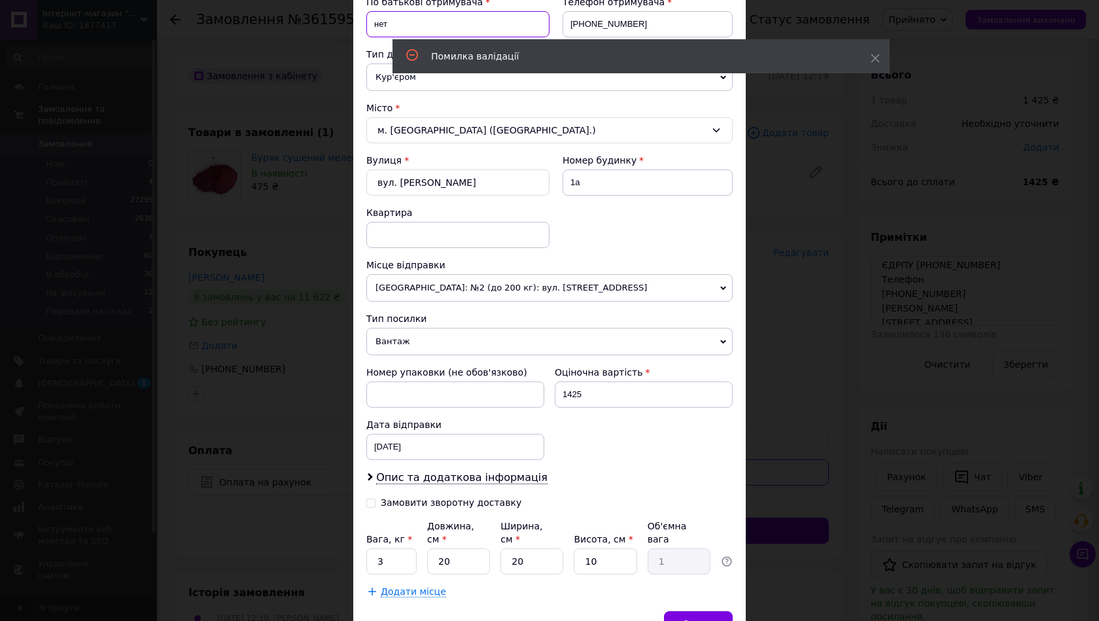
type input "нет"
click at [709, 589] on div "Спосіб доставки Нова Пошта (безкоштовно від 2000 ₴) Платник Отримувач Відправни…" at bounding box center [549, 217] width 393 height 787
click at [709, 611] on div "Зберегти" at bounding box center [698, 624] width 69 height 26
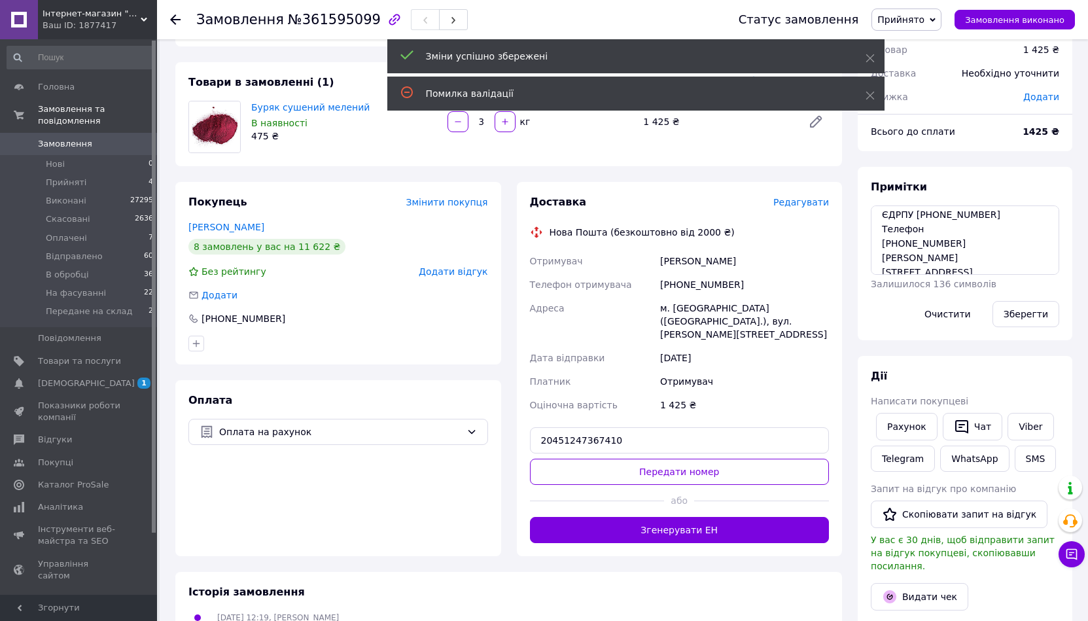
scroll to position [65, 0]
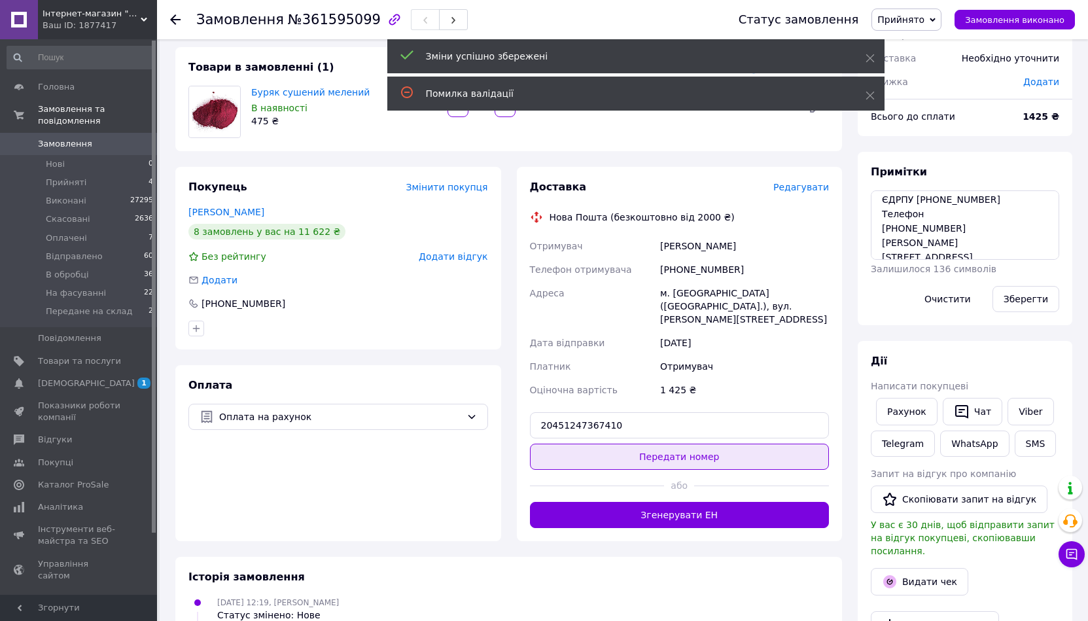
click at [677, 445] on button "Передати номер" at bounding box center [680, 457] width 300 height 26
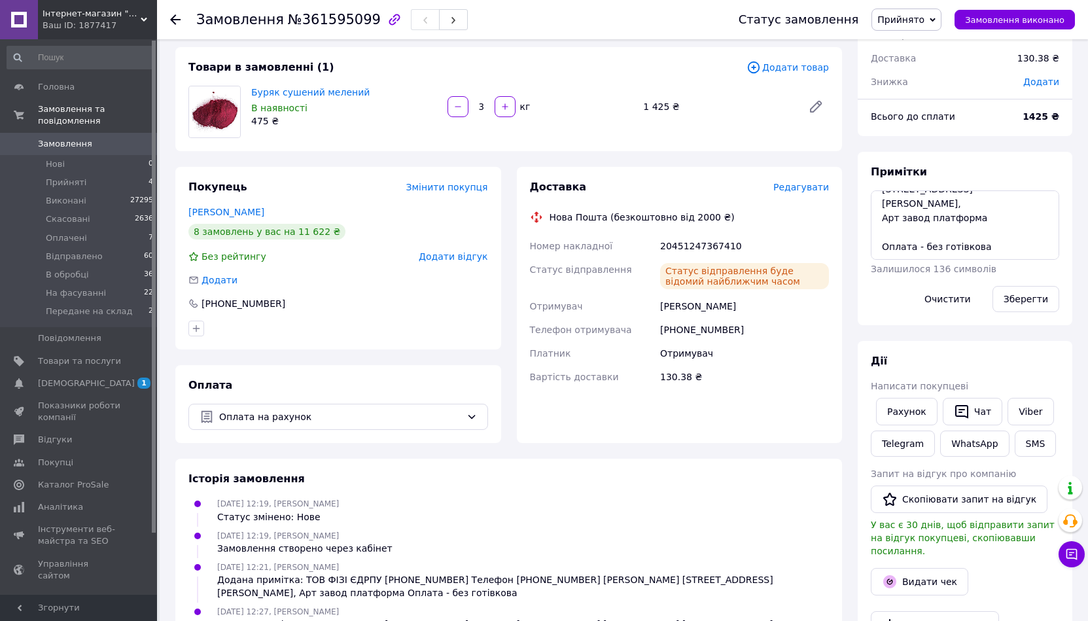
scroll to position [0, 0]
click at [92, 173] on li "Прийняті 4" at bounding box center [80, 182] width 161 height 18
